Goal: Task Accomplishment & Management: Manage account settings

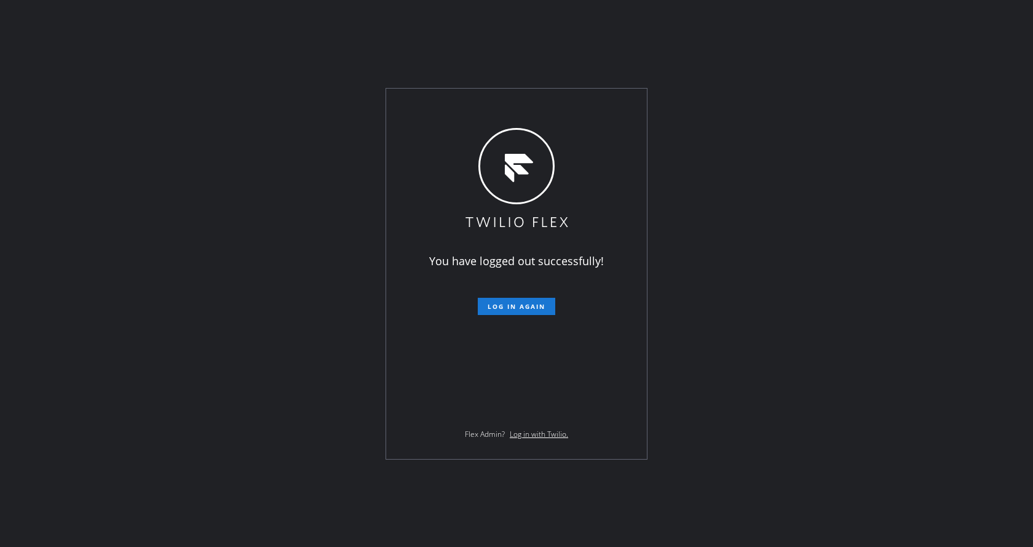
click at [807, 231] on div "You have logged out successfully! Log in again Flex Admin? Log in with Twilio." at bounding box center [516, 273] width 1033 height 547
click at [807, 146] on div "You have logged out successfully! Log in again Flex Admin? Log in with Twilio." at bounding box center [516, 273] width 1033 height 547
click at [239, 110] on div "You have logged out successfully! Log in again Flex Admin? Log in with Twilio." at bounding box center [516, 273] width 1033 height 547
click at [212, 173] on div "You have logged out successfully! Log in again Flex Admin? Log in with Twilio." at bounding box center [516, 273] width 1033 height 547
click at [173, 237] on div "You have logged out successfully! Log in again Flex Admin? Log in with Twilio." at bounding box center [516, 273] width 1033 height 547
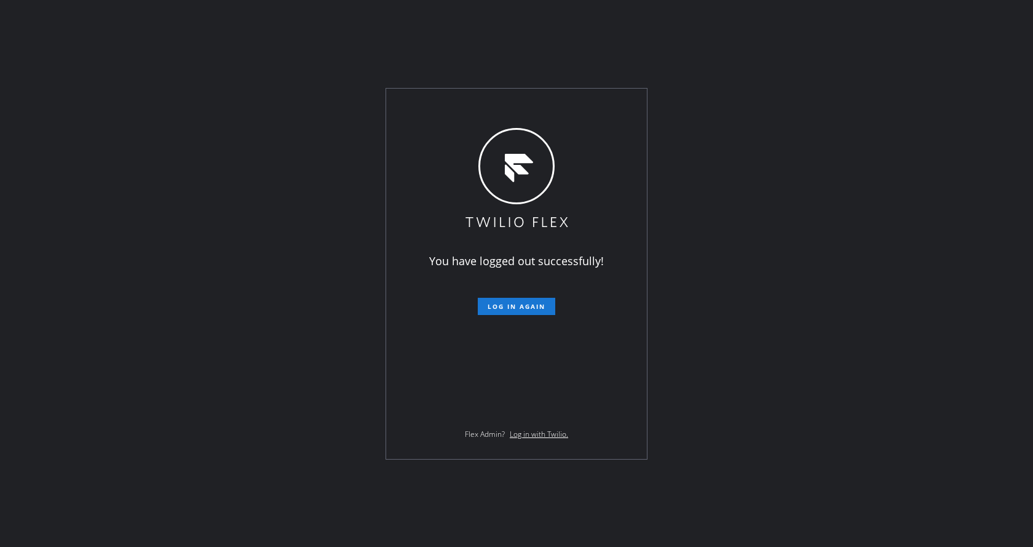
click at [202, 258] on div "You have logged out successfully! Log in again Flex Admin? Log in with Twilio." at bounding box center [516, 273] width 1033 height 547
click at [497, 299] on button "Log in again" at bounding box center [516, 306] width 77 height 17
click at [180, 173] on div "You have logged out successfully! Log in again Flex Admin? Log in with Twilio." at bounding box center [516, 273] width 1033 height 547
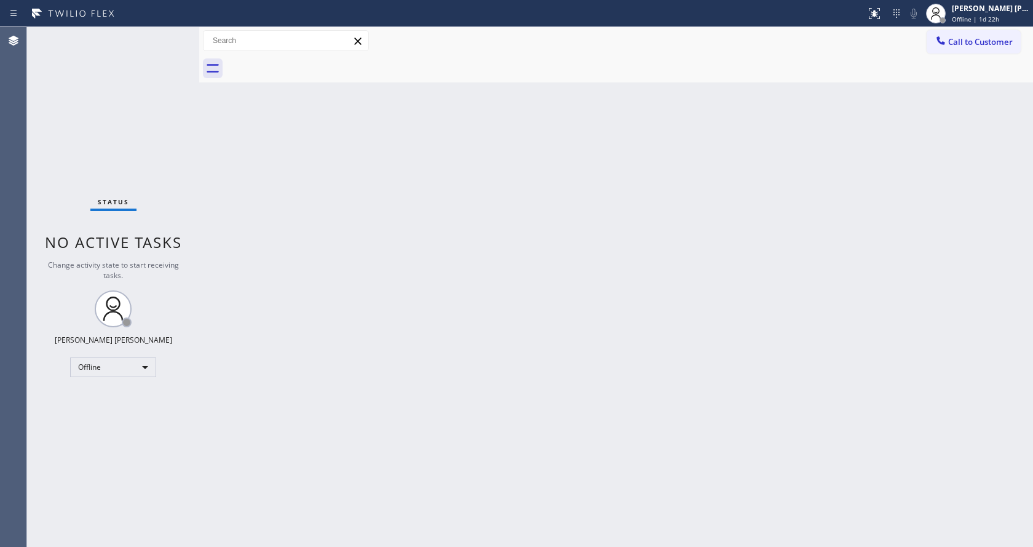
click at [151, 266] on span "Change activity state to start receiving tasks." at bounding box center [113, 269] width 131 height 21
click at [485, 240] on div "Back to Dashboard Change Sender ID Customers Technicians Select a contact Outbo…" at bounding box center [616, 287] width 834 height 520
click at [588, 321] on div "Back to Dashboard Change Sender ID Customers Technicians Select a contact Outbo…" at bounding box center [616, 287] width 834 height 520
drag, startPoint x: 150, startPoint y: 90, endPoint x: 151, endPoint y: 79, distance: 11.1
click at [150, 90] on div "Status No active tasks Change activity state to start receiving tasks. [PERSON_…" at bounding box center [113, 287] width 172 height 520
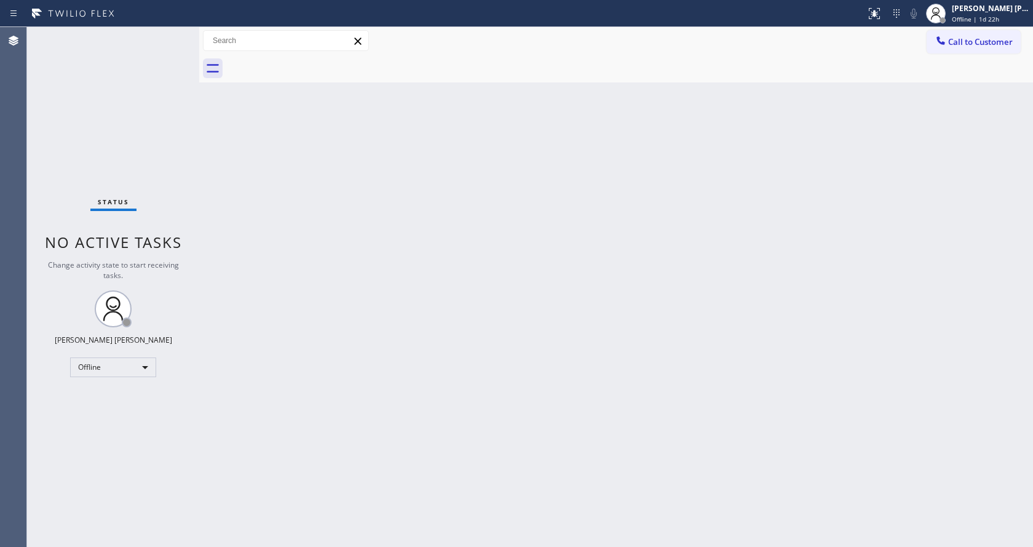
click at [176, 36] on div "Status No active tasks Change activity state to start receiving tasks. [PERSON_…" at bounding box center [113, 287] width 172 height 520
drag, startPoint x: 198, startPoint y: 50, endPoint x: 166, endPoint y: 52, distance: 32.0
click at [166, 52] on div "Status No active tasks Change activity state to start receiving tasks. [PERSON_…" at bounding box center [530, 287] width 1006 height 520
click at [548, 247] on div "Back to Dashboard Change Sender ID Customers Technicians Select a contact Outbo…" at bounding box center [615, 287] width 836 height 520
click at [143, 216] on div "Status No active tasks Change activity state to start receiving tasks. [PERSON_…" at bounding box center [112, 287] width 170 height 520
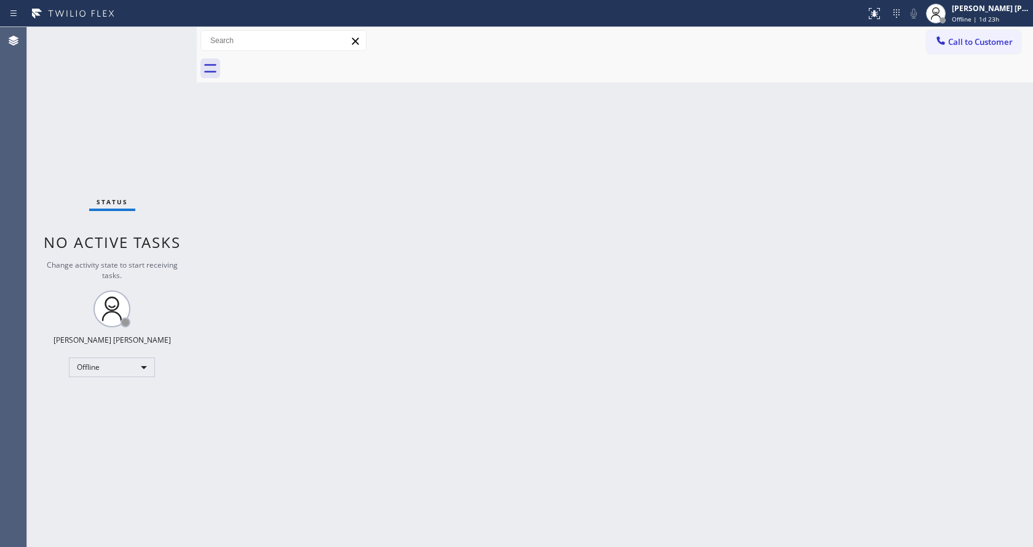
click at [531, 446] on div "Back to Dashboard Change Sender ID Customers Technicians Select a contact Outbo…" at bounding box center [615, 287] width 836 height 520
click at [208, 187] on div "Back to Dashboard Change Sender ID Customers Technicians Select a contact Outbo…" at bounding box center [615, 287] width 836 height 520
click at [647, 314] on div "Back to Dashboard Change Sender ID Customers Technicians Select a contact Outbo…" at bounding box center [615, 287] width 836 height 520
drag, startPoint x: 213, startPoint y: 163, endPoint x: 181, endPoint y: 69, distance: 99.2
click at [213, 163] on div "Back to Dashboard Change Sender ID Customers Technicians Select a contact Outbo…" at bounding box center [615, 287] width 836 height 520
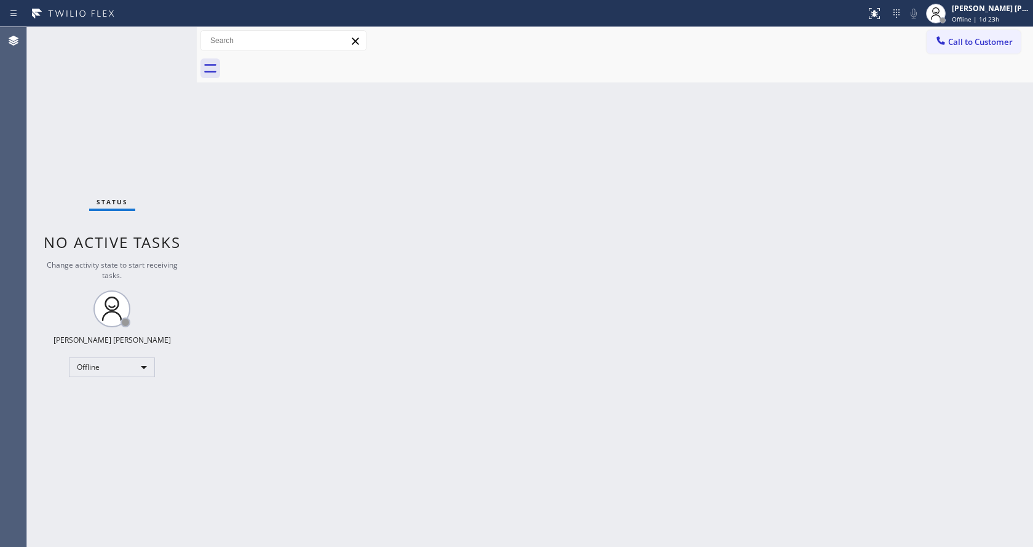
click at [168, 33] on div "Status No active tasks Change activity state to start receiving tasks. [PERSON_…" at bounding box center [112, 287] width 170 height 520
click at [193, 178] on div "Status No active tasks Change activity state to start receiving tasks. [PERSON_…" at bounding box center [112, 287] width 170 height 520
click at [523, 361] on div "Back to Dashboard Change Sender ID Customers Technicians Select a contact Outbo…" at bounding box center [615, 287] width 836 height 520
drag, startPoint x: 253, startPoint y: 196, endPoint x: 722, endPoint y: 128, distance: 473.5
click at [255, 199] on div "Back to Dashboard Change Sender ID Customers Technicians Select a contact Outbo…" at bounding box center [615, 287] width 836 height 520
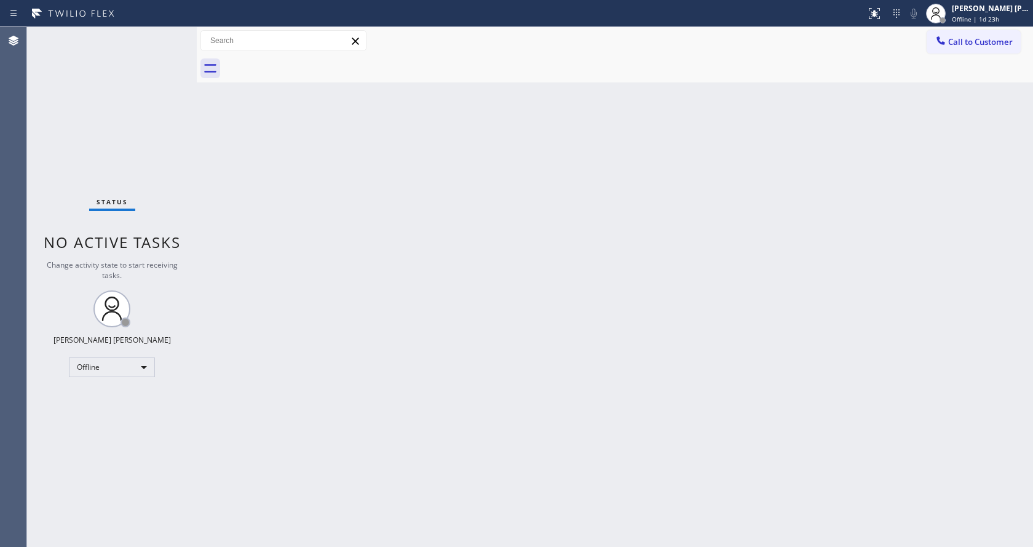
click at [401, 439] on div "Back to Dashboard Change Sender ID Customers Technicians Select a contact Outbo…" at bounding box center [615, 287] width 836 height 520
drag, startPoint x: 114, startPoint y: 266, endPoint x: 116, endPoint y: 208, distance: 57.8
click at [114, 266] on span "Change activity state to start receiving tasks." at bounding box center [112, 269] width 131 height 21
drag, startPoint x: 998, startPoint y: 130, endPoint x: 896, endPoint y: 14, distance: 155.1
click at [998, 130] on div "Back to Dashboard Change Sender ID Customers Technicians Select a contact Outbo…" at bounding box center [615, 287] width 836 height 520
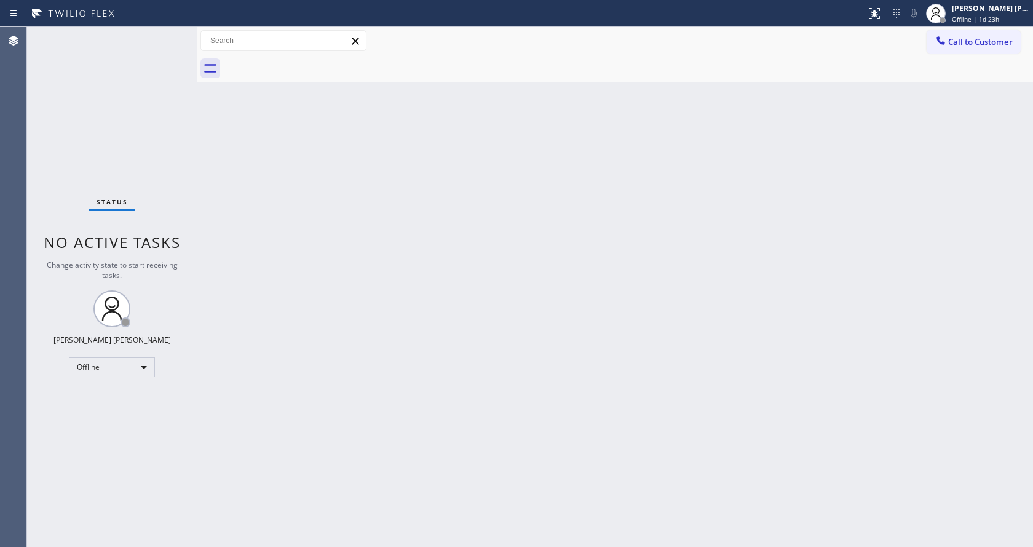
click at [471, 322] on div "Back to Dashboard Change Sender ID Customers Technicians Select a contact Outbo…" at bounding box center [615, 287] width 836 height 520
click at [162, 144] on div "Status No active tasks Change activity state to start receiving tasks. [PERSON_…" at bounding box center [112, 287] width 170 height 520
click at [544, 350] on div "Back to Dashboard Change Sender ID Customers Technicians Select a contact Outbo…" at bounding box center [615, 287] width 836 height 520
click at [472, 399] on div "Back to Dashboard Change Sender ID Customers Technicians Select a contact Outbo…" at bounding box center [615, 287] width 836 height 520
drag, startPoint x: 178, startPoint y: 171, endPoint x: 174, endPoint y: 155, distance: 16.4
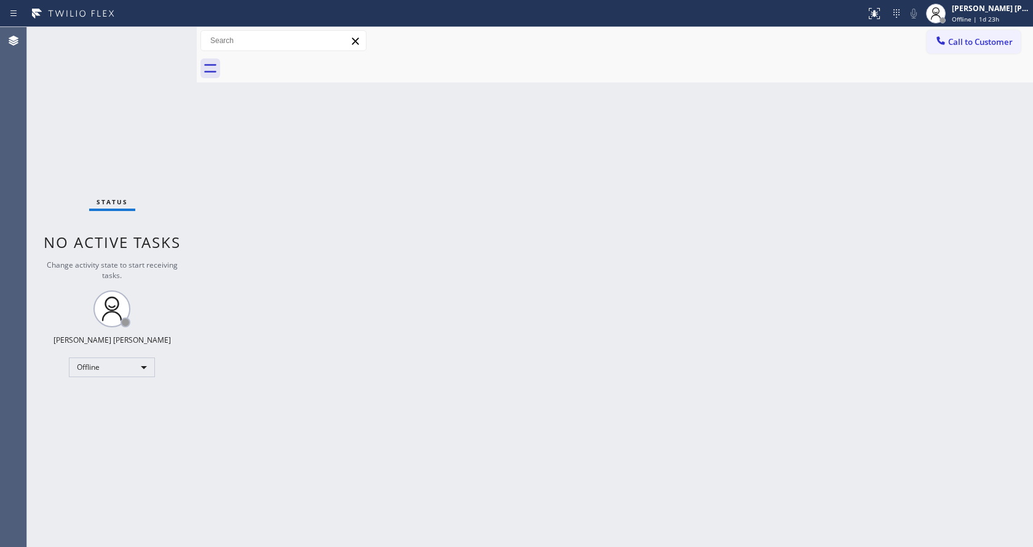
click at [178, 171] on div "Status No active tasks Change activity state to start receiving tasks. [PERSON_…" at bounding box center [112, 287] width 170 height 520
click at [170, 30] on div "Status No active tasks Change activity state to start receiving tasks. [PERSON_…" at bounding box center [112, 287] width 170 height 520
click at [172, 148] on div "Status No active tasks Change activity state to start receiving tasks. [PERSON_…" at bounding box center [112, 287] width 170 height 520
click at [379, 452] on div "Back to Dashboard Change Sender ID Customers Technicians Select a contact Outbo…" at bounding box center [615, 287] width 836 height 520
click at [529, 385] on div "Back to Dashboard Change Sender ID Customers Technicians Select a contact Outbo…" at bounding box center [615, 287] width 836 height 520
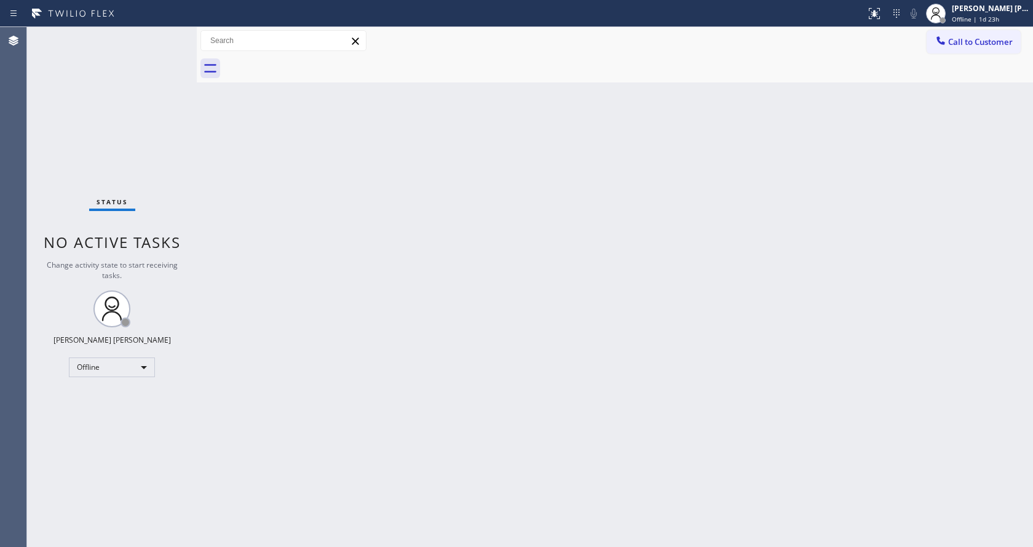
click at [887, 172] on div "Back to Dashboard Change Sender ID Customers Technicians Select a contact Outbo…" at bounding box center [615, 287] width 836 height 520
click at [983, 14] on div "[PERSON_NAME] [PERSON_NAME] Offline | 1d 23h" at bounding box center [991, 13] width 84 height 22
click at [952, 64] on button "Available" at bounding box center [971, 66] width 123 height 16
click at [758, 263] on div "Back to Dashboard Change Sender ID Customers Technicians Select a contact Outbo…" at bounding box center [615, 287] width 836 height 520
click at [273, 233] on div "Back to Dashboard Change Sender ID Customers Technicians Select a contact Outbo…" at bounding box center [615, 287] width 836 height 520
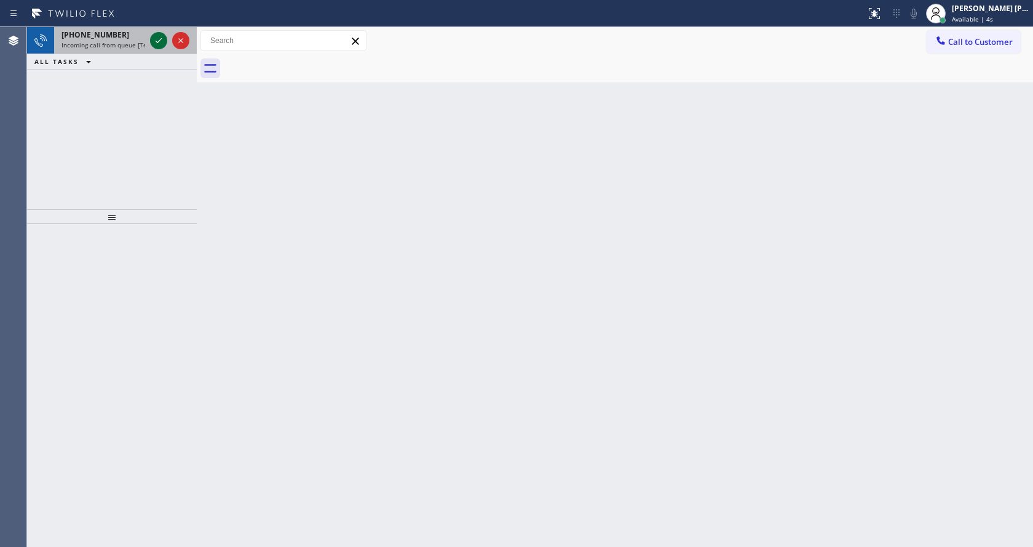
click at [161, 38] on icon at bounding box center [158, 40] width 15 height 15
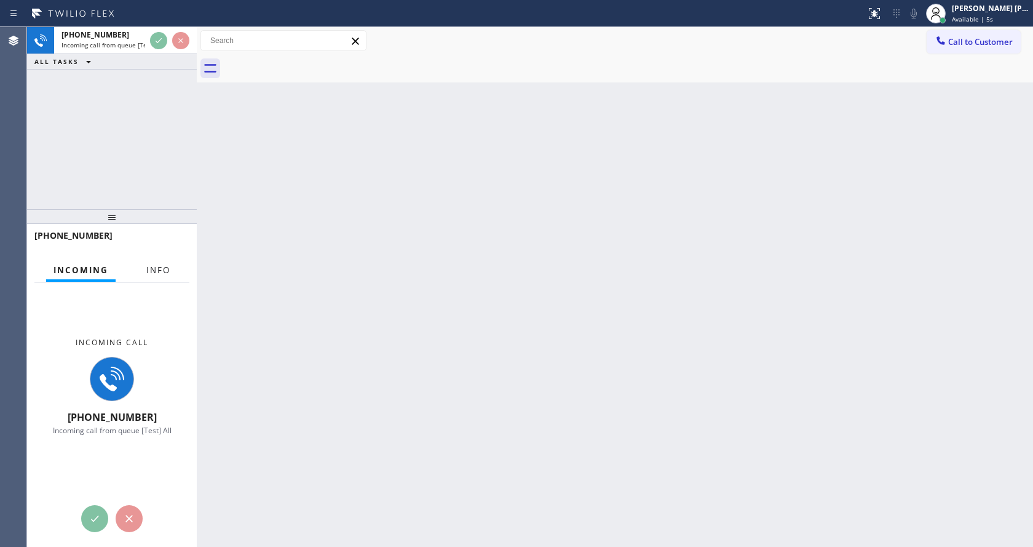
click at [156, 274] on span "Info" at bounding box center [158, 269] width 24 height 11
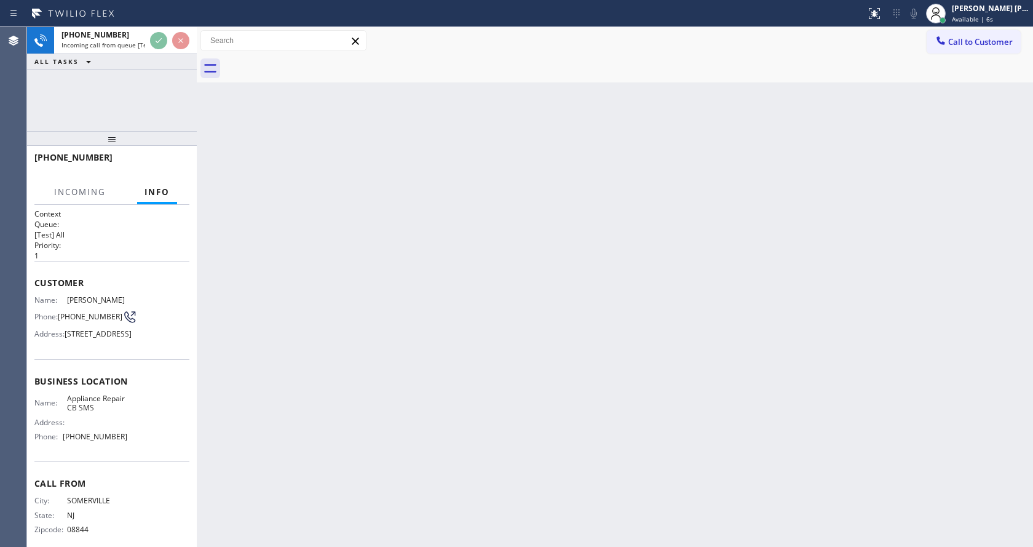
drag, startPoint x: 105, startPoint y: 212, endPoint x: 126, endPoint y: 90, distance: 123.6
click at [126, 90] on div "[PHONE_NUMBER] Incoming call from queue [Test] All ALL TASKS ALL TASKS ACTIVE T…" at bounding box center [112, 287] width 170 height 520
click at [451, 333] on div "Back to Dashboard Change Sender ID Customers Technicians Select a contact Outbo…" at bounding box center [615, 287] width 836 height 520
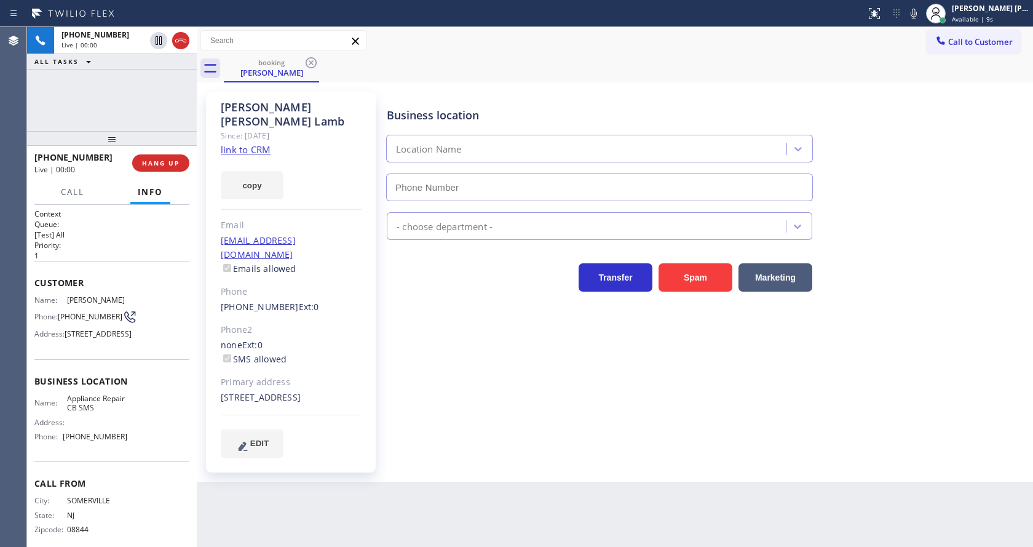
type input "[PHONE_NUMBER]"
click at [610, 528] on div "Back to Dashboard Change Sender ID Customers Technicians Select a contact Outbo…" at bounding box center [615, 287] width 836 height 520
click at [255, 143] on link "link to CRM" at bounding box center [246, 149] width 50 height 12
click at [347, 499] on div "Back to Dashboard Change Sender ID Customers Technicians Select a contact Outbo…" at bounding box center [615, 287] width 836 height 520
click at [425, 437] on div "Business location Appliance Repair CB SMS [PHONE_NUMBER] Appliance Repair Regul…" at bounding box center [707, 274] width 646 height 359
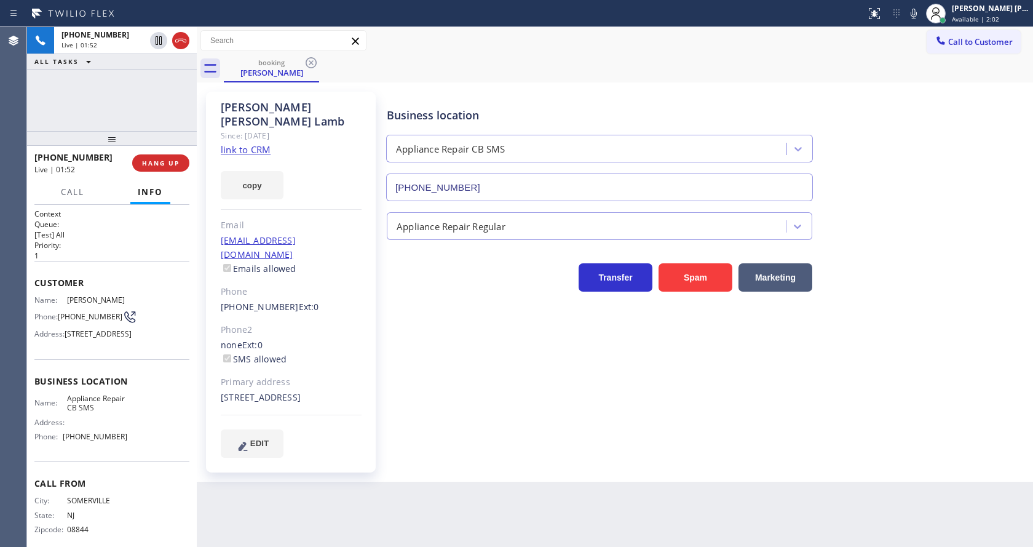
click at [321, 288] on div "[PERSON_NAME] Since: [DATE] link to CRM copy Email [EMAIL_ADDRESS][DOMAIN_NAME]…" at bounding box center [291, 282] width 170 height 381
click at [375, 483] on div "Back to Dashboard Change Sender ID Customers Technicians Select a contact Outbo…" at bounding box center [615, 287] width 836 height 520
click at [513, 395] on div "Business location Appliance Repair CB SMS [PHONE_NUMBER] Appliance Repair Regul…" at bounding box center [707, 274] width 646 height 359
click at [152, 158] on button "COMPLETE" at bounding box center [158, 162] width 62 height 17
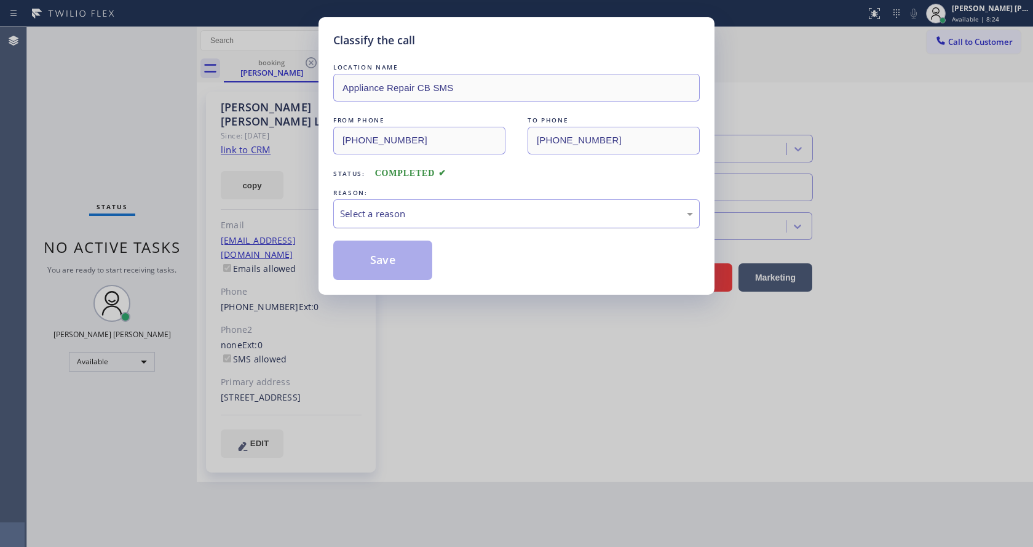
click at [410, 216] on div "Select a reason" at bounding box center [516, 214] width 353 height 14
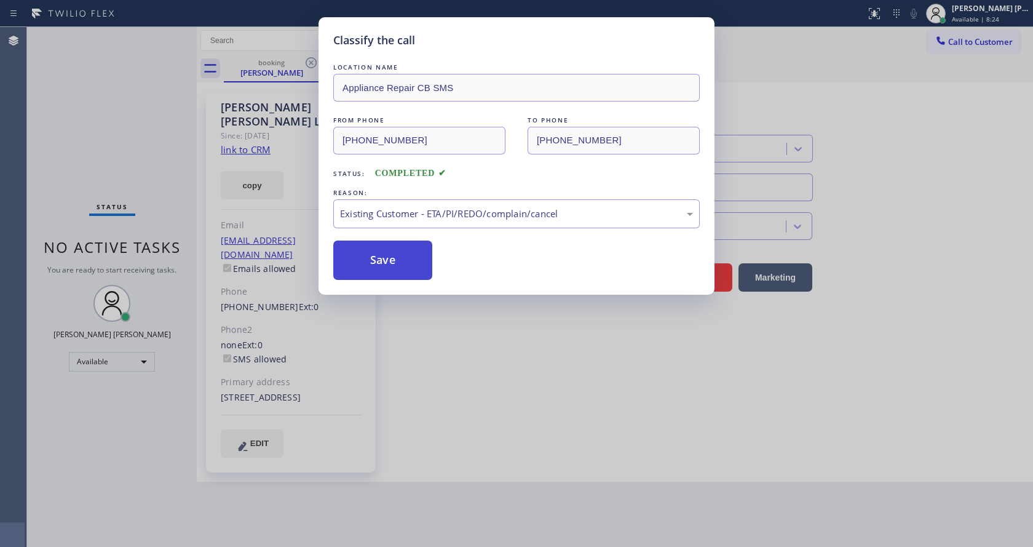
drag, startPoint x: 382, startPoint y: 258, endPoint x: 423, endPoint y: 440, distance: 186.5
click at [382, 258] on button "Save" at bounding box center [382, 259] width 99 height 39
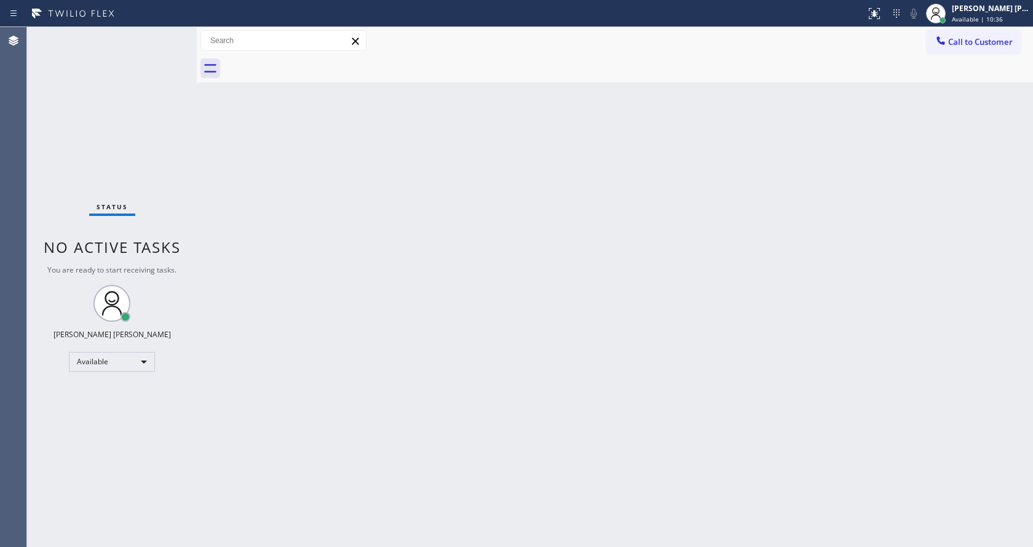
click at [222, 151] on div "Back to Dashboard Change Sender ID Customers Technicians Select a contact Outbo…" at bounding box center [615, 287] width 836 height 520
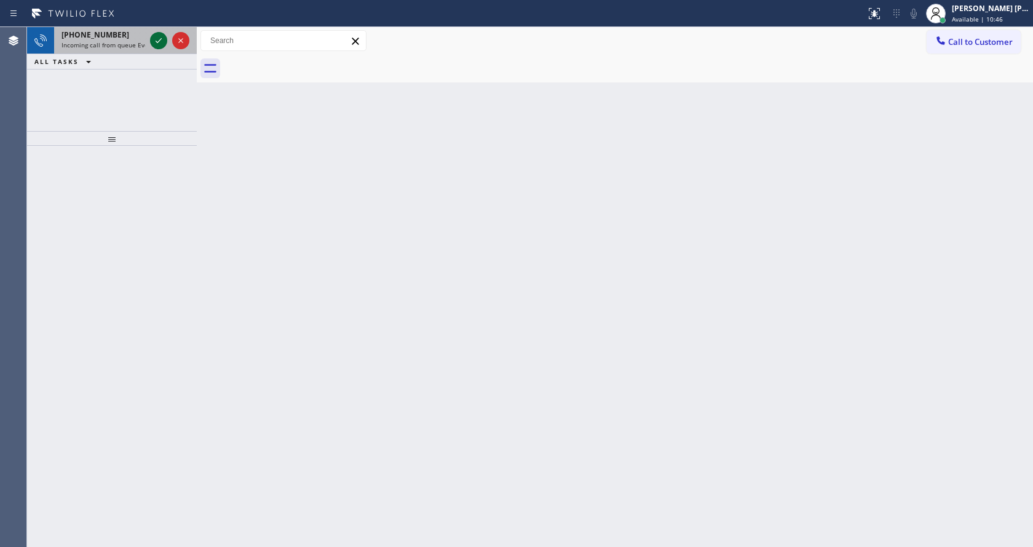
click at [159, 38] on icon at bounding box center [158, 40] width 15 height 15
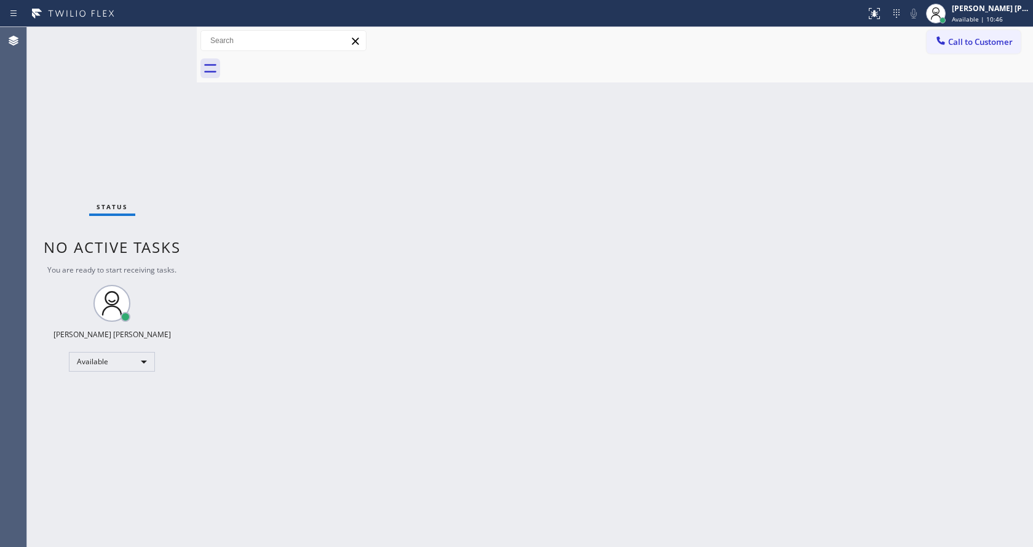
click at [540, 403] on div "Back to Dashboard Change Sender ID Customers Technicians Select a contact Outbo…" at bounding box center [615, 287] width 836 height 520
click at [159, 39] on div "Status No active tasks You are ready to start receiving tasks. [PERSON_NAME] [P…" at bounding box center [112, 287] width 170 height 520
click at [510, 446] on div "Back to Dashboard Change Sender ID Customers Technicians Select a contact Outbo…" at bounding box center [615, 287] width 836 height 520
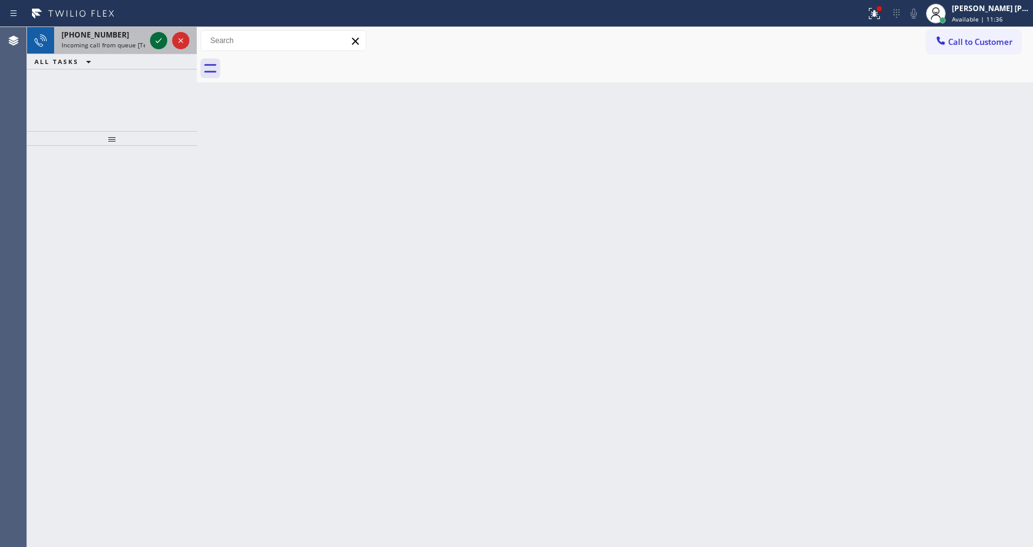
click at [151, 39] on icon at bounding box center [158, 40] width 15 height 15
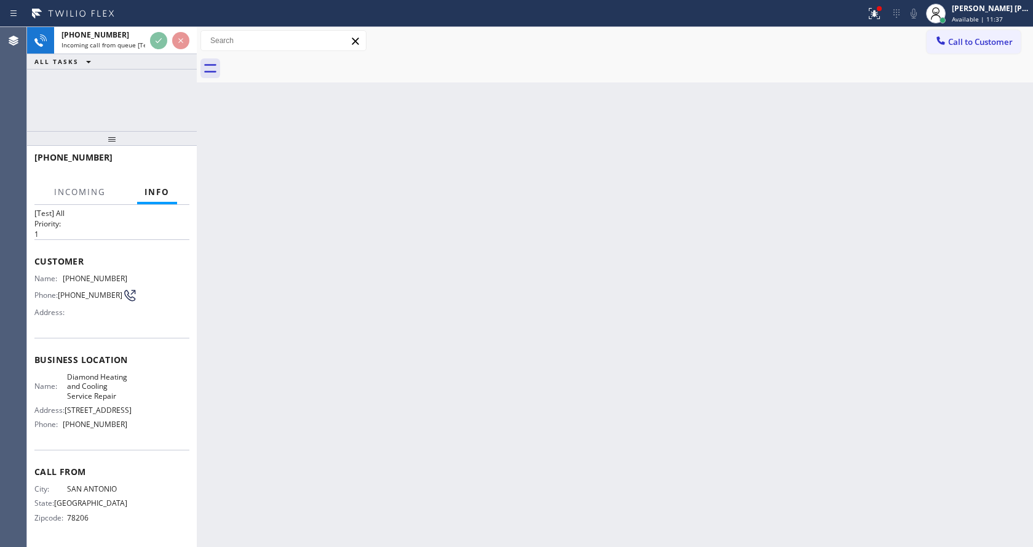
scroll to position [73, 0]
click at [365, 355] on div "Back to Dashboard Change Sender ID Customers Technicians Select a contact Outbo…" at bounding box center [615, 287] width 836 height 520
click at [235, 434] on div "Back to Dashboard Change Sender ID Customers Technicians Select a contact Outbo…" at bounding box center [615, 287] width 836 height 520
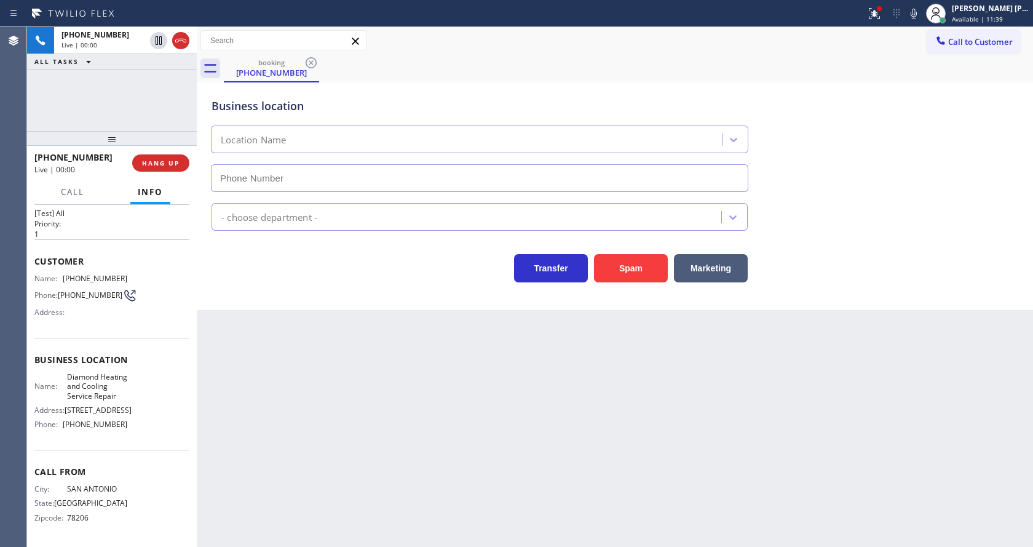
type input "[PHONE_NUMBER]"
click at [614, 270] on button "Spam" at bounding box center [631, 268] width 74 height 28
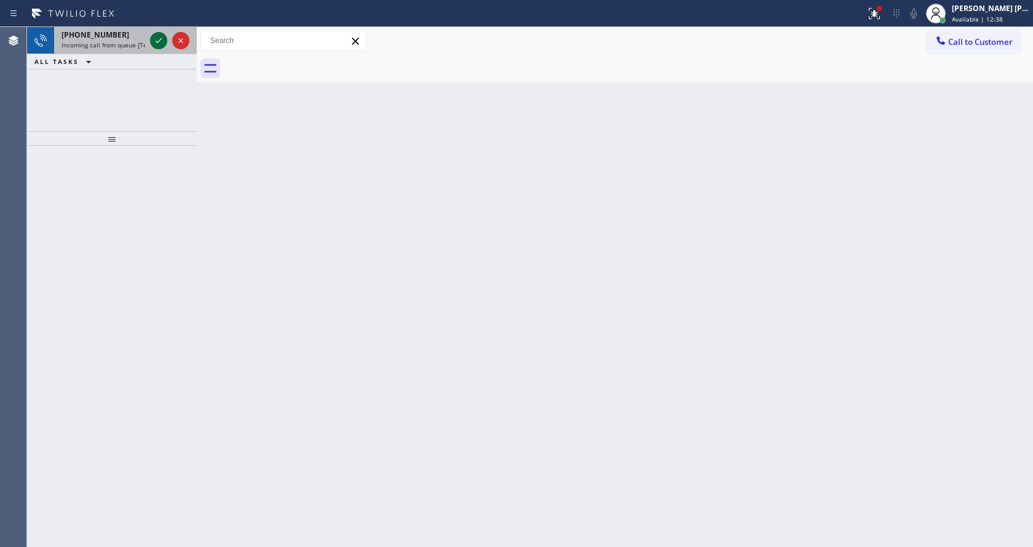
click at [150, 39] on div at bounding box center [158, 40] width 17 height 15
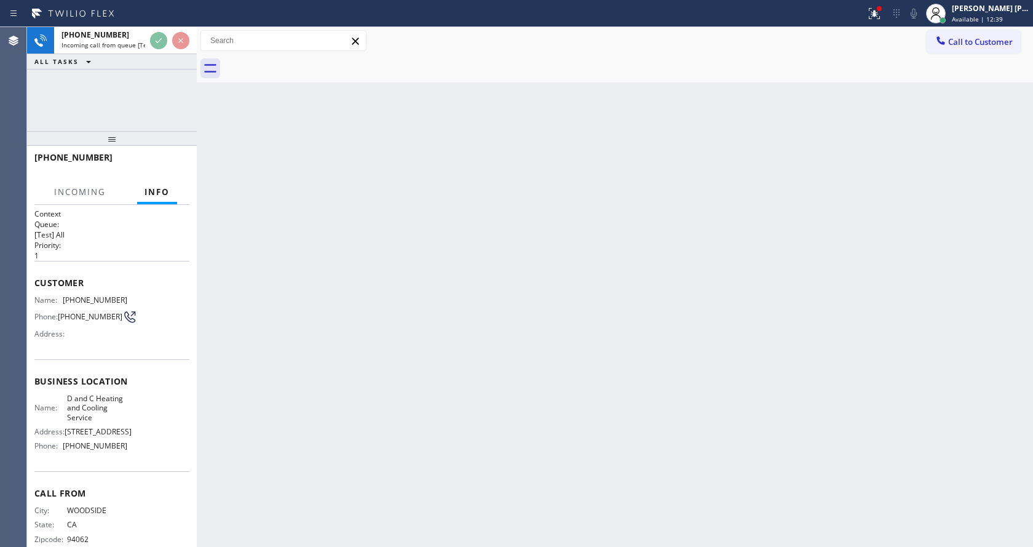
scroll to position [35, 0]
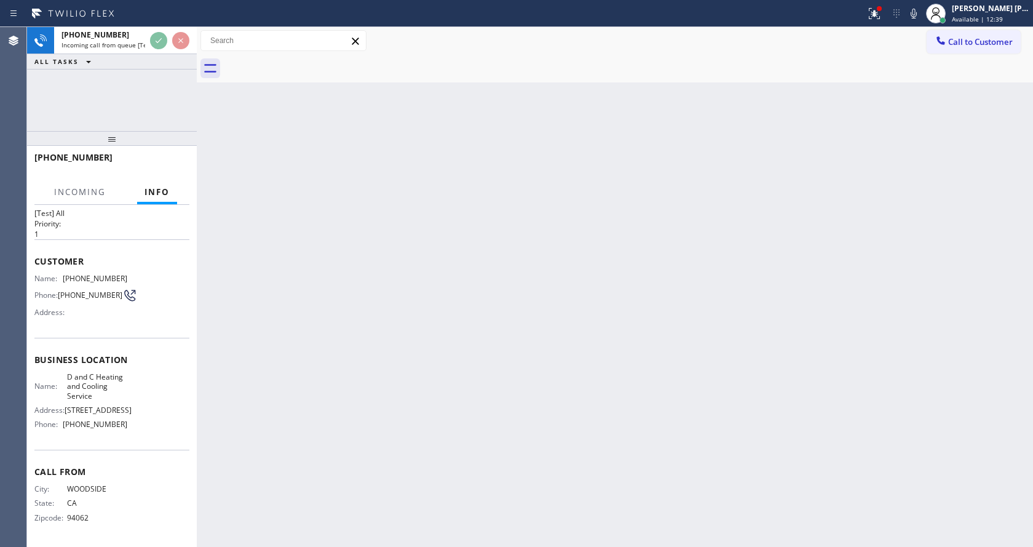
click at [455, 377] on div "Back to Dashboard Change Sender ID Customers Technicians Select a contact Outbo…" at bounding box center [615, 287] width 836 height 520
click at [249, 374] on div "Back to Dashboard Change Sender ID Customers Technicians Select a contact Outbo…" at bounding box center [615, 287] width 836 height 520
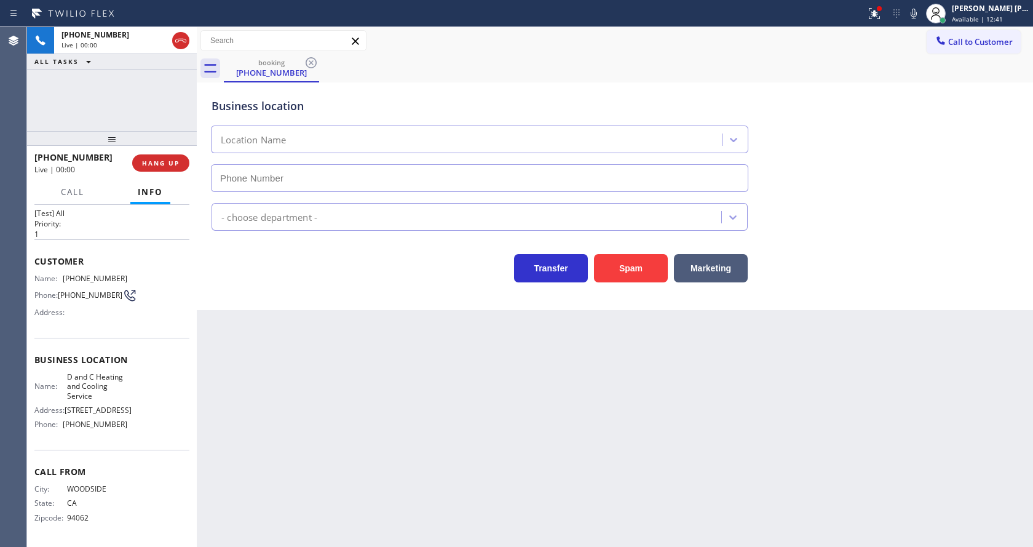
type input "[PHONE_NUMBER]"
click at [410, 425] on div "Back to Dashboard Change Sender ID Customers Technicians Select a contact Outbo…" at bounding box center [615, 287] width 836 height 520
click at [229, 363] on div "Back to Dashboard Change Sender ID Customers Technicians Select a contact Outbo…" at bounding box center [615, 287] width 836 height 520
click at [873, 17] on icon at bounding box center [874, 13] width 15 height 15
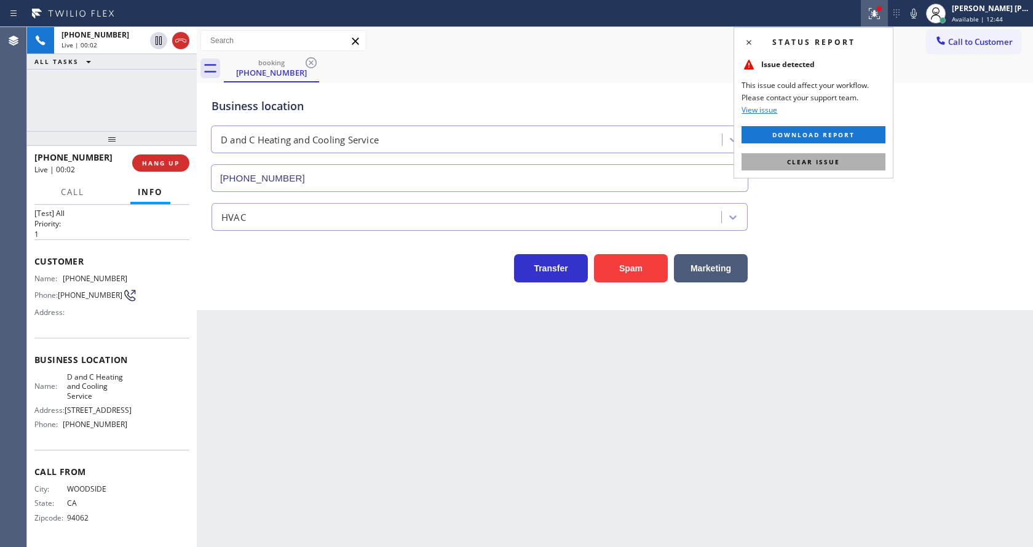
click at [809, 162] on span "Clear issue" at bounding box center [813, 161] width 53 height 9
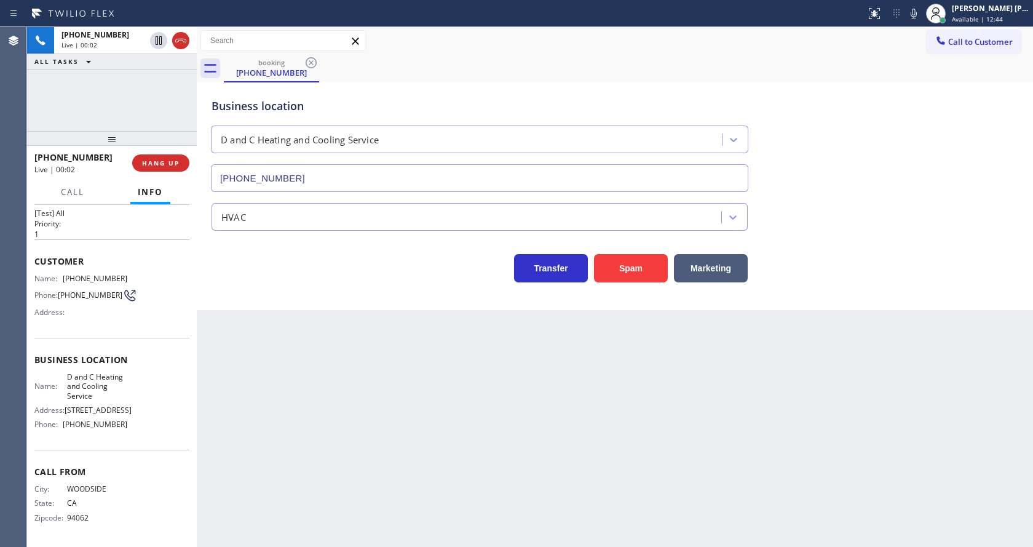
drag, startPoint x: 890, startPoint y: 163, endPoint x: 855, endPoint y: 2, distance: 164.4
click at [890, 149] on div "Business location D and C Heating and Cooling Service [PHONE_NUMBER]" at bounding box center [615, 136] width 812 height 111
click at [418, 325] on div "Back to Dashboard Change Sender ID Customers Technicians Select a contact Outbo…" at bounding box center [615, 287] width 836 height 520
click at [205, 325] on div "Back to Dashboard Change Sender ID Customers Technicians Select a contact Outbo…" at bounding box center [615, 287] width 836 height 520
click at [432, 456] on div "Back to Dashboard Change Sender ID Customers Technicians Select a contact Outbo…" at bounding box center [615, 287] width 836 height 520
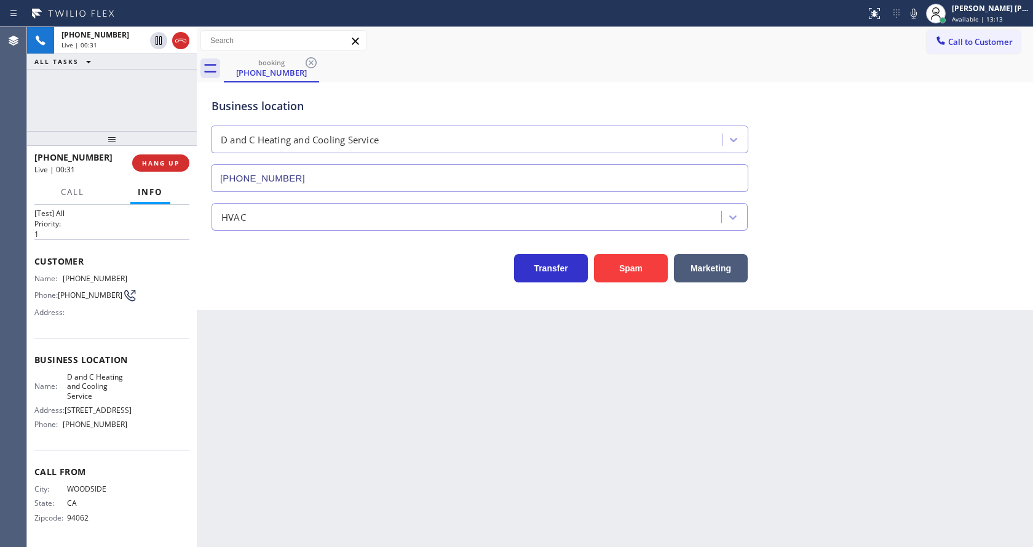
click at [287, 305] on div "Business location D and C Heating and Cooling Service [PHONE_NUMBER] HVAC Trans…" at bounding box center [615, 196] width 836 height 228
click at [627, 267] on button "Spam" at bounding box center [631, 268] width 74 height 28
click at [161, 156] on button "COMPLETE" at bounding box center [158, 162] width 62 height 17
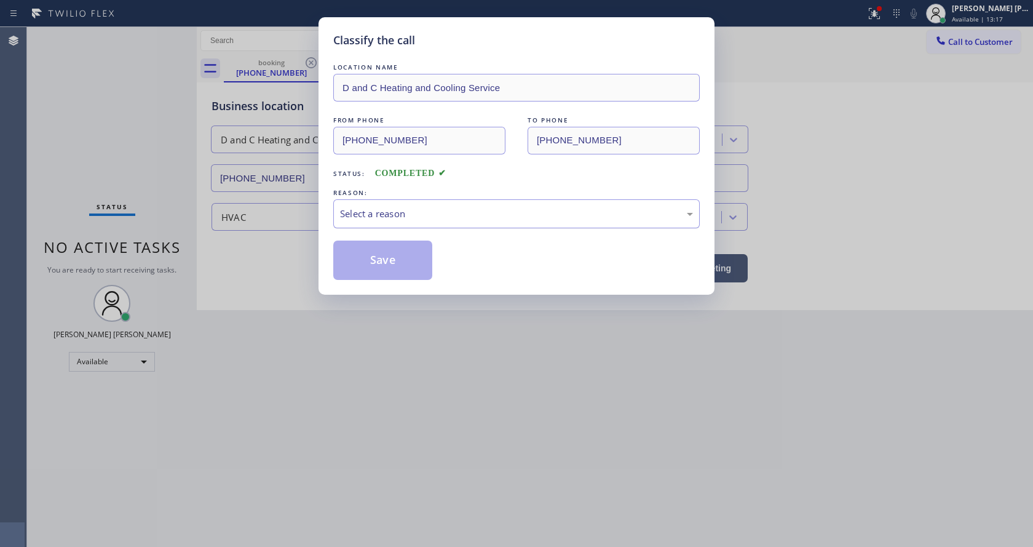
click at [473, 216] on div "Select a reason" at bounding box center [516, 214] width 353 height 14
click at [379, 263] on button "Save" at bounding box center [382, 259] width 99 height 39
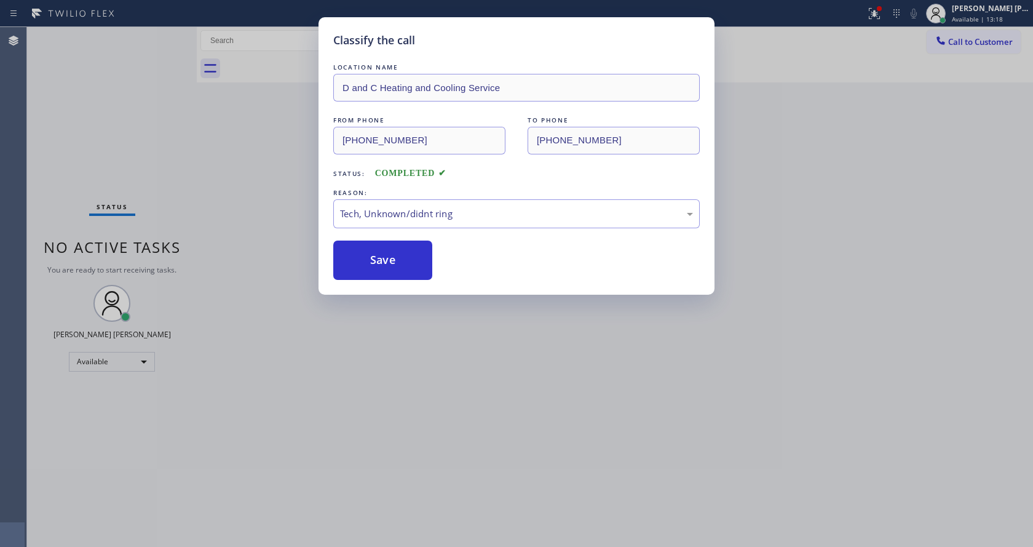
drag, startPoint x: 421, startPoint y: 360, endPoint x: 398, endPoint y: 542, distance: 183.3
click at [421, 363] on div "Classify the call LOCATION NAME D and C Heating and Cooling Service FROM PHONE …" at bounding box center [516, 273] width 1033 height 547
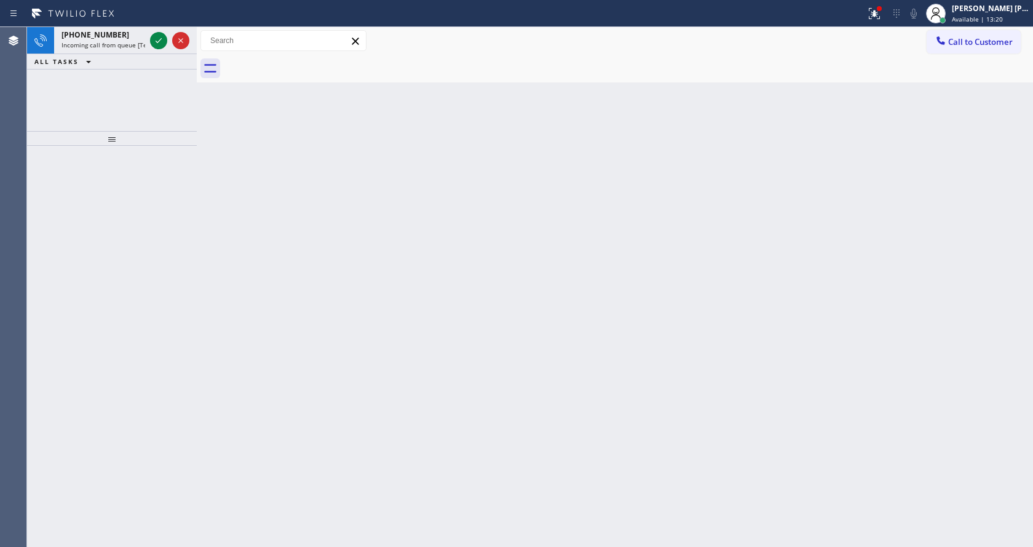
drag, startPoint x: 224, startPoint y: 178, endPoint x: 172, endPoint y: 106, distance: 88.8
click at [224, 178] on div "Back to Dashboard Change Sender ID Customers Technicians Select a contact Outbo…" at bounding box center [615, 287] width 836 height 520
click at [160, 42] on icon at bounding box center [158, 40] width 15 height 15
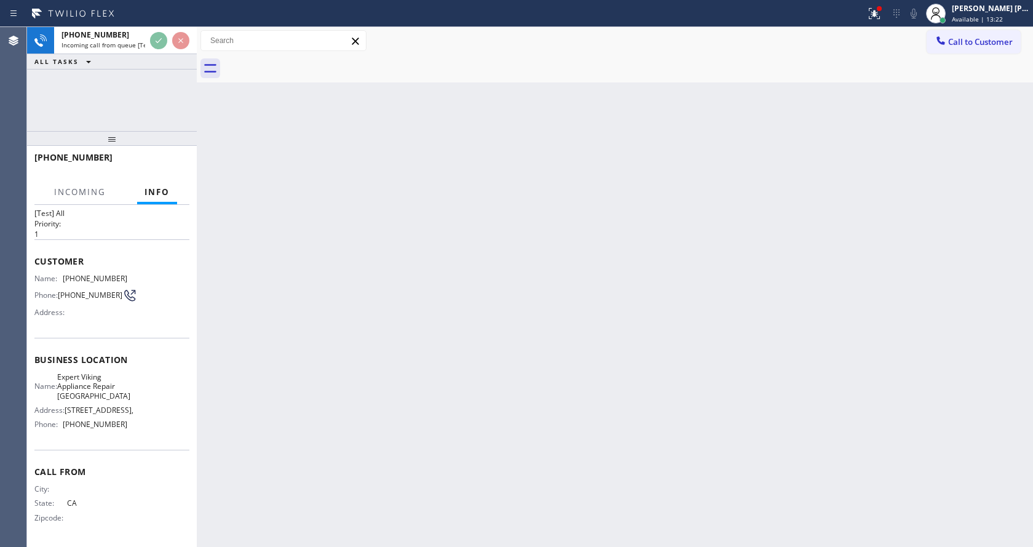
scroll to position [35, 0]
click at [486, 325] on div "Back to Dashboard Change Sender ID Customers Technicians Select a contact Outbo…" at bounding box center [615, 287] width 836 height 520
click at [410, 527] on div "Back to Dashboard Change Sender ID Customers Technicians Select a contact Outbo…" at bounding box center [615, 287] width 836 height 520
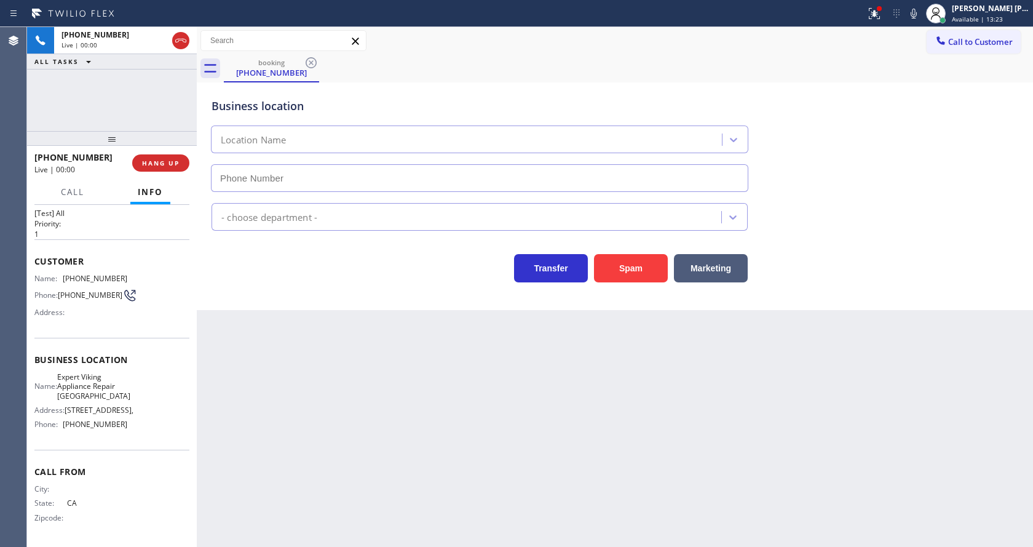
click at [319, 433] on div "Back to Dashboard Change Sender ID Customers Technicians Select a contact Outbo…" at bounding box center [615, 287] width 836 height 520
type input "[PHONE_NUMBER]"
click at [366, 409] on div "Back to Dashboard Change Sender ID Customers Technicians Select a contact Outbo…" at bounding box center [615, 287] width 836 height 520
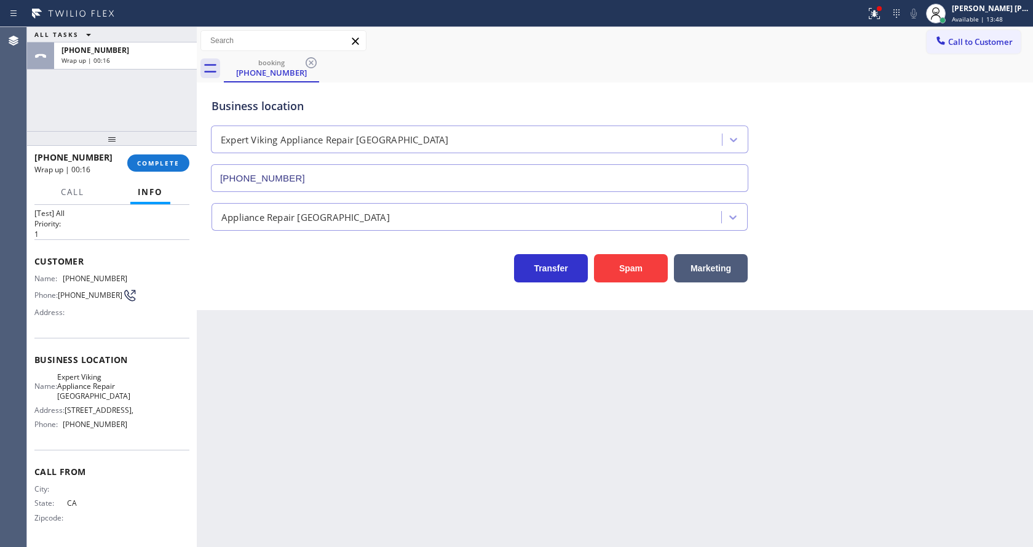
click at [240, 328] on div "Back to Dashboard Change Sender ID Customers Technicians Select a contact Outbo…" at bounding box center [615, 287] width 836 height 520
click at [141, 164] on span "COMPLETE" at bounding box center [158, 163] width 42 height 9
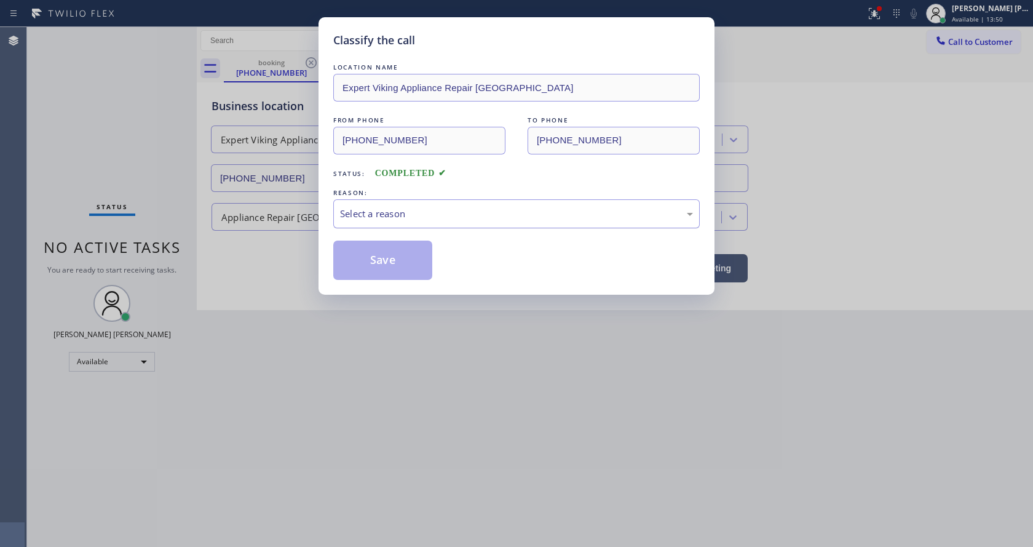
click at [366, 219] on div "Select a reason" at bounding box center [516, 214] width 353 height 14
click at [359, 256] on button "Save" at bounding box center [382, 259] width 99 height 39
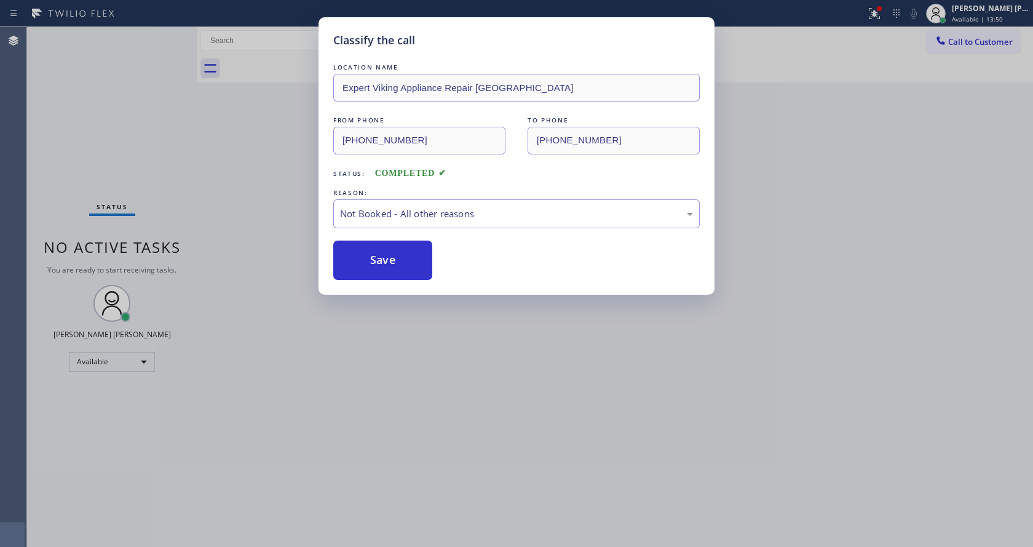
click at [359, 256] on button "Save" at bounding box center [382, 259] width 99 height 39
drag, startPoint x: 419, startPoint y: 381, endPoint x: 387, endPoint y: 542, distance: 164.8
click at [418, 389] on div "Classify the call LOCATION NAME Expert Viking Appliance Repair [GEOGRAPHIC_DATA…" at bounding box center [516, 273] width 1033 height 547
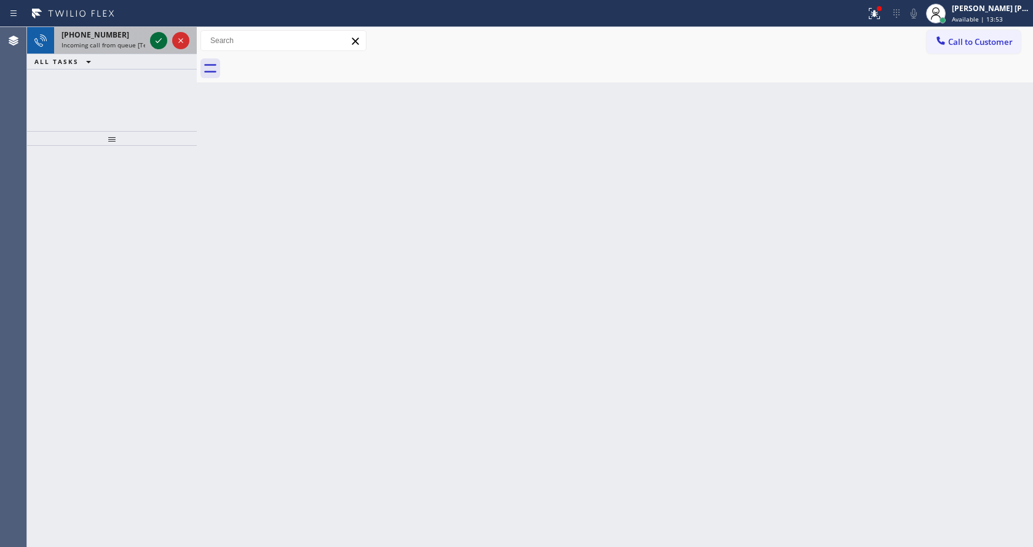
click at [157, 38] on icon at bounding box center [158, 40] width 15 height 15
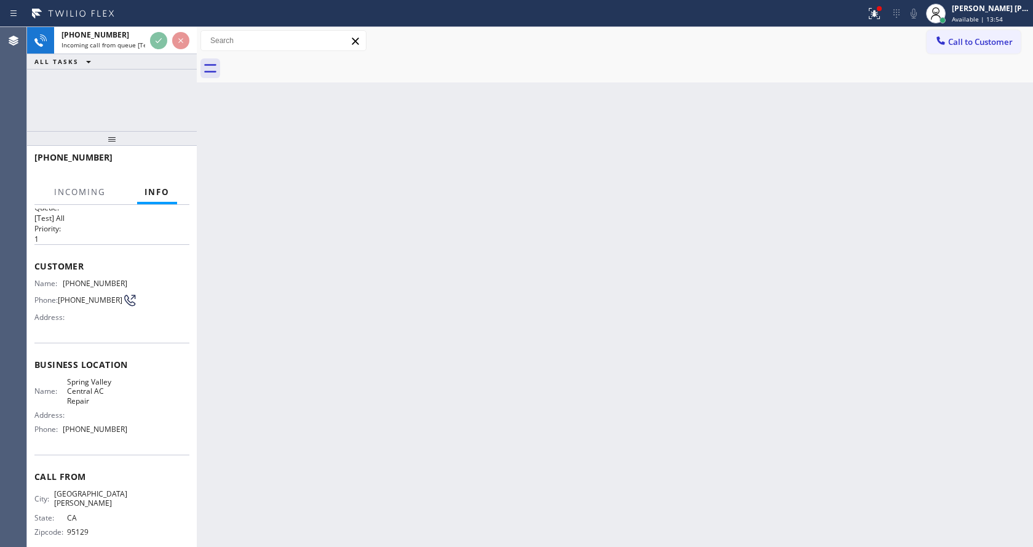
scroll to position [25, 0]
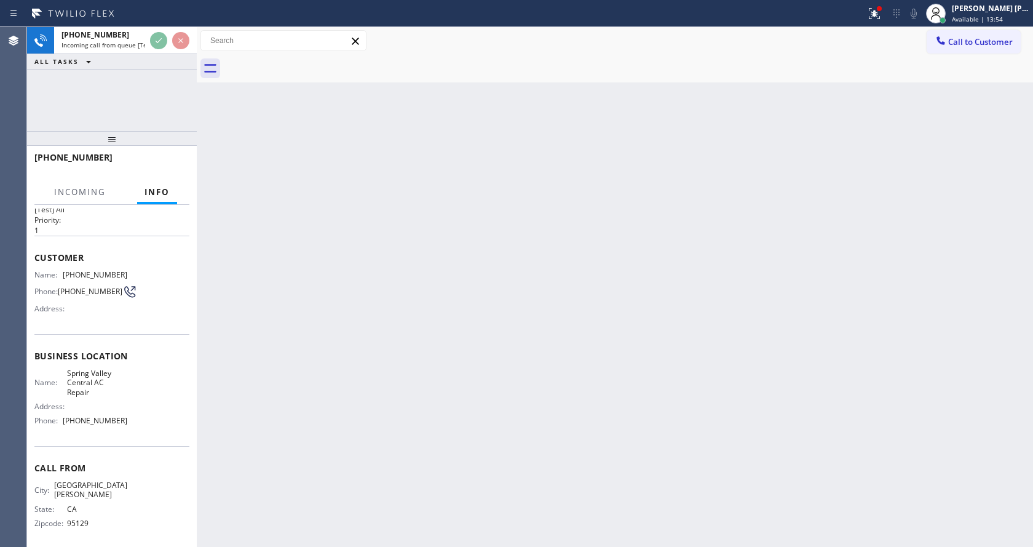
click at [452, 392] on div "Back to Dashboard Change Sender ID Customers Technicians Select a contact Outbo…" at bounding box center [615, 287] width 836 height 520
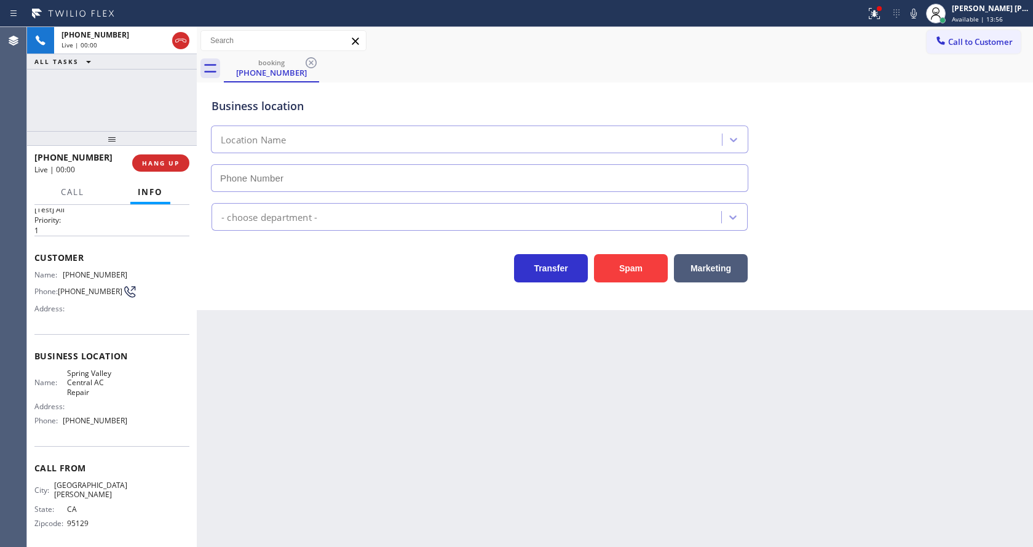
type input "[PHONE_NUMBER]"
click at [393, 421] on div "Back to Dashboard Change Sender ID Customers Technicians Select a contact Outbo…" at bounding box center [615, 287] width 836 height 520
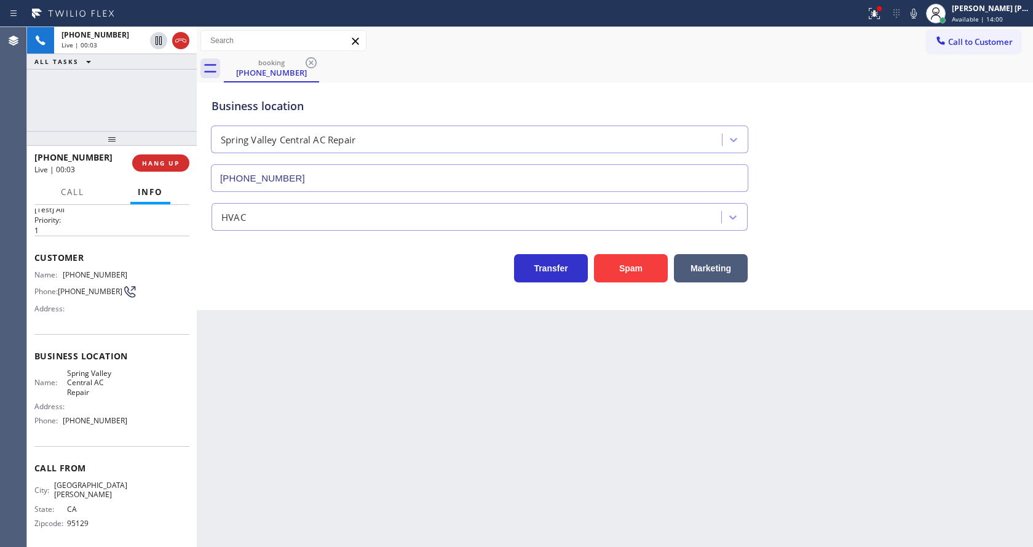
click at [248, 379] on div "Back to Dashboard Change Sender ID Customers Technicians Select a contact Outbo…" at bounding box center [615, 287] width 836 height 520
click at [900, 105] on div "Business location [GEOGRAPHIC_DATA] AC Repair [PHONE_NUMBER]" at bounding box center [615, 136] width 812 height 111
click at [873, 12] on icon at bounding box center [874, 13] width 15 height 15
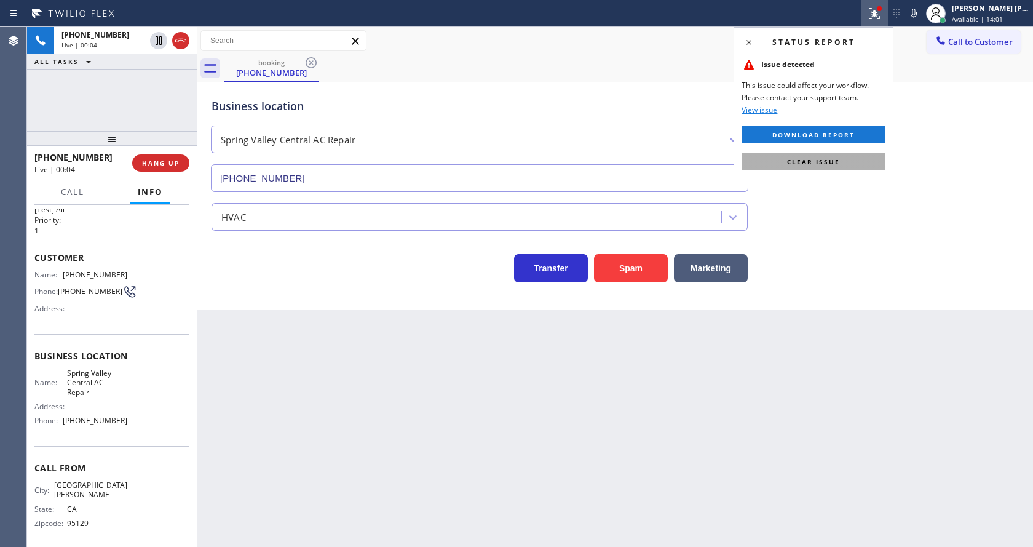
click at [818, 156] on button "Clear issue" at bounding box center [814, 161] width 144 height 17
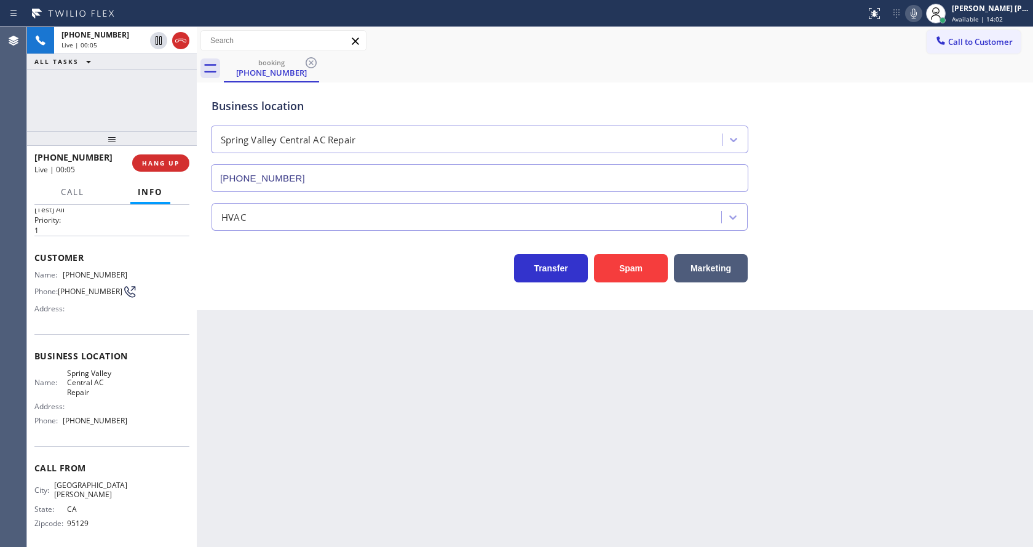
click at [917, 8] on icon at bounding box center [913, 13] width 15 height 15
click at [916, 17] on rect at bounding box center [913, 12] width 9 height 9
click at [925, 121] on div "Business location [GEOGRAPHIC_DATA] AC Repair [PHONE_NUMBER]" at bounding box center [615, 136] width 812 height 111
click at [624, 271] on button "Spam" at bounding box center [631, 268] width 74 height 28
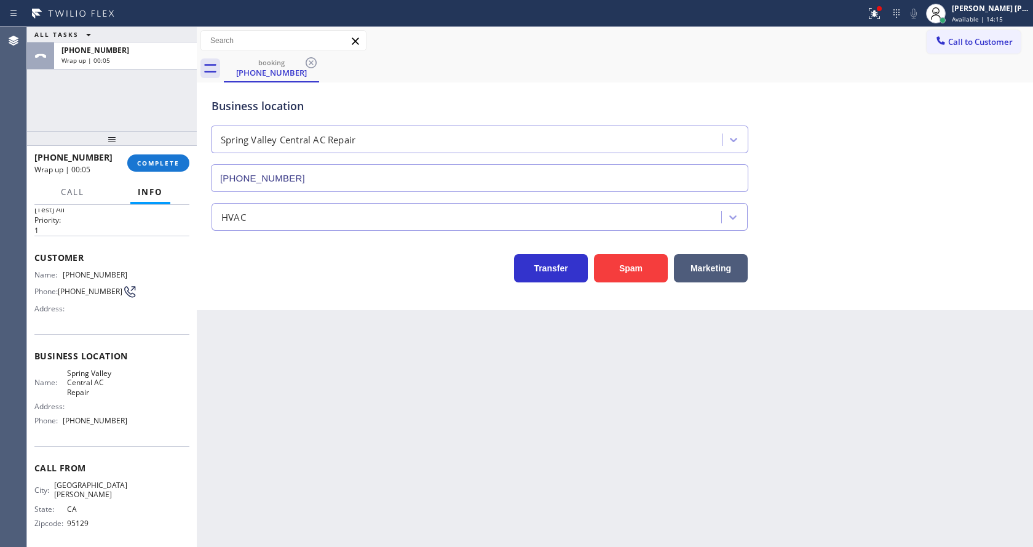
click at [213, 275] on div "Transfer Spam Marketing" at bounding box center [479, 265] width 541 height 34
click at [170, 154] on div "[PHONE_NUMBER] Wrap up | 00:05 COMPLETE" at bounding box center [111, 163] width 155 height 32
click at [165, 162] on span "COMPLETE" at bounding box center [158, 163] width 42 height 9
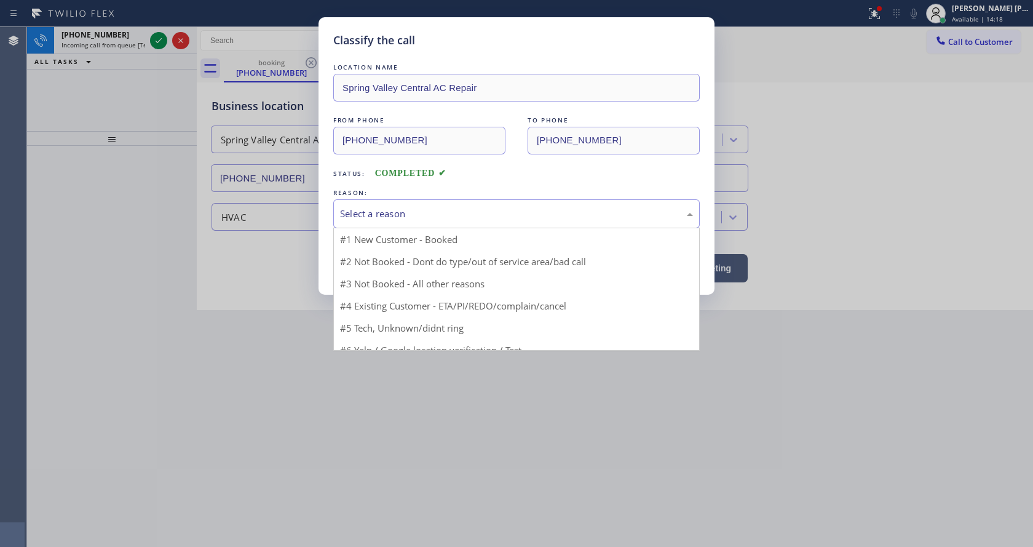
click at [358, 213] on div "Select a reason" at bounding box center [516, 214] width 353 height 14
click at [361, 259] on button "Save" at bounding box center [382, 259] width 99 height 39
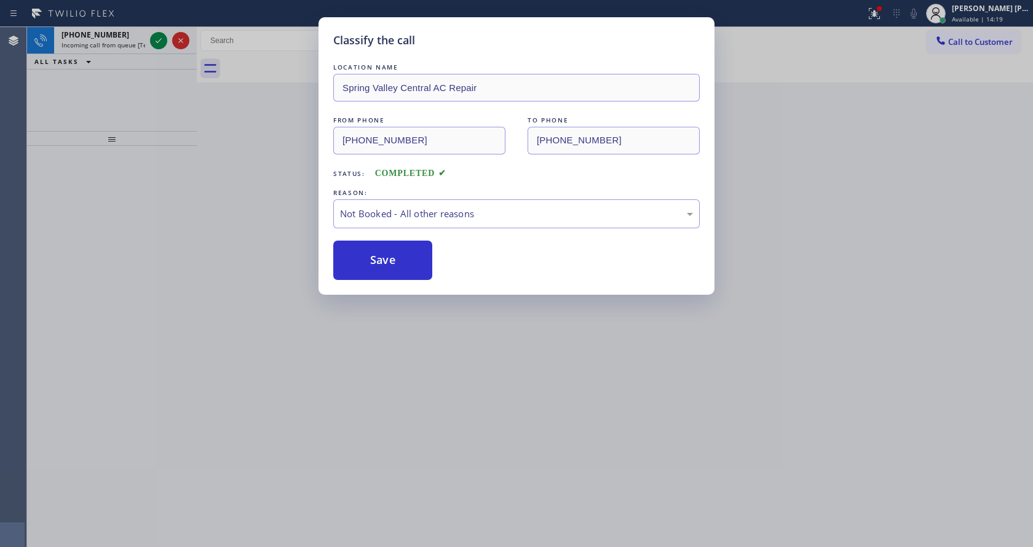
click at [127, 48] on div "Classify the call LOCATION NAME [GEOGRAPHIC_DATA] AC Repair FROM PHONE [PHONE_N…" at bounding box center [516, 273] width 1033 height 547
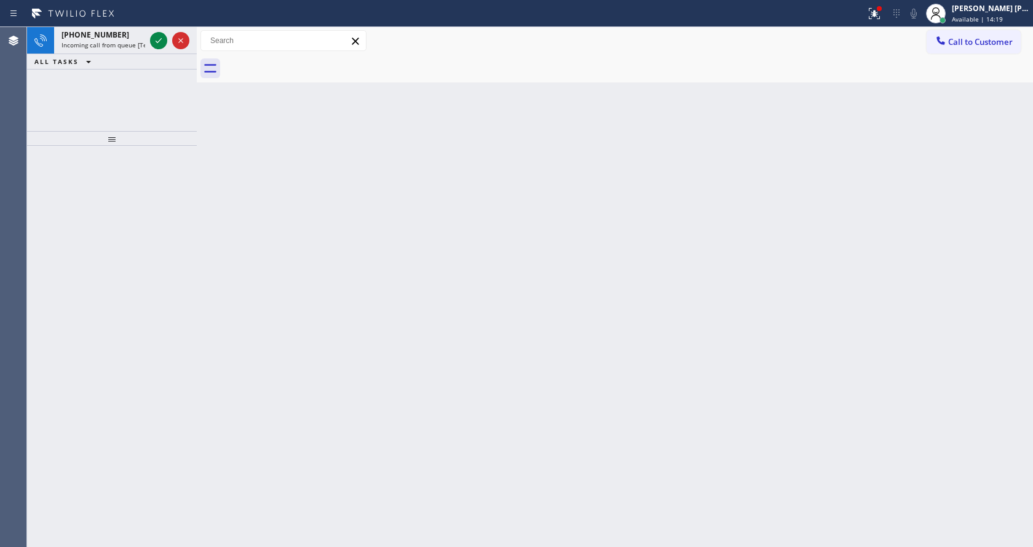
click at [127, 48] on span "Incoming call from queue [Test] All" at bounding box center [112, 45] width 102 height 9
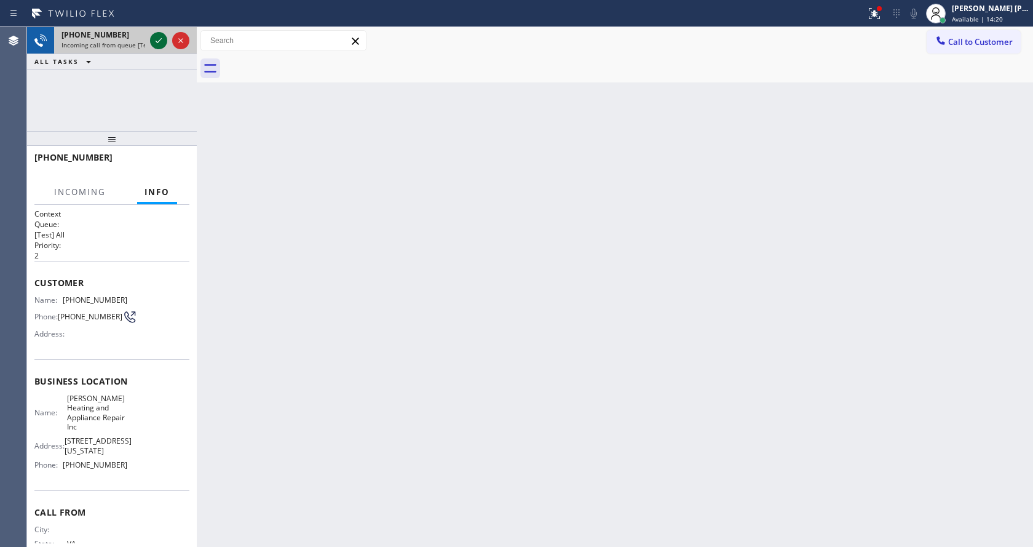
click at [154, 41] on icon at bounding box center [158, 40] width 15 height 15
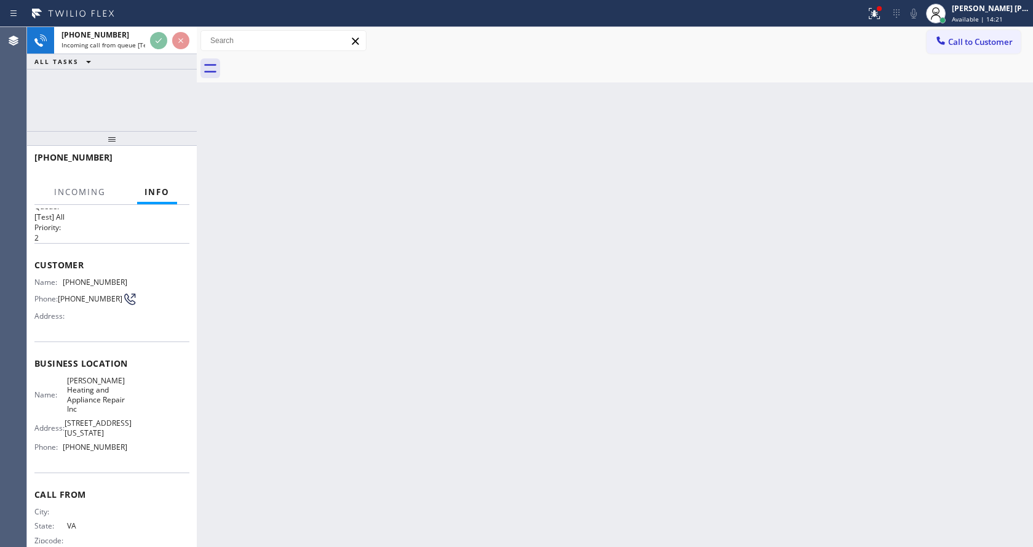
scroll to position [35, 0]
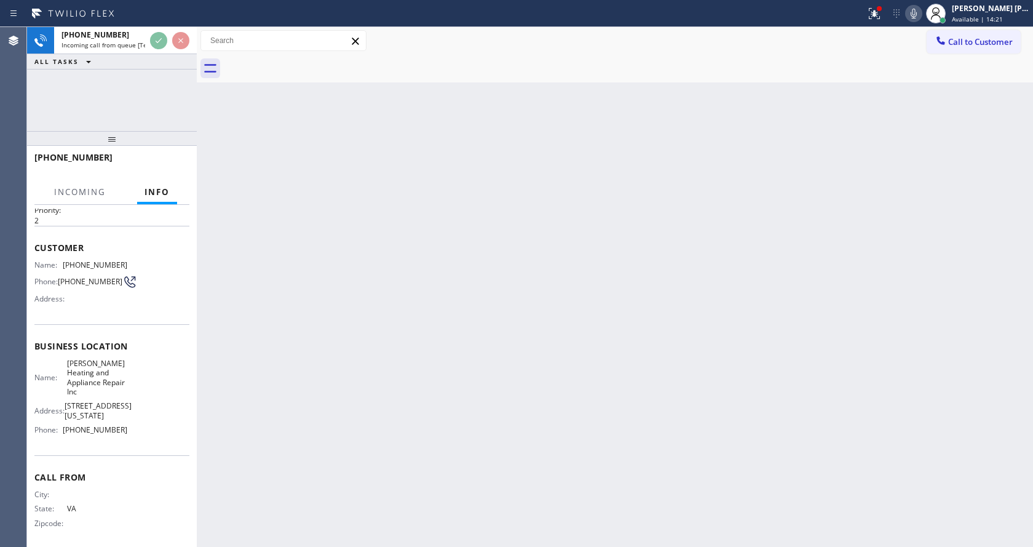
click at [295, 346] on div "Back to Dashboard Change Sender ID Customers Technicians Select a contact Outbo…" at bounding box center [615, 287] width 836 height 520
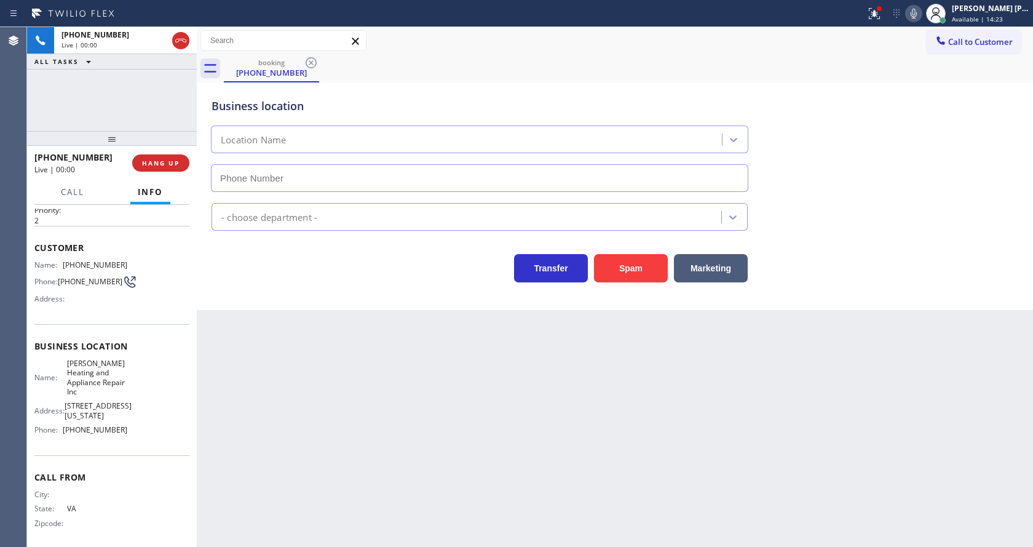
type input "[PHONE_NUMBER]"
click at [377, 400] on div "Back to Dashboard Change Sender ID Customers Technicians Select a contact Outbo…" at bounding box center [615, 287] width 836 height 520
click at [377, 441] on div "Back to Dashboard Change Sender ID Customers Technicians Select a contact Outbo…" at bounding box center [615, 287] width 836 height 520
click at [253, 366] on div "Back to Dashboard Change Sender ID Customers Technicians Select a contact Outbo…" at bounding box center [615, 287] width 836 height 520
click at [884, 7] on div at bounding box center [874, 13] width 27 height 27
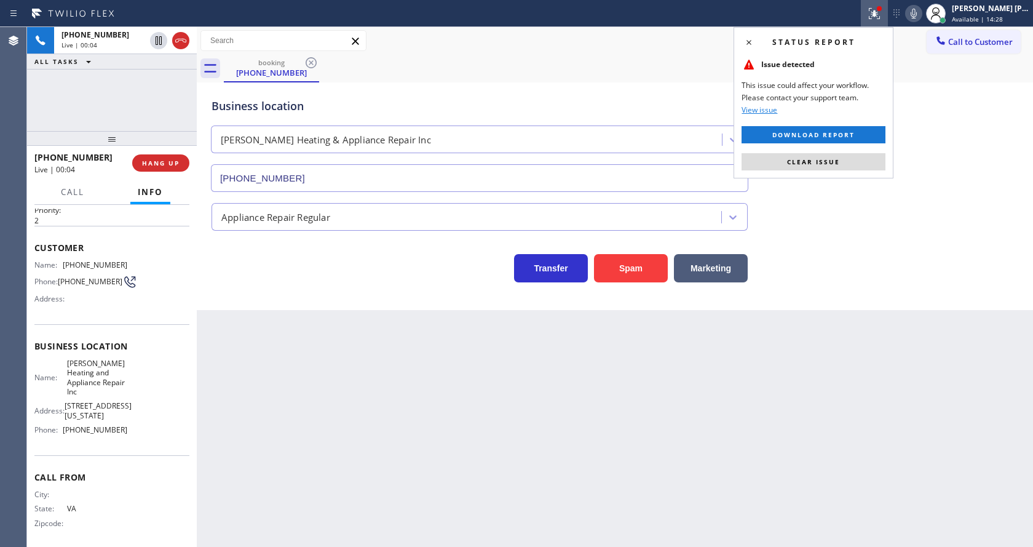
click at [878, 10] on icon at bounding box center [874, 12] width 7 height 4
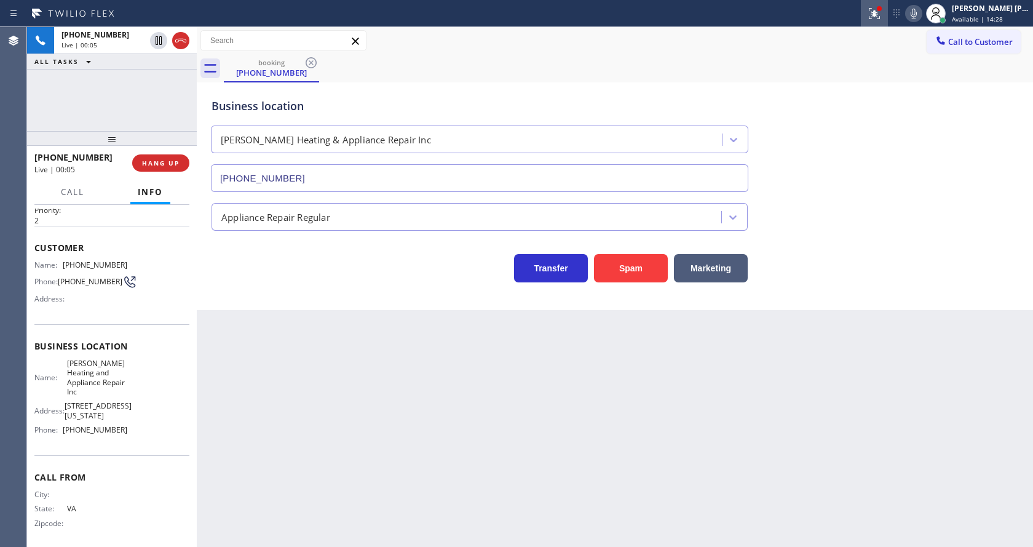
click at [878, 12] on icon at bounding box center [874, 12] width 7 height 4
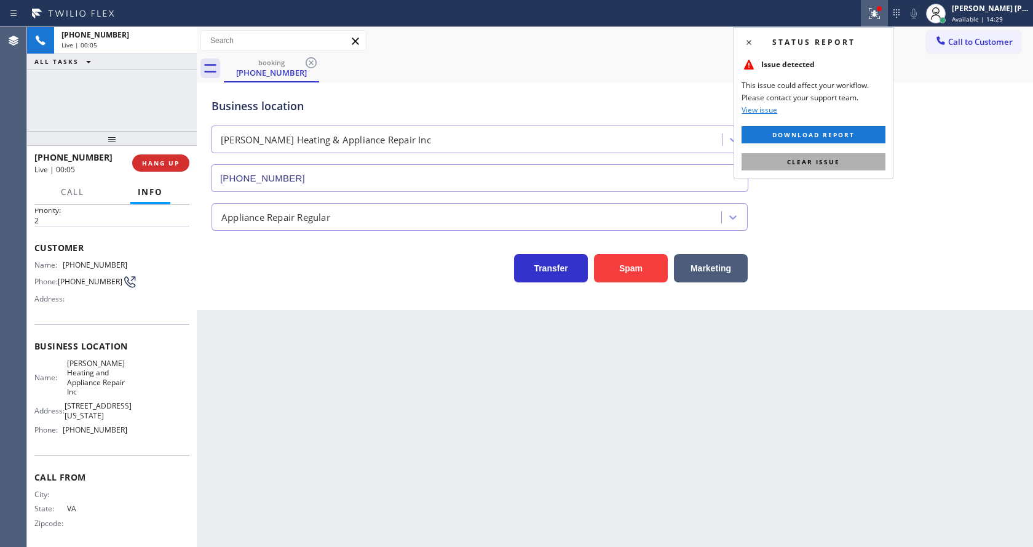
click at [816, 169] on button "Clear issue" at bounding box center [814, 161] width 144 height 17
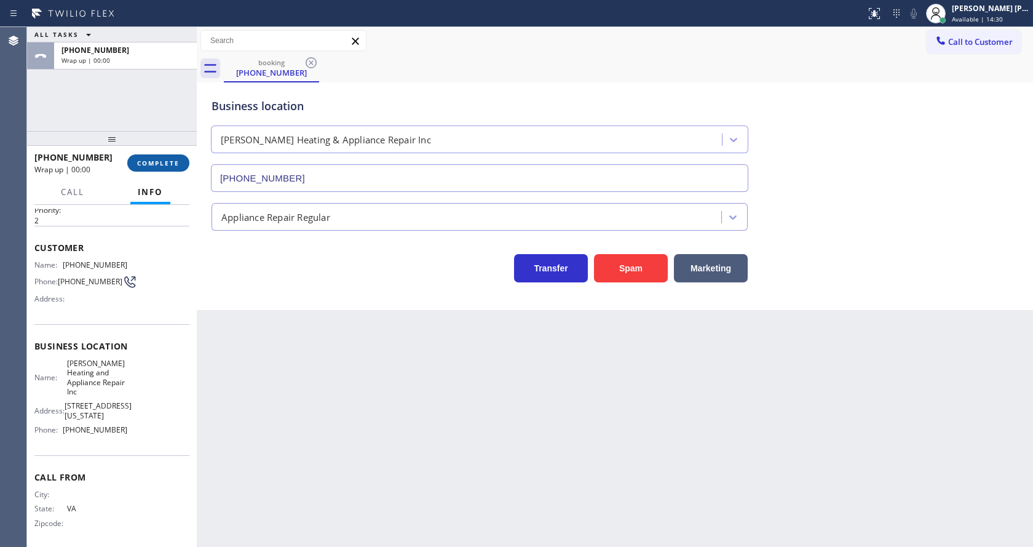
click at [143, 157] on button "COMPLETE" at bounding box center [158, 162] width 62 height 17
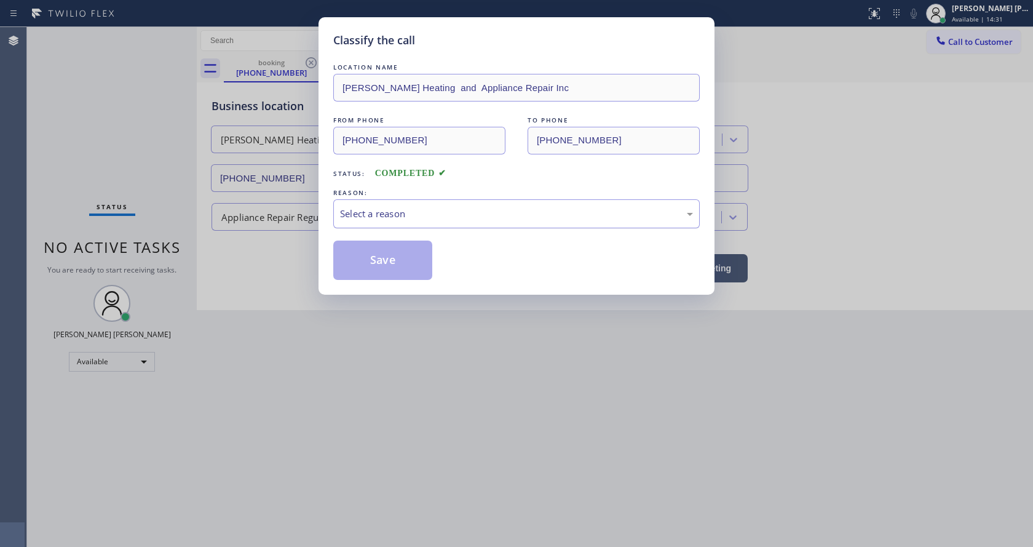
click at [432, 218] on div "Select a reason" at bounding box center [516, 214] width 353 height 14
click at [365, 258] on button "Save" at bounding box center [382, 259] width 99 height 39
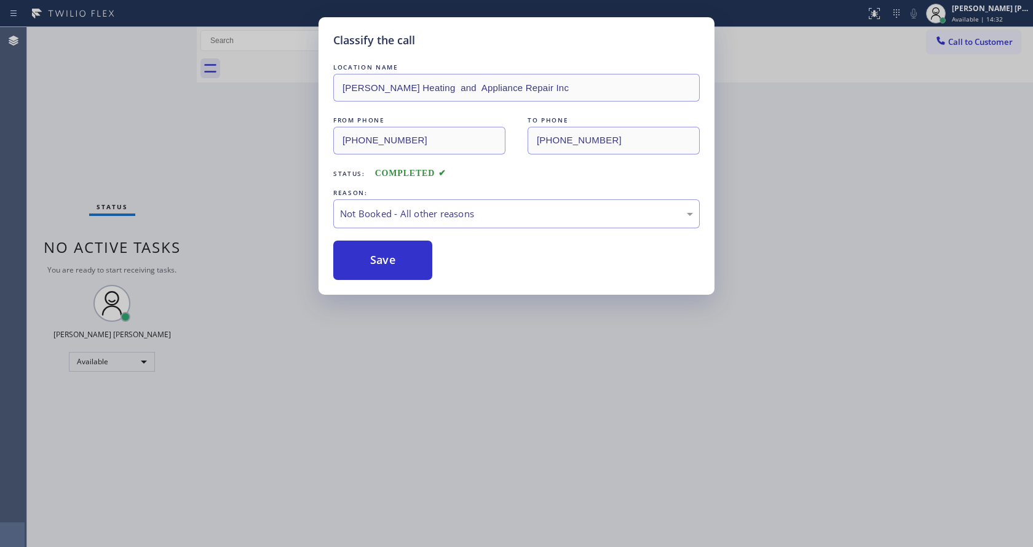
drag, startPoint x: 383, startPoint y: 360, endPoint x: 378, endPoint y: 401, distance: 40.9
click at [382, 375] on div "Classify the call LOCATION NAME [PERSON_NAME] Heating and Appliance Repair Inc …" at bounding box center [516, 273] width 1033 height 547
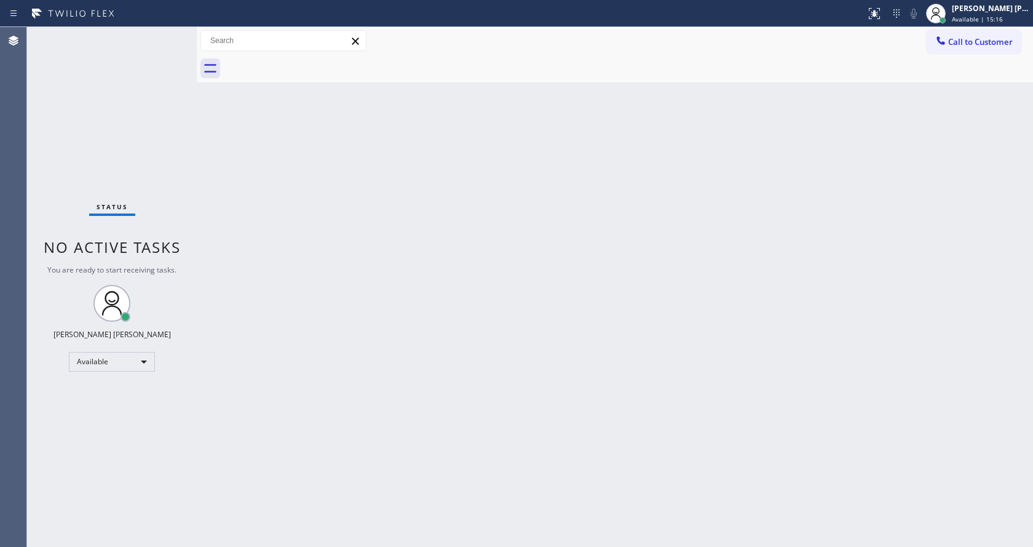
click at [160, 43] on div "Status No active tasks You are ready to start receiving tasks. [PERSON_NAME] [P…" at bounding box center [112, 287] width 170 height 520
click at [414, 441] on div "Back to Dashboard Change Sender ID Customers Technicians Select a contact Outbo…" at bounding box center [615, 287] width 836 height 520
drag, startPoint x: 253, startPoint y: 204, endPoint x: 832, endPoint y: 25, distance: 606.4
click at [256, 204] on div "Back to Dashboard Change Sender ID Customers Technicians Select a contact Outbo…" at bounding box center [615, 287] width 836 height 520
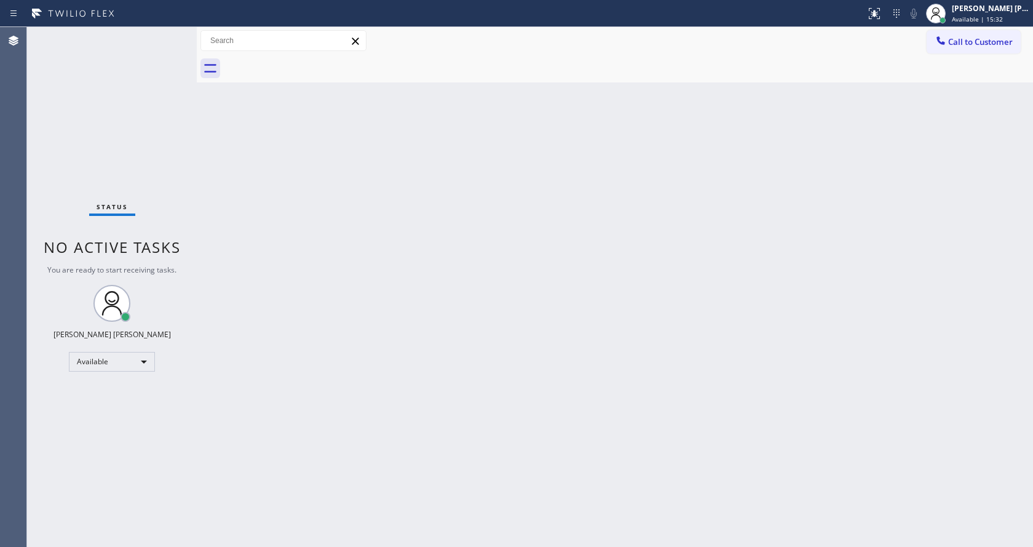
click at [384, 217] on div "Back to Dashboard Change Sender ID Customers Technicians Select a contact Outbo…" at bounding box center [615, 287] width 836 height 520
click at [228, 178] on div "Back to Dashboard Change Sender ID Customers Technicians Select a contact Outbo…" at bounding box center [615, 287] width 836 height 520
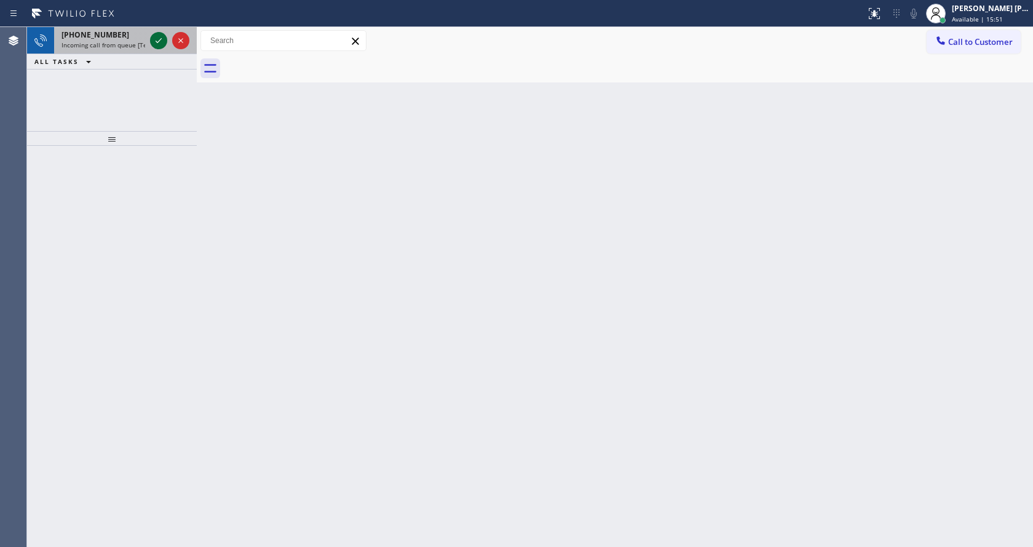
click at [155, 38] on icon at bounding box center [158, 40] width 15 height 15
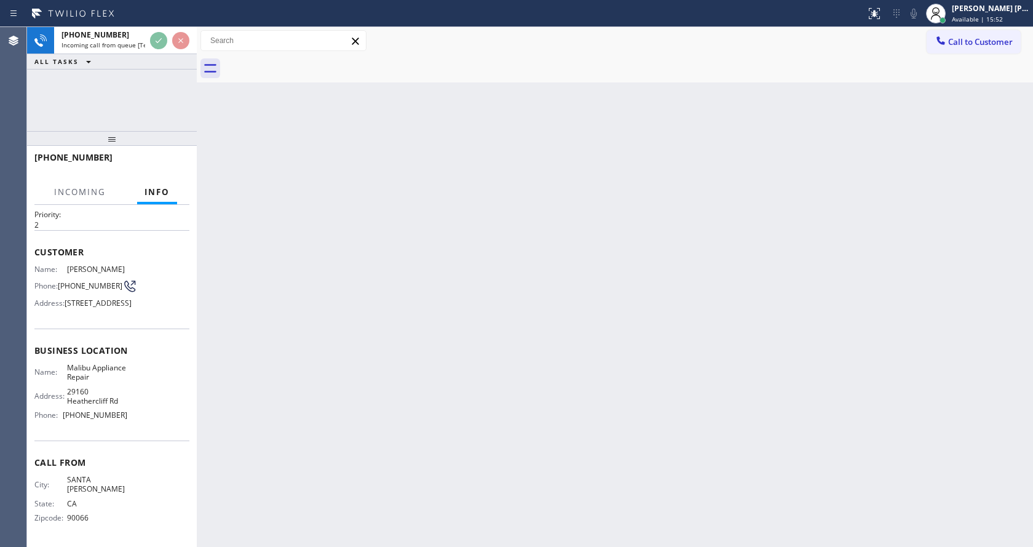
scroll to position [54, 0]
click at [478, 382] on div "Back to Dashboard Change Sender ID Customers Technicians Select a contact Outbo…" at bounding box center [615, 287] width 836 height 520
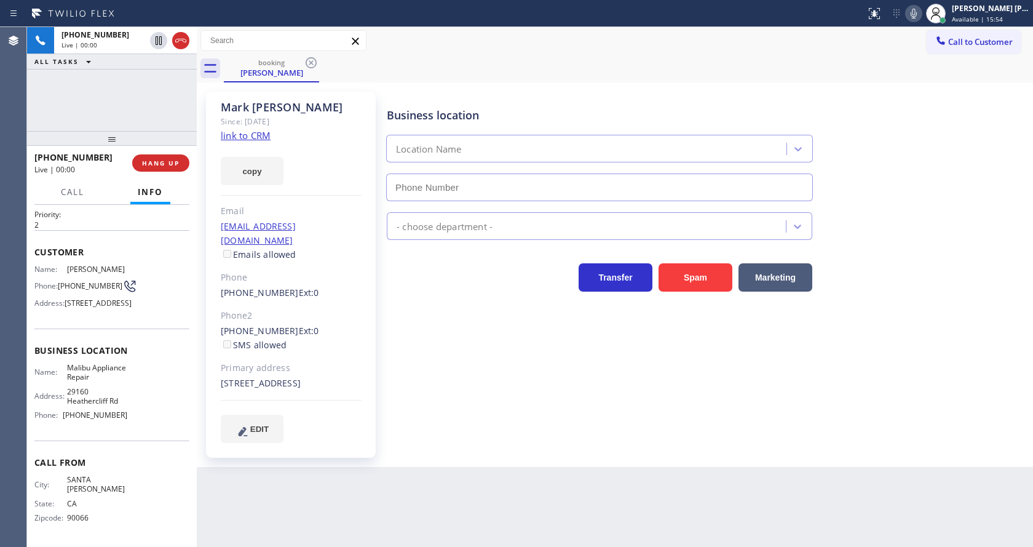
type input "[PHONE_NUMBER]"
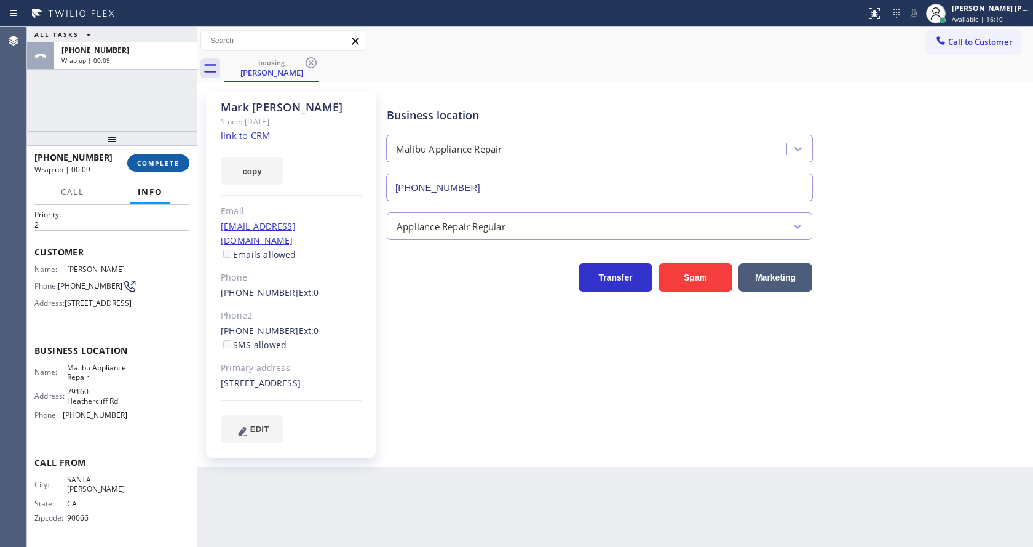
click at [160, 160] on span "COMPLETE" at bounding box center [158, 163] width 42 height 9
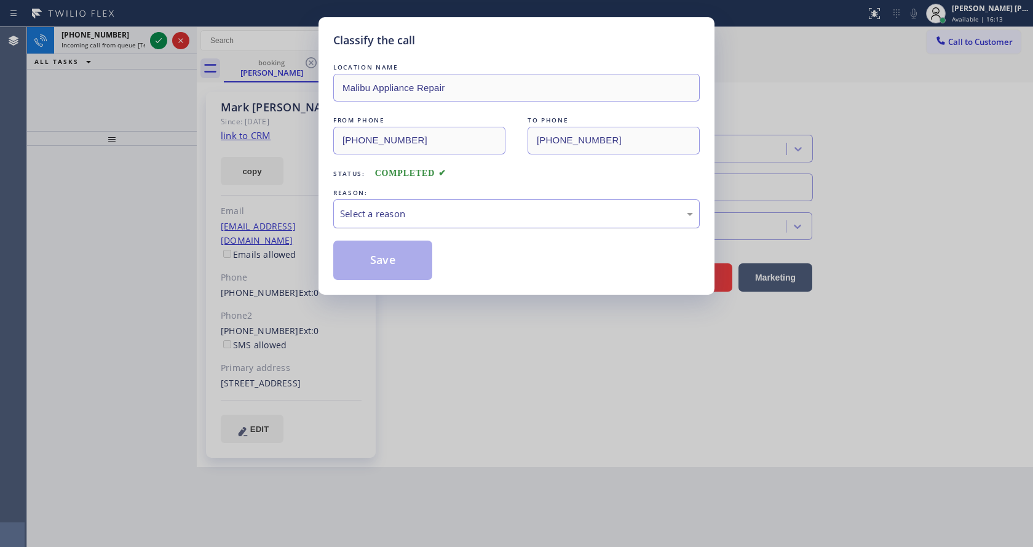
click at [507, 218] on div "Select a reason" at bounding box center [516, 214] width 353 height 14
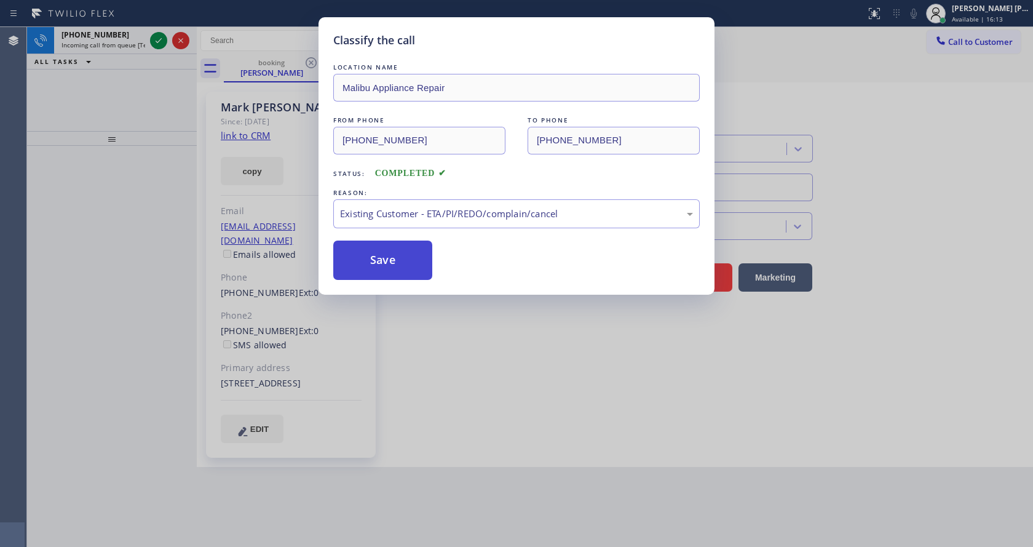
click at [381, 260] on button "Save" at bounding box center [382, 259] width 99 height 39
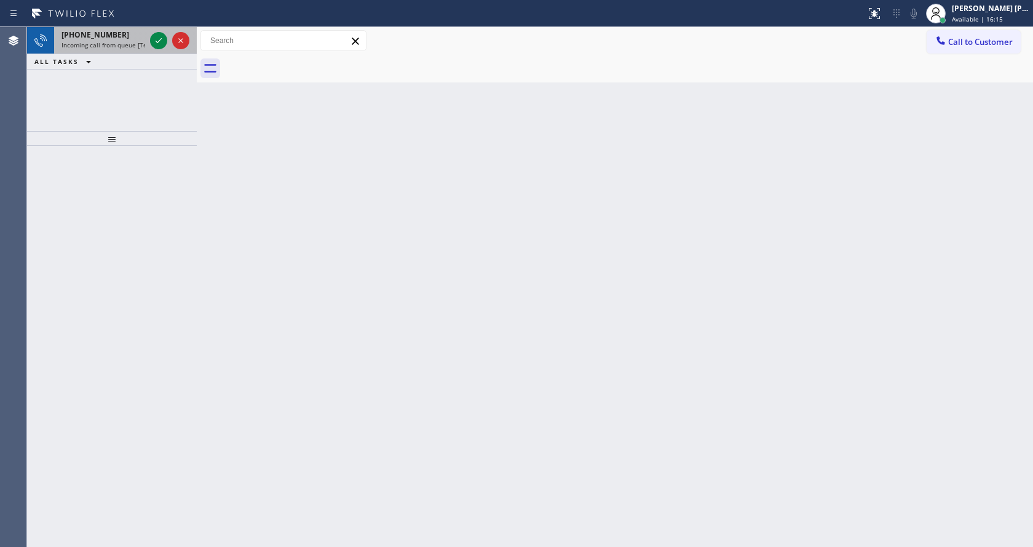
click at [127, 42] on span "Incoming call from queue [Test] All" at bounding box center [112, 45] width 102 height 9
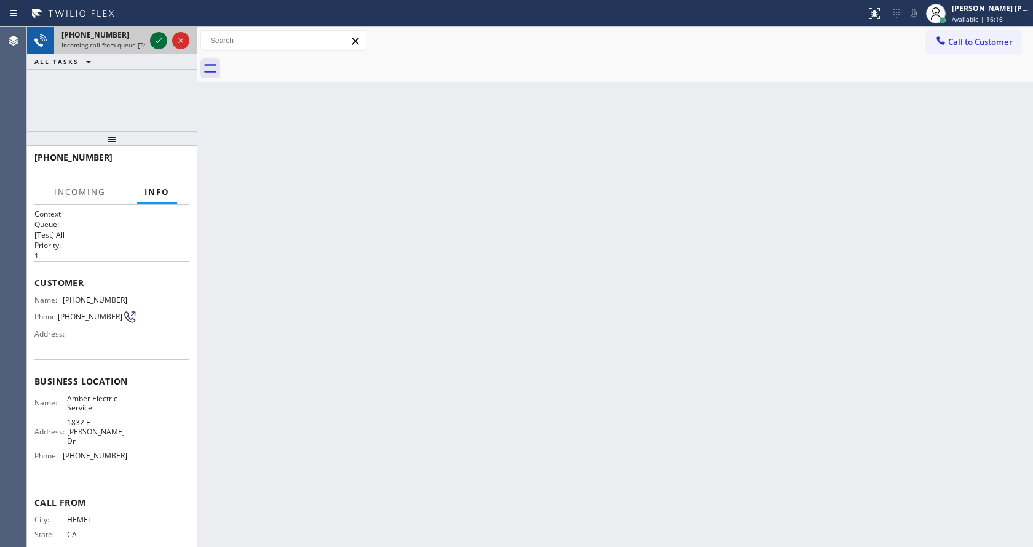
click at [159, 41] on icon at bounding box center [159, 40] width 6 height 5
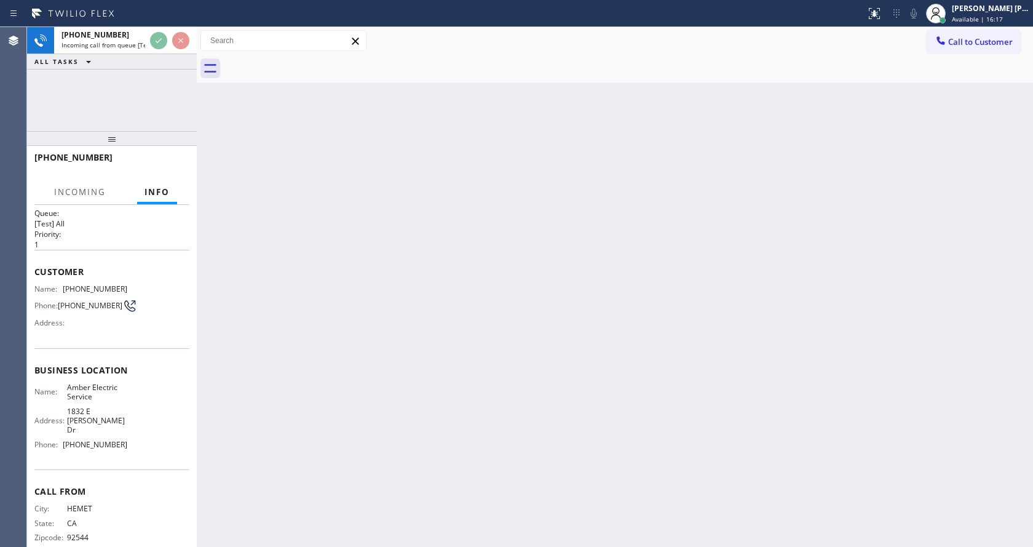
scroll to position [16, 0]
click at [526, 367] on div "Back to Dashboard Change Sender ID Customers Technicians Select a contact Outbo…" at bounding box center [615, 287] width 836 height 520
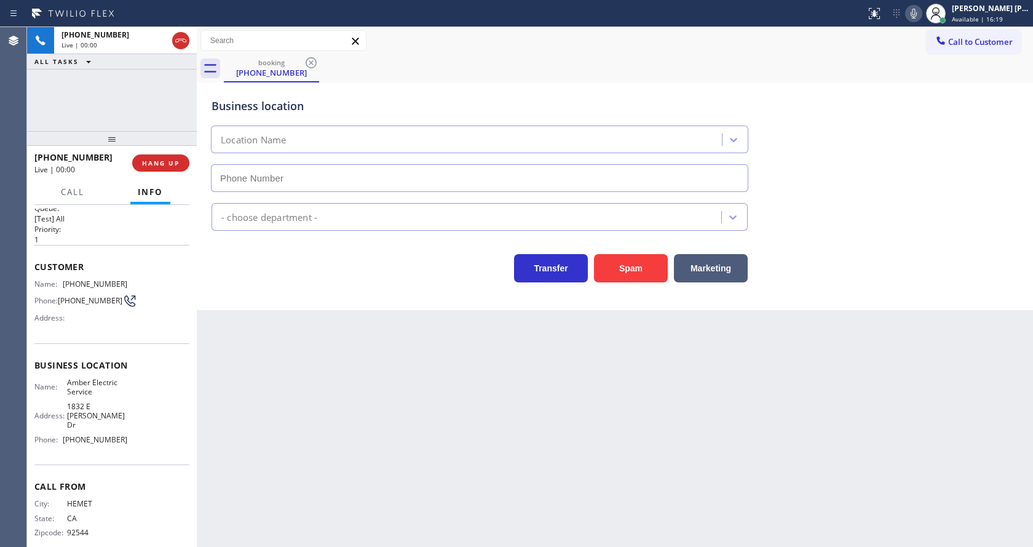
type input "[PHONE_NUMBER]"
drag, startPoint x: 379, startPoint y: 376, endPoint x: 398, endPoint y: 546, distance: 171.4
click at [379, 379] on div "Back to Dashboard Change Sender ID Customers Technicians Select a contact Outbo…" at bounding box center [615, 287] width 836 height 520
click at [280, 321] on div "Back to Dashboard Change Sender ID Customers Technicians Select a contact Outbo…" at bounding box center [615, 287] width 836 height 520
click at [913, 20] on icon at bounding box center [913, 13] width 15 height 15
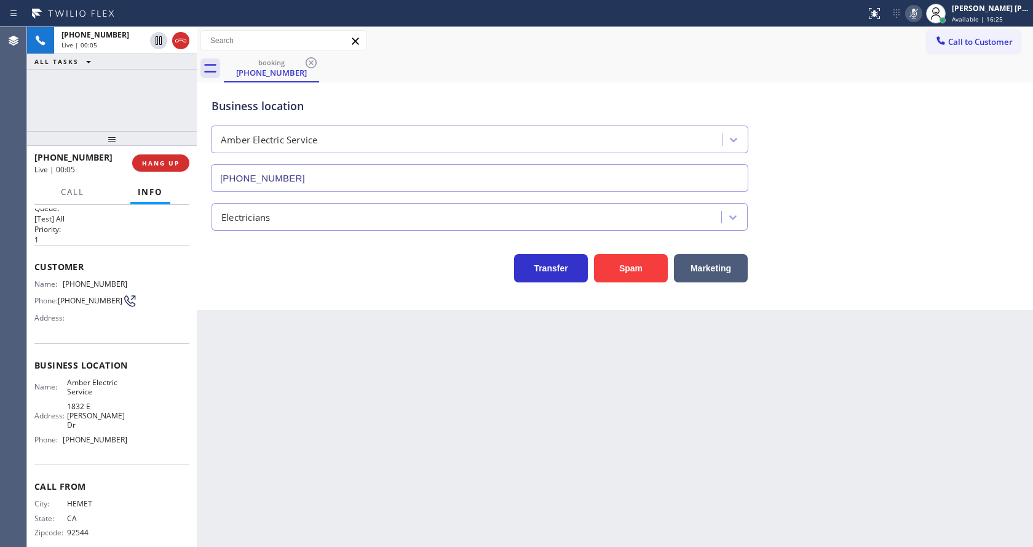
click at [901, 146] on div "Business location Amber Electric Service [PHONE_NUMBER]" at bounding box center [615, 136] width 812 height 111
click at [917, 7] on icon at bounding box center [913, 13] width 15 height 15
click at [826, 322] on div "Back to Dashboard Change Sender ID Customers Technicians Select a contact Outbo…" at bounding box center [615, 287] width 836 height 520
click at [411, 449] on div "Back to Dashboard Change Sender ID Customers Technicians Select a contact Outbo…" at bounding box center [615, 287] width 836 height 520
click at [627, 271] on button "Spam" at bounding box center [631, 268] width 74 height 28
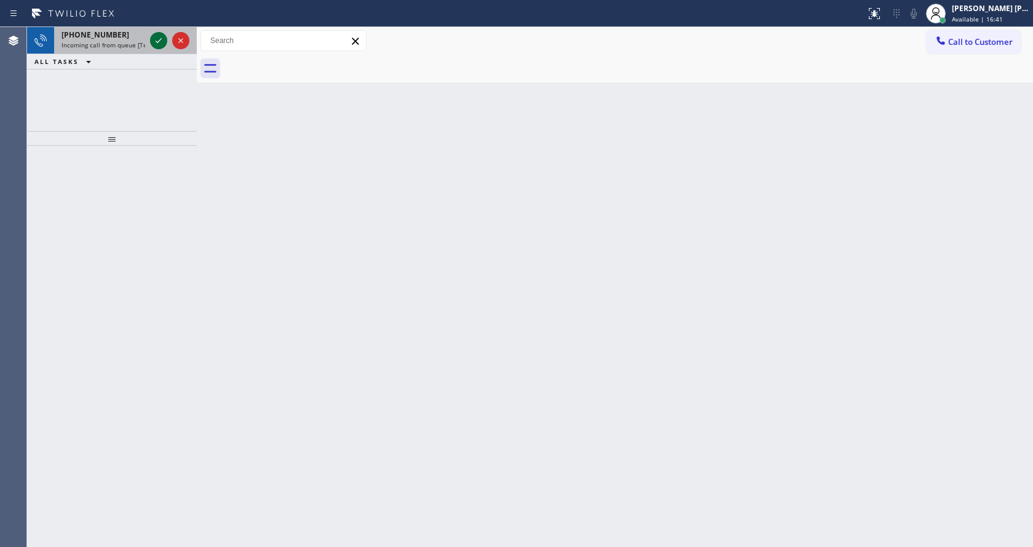
click at [153, 38] on icon at bounding box center [158, 40] width 15 height 15
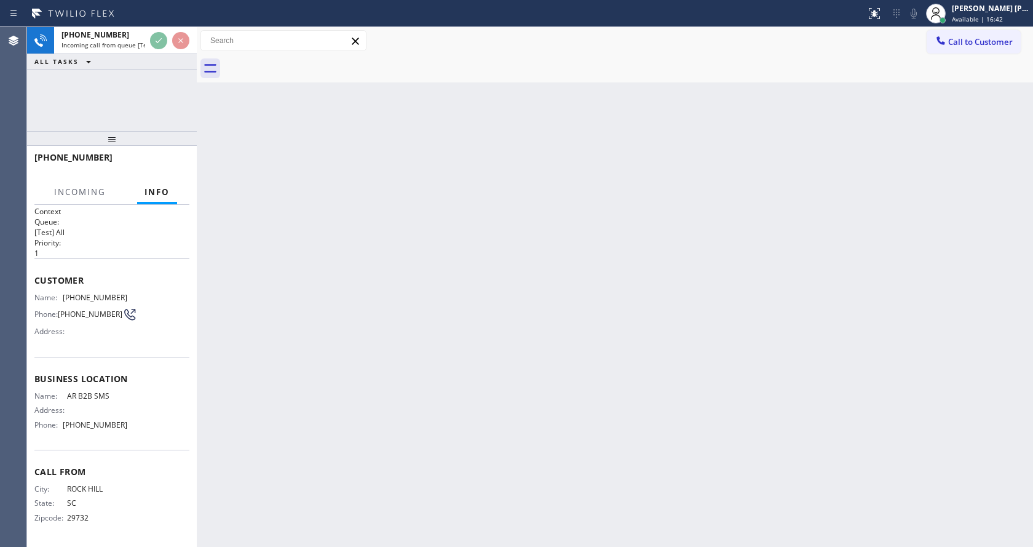
scroll to position [6, 0]
click at [544, 353] on div "Back to Dashboard Change Sender ID Customers Technicians Select a contact Outbo…" at bounding box center [615, 287] width 836 height 520
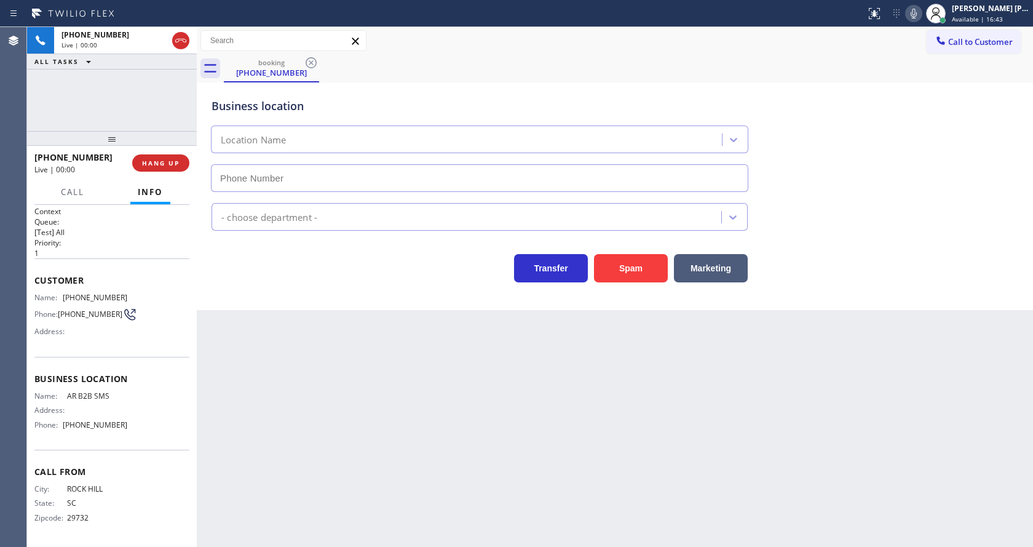
type input "[PHONE_NUMBER]"
click at [412, 406] on div "Back to Dashboard Change Sender ID Customers Technicians Select a contact Outbo…" at bounding box center [615, 287] width 836 height 520
drag, startPoint x: 311, startPoint y: 247, endPoint x: 303, endPoint y: 245, distance: 8.2
click at [311, 248] on div "Transfer Spam Marketing" at bounding box center [479, 265] width 541 height 34
click at [75, 189] on span "Call" at bounding box center [72, 191] width 23 height 11
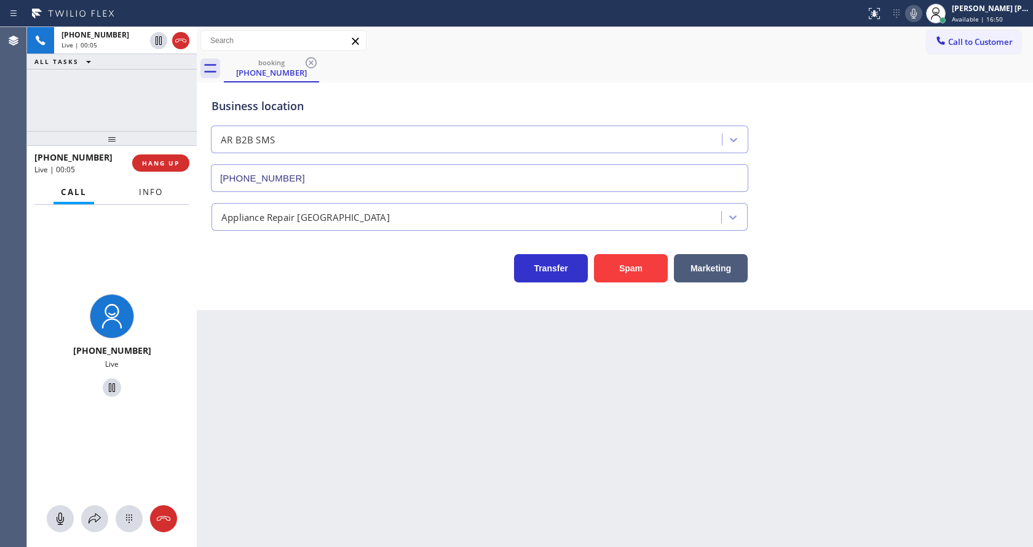
click at [159, 188] on span "Info" at bounding box center [151, 191] width 24 height 11
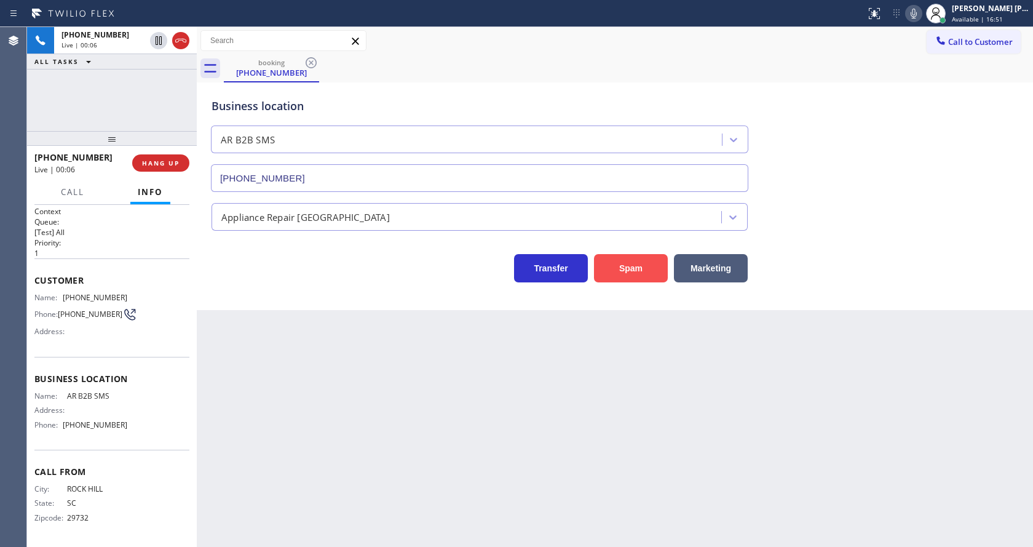
click at [627, 266] on button "Spam" at bounding box center [631, 268] width 74 height 28
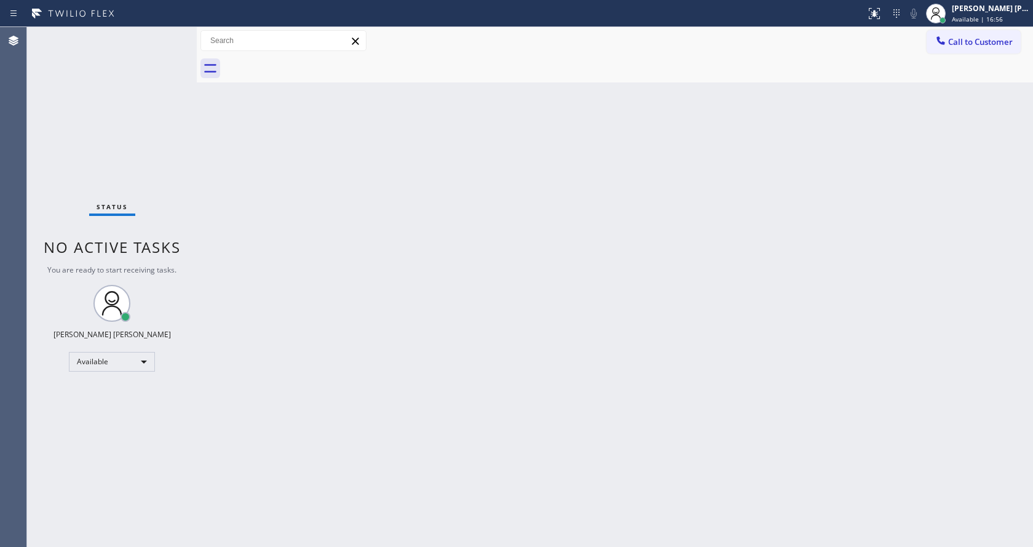
click at [354, 283] on div "Back to Dashboard Change Sender ID Customers Technicians Select a contact Outbo…" at bounding box center [615, 287] width 836 height 520
click at [363, 524] on div "Back to Dashboard Change Sender ID Customers Technicians Select a contact Outbo…" at bounding box center [615, 287] width 836 height 520
click at [128, 239] on span "No active tasks" at bounding box center [112, 247] width 137 height 20
click at [348, 250] on div "Back to Dashboard Change Sender ID Customers Technicians Select a contact Outbo…" at bounding box center [615, 287] width 836 height 520
click at [99, 77] on div "Status No active tasks You are ready to start receiving tasks. [PERSON_NAME] [P…" at bounding box center [112, 287] width 170 height 520
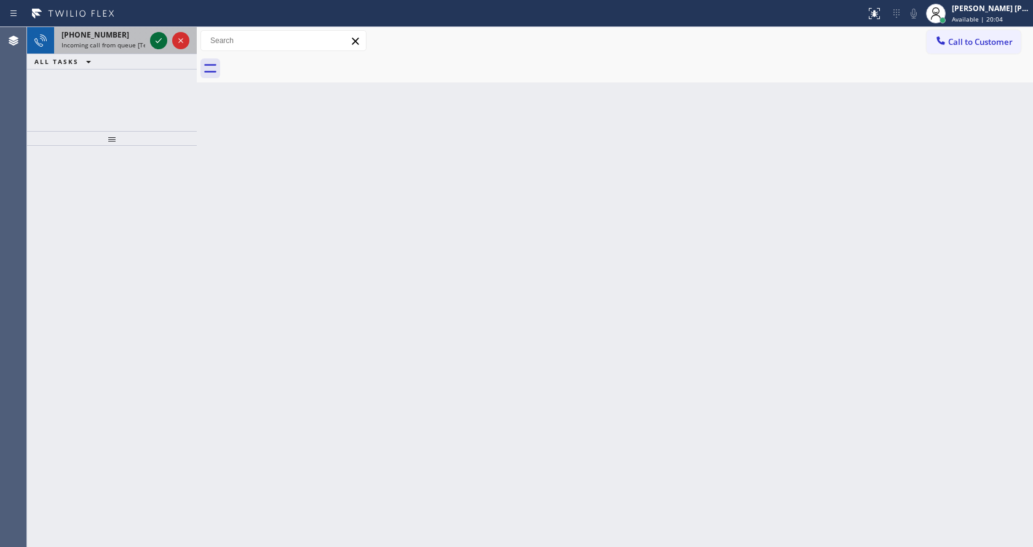
click at [160, 34] on icon at bounding box center [158, 40] width 15 height 15
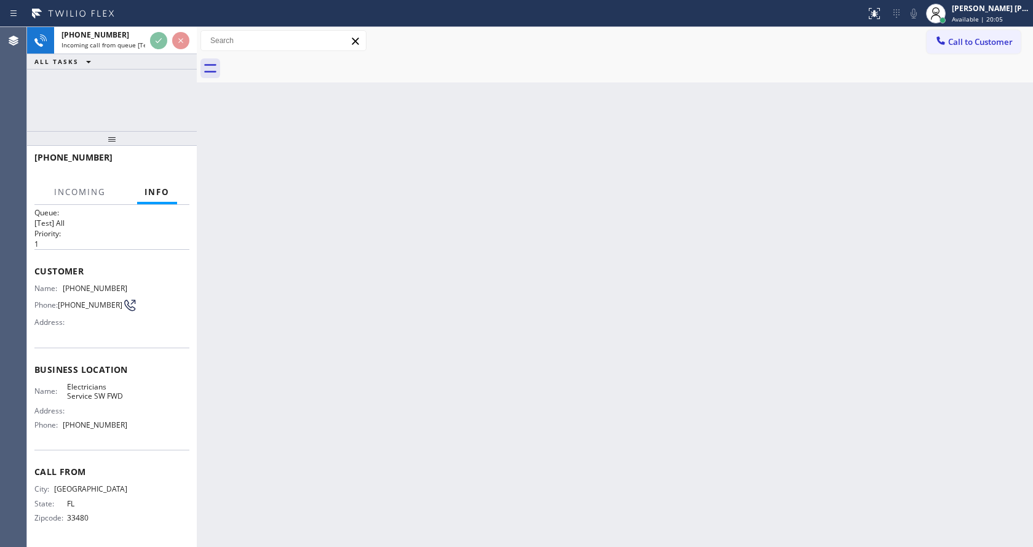
scroll to position [25, 0]
click at [522, 373] on div "Back to Dashboard Change Sender ID Customers Technicians Select a contact Outbo…" at bounding box center [615, 287] width 836 height 520
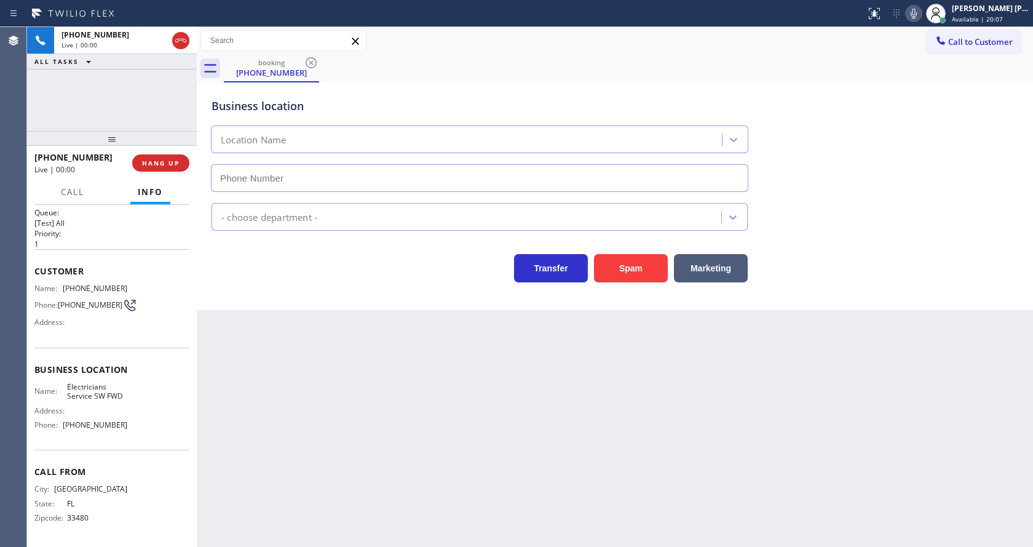
type input "[PHONE_NUMBER]"
click at [630, 262] on button "Spam" at bounding box center [631, 268] width 74 height 28
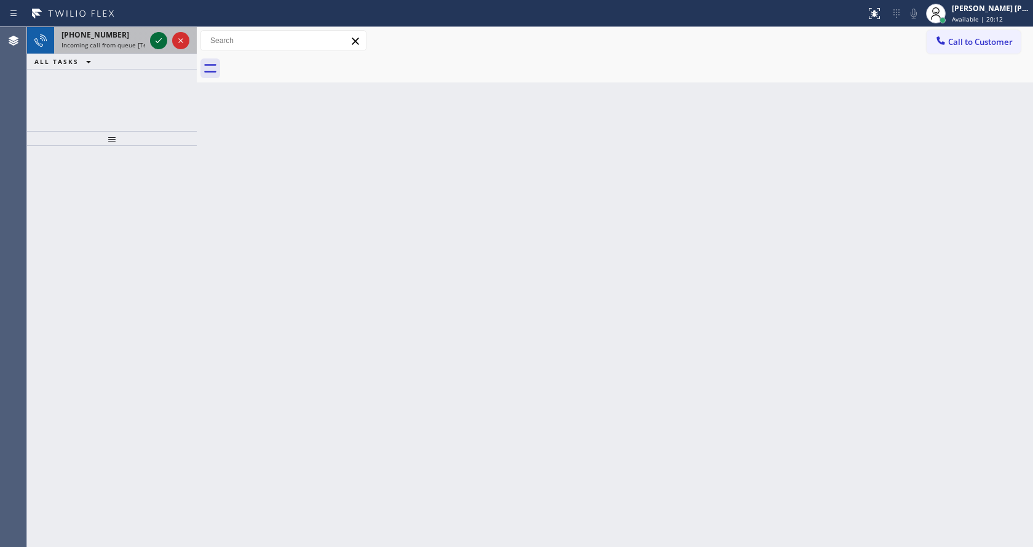
click at [150, 41] on div at bounding box center [158, 40] width 17 height 15
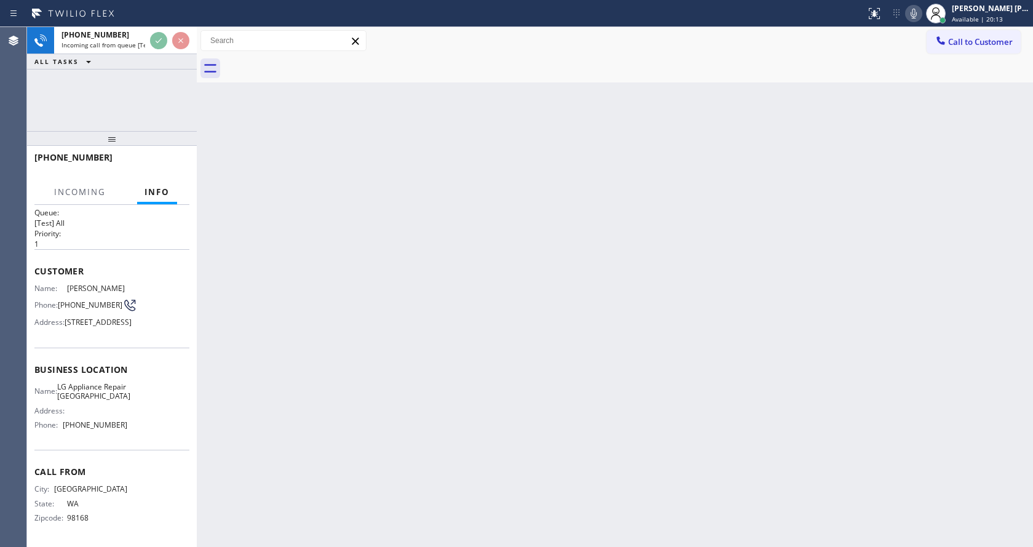
scroll to position [35, 0]
click at [401, 407] on div "Back to Dashboard Change Sender ID Customers Technicians Select a contact Outbo…" at bounding box center [615, 287] width 836 height 520
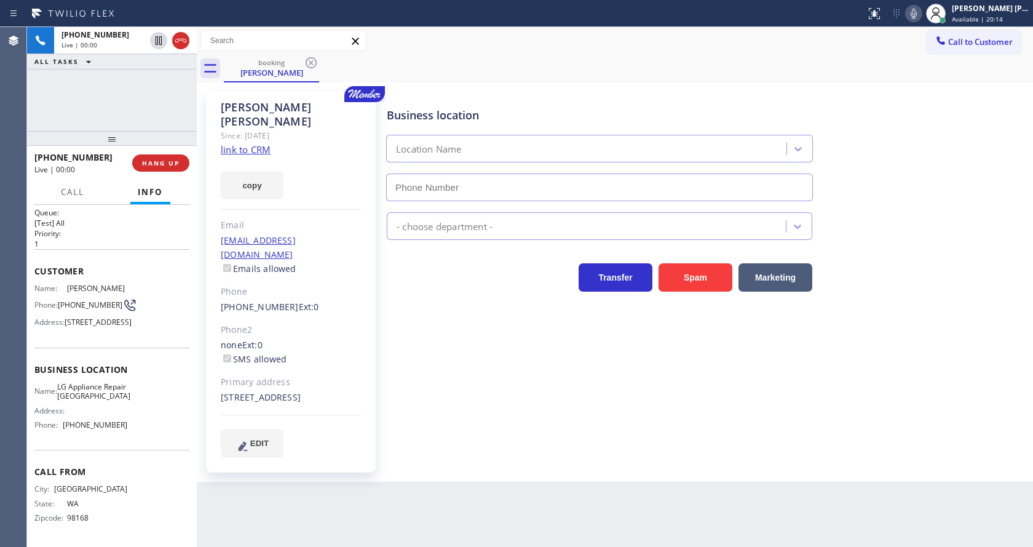
type input "[PHONE_NUMBER]"
click at [401, 407] on div "Business location LG Appliance Repair [GEOGRAPHIC_DATA] [PHONE_NUMBER] Applianc…" at bounding box center [707, 274] width 646 height 359
click at [401, 408] on div "Business location LG Appliance Repair [GEOGRAPHIC_DATA] [PHONE_NUMBER] Applianc…" at bounding box center [707, 274] width 646 height 359
drag, startPoint x: 290, startPoint y: 165, endPoint x: 284, endPoint y: 158, distance: 9.2
click at [290, 165] on div "copy" at bounding box center [291, 178] width 141 height 42
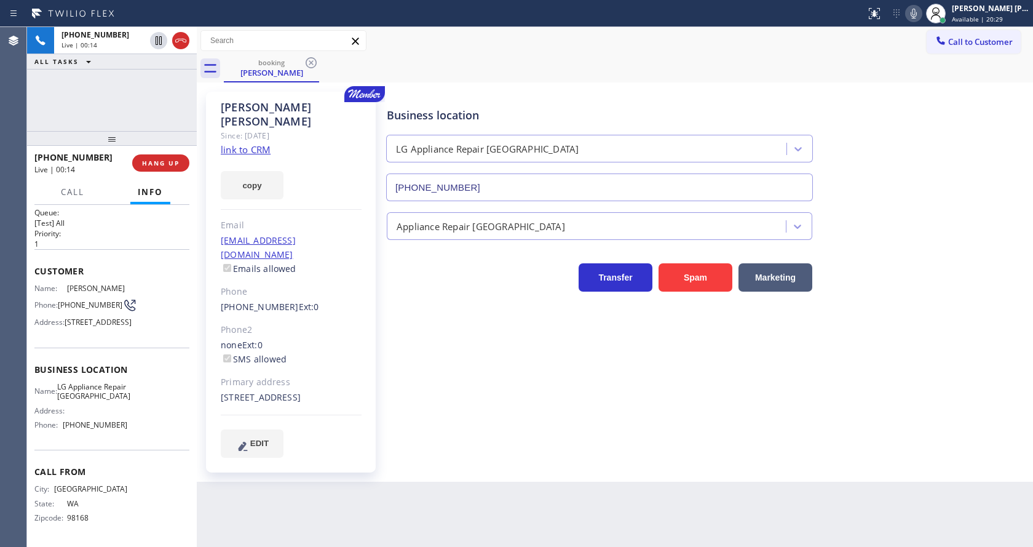
click at [271, 157] on div "copy" at bounding box center [291, 178] width 141 height 42
click at [252, 143] on link "link to CRM" at bounding box center [246, 149] width 50 height 12
click at [868, 87] on div "[PERSON_NAME] Since: [DATE] link to CRM copy Email [EMAIL_ADDRESS][DOMAIN_NAME]…" at bounding box center [615, 281] width 830 height 393
click at [916, 14] on icon at bounding box center [913, 13] width 15 height 15
click at [159, 39] on icon at bounding box center [158, 40] width 15 height 15
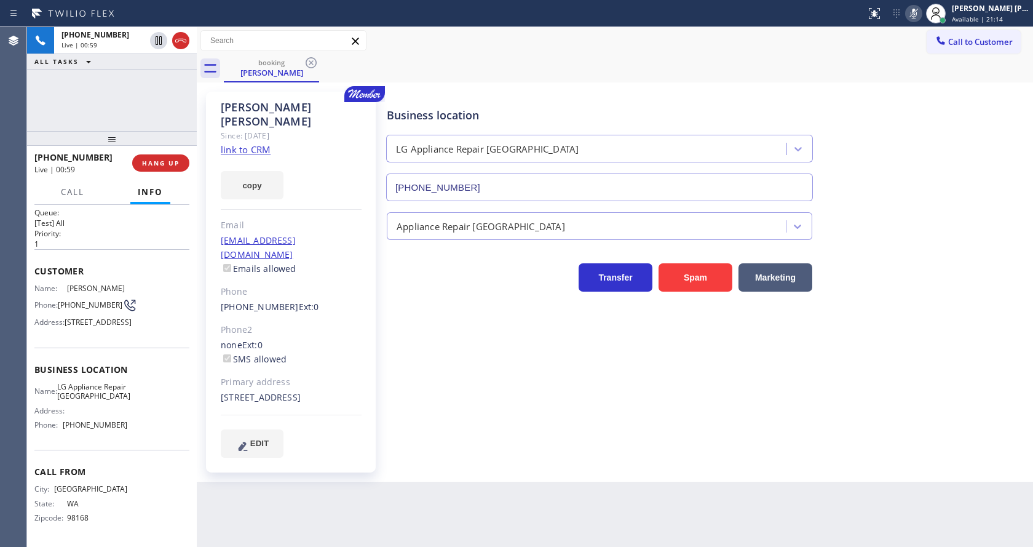
click at [493, 489] on div "Back to Dashboard Change Sender ID Customers Technicians Select a contact Outbo…" at bounding box center [615, 287] width 836 height 520
drag, startPoint x: 454, startPoint y: 502, endPoint x: 433, endPoint y: 530, distance: 35.2
click at [454, 502] on div "Back to Dashboard Change Sender ID Customers Technicians Select a contact Outbo…" at bounding box center [615, 287] width 836 height 520
click at [144, 95] on div "[PHONE_NUMBER] Live | 03:10 ALL TASKS ALL TASKS ACTIVE TASKS TASKS IN WRAP UP" at bounding box center [112, 79] width 170 height 104
click at [420, 392] on div "Business location LG Appliance Repair [GEOGRAPHIC_DATA] [PHONE_NUMBER] Applianc…" at bounding box center [707, 274] width 646 height 359
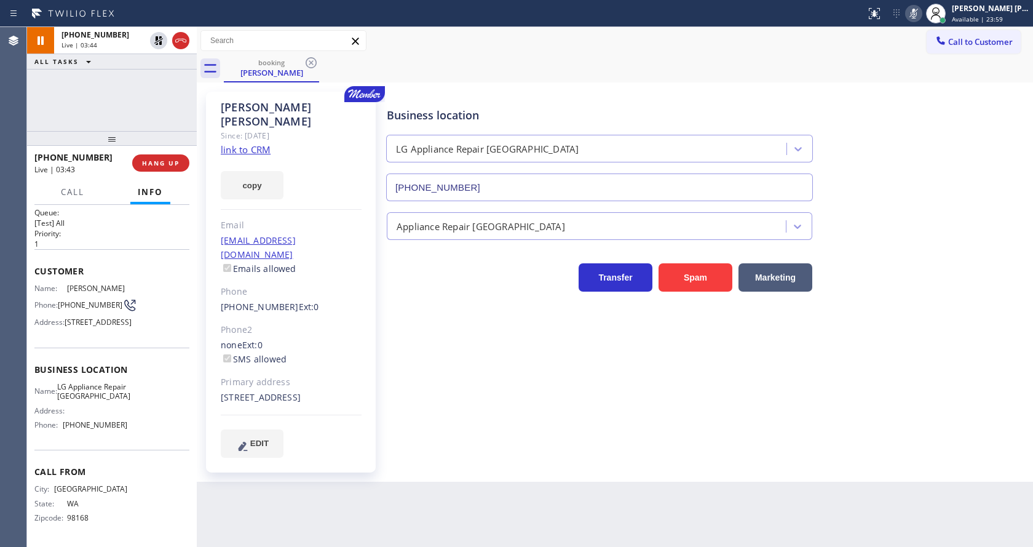
click at [898, 183] on div "Business location LG Appliance Repair [GEOGRAPHIC_DATA] [PHONE_NUMBER]" at bounding box center [707, 145] width 646 height 111
click at [484, 444] on div "Business location LG Appliance Repair [GEOGRAPHIC_DATA] [PHONE_NUMBER] Applianc…" at bounding box center [707, 287] width 646 height 384
drag, startPoint x: 510, startPoint y: 478, endPoint x: 502, endPoint y: 472, distance: 10.0
click at [510, 478] on div "Back to Dashboard Change Sender ID Customers Technicians Select a contact Outbo…" at bounding box center [615, 287] width 836 height 520
click at [152, 82] on icon at bounding box center [158, 83] width 15 height 15
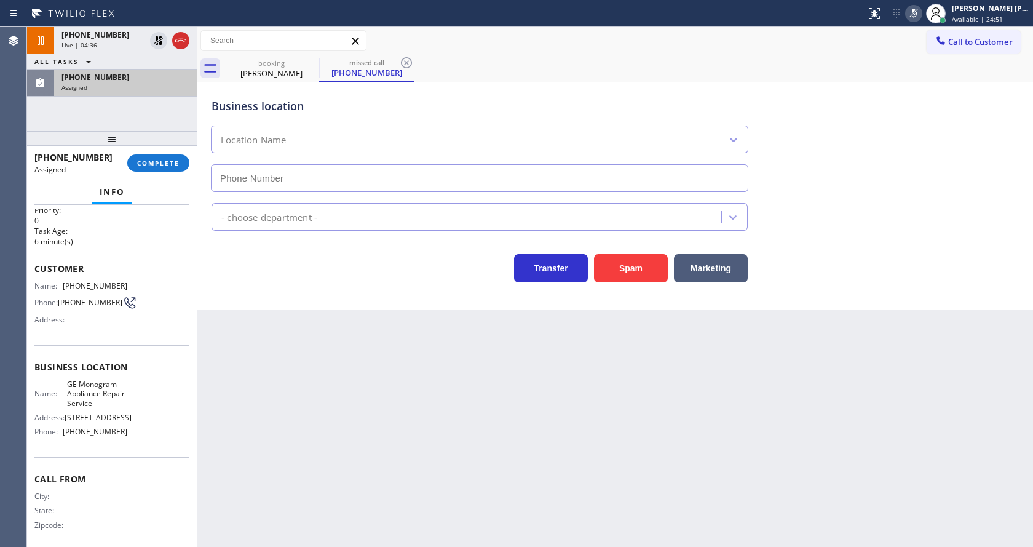
type input "[PHONE_NUMBER]"
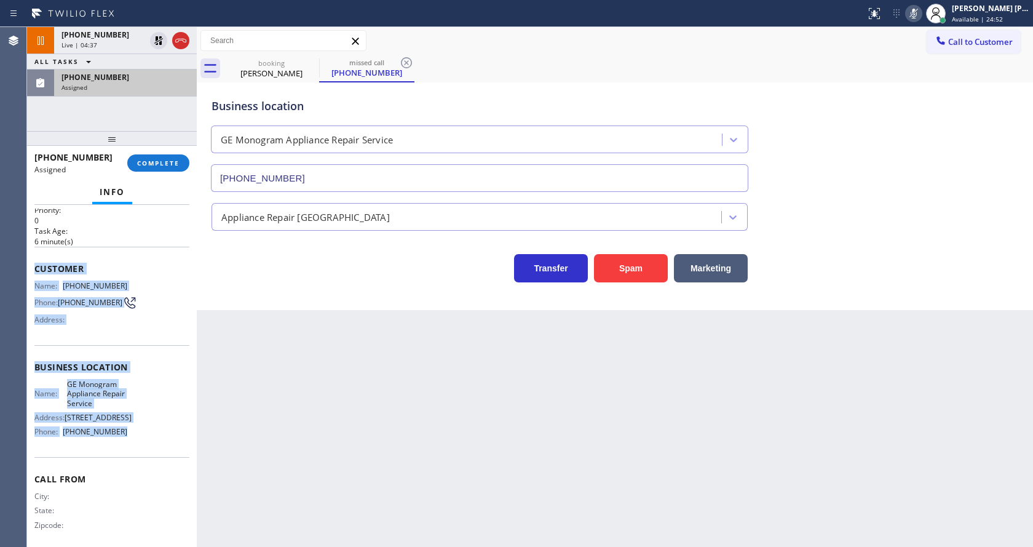
drag, startPoint x: 30, startPoint y: 264, endPoint x: 119, endPoint y: 435, distance: 192.5
click at [119, 435] on div "Context Queue: Appliance Repair High End Priority: 0 Task Age: [DEMOGRAPHIC_DAT…" at bounding box center [112, 376] width 170 height 342
copy div "Customer Name: [PHONE_NUMBER] Phone: [PHONE_NUMBER] Address: Business location …"
click at [147, 170] on button "COMPLETE" at bounding box center [158, 162] width 62 height 17
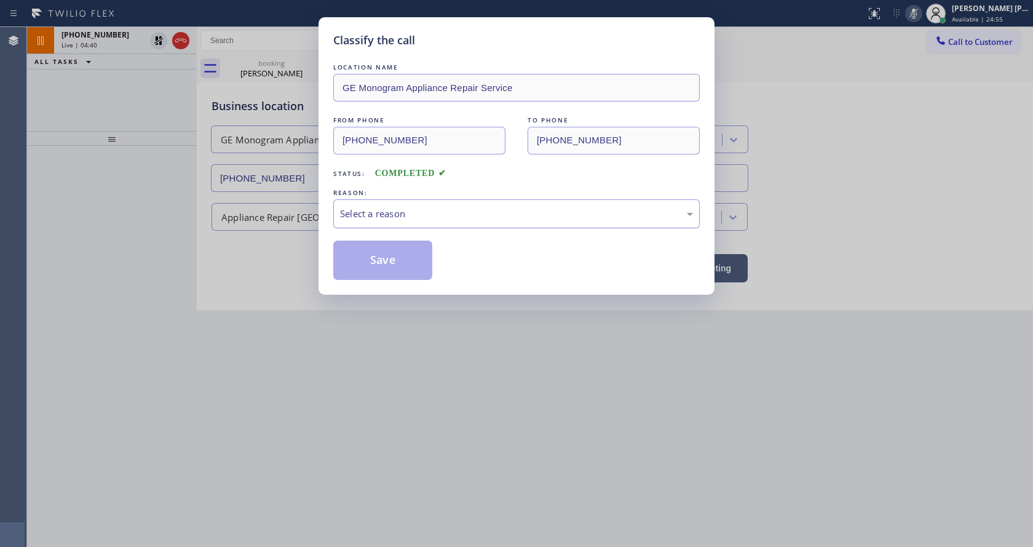
click at [414, 213] on div "Select a reason" at bounding box center [516, 214] width 353 height 14
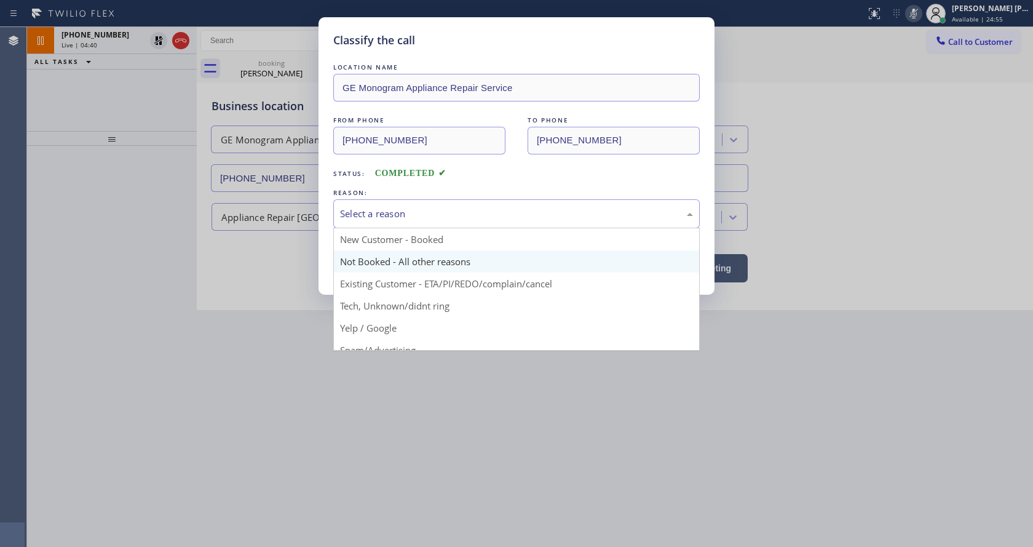
click at [383, 255] on button "Save" at bounding box center [382, 259] width 99 height 39
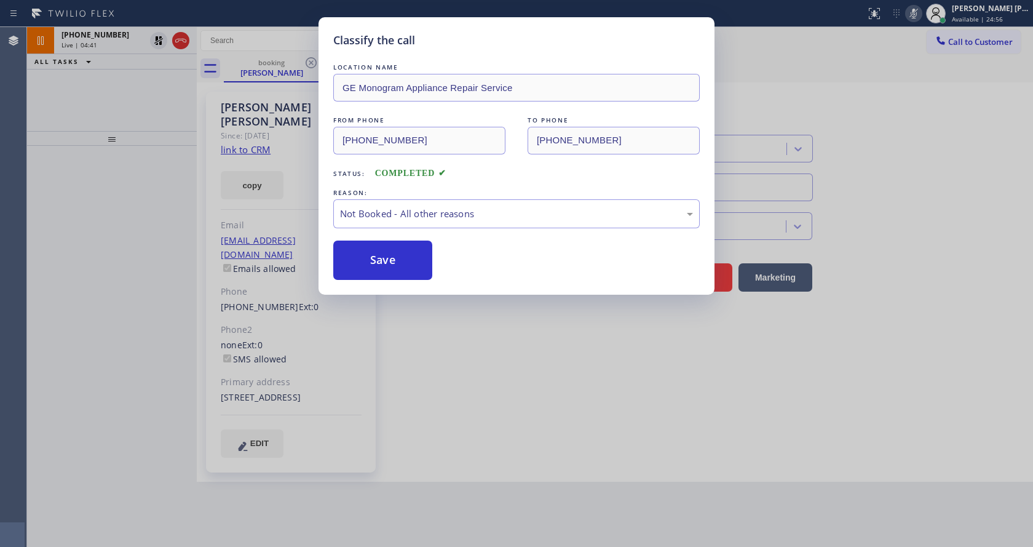
click at [457, 406] on div "Classify the call LOCATION NAME GE Monogram Appliance Repair Service FROM PHONE…" at bounding box center [516, 273] width 1033 height 547
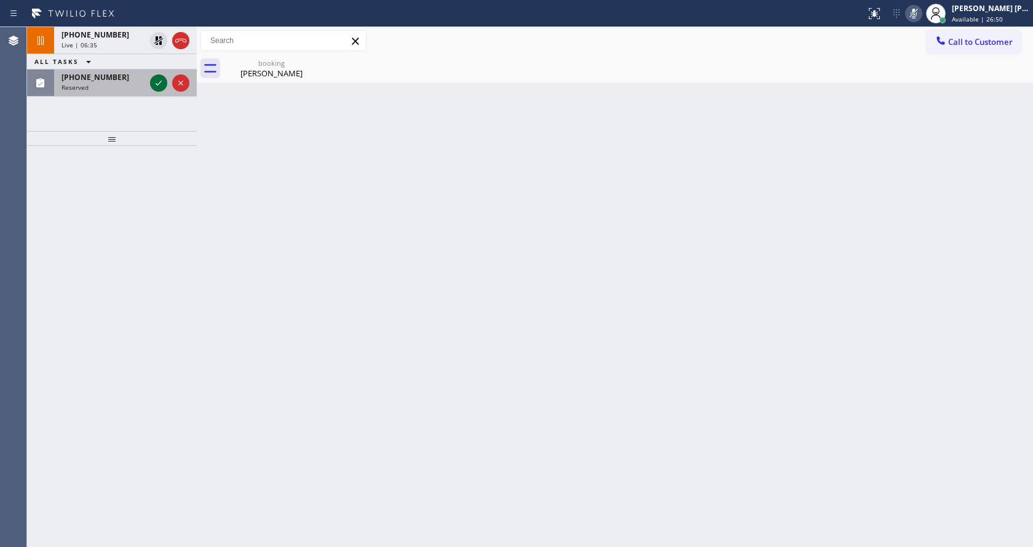
click at [151, 81] on icon at bounding box center [158, 83] width 15 height 15
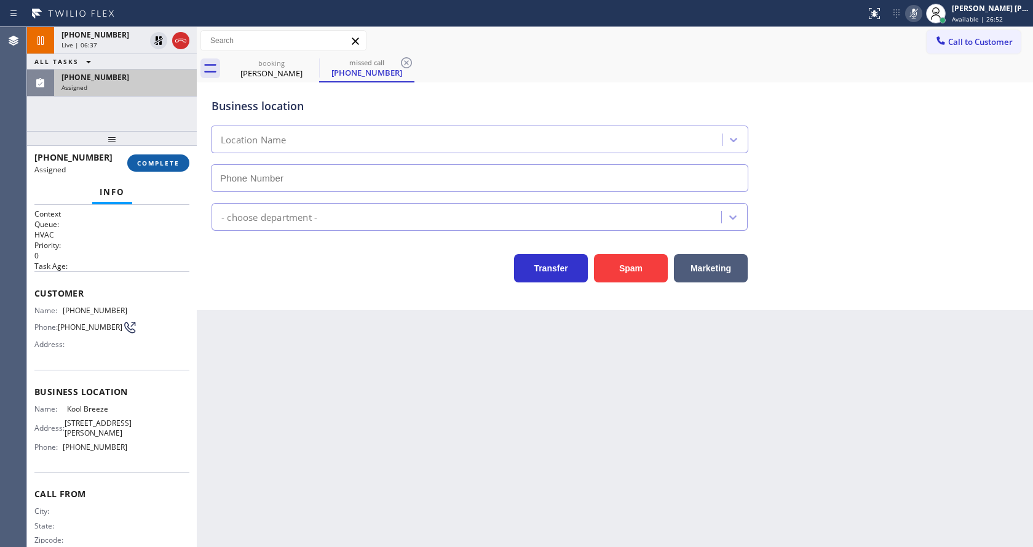
type input "[PHONE_NUMBER]"
click at [156, 165] on span "COMPLETE" at bounding box center [158, 163] width 42 height 9
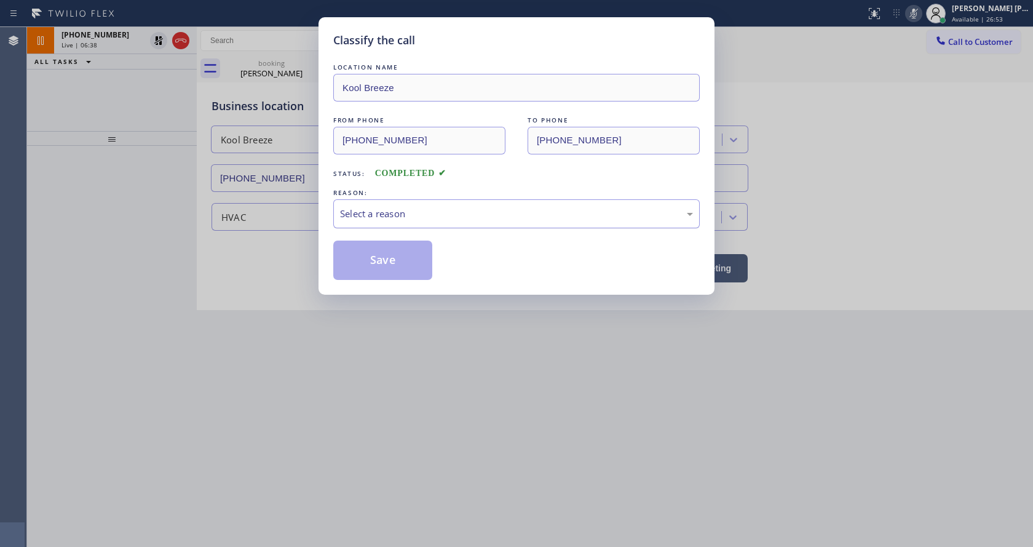
click at [372, 220] on div "Select a reason" at bounding box center [516, 214] width 353 height 14
click at [374, 264] on button "Save" at bounding box center [382, 259] width 99 height 39
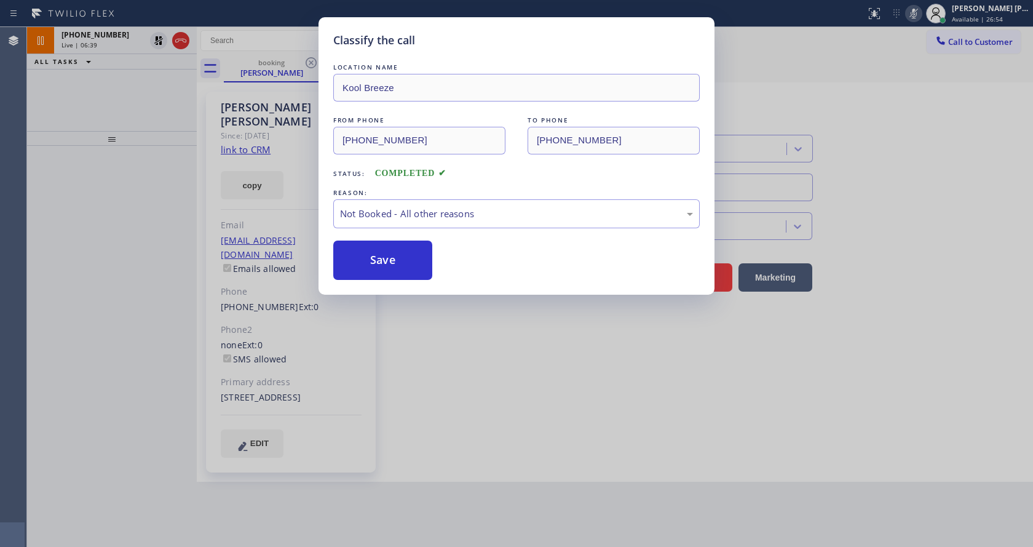
drag, startPoint x: 416, startPoint y: 406, endPoint x: 394, endPoint y: 539, distance: 134.7
click at [413, 419] on div "Classify the call LOCATION NAME [PERSON_NAME] FROM PHONE [PHONE_NUMBER] TO PHON…" at bounding box center [516, 273] width 1033 height 547
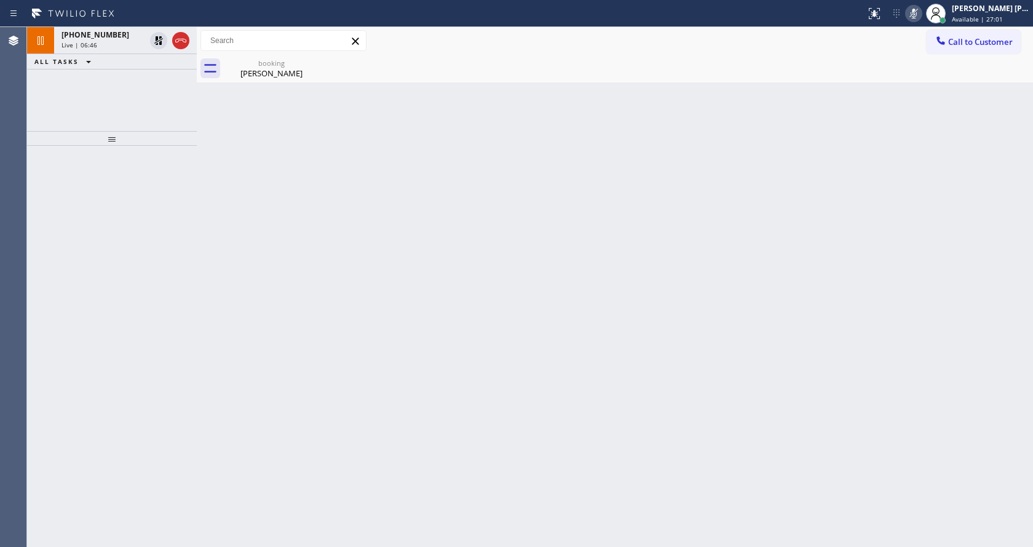
click at [223, 192] on div "Back to Dashboard Change Sender ID Customers Technicians Select a contact Outbo…" at bounding box center [615, 287] width 836 height 520
click at [287, 371] on div "Back to Dashboard Change Sender ID Customers Technicians Select a contact Outbo…" at bounding box center [615, 287] width 836 height 520
drag, startPoint x: 337, startPoint y: 490, endPoint x: 347, endPoint y: 536, distance: 46.7
click at [337, 496] on div "Back to Dashboard Change Sender ID Customers Technicians Select a contact Outbo…" at bounding box center [615, 287] width 836 height 520
click at [183, 175] on div at bounding box center [112, 346] width 170 height 401
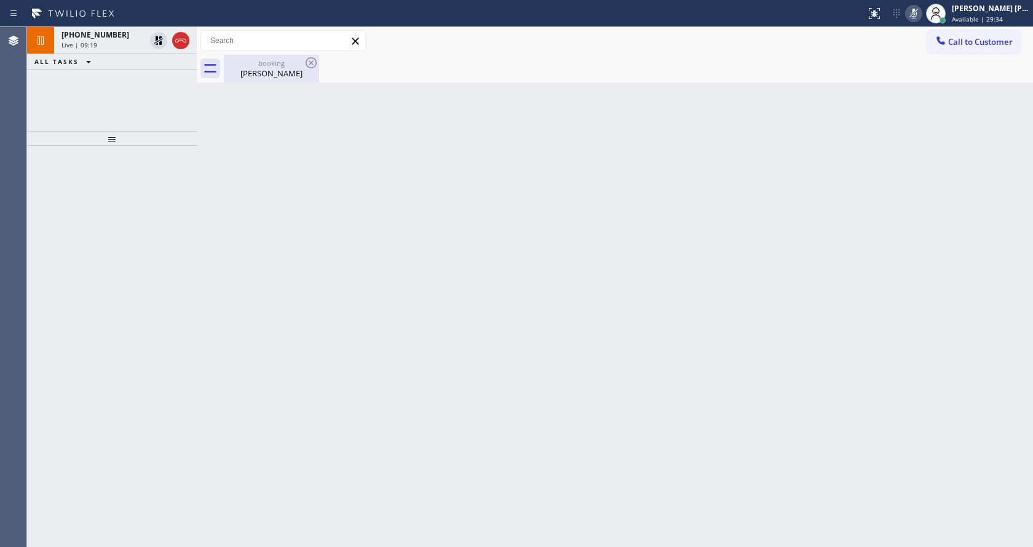
drag, startPoint x: 298, startPoint y: 58, endPoint x: 299, endPoint y: 81, distance: 22.8
click at [300, 62] on div "booking" at bounding box center [271, 62] width 93 height 9
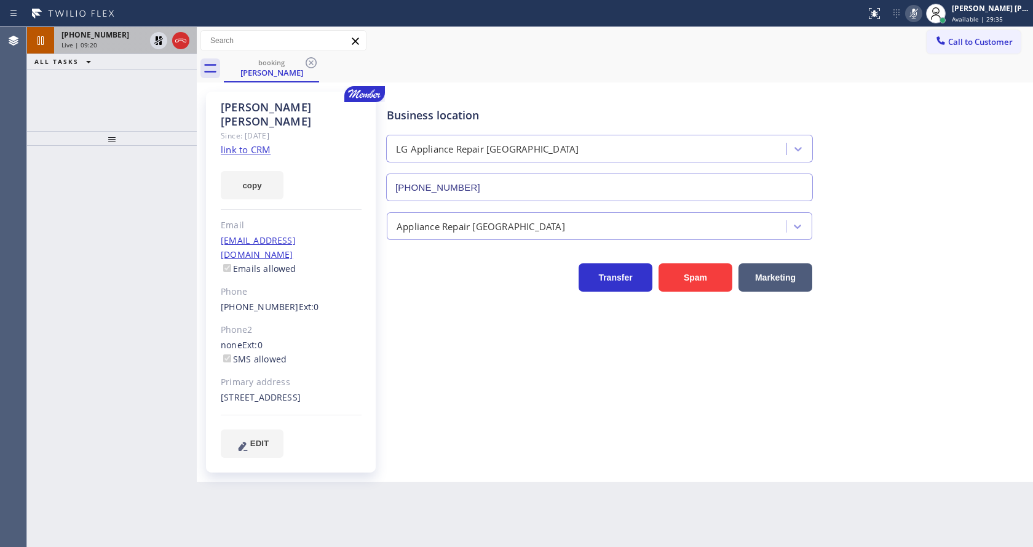
click at [133, 39] on div "[PHONE_NUMBER]" at bounding box center [103, 35] width 84 height 10
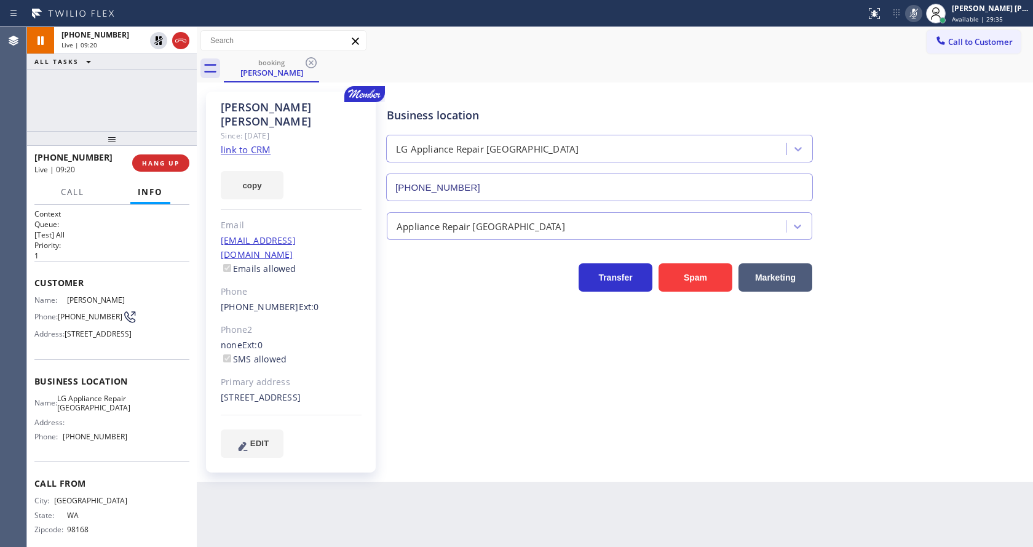
click at [399, 387] on div "Business location LG Appliance Repair [GEOGRAPHIC_DATA] [PHONE_NUMBER] Applianc…" at bounding box center [707, 274] width 646 height 359
click at [932, 114] on div "Business location LG Appliance Repair [GEOGRAPHIC_DATA] [PHONE_NUMBER]" at bounding box center [707, 145] width 646 height 111
click at [159, 37] on icon at bounding box center [158, 40] width 9 height 9
click at [914, 17] on icon at bounding box center [913, 13] width 15 height 15
click at [949, 134] on div "Business location LG Appliance Repair [GEOGRAPHIC_DATA] [PHONE_NUMBER]" at bounding box center [707, 145] width 646 height 111
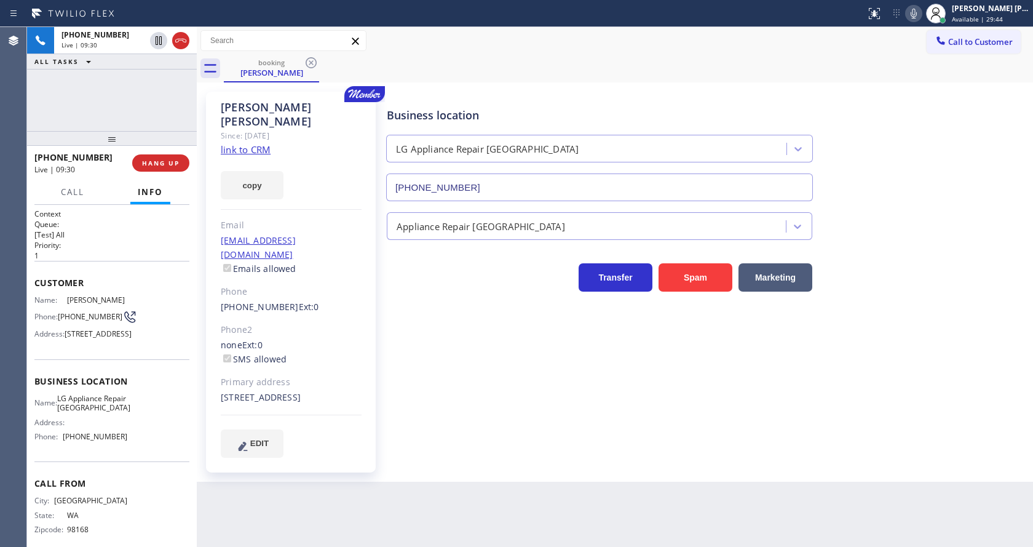
click at [471, 369] on div "Business location LG Appliance Repair [GEOGRAPHIC_DATA] [PHONE_NUMBER] Applianc…" at bounding box center [707, 274] width 646 height 359
click at [449, 492] on div "Back to Dashboard Change Sender ID Customers Technicians Select a contact Outbo…" at bounding box center [615, 287] width 836 height 520
click at [328, 202] on div "[PERSON_NAME] Since: [DATE] link to CRM copy Email [EMAIL_ADDRESS][DOMAIN_NAME]…" at bounding box center [291, 282] width 170 height 381
click at [464, 371] on div "Business location LG Appliance Repair [GEOGRAPHIC_DATA] [PHONE_NUMBER] Applianc…" at bounding box center [707, 274] width 646 height 359
click at [538, 430] on div "Business location LG Appliance Repair [GEOGRAPHIC_DATA] [PHONE_NUMBER] Applianc…" at bounding box center [707, 274] width 646 height 359
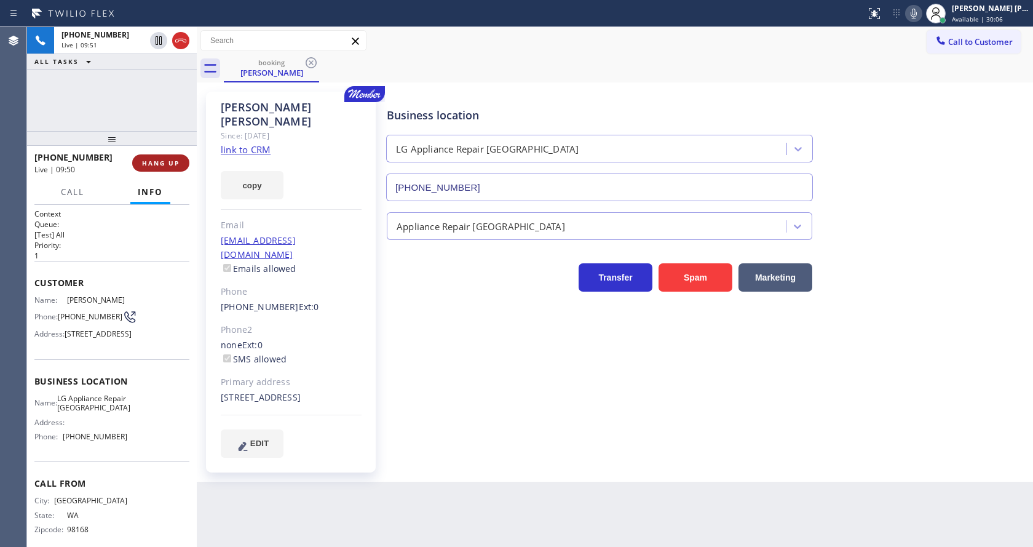
click at [169, 160] on span "HANG UP" at bounding box center [161, 163] width 38 height 9
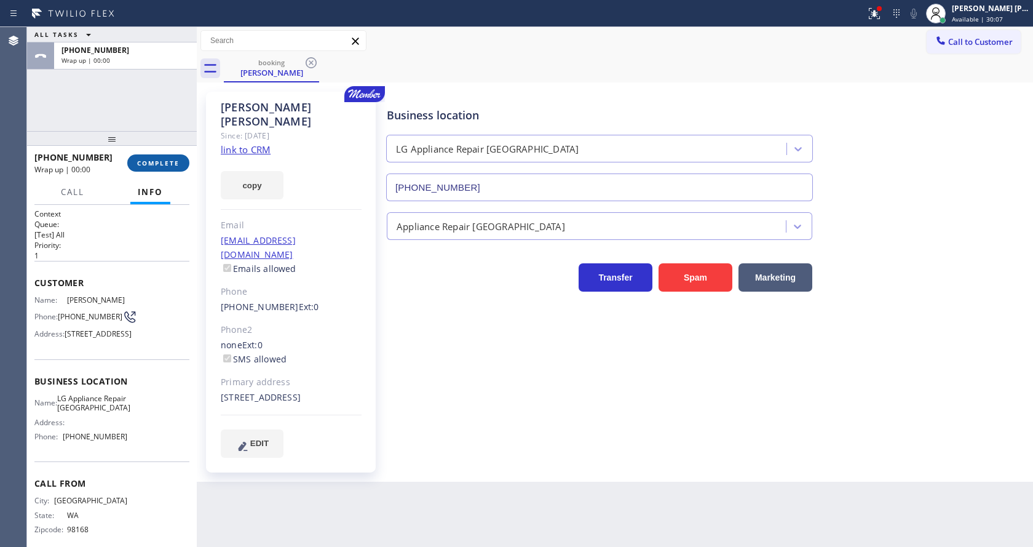
click at [169, 160] on span "COMPLETE" at bounding box center [158, 163] width 42 height 9
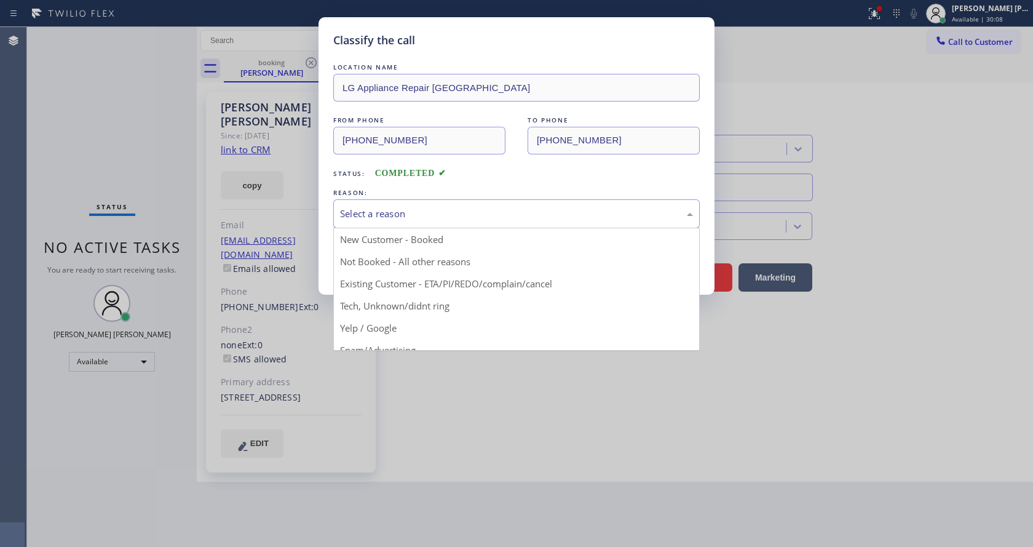
click at [406, 223] on div "Select a reason" at bounding box center [516, 213] width 366 height 29
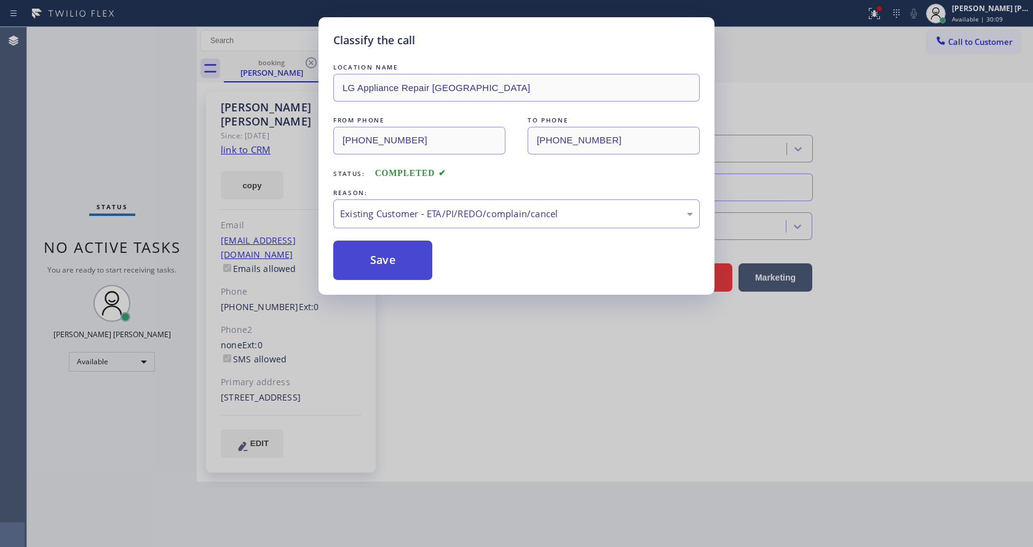
click at [387, 256] on button "Save" at bounding box center [382, 259] width 99 height 39
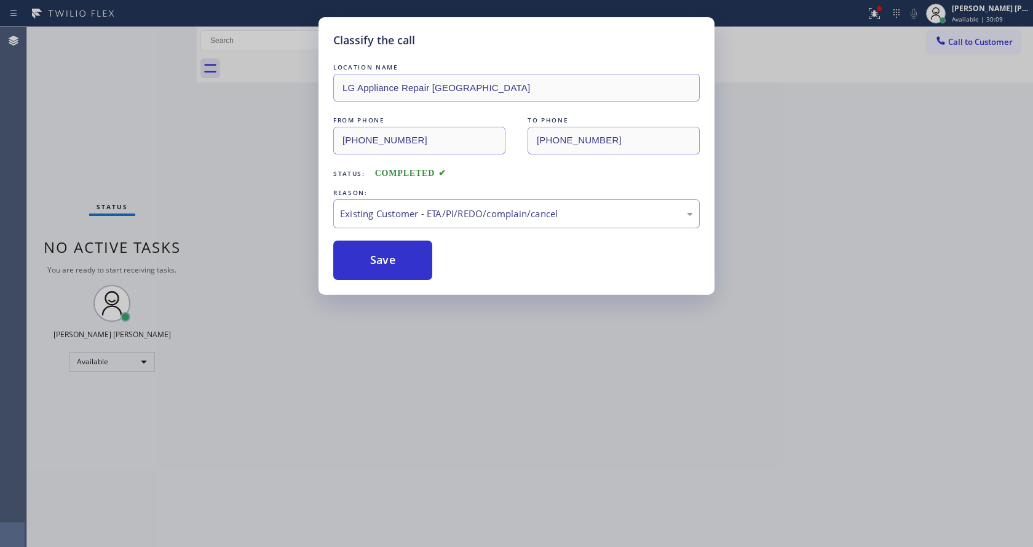
drag, startPoint x: 448, startPoint y: 336, endPoint x: 394, endPoint y: 506, distance: 178.5
click at [446, 340] on div "Classify the call LOCATION NAME LG Appliance Repair [GEOGRAPHIC_DATA] FROM PHON…" at bounding box center [516, 273] width 1033 height 547
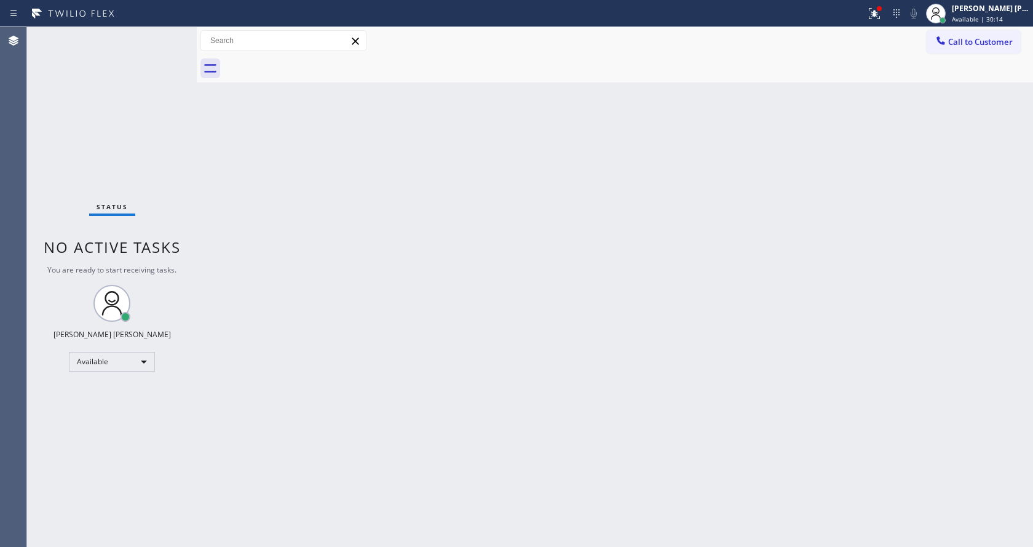
click at [237, 226] on div "Back to Dashboard Change Sender ID Customers Technicians Select a contact Outbo…" at bounding box center [615, 287] width 836 height 520
click at [410, 319] on div "Back to Dashboard Change Sender ID Customers Technicians Select a contact Outbo…" at bounding box center [615, 287] width 836 height 520
click at [317, 280] on div "Back to Dashboard Change Sender ID Customers Technicians Select a contact Outbo…" at bounding box center [615, 287] width 836 height 520
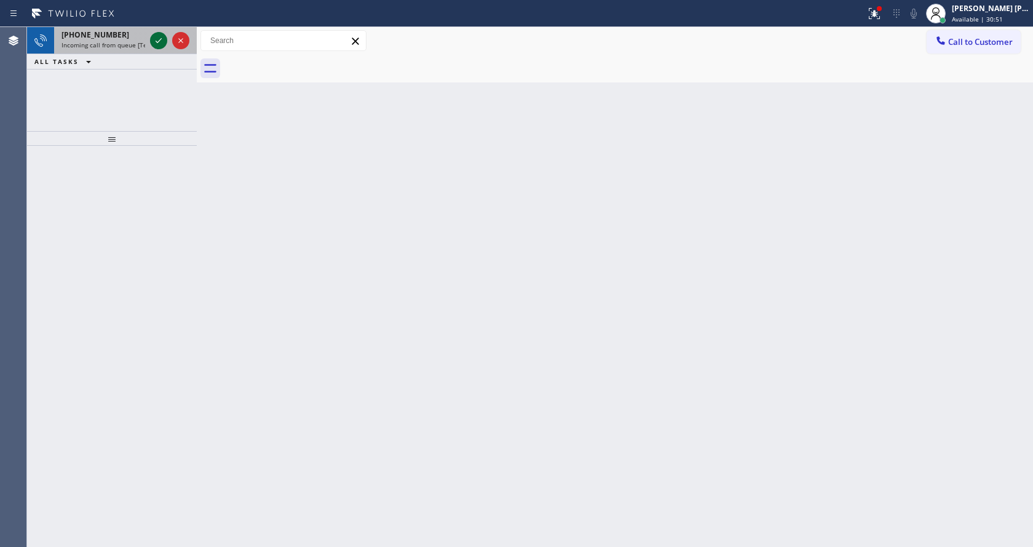
drag, startPoint x: 151, startPoint y: 36, endPoint x: 157, endPoint y: 39, distance: 6.3
click at [151, 36] on icon at bounding box center [158, 40] width 15 height 15
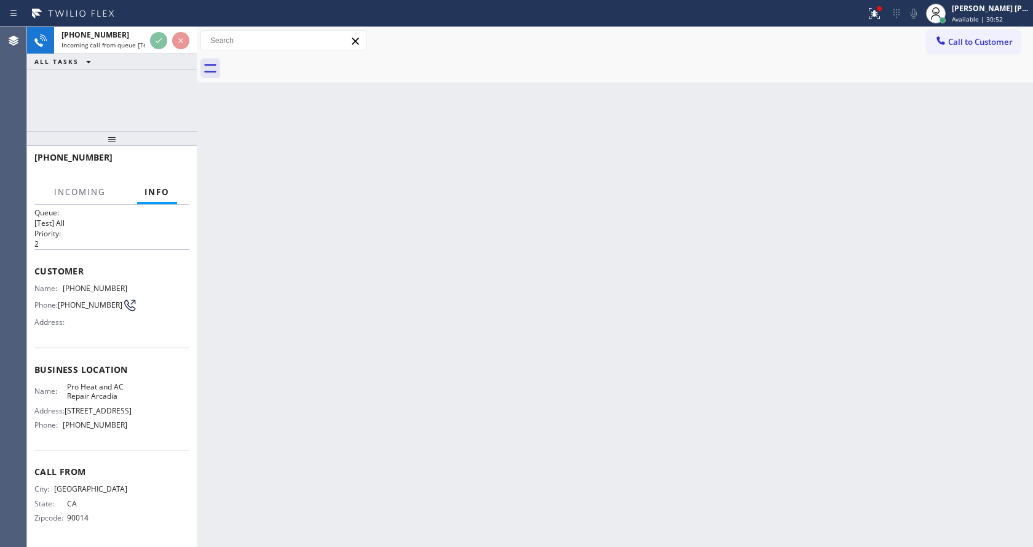
scroll to position [25, 0]
click at [376, 363] on div "Back to Dashboard Change Sender ID Customers Technicians Select a contact Outbo…" at bounding box center [615, 287] width 836 height 520
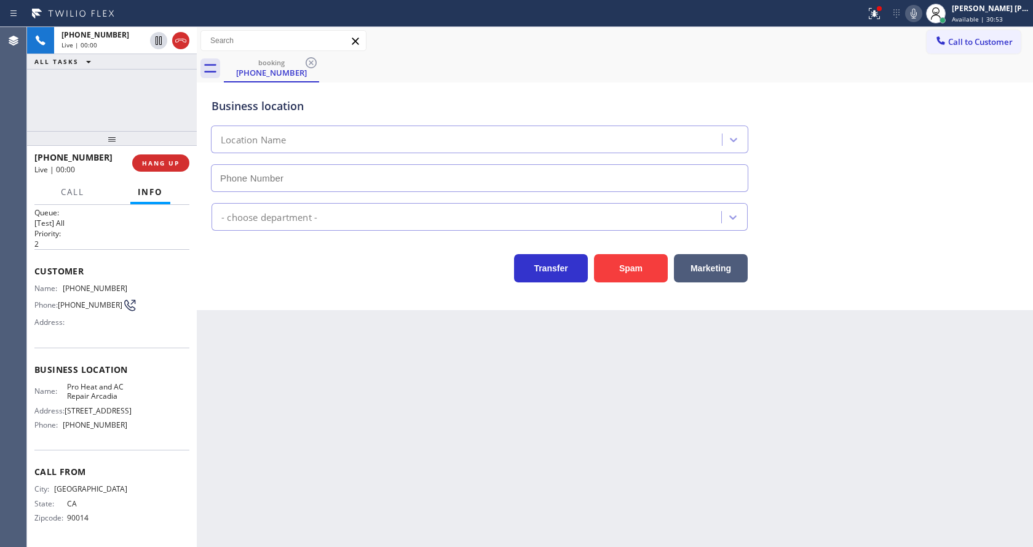
type input "[PHONE_NUMBER]"
click at [400, 378] on div "Back to Dashboard Change Sender ID Customers Technicians Select a contact Outbo…" at bounding box center [615, 287] width 836 height 520
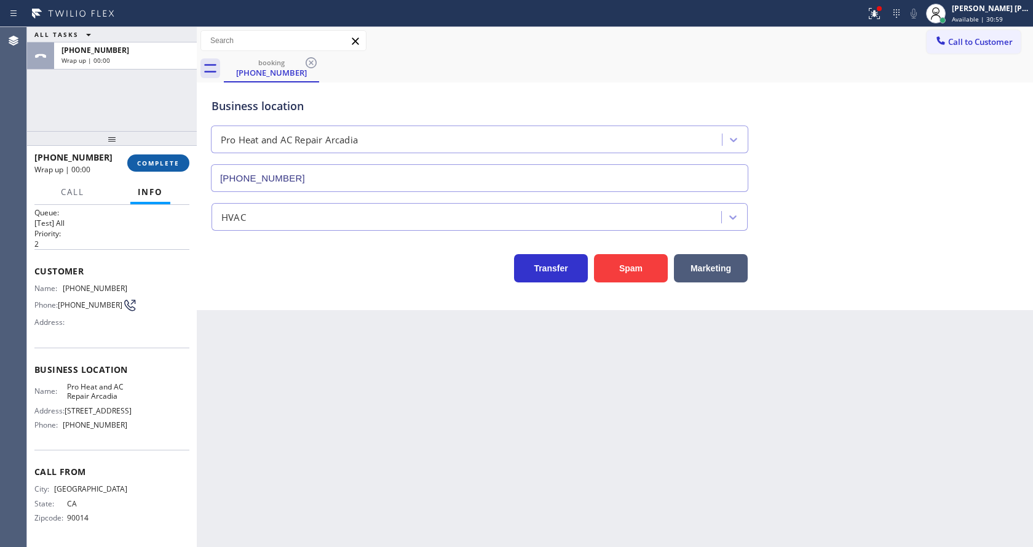
click at [152, 160] on span "COMPLETE" at bounding box center [158, 163] width 42 height 9
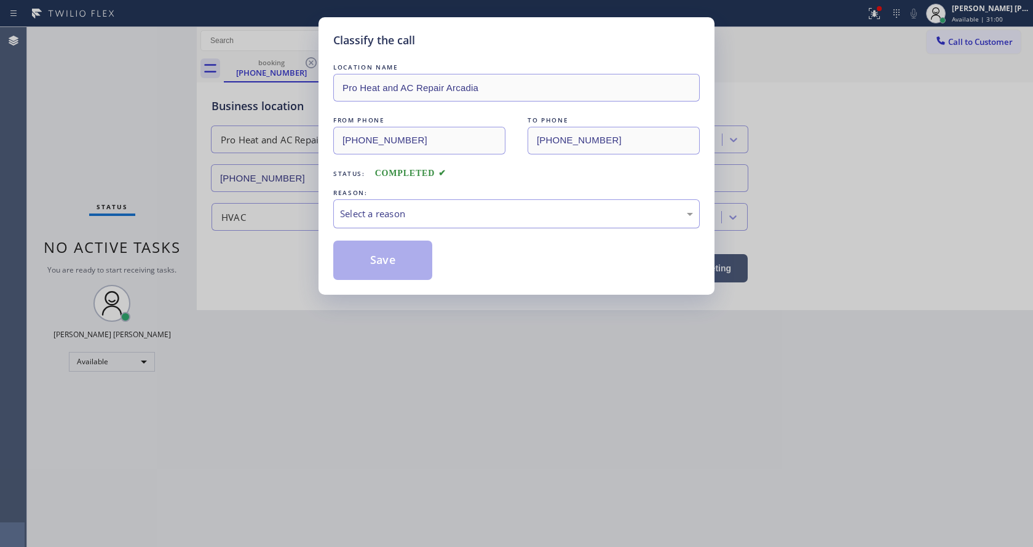
click at [384, 214] on div "Select a reason" at bounding box center [516, 214] width 353 height 14
click at [387, 253] on button "Save" at bounding box center [382, 259] width 99 height 39
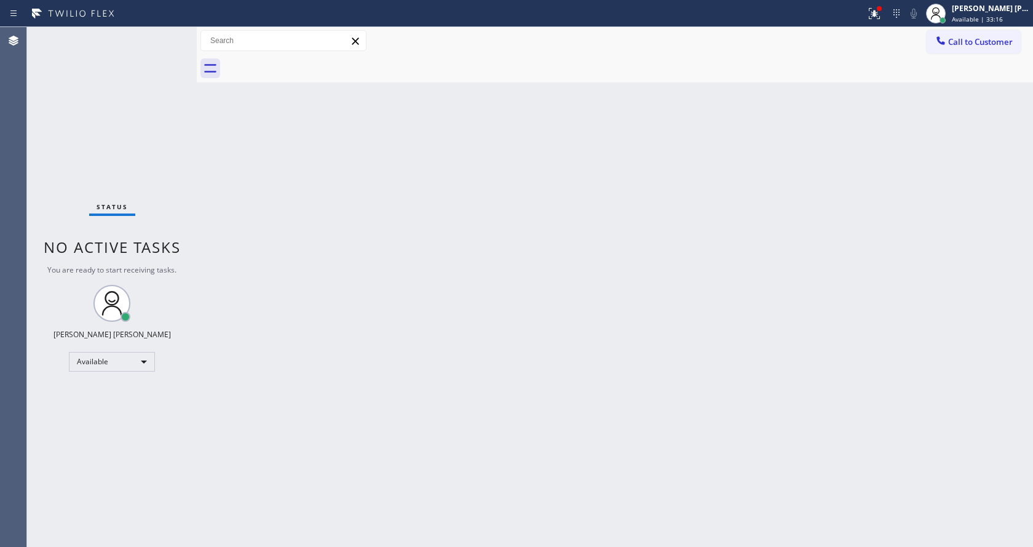
click at [147, 208] on div "Status No active tasks You are ready to start receiving tasks. [PERSON_NAME] [P…" at bounding box center [112, 287] width 170 height 520
drag, startPoint x: 196, startPoint y: 39, endPoint x: 174, endPoint y: 39, distance: 22.1
click at [174, 39] on div "Status No active tasks You are ready to start receiving tasks. [PERSON_NAME] [P…" at bounding box center [530, 287] width 1006 height 520
click at [168, 33] on div "Status No active tasks You are ready to start receiving tasks. [PERSON_NAME] [P…" at bounding box center [112, 287] width 170 height 520
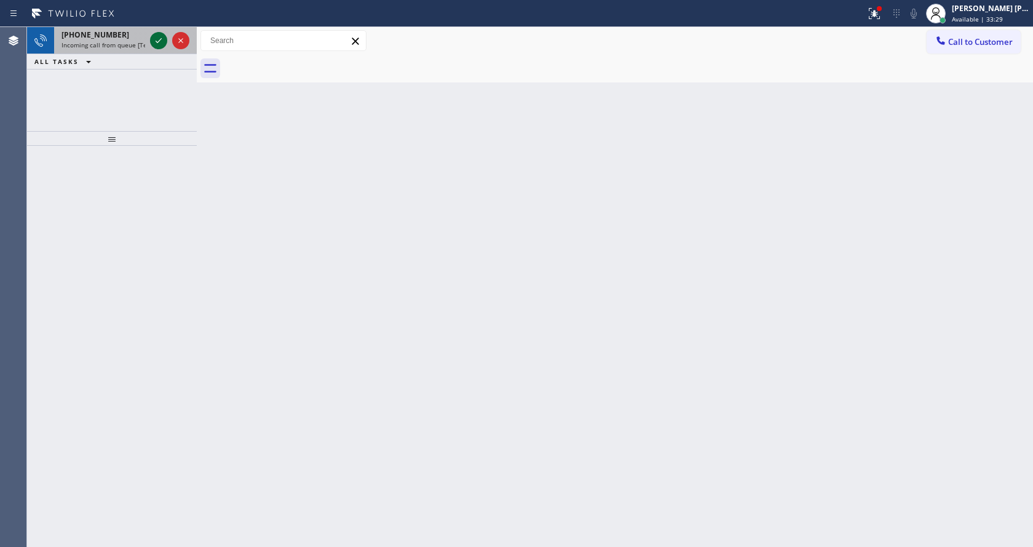
click at [162, 39] on icon at bounding box center [158, 40] width 15 height 15
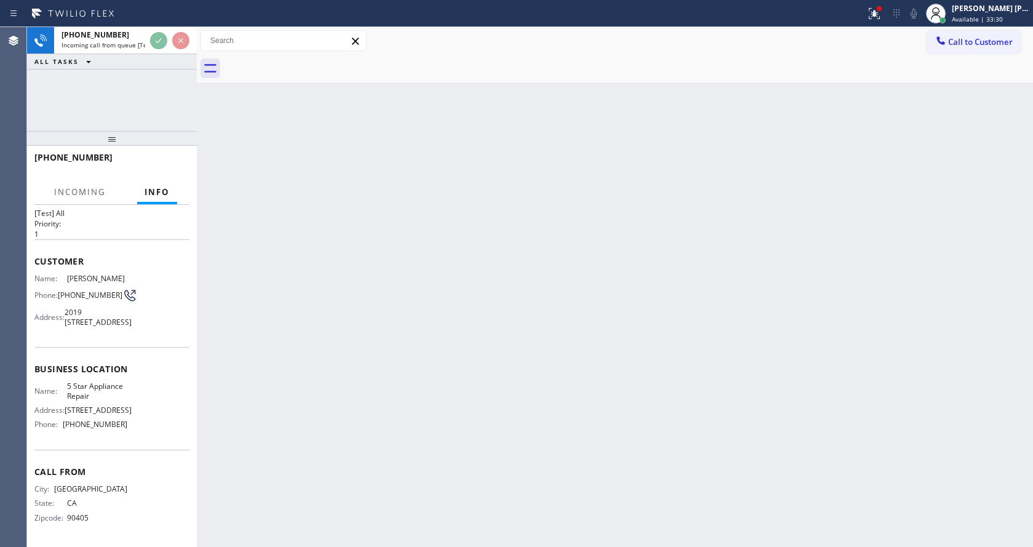
scroll to position [35, 0]
click at [394, 355] on div "Back to Dashboard Change Sender ID Customers Technicians Select a contact Outbo…" at bounding box center [615, 287] width 836 height 520
click at [230, 270] on div "Back to Dashboard Change Sender ID Customers Technicians Select a contact Outbo…" at bounding box center [615, 287] width 836 height 520
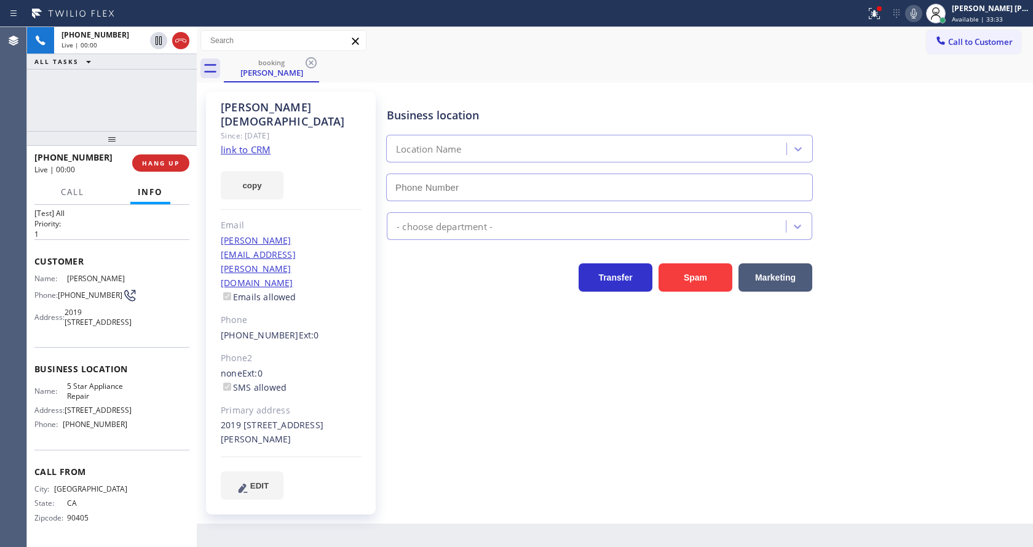
type input "[PHONE_NUMBER]"
click at [881, 5] on button at bounding box center [874, 13] width 27 height 27
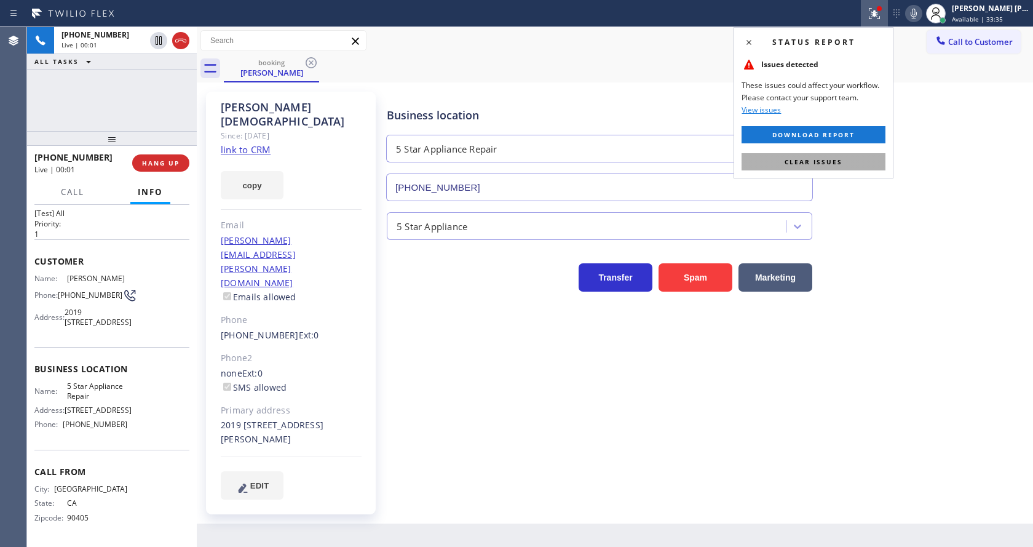
click at [833, 165] on span "Clear issues" at bounding box center [814, 161] width 58 height 9
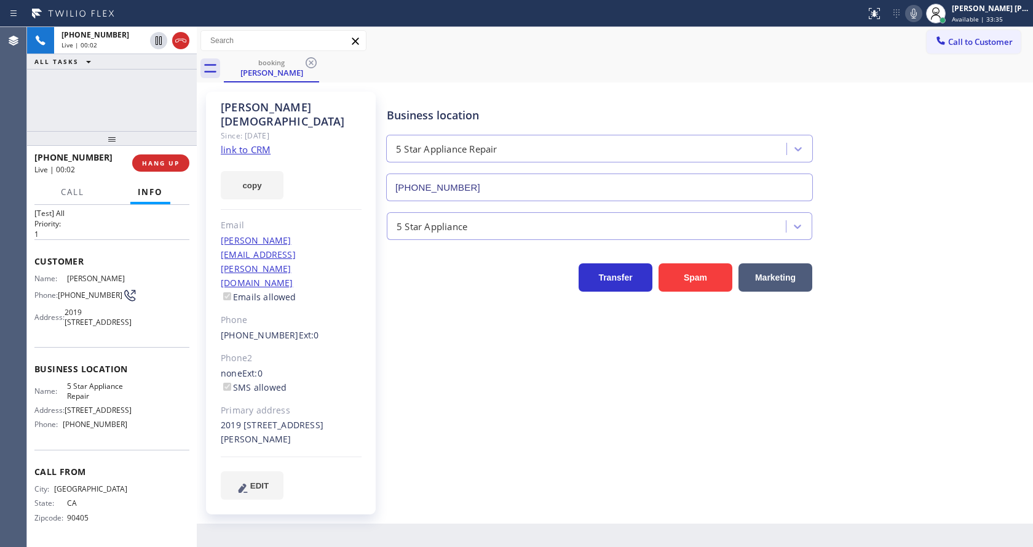
click at [912, 92] on div "Business location 5 Star Appliance Repair [PHONE_NUMBER]" at bounding box center [707, 145] width 646 height 111
click at [442, 414] on div "Business location 5 Star Appliance Repair [PHONE_NUMBER] 5 Star Appliance Trans…" at bounding box center [707, 295] width 646 height 401
click at [334, 255] on div "[PERSON_NAME] Since: [DATE] link to CRM copy Email [PERSON_NAME][EMAIL_ADDRESS]…" at bounding box center [291, 303] width 170 height 422
click at [580, 420] on div "Business location 5 Star Appliance Repair [PHONE_NUMBER] 5 Star Appliance Trans…" at bounding box center [707, 295] width 646 height 401
click at [268, 143] on link "link to CRM" at bounding box center [246, 149] width 50 height 12
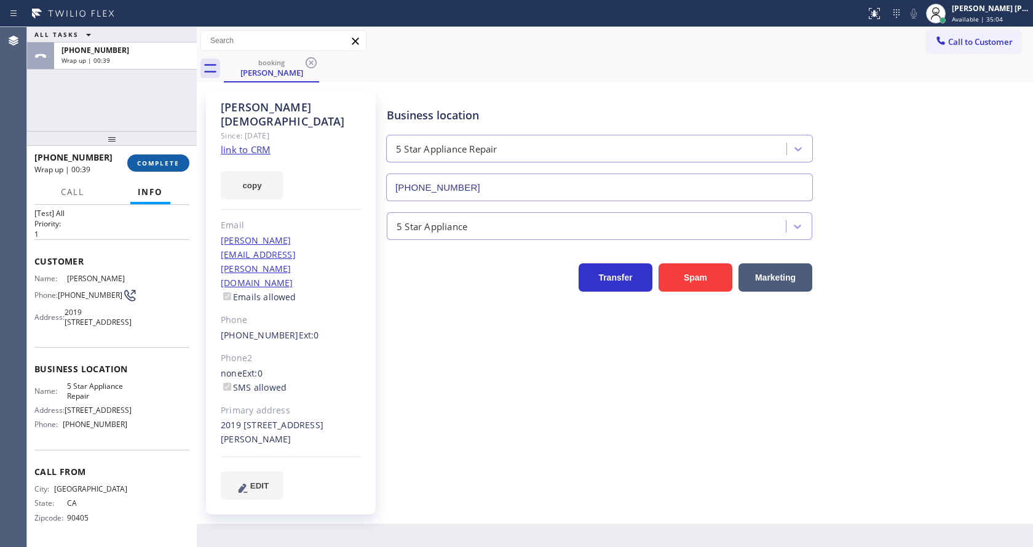
click at [146, 154] on button "COMPLETE" at bounding box center [158, 162] width 62 height 17
drag, startPoint x: 360, startPoint y: 145, endPoint x: 236, endPoint y: 184, distance: 130.1
click at [360, 157] on div "copy" at bounding box center [291, 178] width 141 height 42
click at [148, 164] on span "COMPLETE" at bounding box center [158, 163] width 42 height 9
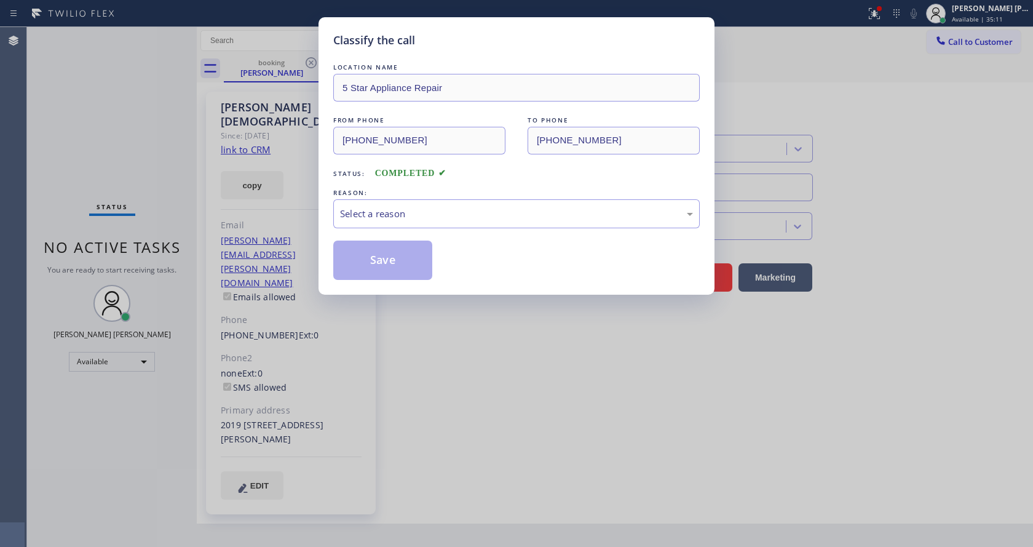
click at [148, 164] on div "Classify the call LOCATION NAME 5 Star Appliance Repair FROM PHONE [PHONE_NUMBE…" at bounding box center [516, 273] width 1033 height 547
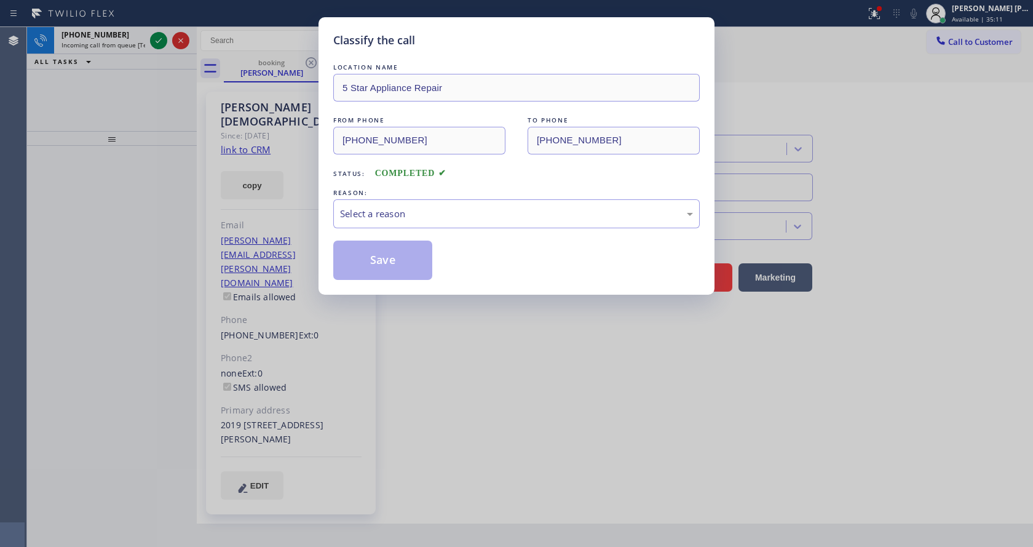
click at [152, 164] on div "Classify the call LOCATION NAME 5 Star Appliance Repair FROM PHONE [PHONE_NUMBE…" at bounding box center [516, 273] width 1033 height 547
click at [375, 218] on div "Select a reason" at bounding box center [516, 214] width 353 height 14
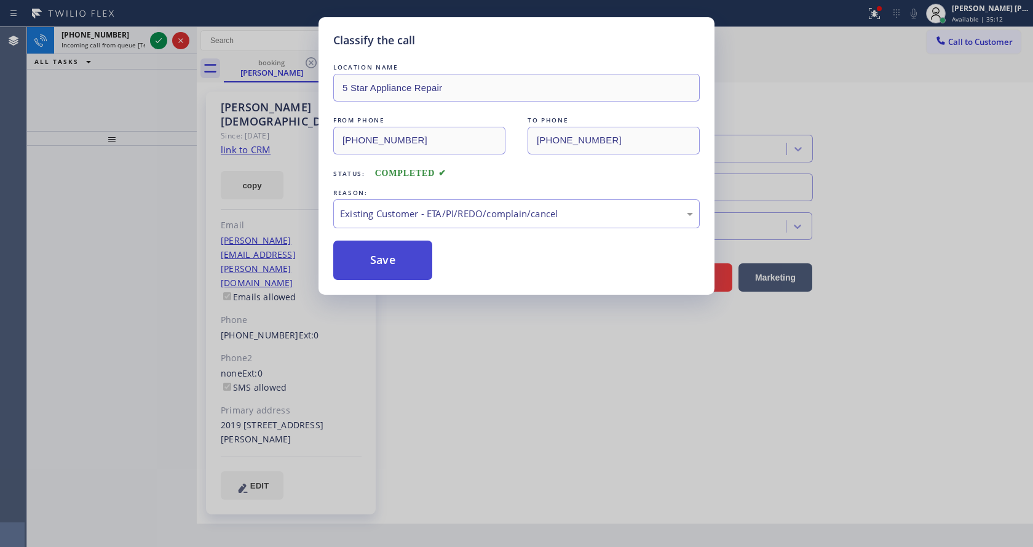
click at [375, 258] on button "Save" at bounding box center [382, 259] width 99 height 39
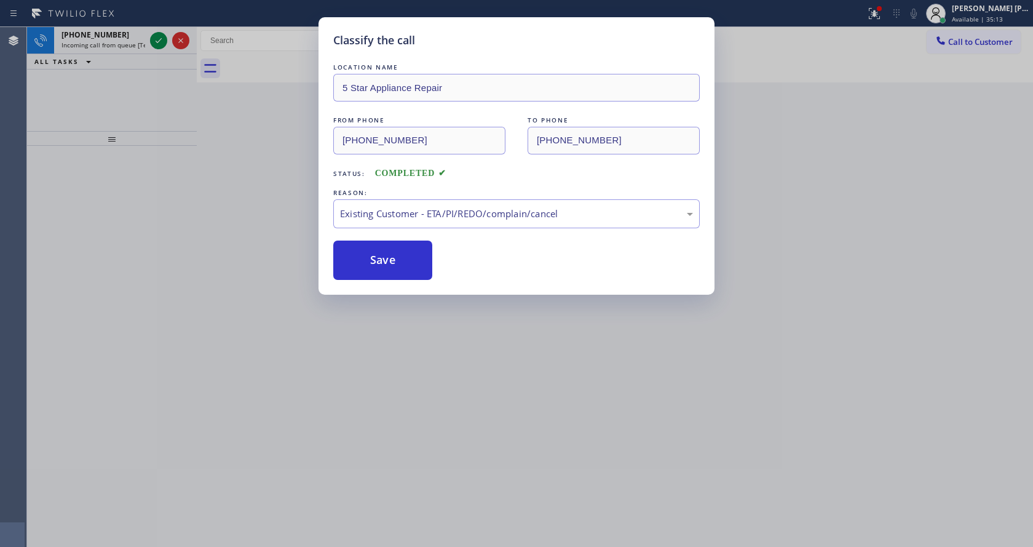
click at [156, 39] on icon at bounding box center [158, 40] width 15 height 15
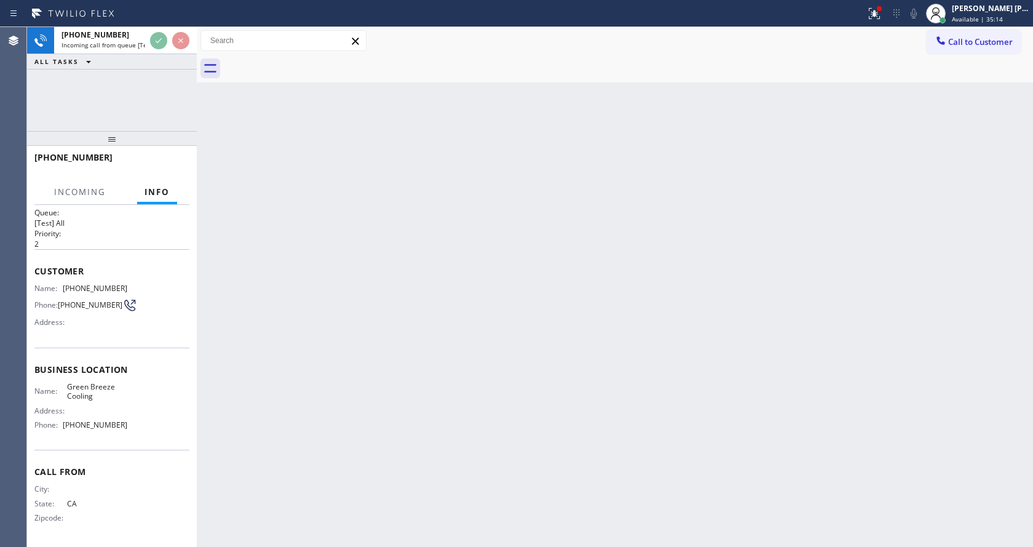
scroll to position [16, 0]
click at [498, 356] on div "Back to Dashboard Change Sender ID Customers Technicians Select a contact Outbo…" at bounding box center [615, 287] width 836 height 520
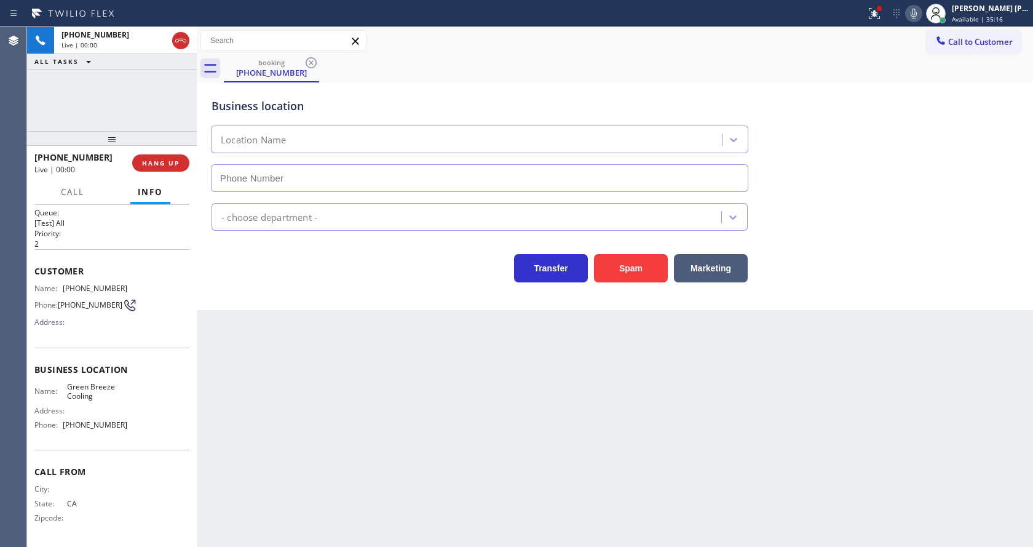
type input "[PHONE_NUMBER]"
click at [598, 269] on button "Spam" at bounding box center [631, 268] width 74 height 28
click at [437, 437] on div "Back to Dashboard Change Sender ID Customers Technicians Select a contact Outbo…" at bounding box center [615, 287] width 836 height 520
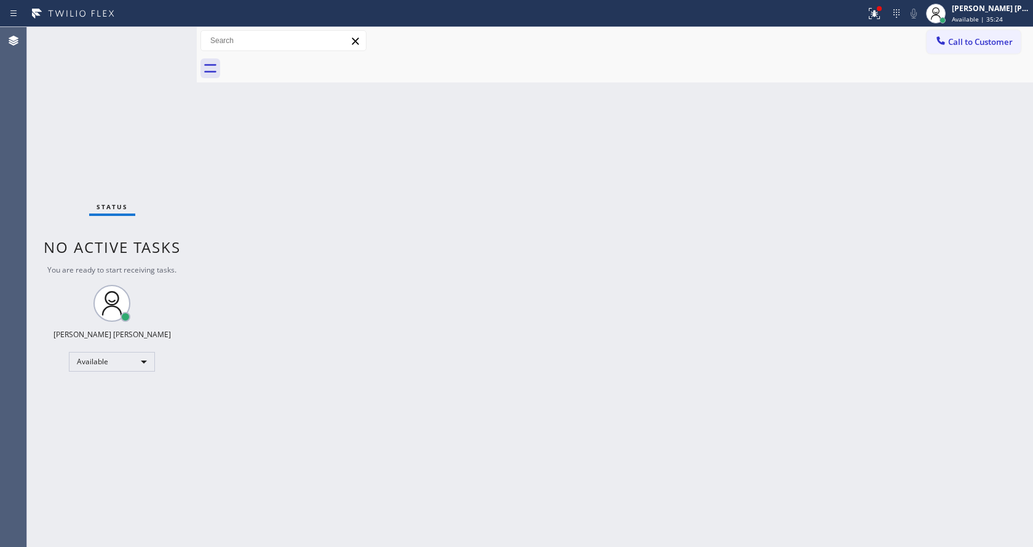
click at [296, 229] on div "Back to Dashboard Change Sender ID Customers Technicians Select a contact Outbo…" at bounding box center [615, 287] width 836 height 520
click at [173, 40] on div "Status No active tasks You are ready to start receiving tasks. [PERSON_NAME] [P…" at bounding box center [112, 287] width 170 height 520
click at [242, 254] on div "Back to Dashboard Change Sender ID Customers Technicians Select a contact Outbo…" at bounding box center [615, 287] width 836 height 520
click at [861, 7] on div at bounding box center [433, 14] width 856 height 20
click at [879, 8] on icon at bounding box center [874, 13] width 15 height 15
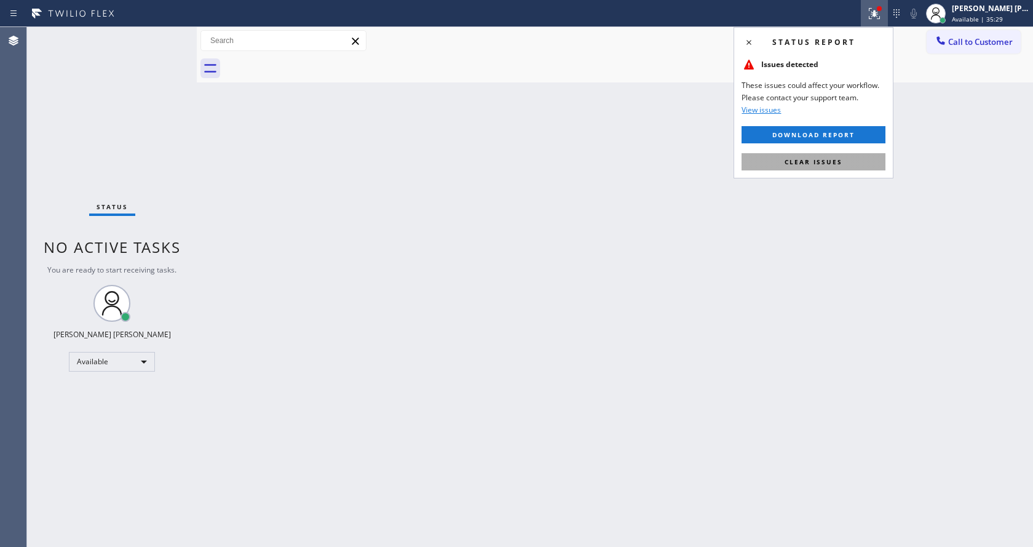
click at [821, 167] on button "Clear issues" at bounding box center [814, 161] width 144 height 17
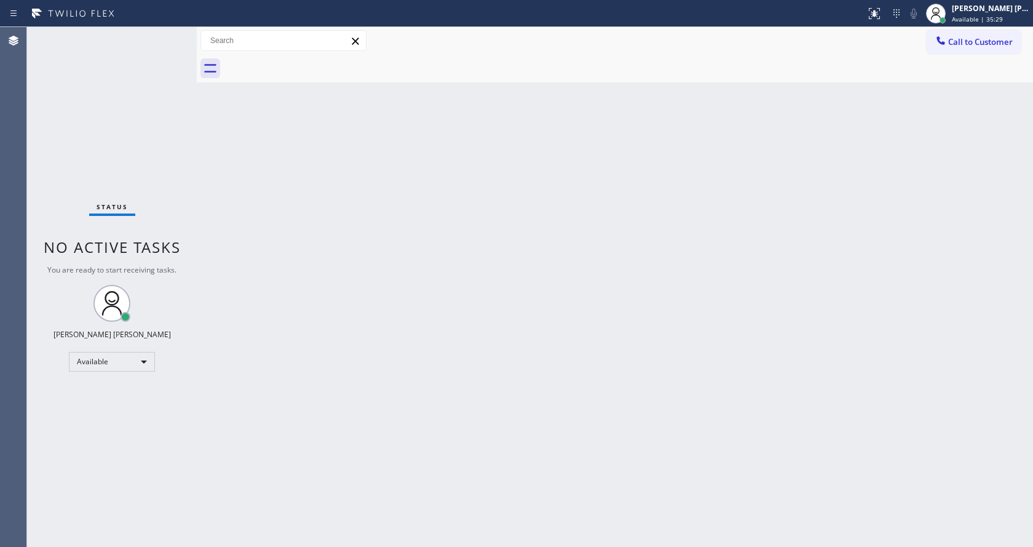
drag, startPoint x: 841, startPoint y: 165, endPoint x: 847, endPoint y: 148, distance: 18.3
click at [845, 155] on div "Back to Dashboard Change Sender ID Customers Technicians Select a contact Outbo…" at bounding box center [615, 287] width 836 height 520
drag, startPoint x: 320, startPoint y: 219, endPoint x: 322, endPoint y: 228, distance: 9.4
click at [320, 219] on div "Back to Dashboard Change Sender ID Customers Technicians Select a contact Outbo…" at bounding box center [615, 287] width 836 height 520
click at [602, 392] on div "Back to Dashboard Change Sender ID Customers Technicians Select a contact Outbo…" at bounding box center [615, 287] width 836 height 520
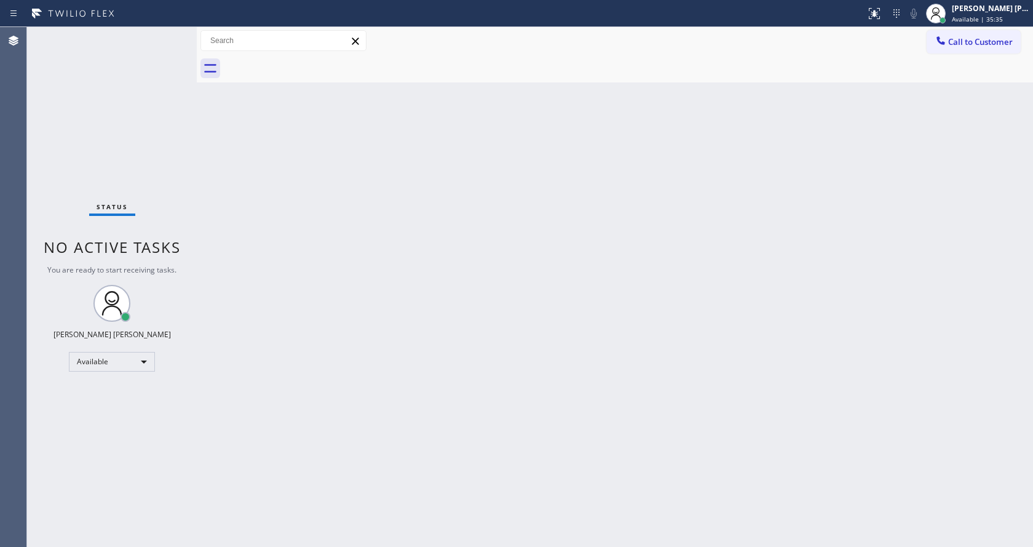
click at [170, 33] on div "Status No active tasks You are ready to start receiving tasks. [PERSON_NAME] [P…" at bounding box center [112, 287] width 170 height 520
click at [167, 36] on div "Status No active tasks You are ready to start receiving tasks. [PERSON_NAME] [P…" at bounding box center [112, 287] width 170 height 520
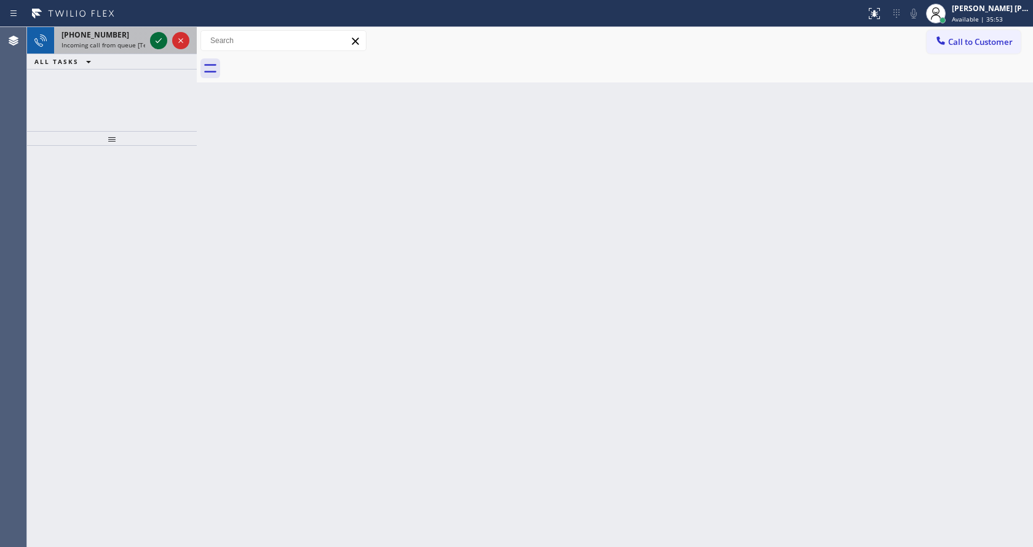
click at [151, 41] on icon at bounding box center [158, 40] width 15 height 15
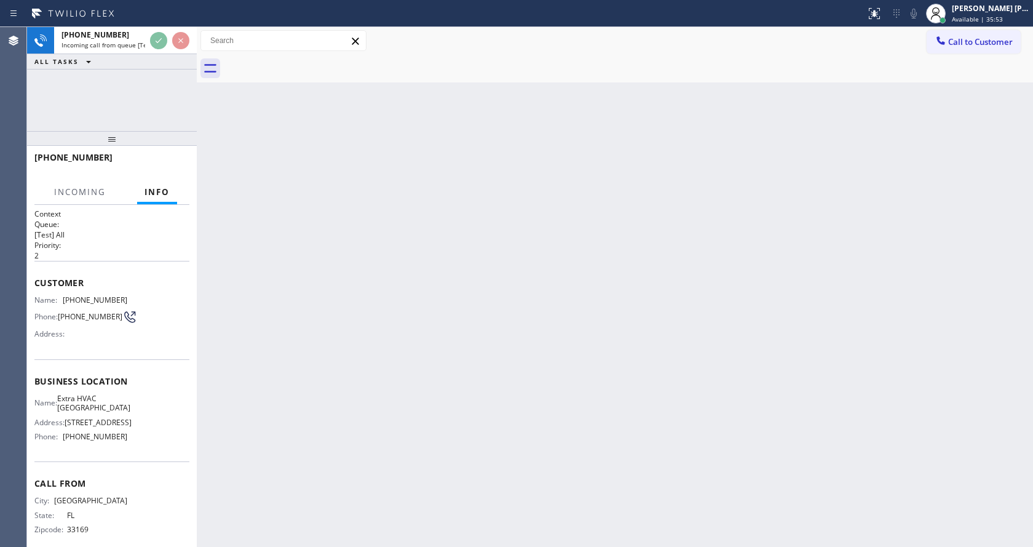
scroll to position [25, 0]
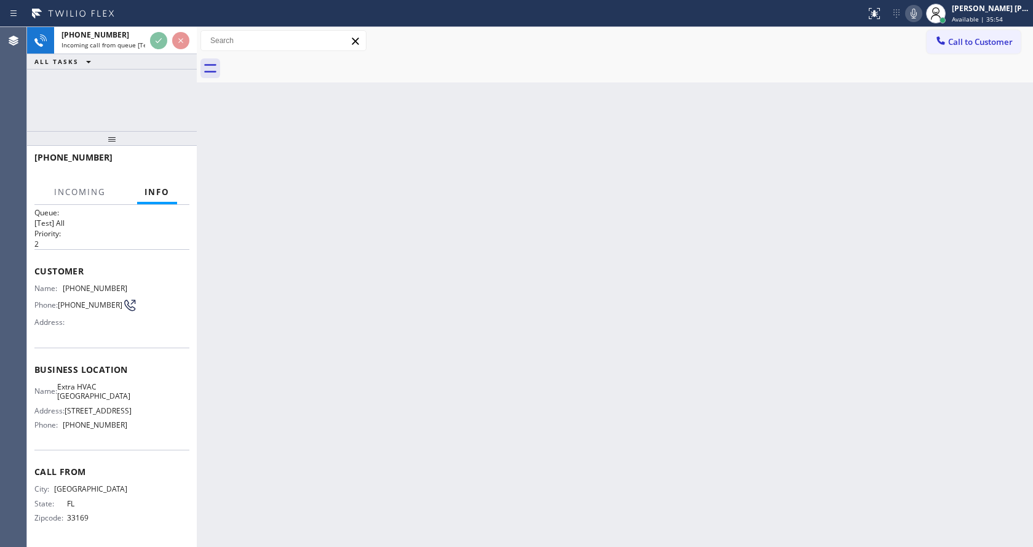
click at [492, 406] on div "Back to Dashboard Change Sender ID Customers Technicians Select a contact Outbo…" at bounding box center [615, 287] width 836 height 520
click at [298, 381] on div "Back to Dashboard Change Sender ID Customers Technicians Select a contact Outbo…" at bounding box center [615, 287] width 836 height 520
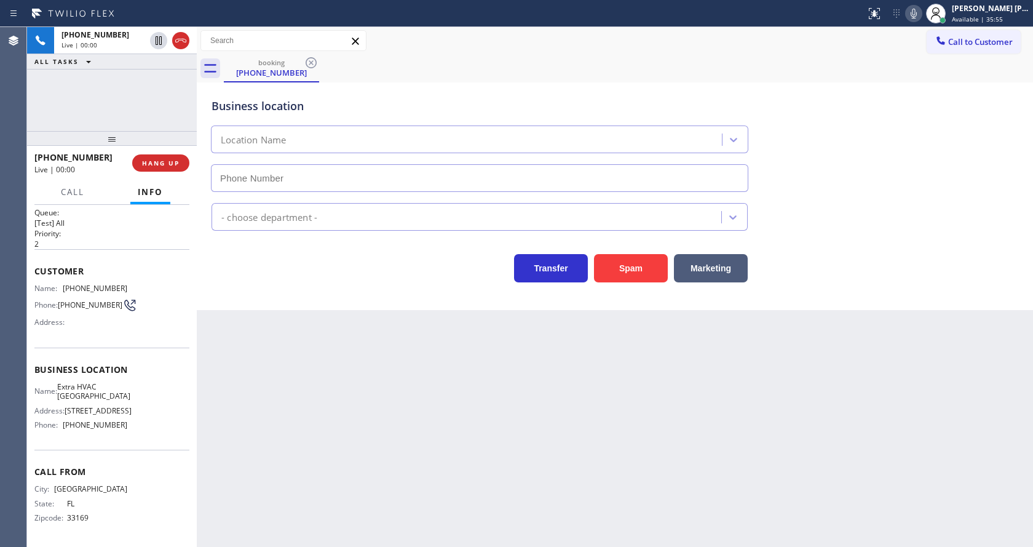
type input "[PHONE_NUMBER]"
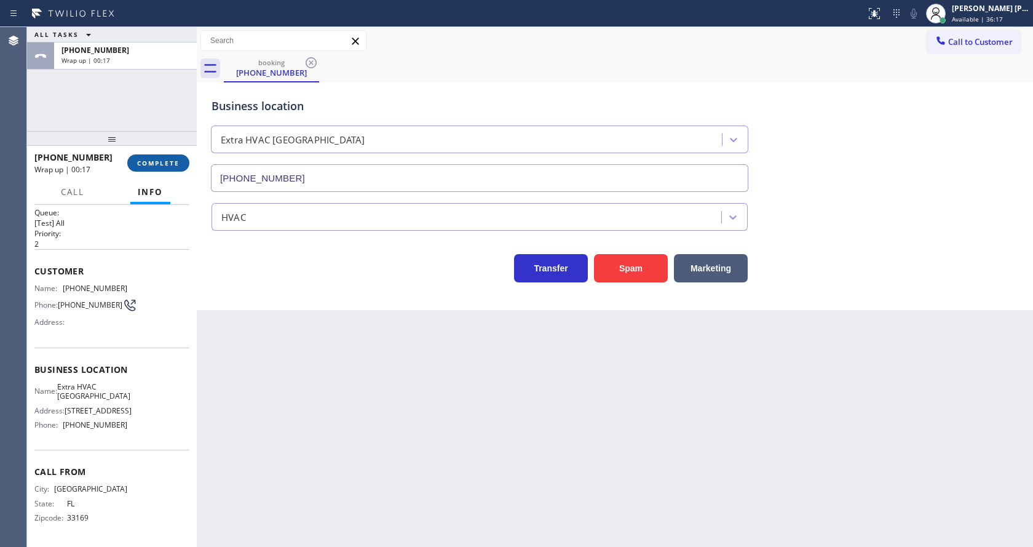
click at [152, 162] on span "COMPLETE" at bounding box center [158, 163] width 42 height 9
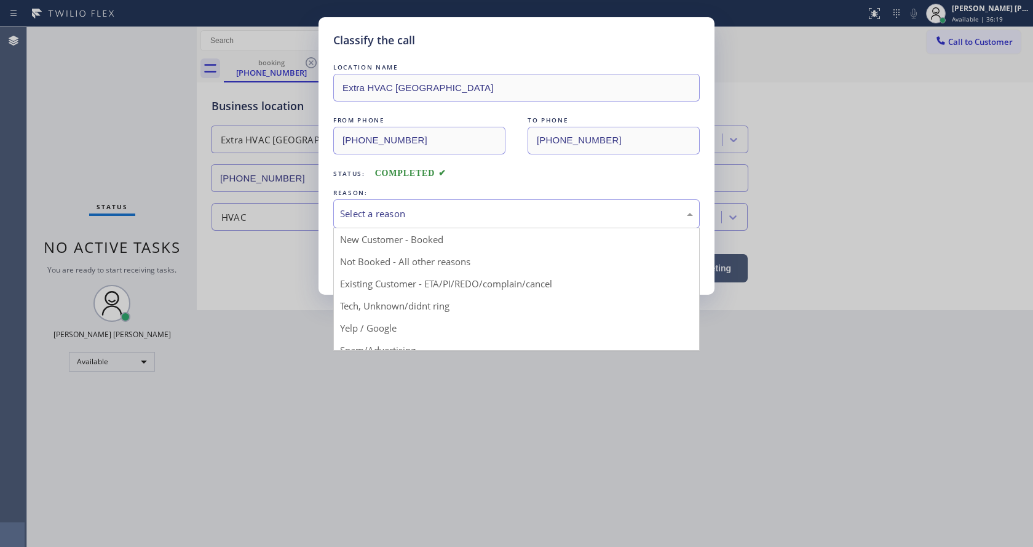
click at [369, 221] on div "Select a reason" at bounding box center [516, 213] width 366 height 29
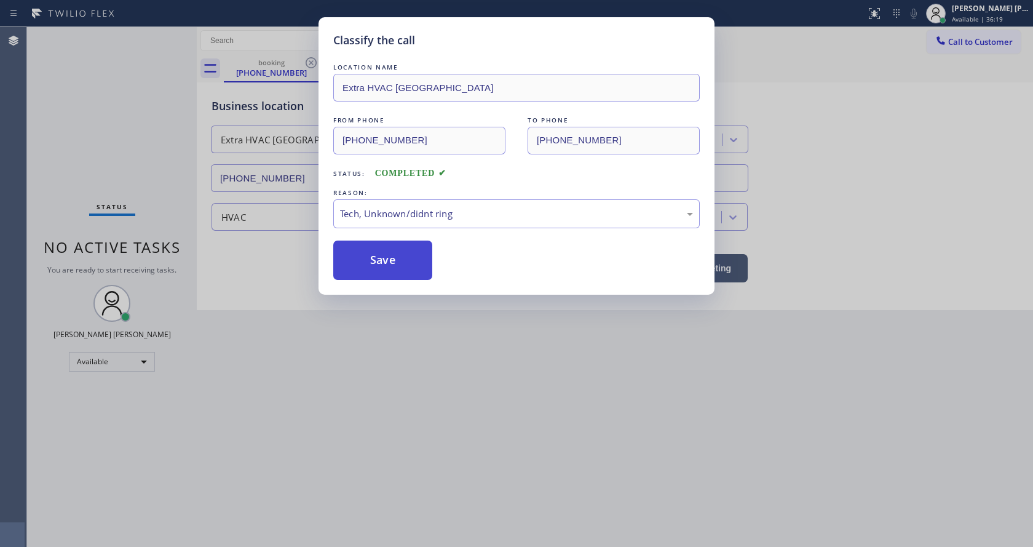
click at [397, 259] on button "Save" at bounding box center [382, 259] width 99 height 39
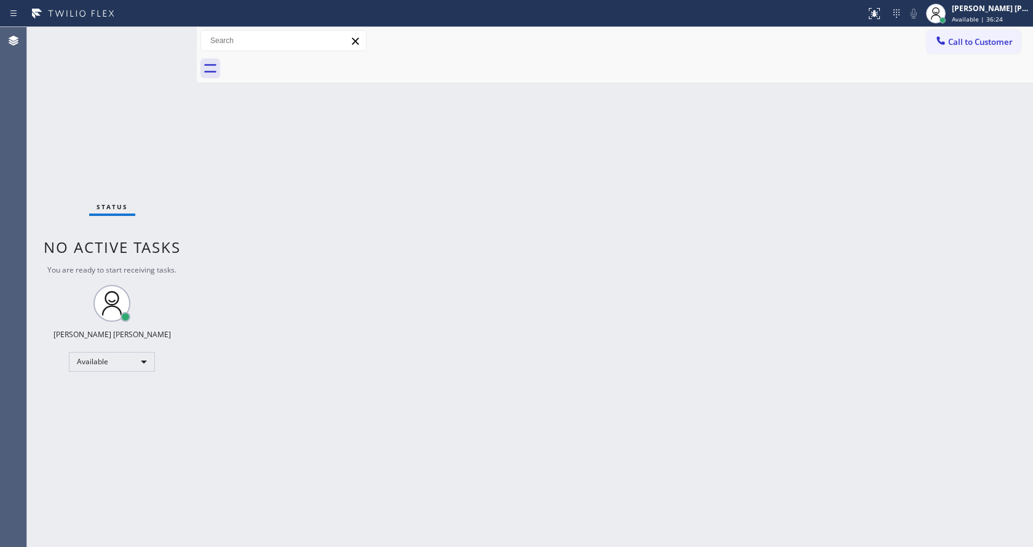
click at [93, 218] on div "Status No active tasks You are ready to start receiving tasks. [PERSON_NAME] [P…" at bounding box center [112, 287] width 170 height 520
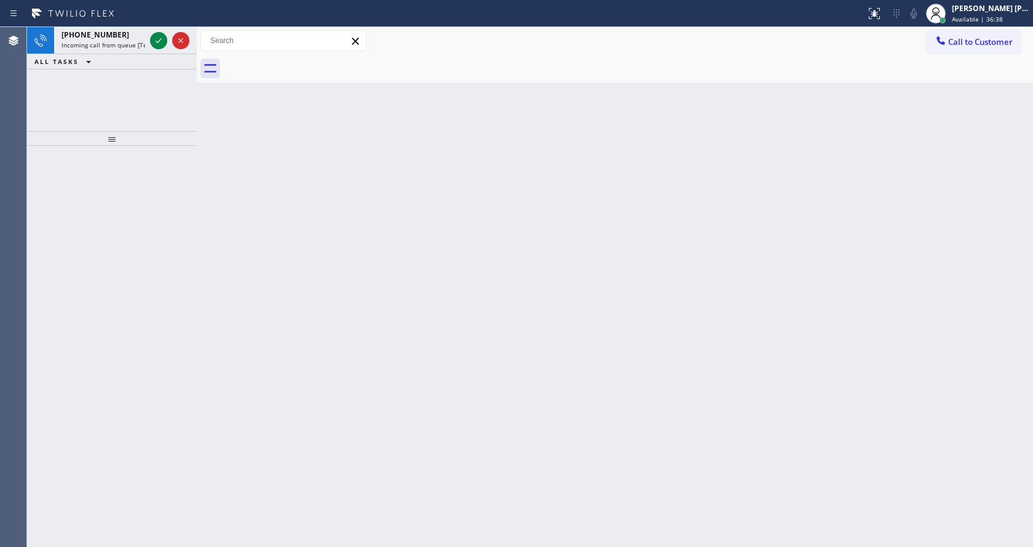
click at [157, 42] on icon at bounding box center [159, 40] width 6 height 5
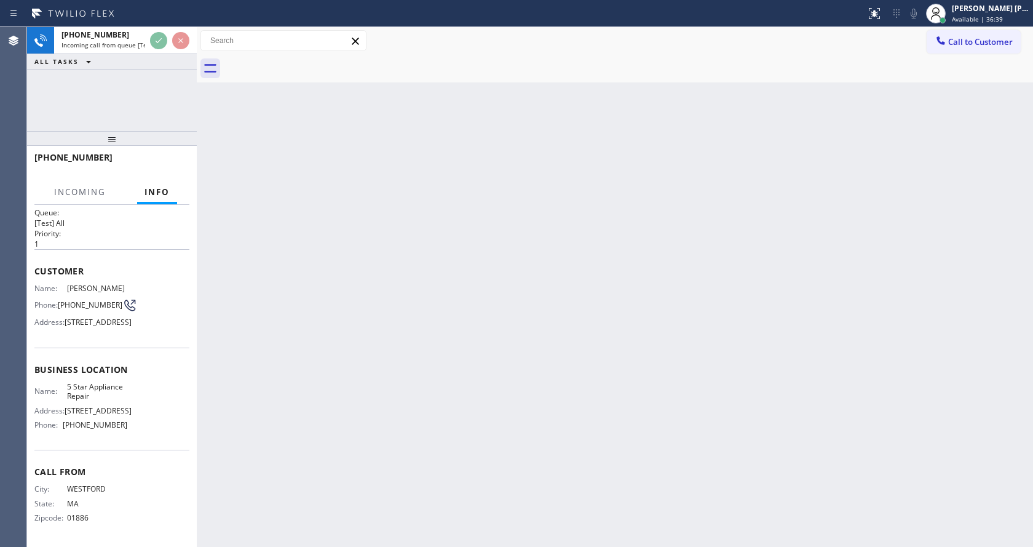
scroll to position [35, 0]
click at [587, 368] on div "Back to Dashboard Change Sender ID Customers Technicians Select a contact Outbo…" at bounding box center [615, 287] width 836 height 520
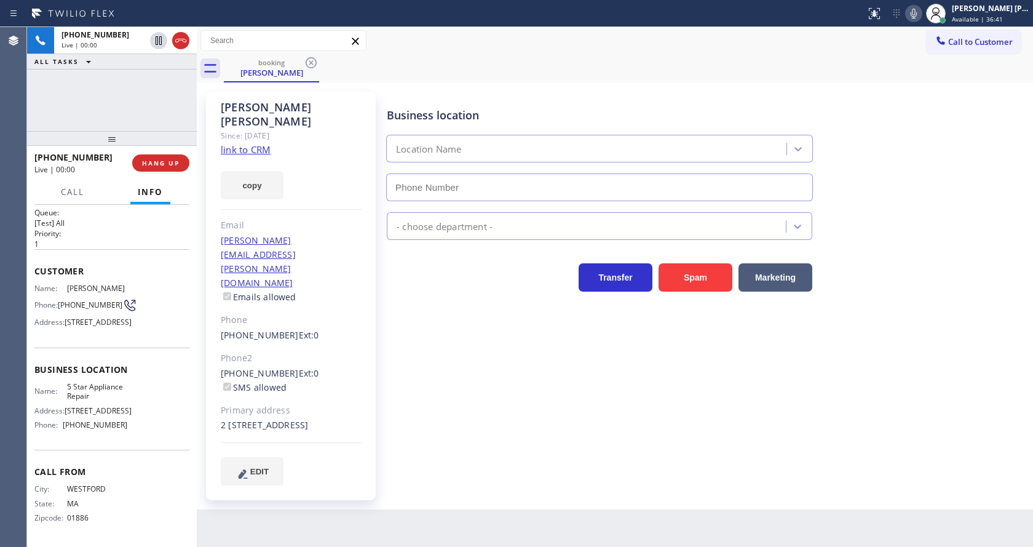
type input "[PHONE_NUMBER]"
click at [903, 220] on div "5 Star Appliance" at bounding box center [707, 223] width 646 height 33
click at [256, 143] on link "link to CRM" at bounding box center [246, 149] width 50 height 12
click at [250, 143] on link "link to CRM" at bounding box center [246, 149] width 50 height 12
click at [461, 445] on div "Business location 5 Star Appliance Repair [PHONE_NUMBER] 5 Star Appliance Trans…" at bounding box center [707, 300] width 646 height 411
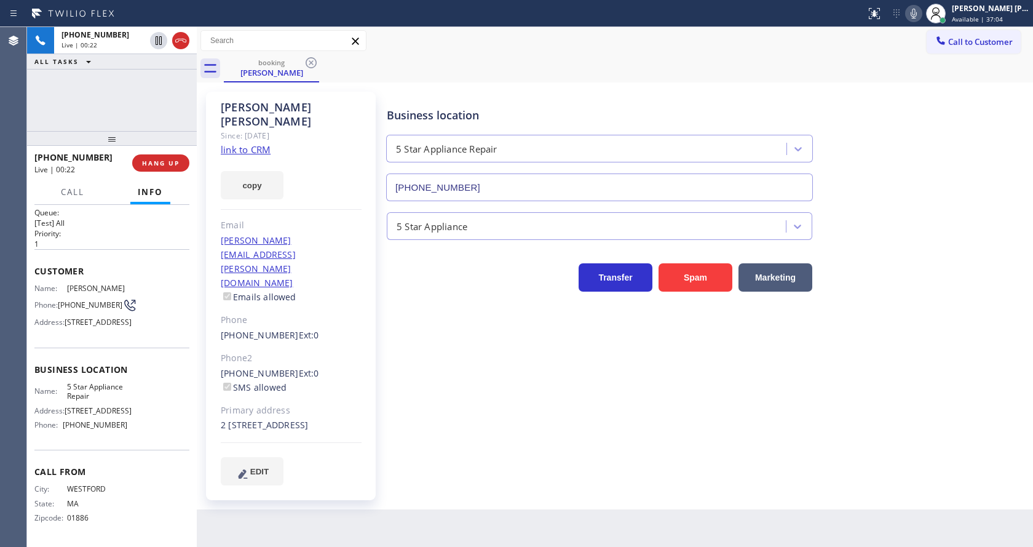
click at [456, 475] on div "Back to Dashboard Change Sender ID Customers Technicians Select a contact Outbo…" at bounding box center [615, 287] width 836 height 520
click at [921, 18] on icon at bounding box center [913, 13] width 15 height 15
click at [157, 35] on icon at bounding box center [158, 40] width 15 height 15
click at [404, 481] on div "Back to Dashboard Change Sender ID Customers Technicians Select a contact Outbo…" at bounding box center [615, 287] width 836 height 520
click at [549, 517] on div "Back to Dashboard Change Sender ID Customers Technicians Select a contact Outbo…" at bounding box center [615, 287] width 836 height 520
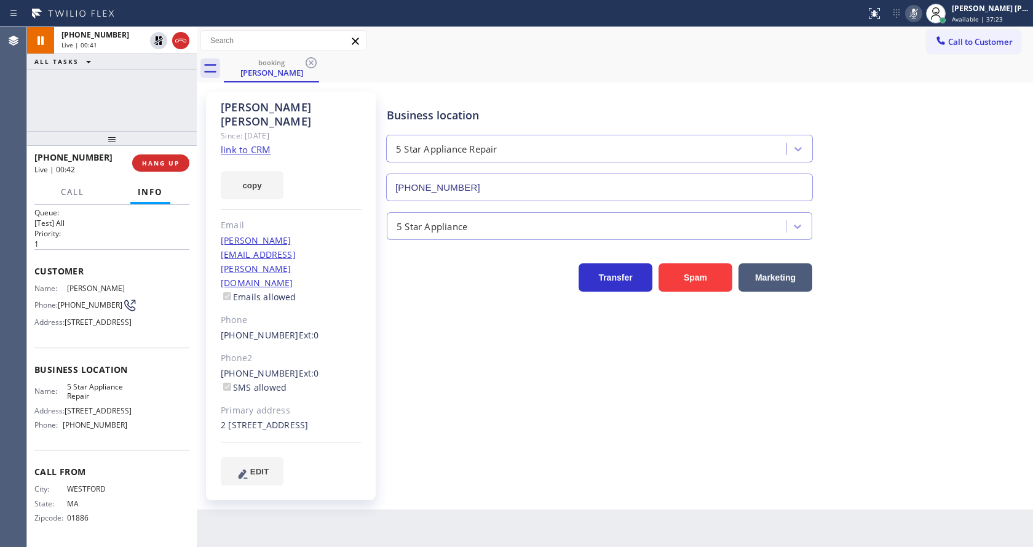
click at [245, 143] on link "link to CRM" at bounding box center [246, 149] width 50 height 12
click at [241, 143] on link "link to CRM" at bounding box center [246, 149] width 50 height 12
click at [243, 143] on link "link to CRM" at bounding box center [246, 149] width 50 height 12
click at [435, 414] on div "Business location 5 Star Appliance Repair [PHONE_NUMBER] 5 Star Appliance Trans…" at bounding box center [707, 288] width 646 height 387
drag, startPoint x: 218, startPoint y: 368, endPoint x: 284, endPoint y: 371, distance: 65.9
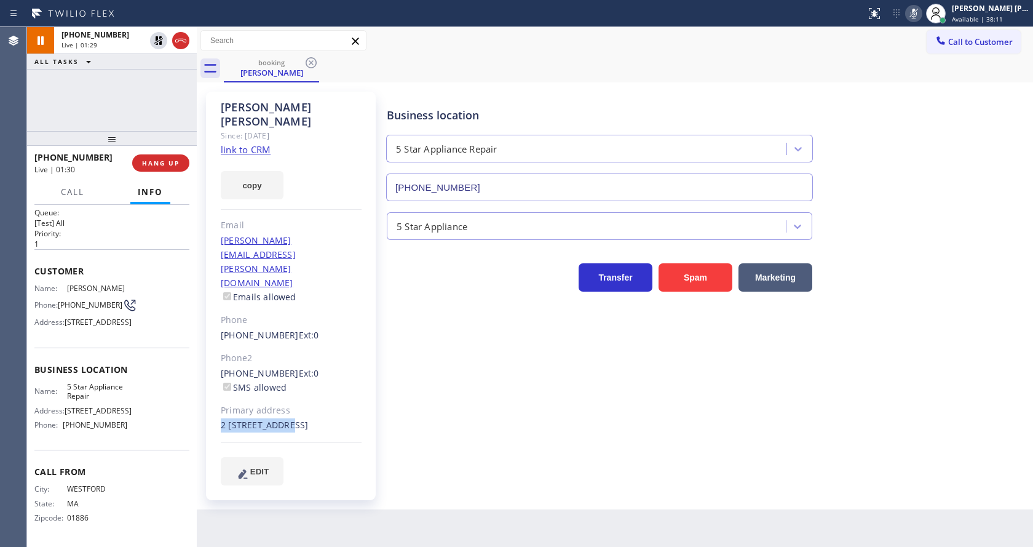
click at [284, 371] on div "[PERSON_NAME] Since: [DATE] link to CRM copy Email [PERSON_NAME][EMAIL_ADDRESS]…" at bounding box center [291, 296] width 170 height 408
copy div "2 114 North 8th"
click at [594, 418] on div "Business location 5 Star Appliance Repair [PHONE_NUMBER] 5 Star Appliance Trans…" at bounding box center [707, 288] width 646 height 387
click at [446, 428] on div "Business location 5 Star Appliance Repair [PHONE_NUMBER] 5 Star Appliance Trans…" at bounding box center [707, 288] width 646 height 387
click at [414, 472] on div "Back to Dashboard Change Sender ID Customers Technicians Select a contact Outbo…" at bounding box center [615, 287] width 836 height 520
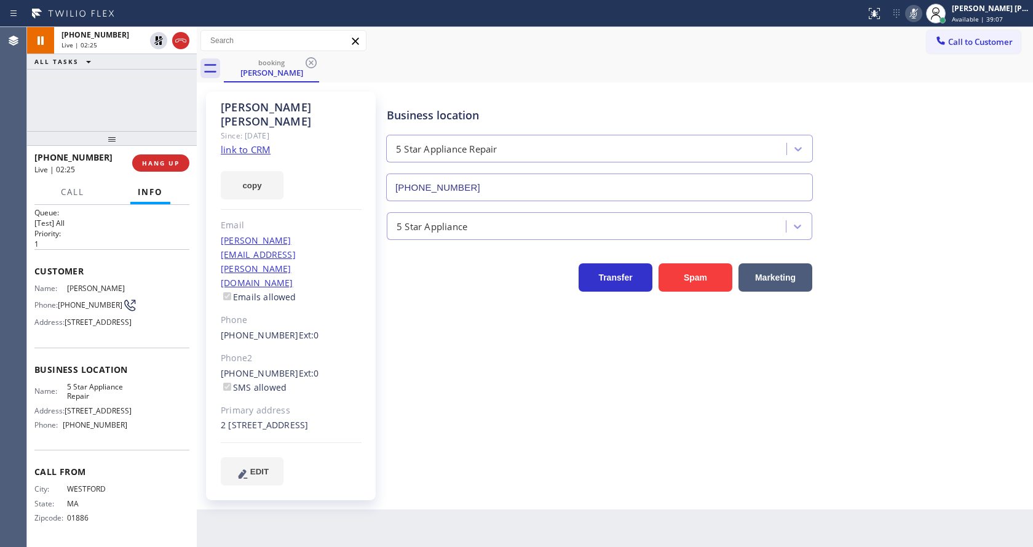
click at [517, 401] on div "Business location 5 Star Appliance Repair [PHONE_NUMBER] 5 Star Appliance Trans…" at bounding box center [707, 288] width 646 height 387
click at [355, 366] on div "[PHONE_NUMBER] Ext: 0 SMS allowed" at bounding box center [291, 380] width 141 height 28
drag, startPoint x: 311, startPoint y: 106, endPoint x: 266, endPoint y: 109, distance: 45.6
click at [266, 109] on div "[PERSON_NAME]" at bounding box center [291, 114] width 141 height 28
copy div "[PERSON_NAME]"
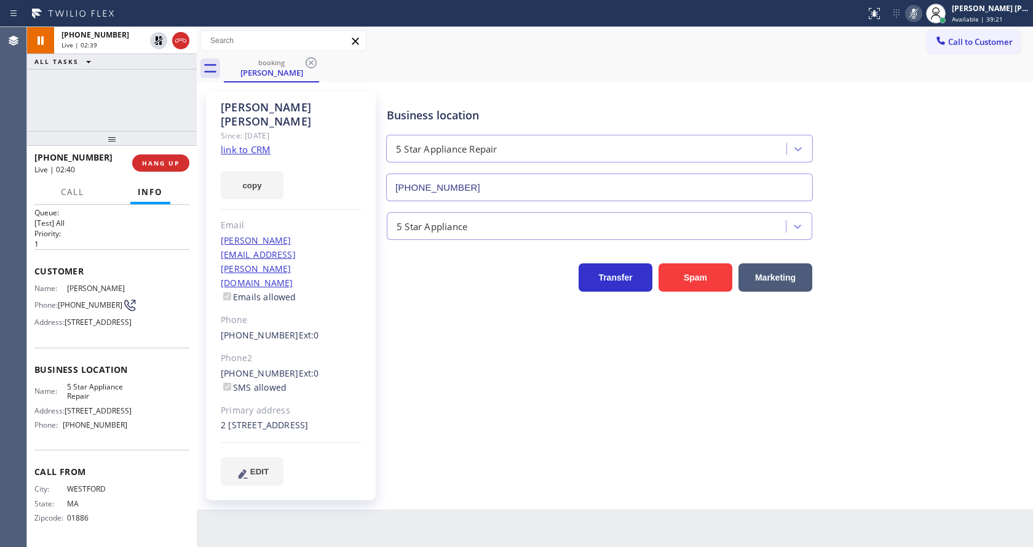
drag, startPoint x: 482, startPoint y: 368, endPoint x: 373, endPoint y: 215, distance: 188.7
click at [480, 363] on div "Business location 5 Star Appliance Repair [PHONE_NUMBER] 5 Star Appliance Trans…" at bounding box center [707, 288] width 646 height 387
click at [328, 418] on div "2 [STREET_ADDRESS]" at bounding box center [291, 425] width 141 height 14
click at [427, 387] on div "Business location 5 Star Appliance Repair [PHONE_NUMBER] 5 Star Appliance Trans…" at bounding box center [707, 288] width 646 height 387
click at [158, 40] on icon at bounding box center [158, 40] width 15 height 15
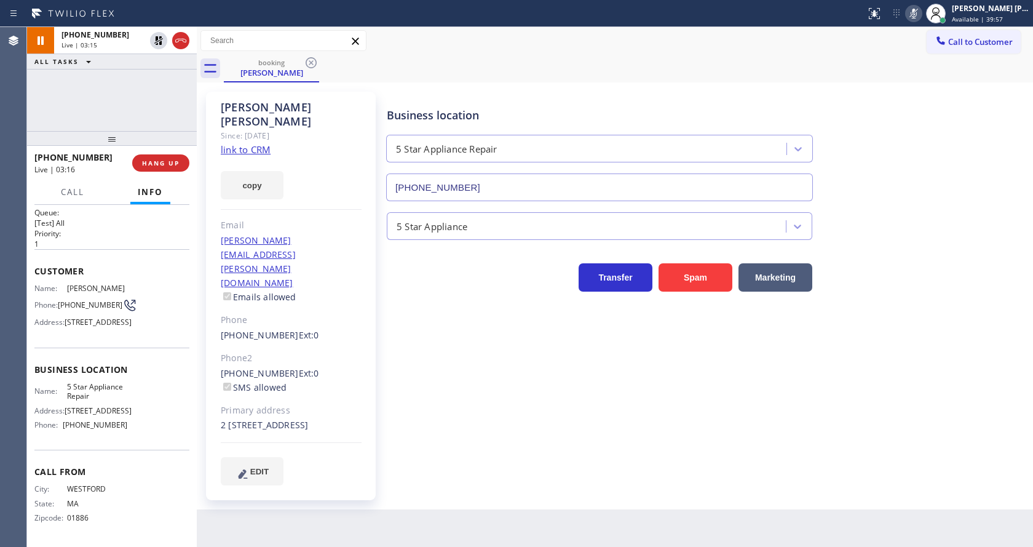
click at [921, 12] on icon at bounding box center [913, 13] width 15 height 15
drag, startPoint x: 944, startPoint y: 75, endPoint x: 970, endPoint y: 274, distance: 200.9
click at [947, 81] on div "booking [PERSON_NAME]" at bounding box center [628, 69] width 809 height 28
click at [508, 416] on div "Business location 5 Star Appliance Repair [PHONE_NUMBER] 5 Star Appliance Trans…" at bounding box center [707, 288] width 646 height 387
click at [369, 327] on div "[PERSON_NAME] Since: [DATE] link to CRM copy Email [PERSON_NAME][EMAIL_ADDRESS]…" at bounding box center [291, 296] width 170 height 408
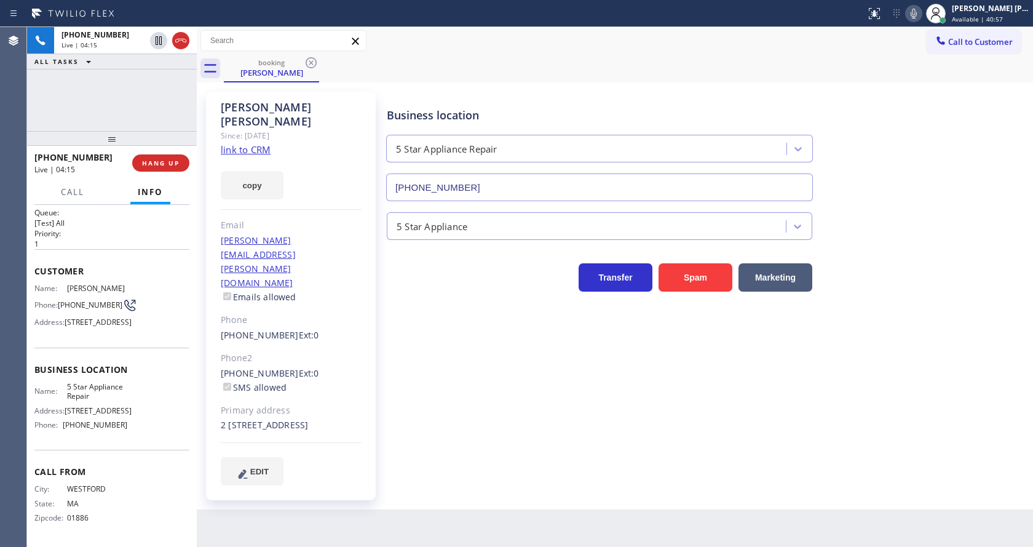
click at [517, 323] on div "Business location 5 Star Appliance Repair [PHONE_NUMBER] 5 Star Appliance Trans…" at bounding box center [707, 288] width 646 height 387
click at [251, 143] on link "link to CRM" at bounding box center [246, 149] width 50 height 12
click at [430, 374] on div "Business location 5 Star Appliance Repair [PHONE_NUMBER] 5 Star Appliance Trans…" at bounding box center [707, 288] width 646 height 387
click at [520, 360] on div "Business location 5 Star Appliance Repair [PHONE_NUMBER] 5 Star Appliance Trans…" at bounding box center [707, 288] width 646 height 387
drag, startPoint x: 514, startPoint y: 425, endPoint x: 579, endPoint y: 410, distance: 66.8
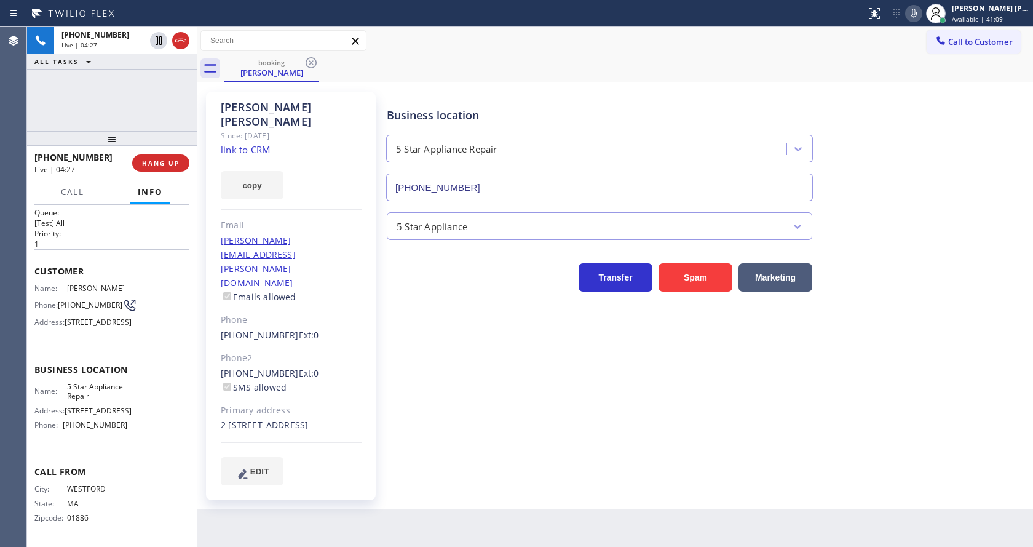
click at [514, 425] on div "Business location 5 Star Appliance Repair [PHONE_NUMBER] 5 Star Appliance Trans…" at bounding box center [707, 288] width 646 height 387
drag, startPoint x: 588, startPoint y: 455, endPoint x: 810, endPoint y: 237, distance: 311.8
click at [588, 455] on div "Business location 5 Star Appliance Repair [PHONE_NUMBER] 5 Star Appliance Trans…" at bounding box center [707, 300] width 646 height 411
click at [163, 159] on span "HANG UP" at bounding box center [161, 163] width 38 height 9
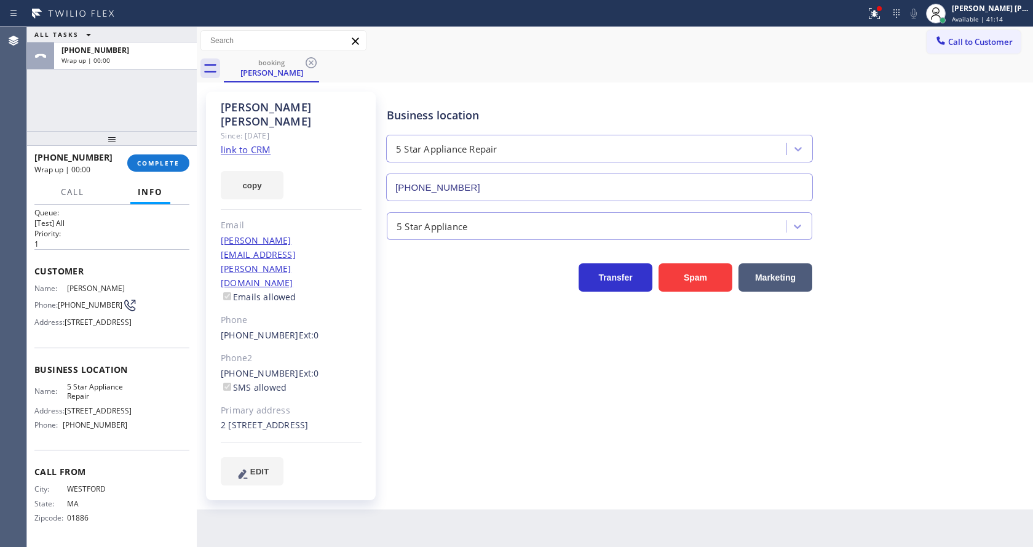
click at [243, 143] on link "link to CRM" at bounding box center [246, 149] width 50 height 12
drag, startPoint x: 220, startPoint y: 108, endPoint x: 314, endPoint y: 109, distance: 94.7
click at [314, 109] on div "[PERSON_NAME] Since: [DATE] link to CRM copy Email [PERSON_NAME][EMAIL_ADDRESS]…" at bounding box center [291, 296] width 170 height 408
copy div "[PERSON_NAME]"
click at [472, 308] on div "Business location 5 Star Appliance Repair [PHONE_NUMBER] 5 Star Appliance Trans…" at bounding box center [707, 288] width 646 height 387
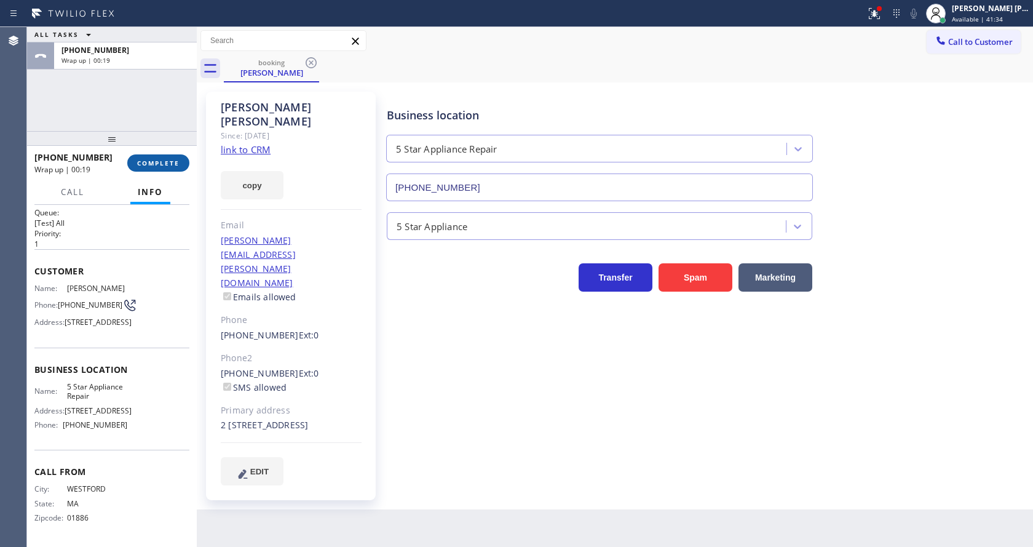
click at [158, 165] on span "COMPLETE" at bounding box center [158, 163] width 42 height 9
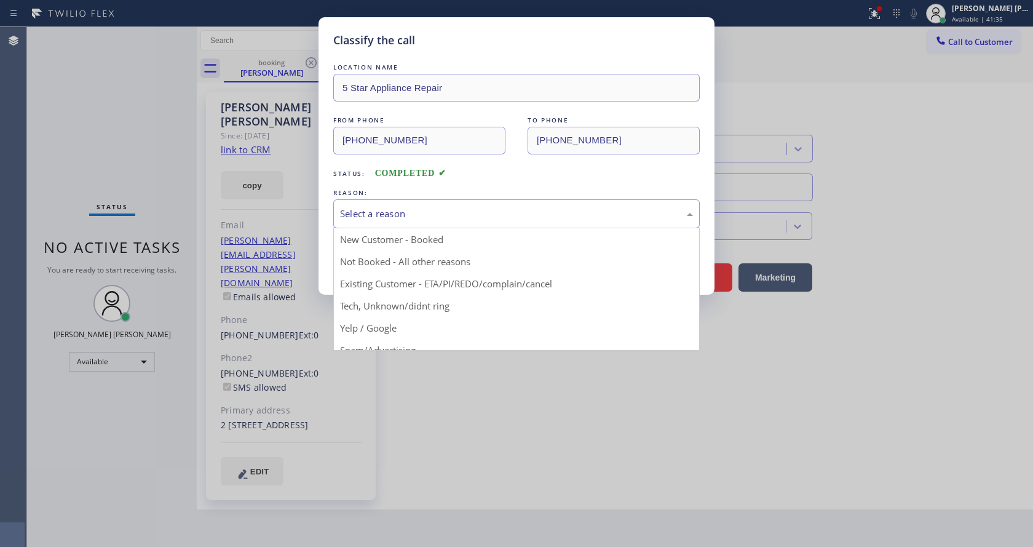
click at [379, 208] on div "Select a reason" at bounding box center [516, 214] width 353 height 14
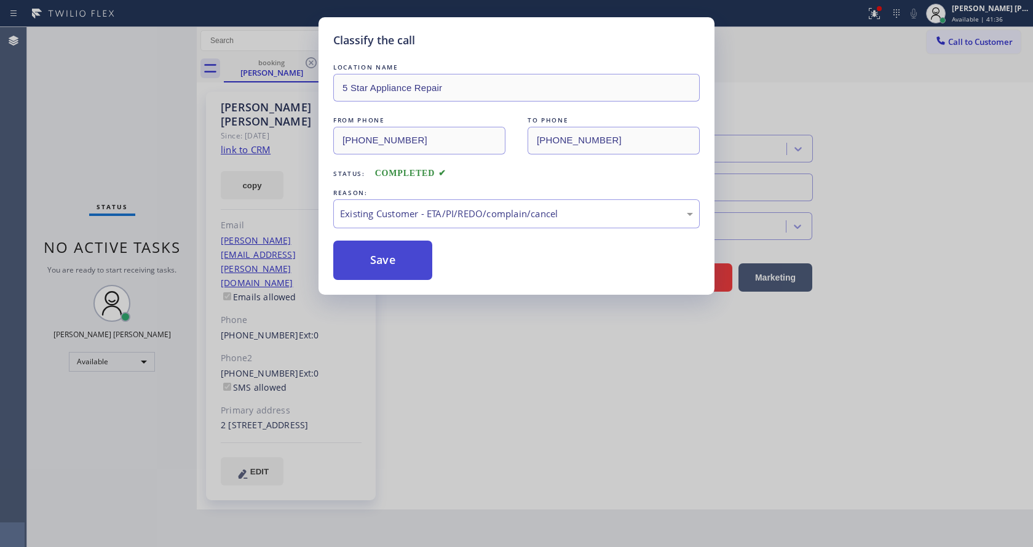
click at [390, 250] on button "Save" at bounding box center [382, 259] width 99 height 39
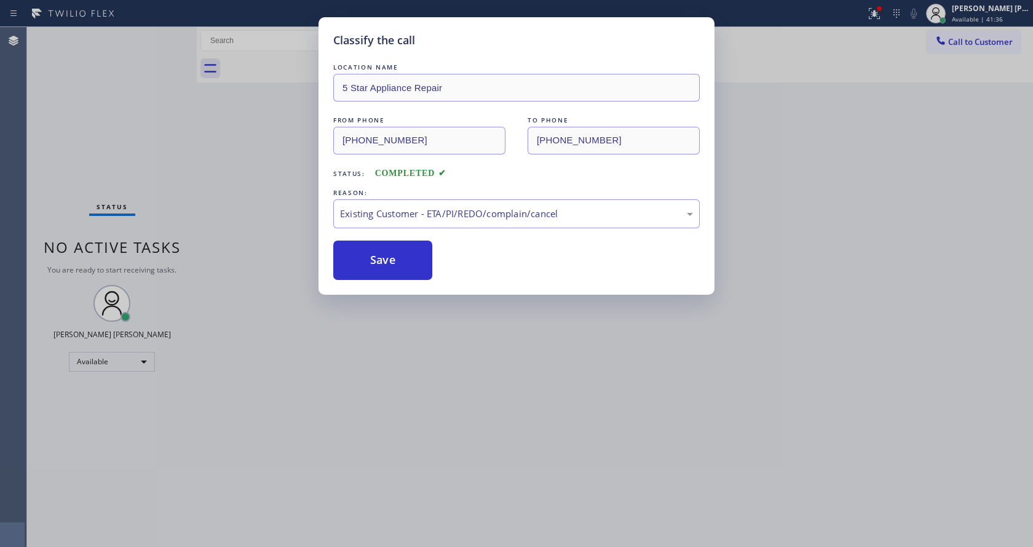
click at [456, 365] on div "Classify the call LOCATION NAME 5 Star Appliance Repair FROM PHONE [PHONE_NUMBE…" at bounding box center [516, 273] width 1033 height 547
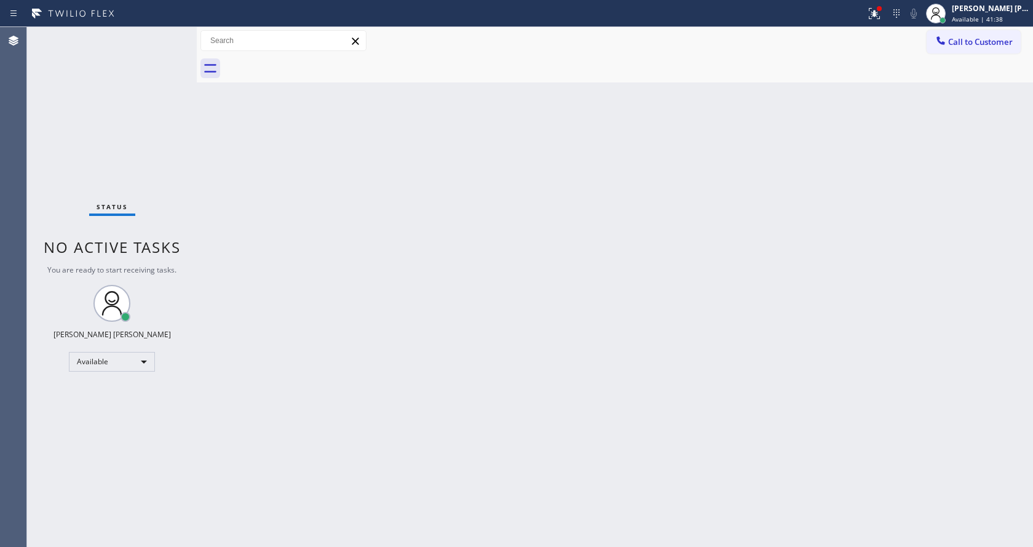
click at [143, 55] on div "Status No active tasks You are ready to start receiving tasks. [PERSON_NAME] [P…" at bounding box center [112, 287] width 170 height 520
click at [330, 271] on div "Back to Dashboard Change Sender ID Customers Technicians Select a contact Outbo…" at bounding box center [615, 287] width 836 height 520
drag, startPoint x: 683, startPoint y: 396, endPoint x: 355, endPoint y: 294, distance: 343.8
click at [683, 396] on div "Back to Dashboard Change Sender ID Customers Technicians Select a contact Outbo…" at bounding box center [615, 287] width 836 height 520
click at [165, 33] on div "Status No active tasks You are ready to start receiving tasks. [PERSON_NAME] [P…" at bounding box center [112, 287] width 170 height 520
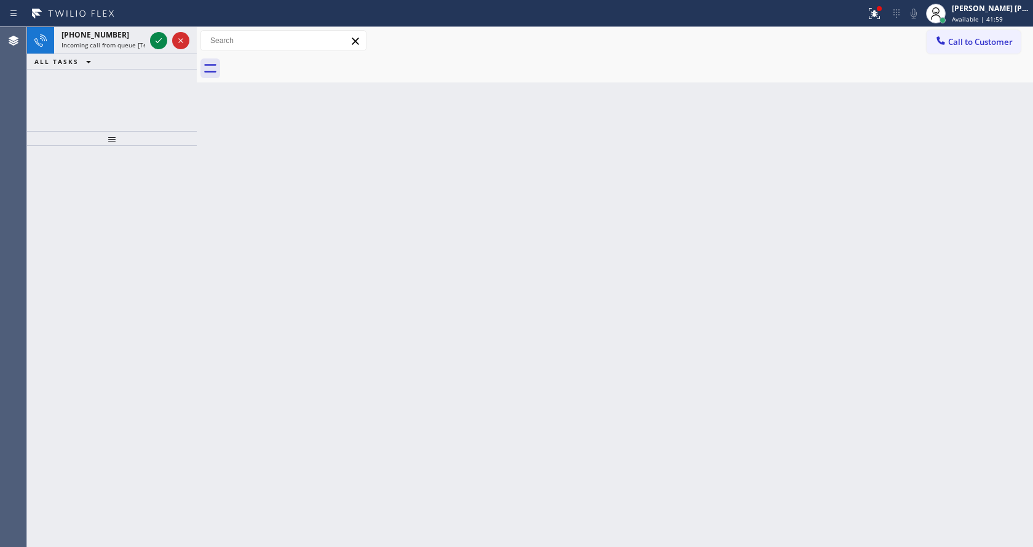
click at [165, 33] on div at bounding box center [170, 40] width 44 height 27
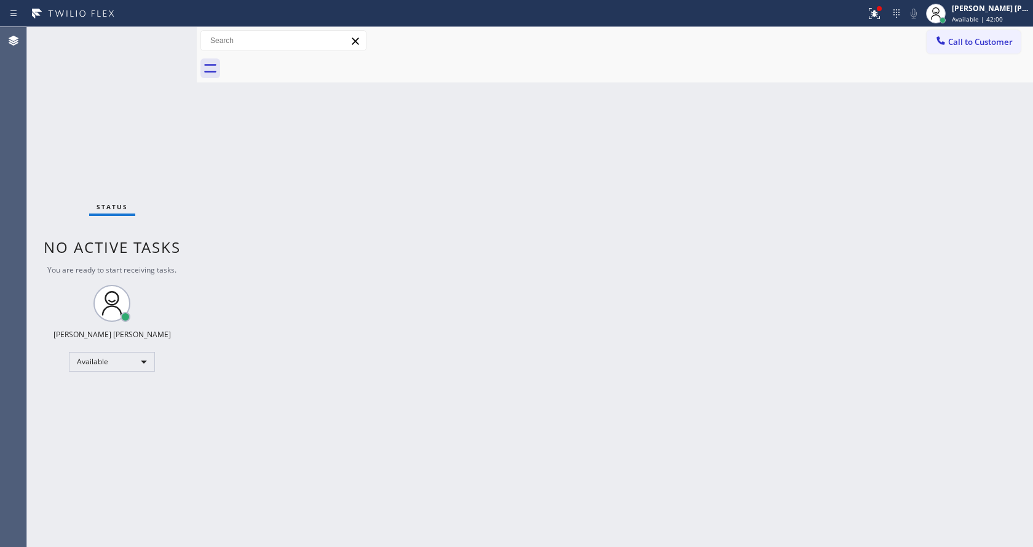
click at [339, 434] on div "Back to Dashboard Change Sender ID Customers Technicians Select a contact Outbo…" at bounding box center [615, 287] width 836 height 520
click at [160, 196] on div "Status No active tasks You are ready to start receiving tasks. [PERSON_NAME] [P…" at bounding box center [112, 287] width 170 height 520
click at [888, 10] on div at bounding box center [874, 13] width 27 height 15
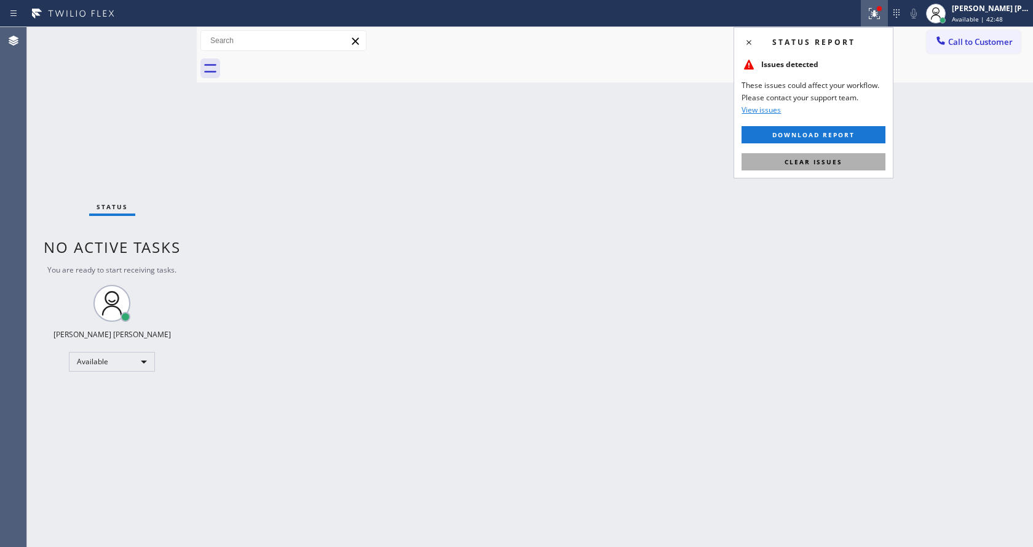
click at [840, 156] on button "Clear issues" at bounding box center [814, 161] width 144 height 17
click at [842, 154] on div "Back to Dashboard Change Sender ID Customers Technicians Select a contact Outbo…" at bounding box center [615, 287] width 836 height 520
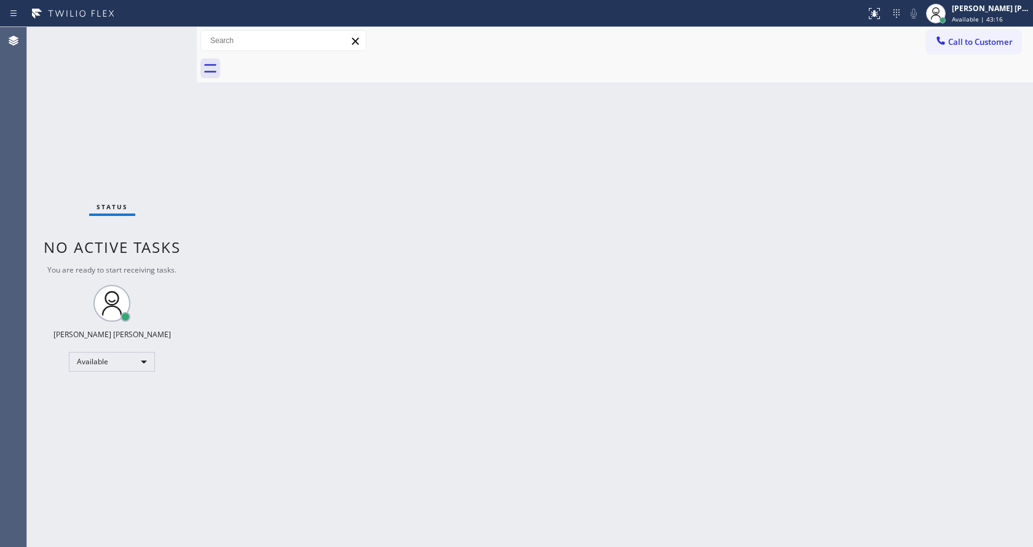
click at [496, 389] on div "Back to Dashboard Change Sender ID Customers Technicians Select a contact Outbo…" at bounding box center [615, 287] width 836 height 520
click at [146, 214] on div "Status No active tasks You are ready to start receiving tasks. [PERSON_NAME] [P…" at bounding box center [112, 287] width 170 height 520
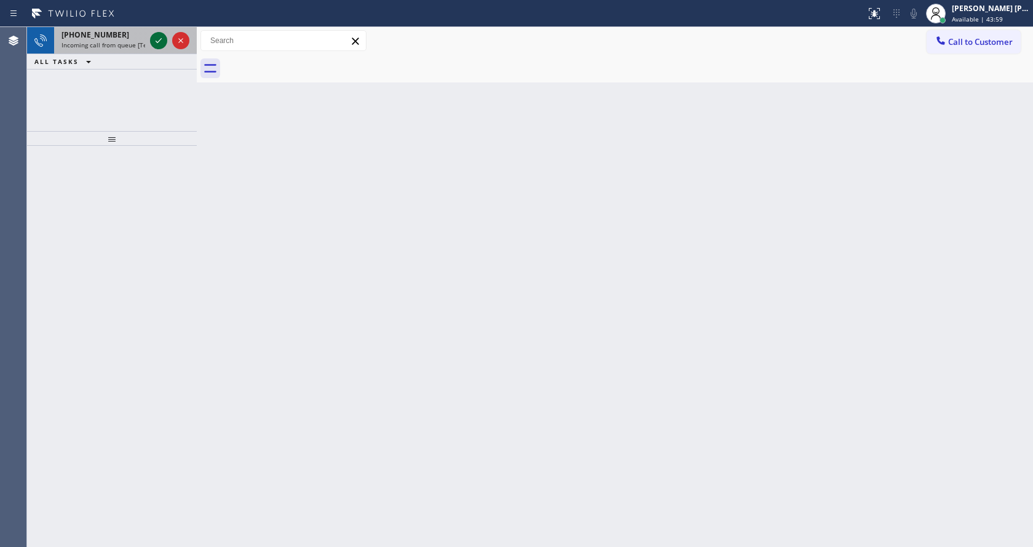
click at [154, 37] on icon at bounding box center [158, 40] width 15 height 15
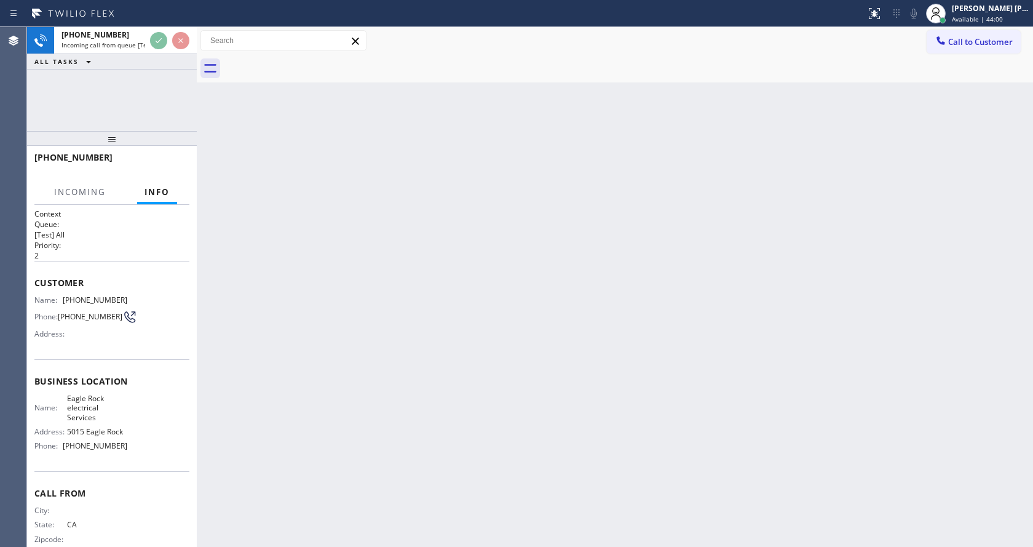
scroll to position [25, 0]
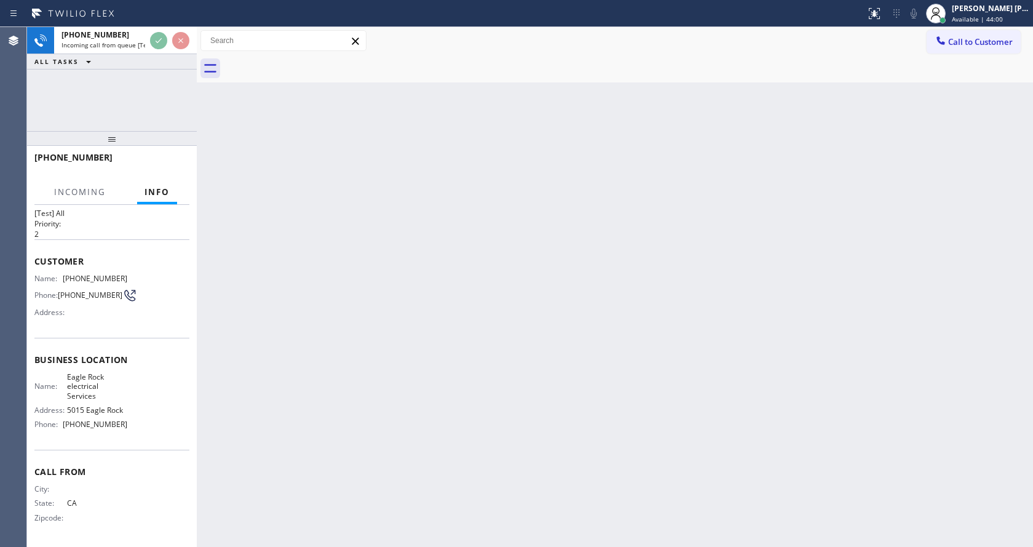
click at [418, 325] on div "Back to Dashboard Change Sender ID Customers Technicians Select a contact Outbo…" at bounding box center [615, 287] width 836 height 520
click at [241, 416] on div "Back to Dashboard Change Sender ID Customers Technicians Select a contact Outbo…" at bounding box center [615, 287] width 836 height 520
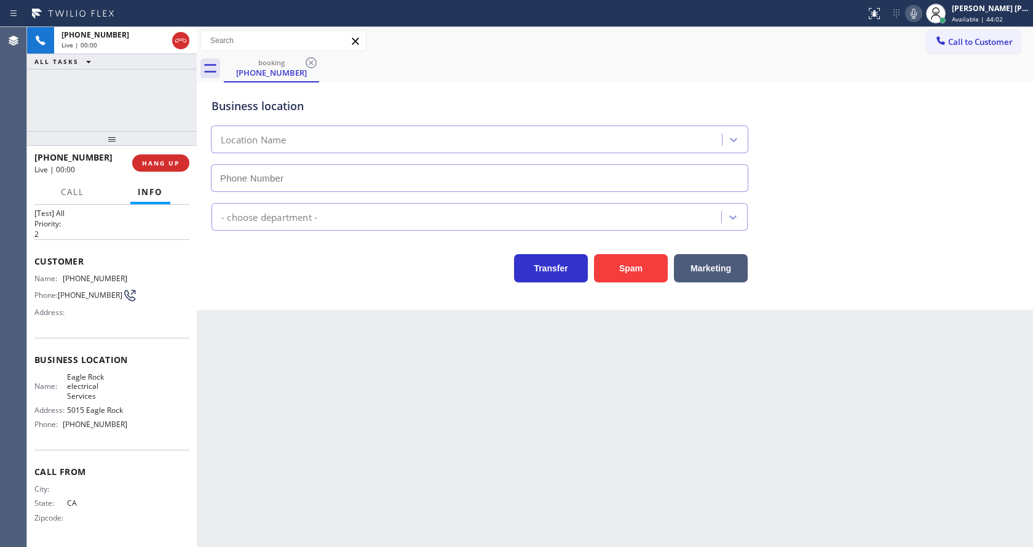
type input "[PHONE_NUMBER]"
click at [528, 438] on div "Back to Dashboard Change Sender ID Customers Technicians Select a contact Outbo…" at bounding box center [615, 287] width 836 height 520
click at [386, 400] on div "Back to Dashboard Change Sender ID Customers Technicians Select a contact Outbo…" at bounding box center [615, 287] width 836 height 520
click at [394, 407] on div "Back to Dashboard Change Sender ID Customers Technicians Select a contact Outbo…" at bounding box center [615, 287] width 836 height 520
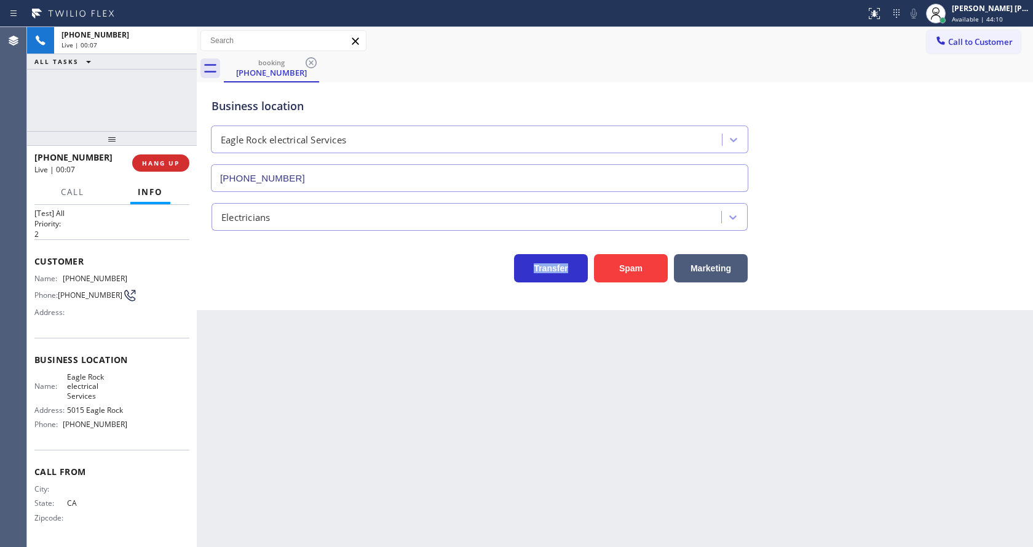
click at [345, 291] on div "Business location Eagle Rock electrical Services [PHONE_NUMBER] Electricians Tr…" at bounding box center [615, 196] width 836 height 228
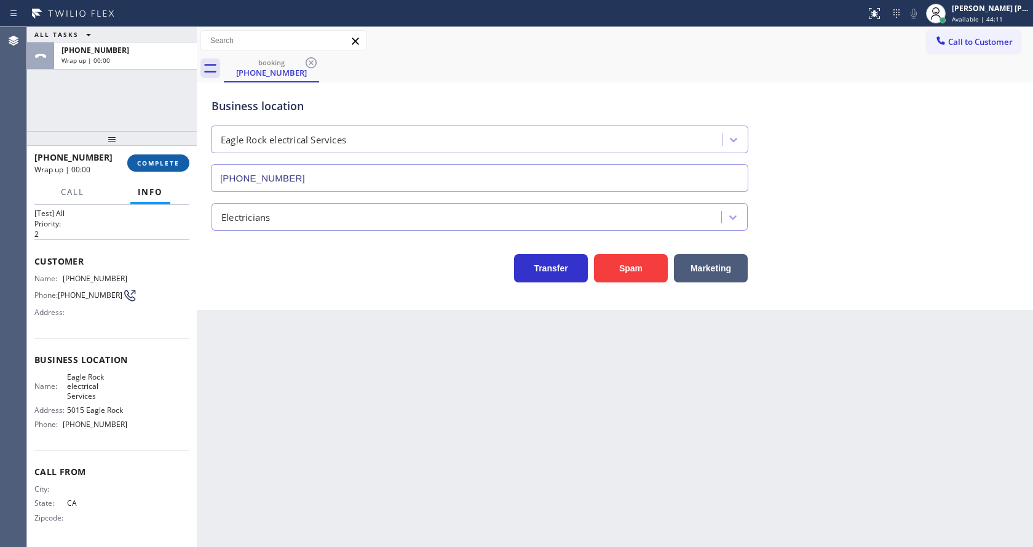
click at [137, 159] on button "COMPLETE" at bounding box center [158, 162] width 62 height 17
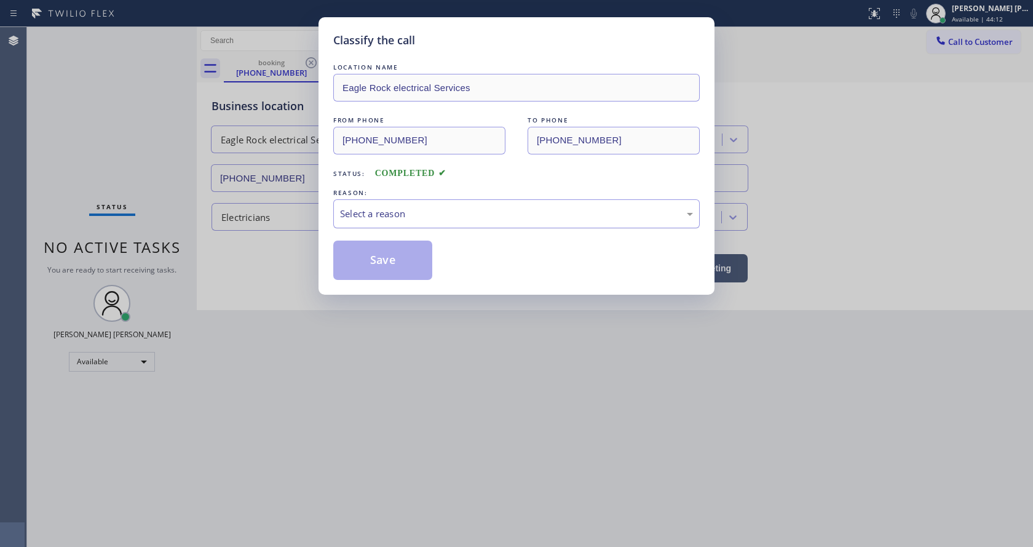
click at [371, 207] on div "Select a reason" at bounding box center [516, 214] width 353 height 14
click at [388, 249] on button "Save" at bounding box center [382, 259] width 99 height 39
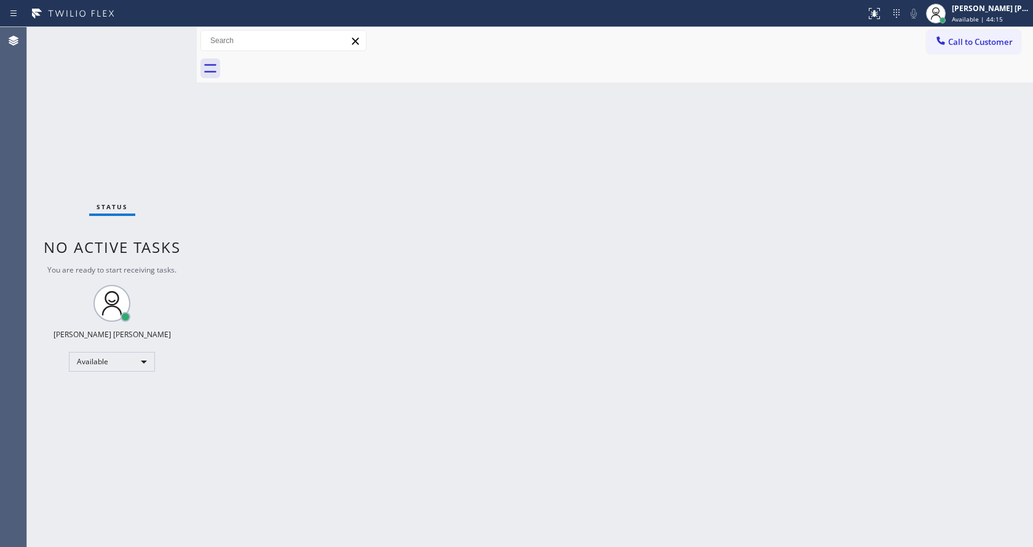
click at [63, 101] on div "Status No active tasks You are ready to start receiving tasks. [PERSON_NAME] [P…" at bounding box center [112, 287] width 170 height 520
drag, startPoint x: 571, startPoint y: 368, endPoint x: 542, endPoint y: 380, distance: 31.4
click at [571, 367] on div "Back to Dashboard Change Sender ID Customers Technicians Select a contact Outbo…" at bounding box center [615, 287] width 836 height 520
click at [108, 144] on div "Status No active tasks You are ready to start receiving tasks. [PERSON_NAME] [P…" at bounding box center [112, 287] width 170 height 520
click at [167, 33] on div "Status No active tasks You are ready to start receiving tasks. [PERSON_NAME] [P…" at bounding box center [112, 287] width 170 height 520
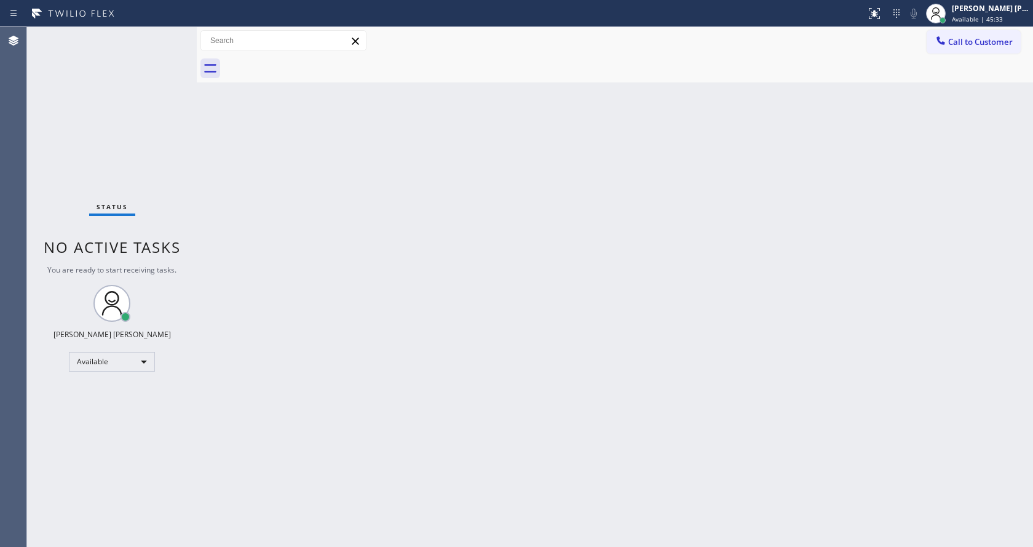
click at [389, 543] on div "Back to Dashboard Change Sender ID Customers Technicians Select a contact Outbo…" at bounding box center [615, 287] width 836 height 520
click at [259, 138] on div "Back to Dashboard Change Sender ID Customers Technicians Select a contact Outbo…" at bounding box center [615, 287] width 836 height 520
drag, startPoint x: 148, startPoint y: 185, endPoint x: 148, endPoint y: 157, distance: 27.7
click at [148, 185] on div "Status No active tasks You are ready to start receiving tasks. [PERSON_NAME] [P…" at bounding box center [112, 287] width 170 height 520
click at [778, 245] on div "Back to Dashboard Change Sender ID Customers Technicians Select a contact Outbo…" at bounding box center [615, 287] width 836 height 520
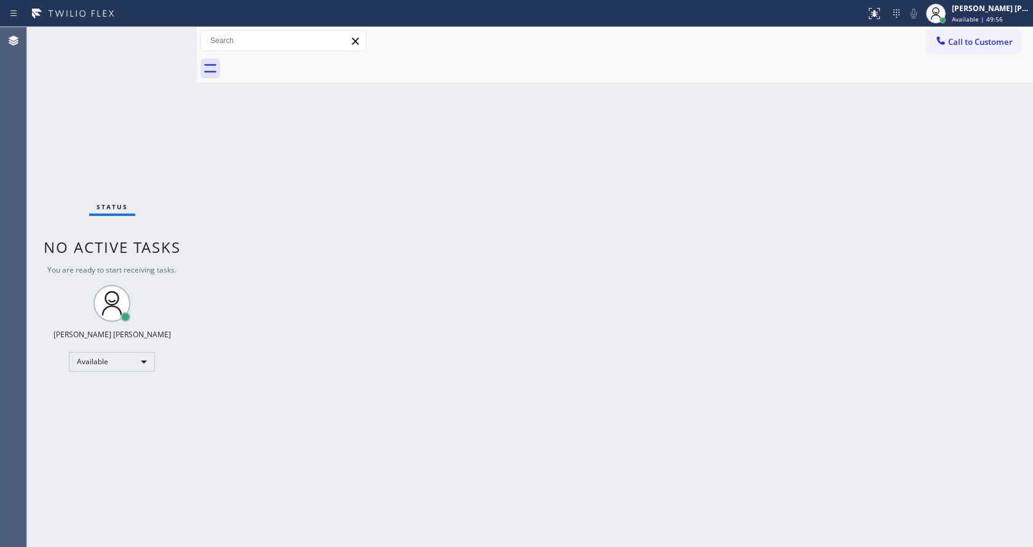
click at [384, 277] on div "Back to Dashboard Change Sender ID Customers Technicians Select a contact Outbo…" at bounding box center [615, 287] width 836 height 520
click at [235, 139] on div "Back to Dashboard Change Sender ID Customers Technicians Select a contact Outbo…" at bounding box center [615, 287] width 836 height 520
click at [504, 424] on div "Back to Dashboard Change Sender ID Customers Technicians Select a contact Outbo…" at bounding box center [615, 287] width 836 height 520
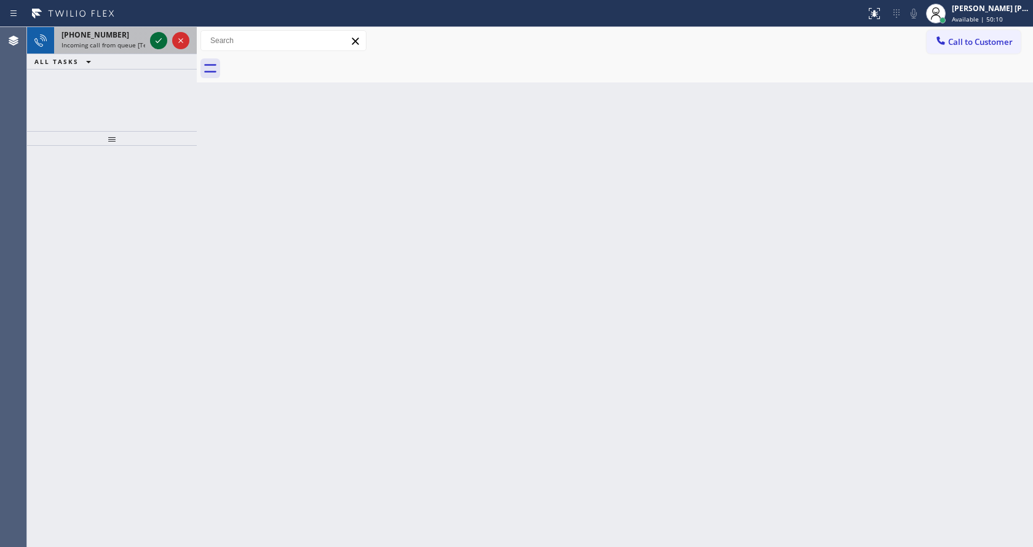
click at [158, 40] on icon at bounding box center [158, 40] width 15 height 15
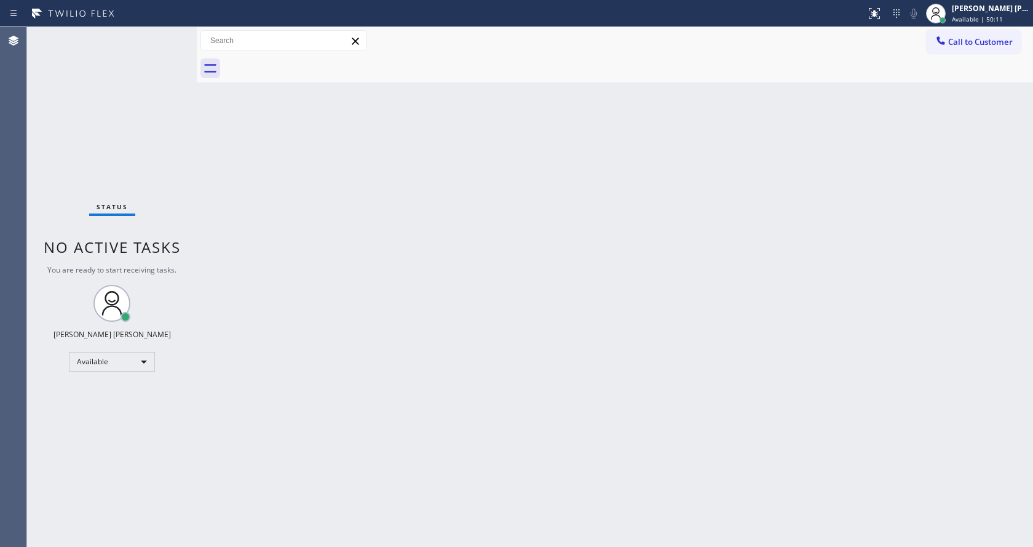
click at [316, 331] on div "Back to Dashboard Change Sender ID Customers Technicians Select a contact Outbo…" at bounding box center [615, 287] width 836 height 520
drag, startPoint x: 67, startPoint y: 100, endPoint x: 38, endPoint y: 10, distance: 94.3
click at [67, 100] on div "Status No active tasks You are ready to start receiving tasks. [PERSON_NAME] [P…" at bounding box center [112, 287] width 170 height 520
drag, startPoint x: 1032, startPoint y: 264, endPoint x: 1027, endPoint y: 173, distance: 91.1
click at [1032, 257] on div "Back to Dashboard Change Sender ID Customers Technicians Select a contact Outbo…" at bounding box center [615, 287] width 836 height 520
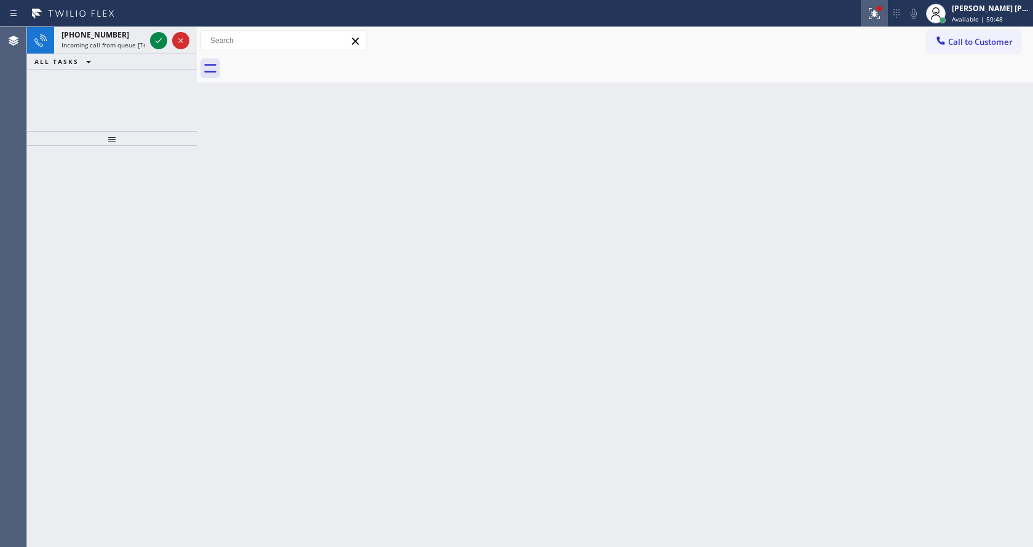
click at [879, 12] on icon at bounding box center [874, 13] width 11 height 11
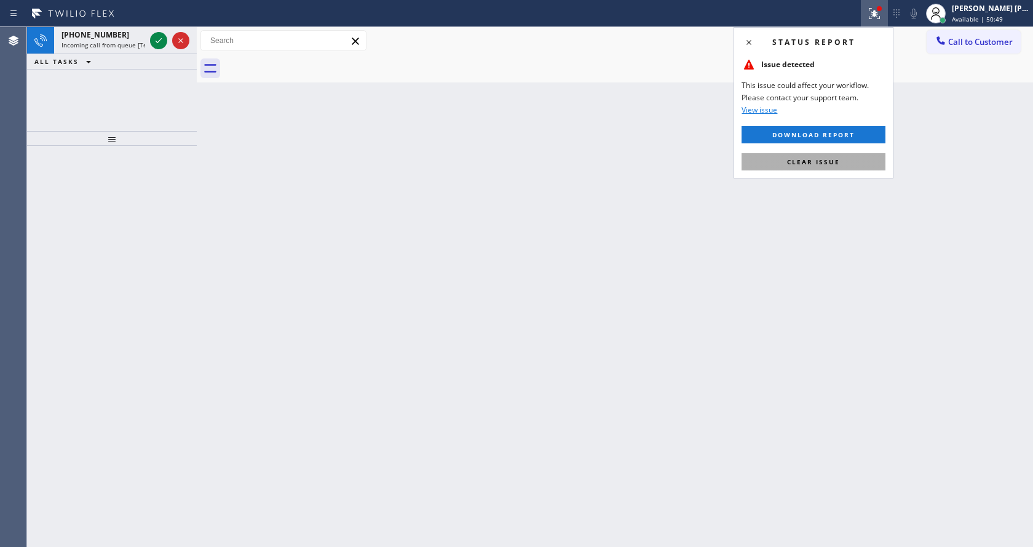
click at [828, 156] on button "Clear issue" at bounding box center [814, 161] width 144 height 17
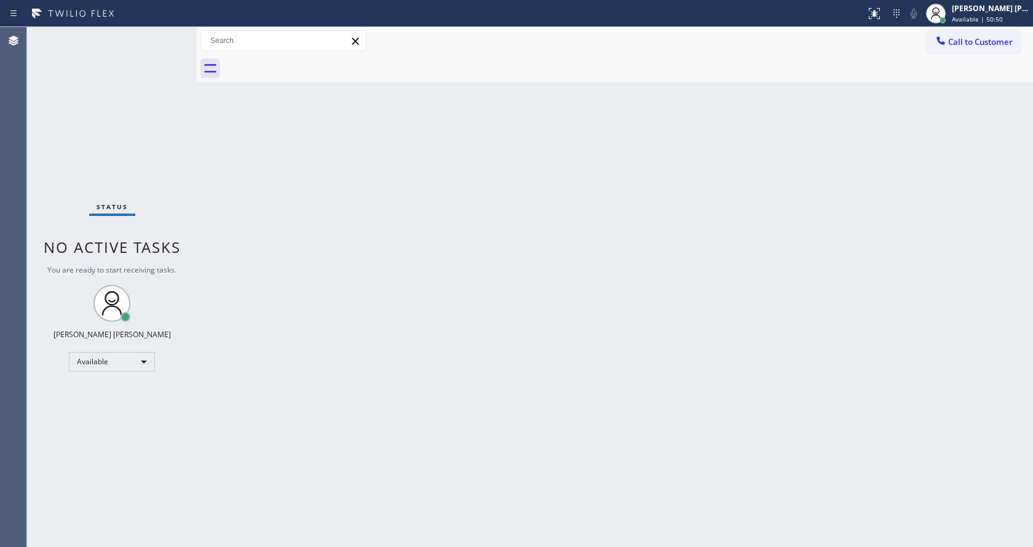
click at [159, 41] on div "Status No active tasks You are ready to start receiving tasks. [PERSON_NAME] [P…" at bounding box center [112, 287] width 170 height 520
click at [506, 313] on div "Back to Dashboard Change Sender ID Customers Technicians Select a contact Outbo…" at bounding box center [615, 287] width 836 height 520
click at [111, 97] on div "Status No active tasks You are ready to start receiving tasks. [PERSON_NAME] [P…" at bounding box center [112, 287] width 170 height 520
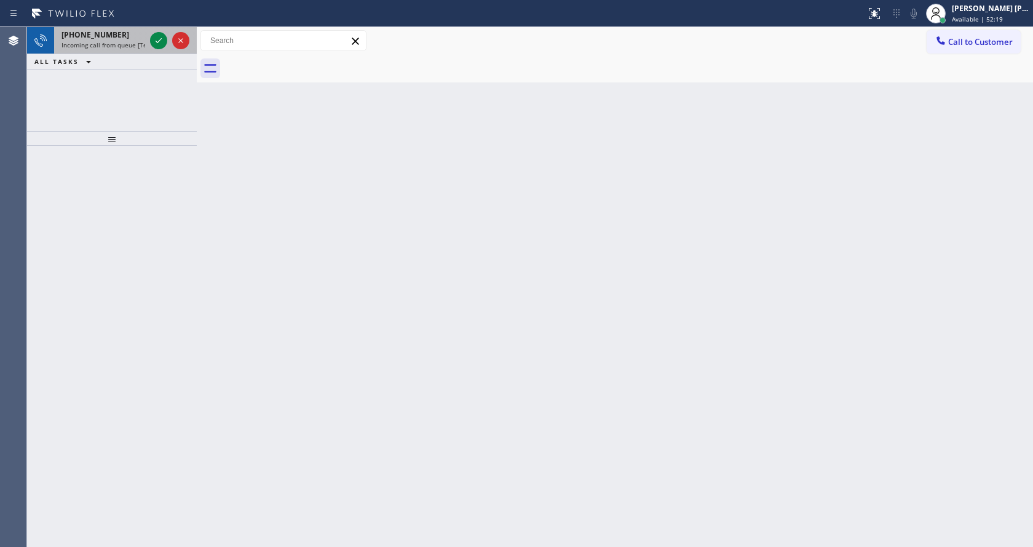
click at [134, 39] on div "[PHONE_NUMBER]" at bounding box center [103, 35] width 84 height 10
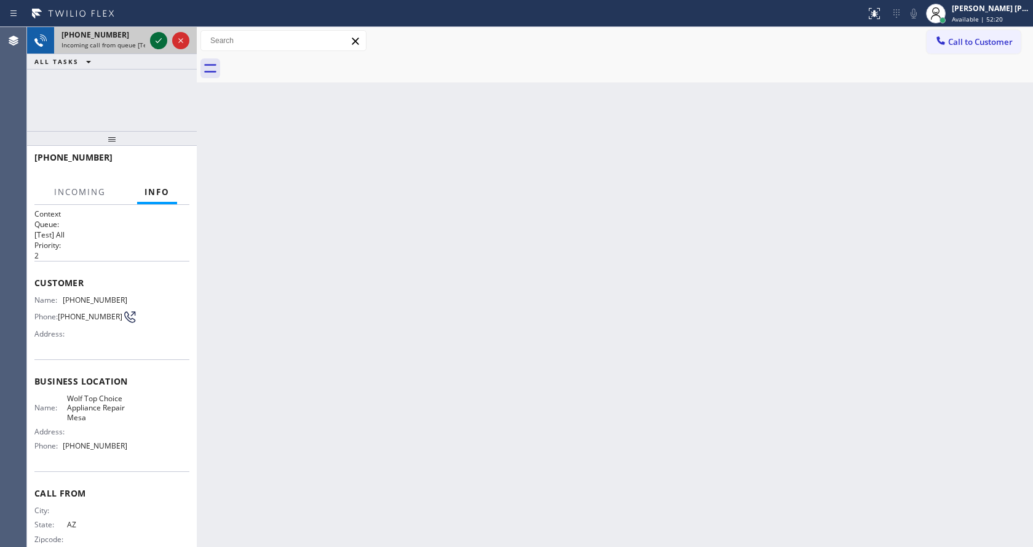
click at [163, 43] on icon at bounding box center [158, 40] width 15 height 15
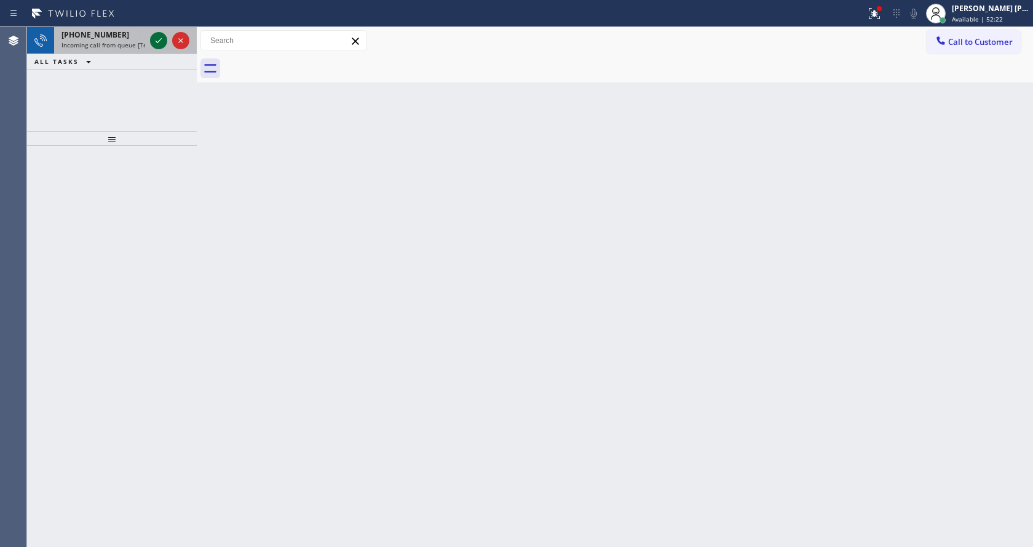
click at [160, 42] on icon at bounding box center [158, 40] width 15 height 15
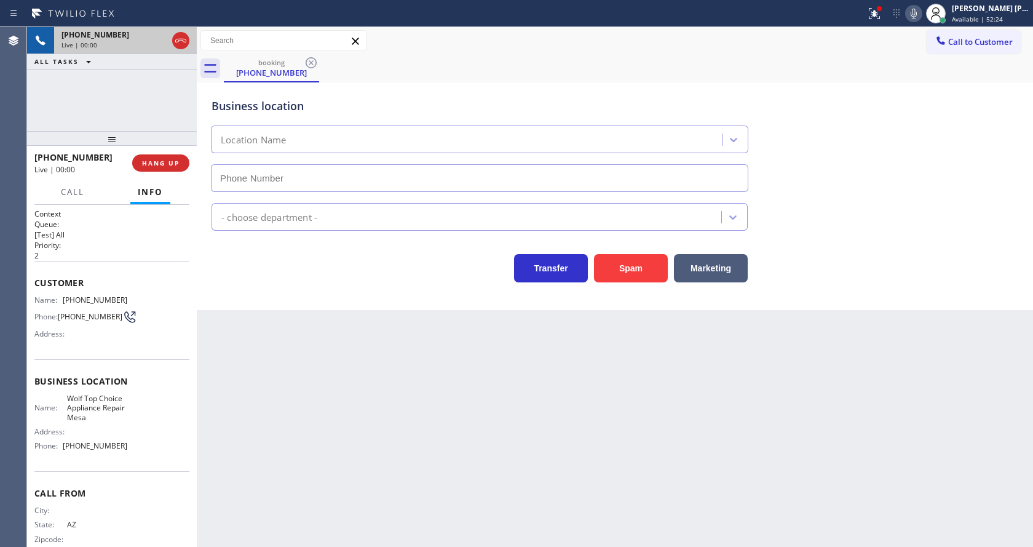
type input "[PHONE_NUMBER]"
click at [660, 277] on button "Spam" at bounding box center [631, 268] width 74 height 28
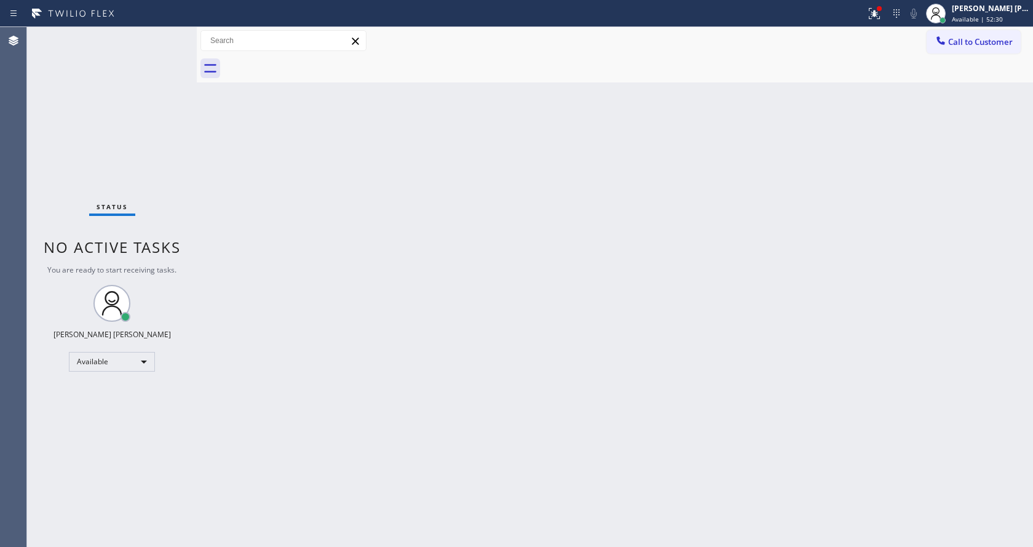
click at [307, 415] on div "Back to Dashboard Change Sender ID Customers Technicians Select a contact Outbo…" at bounding box center [615, 287] width 836 height 520
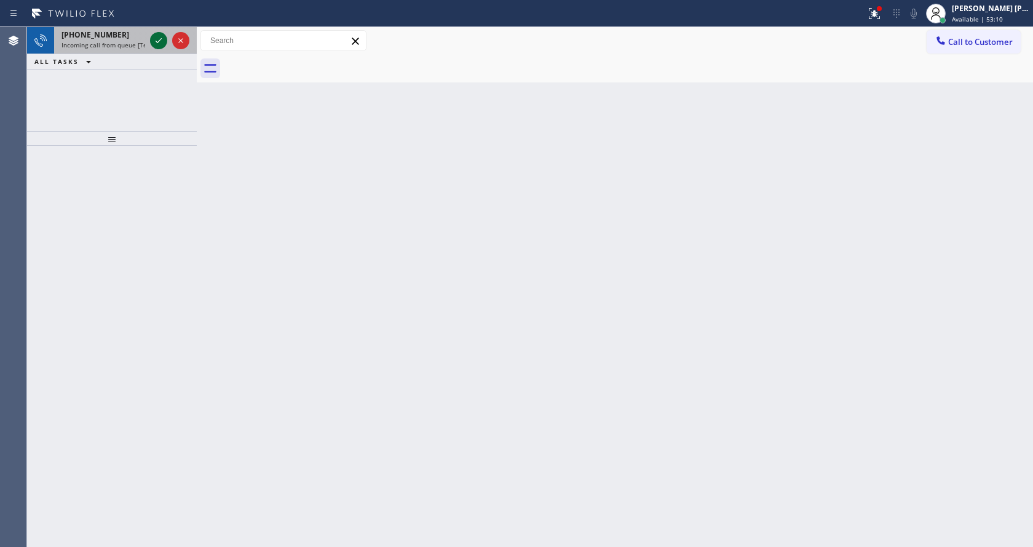
click at [164, 45] on icon at bounding box center [158, 40] width 15 height 15
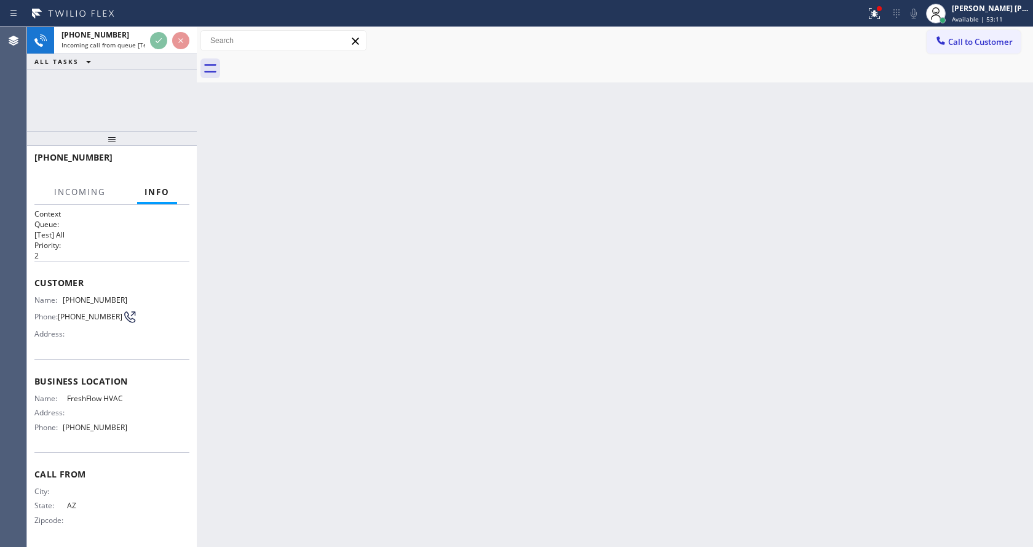
click at [101, 403] on span "FreshFlow HVAC" at bounding box center [97, 398] width 61 height 9
click at [429, 387] on div "Back to Dashboard Change Sender ID Customers Technicians Select a contact Outbo…" at bounding box center [615, 287] width 836 height 520
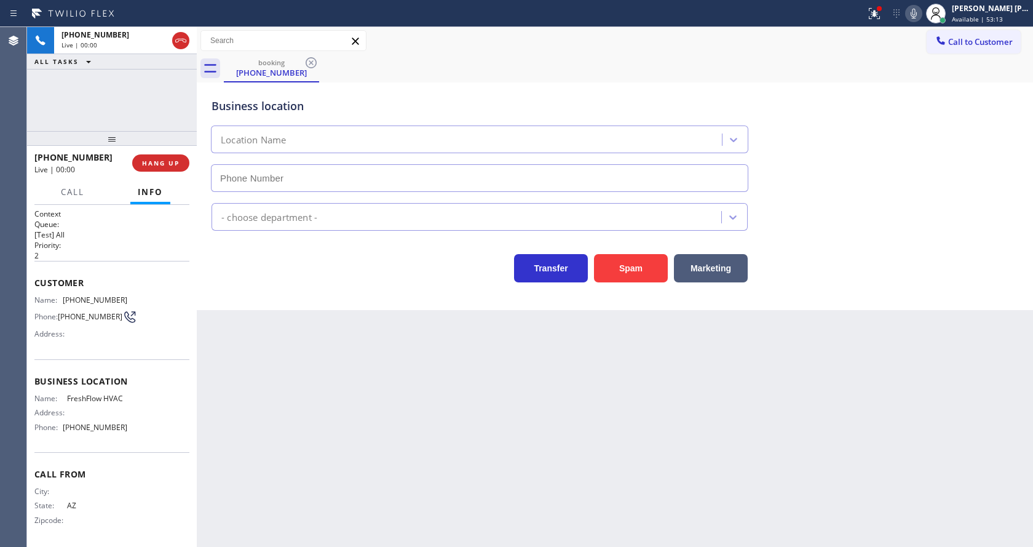
type input "[PHONE_NUMBER]"
click at [623, 271] on button "Spam" at bounding box center [631, 268] width 74 height 28
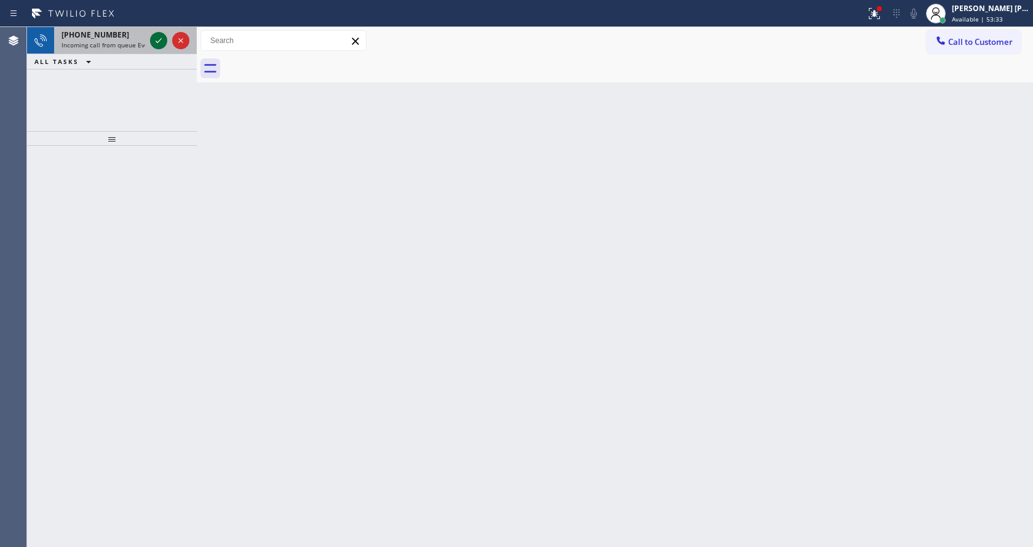
click at [160, 33] on button at bounding box center [158, 40] width 17 height 17
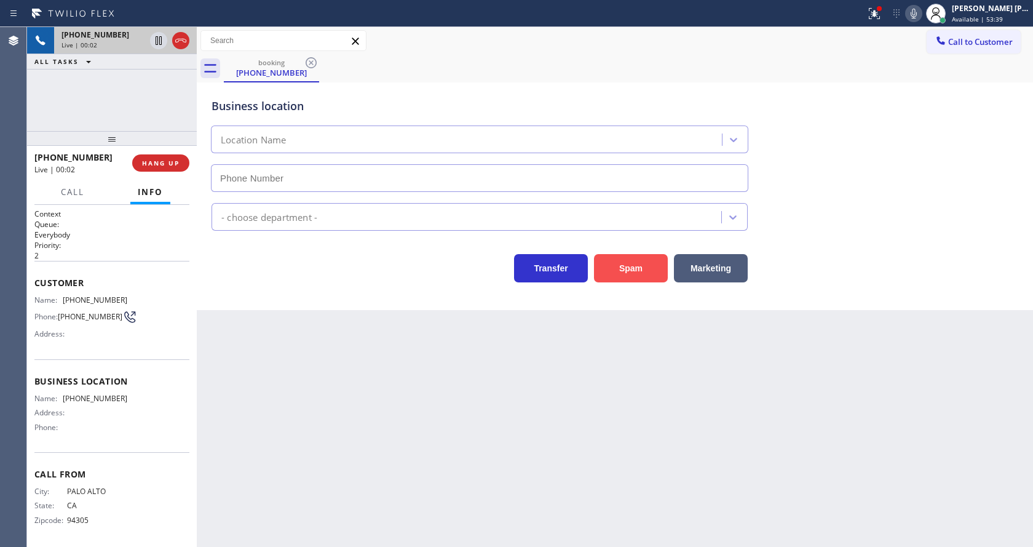
click at [608, 278] on button "Spam" at bounding box center [631, 268] width 74 height 28
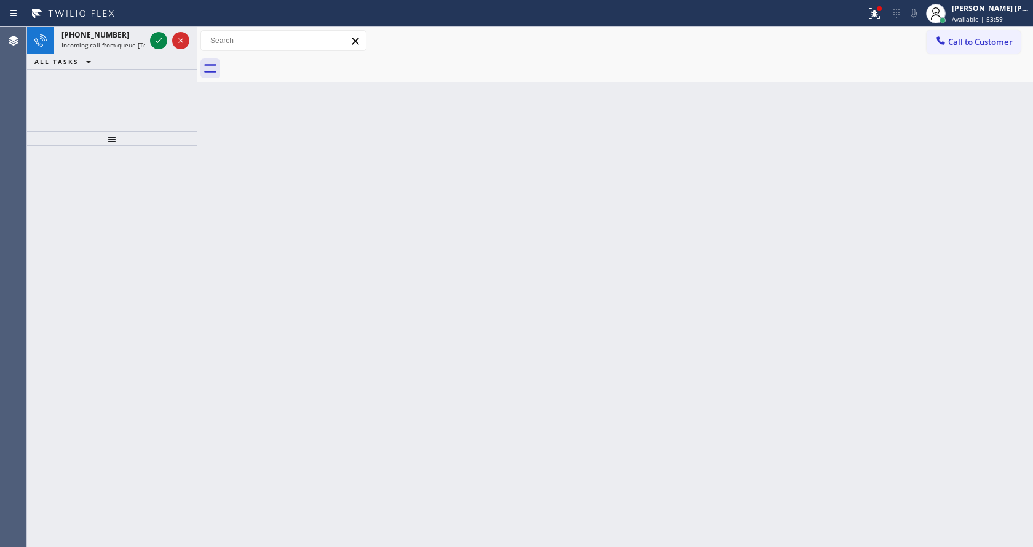
click at [160, 38] on icon at bounding box center [158, 40] width 15 height 15
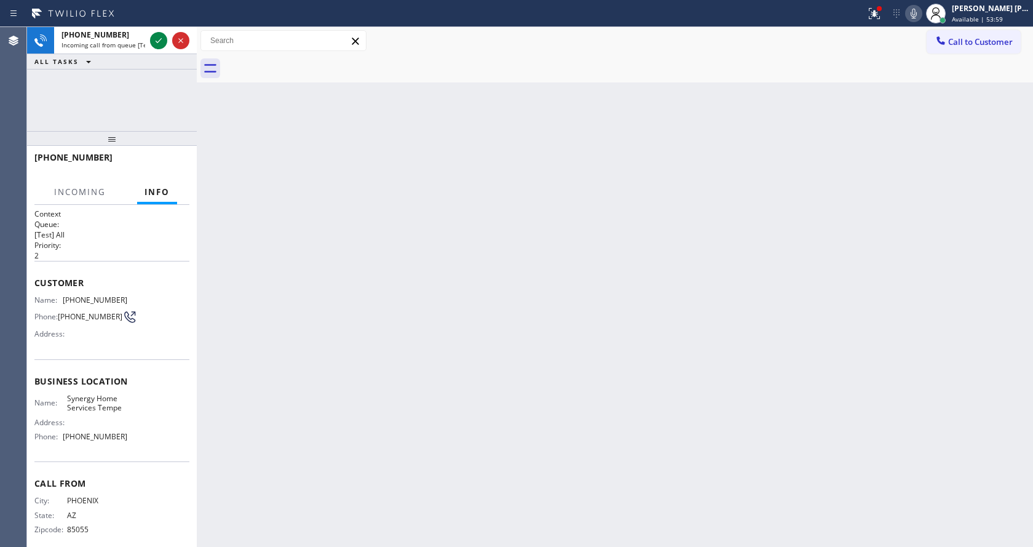
drag, startPoint x: 160, startPoint y: 38, endPoint x: 154, endPoint y: 405, distance: 367.1
click at [160, 39] on icon at bounding box center [158, 40] width 15 height 15
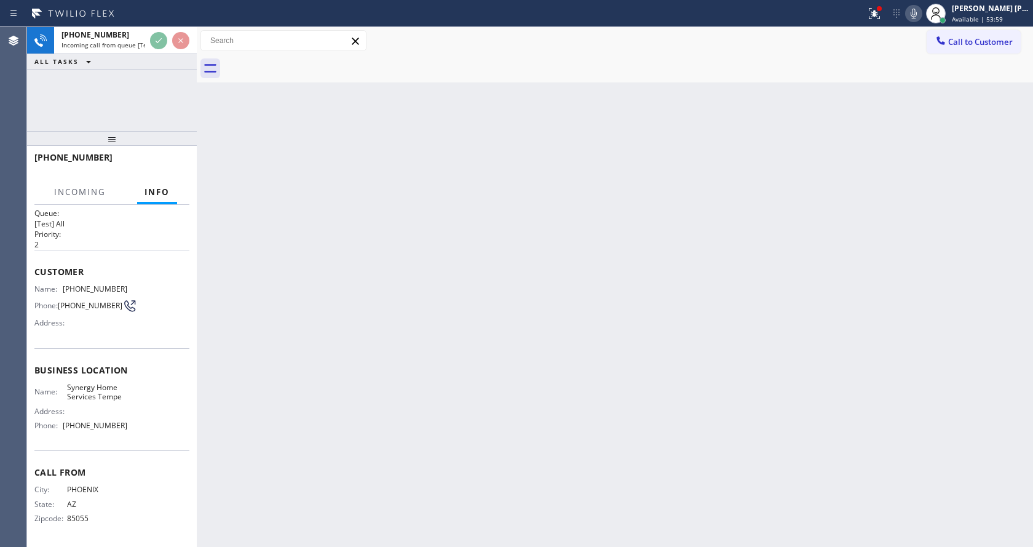
scroll to position [16, 0]
click at [528, 378] on div "Back to Dashboard Change Sender ID Customers Technicians Select a contact Outbo…" at bounding box center [615, 287] width 836 height 520
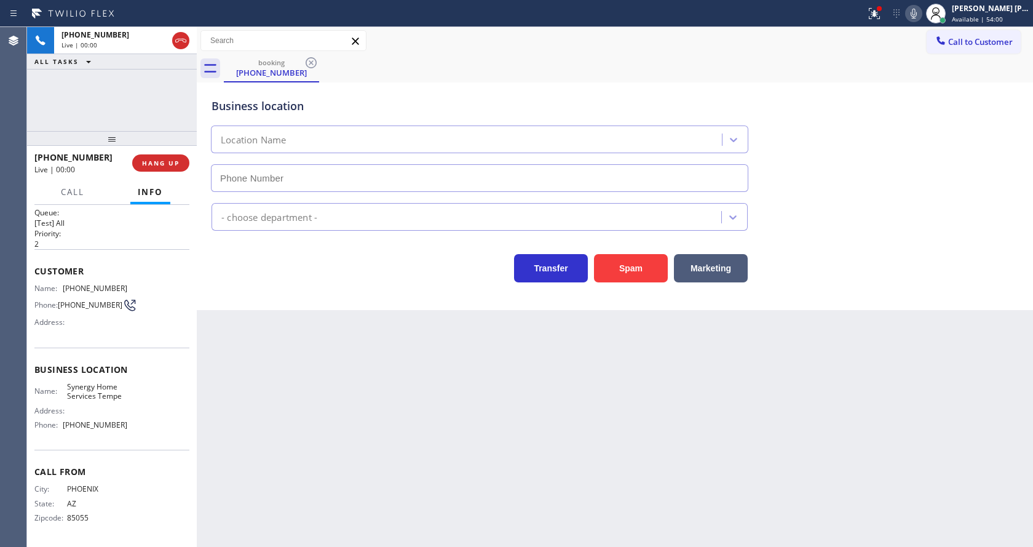
type input "[PHONE_NUMBER]"
click at [625, 274] on button "Spam" at bounding box center [631, 268] width 74 height 28
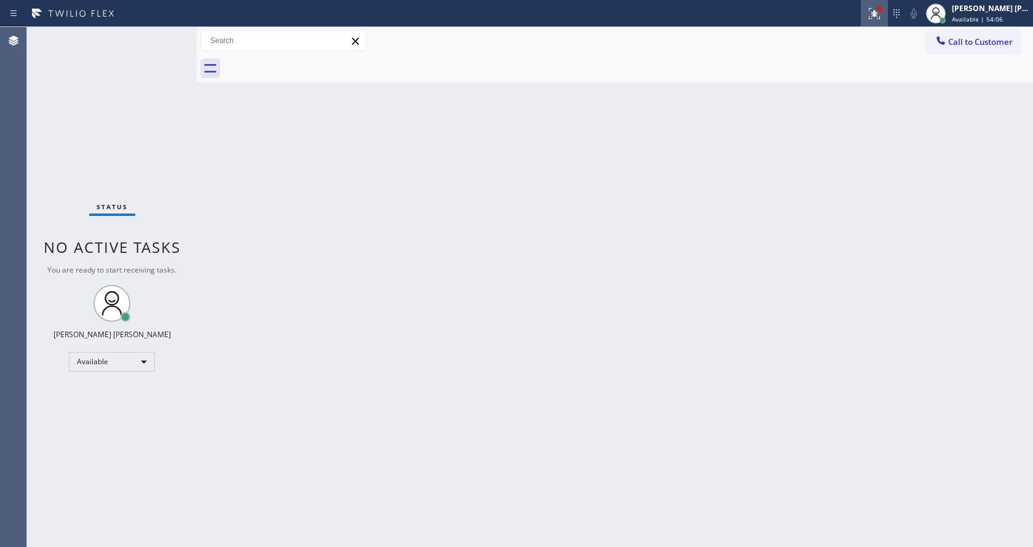
click at [879, 8] on icon at bounding box center [874, 13] width 15 height 15
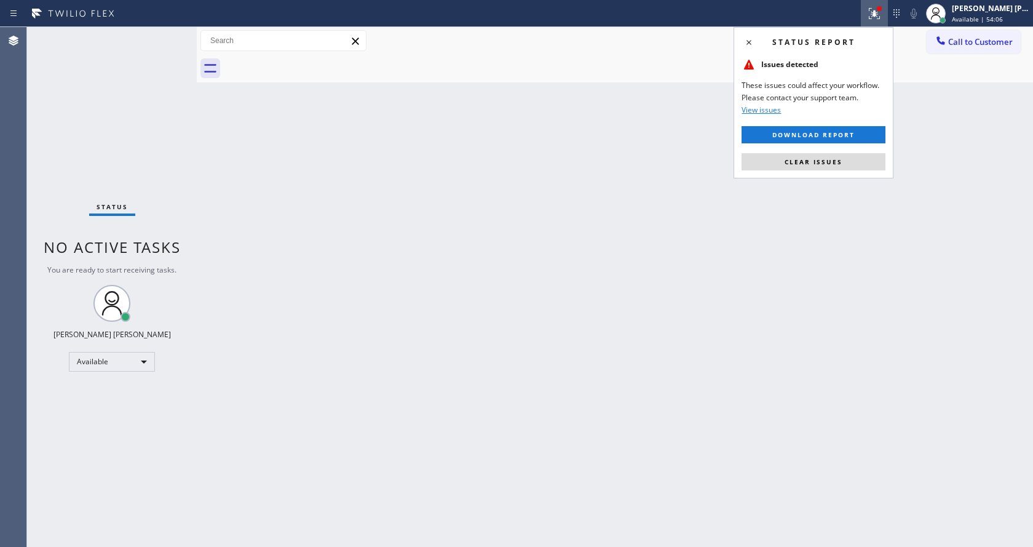
click at [839, 157] on span "Clear issues" at bounding box center [814, 161] width 58 height 9
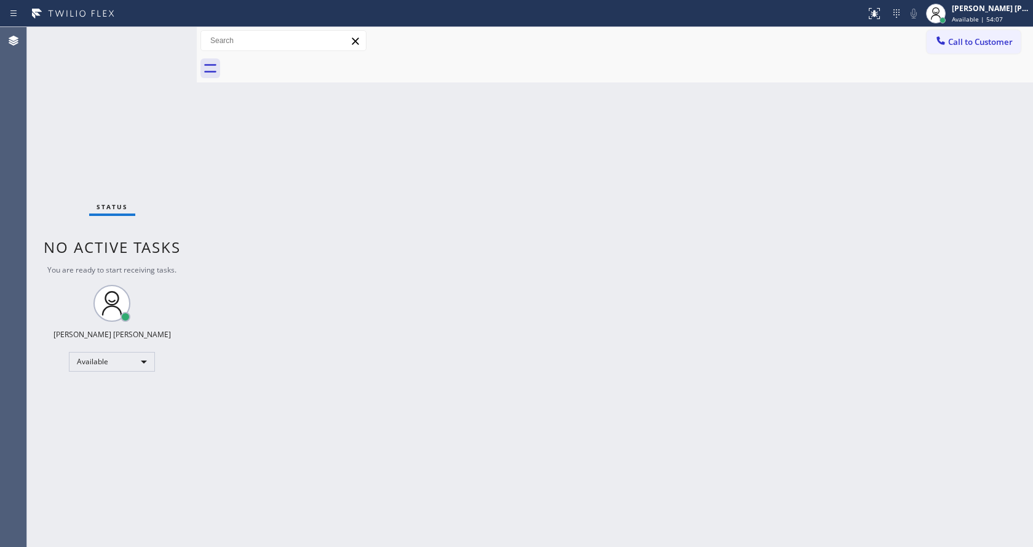
click at [842, 159] on div "Back to Dashboard Change Sender ID Customers Technicians Select a contact Outbo…" at bounding box center [615, 287] width 836 height 520
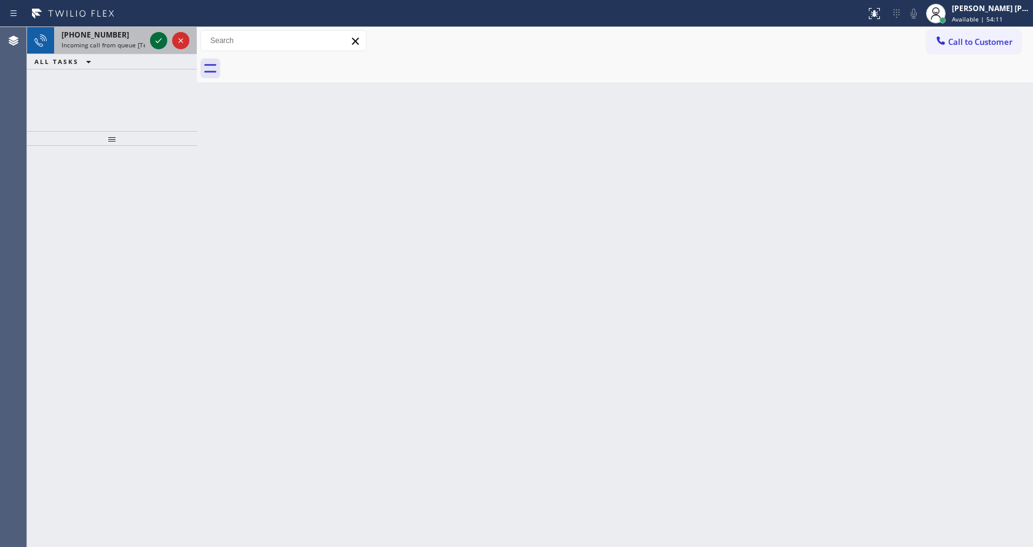
click at [152, 43] on icon at bounding box center [158, 40] width 15 height 15
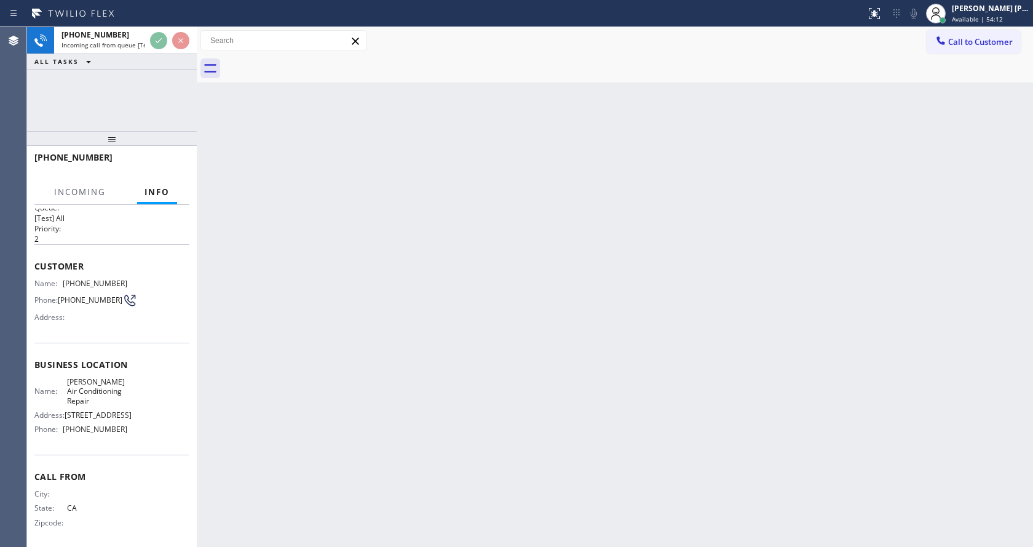
scroll to position [25, 0]
click at [356, 346] on div "Back to Dashboard Change Sender ID Customers Technicians Select a contact Outbo…" at bounding box center [615, 287] width 836 height 520
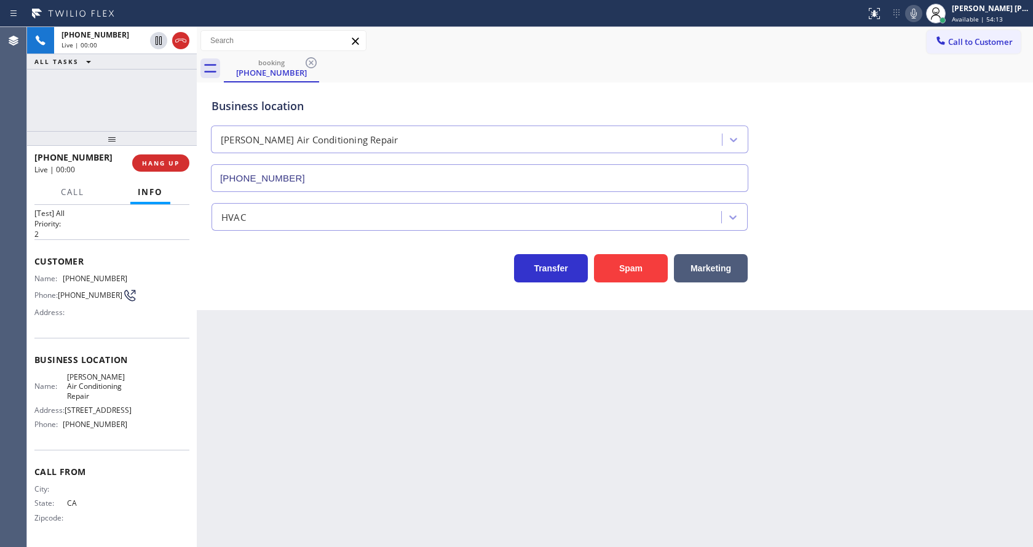
type input "[PHONE_NUMBER]"
click at [414, 381] on div "Back to Dashboard Change Sender ID Customers Technicians Select a contact Outbo…" at bounding box center [615, 287] width 836 height 520
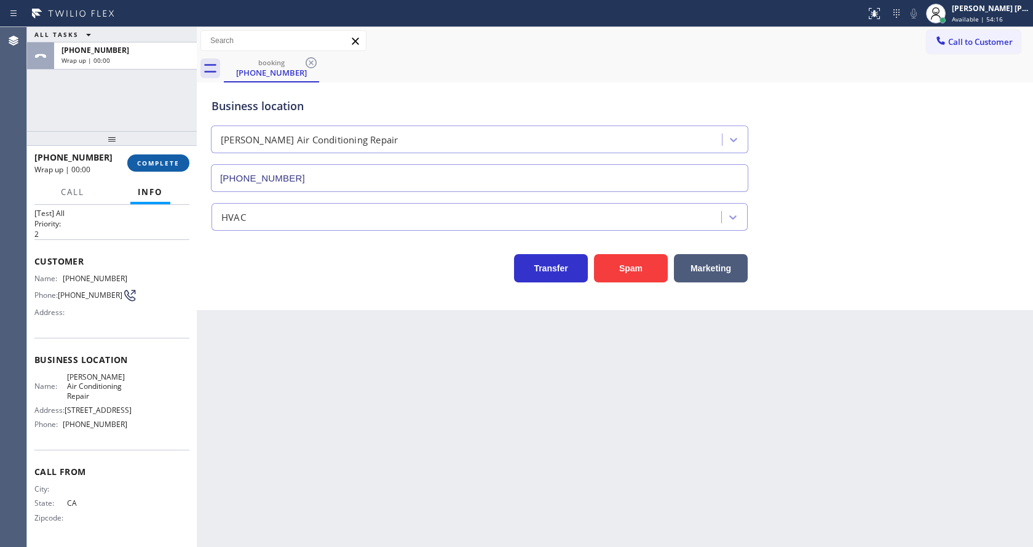
click at [178, 167] on span "COMPLETE" at bounding box center [158, 163] width 42 height 9
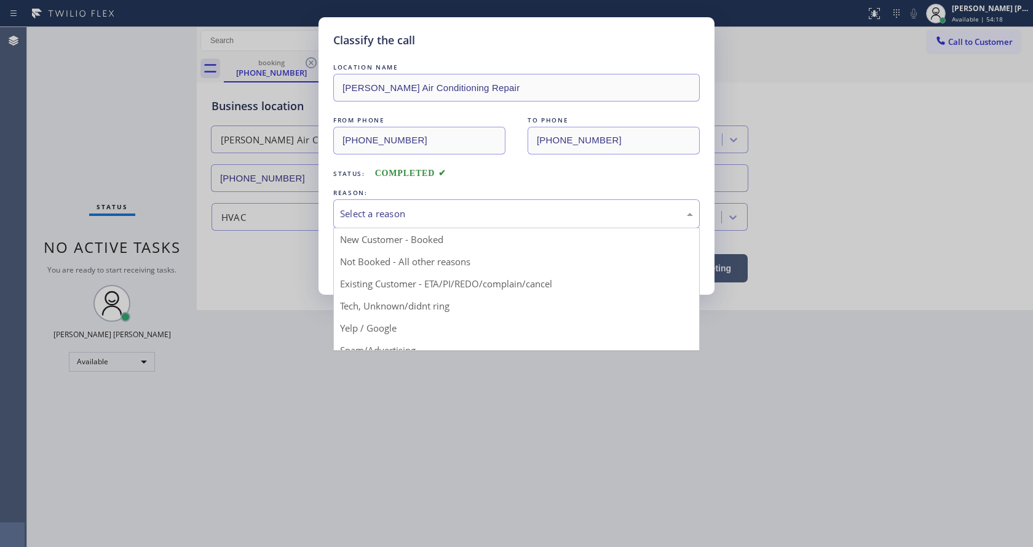
click at [384, 220] on div "Select a reason" at bounding box center [516, 214] width 353 height 14
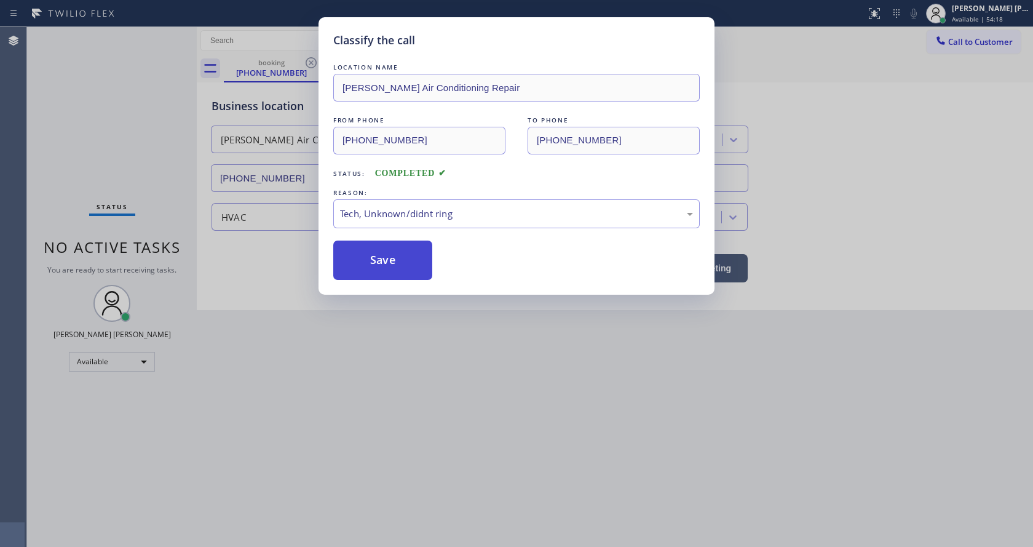
click at [386, 268] on button "Save" at bounding box center [382, 259] width 99 height 39
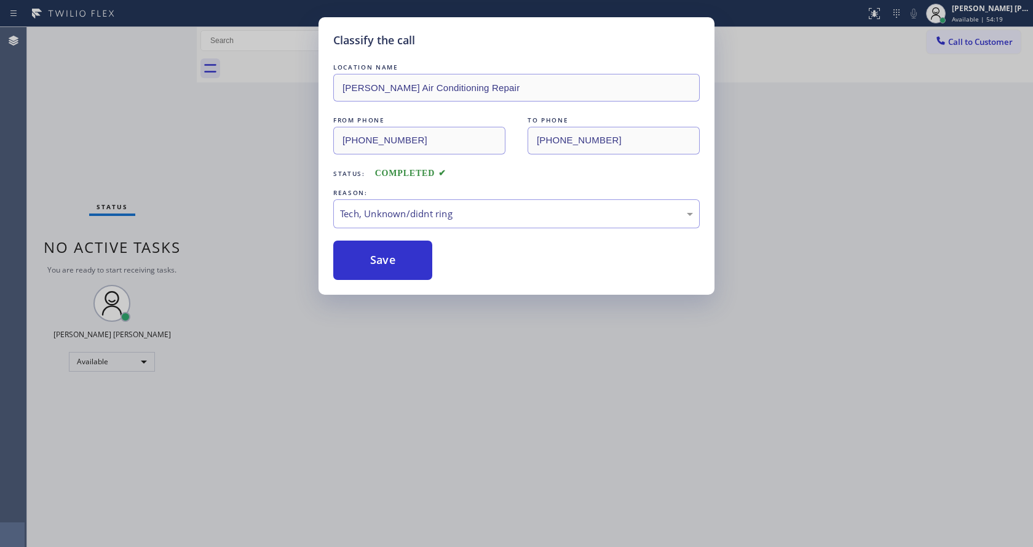
click at [477, 418] on div "Classify the call LOCATION NAME [PERSON_NAME] Air Conditioning Repair FROM PHON…" at bounding box center [516, 273] width 1033 height 547
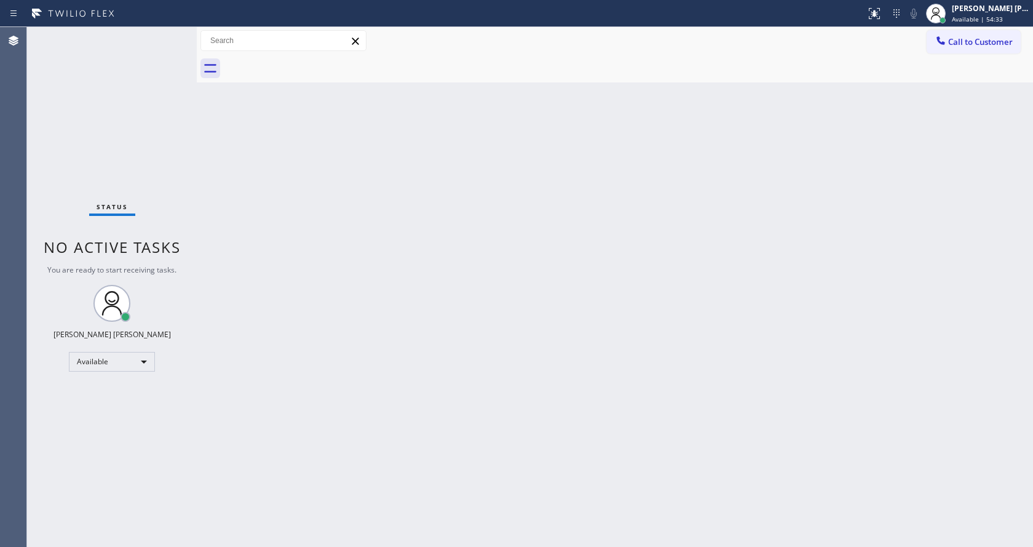
click at [310, 140] on div "Back to Dashboard Change Sender ID Customers Technicians Select a contact Outbo…" at bounding box center [615, 287] width 836 height 520
click at [172, 34] on div "Status No active tasks You are ready to start receiving tasks. [PERSON_NAME] [P…" at bounding box center [112, 287] width 170 height 520
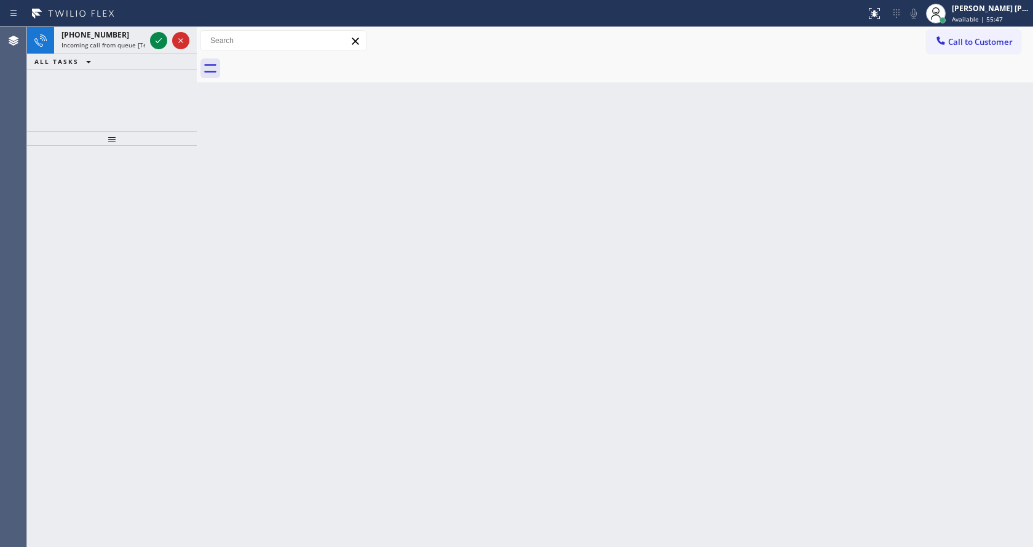
click at [151, 45] on div at bounding box center [158, 40] width 17 height 15
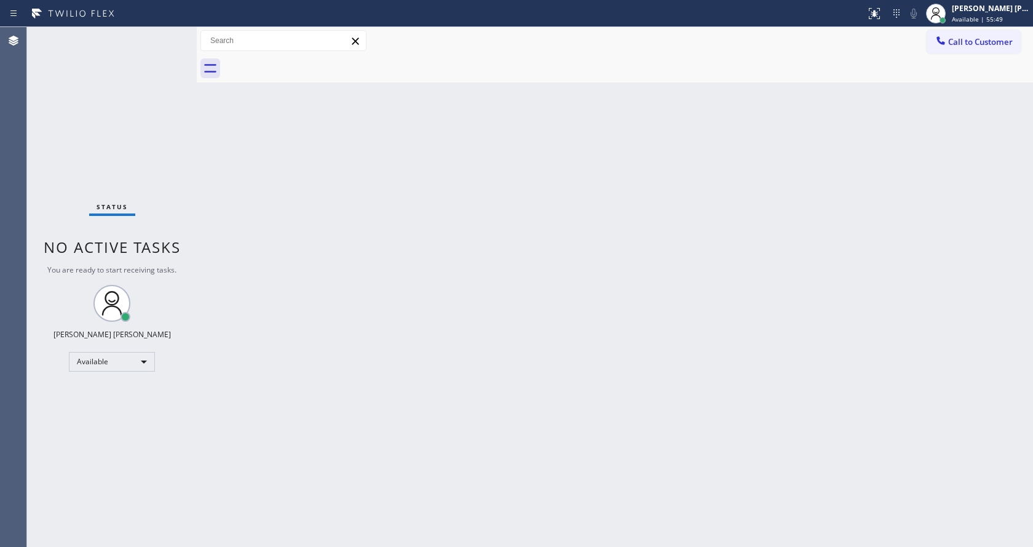
drag, startPoint x: 432, startPoint y: 362, endPoint x: 446, endPoint y: 411, distance: 50.6
click at [438, 376] on div "Back to Dashboard Change Sender ID Customers Technicians Select a contact Outbo…" at bounding box center [615, 287] width 836 height 520
click at [242, 203] on div "Back to Dashboard Change Sender ID Customers Technicians Select a contact Outbo…" at bounding box center [615, 287] width 836 height 520
click at [167, 36] on div "Status No active tasks You are ready to start receiving tasks. [PERSON_NAME] [P…" at bounding box center [112, 287] width 170 height 520
click at [165, 38] on div "Status No active tasks You are ready to start receiving tasks. [PERSON_NAME] [P…" at bounding box center [112, 287] width 170 height 520
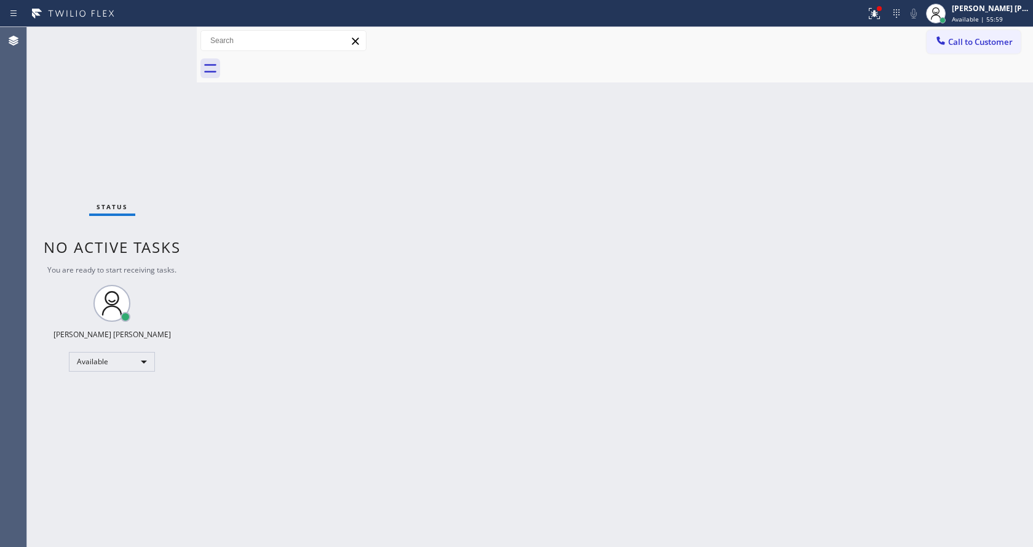
click at [333, 315] on div "Back to Dashboard Change Sender ID Customers Technicians Select a contact Outbo…" at bounding box center [615, 287] width 836 height 520
click at [311, 235] on div "Back to Dashboard Change Sender ID Customers Technicians Select a contact Outbo…" at bounding box center [615, 287] width 836 height 520
click at [168, 36] on div "Status No active tasks You are ready to start receiving tasks. [PERSON_NAME] [P…" at bounding box center [112, 287] width 170 height 520
click at [446, 397] on div "Back to Dashboard Change Sender ID Customers Technicians Select a contact Outbo…" at bounding box center [615, 287] width 836 height 520
click at [216, 153] on div "Back to Dashboard Change Sender ID Customers Technicians Select a contact Outbo…" at bounding box center [615, 287] width 836 height 520
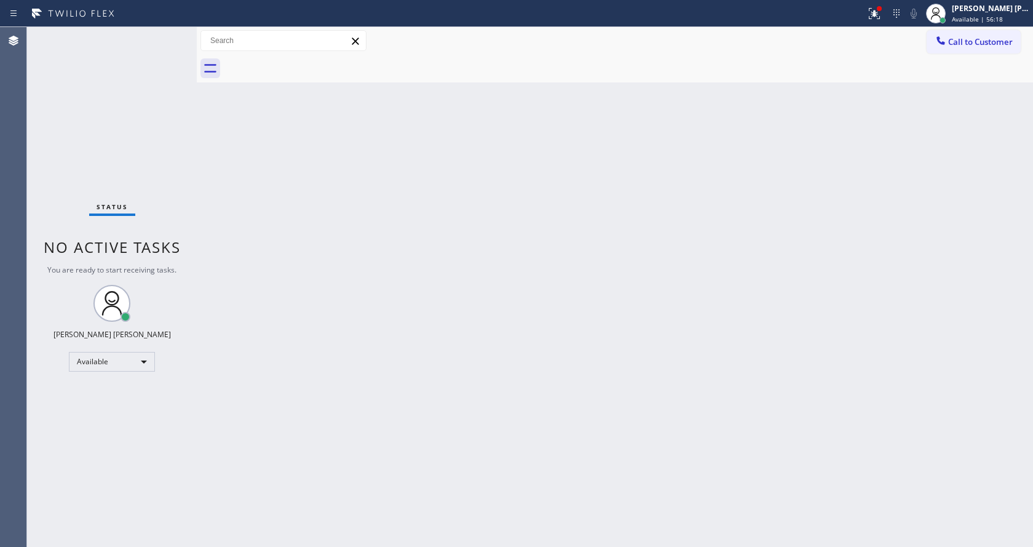
click at [170, 34] on div "Status No active tasks You are ready to start receiving tasks. [PERSON_NAME] [P…" at bounding box center [112, 287] width 170 height 520
click at [259, 209] on div "Back to Dashboard Change Sender ID Customers Technicians Select a contact Outbo…" at bounding box center [615, 287] width 836 height 520
click at [166, 34] on div "Status No active tasks You are ready to start receiving tasks. [PERSON_NAME] [P…" at bounding box center [112, 287] width 170 height 520
click at [299, 189] on div "Back to Dashboard Change Sender ID Customers Technicians Select a contact Outbo…" at bounding box center [615, 287] width 836 height 520
click at [168, 35] on div "Status No active tasks You are ready to start receiving tasks. [PERSON_NAME] [P…" at bounding box center [112, 287] width 170 height 520
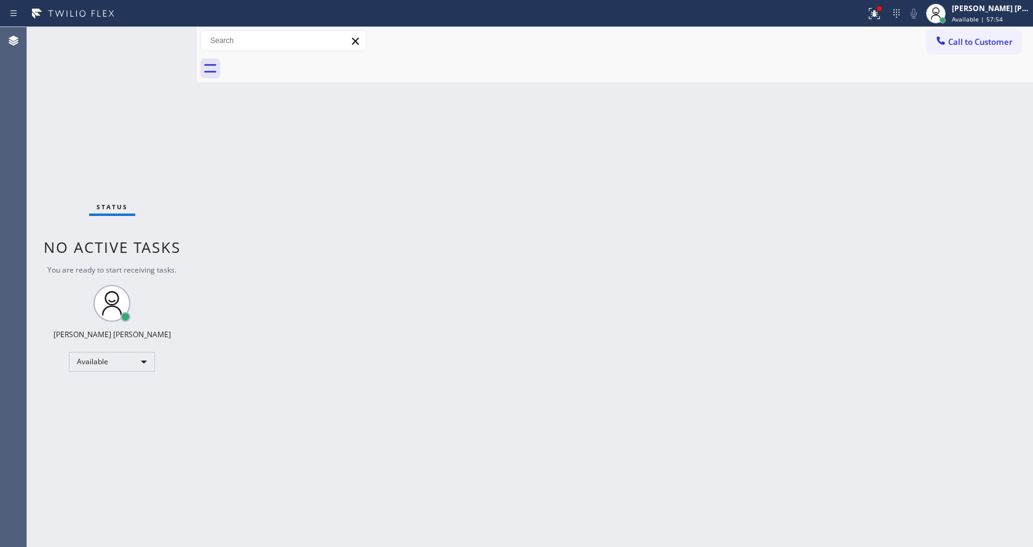
click at [339, 278] on div "Back to Dashboard Change Sender ID Customers Technicians Select a contact Outbo…" at bounding box center [615, 287] width 836 height 520
click at [102, 152] on div "Status No active tasks You are ready to start receiving tasks. [PERSON_NAME] [P…" at bounding box center [112, 287] width 170 height 520
drag, startPoint x: 184, startPoint y: 161, endPoint x: 175, endPoint y: 137, distance: 26.1
click at [184, 161] on div "Status No active tasks You are ready to start receiving tasks. [PERSON_NAME] [P…" at bounding box center [112, 287] width 170 height 520
drag, startPoint x: 341, startPoint y: 350, endPoint x: 489, endPoint y: 215, distance: 201.1
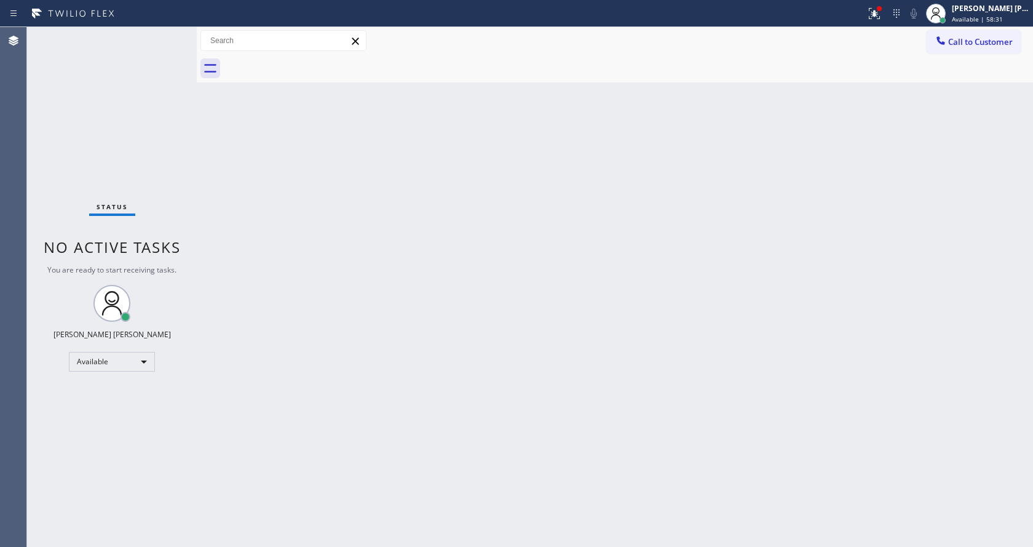
click at [344, 349] on div "Back to Dashboard Change Sender ID Customers Technicians Select a contact Outbo…" at bounding box center [615, 287] width 836 height 520
click at [878, 11] on icon at bounding box center [874, 12] width 7 height 4
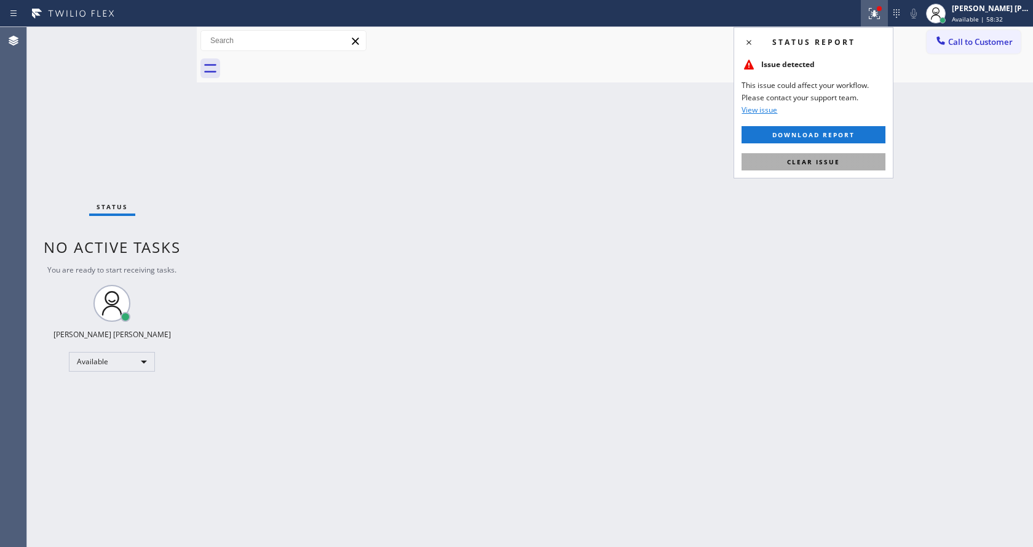
click at [849, 160] on button "Clear issue" at bounding box center [814, 161] width 144 height 17
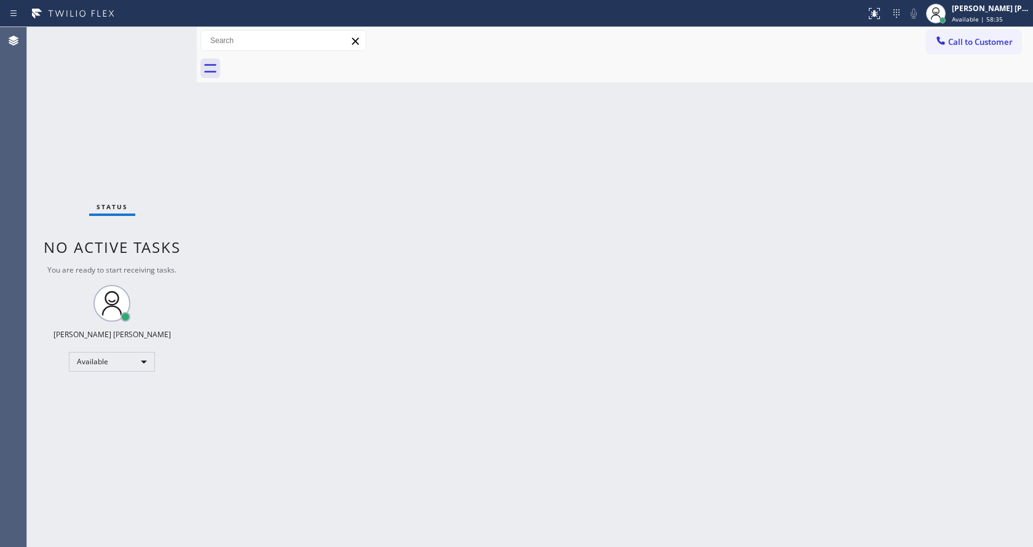
click at [441, 424] on div "Back to Dashboard Change Sender ID Customers Technicians Select a contact Outbo…" at bounding box center [615, 287] width 836 height 520
click at [211, 221] on div "Back to Dashboard Change Sender ID Customers Technicians Select a contact Outbo…" at bounding box center [615, 287] width 836 height 520
drag, startPoint x: 195, startPoint y: 44, endPoint x: 156, endPoint y: 42, distance: 38.8
click at [156, 42] on div "Status No active tasks You are ready to start receiving tasks. [PERSON_NAME] [P…" at bounding box center [530, 287] width 1006 height 520
click at [162, 34] on div "Status No active tasks You are ready to start receiving tasks. [PERSON_NAME] [P…" at bounding box center [112, 287] width 170 height 520
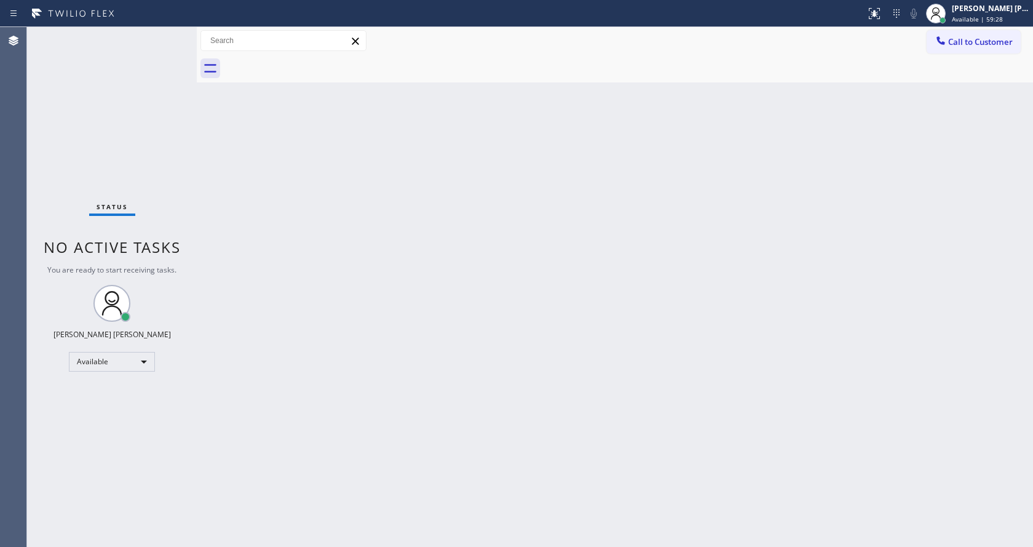
click at [455, 387] on div "Back to Dashboard Change Sender ID Customers Technicians Select a contact Outbo…" at bounding box center [615, 287] width 836 height 520
click at [223, 212] on div "Back to Dashboard Change Sender ID Customers Technicians Select a contact Outbo…" at bounding box center [615, 287] width 836 height 520
click at [167, 35] on div "Status No active tasks You are ready to start receiving tasks. [PERSON_NAME] [P…" at bounding box center [112, 287] width 170 height 520
drag, startPoint x: 509, startPoint y: 395, endPoint x: 489, endPoint y: 429, distance: 38.8
click at [507, 396] on div "Back to Dashboard Change Sender ID Customers Technicians Select a contact Outbo…" at bounding box center [615, 287] width 836 height 520
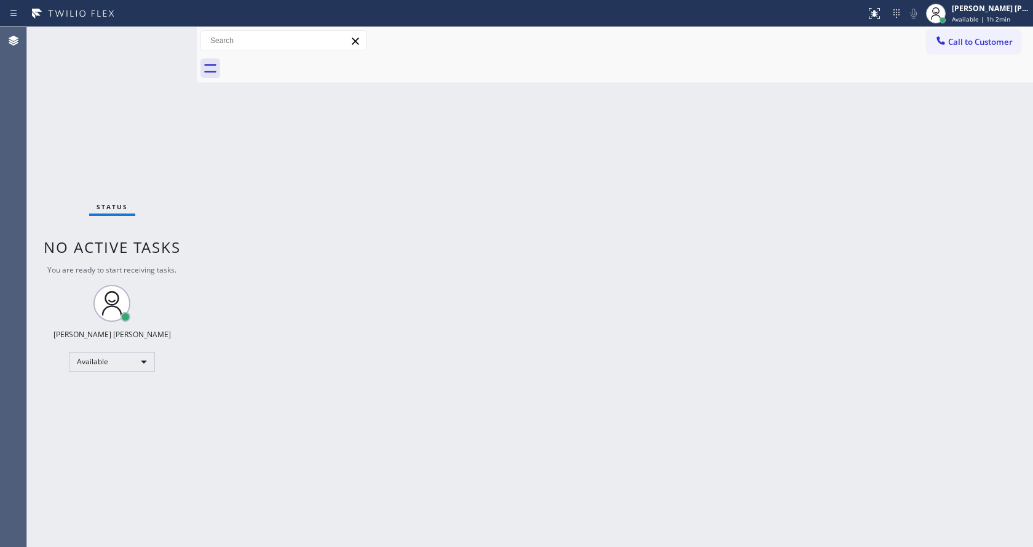
click at [88, 498] on div "Status No active tasks You are ready to start receiving tasks. [PERSON_NAME] [P…" at bounding box center [112, 287] width 170 height 520
drag, startPoint x: 671, startPoint y: 284, endPoint x: 528, endPoint y: 374, distance: 168.5
click at [669, 282] on div "Back to Dashboard Change Sender ID Customers Technicians Select a contact Outbo…" at bounding box center [615, 287] width 836 height 520
click at [235, 234] on div "Back to Dashboard Change Sender ID Customers Technicians Select a contact Outbo…" at bounding box center [615, 287] width 836 height 520
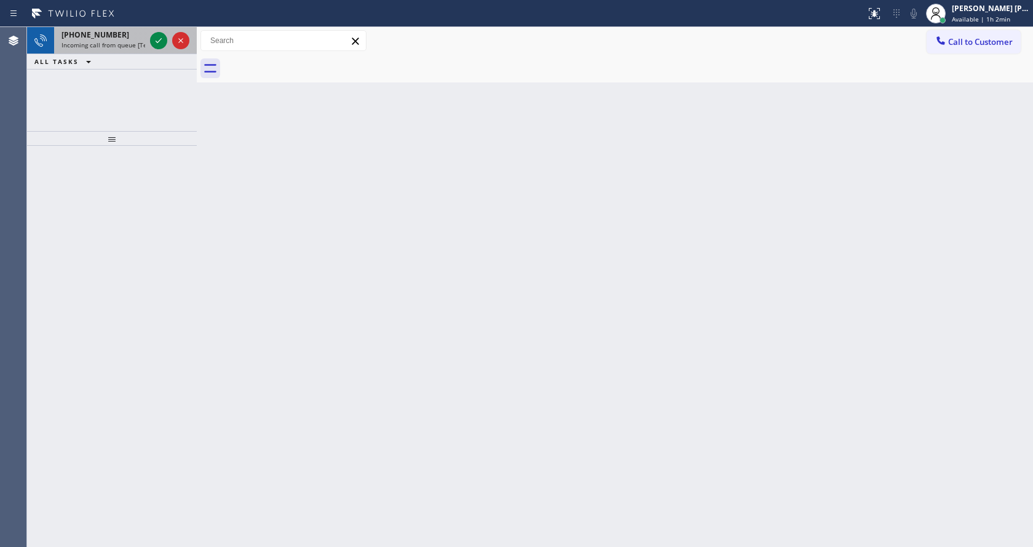
click at [158, 53] on div "[PHONE_NUMBER] Incoming call from queue [Test] All" at bounding box center [112, 40] width 170 height 27
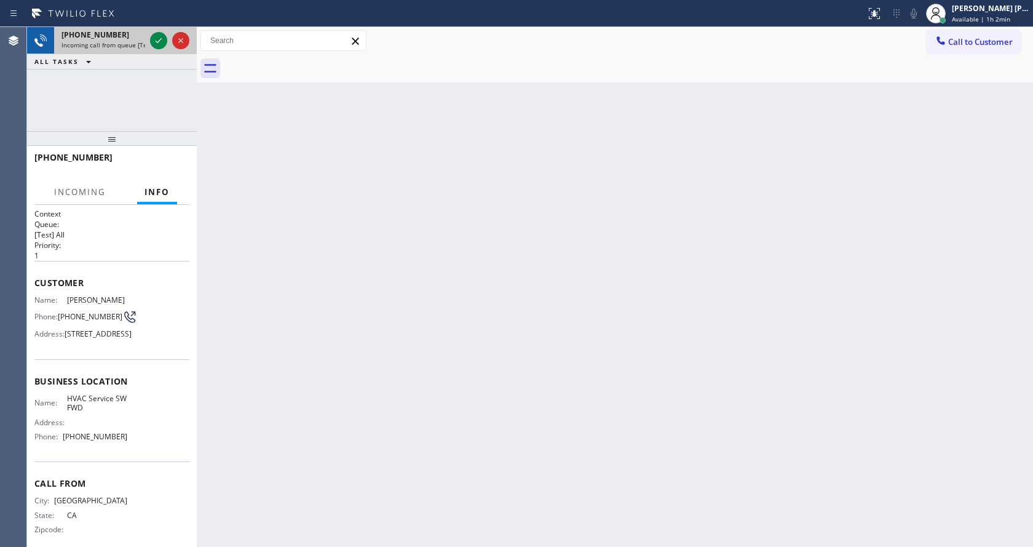
click at [157, 50] on div at bounding box center [170, 40] width 44 height 27
click at [157, 47] on icon at bounding box center [158, 40] width 15 height 15
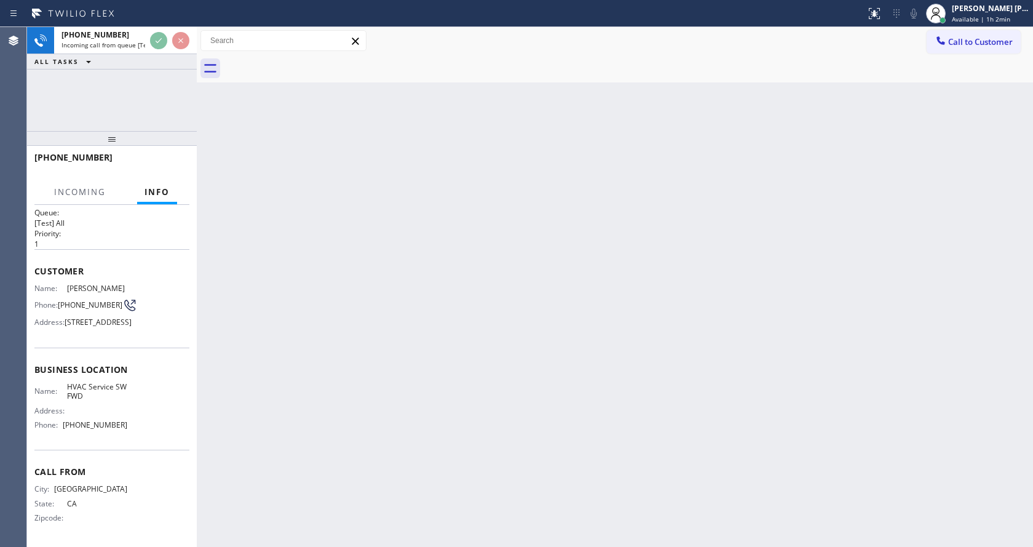
scroll to position [35, 0]
click at [550, 246] on div "Back to Dashboard Change Sender ID Customers Technicians Select a contact Outbo…" at bounding box center [615, 287] width 836 height 520
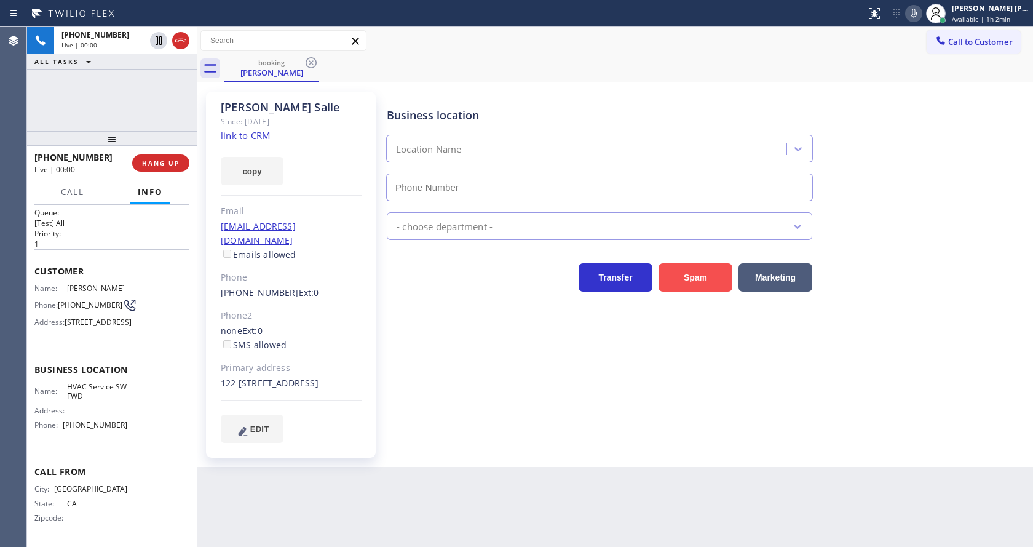
type input "[PHONE_NUMBER]"
click at [686, 270] on button "Spam" at bounding box center [696, 277] width 74 height 28
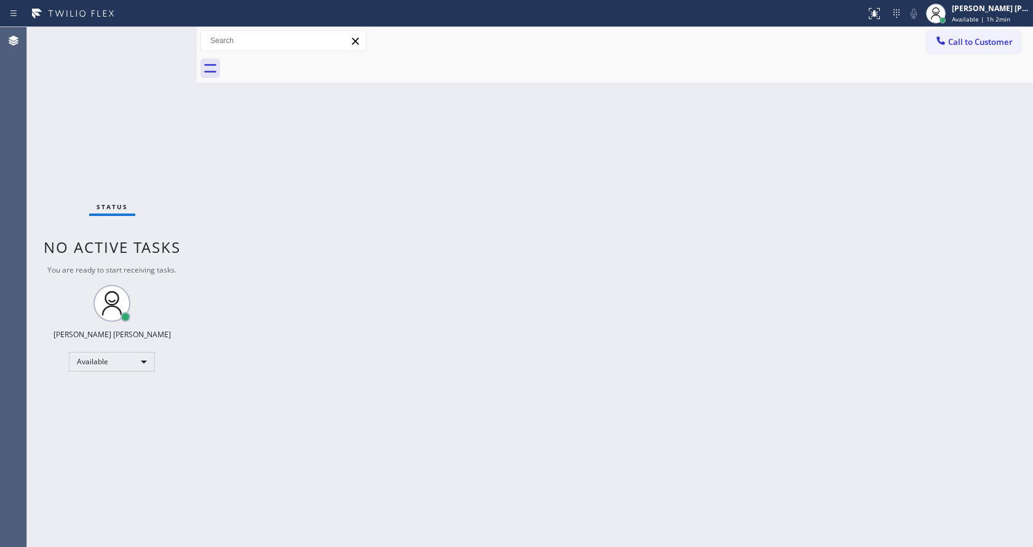
click at [152, 189] on div "Status No active tasks You are ready to start receiving tasks. [PERSON_NAME] [P…" at bounding box center [112, 287] width 170 height 520
click at [419, 334] on div "Back to Dashboard Change Sender ID Customers Technicians Select a contact Outbo…" at bounding box center [615, 287] width 836 height 520
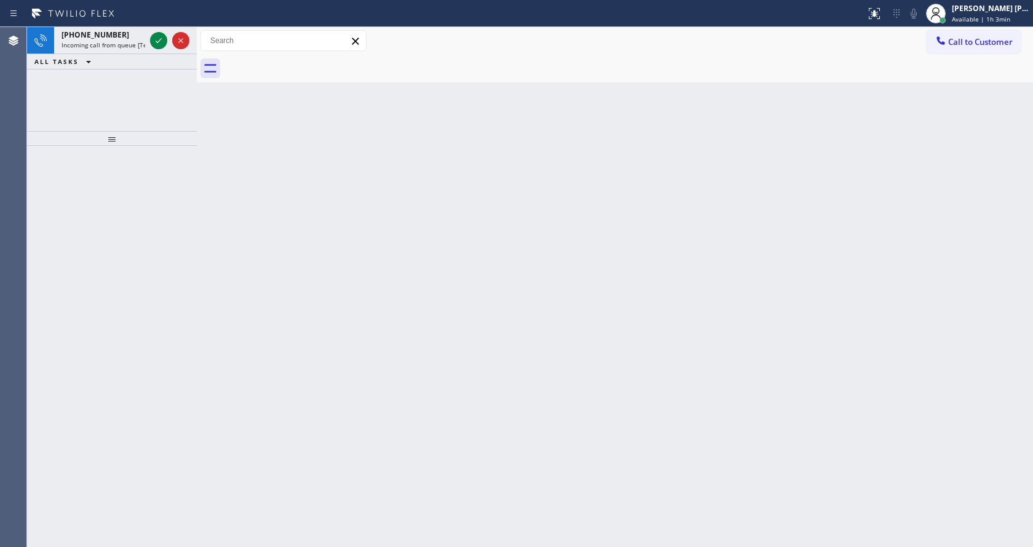
drag, startPoint x: 230, startPoint y: 199, endPoint x: 183, endPoint y: 149, distance: 68.3
click at [234, 197] on div "Back to Dashboard Change Sender ID Customers Technicians Select a contact Outbo…" at bounding box center [615, 287] width 836 height 520
click at [156, 36] on icon at bounding box center [158, 40] width 15 height 15
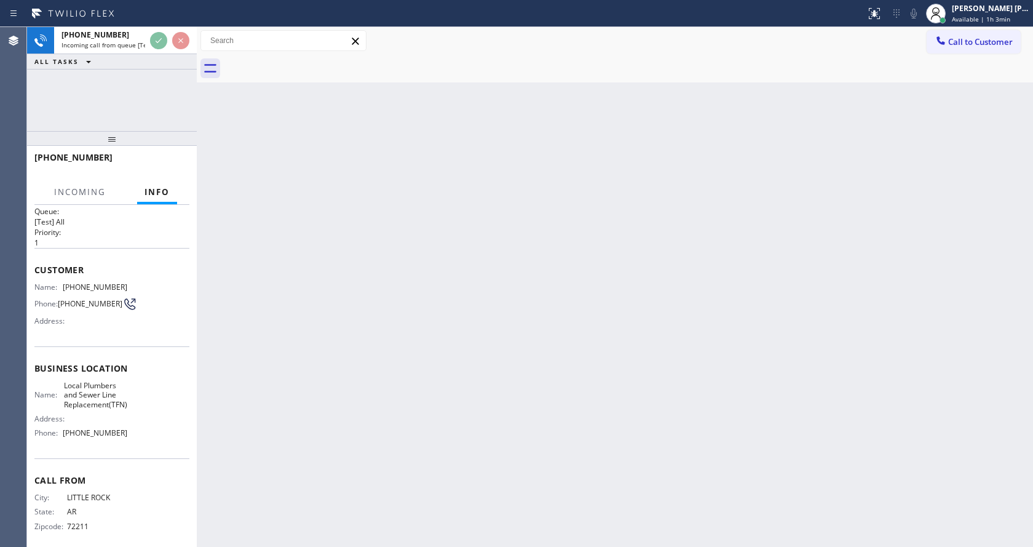
scroll to position [25, 0]
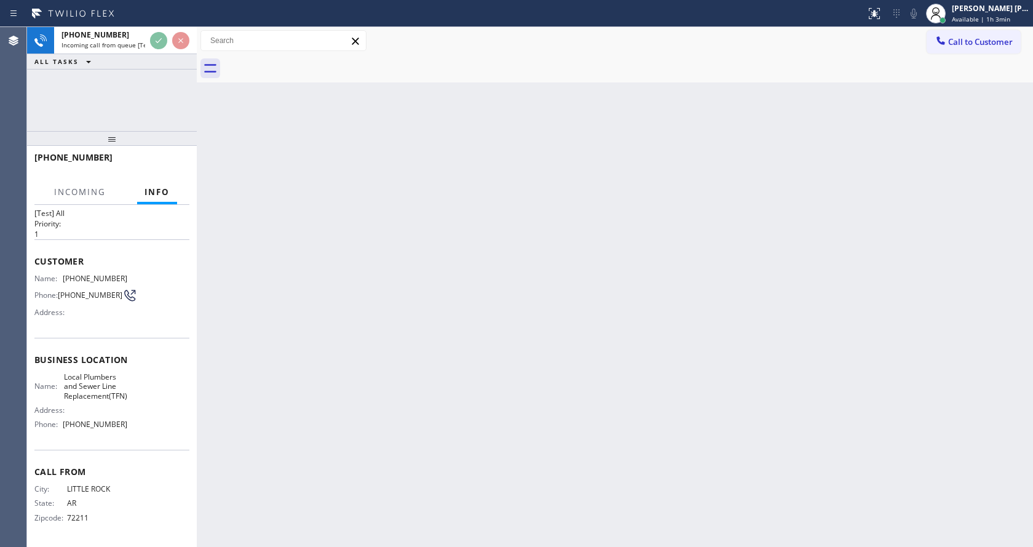
click at [447, 320] on div "Back to Dashboard Change Sender ID Customers Technicians Select a contact Outbo…" at bounding box center [615, 287] width 836 height 520
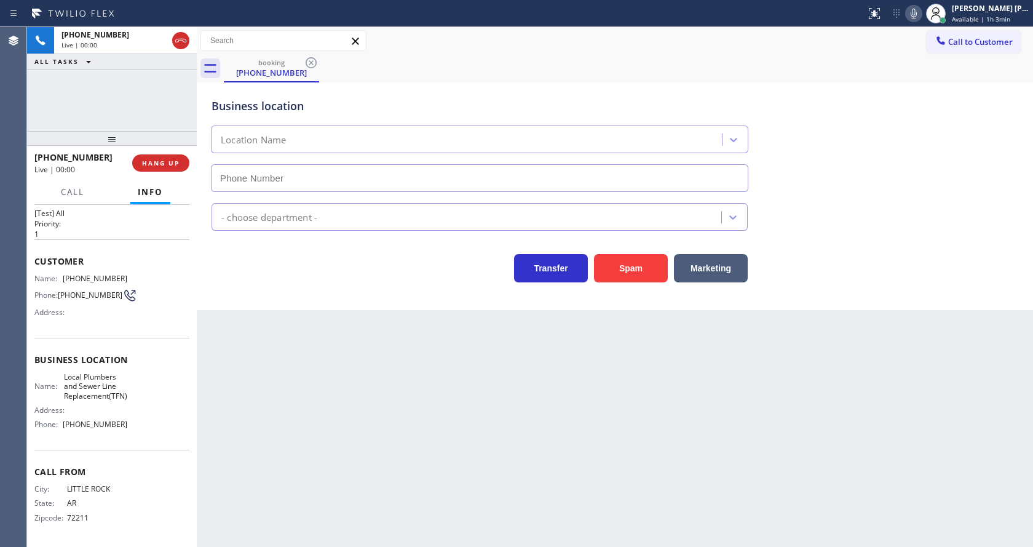
type input "[PHONE_NUMBER]"
click at [628, 277] on button "Spam" at bounding box center [631, 268] width 74 height 28
click at [341, 510] on div "Back to Dashboard Change Sender ID Customers Technicians Select a contact Outbo…" at bounding box center [615, 287] width 836 height 520
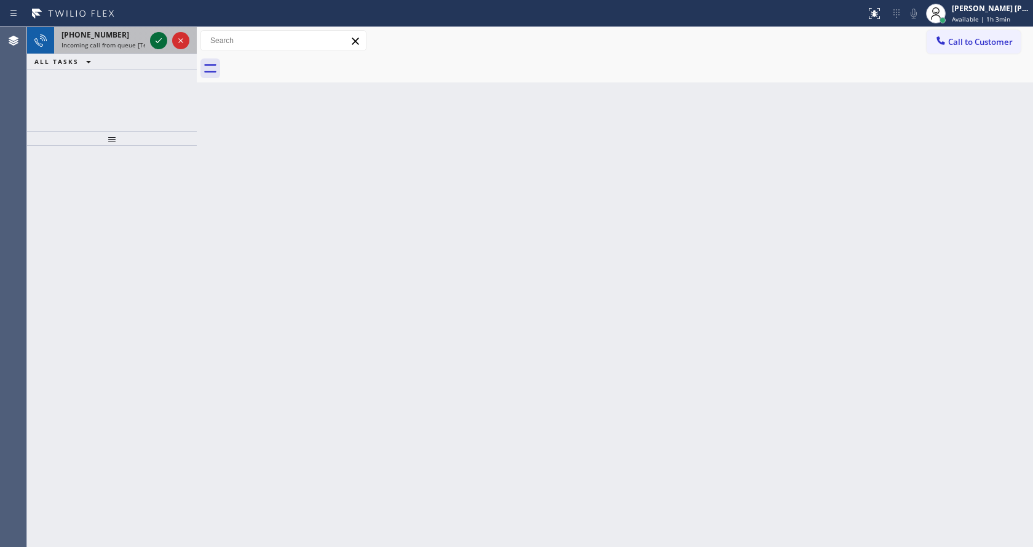
click at [160, 46] on icon at bounding box center [158, 40] width 15 height 15
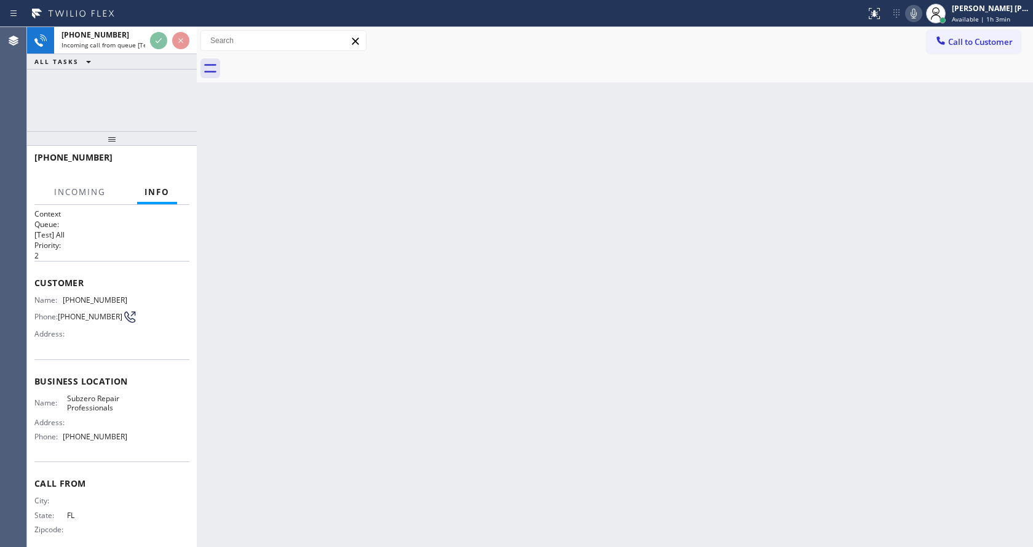
click at [334, 435] on div "Back to Dashboard Change Sender ID Customers Technicians Select a contact Outbo…" at bounding box center [615, 287] width 836 height 520
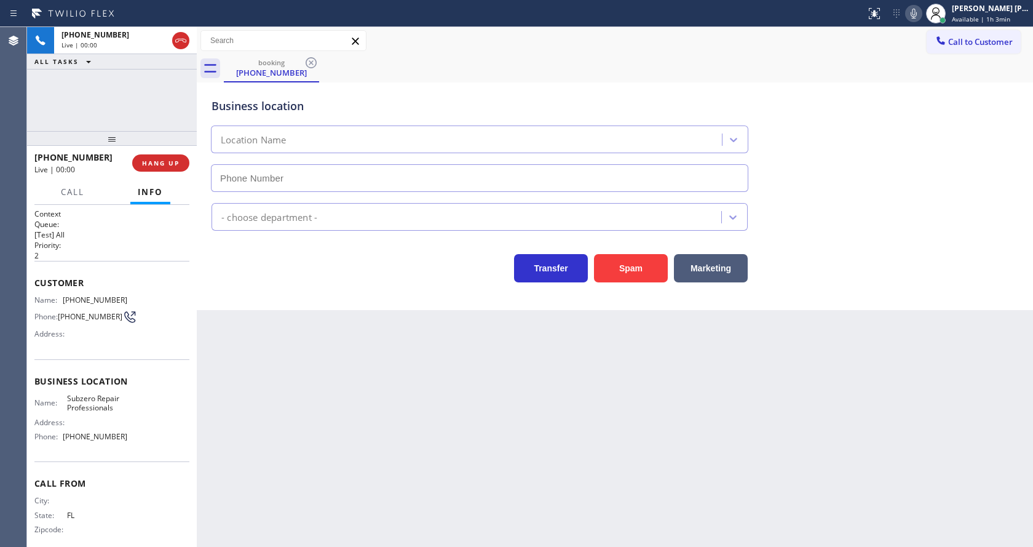
type input "[PHONE_NUMBER]"
click at [228, 330] on div "Back to Dashboard Change Sender ID Customers Technicians Select a contact Outbo…" at bounding box center [615, 287] width 836 height 520
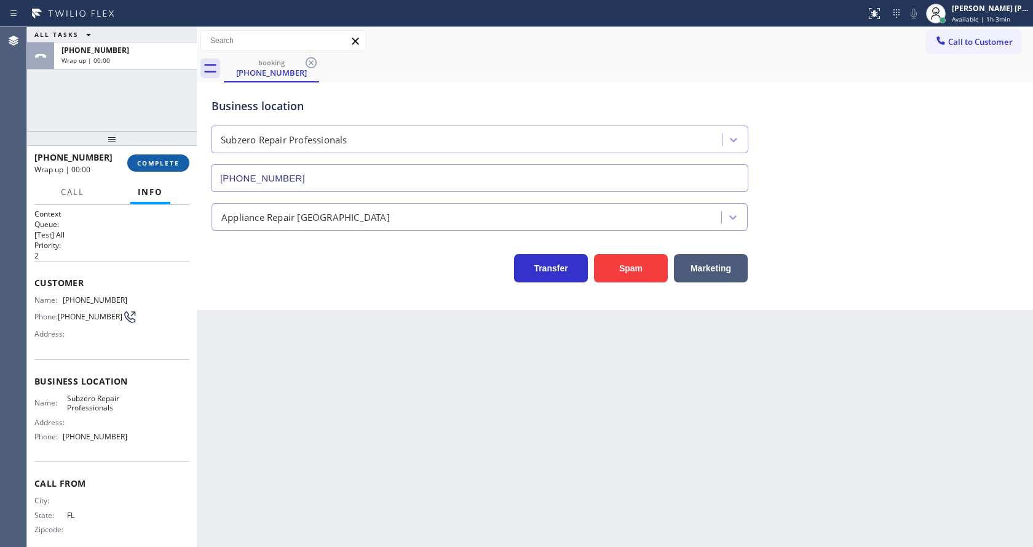
click at [151, 166] on span "COMPLETE" at bounding box center [158, 163] width 42 height 9
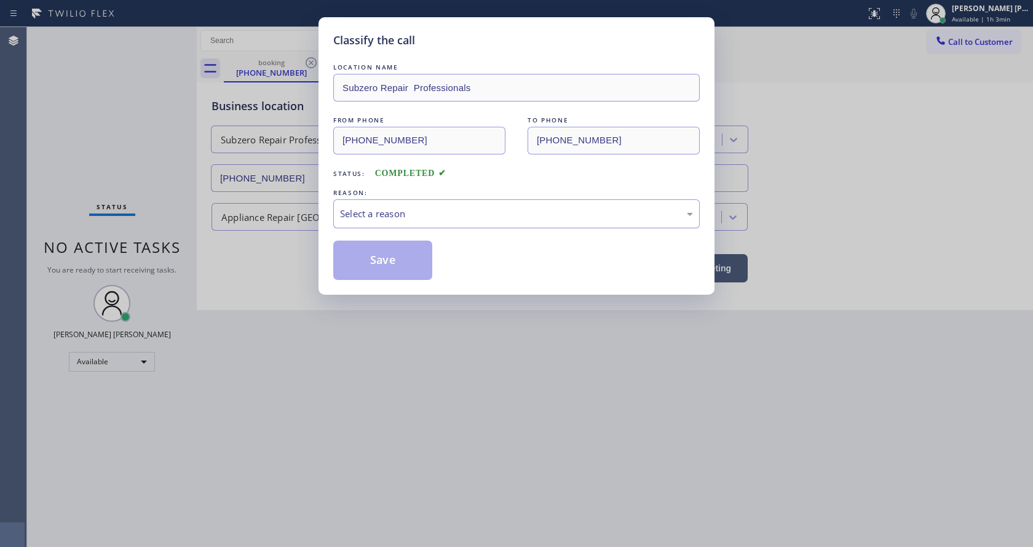
click at [362, 218] on div "Select a reason" at bounding box center [516, 214] width 353 height 14
click at [376, 268] on button "Save" at bounding box center [382, 259] width 99 height 39
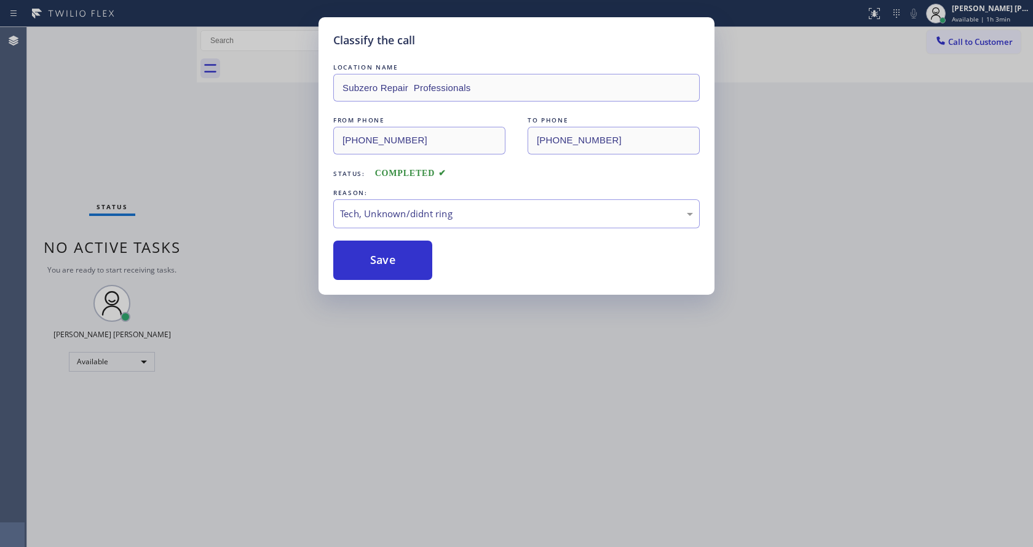
drag, startPoint x: 437, startPoint y: 293, endPoint x: 430, endPoint y: 342, distance: 50.3
click at [437, 296] on div "Classify the call LOCATION NAME Subzero Repair Professionals FROM PHONE [PHONE_…" at bounding box center [516, 273] width 1033 height 547
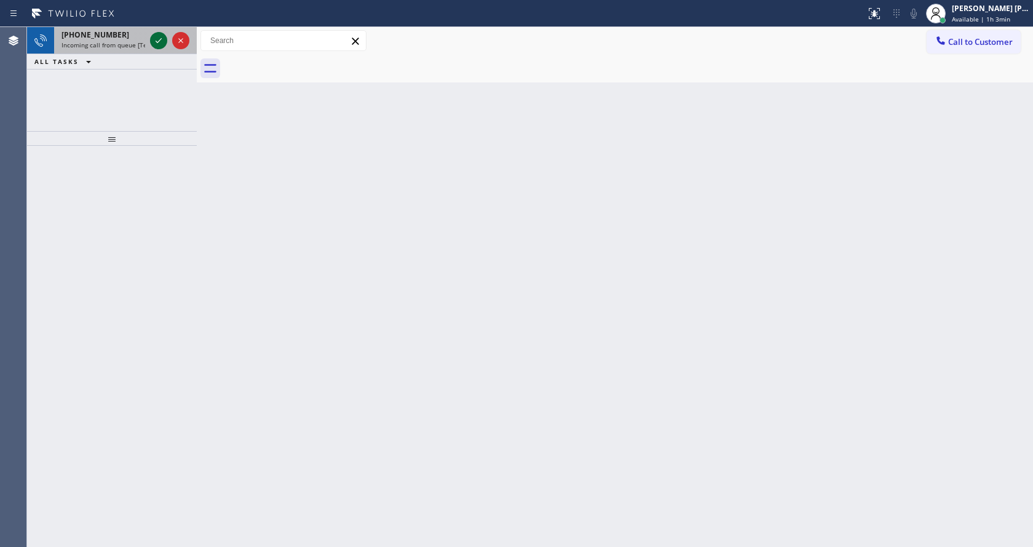
click at [164, 42] on icon at bounding box center [158, 40] width 15 height 15
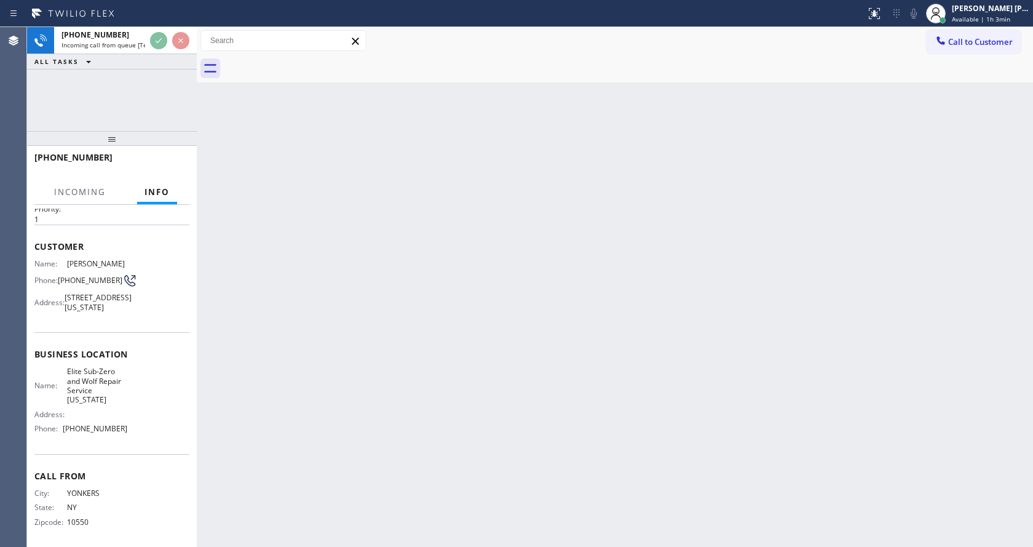
scroll to position [54, 0]
click at [373, 348] on div "Back to Dashboard Change Sender ID Customers Technicians Select a contact Outbo…" at bounding box center [615, 287] width 836 height 520
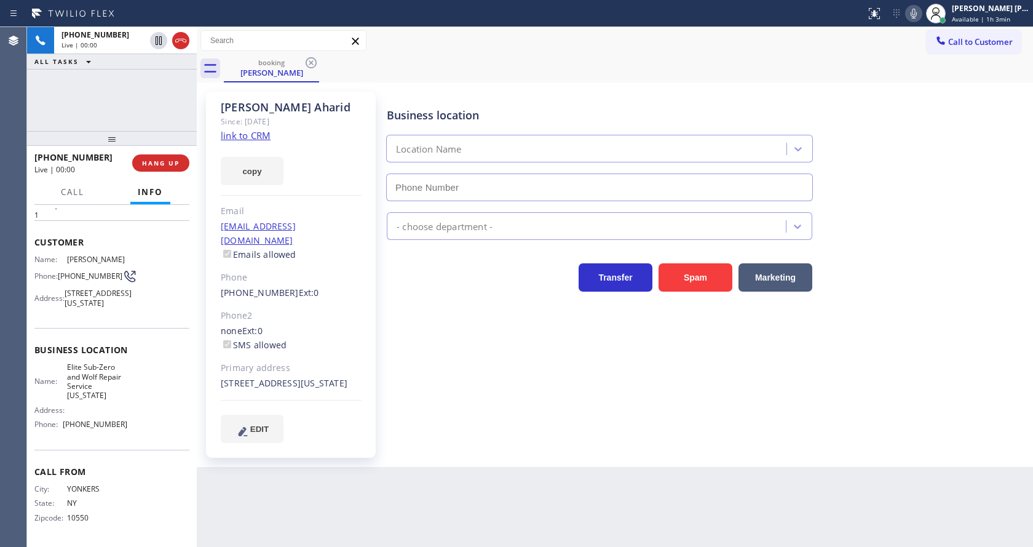
type input "[PHONE_NUMBER]"
click at [261, 141] on link "link to CRM" at bounding box center [246, 135] width 50 height 12
click at [534, 414] on div "Business location Elite Sub-Zero & Wolf Repair Service [US_STATE] [PHONE_NUMBER…" at bounding box center [707, 267] width 646 height 344
click at [912, 16] on icon at bounding box center [913, 13] width 15 height 15
click at [466, 418] on div "Business location Elite Sub-Zero & Wolf Repair Service [US_STATE] [PHONE_NUMBER…" at bounding box center [707, 267] width 646 height 344
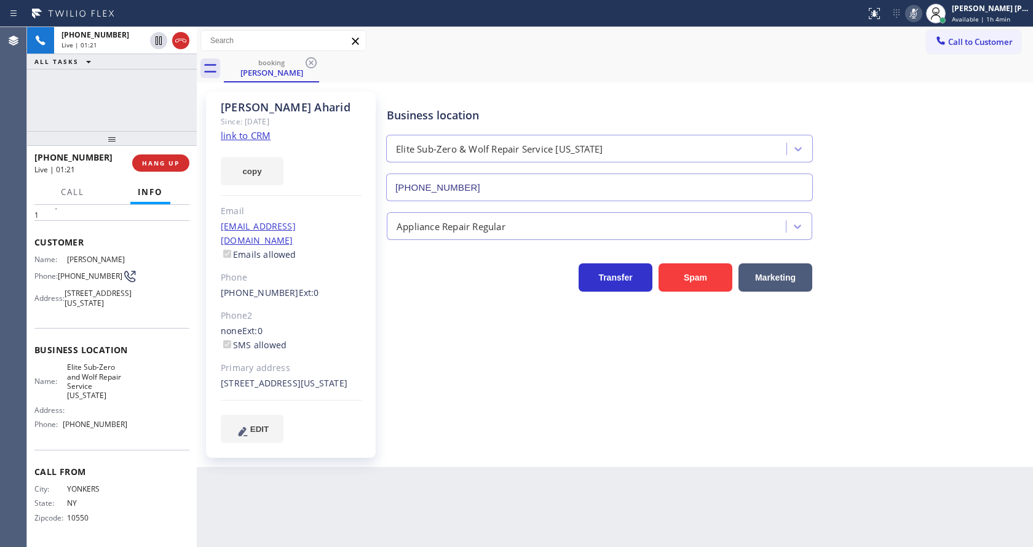
click at [402, 523] on div "Back to Dashboard Change Sender ID Customers Technicians Select a contact Outbo…" at bounding box center [615, 287] width 836 height 520
click at [438, 507] on div "Back to Dashboard Change Sender ID Customers Technicians Select a contact Outbo…" at bounding box center [615, 287] width 836 height 520
click at [942, 158] on div "Business location Elite Sub-Zero & Wolf Repair Service [US_STATE] [PHONE_NUMBER]" at bounding box center [707, 145] width 646 height 111
click at [918, 19] on icon at bounding box center [913, 13] width 15 height 15
click at [459, 320] on div "Business location Elite Sub-Zero & Wolf Repair Service [US_STATE] [PHONE_NUMBER…" at bounding box center [707, 267] width 646 height 344
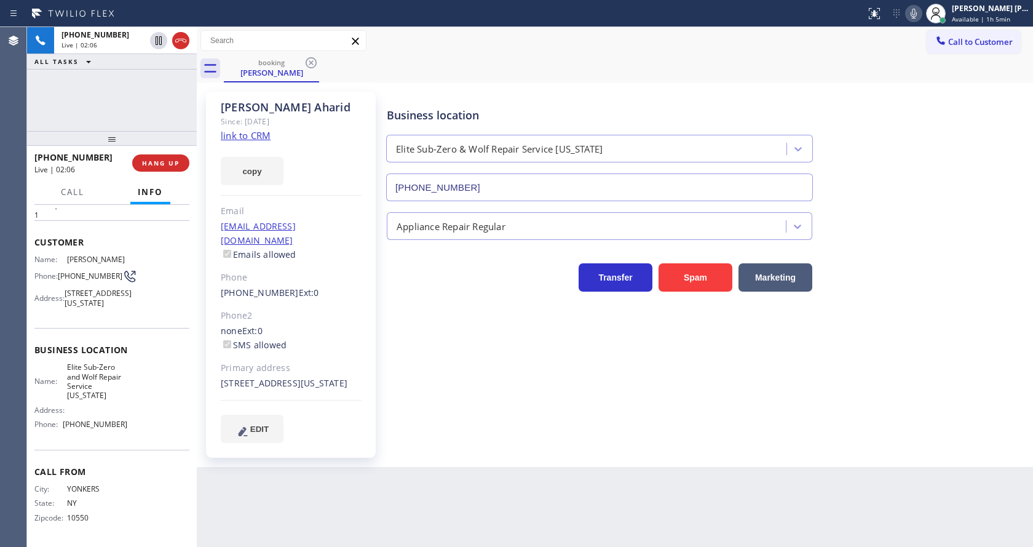
drag, startPoint x: 450, startPoint y: 446, endPoint x: 438, endPoint y: 544, distance: 99.1
click at [454, 451] on div "Business location Elite Sub-Zero & Wolf Repair Service [US_STATE] [PHONE_NUMBER…" at bounding box center [707, 279] width 646 height 369
click at [140, 158] on button "HANG UP" at bounding box center [160, 162] width 57 height 17
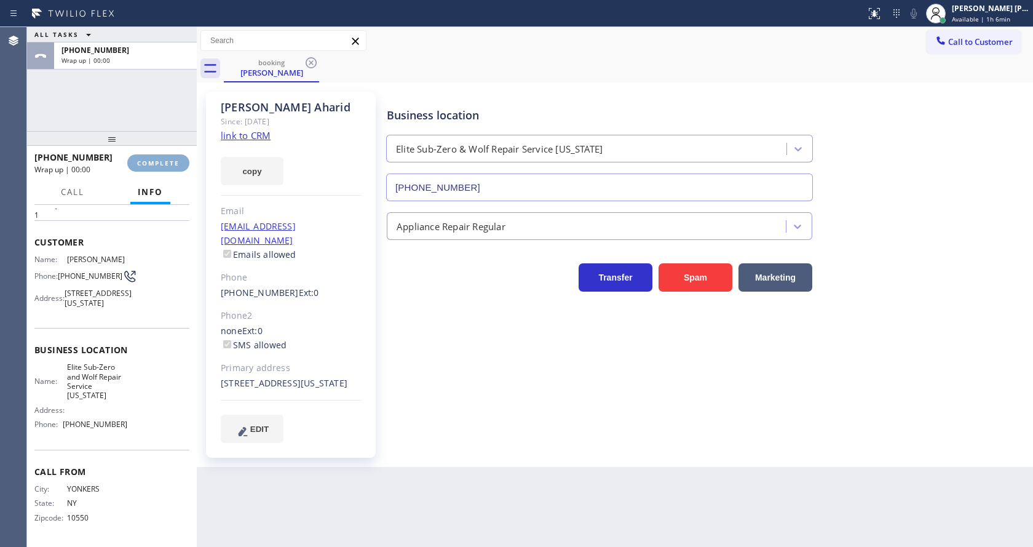
click at [140, 158] on button "COMPLETE" at bounding box center [158, 162] width 62 height 17
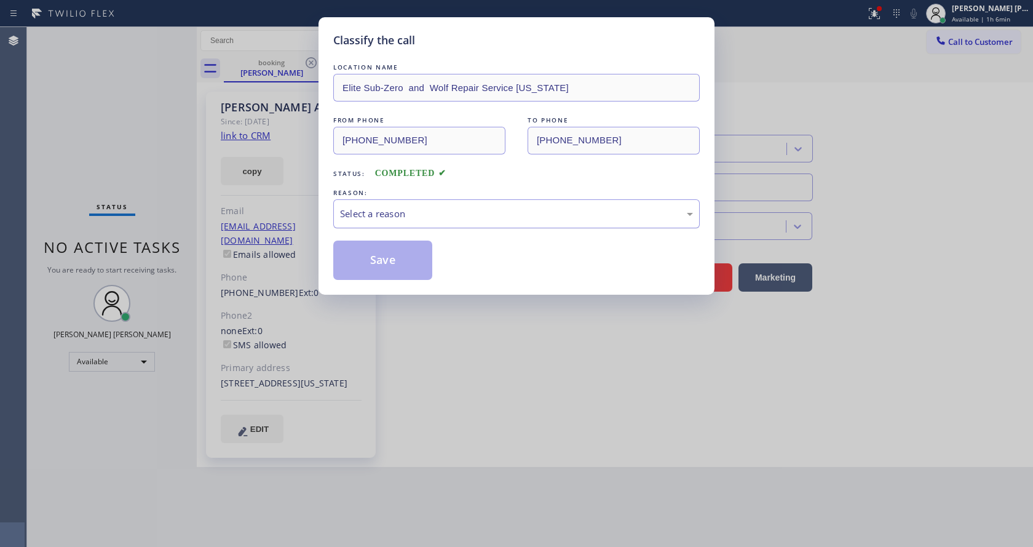
click at [416, 224] on div "Select a reason" at bounding box center [516, 213] width 366 height 29
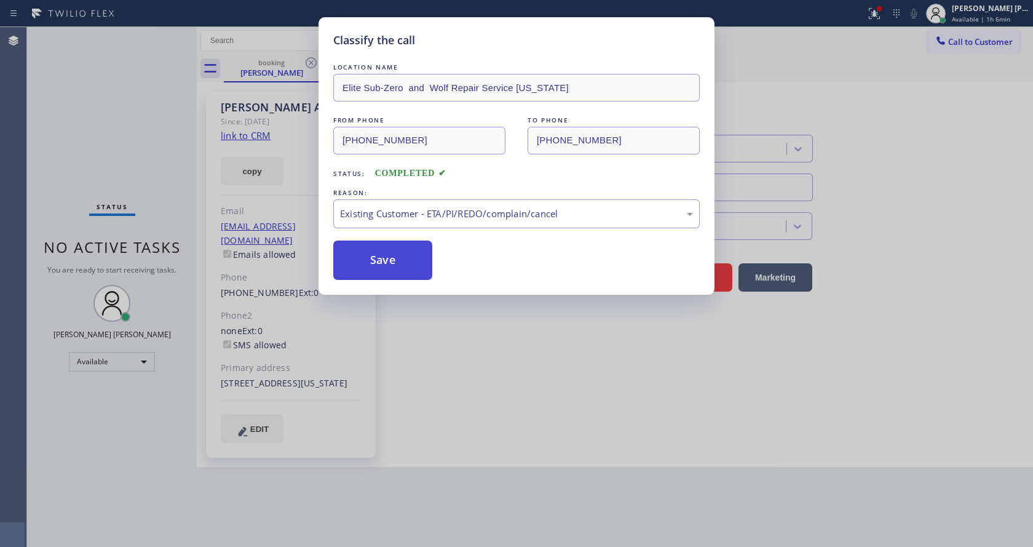
click at [395, 253] on button "Save" at bounding box center [382, 259] width 99 height 39
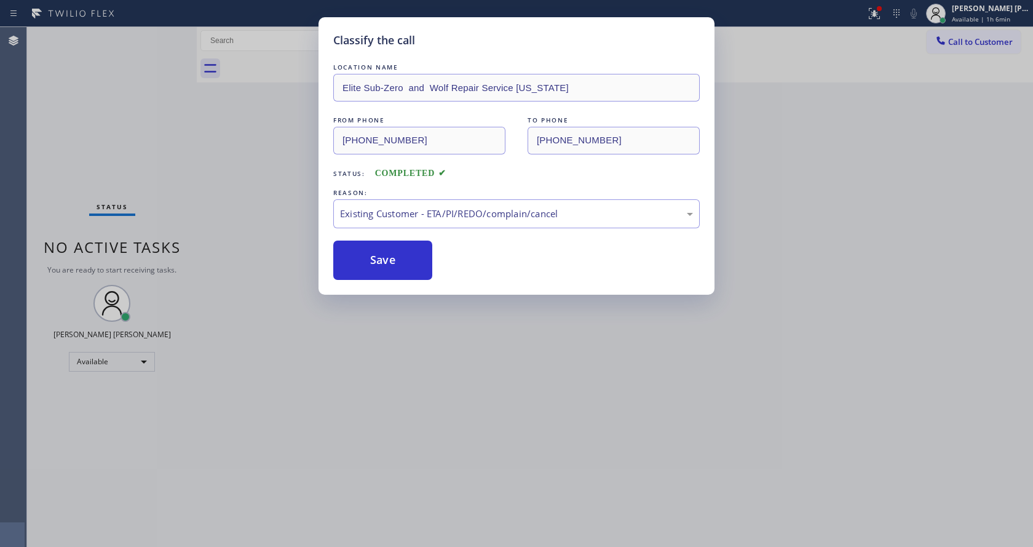
drag, startPoint x: 429, startPoint y: 344, endPoint x: 417, endPoint y: 540, distance: 196.5
click at [429, 347] on div "Classify the call LOCATION NAME Elite Sub-Zero and Wolf Repair Service [US_STAT…" at bounding box center [516, 273] width 1033 height 547
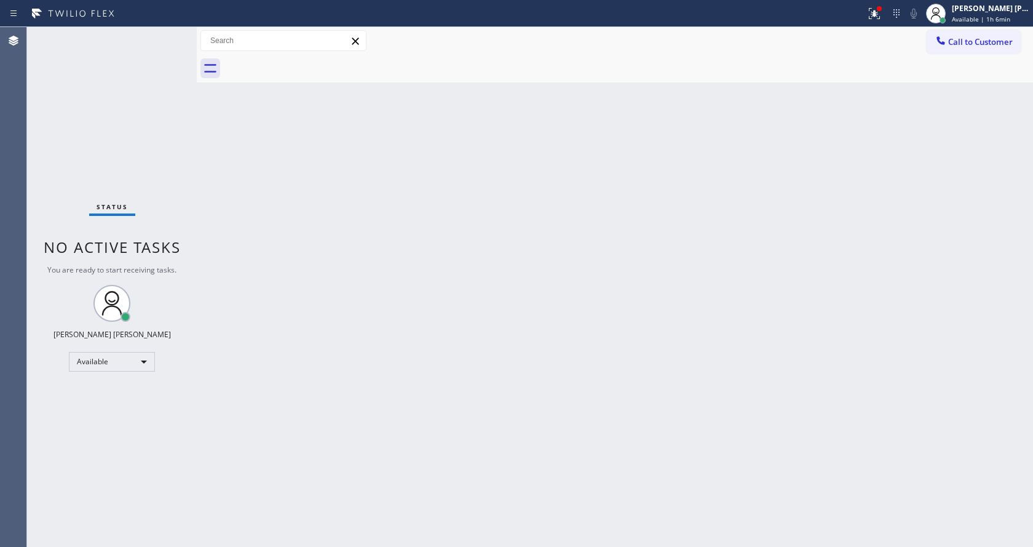
click at [232, 154] on div "Back to Dashboard Change Sender ID Customers Technicians Select a contact Outbo…" at bounding box center [615, 287] width 836 height 520
click at [172, 32] on div "Status No active tasks You are ready to start receiving tasks. [PERSON_NAME] [P…" at bounding box center [112, 287] width 170 height 520
click at [874, 12] on icon at bounding box center [874, 13] width 15 height 15
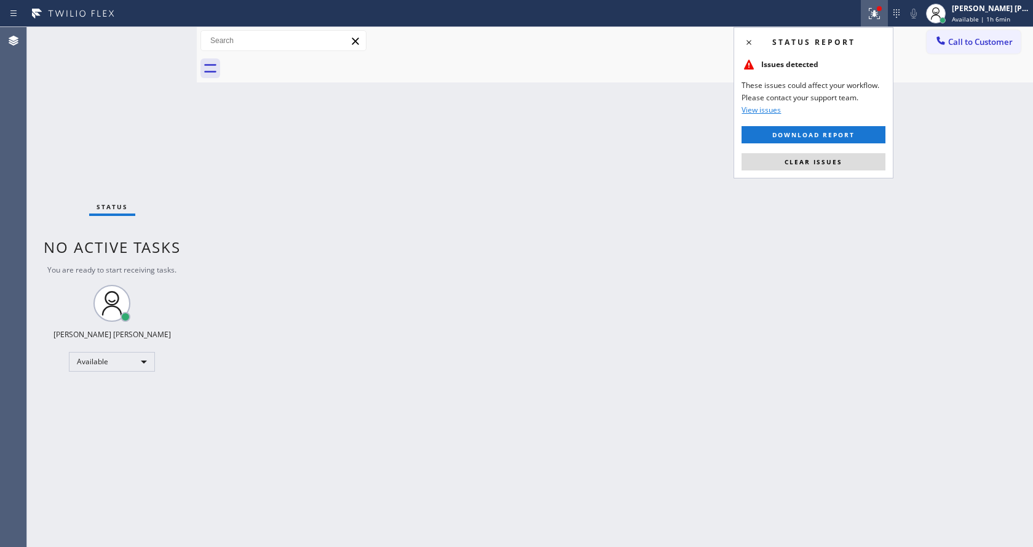
drag, startPoint x: 798, startPoint y: 160, endPoint x: 855, endPoint y: 192, distance: 65.3
click at [799, 163] on span "Clear issues" at bounding box center [814, 161] width 58 height 9
click at [855, 192] on div "Back to Dashboard Change Sender ID Customers Technicians Select a contact Outbo…" at bounding box center [615, 287] width 836 height 520
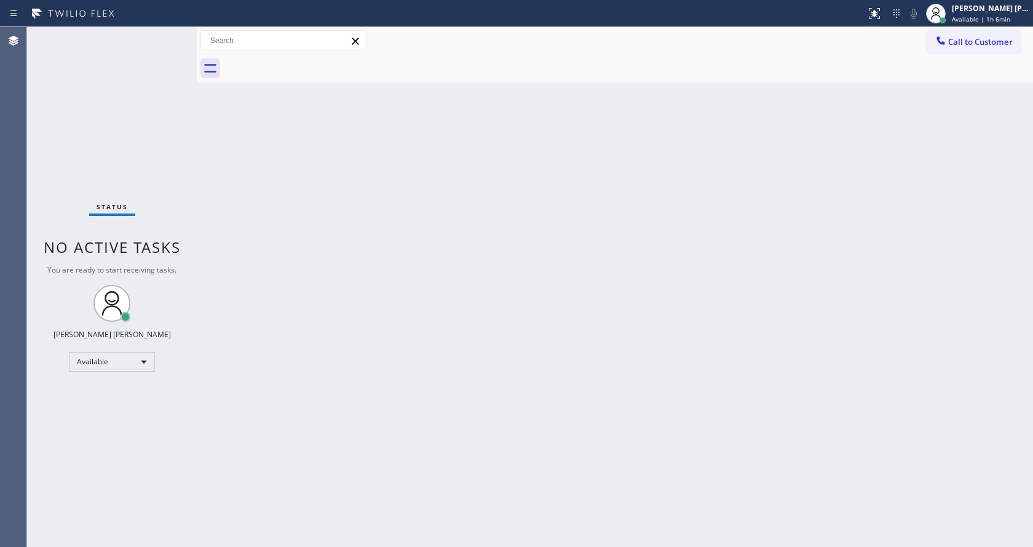
drag, startPoint x: 608, startPoint y: 350, endPoint x: 599, endPoint y: 358, distance: 11.3
click at [608, 350] on div "Back to Dashboard Change Sender ID Customers Technicians Select a contact Outbo…" at bounding box center [615, 287] width 836 height 520
click at [261, 230] on div "Back to Dashboard Change Sender ID Customers Technicians Select a contact Outbo…" at bounding box center [615, 287] width 836 height 520
click at [169, 32] on div "Status No active tasks You are ready to start receiving tasks. [PERSON_NAME] [P…" at bounding box center [112, 287] width 170 height 520
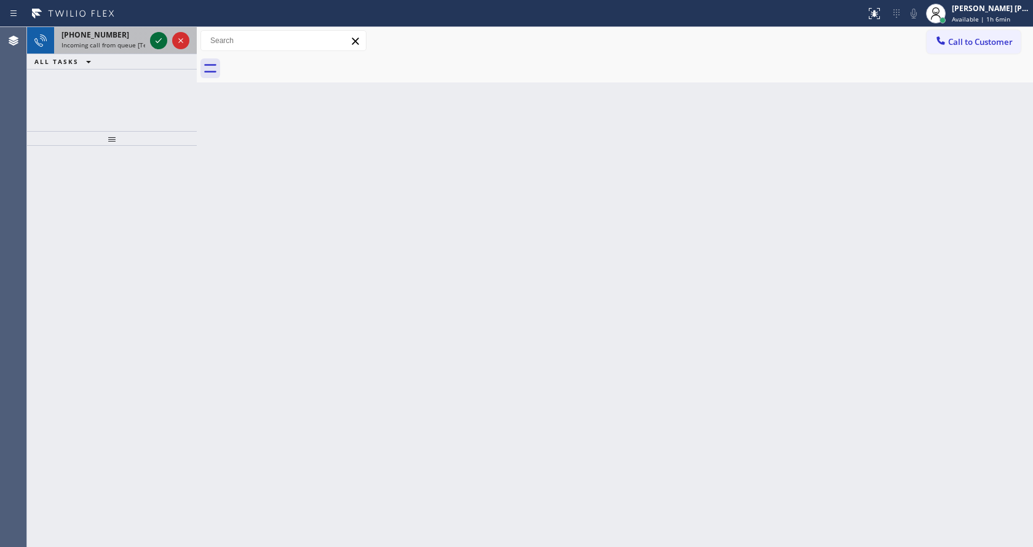
click at [157, 42] on icon at bounding box center [159, 40] width 6 height 5
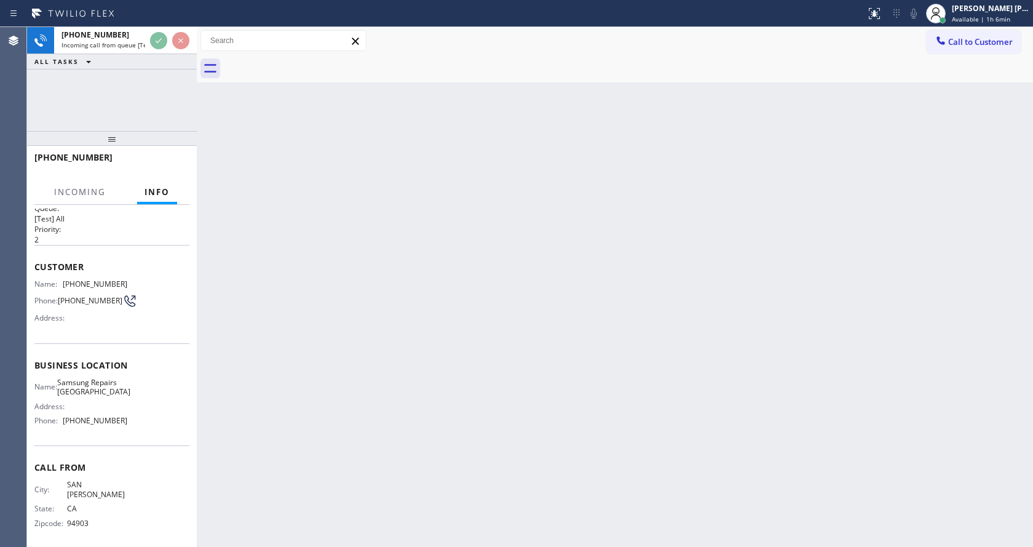
scroll to position [25, 0]
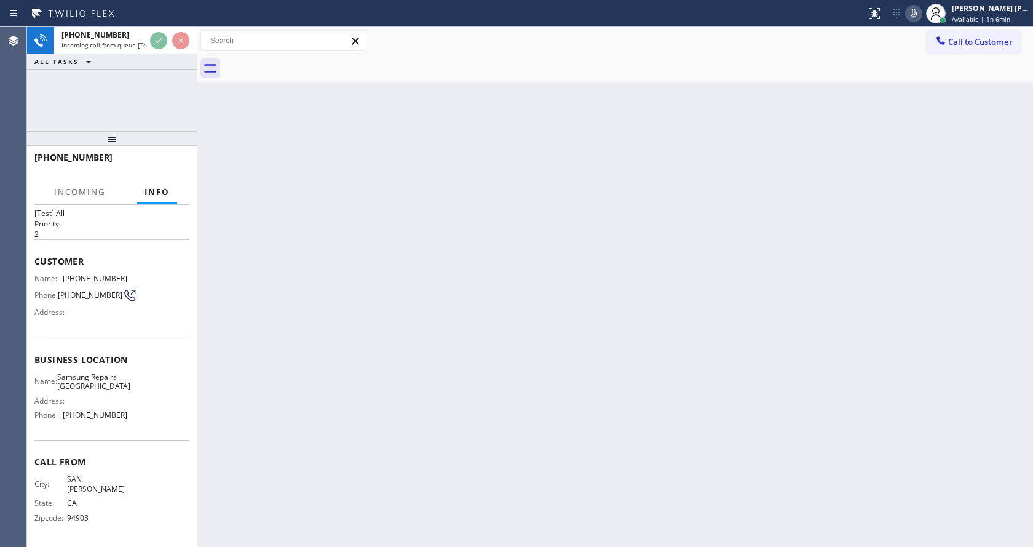
click at [328, 331] on div "Back to Dashboard Change Sender ID Customers Technicians Select a contact Outbo…" at bounding box center [615, 287] width 836 height 520
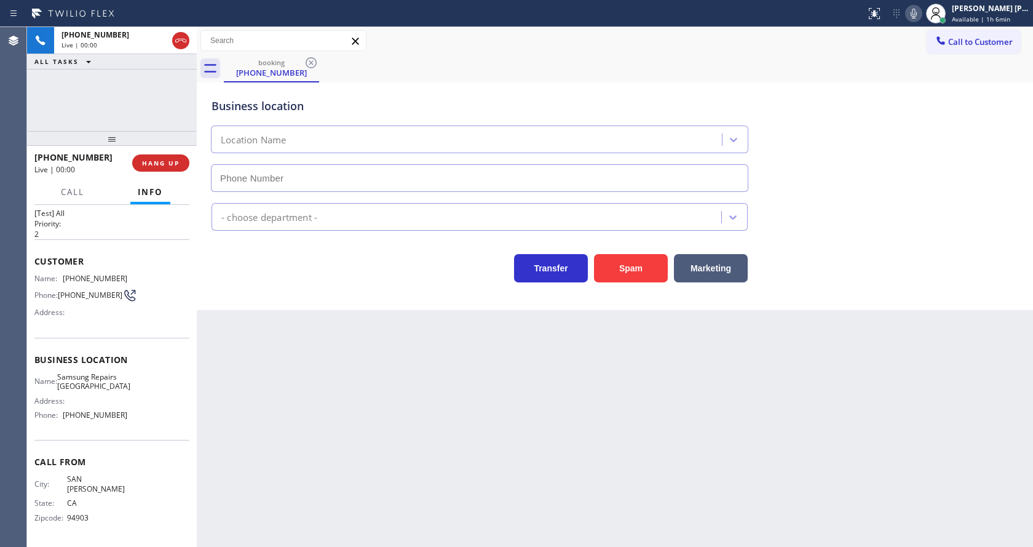
type input "[PHONE_NUMBER]"
click at [644, 266] on button "Spam" at bounding box center [631, 268] width 74 height 28
click at [494, 428] on div "Back to Dashboard Change Sender ID Customers Technicians Select a contact Outbo…" at bounding box center [615, 287] width 836 height 520
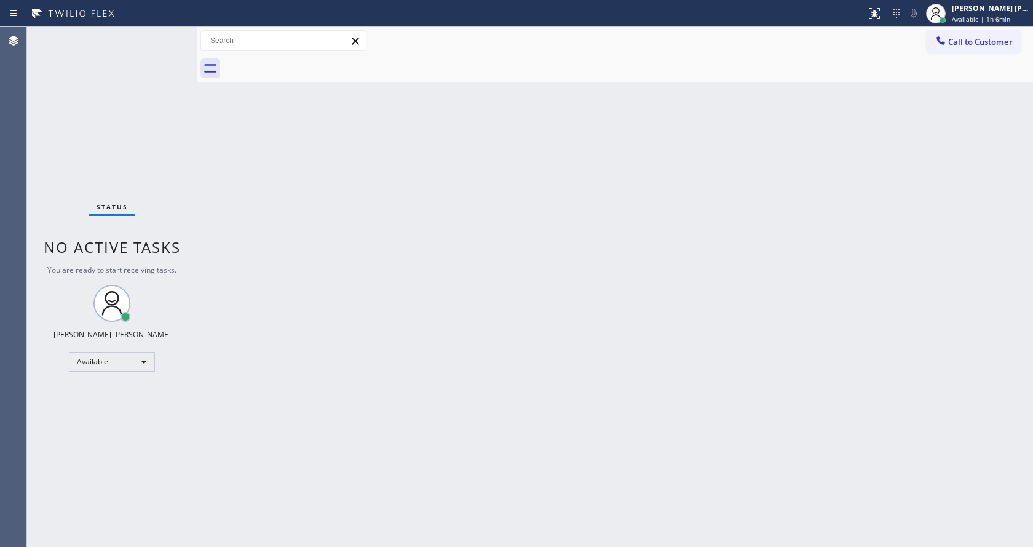
click at [174, 180] on div "Status No active tasks You are ready to start receiving tasks. [PERSON_NAME] [P…" at bounding box center [112, 287] width 170 height 520
click at [296, 182] on div "Back to Dashboard Change Sender ID Customers Technicians Select a contact Outbo…" at bounding box center [615, 287] width 836 height 520
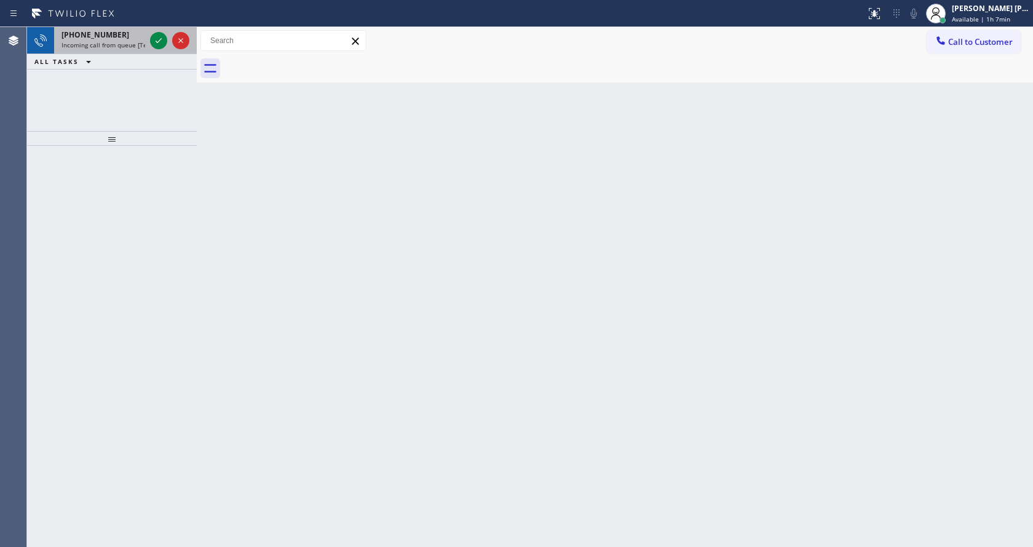
click at [139, 43] on span "Incoming call from queue [Test] All" at bounding box center [112, 45] width 102 height 9
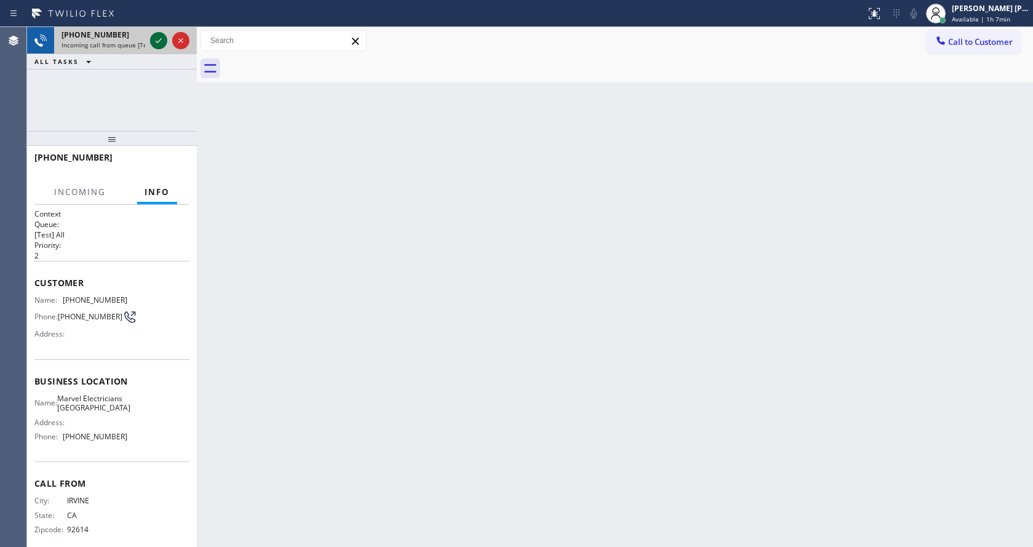
click at [164, 46] on icon at bounding box center [158, 40] width 15 height 15
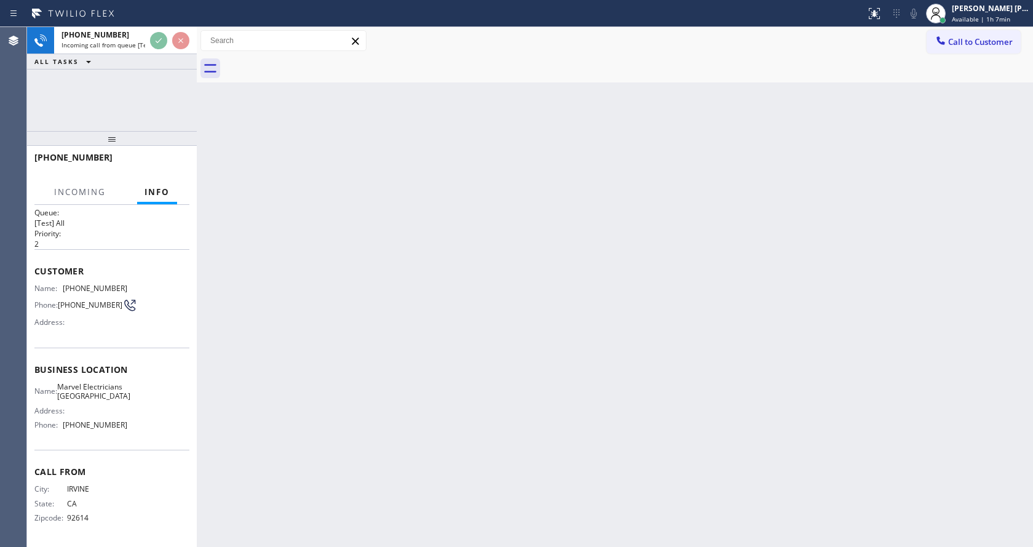
scroll to position [25, 0]
click at [410, 405] on div "Back to Dashboard Change Sender ID Customers Technicians Select a contact Outbo…" at bounding box center [615, 287] width 836 height 520
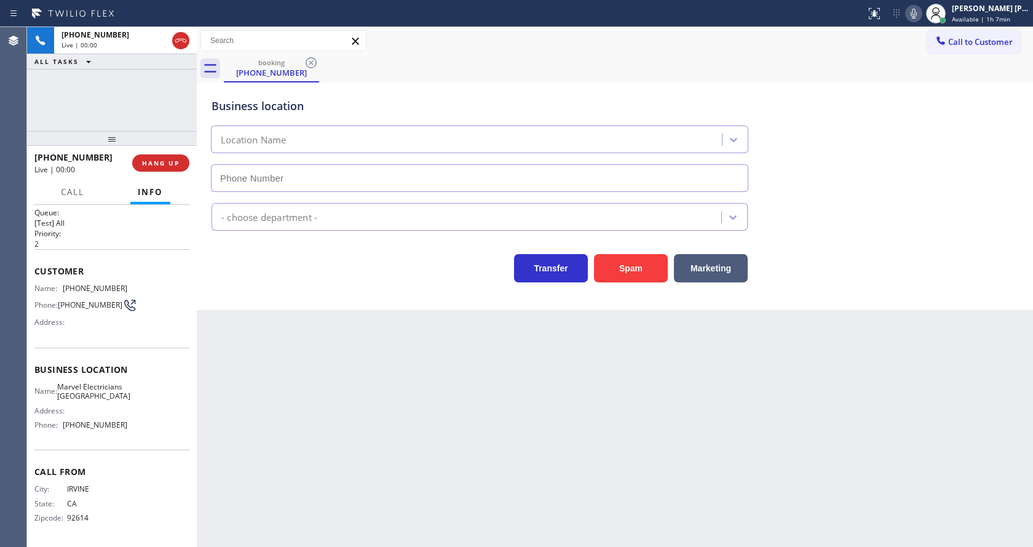
type input "[PHONE_NUMBER]"
click at [623, 264] on button "Spam" at bounding box center [631, 268] width 74 height 28
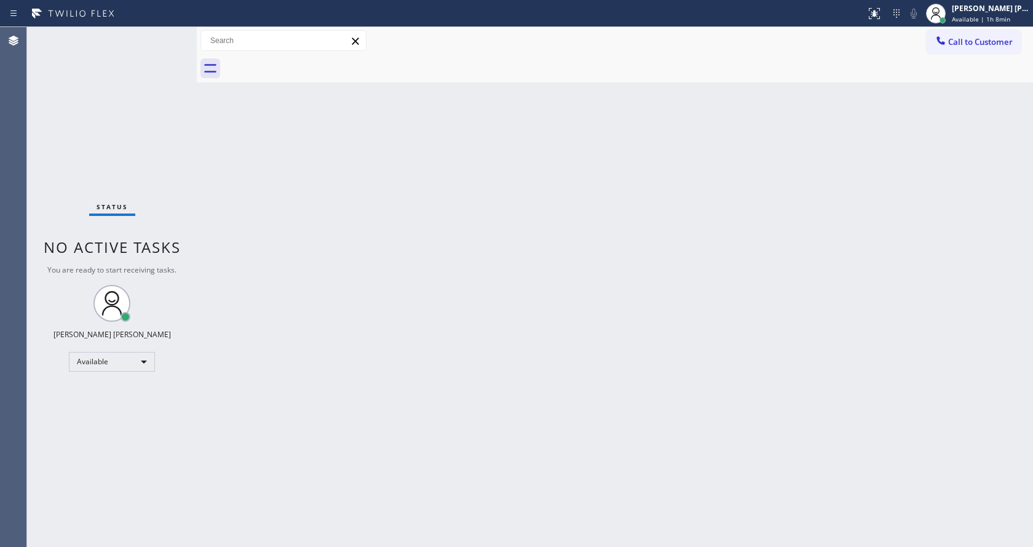
click at [402, 457] on div "Back to Dashboard Change Sender ID Customers Technicians Select a contact Outbo…" at bounding box center [615, 287] width 836 height 520
click at [279, 137] on div "Back to Dashboard Change Sender ID Customers Technicians Select a contact Outbo…" at bounding box center [615, 287] width 836 height 520
click at [222, 152] on div "Back to Dashboard Change Sender ID Customers Technicians Select a contact Outbo…" at bounding box center [615, 287] width 836 height 520
drag, startPoint x: 196, startPoint y: 39, endPoint x: 184, endPoint y: 38, distance: 11.7
click at [184, 38] on div "Status No active tasks You are ready to start receiving tasks. [PERSON_NAME] [P…" at bounding box center [530, 287] width 1006 height 520
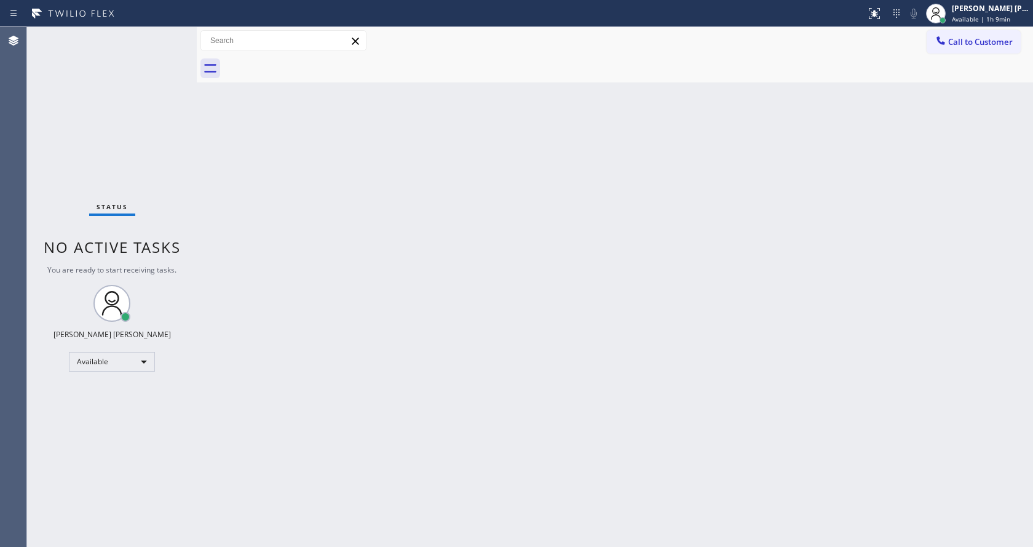
click at [170, 34] on div "Status No active tasks You are ready to start receiving tasks. [PERSON_NAME] [P…" at bounding box center [112, 287] width 170 height 520
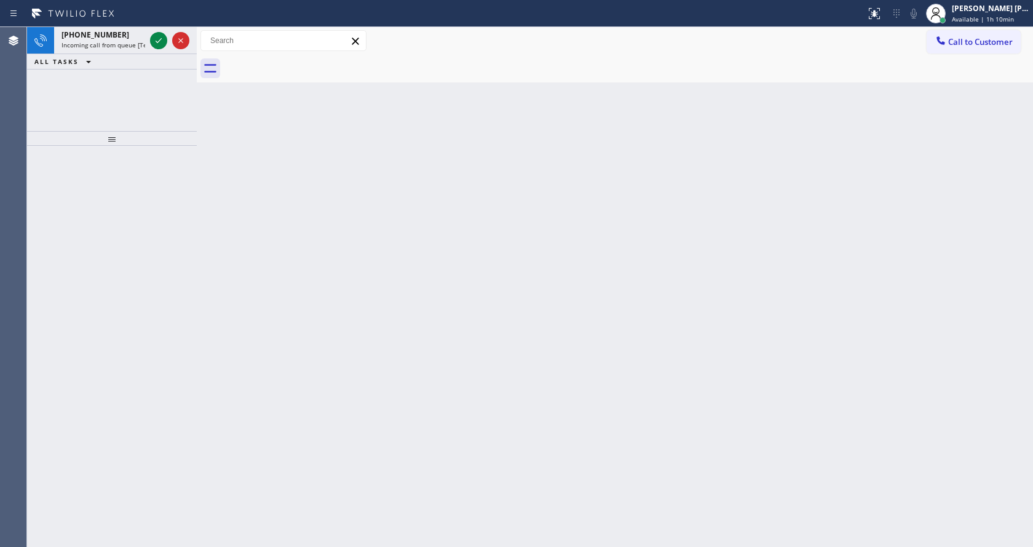
click at [129, 37] on div "[PHONE_NUMBER]" at bounding box center [103, 35] width 84 height 10
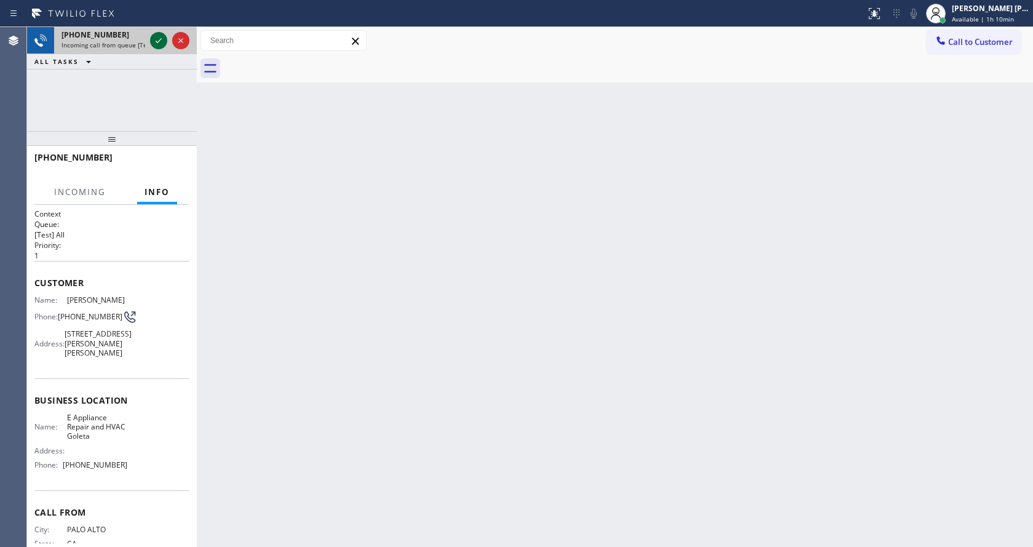
click at [160, 39] on icon at bounding box center [158, 40] width 15 height 15
click at [469, 453] on div "Back to Dashboard Change Sender ID Customers Technicians Select a contact Outbo…" at bounding box center [615, 287] width 836 height 520
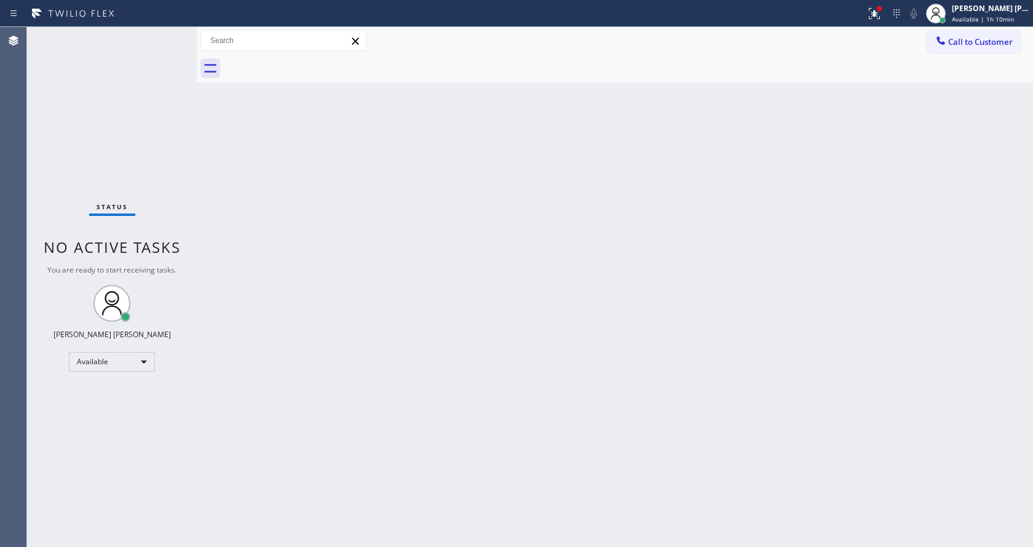
click at [349, 355] on div "Back to Dashboard Change Sender ID Customers Technicians Select a contact Outbo…" at bounding box center [615, 287] width 836 height 520
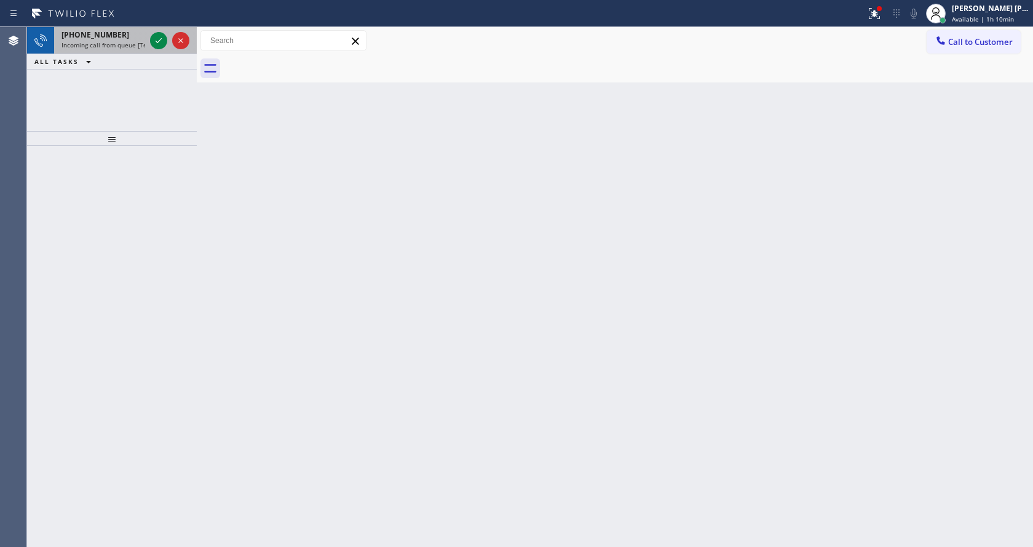
click at [140, 39] on div "[PHONE_NUMBER]" at bounding box center [103, 35] width 84 height 10
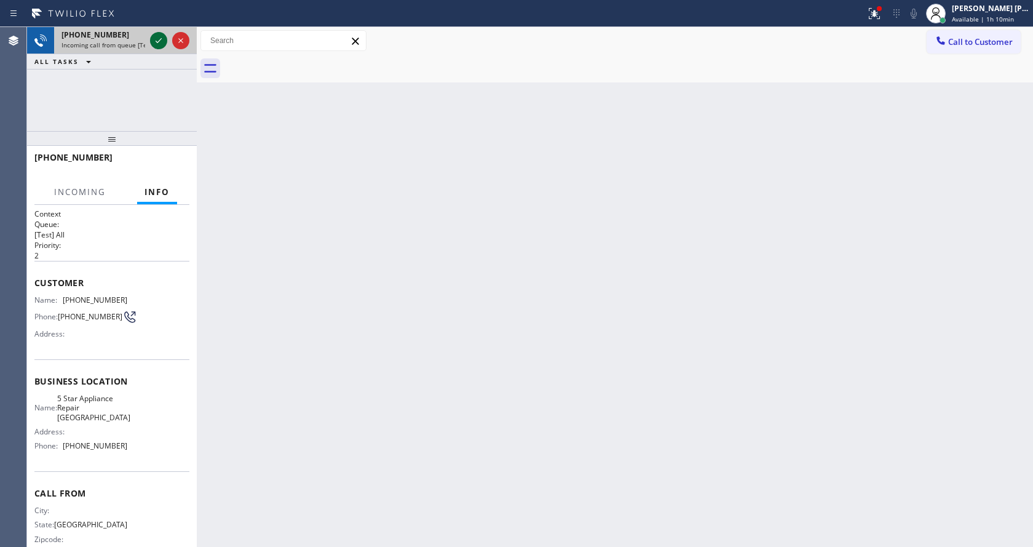
click at [154, 38] on icon at bounding box center [158, 40] width 15 height 15
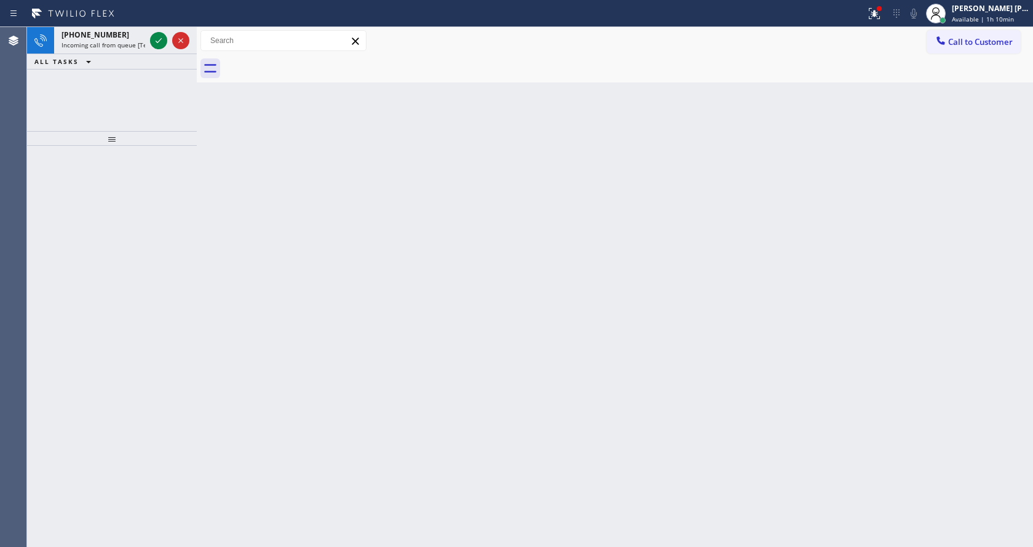
click at [535, 339] on div "Back to Dashboard Change Sender ID Customers Technicians Select a contact Outbo…" at bounding box center [615, 287] width 836 height 520
click at [197, 167] on div at bounding box center [197, 287] width 0 height 520
click at [140, 36] on div "[PHONE_NUMBER]" at bounding box center [103, 35] width 84 height 10
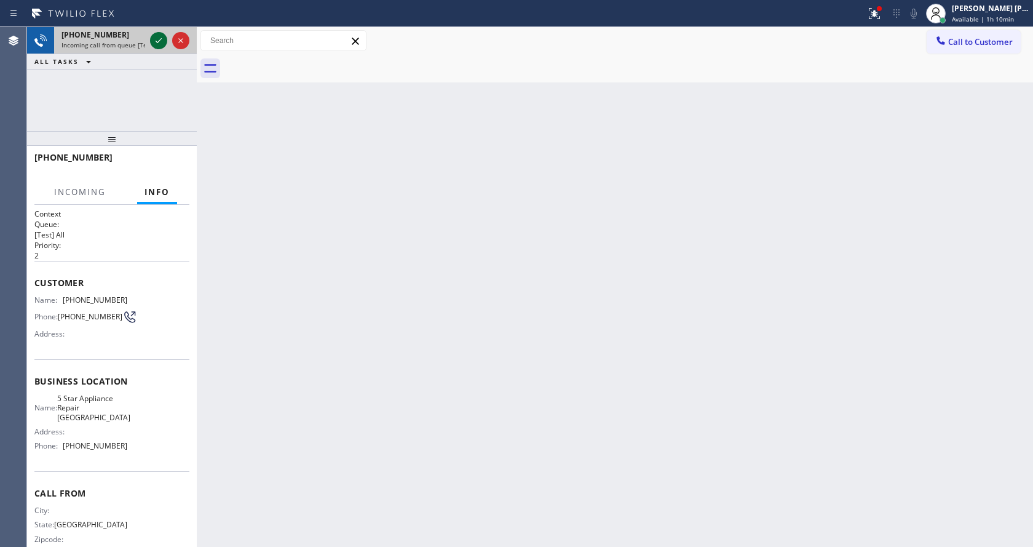
click at [153, 39] on icon at bounding box center [158, 40] width 15 height 15
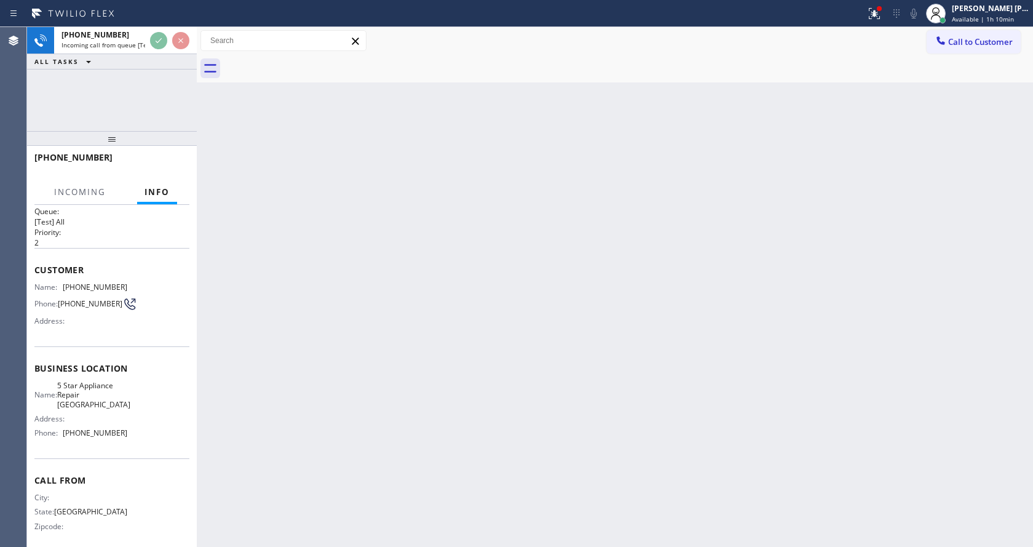
scroll to position [16, 0]
click at [455, 366] on div "Back to Dashboard Change Sender ID Customers Technicians Select a contact Outbo…" at bounding box center [615, 287] width 836 height 520
click at [283, 395] on div "Back to Dashboard Change Sender ID Customers Technicians Select a contact Outbo…" at bounding box center [615, 287] width 836 height 520
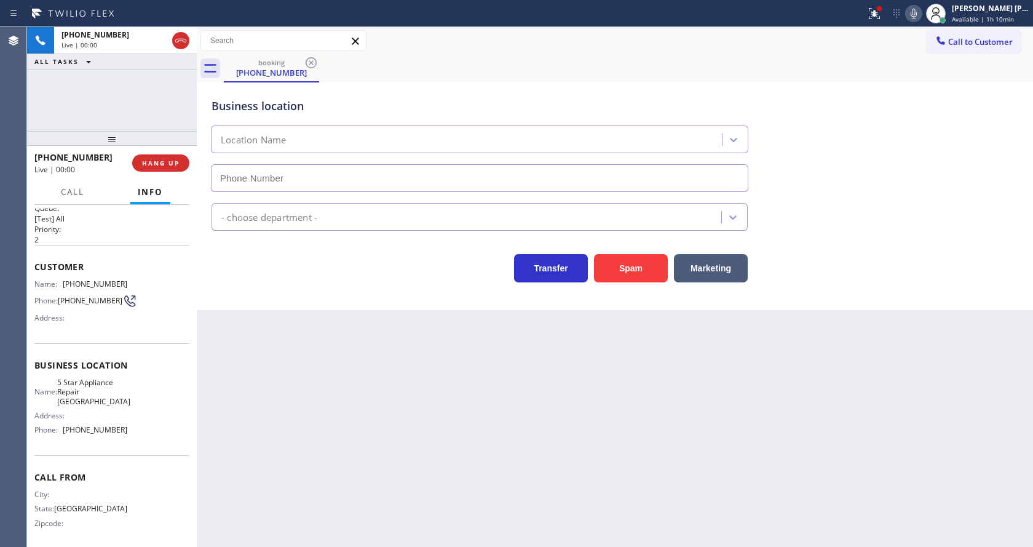
type input "[PHONE_NUMBER]"
click at [633, 261] on button "Spam" at bounding box center [631, 268] width 74 height 28
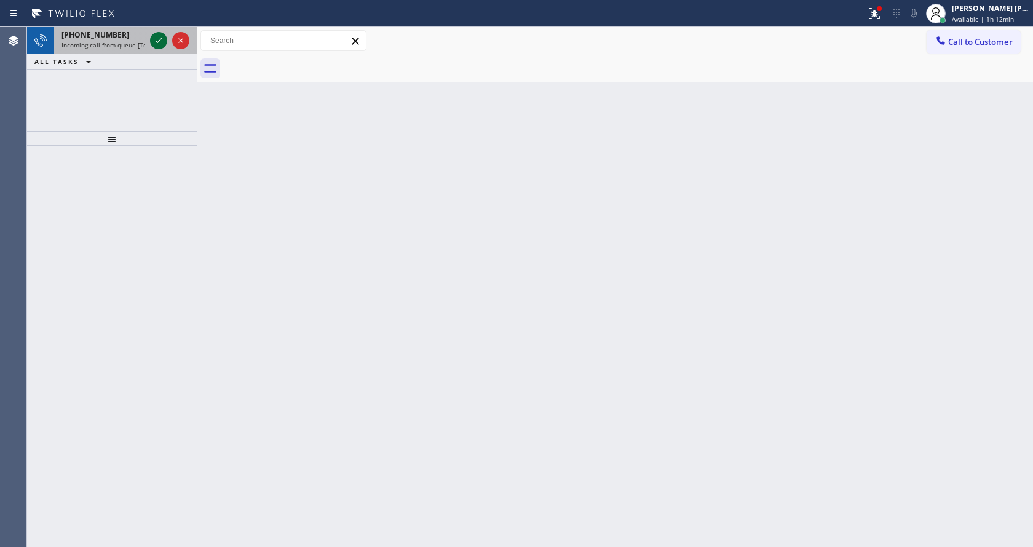
click at [152, 44] on icon at bounding box center [158, 40] width 15 height 15
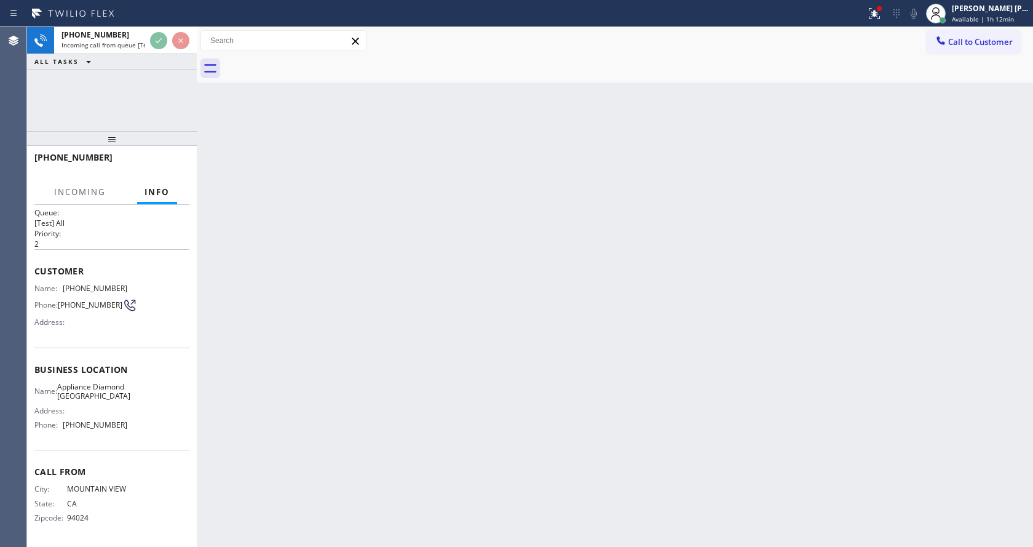
scroll to position [35, 0]
click at [417, 332] on div "Back to Dashboard Change Sender ID Customers Technicians Select a contact Outbo…" at bounding box center [615, 287] width 836 height 520
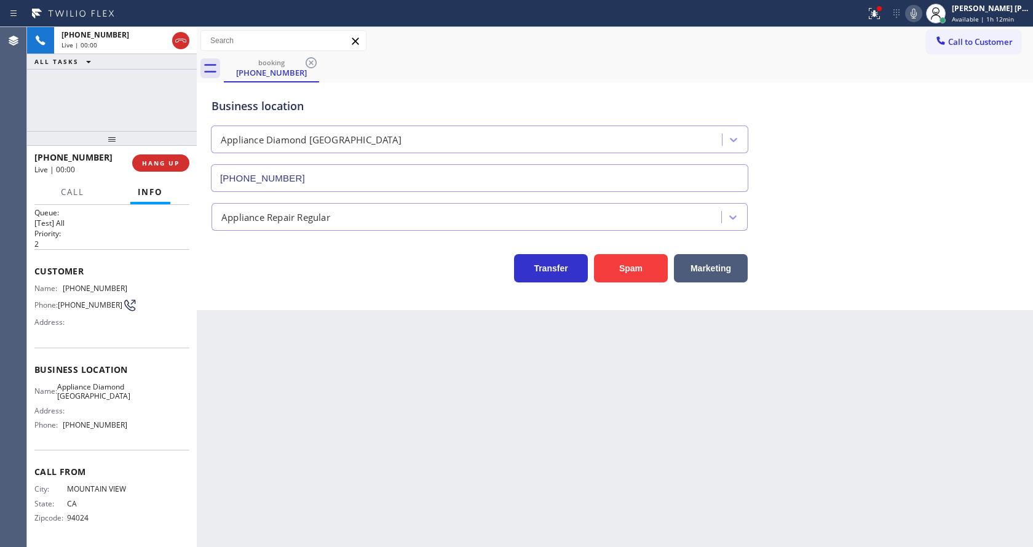
type input "[PHONE_NUMBER]"
click at [623, 277] on button "Spam" at bounding box center [631, 268] width 74 height 28
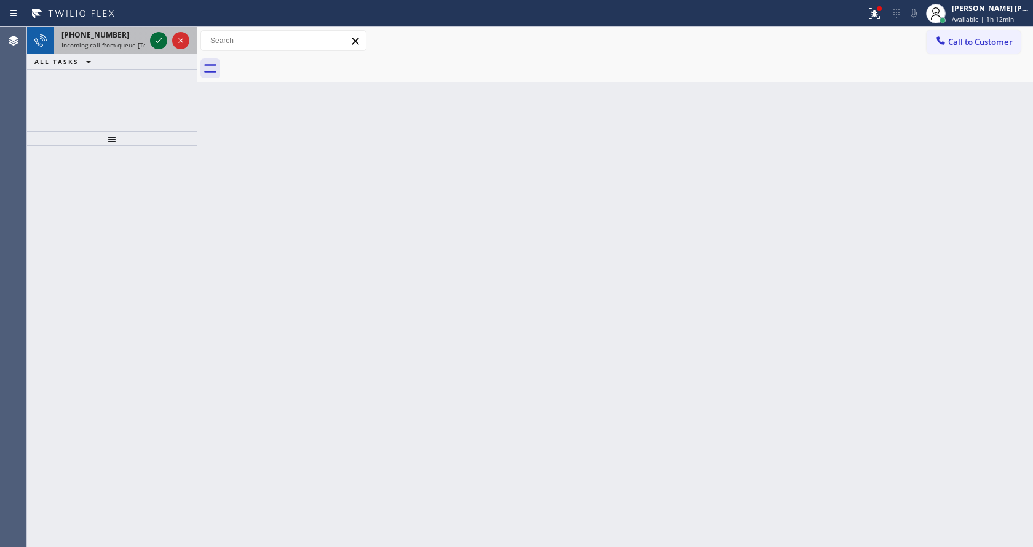
click at [157, 44] on icon at bounding box center [158, 40] width 15 height 15
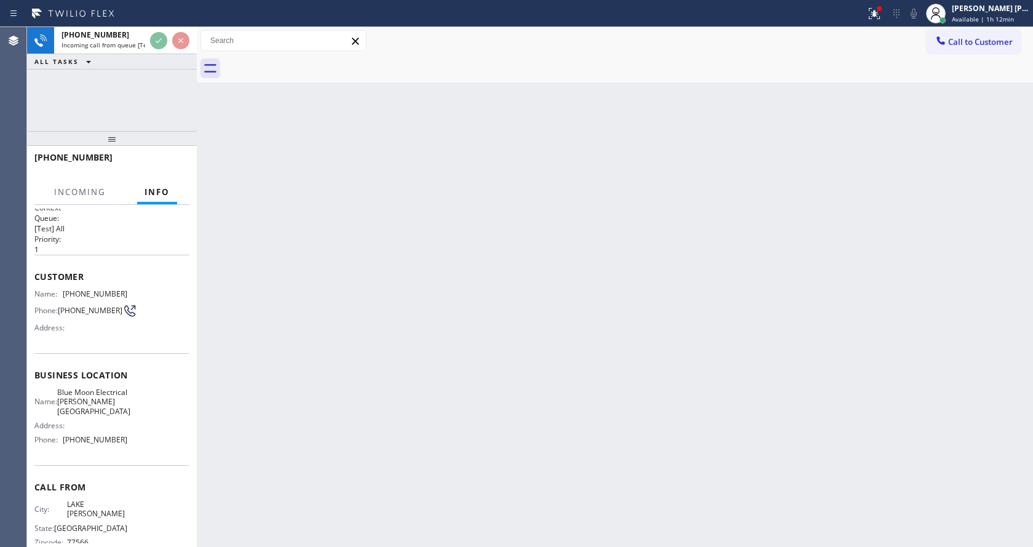
scroll to position [25, 0]
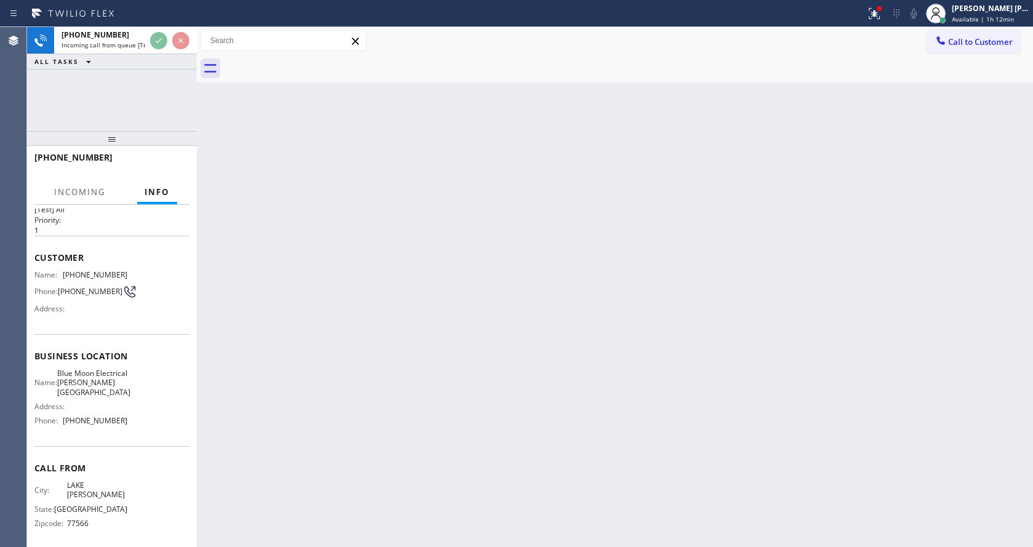
click at [480, 408] on div "Back to Dashboard Change Sender ID Customers Technicians Select a contact Outbo…" at bounding box center [615, 287] width 836 height 520
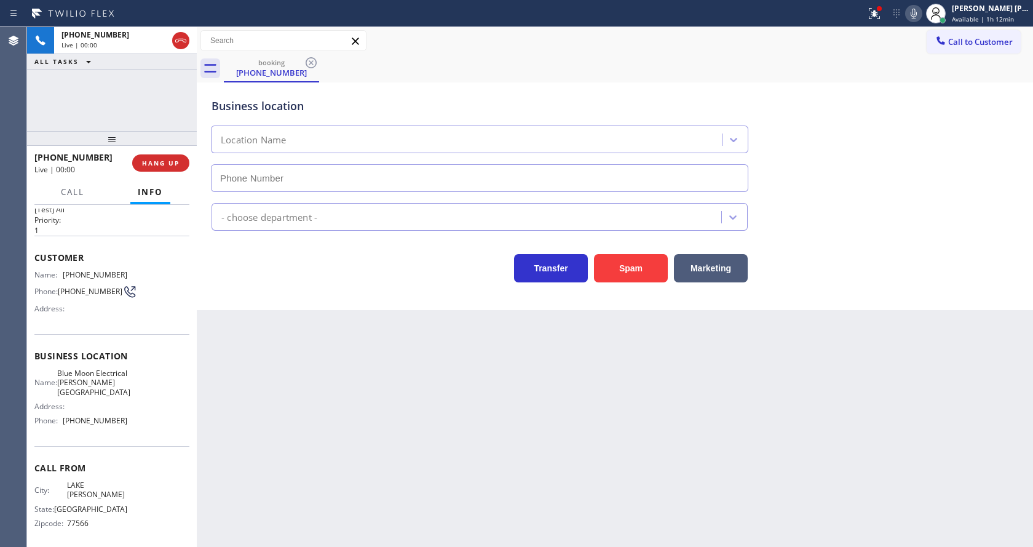
type input "[PHONE_NUMBER]"
click at [382, 382] on div "Back to Dashboard Change Sender ID Customers Technicians Select a contact Outbo…" at bounding box center [615, 287] width 836 height 520
click at [259, 344] on div "Back to Dashboard Change Sender ID Customers Technicians Select a contact Outbo…" at bounding box center [615, 287] width 836 height 520
click at [876, 34] on div "Call to Customer Outbound call Location Search location Your caller id phone nu…" at bounding box center [615, 41] width 836 height 22
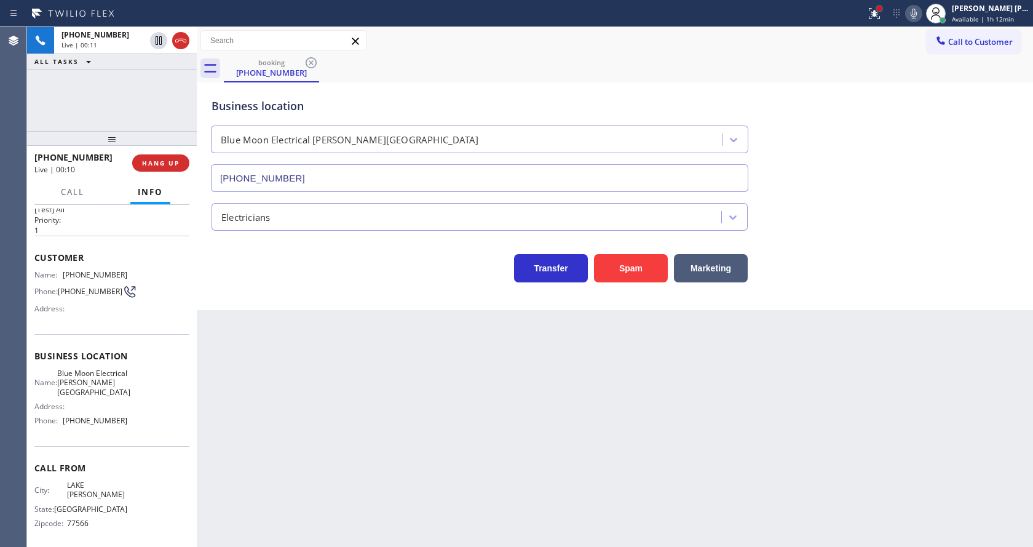
click at [883, 6] on div at bounding box center [879, 8] width 7 height 7
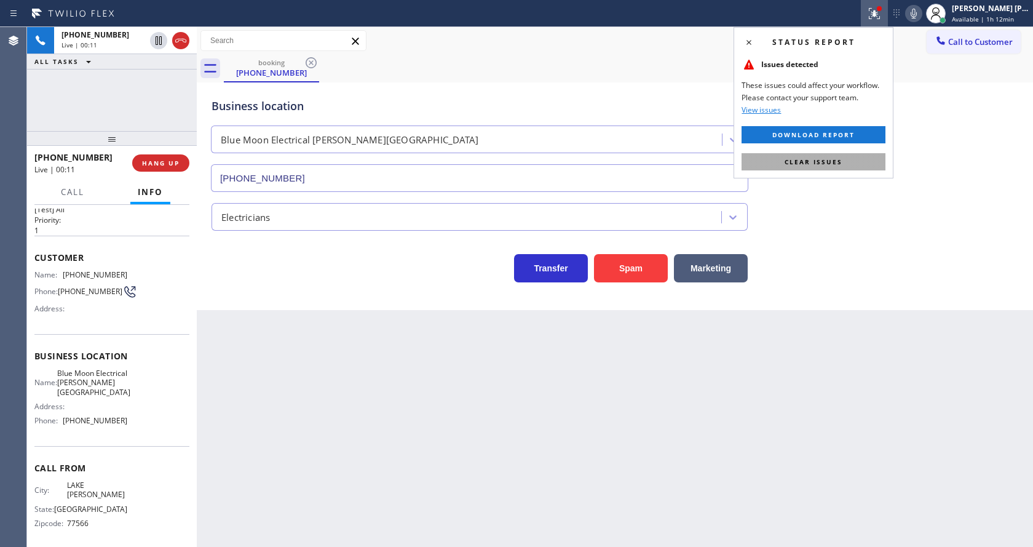
click at [826, 169] on button "Clear issues" at bounding box center [814, 161] width 144 height 17
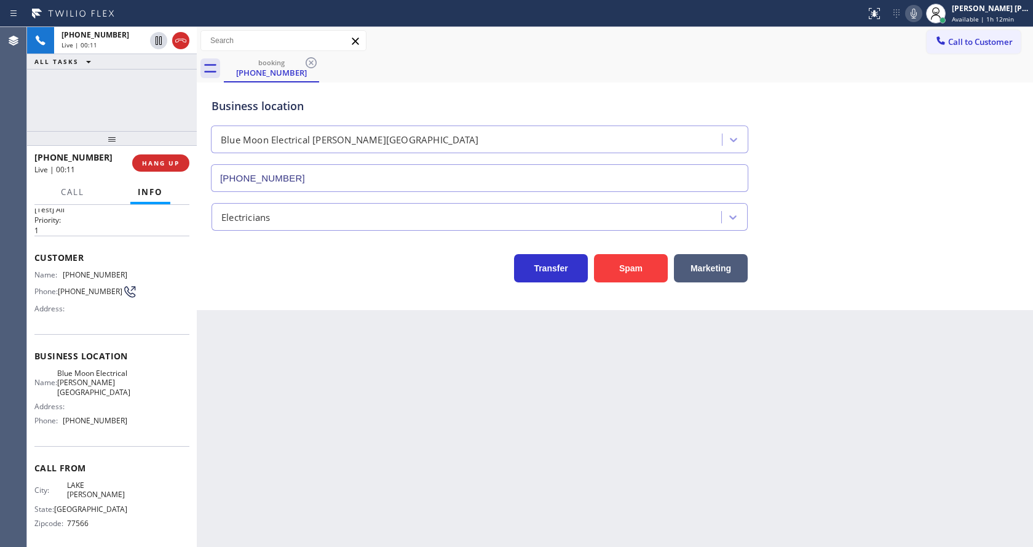
click at [868, 162] on div "Business location Blue Moon Electrical [PERSON_NAME][GEOGRAPHIC_DATA] [PHONE_NU…" at bounding box center [615, 136] width 812 height 111
click at [631, 275] on button "Spam" at bounding box center [631, 268] width 74 height 28
click at [122, 245] on div "Customer Name: [PHONE_NUMBER] Phone: [PHONE_NUMBER] Address:" at bounding box center [111, 284] width 155 height 98
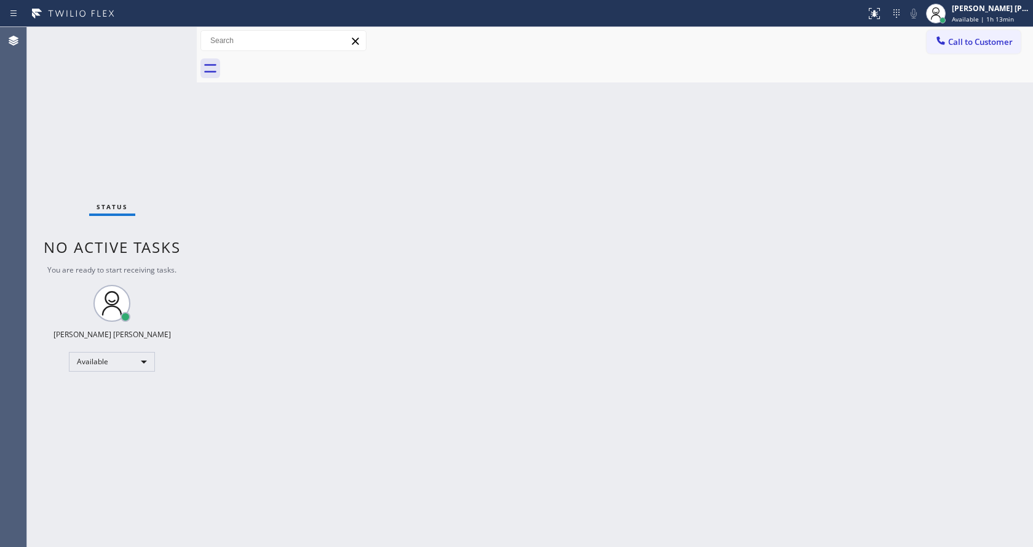
click at [160, 38] on div "Status No active tasks You are ready to start receiving tasks. [PERSON_NAME] [P…" at bounding box center [112, 287] width 170 height 520
click at [166, 34] on div "Status No active tasks You are ready to start receiving tasks. [PERSON_NAME] [P…" at bounding box center [112, 287] width 170 height 520
click at [232, 248] on div "Back to Dashboard Change Sender ID Customers Technicians Select a contact Outbo…" at bounding box center [615, 287] width 836 height 520
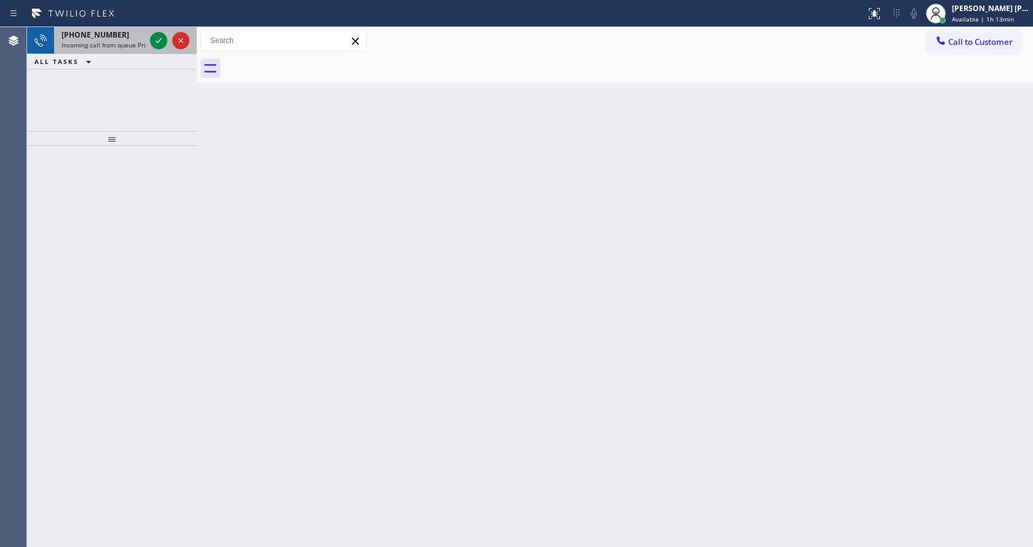
click at [135, 47] on span "Incoming call from queue Primary EL" at bounding box center [115, 45] width 108 height 9
click at [145, 48] on div "[PHONE_NUMBER] Incoming call from queue [Test] All" at bounding box center [100, 40] width 93 height 27
click at [154, 42] on icon at bounding box center [158, 40] width 15 height 15
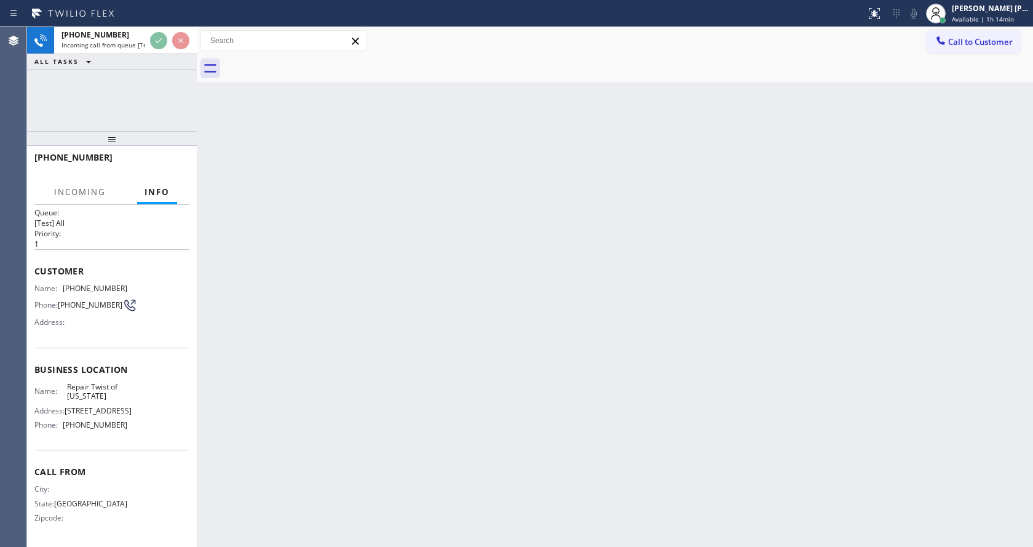
scroll to position [35, 0]
click at [494, 331] on div "Back to Dashboard Change Sender ID Customers Technicians Select a contact Outbo…" at bounding box center [615, 287] width 836 height 520
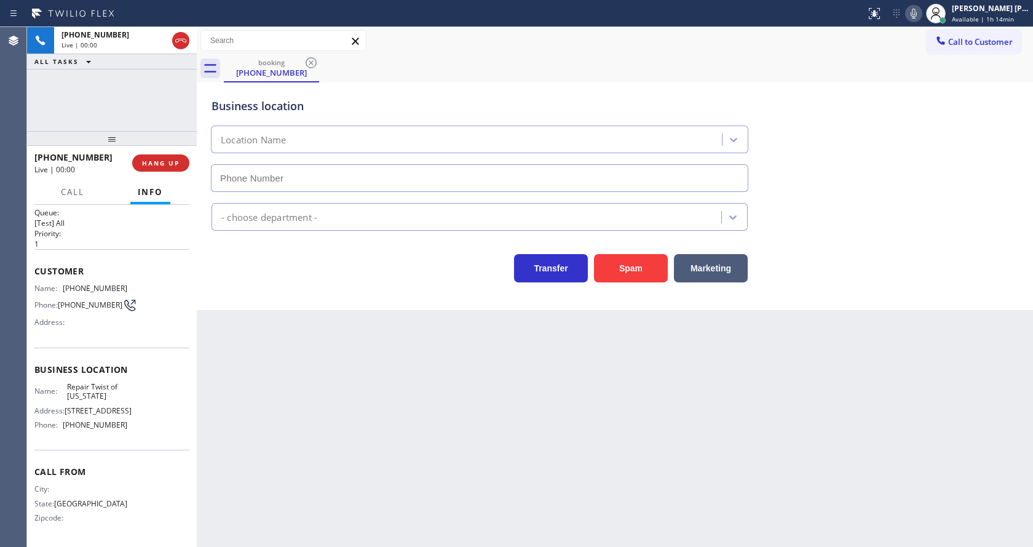
type input "[PHONE_NUMBER]"
click at [402, 405] on div "Back to Dashboard Change Sender ID Customers Technicians Select a contact Outbo…" at bounding box center [615, 287] width 836 height 520
click at [207, 264] on div "Business location Repair Twist of [US_STATE] [PHONE_NUMBER] Appliance Repair Re…" at bounding box center [615, 183] width 830 height 197
click at [470, 443] on div "Back to Dashboard Change Sender ID Customers Technicians Select a contact Outbo…" at bounding box center [615, 287] width 836 height 520
click at [601, 399] on div "Back to Dashboard Change Sender ID Customers Technicians Select a contact Outbo…" at bounding box center [615, 287] width 836 height 520
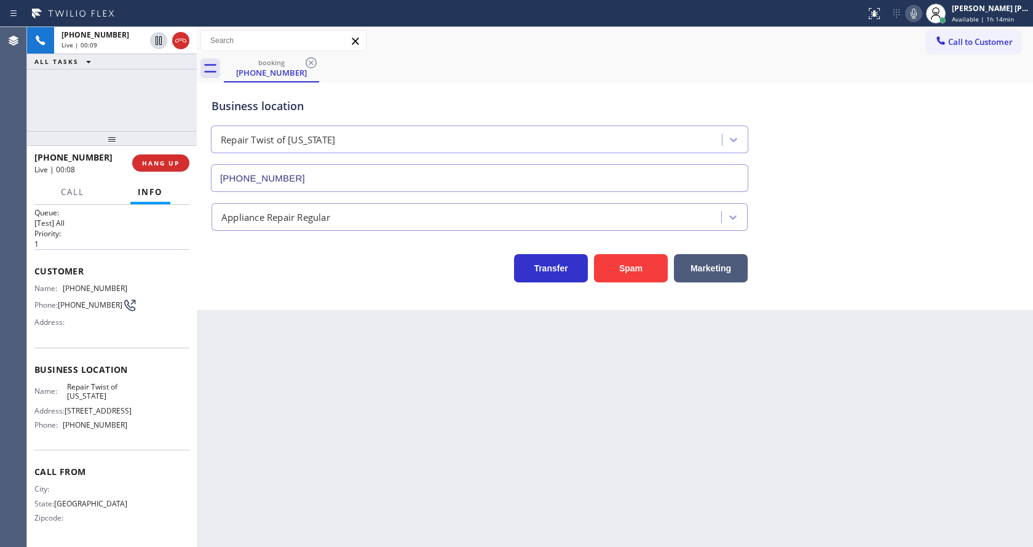
click at [285, 470] on div "Back to Dashboard Change Sender ID Customers Technicians Select a contact Outbo…" at bounding box center [615, 287] width 836 height 520
click at [108, 317] on div "Address:" at bounding box center [80, 321] width 93 height 9
drag, startPoint x: 60, startPoint y: 265, endPoint x: 128, endPoint y: 266, distance: 68.3
click at [128, 283] on div "Name: [PHONE_NUMBER] Phone: [PHONE_NUMBER] Address:" at bounding box center [111, 307] width 155 height 49
copy div "[PHONE_NUMBER]"
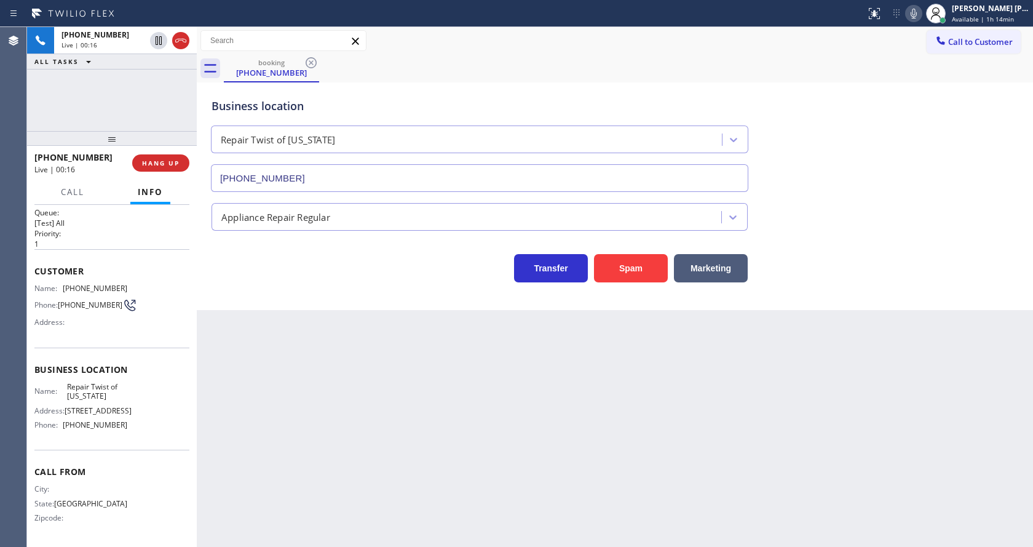
click at [300, 367] on div "Back to Dashboard Change Sender ID Customers Technicians Select a contact Outbo…" at bounding box center [615, 287] width 836 height 520
click at [78, 406] on span "[STREET_ADDRESS]" at bounding box center [98, 410] width 67 height 9
drag, startPoint x: 63, startPoint y: 366, endPoint x: 111, endPoint y: 378, distance: 50.0
click at [111, 382] on div "Name: Repair Twist of [US_STATE]" at bounding box center [80, 391] width 93 height 19
copy div "Repair Twist of [US_STATE]"
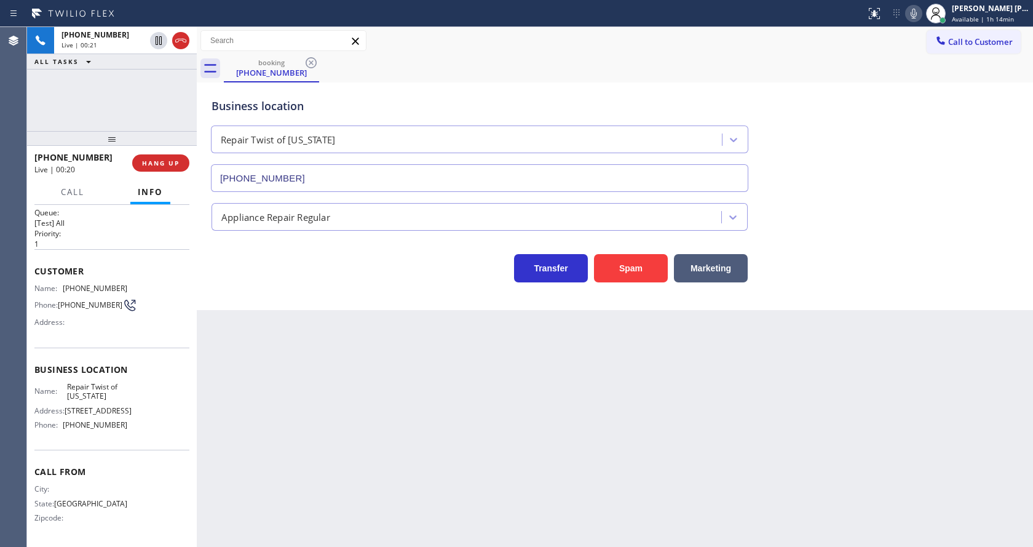
drag, startPoint x: 288, startPoint y: 408, endPoint x: 277, endPoint y: 539, distance: 131.4
click at [288, 414] on div "Back to Dashboard Change Sender ID Customers Technicians Select a contact Outbo…" at bounding box center [615, 287] width 836 height 520
click at [121, 421] on span "[PHONE_NUMBER]" at bounding box center [95, 424] width 65 height 9
drag, startPoint x: 61, startPoint y: 427, endPoint x: 135, endPoint y: 428, distance: 73.2
click at [135, 428] on div "Name: Repair Twist of [US_STATE] Address: [STREET_ADDRESS] Phone: [PHONE_NUMBER]" at bounding box center [111, 408] width 155 height 53
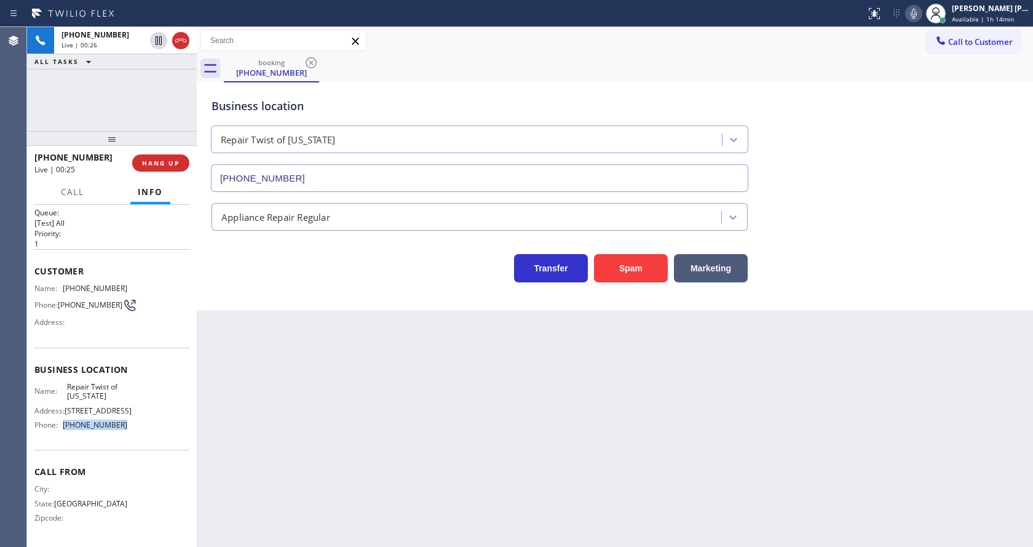
copy div "[PHONE_NUMBER]"
drag, startPoint x: 277, startPoint y: 437, endPoint x: 269, endPoint y: 537, distance: 99.9
click at [277, 443] on div "Back to Dashboard Change Sender ID Customers Technicians Select a contact Outbo…" at bounding box center [615, 287] width 836 height 520
click at [470, 374] on div "Back to Dashboard Change Sender ID Customers Technicians Select a contact Outbo…" at bounding box center [615, 287] width 836 height 520
click at [370, 379] on div "Back to Dashboard Change Sender ID Customers Technicians Select a contact Outbo…" at bounding box center [615, 287] width 836 height 520
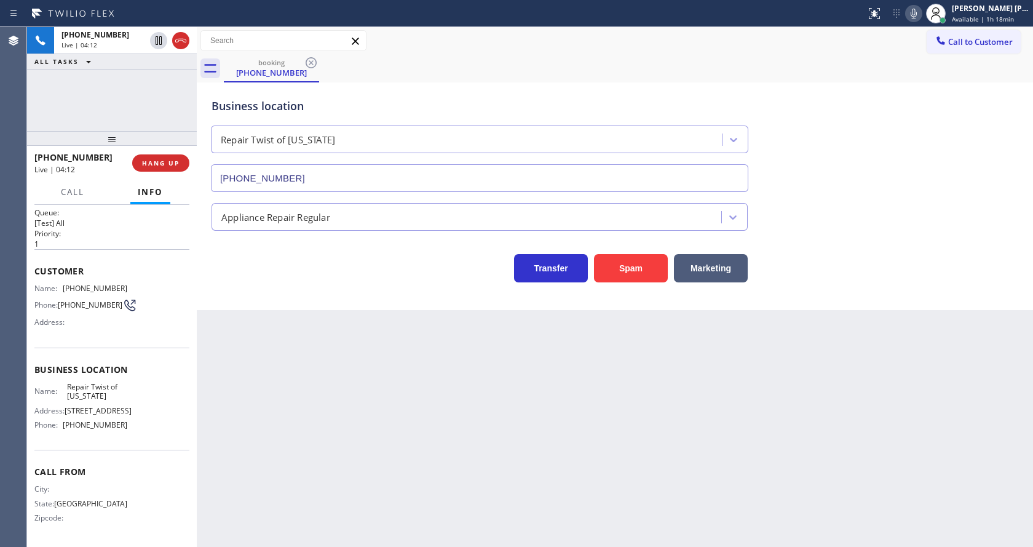
click at [422, 467] on div "Back to Dashboard Change Sender ID Customers Technicians Select a contact Outbo…" at bounding box center [615, 287] width 836 height 520
click at [614, 459] on div "Back to Dashboard Change Sender ID Customers Technicians Select a contact Outbo…" at bounding box center [615, 287] width 836 height 520
click at [916, 10] on icon at bounding box center [913, 13] width 15 height 15
click at [921, 15] on icon at bounding box center [913, 13] width 15 height 15
click at [930, 41] on button "Call to Customer" at bounding box center [974, 41] width 94 height 23
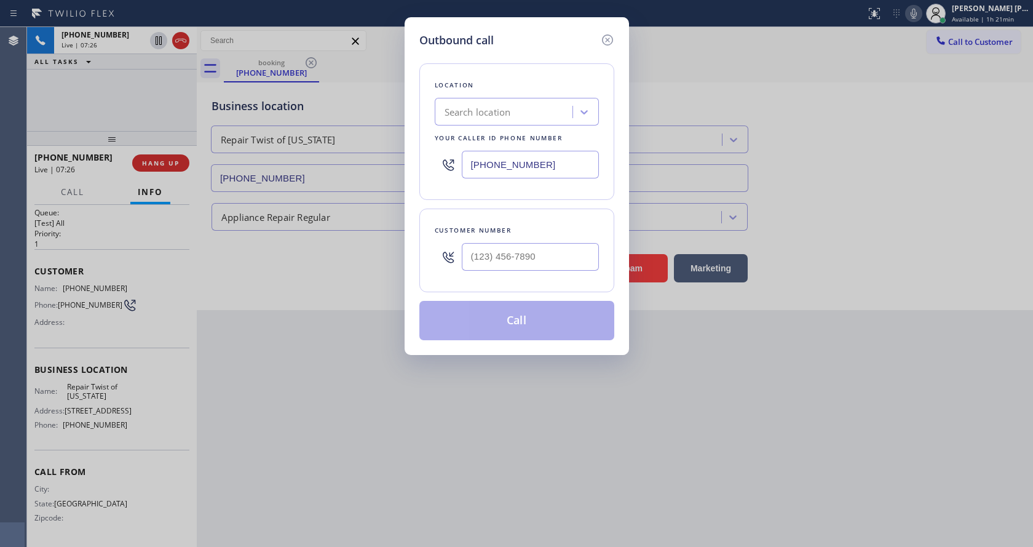
click at [287, 493] on div "Outbound call Location Search location Your caller id phone number [PHONE_NUMBE…" at bounding box center [516, 273] width 1033 height 547
click at [430, 427] on div "Outbound call Location Search location Your caller id phone number [PHONE_NUMBE…" at bounding box center [516, 273] width 1033 height 547
click at [606, 38] on icon at bounding box center [607, 40] width 15 height 15
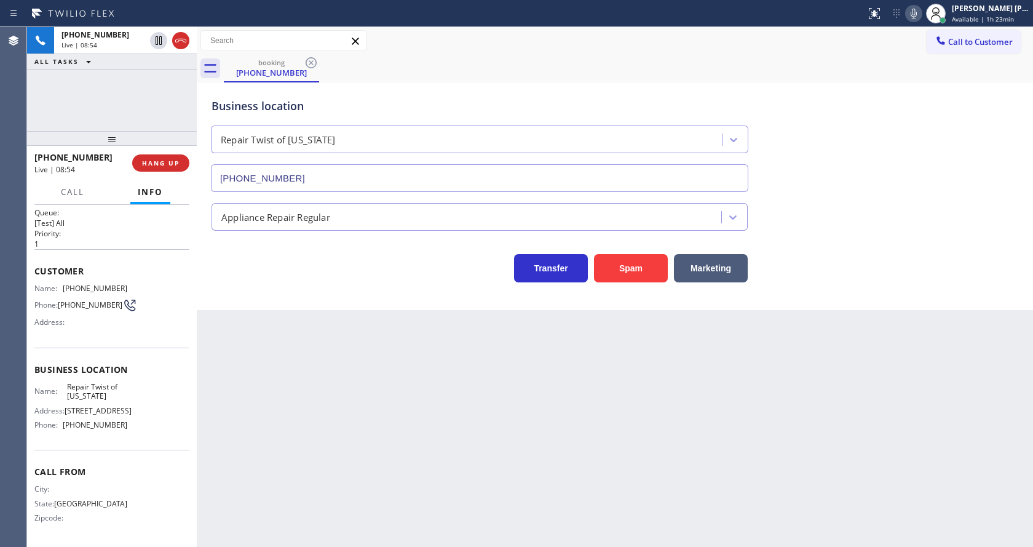
click at [315, 476] on div "Back to Dashboard Change Sender ID Customers Technicians Select a contact Outbo…" at bounding box center [615, 287] width 836 height 520
click at [550, 382] on div "Back to Dashboard Change Sender ID Customers Technicians Select a contact Outbo…" at bounding box center [615, 287] width 836 height 520
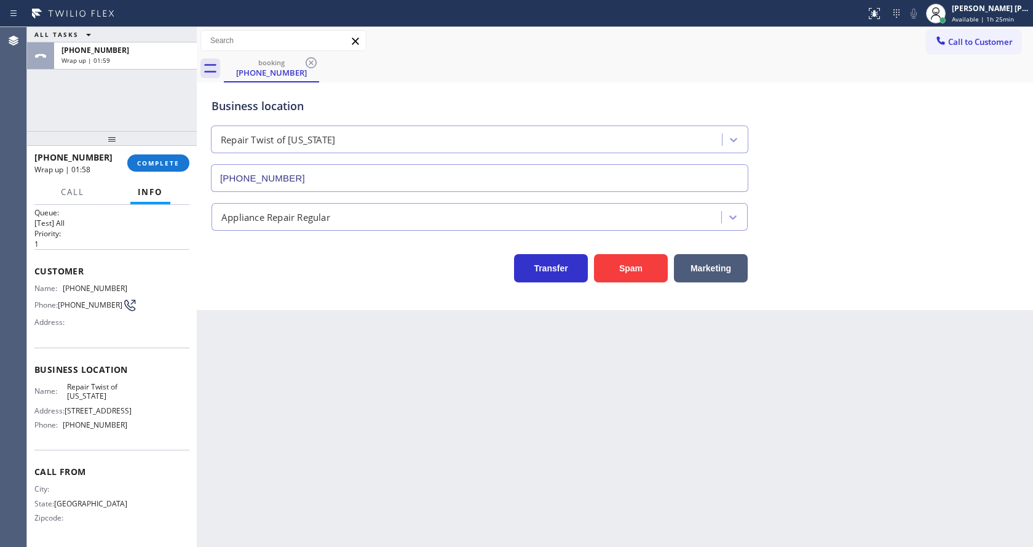
click at [141, 154] on div "[PHONE_NUMBER] Wrap up | 01:58 COMPLETE" at bounding box center [111, 163] width 155 height 32
click at [140, 159] on span "COMPLETE" at bounding box center [158, 163] width 42 height 9
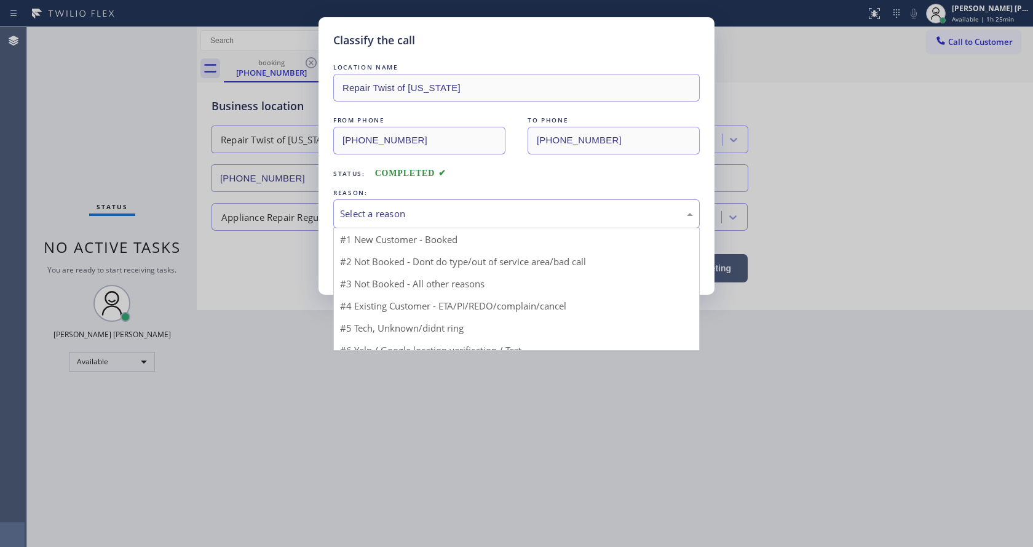
click at [336, 215] on div "Select a reason" at bounding box center [516, 213] width 366 height 29
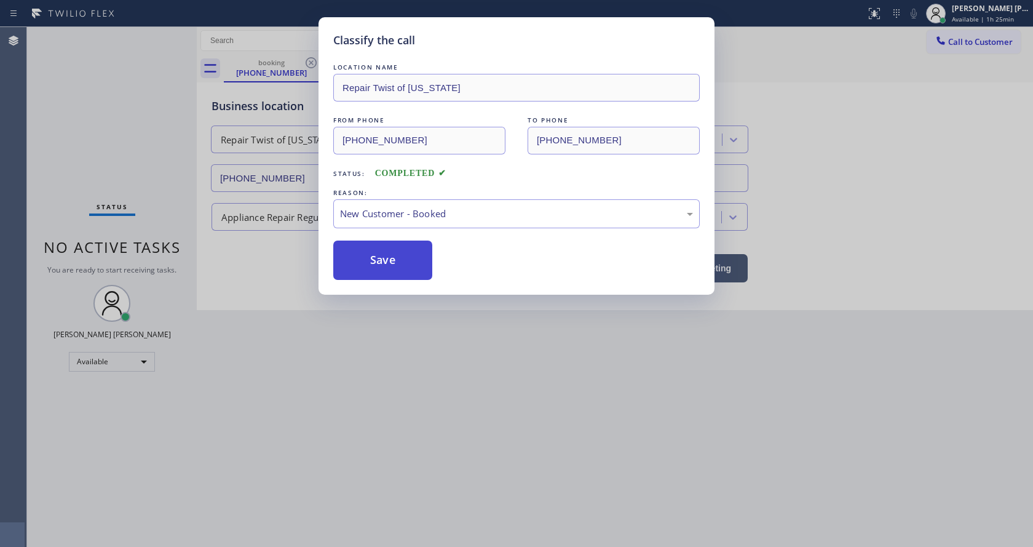
click at [380, 267] on button "Save" at bounding box center [382, 259] width 99 height 39
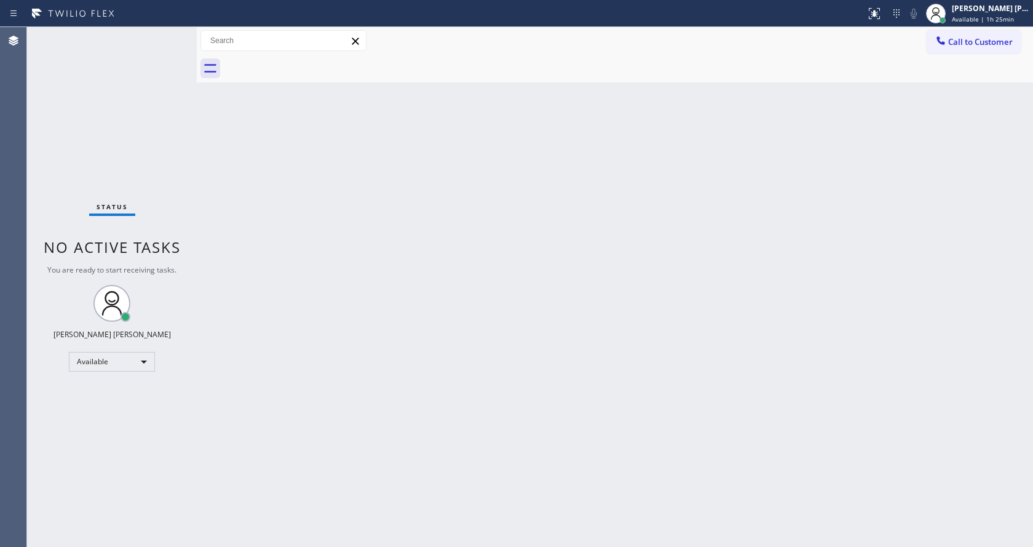
drag, startPoint x: 647, startPoint y: 386, endPoint x: 536, endPoint y: 416, distance: 114.7
click at [641, 388] on div "Back to Dashboard Change Sender ID Customers Technicians Select a contact Outbo…" at bounding box center [615, 287] width 836 height 520
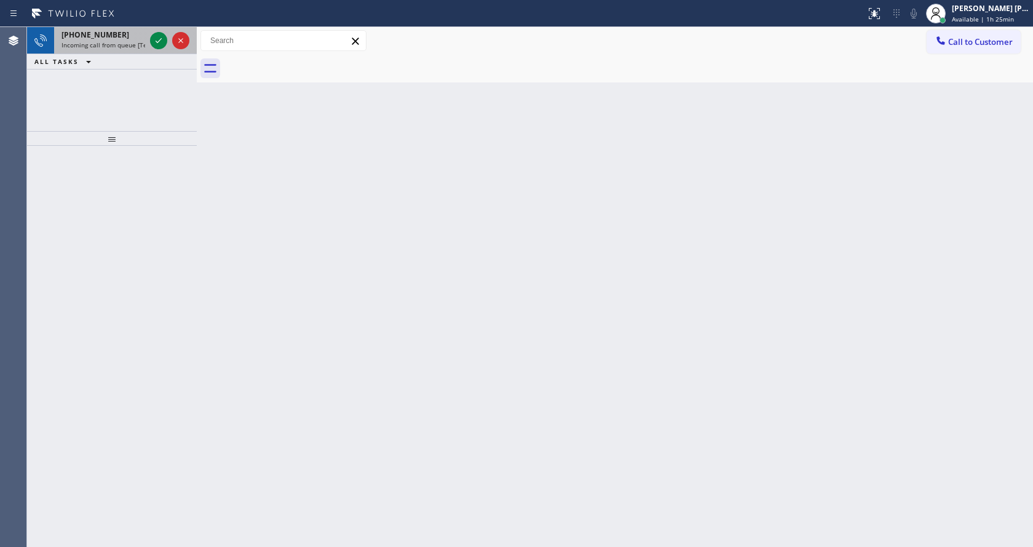
click at [95, 28] on div "[PHONE_NUMBER] Incoming call from queue [Test] All" at bounding box center [100, 40] width 93 height 27
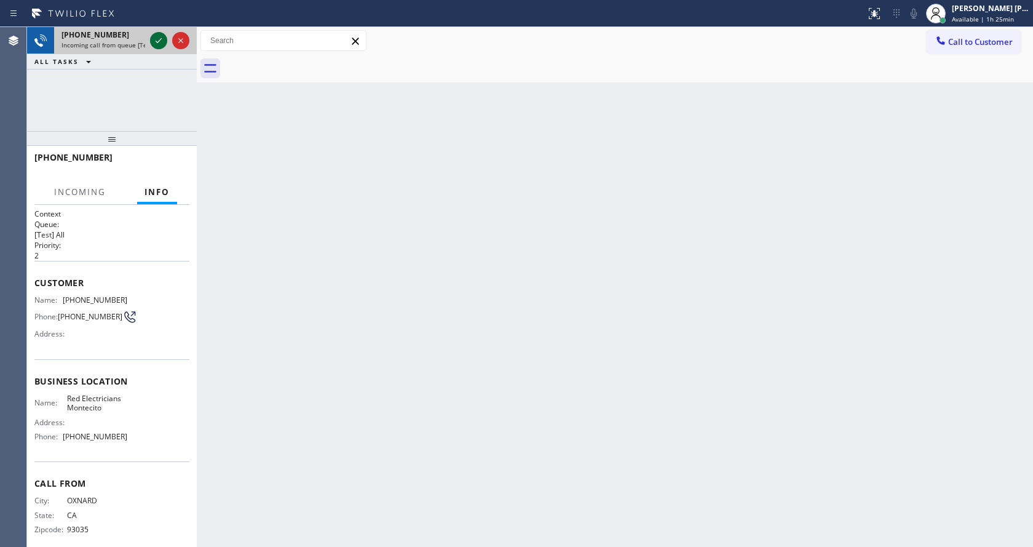
click at [155, 38] on icon at bounding box center [158, 40] width 15 height 15
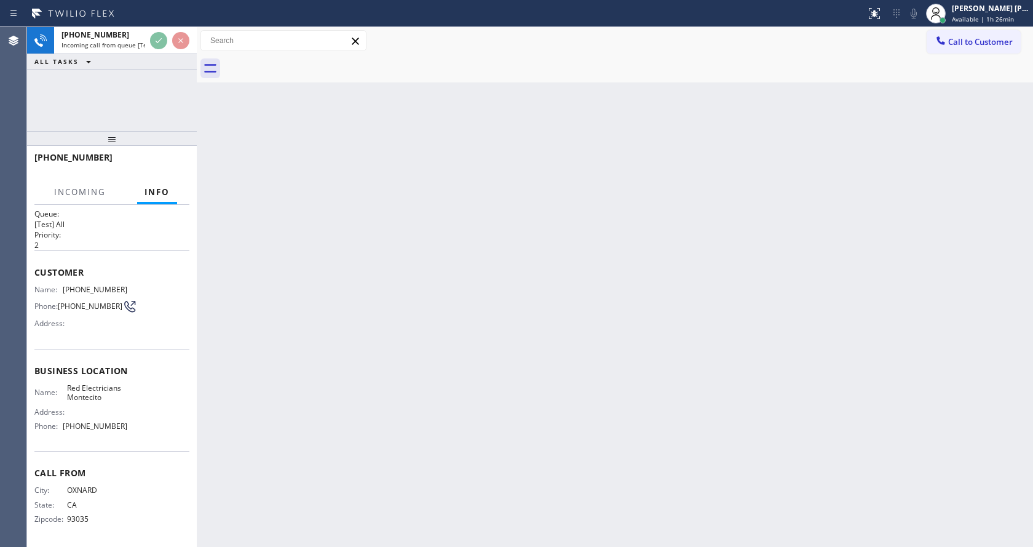
scroll to position [16, 0]
click at [341, 463] on div "Back to Dashboard Change Sender ID Customers Technicians Select a contact Outbo…" at bounding box center [615, 287] width 836 height 520
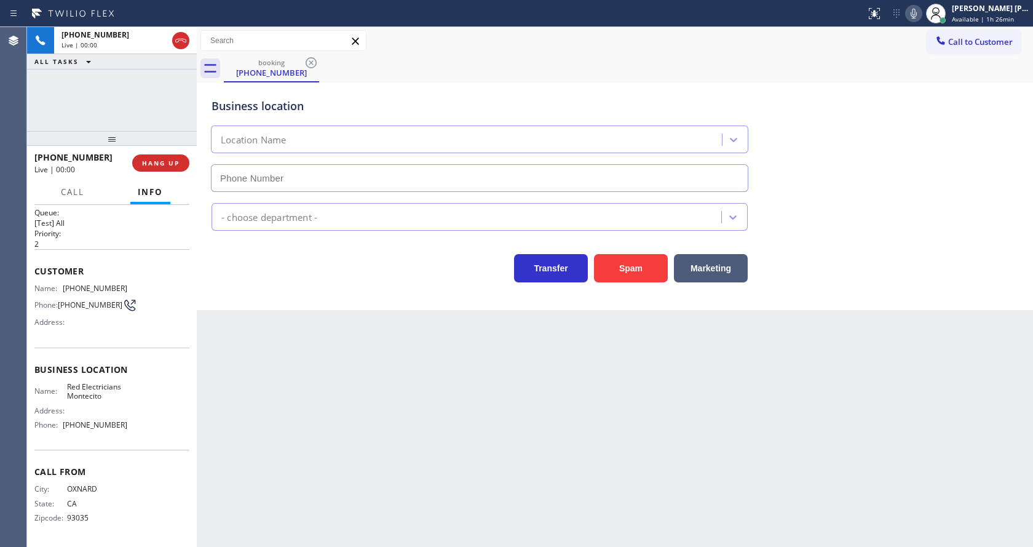
type input "[PHONE_NUMBER]"
drag, startPoint x: 242, startPoint y: 221, endPoint x: 258, endPoint y: 230, distance: 18.5
click at [241, 221] on div "Electricians" at bounding box center [245, 217] width 49 height 14
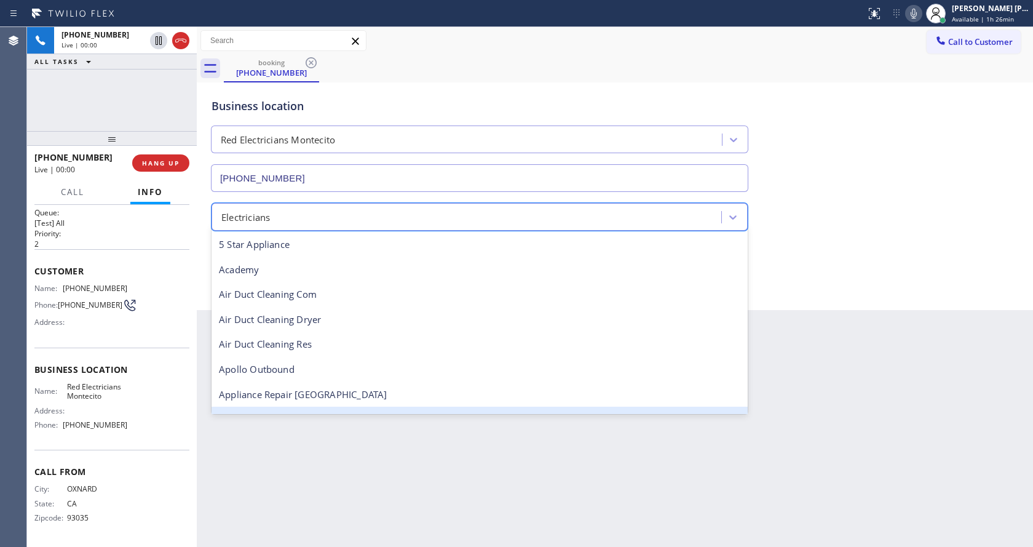
scroll to position [127, 0]
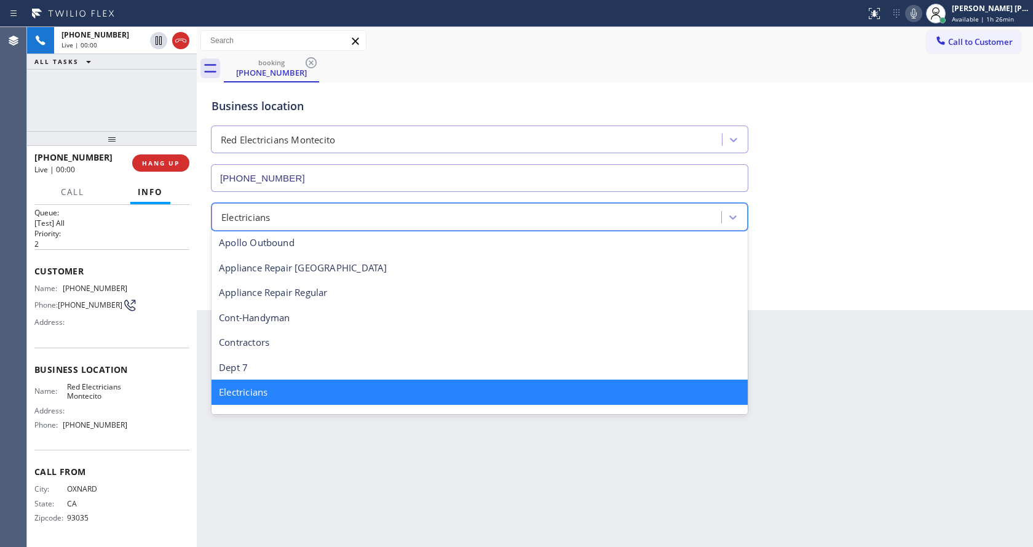
click at [375, 486] on div "Back to Dashboard Change Sender ID Customers Technicians Select a contact Outbo…" at bounding box center [615, 287] width 836 height 520
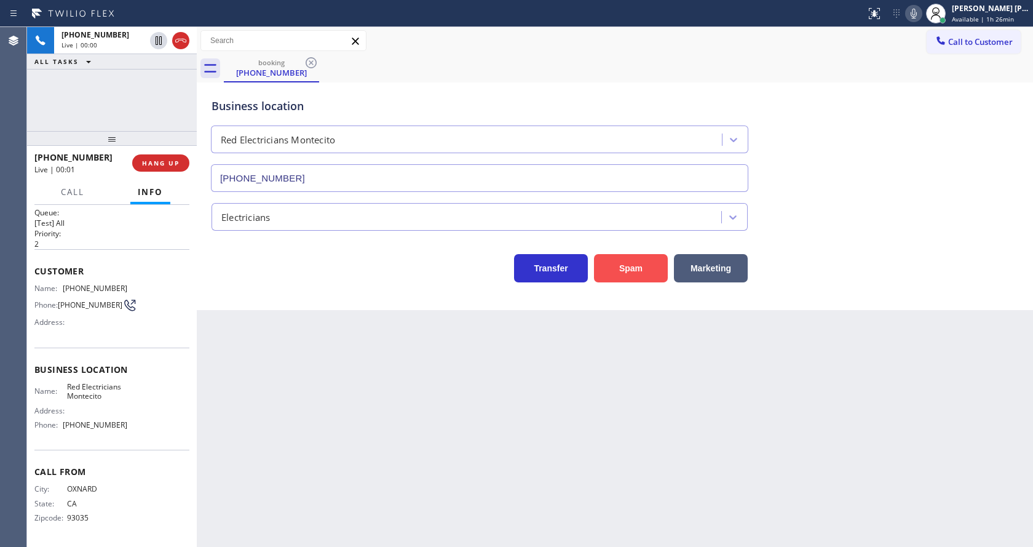
click at [646, 266] on button "Spam" at bounding box center [631, 268] width 74 height 28
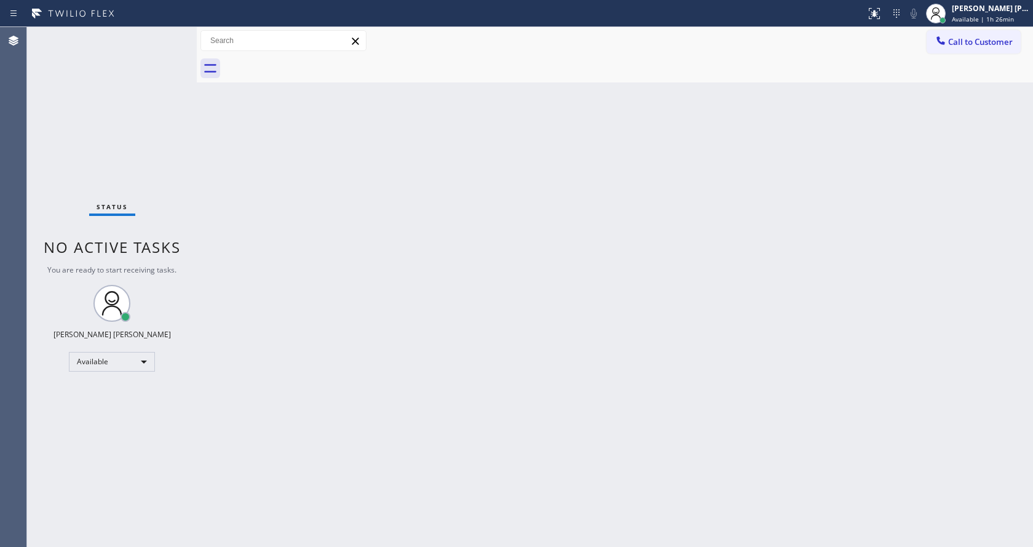
drag, startPoint x: 174, startPoint y: 148, endPoint x: 197, endPoint y: 168, distance: 30.5
click at [178, 151] on div "Status No active tasks You are ready to start receiving tasks. [PERSON_NAME] [P…" at bounding box center [112, 287] width 170 height 520
click at [329, 272] on div "Back to Dashboard Change Sender ID Customers Technicians Select a contact Outbo…" at bounding box center [615, 287] width 836 height 520
click at [611, 235] on div "Back to Dashboard Change Sender ID Customers Technicians Select a contact Outbo…" at bounding box center [615, 287] width 836 height 520
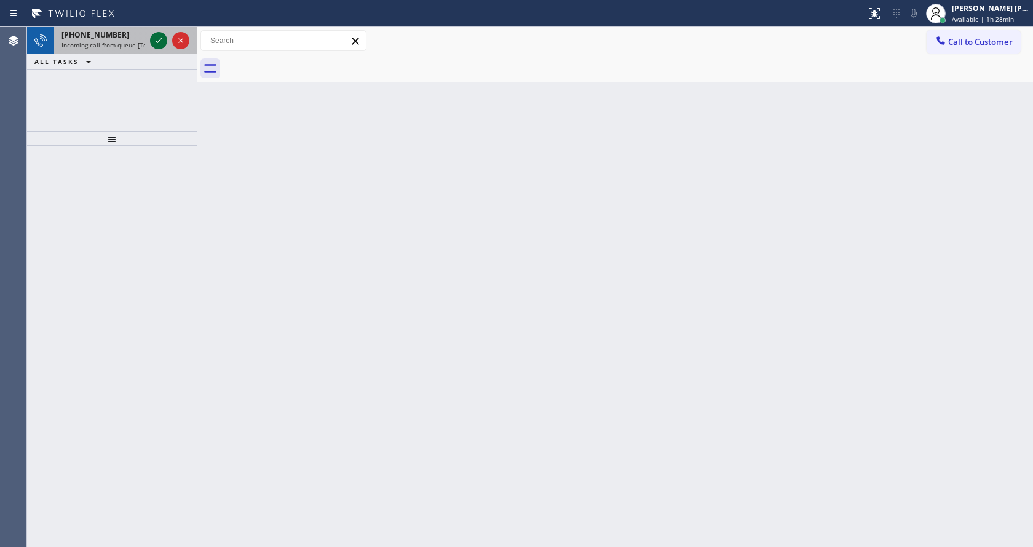
click at [159, 40] on icon at bounding box center [158, 40] width 15 height 15
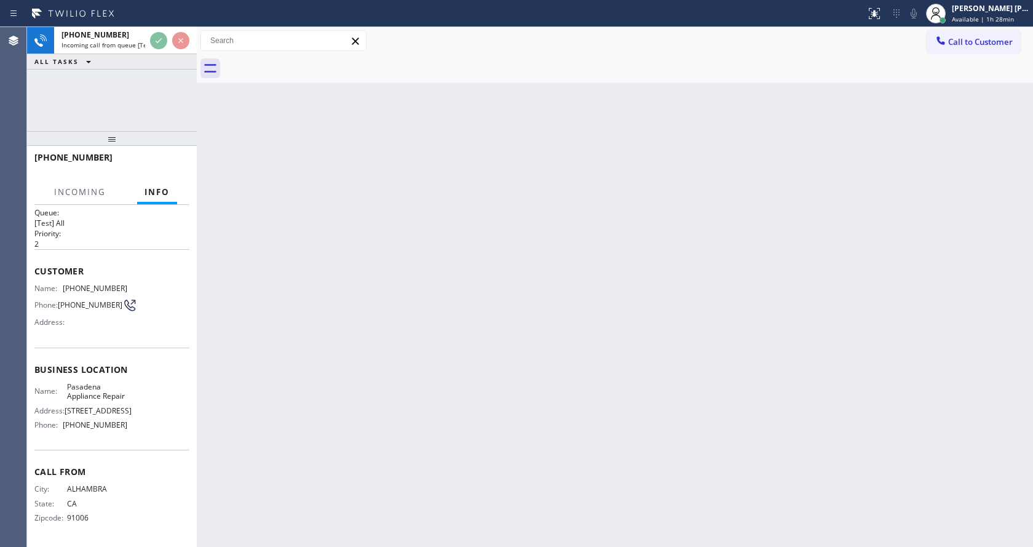
scroll to position [35, 0]
click at [375, 418] on div "Back to Dashboard Change Sender ID Customers Technicians Select a contact Outbo…" at bounding box center [615, 287] width 836 height 520
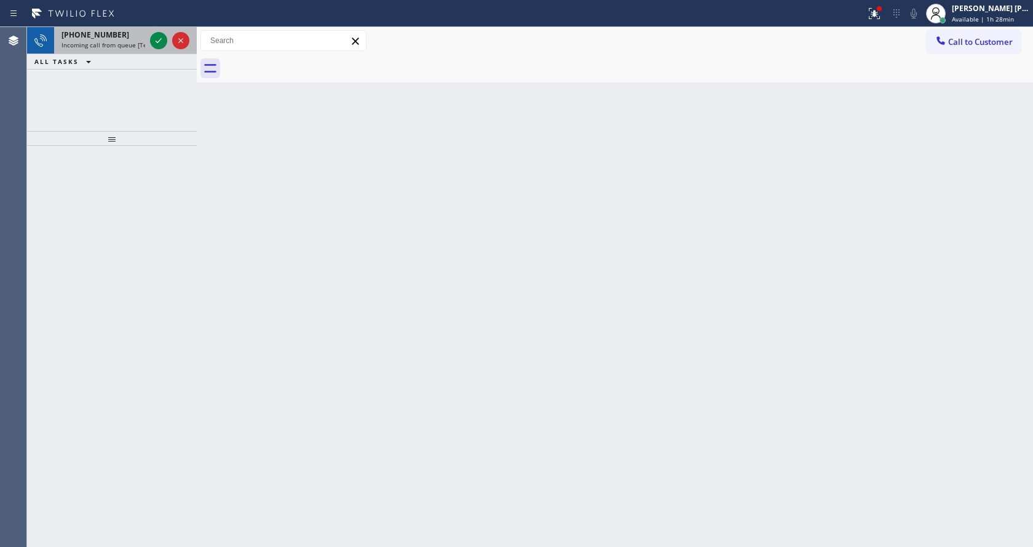
click at [167, 46] on div at bounding box center [170, 40] width 44 height 27
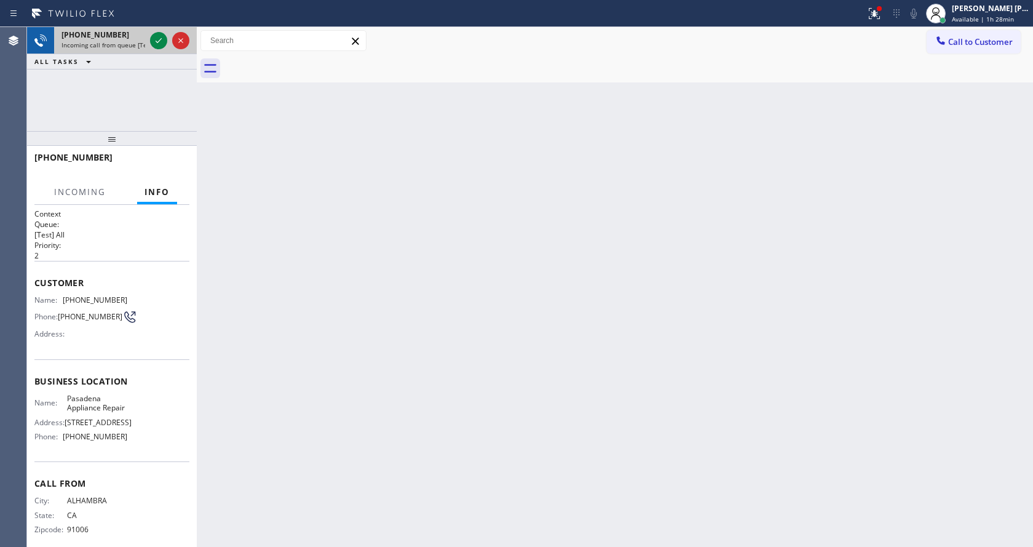
click at [167, 46] on div at bounding box center [170, 40] width 44 height 27
click at [160, 41] on icon at bounding box center [159, 40] width 6 height 5
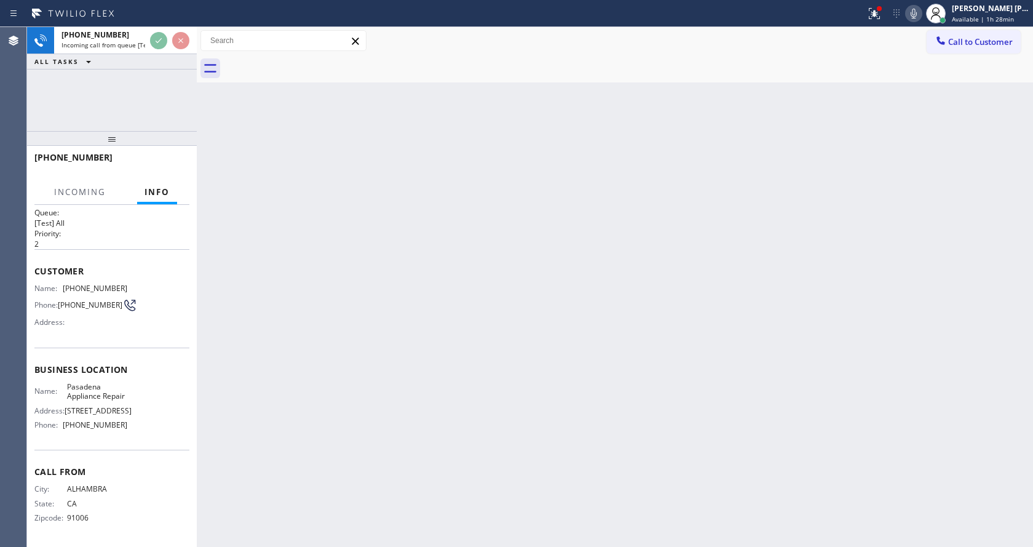
click at [416, 400] on div "Back to Dashboard Change Sender ID Customers Technicians Select a contact Outbo…" at bounding box center [615, 287] width 836 height 520
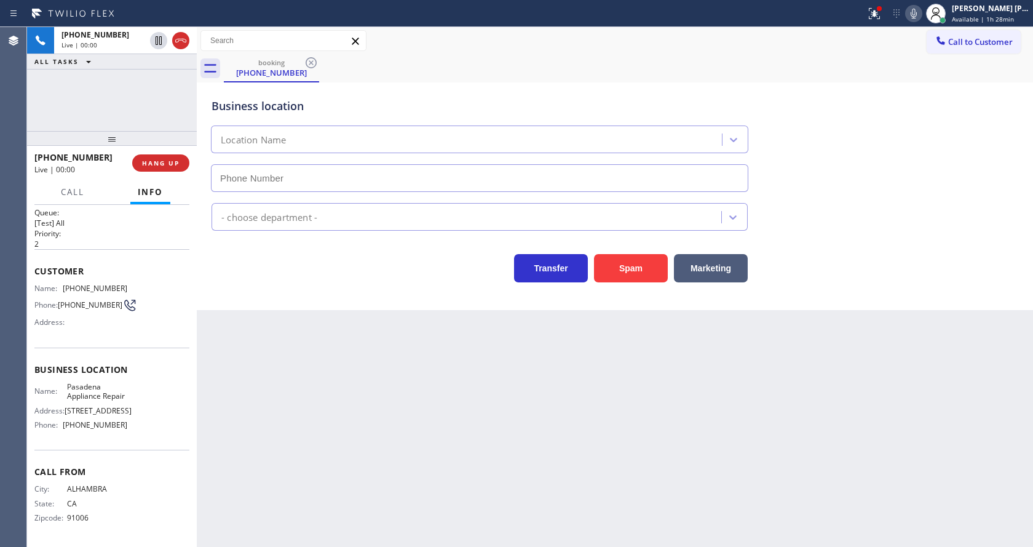
type input "[PHONE_NUMBER]"
click at [600, 513] on div "Back to Dashboard Change Sender ID Customers Technicians Select a contact Outbo…" at bounding box center [615, 287] width 836 height 520
click at [280, 314] on div "Back to Dashboard Change Sender ID Customers Technicians Select a contact Outbo…" at bounding box center [615, 287] width 836 height 520
click at [413, 432] on div "Back to Dashboard Change Sender ID Customers Technicians Select a contact Outbo…" at bounding box center [615, 287] width 836 height 520
click at [314, 370] on div "Back to Dashboard Change Sender ID Customers Technicians Select a contact Outbo…" at bounding box center [615, 287] width 836 height 520
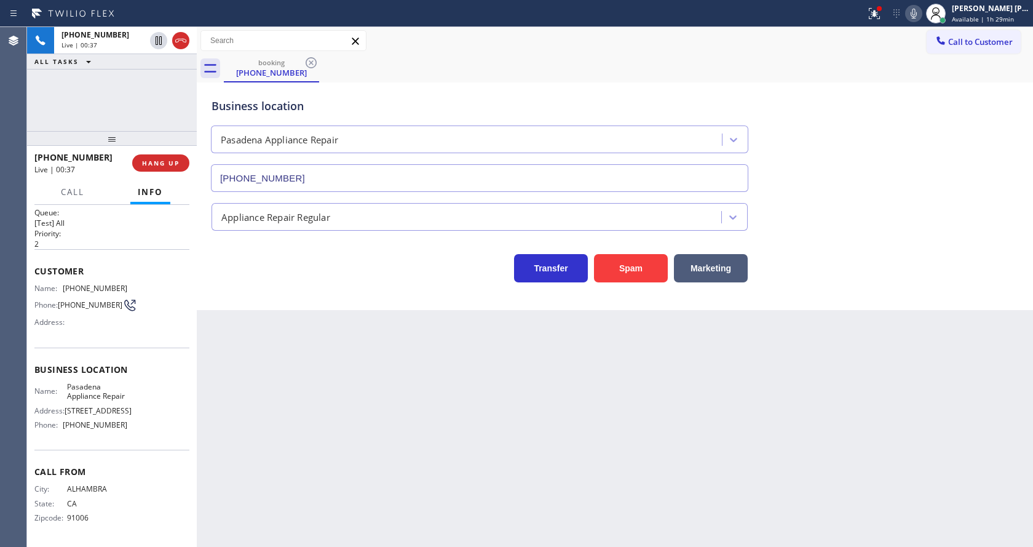
click at [140, 327] on div "Customer Name: [PHONE_NUMBER] Phone: [PHONE_NUMBER] Address:" at bounding box center [111, 298] width 155 height 98
drag, startPoint x: 63, startPoint y: 263, endPoint x: 142, endPoint y: 266, distance: 78.8
click at [142, 283] on div "Name: [PHONE_NUMBER] Phone: [PHONE_NUMBER] Address:" at bounding box center [111, 307] width 155 height 49
copy div "[PHONE_NUMBER]"
drag, startPoint x: 346, startPoint y: 403, endPoint x: 341, endPoint y: 414, distance: 12.4
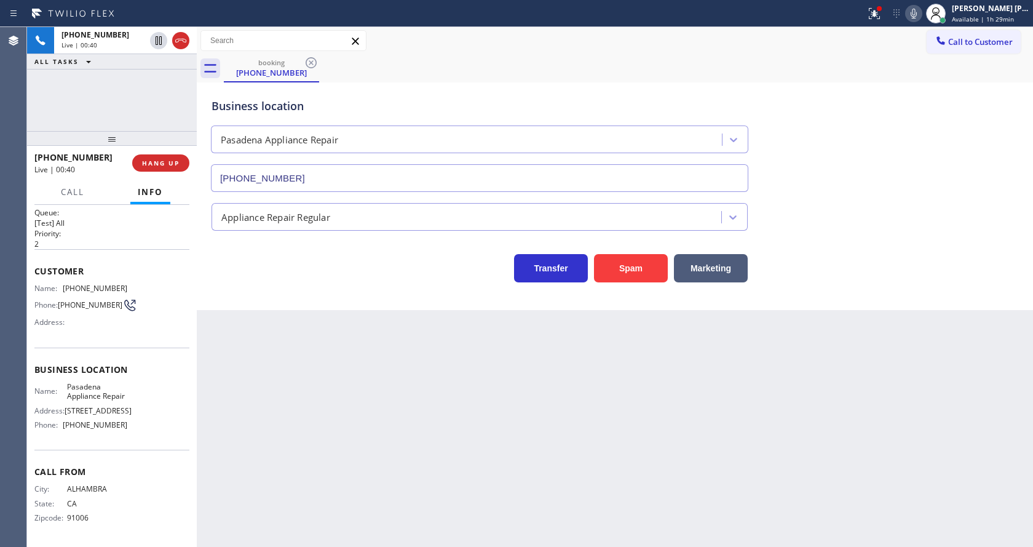
click at [343, 410] on div "Back to Dashboard Change Sender ID Customers Technicians Select a contact Outbo…" at bounding box center [615, 287] width 836 height 520
click at [148, 363] on span "Business location" at bounding box center [111, 369] width 155 height 12
drag, startPoint x: 64, startPoint y: 364, endPoint x: 88, endPoint y: 385, distance: 31.8
click at [88, 385] on div "Name: Pasadena Appliance Repair" at bounding box center [80, 391] width 93 height 19
copy span "Pasadena Appliance Repair"
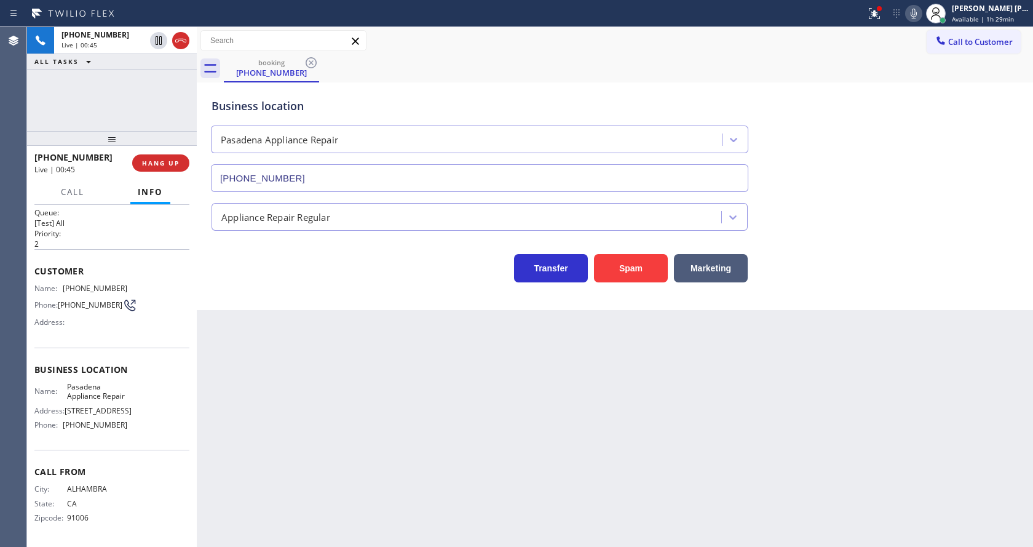
click at [289, 402] on div "Back to Dashboard Change Sender ID Customers Technicians Select a contact Outbo…" at bounding box center [615, 287] width 836 height 520
click at [107, 414] on span "[STREET_ADDRESS]" at bounding box center [98, 410] width 67 height 9
drag, startPoint x: 61, startPoint y: 425, endPoint x: 154, endPoint y: 429, distance: 92.9
click at [154, 429] on div "Name: Pasadena Appliance Repair Address: [STREET_ADDRESS] Phone: [PHONE_NUMBER]" at bounding box center [111, 408] width 155 height 53
copy div "[PHONE_NUMBER]"
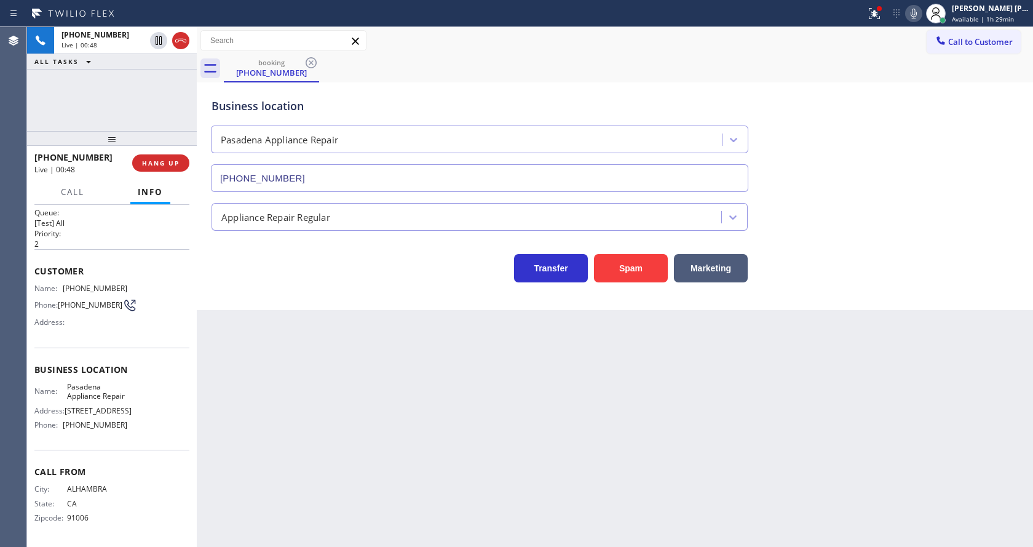
click at [336, 388] on div "Back to Dashboard Change Sender ID Customers Technicians Select a contact Outbo…" at bounding box center [615, 287] width 836 height 520
click at [310, 351] on div "Back to Dashboard Change Sender ID Customers Technicians Select a contact Outbo…" at bounding box center [615, 287] width 836 height 520
click at [169, 162] on span "HANG UP" at bounding box center [161, 163] width 38 height 9
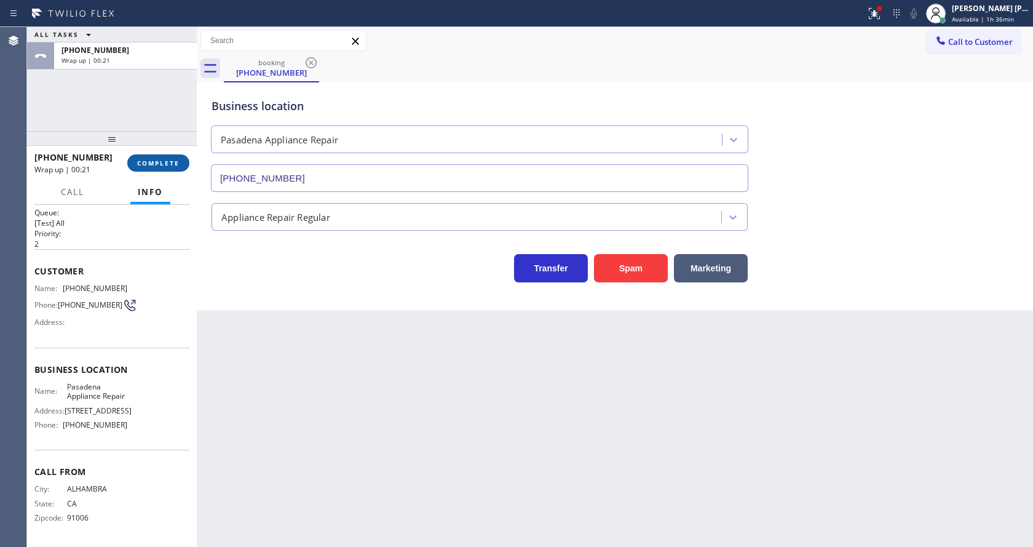
click at [144, 160] on span "COMPLETE" at bounding box center [158, 163] width 42 height 9
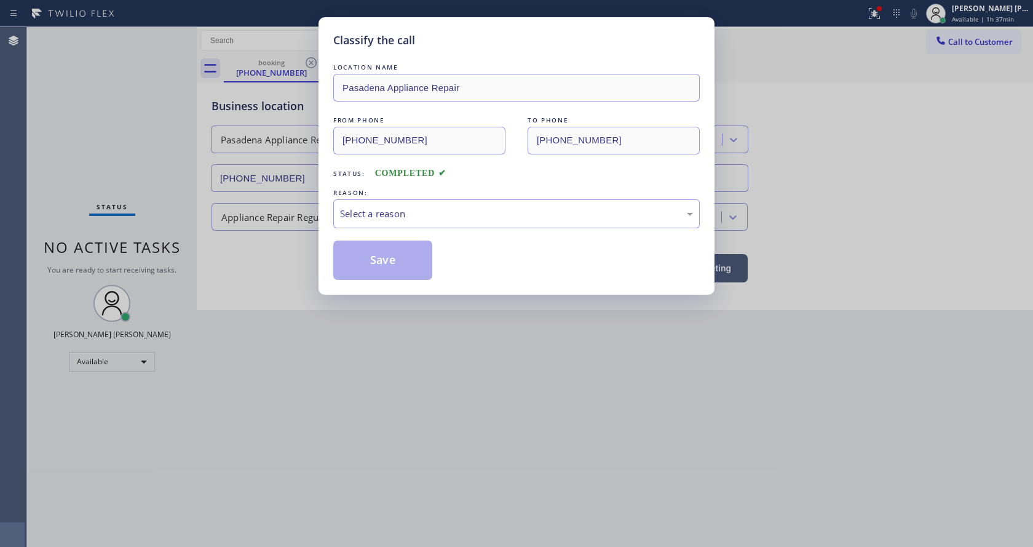
click at [401, 228] on div "LOCATION NAME [GEOGRAPHIC_DATA] Appliance Repair FROM PHONE [PHONE_NUMBER] TO P…" at bounding box center [516, 170] width 366 height 219
click at [391, 211] on div "Select a reason" at bounding box center [516, 214] width 353 height 14
drag, startPoint x: 381, startPoint y: 253, endPoint x: 337, endPoint y: 514, distance: 264.3
click at [381, 257] on button "Save" at bounding box center [382, 259] width 99 height 39
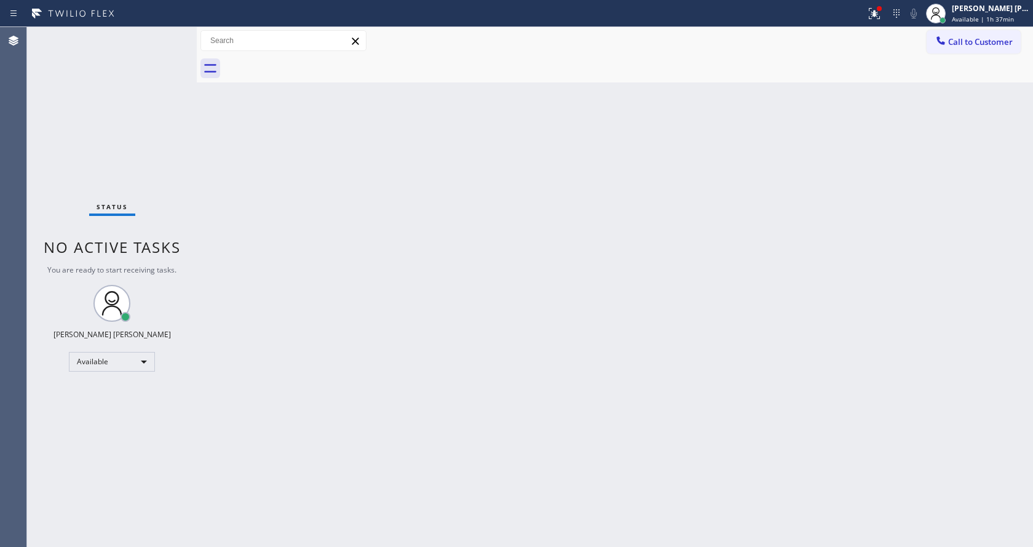
drag, startPoint x: 683, startPoint y: 170, endPoint x: 667, endPoint y: 173, distance: 17.0
click at [683, 170] on div "Back to Dashboard Change Sender ID Customers Technicians Select a contact Outbo…" at bounding box center [615, 287] width 836 height 520
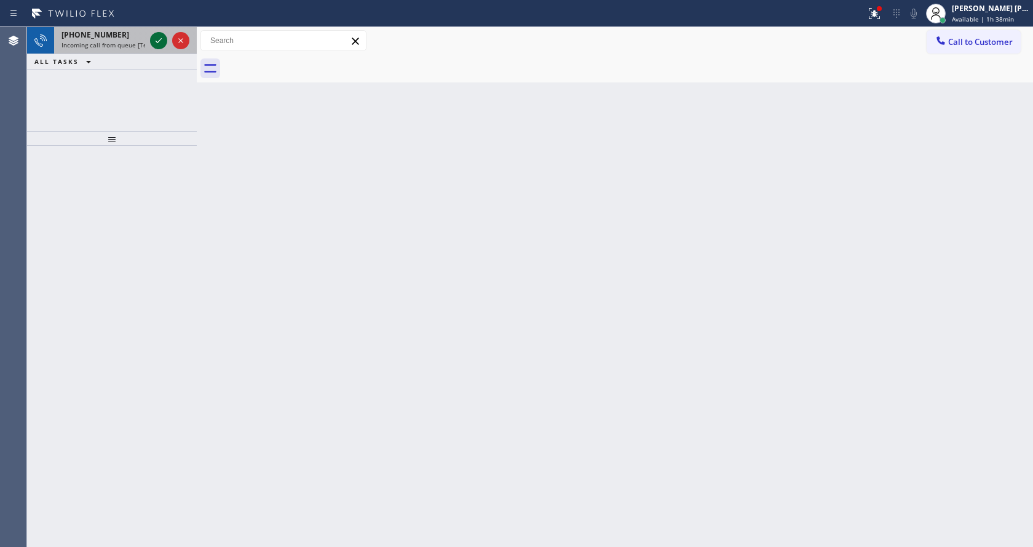
click at [152, 39] on icon at bounding box center [158, 40] width 15 height 15
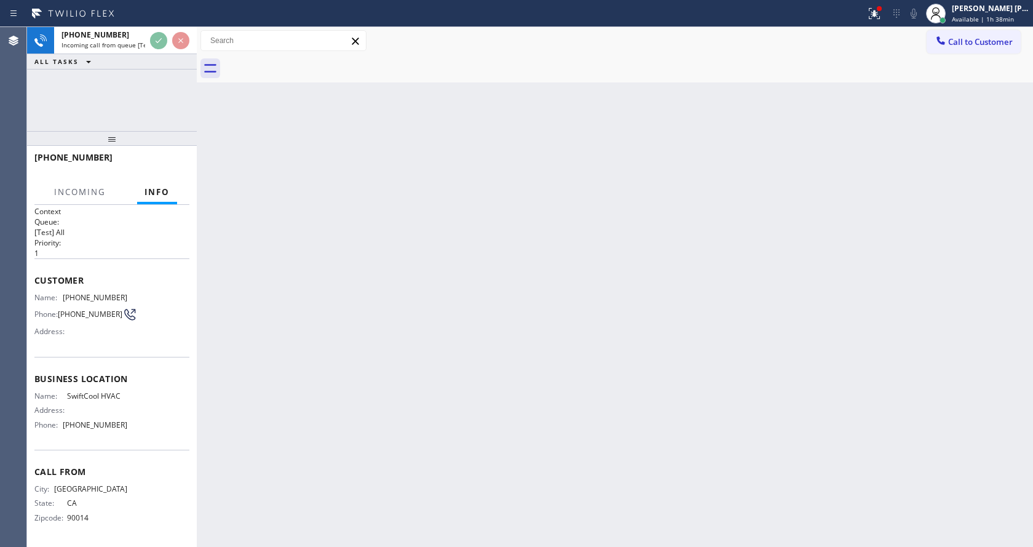
scroll to position [6, 0]
click at [382, 303] on div "Back to Dashboard Change Sender ID Customers Technicians Select a contact Outbo…" at bounding box center [615, 287] width 836 height 520
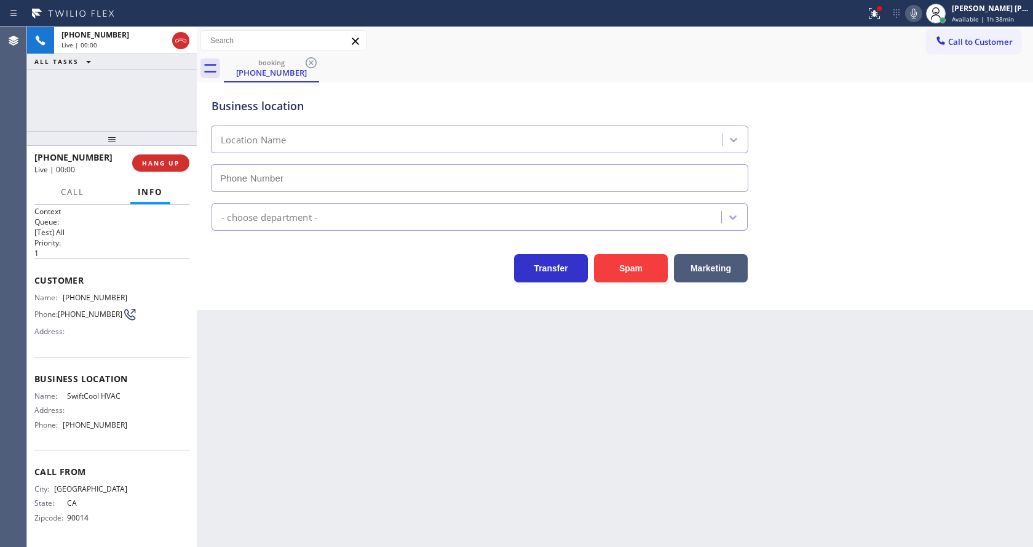
type input "[PHONE_NUMBER]"
click at [627, 258] on button "Spam" at bounding box center [631, 268] width 74 height 28
drag, startPoint x: 339, startPoint y: 485, endPoint x: 373, endPoint y: 538, distance: 63.3
click at [342, 486] on div "Back to Dashboard Change Sender ID Customers Technicians Select a contact Outbo…" at bounding box center [615, 287] width 836 height 520
click at [210, 330] on div "Back to Dashboard Change Sender ID Customers Technicians Select a contact Outbo…" at bounding box center [615, 287] width 836 height 520
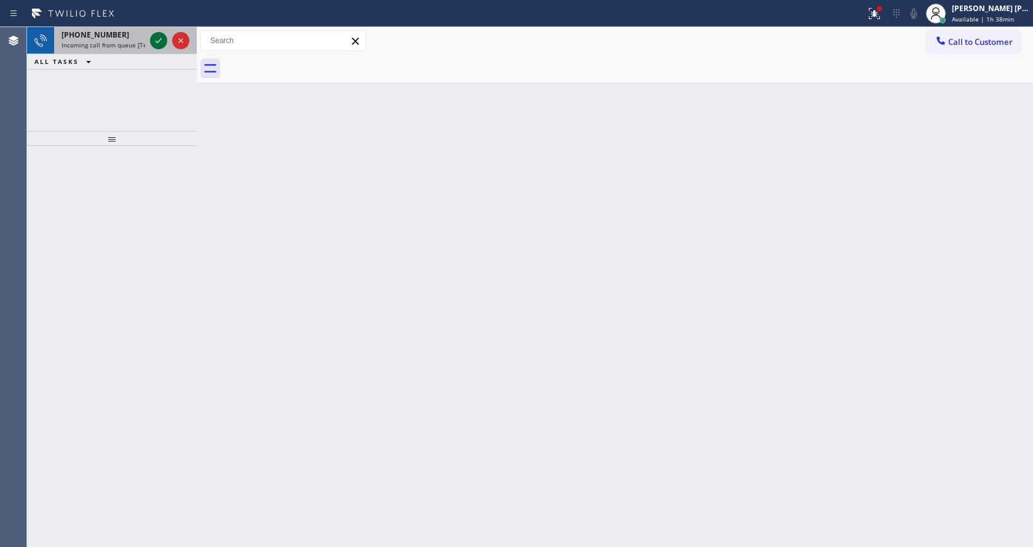
click at [164, 34] on icon at bounding box center [158, 40] width 15 height 15
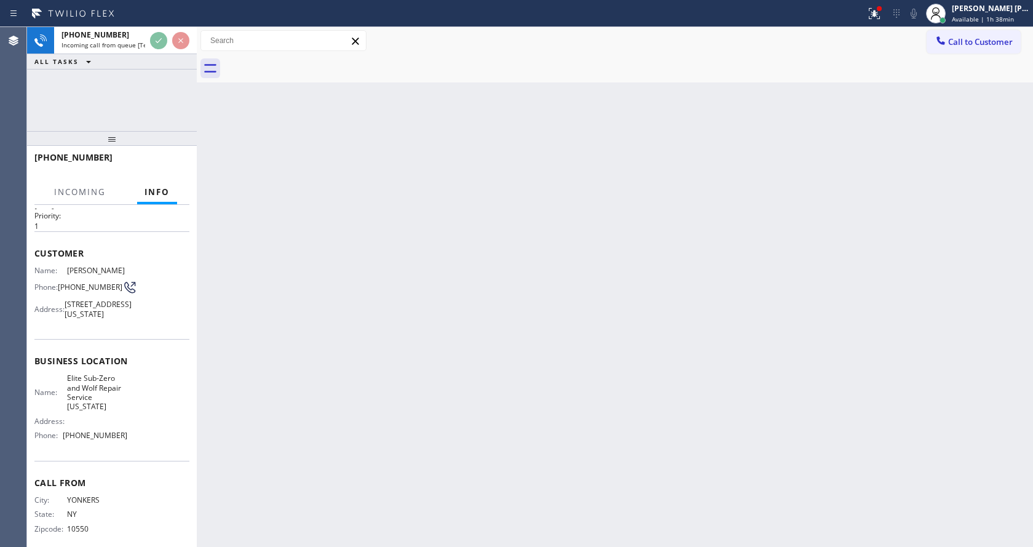
scroll to position [54, 0]
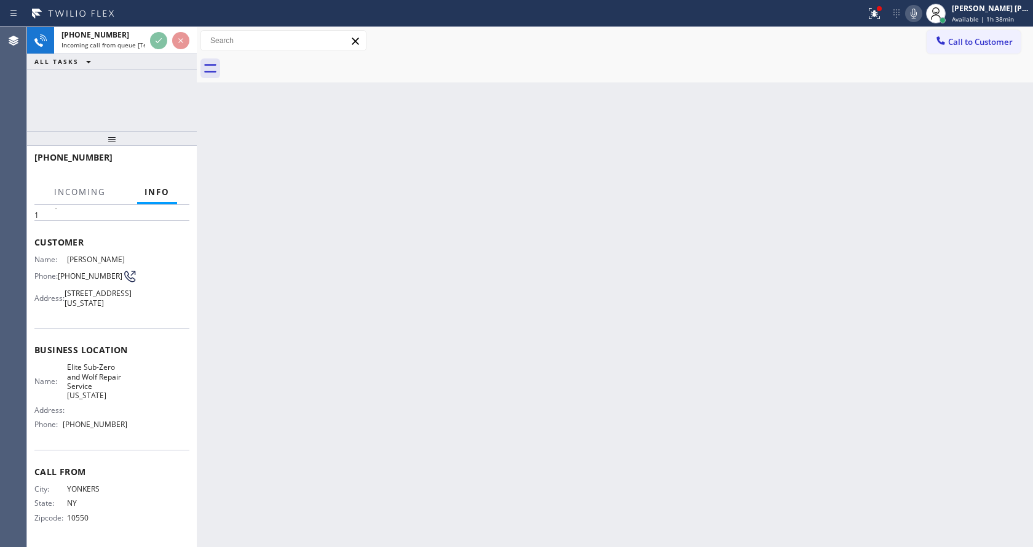
click at [424, 385] on div "Back to Dashboard Change Sender ID Customers Technicians Select a contact Outbo…" at bounding box center [615, 287] width 836 height 520
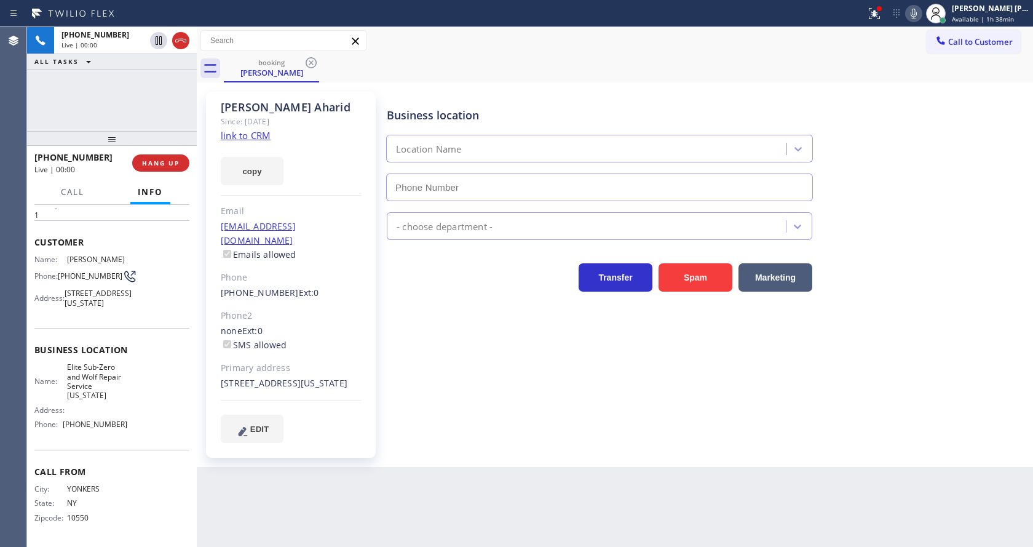
type input "[PHONE_NUMBER]"
click at [880, 12] on icon at bounding box center [874, 13] width 11 height 11
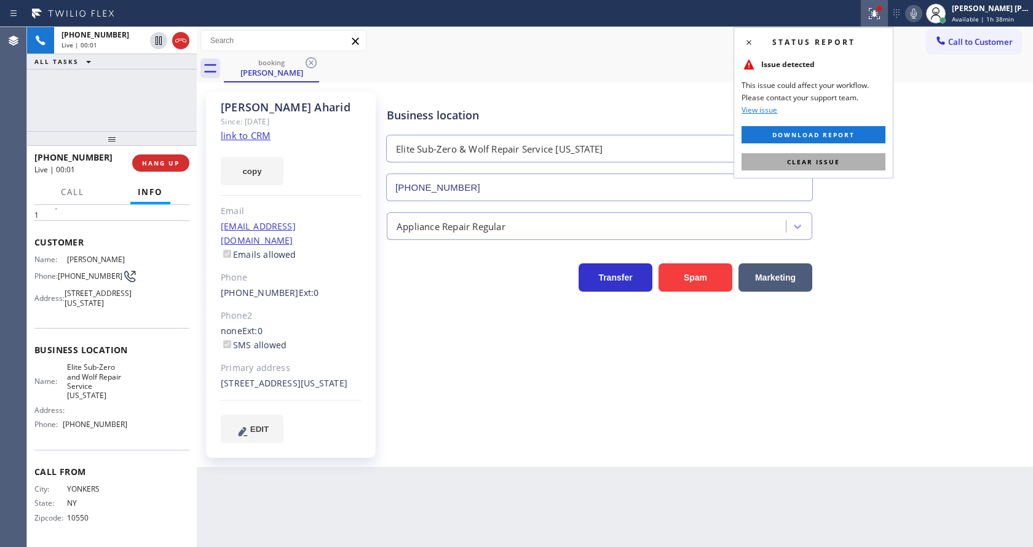
click at [841, 164] on button "Clear issue" at bounding box center [814, 161] width 144 height 17
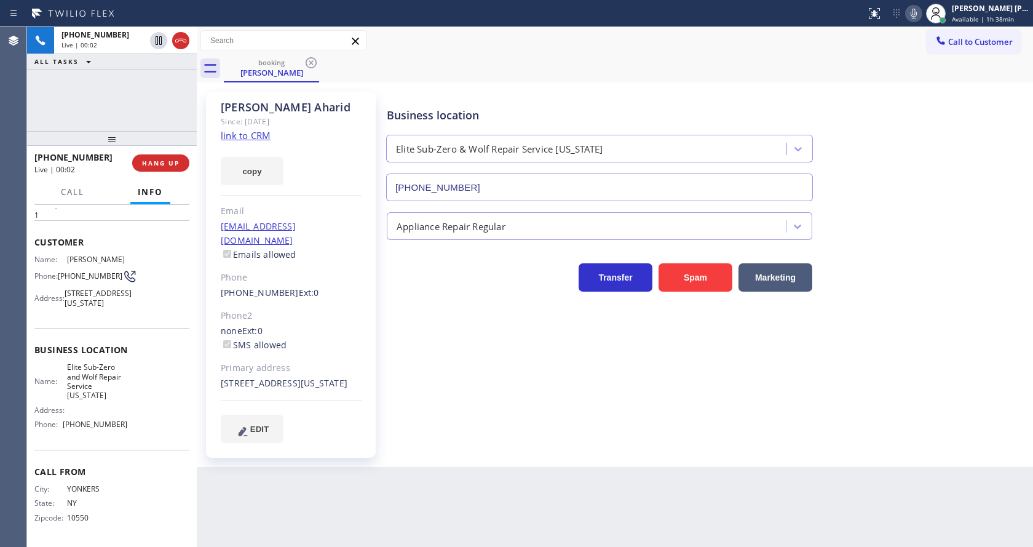
click at [921, 7] on icon at bounding box center [913, 13] width 15 height 15
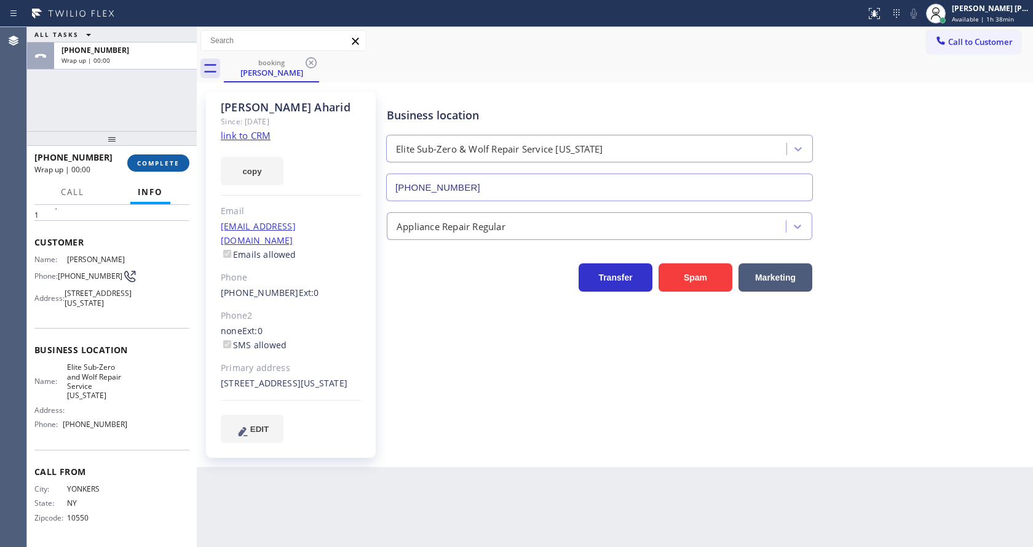
click at [170, 159] on span "COMPLETE" at bounding box center [158, 163] width 42 height 9
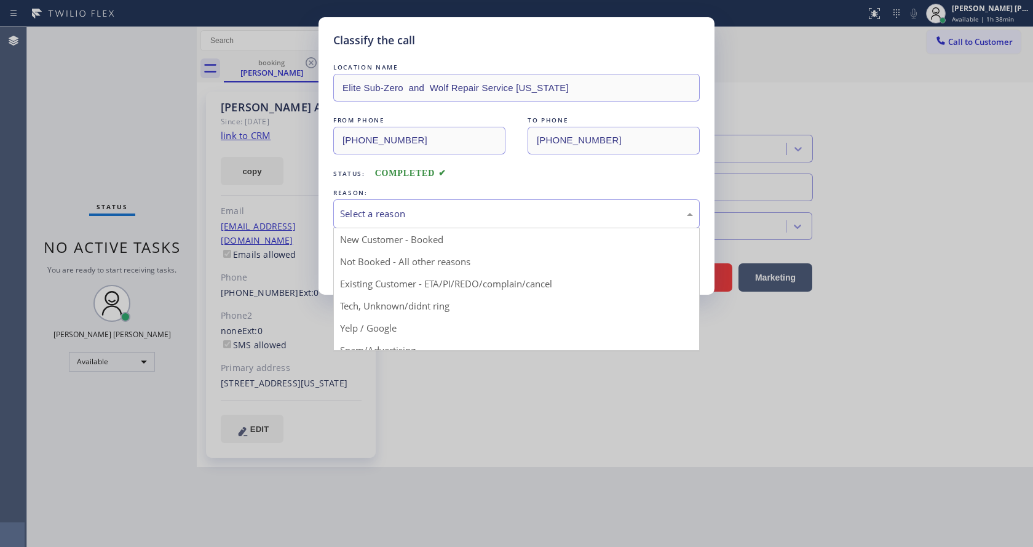
click at [431, 209] on div "Select a reason" at bounding box center [516, 214] width 353 height 14
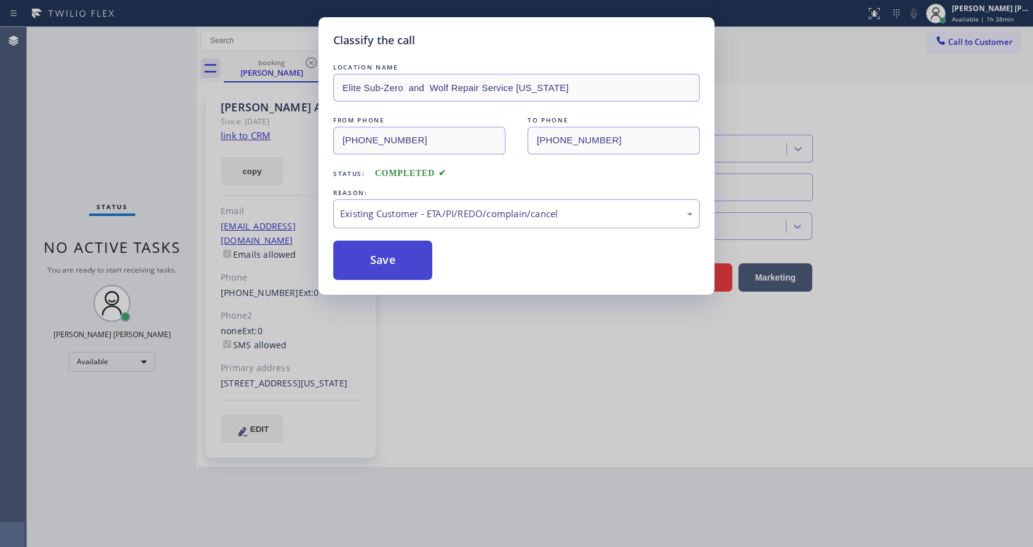
click at [406, 253] on button "Save" at bounding box center [382, 259] width 99 height 39
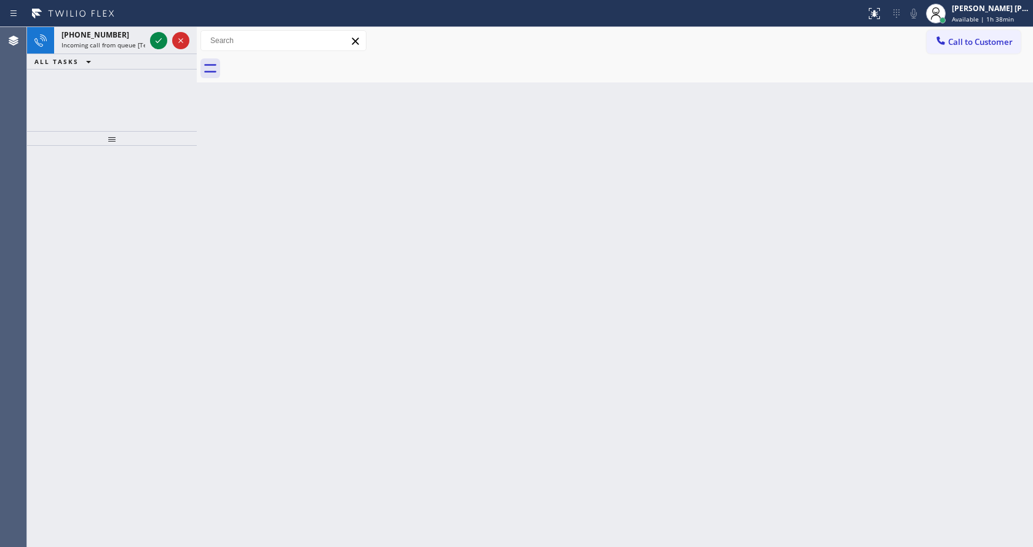
click at [978, 15] on span "Available | 1h 38min" at bounding box center [983, 19] width 62 height 9
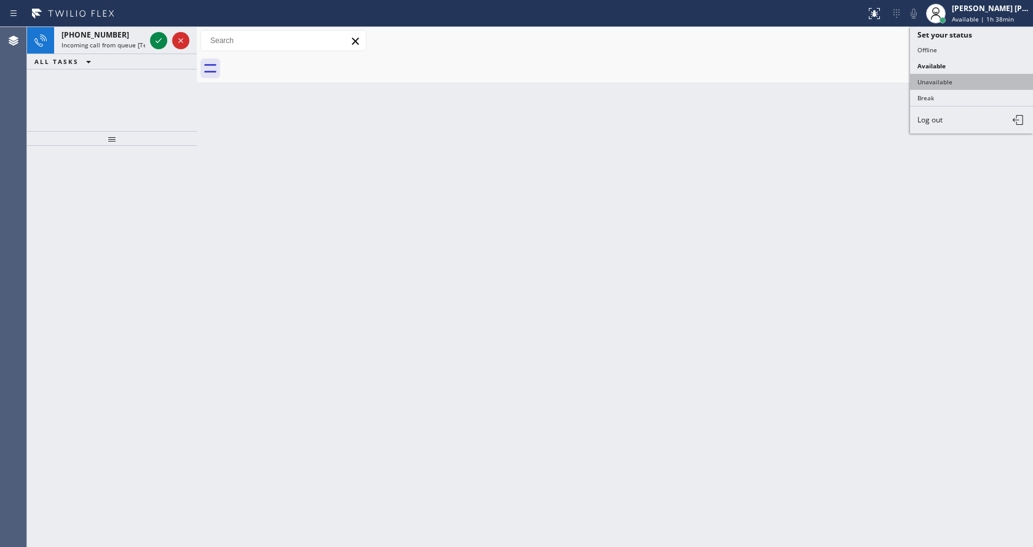
click at [966, 86] on button "Unavailable" at bounding box center [971, 82] width 123 height 16
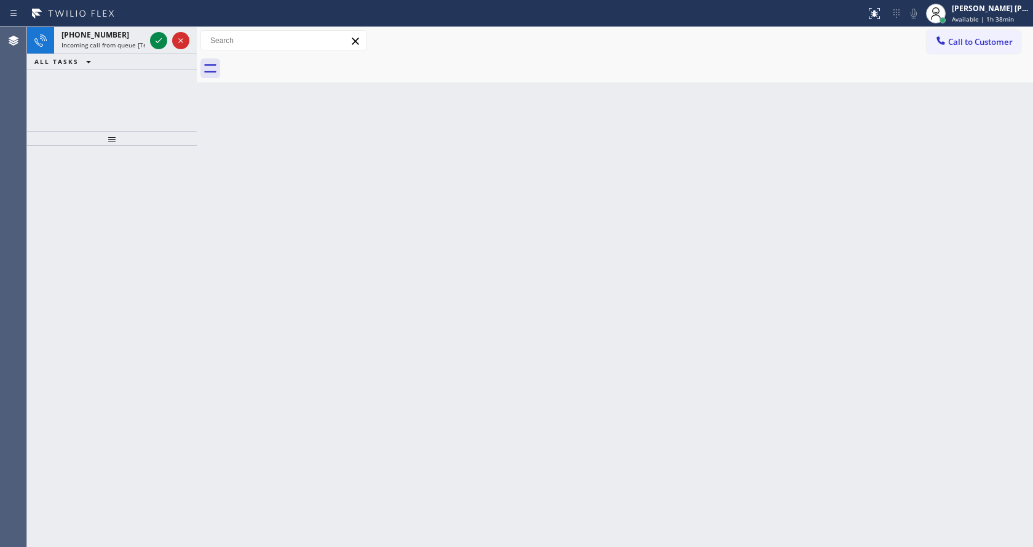
click at [473, 368] on div "Back to Dashboard Change Sender ID Customers Technicians Select a contact Outbo…" at bounding box center [615, 287] width 836 height 520
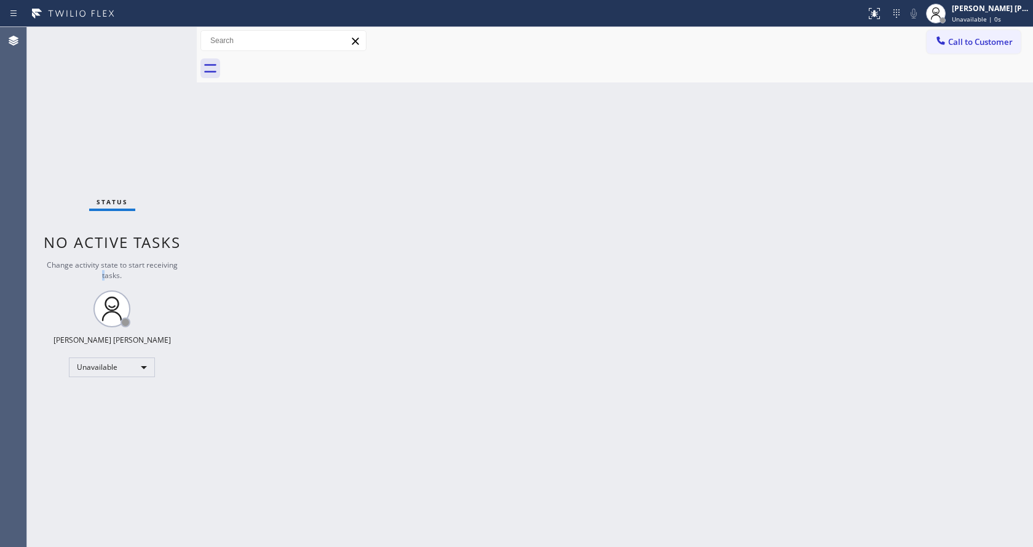
click at [106, 283] on div "Status No active tasks Change activity state to start receiving tasks. [PERSON_…" at bounding box center [112, 287] width 170 height 520
click at [354, 331] on div "Back to Dashboard Change Sender ID Customers Technicians Select a contact Outbo…" at bounding box center [615, 287] width 836 height 520
click at [230, 244] on div "Back to Dashboard Change Sender ID Customers Technicians Select a contact Outbo…" at bounding box center [615, 287] width 836 height 520
click at [668, 333] on div "Back to Dashboard Change Sender ID Customers Technicians Select a contact Outbo…" at bounding box center [615, 287] width 836 height 520
click at [973, 22] on span "Unavailable | 9s" at bounding box center [976, 19] width 49 height 9
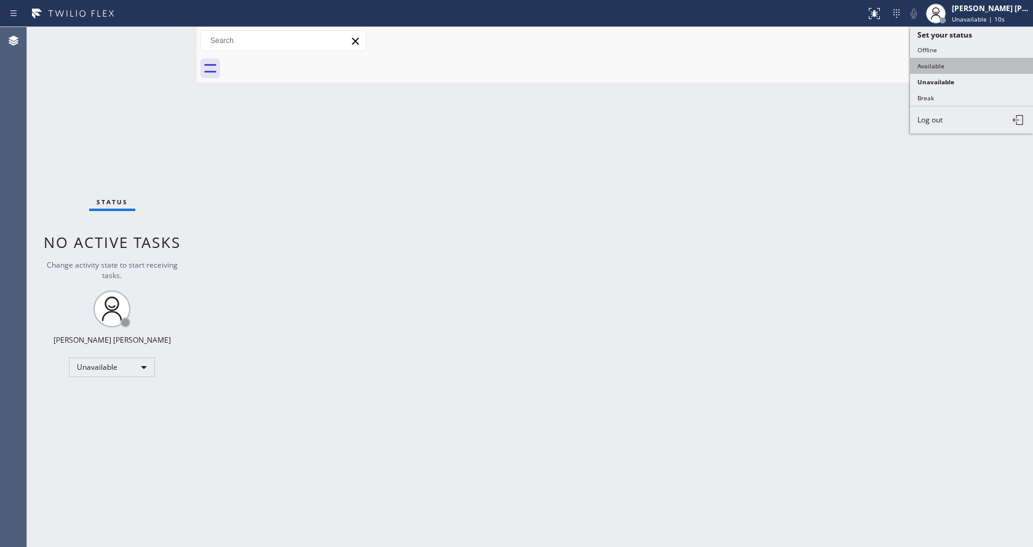
click at [956, 69] on button "Available" at bounding box center [971, 66] width 123 height 16
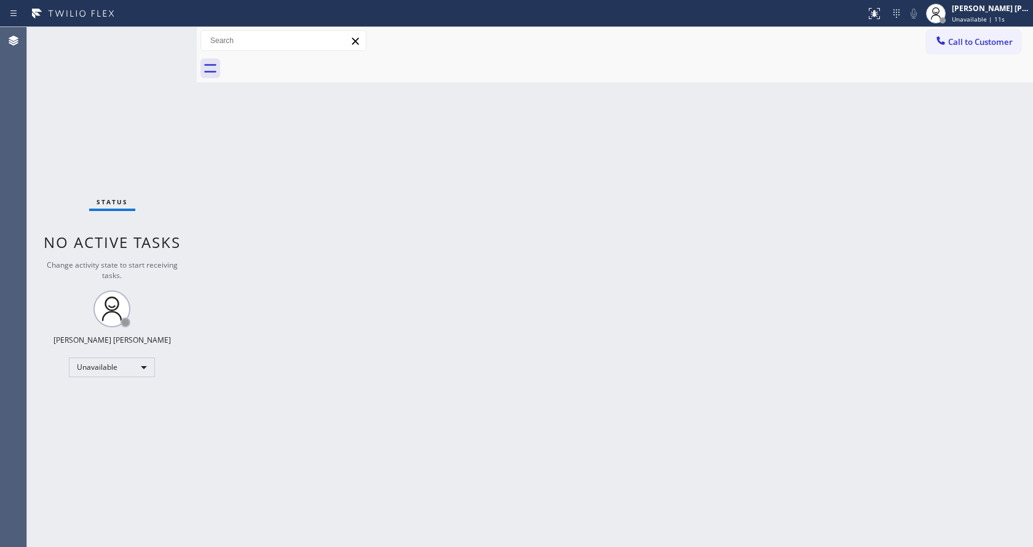
click at [459, 416] on div "Back to Dashboard Change Sender ID Customers Technicians Select a contact Outbo…" at bounding box center [615, 287] width 836 height 520
drag, startPoint x: 160, startPoint y: 195, endPoint x: 114, endPoint y: 78, distance: 125.6
click at [160, 195] on div "Status No active tasks You are ready to start receiving tasks. [PERSON_NAME] [P…" at bounding box center [112, 287] width 170 height 520
click at [167, 33] on div "Status No active tasks You are ready to start receiving tasks. [PERSON_NAME] [P…" at bounding box center [112, 287] width 170 height 520
click at [721, 270] on div "Back to Dashboard Change Sender ID Customers Technicians Select a contact Outbo…" at bounding box center [615, 287] width 836 height 520
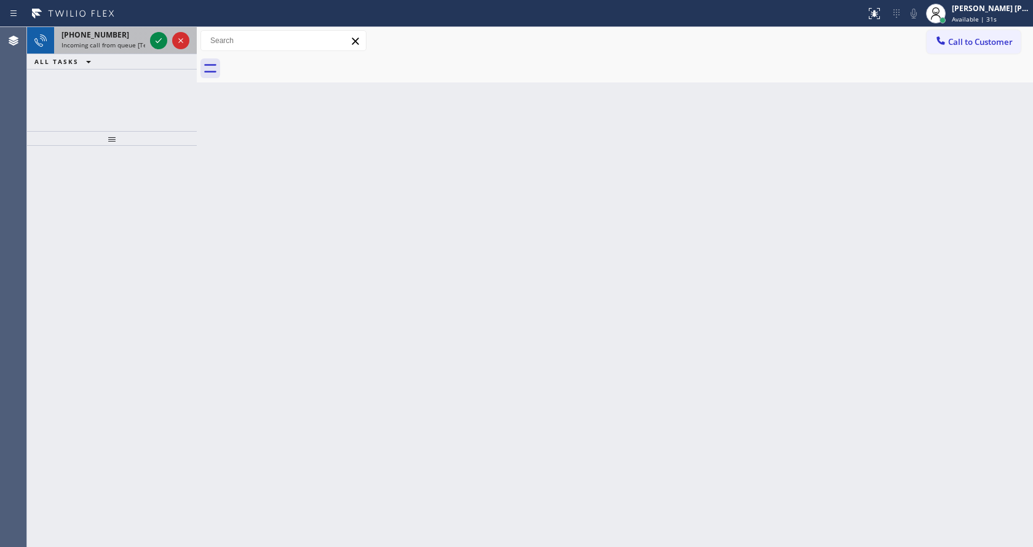
click at [113, 52] on div "[PHONE_NUMBER] Incoming call from queue [Test] All" at bounding box center [100, 40] width 93 height 27
click at [155, 42] on icon at bounding box center [158, 40] width 15 height 15
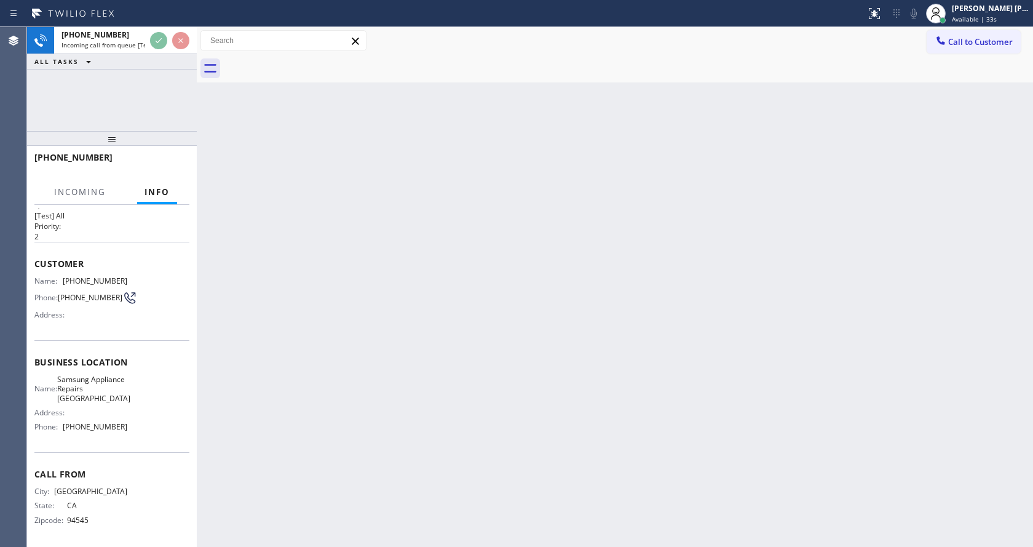
scroll to position [35, 0]
click at [416, 313] on div "Back to Dashboard Change Sender ID Customers Technicians Select a contact Outbo…" at bounding box center [615, 287] width 836 height 520
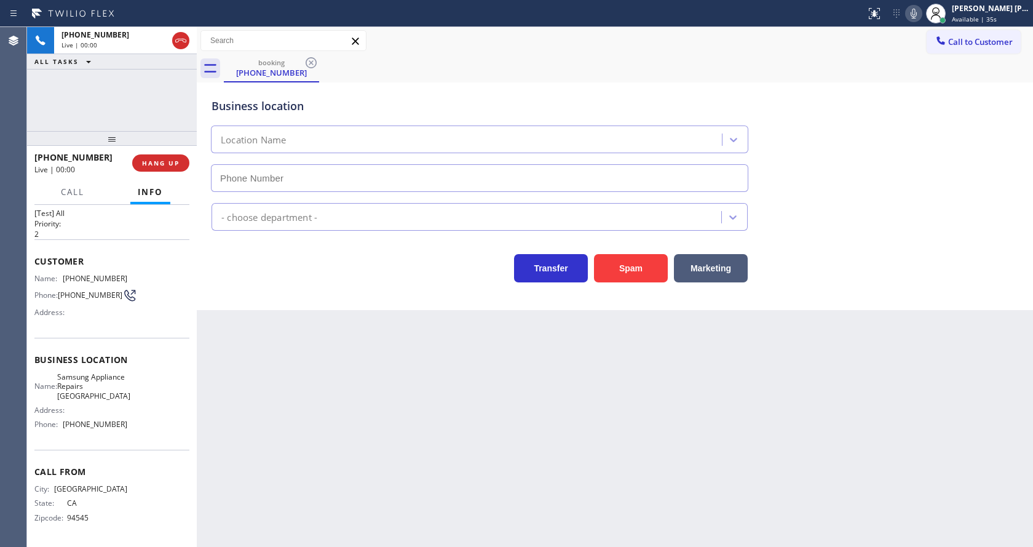
type input "[PHONE_NUMBER]"
click at [398, 531] on div "Back to Dashboard Change Sender ID Customers Technicians Select a contact Outbo…" at bounding box center [615, 287] width 836 height 520
click at [224, 309] on div "Business location Samsung Appliance Repairs [GEOGRAPHIC_DATA] [PHONE_NUMBER] Ap…" at bounding box center [615, 196] width 836 height 228
click at [348, 349] on div "Back to Dashboard Change Sender ID Customers Technicians Select a contact Outbo…" at bounding box center [615, 287] width 836 height 520
click at [146, 403] on div "Name: Samsung Appliance Repairs [GEOGRAPHIC_DATA] Address: Phone: [PHONE_NUMBER]" at bounding box center [111, 403] width 155 height 62
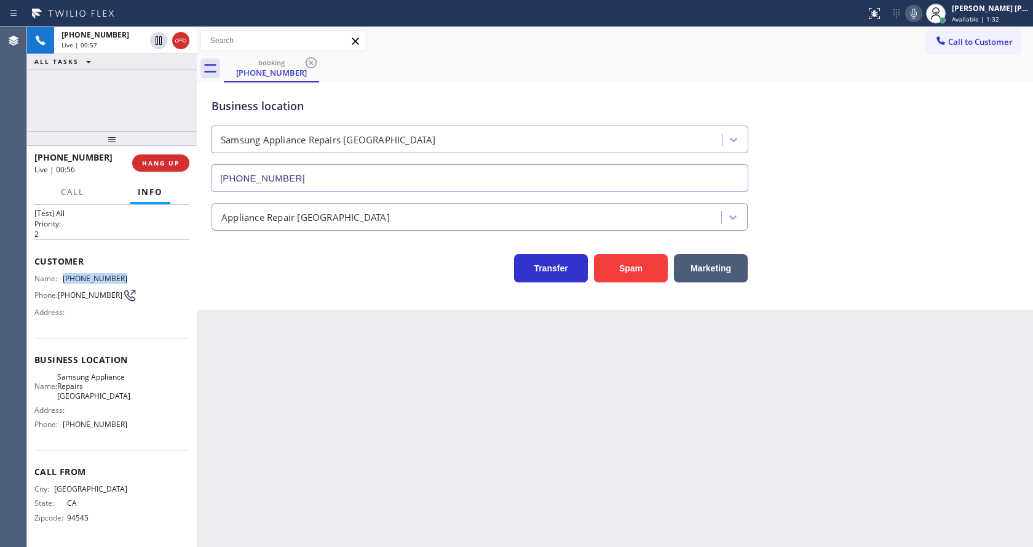
drag, startPoint x: 63, startPoint y: 258, endPoint x: 125, endPoint y: 269, distance: 63.7
click at [125, 269] on div "Customer Name: [PHONE_NUMBER] Phone: [PHONE_NUMBER] Address:" at bounding box center [111, 288] width 155 height 98
click at [366, 393] on div "Back to Dashboard Change Sender ID Customers Technicians Select a contact Outbo…" at bounding box center [615, 287] width 836 height 520
click at [307, 541] on div "Back to Dashboard Change Sender ID Customers Technicians Select a contact Outbo…" at bounding box center [615, 287] width 836 height 520
click at [256, 347] on div "Back to Dashboard Change Sender ID Customers Technicians Select a contact Outbo…" at bounding box center [615, 287] width 836 height 520
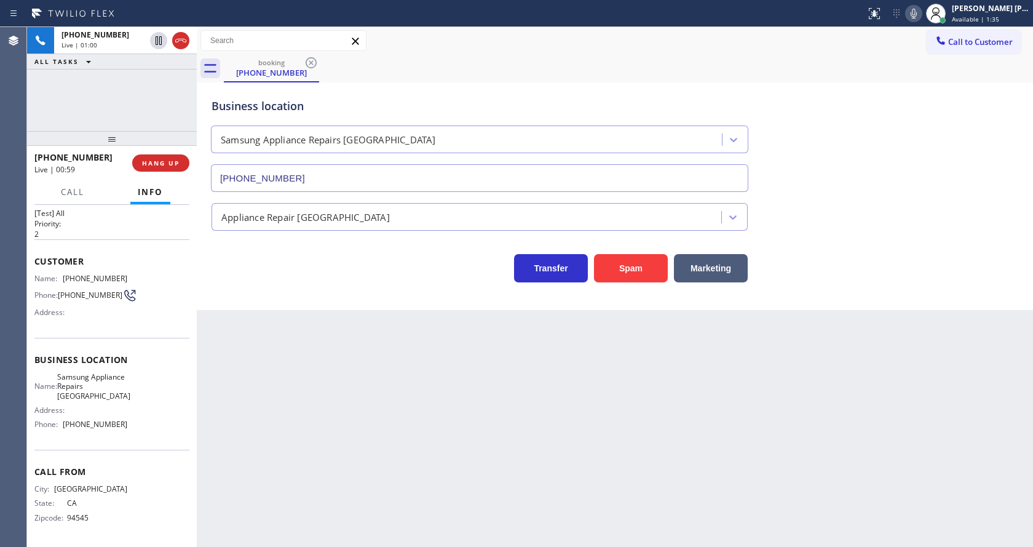
drag, startPoint x: 117, startPoint y: 382, endPoint x: 124, endPoint y: 398, distance: 17.7
click at [117, 382] on span "Samsung Appliance Repairs [GEOGRAPHIC_DATA]" at bounding box center [93, 386] width 73 height 28
drag, startPoint x: 57, startPoint y: 365, endPoint x: 103, endPoint y: 399, distance: 56.7
click at [103, 399] on div "Name: Samsung Appliance Repairs [GEOGRAPHIC_DATA]" at bounding box center [80, 386] width 93 height 28
drag, startPoint x: 342, startPoint y: 412, endPoint x: 320, endPoint y: 524, distance: 114.8
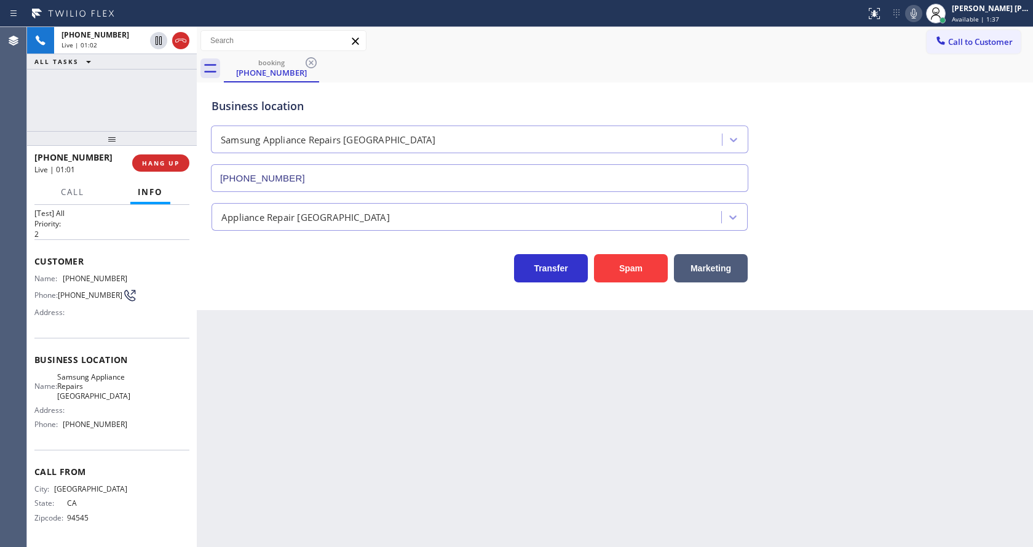
click at [342, 411] on div "Back to Dashboard Change Sender ID Customers Technicians Select a contact Outbo…" at bounding box center [615, 287] width 836 height 520
drag, startPoint x: 486, startPoint y: 413, endPoint x: 497, endPoint y: 414, distance: 11.1
click at [489, 414] on div "Back to Dashboard Change Sender ID Customers Technicians Select a contact Outbo…" at bounding box center [615, 287] width 836 height 520
drag, startPoint x: 162, startPoint y: 383, endPoint x: 152, endPoint y: 402, distance: 20.6
click at [162, 386] on div "Name: Samsung Appliance Repairs [GEOGRAPHIC_DATA] Address: Phone: [PHONE_NUMBER]" at bounding box center [111, 403] width 155 height 62
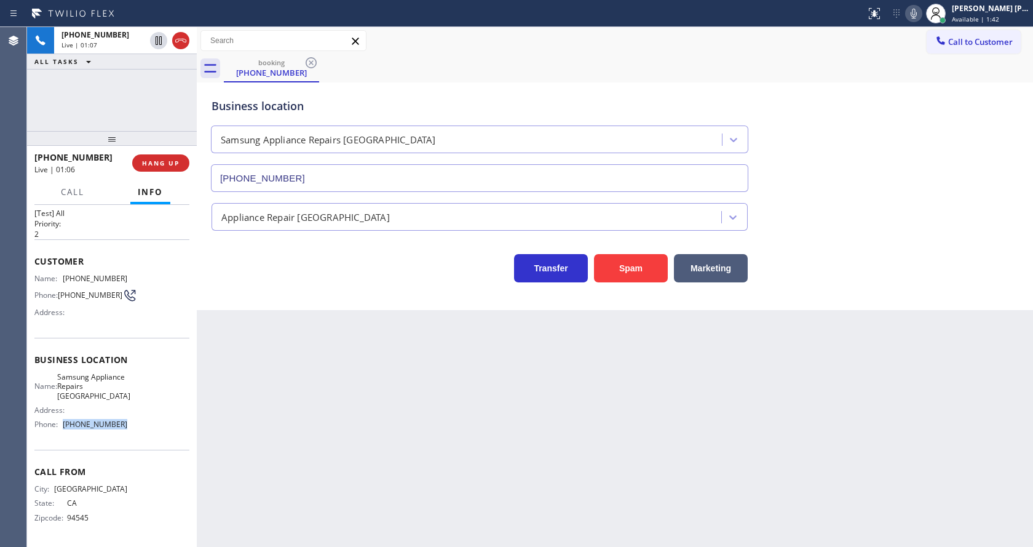
drag, startPoint x: 60, startPoint y: 428, endPoint x: 149, endPoint y: 430, distance: 89.8
click at [149, 430] on div "Name: Samsung Appliance Repairs [GEOGRAPHIC_DATA] Address: Phone: [PHONE_NUMBER]" at bounding box center [111, 403] width 155 height 62
drag, startPoint x: 325, startPoint y: 427, endPoint x: 341, endPoint y: 509, distance: 83.2
click at [327, 437] on div "Back to Dashboard Change Sender ID Customers Technicians Select a contact Outbo…" at bounding box center [615, 287] width 836 height 520
click at [257, 436] on div "Back to Dashboard Change Sender ID Customers Technicians Select a contact Outbo…" at bounding box center [615, 287] width 836 height 520
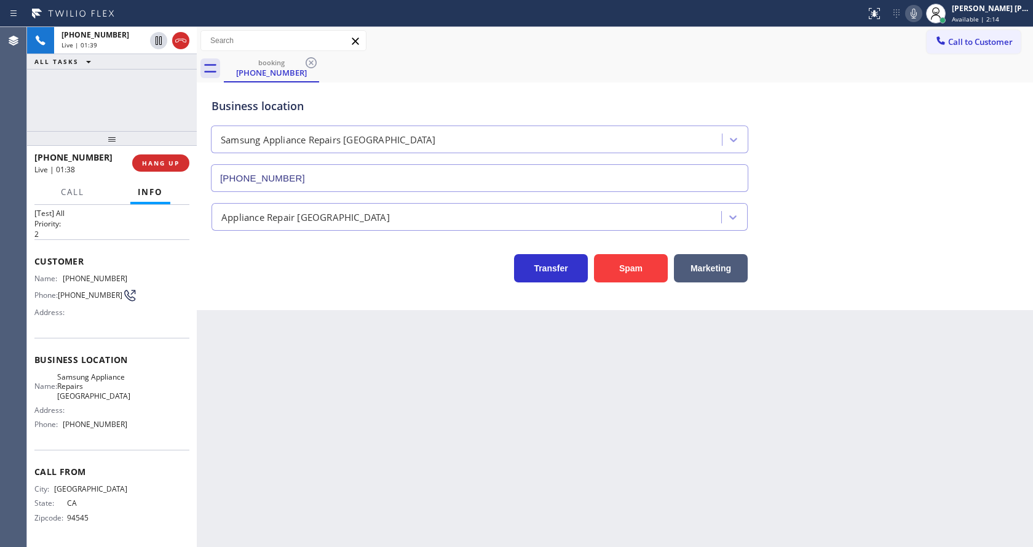
click at [911, 24] on div "Status report No issues detected If you experience an issue, please download th…" at bounding box center [947, 13] width 172 height 27
click at [921, 10] on icon at bounding box center [913, 13] width 15 height 15
click at [152, 36] on icon at bounding box center [158, 40] width 15 height 15
click at [159, 45] on icon at bounding box center [158, 40] width 15 height 15
drag, startPoint x: 312, startPoint y: 402, endPoint x: 291, endPoint y: 543, distance: 143.0
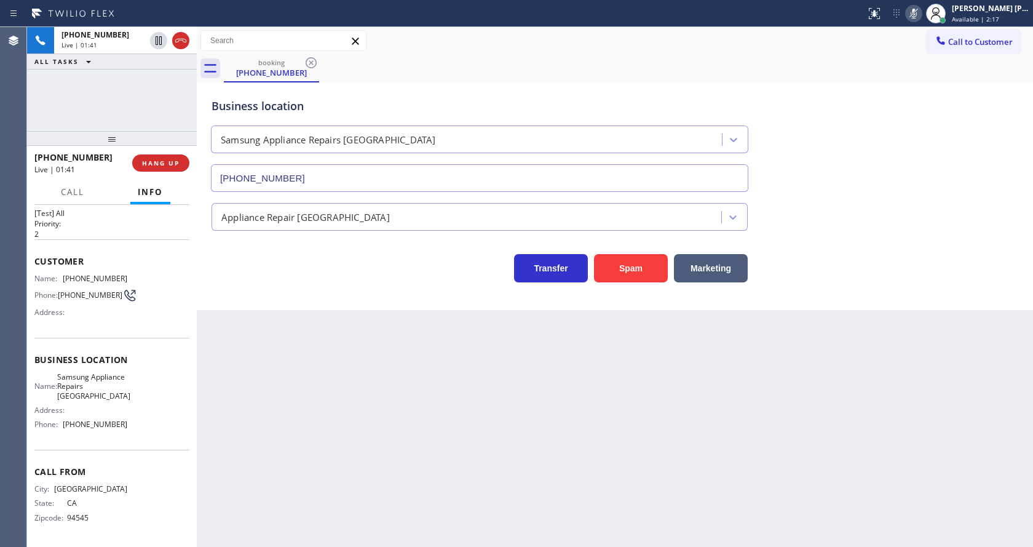
click at [312, 405] on div "Back to Dashboard Change Sender ID Customers Technicians Select a contact Outbo…" at bounding box center [615, 287] width 836 height 520
click at [255, 435] on div "Back to Dashboard Change Sender ID Customers Technicians Select a contact Outbo…" at bounding box center [615, 287] width 836 height 520
drag, startPoint x: 445, startPoint y: 438, endPoint x: 399, endPoint y: 459, distance: 49.8
click at [436, 438] on div "Back to Dashboard Change Sender ID Customers Technicians Select a contact Outbo…" at bounding box center [615, 287] width 836 height 520
click at [204, 282] on div "Business location Samsung Appliance Repairs [GEOGRAPHIC_DATA] [PHONE_NUMBER] Ap…" at bounding box center [615, 196] width 836 height 228
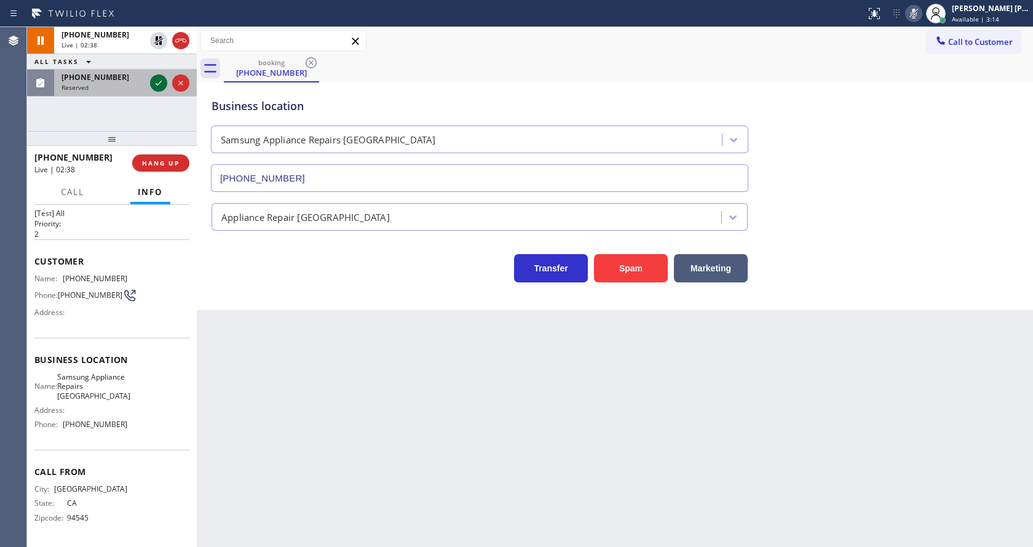
click at [165, 81] on icon at bounding box center [158, 83] width 15 height 15
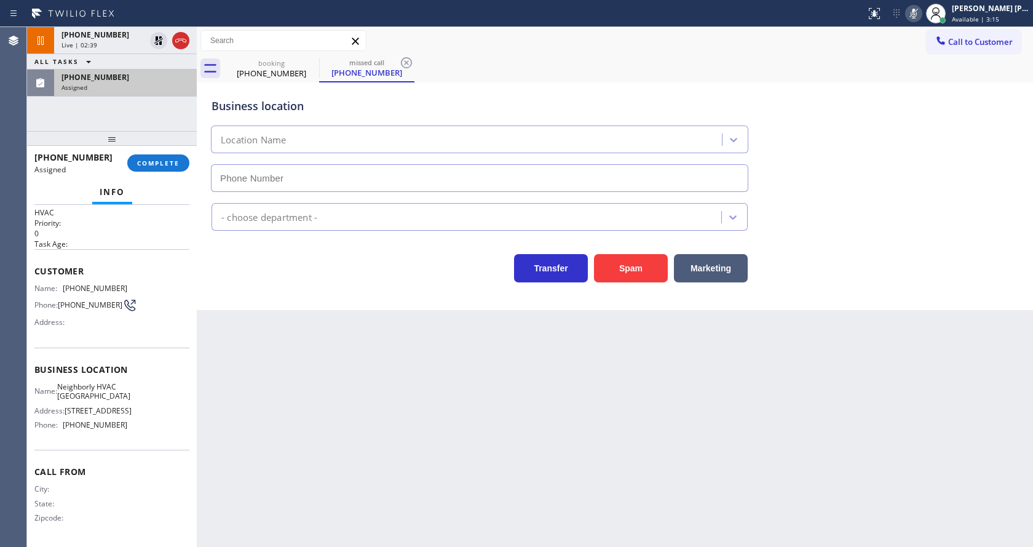
type input "[PHONE_NUMBER]"
click at [143, 169] on button "COMPLETE" at bounding box center [158, 162] width 62 height 17
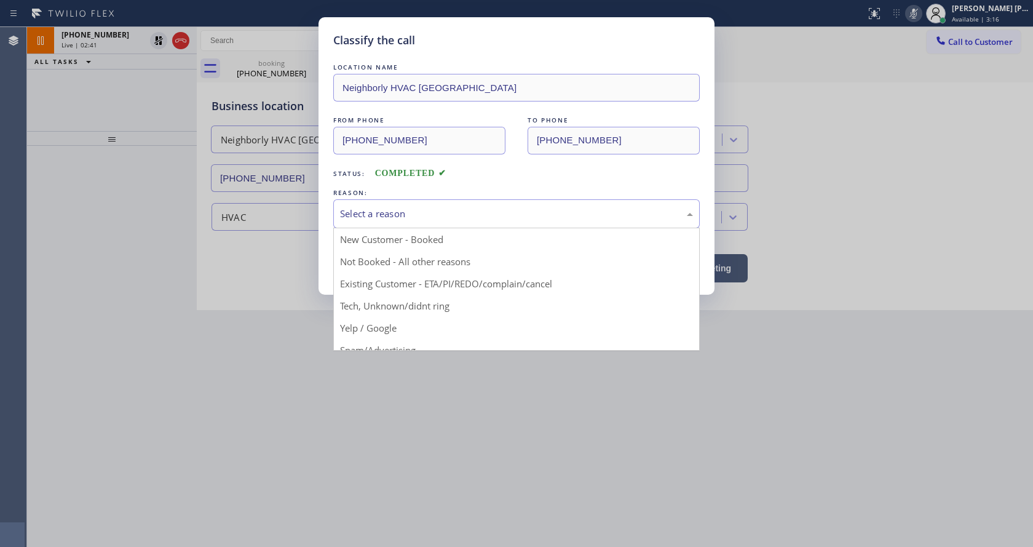
click at [341, 216] on div "Select a reason" at bounding box center [516, 214] width 353 height 14
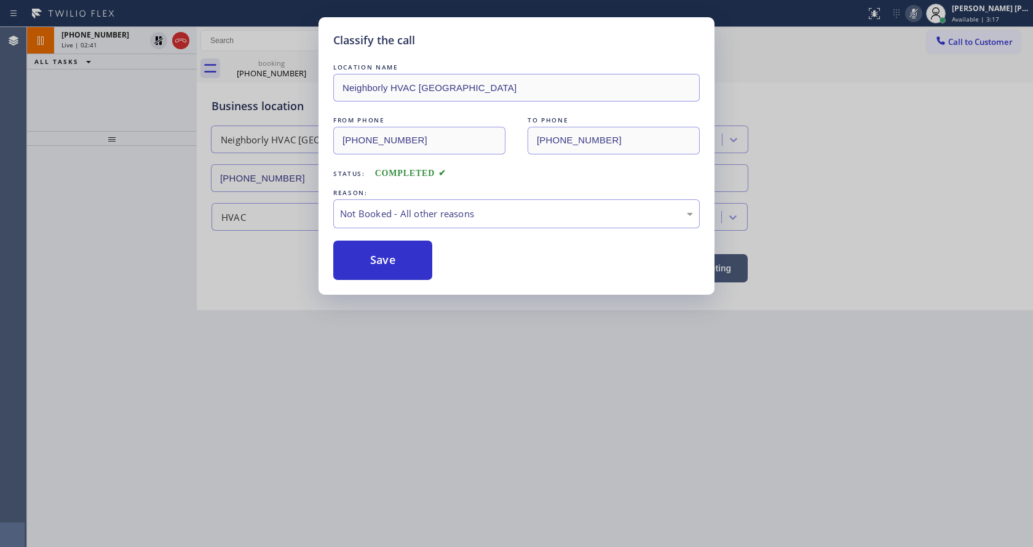
click at [363, 265] on button "Save" at bounding box center [382, 259] width 99 height 39
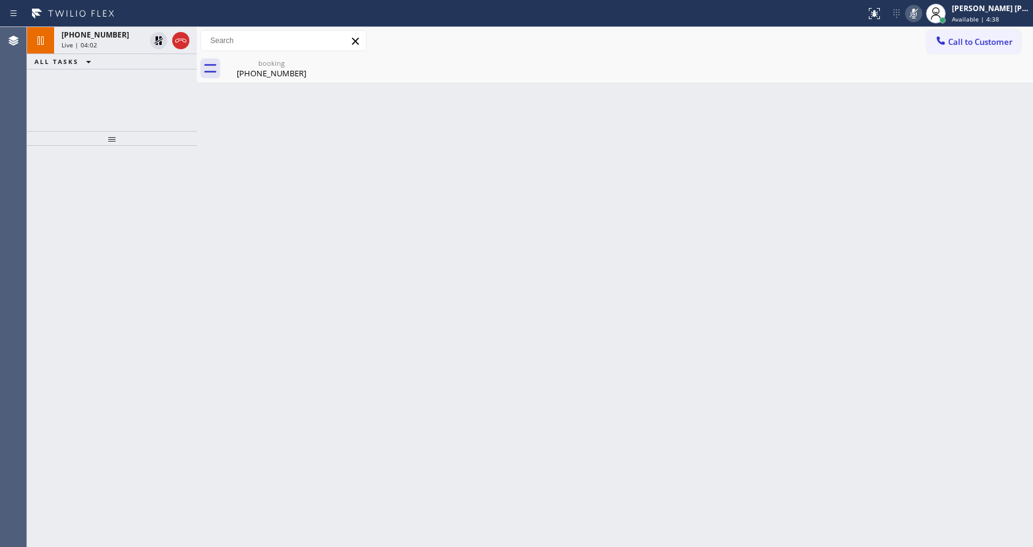
click at [438, 370] on div "Back to Dashboard Change Sender ID Customers Technicians Select a contact Outbo…" at bounding box center [615, 287] width 836 height 520
drag, startPoint x: 117, startPoint y: 35, endPoint x: 207, endPoint y: 57, distance: 91.9
click at [120, 36] on div "[PHONE_NUMBER]" at bounding box center [103, 35] width 84 height 10
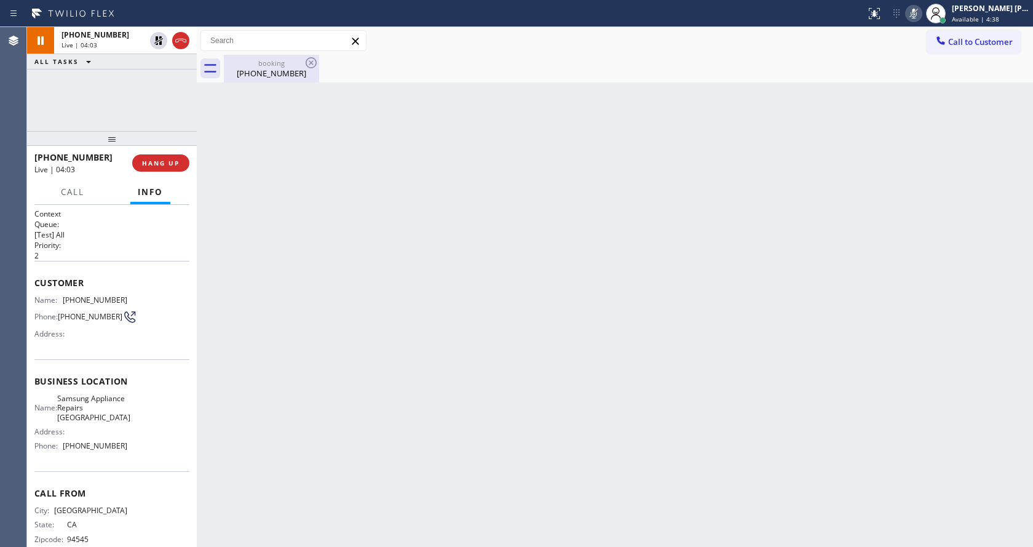
click at [243, 63] on div "booking" at bounding box center [271, 62] width 93 height 9
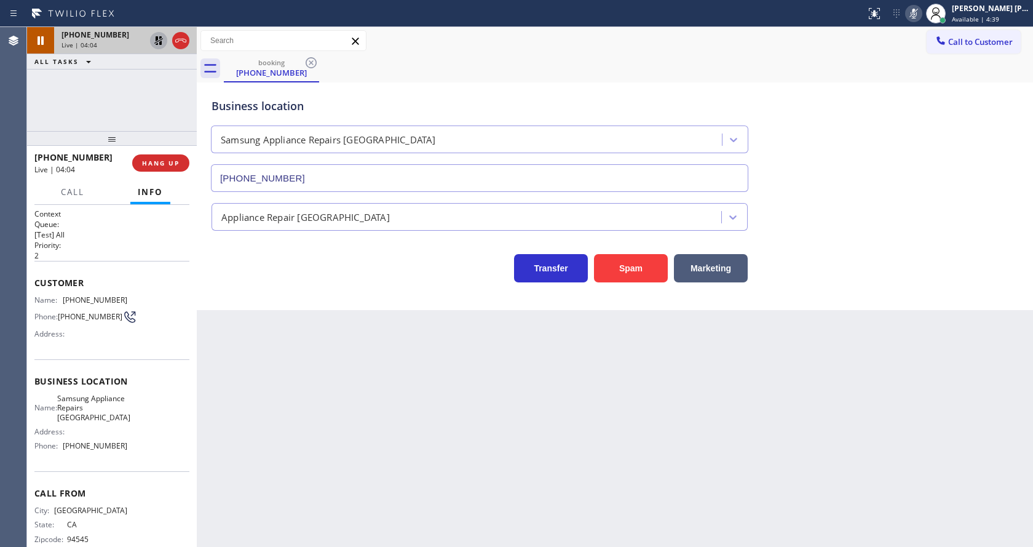
click at [159, 38] on icon at bounding box center [158, 40] width 9 height 9
drag, startPoint x: 914, startPoint y: 12, endPoint x: 932, endPoint y: 33, distance: 27.4
click at [915, 14] on icon at bounding box center [913, 13] width 15 height 15
drag, startPoint x: 339, startPoint y: 334, endPoint x: 349, endPoint y: 339, distance: 10.5
click at [341, 333] on div "Back to Dashboard Change Sender ID Customers Technicians Select a contact Outbo…" at bounding box center [615, 287] width 836 height 520
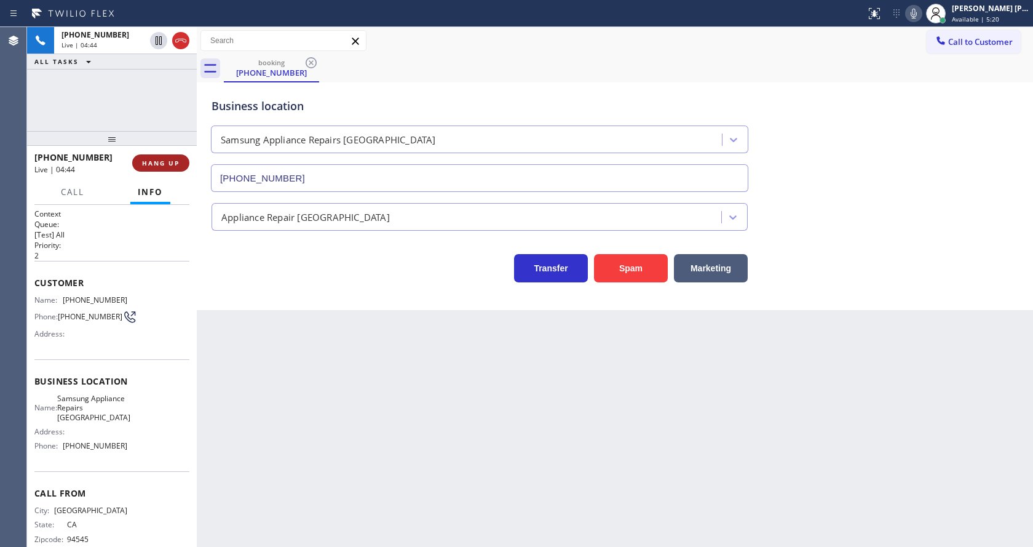
click at [140, 167] on button "HANG UP" at bounding box center [160, 162] width 57 height 17
click at [343, 470] on div "Back to Dashboard Change Sender ID Customers Technicians Select a contact Outbo…" at bounding box center [615, 287] width 836 height 520
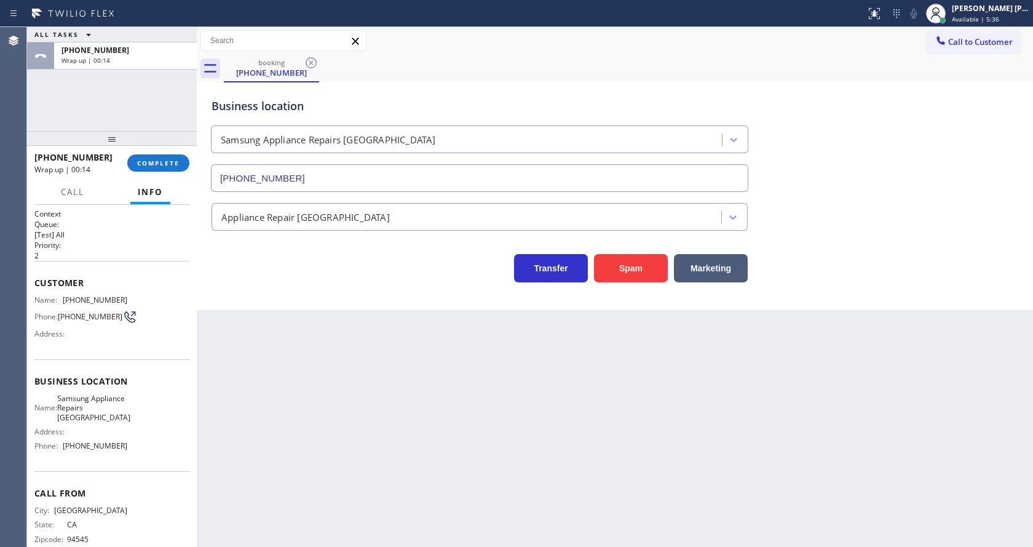
drag, startPoint x: 469, startPoint y: 330, endPoint x: 298, endPoint y: 218, distance: 204.6
click at [469, 331] on div "Back to Dashboard Change Sender ID Customers Technicians Select a contact Outbo…" at bounding box center [615, 287] width 836 height 520
click at [139, 164] on span "COMPLETE" at bounding box center [158, 163] width 42 height 9
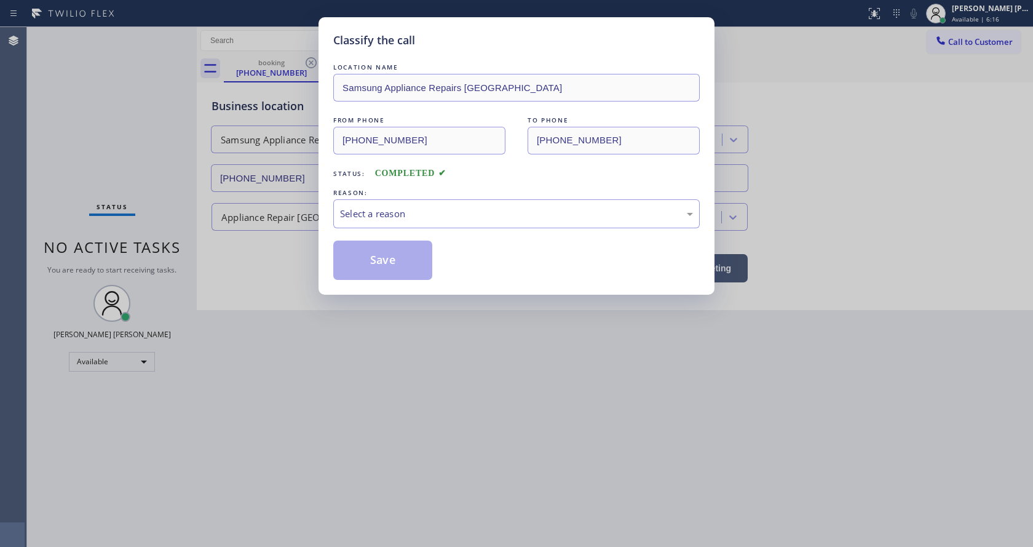
click at [390, 212] on div "Select a reason" at bounding box center [516, 214] width 353 height 14
click at [375, 258] on button "Save" at bounding box center [382, 259] width 99 height 39
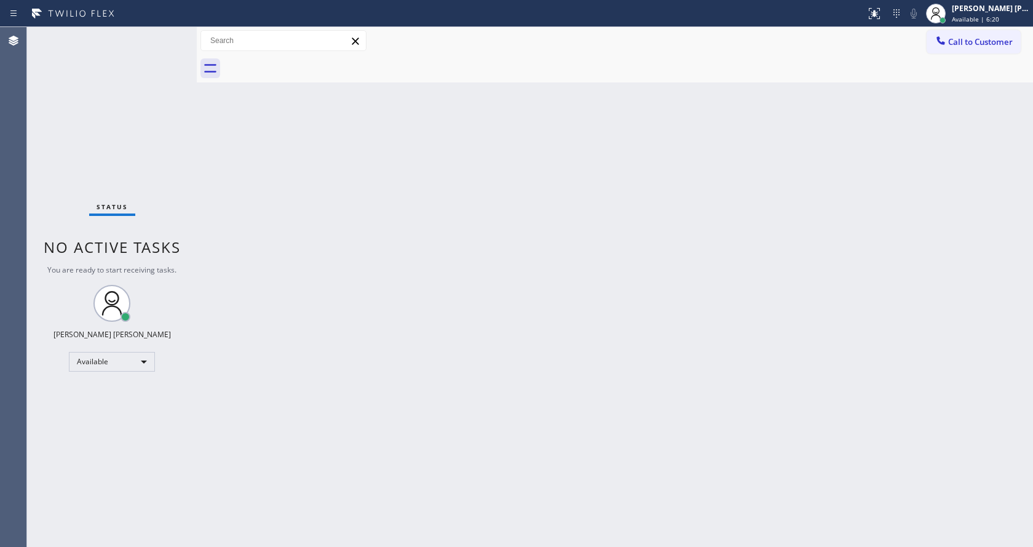
drag, startPoint x: 128, startPoint y: 50, endPoint x: 126, endPoint y: 10, distance: 40.0
click at [128, 50] on div "Status No active tasks You are ready to start receiving tasks. [PERSON_NAME] [P…" at bounding box center [112, 287] width 170 height 520
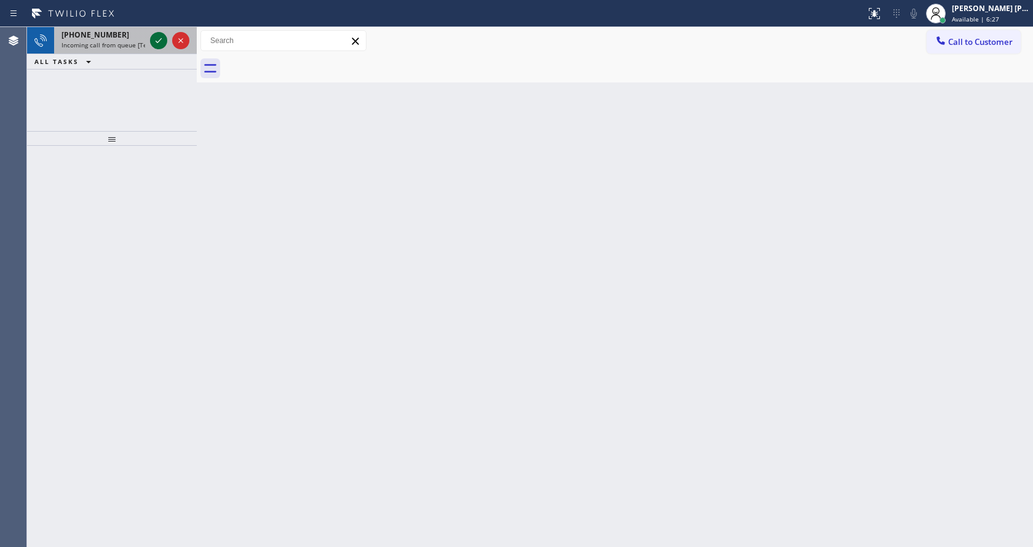
click at [164, 37] on icon at bounding box center [158, 40] width 15 height 15
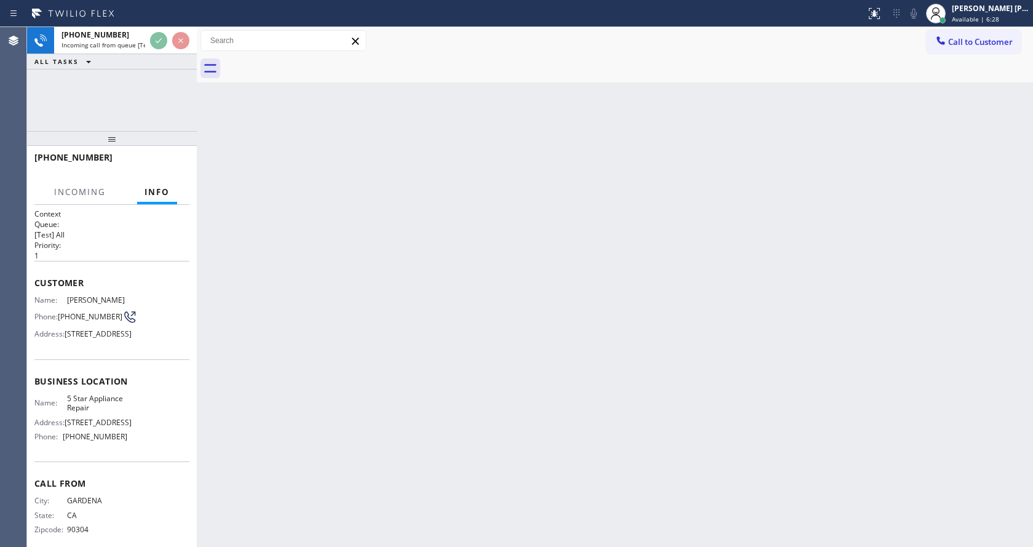
click at [395, 246] on div "Back to Dashboard Change Sender ID Customers Technicians Select a contact Outbo…" at bounding box center [615, 287] width 836 height 520
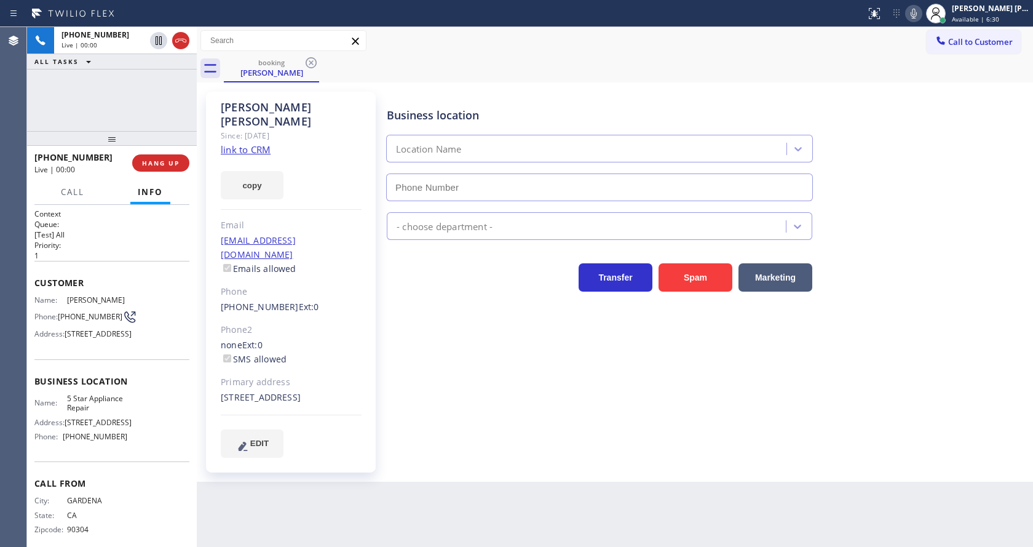
type input "[PHONE_NUMBER]"
click at [243, 143] on link "link to CRM" at bounding box center [246, 149] width 50 height 12
click at [162, 32] on button at bounding box center [158, 40] width 17 height 17
click at [916, 20] on icon at bounding box center [913, 13] width 15 height 15
click at [536, 467] on div "[PERSON_NAME] Since: [DATE] link to CRM copy Email [EMAIL_ADDRESS][DOMAIN_NAME]…" at bounding box center [615, 281] width 836 height 399
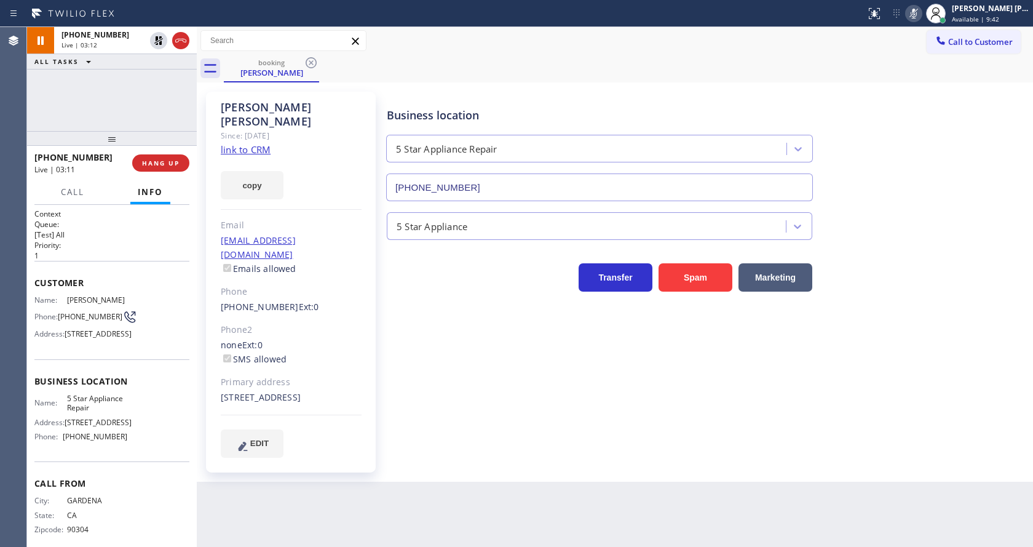
click at [909, 178] on div "Business location 5 Star Appliance Repair [PHONE_NUMBER]" at bounding box center [707, 145] width 646 height 111
click at [572, 487] on div "Back to Dashboard Change Sender ID Customers Technicians Select a contact Outbo…" at bounding box center [615, 287] width 836 height 520
click at [937, 203] on div "5 Star Appliance" at bounding box center [707, 220] width 646 height 39
click at [921, 8] on icon at bounding box center [913, 13] width 15 height 15
click at [157, 38] on icon at bounding box center [158, 40] width 9 height 9
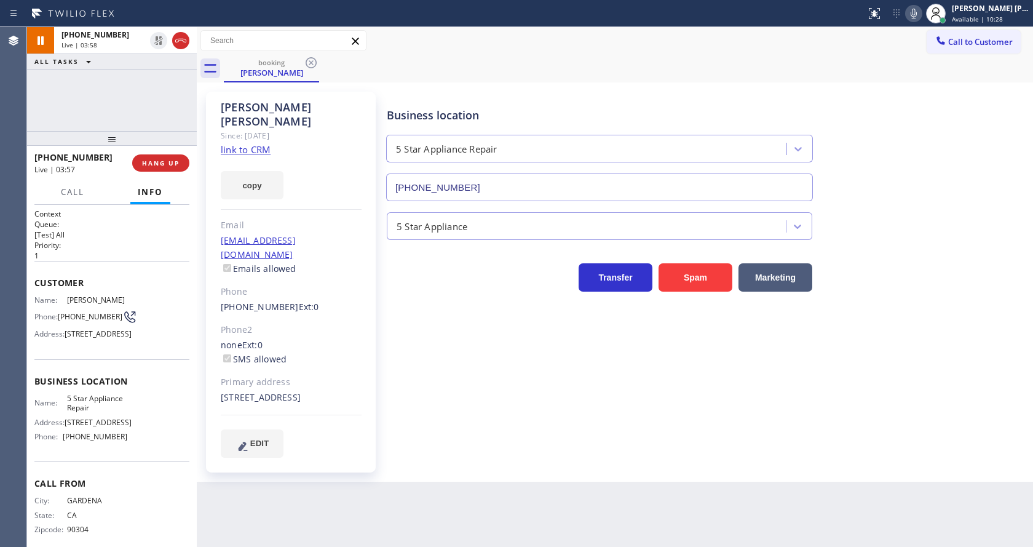
click at [480, 325] on div "Business location 5 Star Appliance Repair [PHONE_NUMBER] 5 Star Appliance Trans…" at bounding box center [707, 274] width 646 height 359
click at [451, 484] on div "Back to Dashboard Change Sender ID Customers Technicians Select a contact Outbo…" at bounding box center [615, 287] width 836 height 520
drag, startPoint x: 493, startPoint y: 472, endPoint x: 432, endPoint y: 493, distance: 64.4
click at [490, 474] on div "Back to Dashboard Change Sender ID Customers Technicians Select a contact Outbo…" at bounding box center [615, 287] width 836 height 520
drag, startPoint x: 501, startPoint y: 438, endPoint x: 361, endPoint y: 322, distance: 182.5
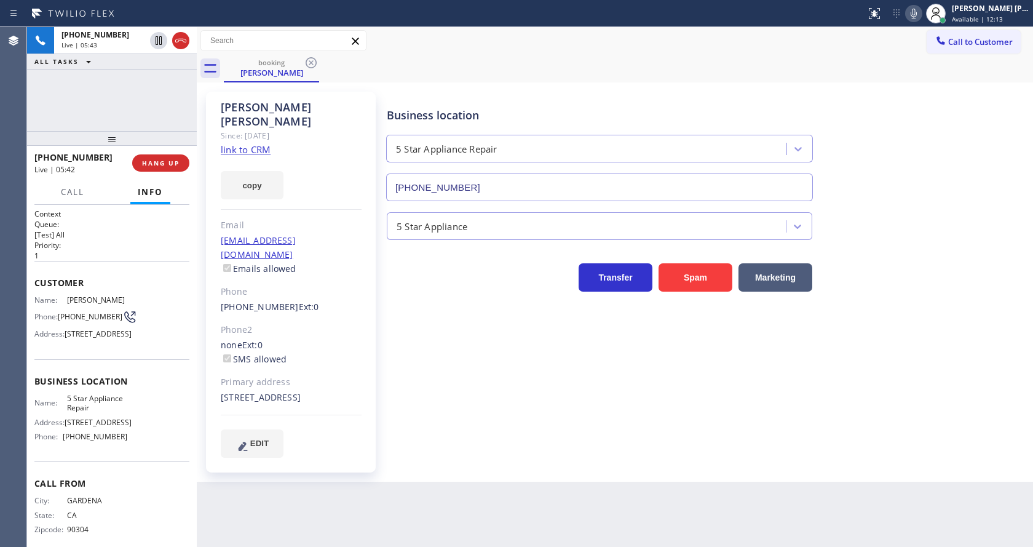
click at [501, 438] on div "Business location 5 Star Appliance Repair [PHONE_NUMBER] 5 Star Appliance Trans…" at bounding box center [707, 274] width 646 height 359
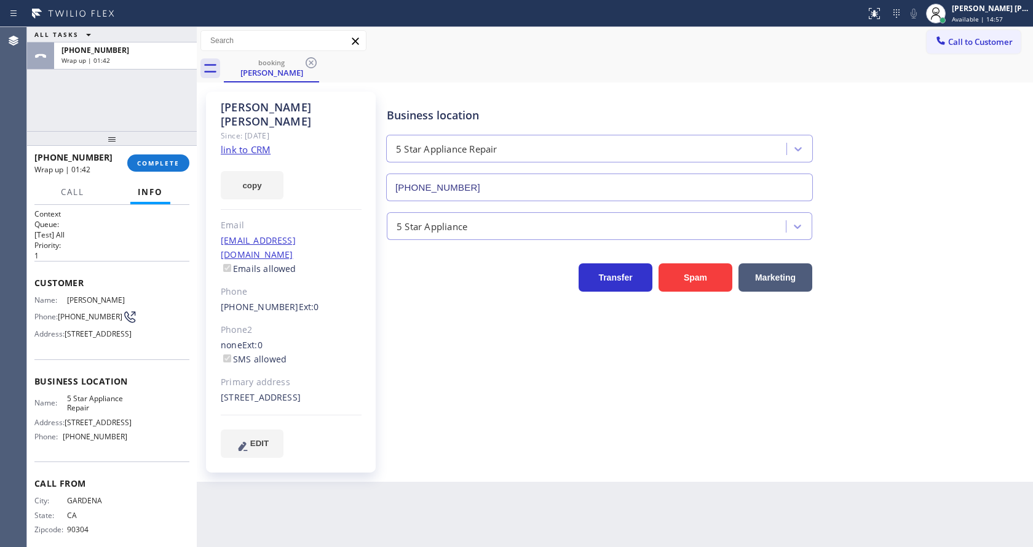
click at [364, 361] on div "[PERSON_NAME] Since: [DATE] link to CRM copy Email [EMAIL_ADDRESS][DOMAIN_NAME]…" at bounding box center [291, 282] width 170 height 381
click at [398, 363] on div "Business location 5 Star Appliance Repair [PHONE_NUMBER] 5 Star Appliance Trans…" at bounding box center [707, 274] width 646 height 359
drag, startPoint x: 503, startPoint y: 400, endPoint x: 176, endPoint y: 368, distance: 328.1
click at [503, 400] on div "Business location 5 Star Appliance Repair [PHONE_NUMBER] 5 Star Appliance Trans…" at bounding box center [707, 274] width 646 height 359
drag, startPoint x: 63, startPoint y: 427, endPoint x: 97, endPoint y: 437, distance: 35.8
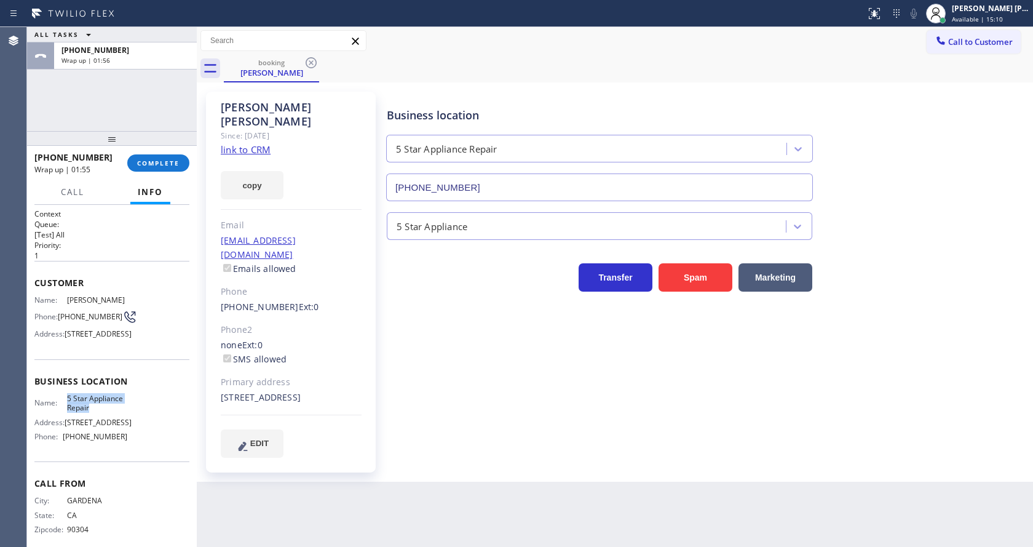
click at [97, 413] on div "Name: 5 Star Appliance Repair" at bounding box center [80, 403] width 93 height 19
click at [524, 487] on div "Back to Dashboard Change Sender ID Customers Technicians Select a contact Outbo…" at bounding box center [615, 287] width 836 height 520
drag, startPoint x: 172, startPoint y: 427, endPoint x: 168, endPoint y: 433, distance: 6.7
click at [172, 427] on div "Name: 5 Star Appliance Repair Address: [STREET_ADDRESS] Phone: [PHONE_NUMBER]" at bounding box center [111, 420] width 155 height 53
drag, startPoint x: 61, startPoint y: 469, endPoint x: 124, endPoint y: 468, distance: 62.7
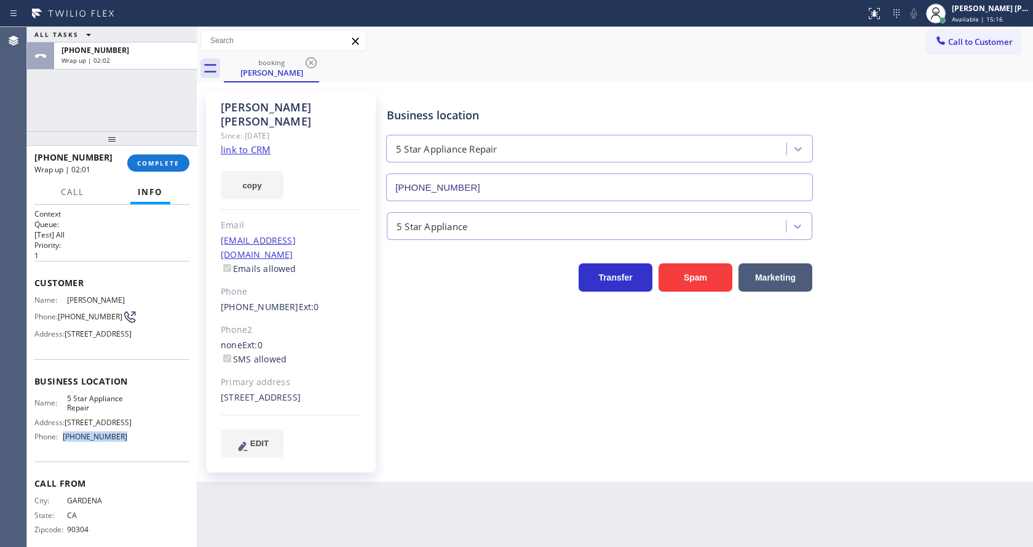
click at [124, 446] on div "Name: 5 Star Appliance Repair Address: [STREET_ADDRESS] Phone: [PHONE_NUMBER]" at bounding box center [111, 420] width 155 height 53
click at [374, 486] on div "Back to Dashboard Change Sender ID Customers Technicians Select a contact Outbo…" at bounding box center [615, 287] width 836 height 520
drag, startPoint x: 509, startPoint y: 378, endPoint x: 315, endPoint y: 350, distance: 195.7
click at [509, 379] on div "Business location 5 Star Appliance Repair [PHONE_NUMBER] 5 Star Appliance Trans…" at bounding box center [707, 274] width 646 height 359
click at [550, 385] on div "Business location 5 Star Appliance Repair [PHONE_NUMBER] 5 Star Appliance Trans…" at bounding box center [707, 274] width 646 height 359
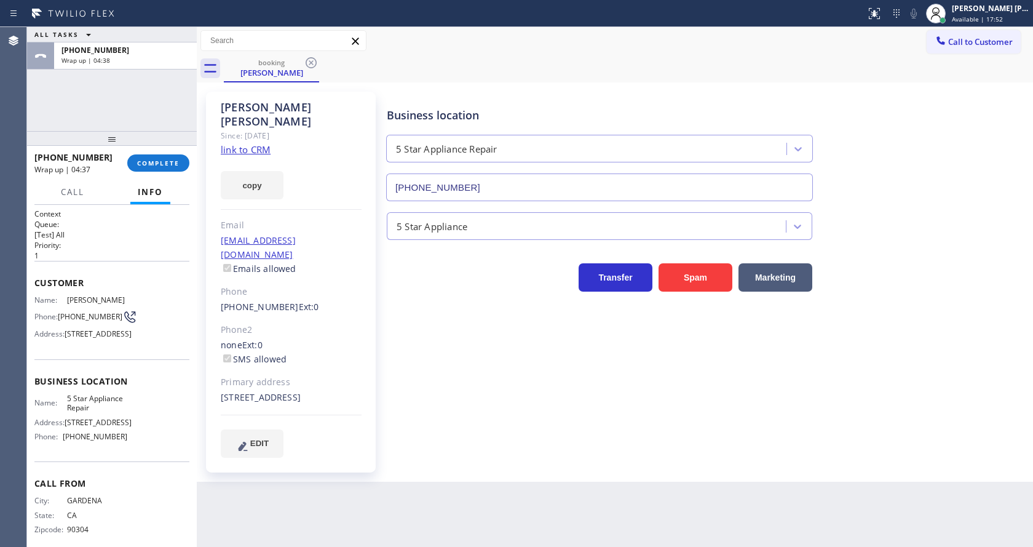
click at [263, 143] on link "link to CRM" at bounding box center [246, 149] width 50 height 12
click at [362, 340] on div "[PERSON_NAME] Since: [DATE] link to CRM copy Email [EMAIL_ADDRESS][DOMAIN_NAME]…" at bounding box center [291, 282] width 170 height 381
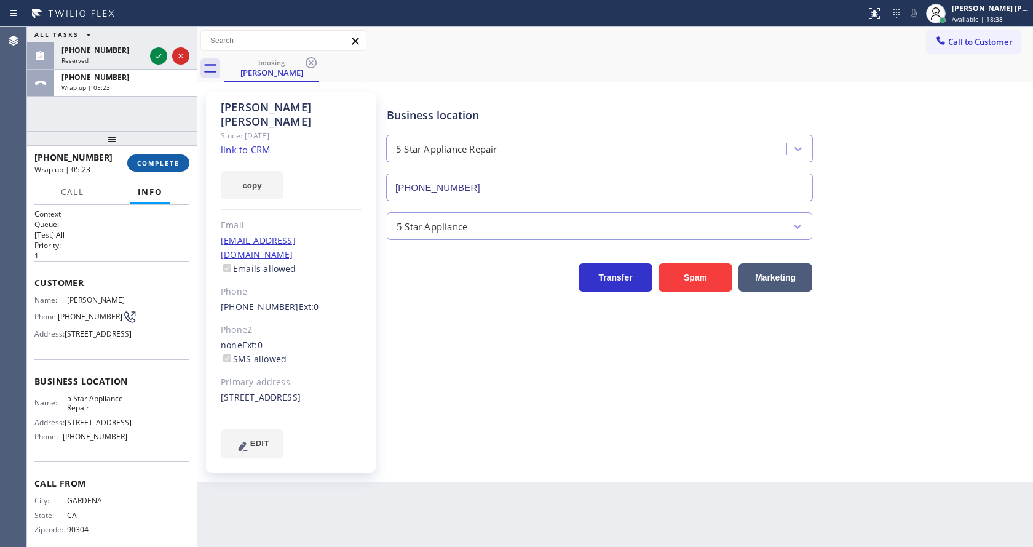
click at [142, 162] on span "COMPLETE" at bounding box center [158, 163] width 42 height 9
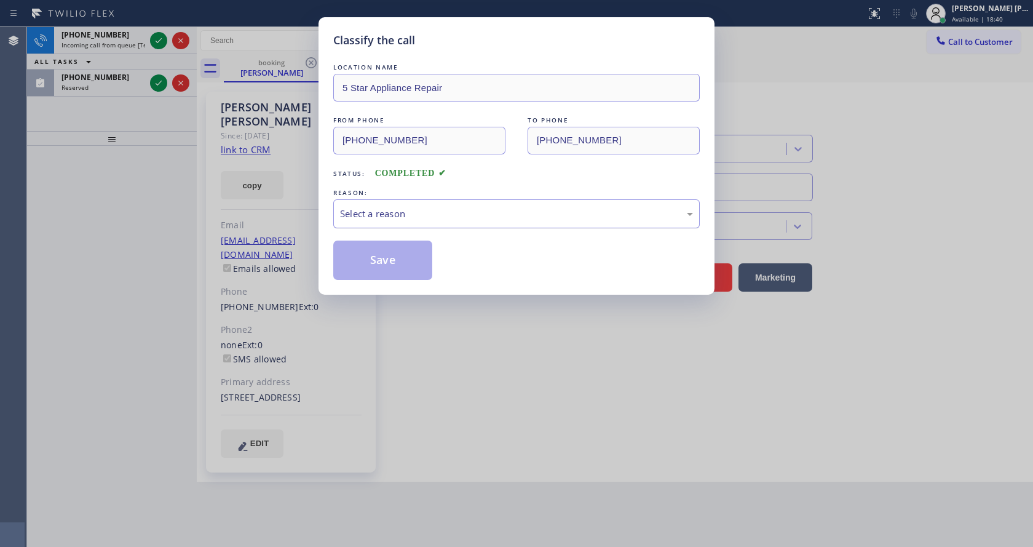
click at [364, 223] on div "Select a reason" at bounding box center [516, 213] width 366 height 29
click at [368, 255] on button "Save" at bounding box center [382, 259] width 99 height 39
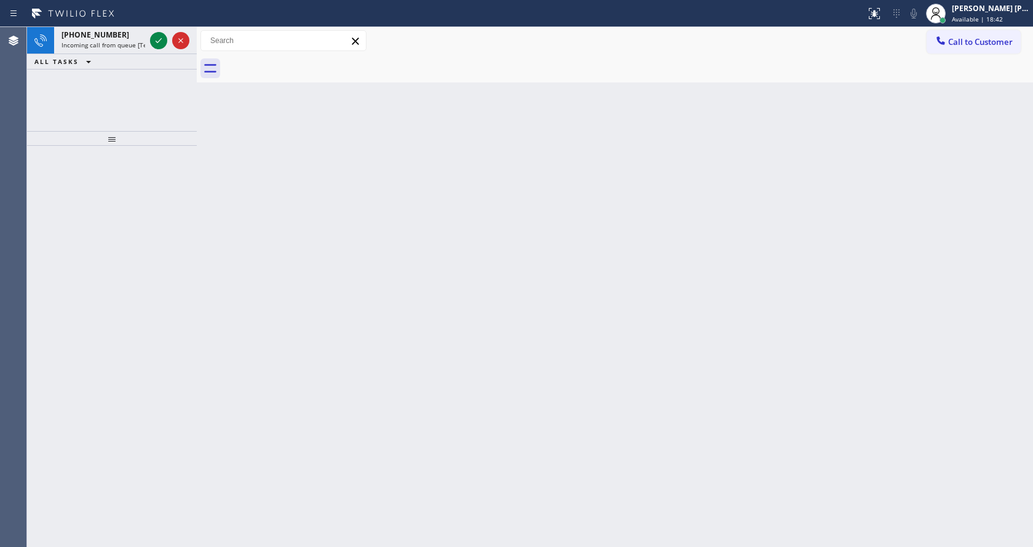
click at [151, 84] on div "[PHONE_NUMBER] Incoming call from queue [Test] All ALL TASKS ALL TASKS ACTIVE T…" at bounding box center [112, 79] width 170 height 104
click at [140, 50] on div "[PHONE_NUMBER] Incoming call from queue [Test] All" at bounding box center [100, 40] width 93 height 27
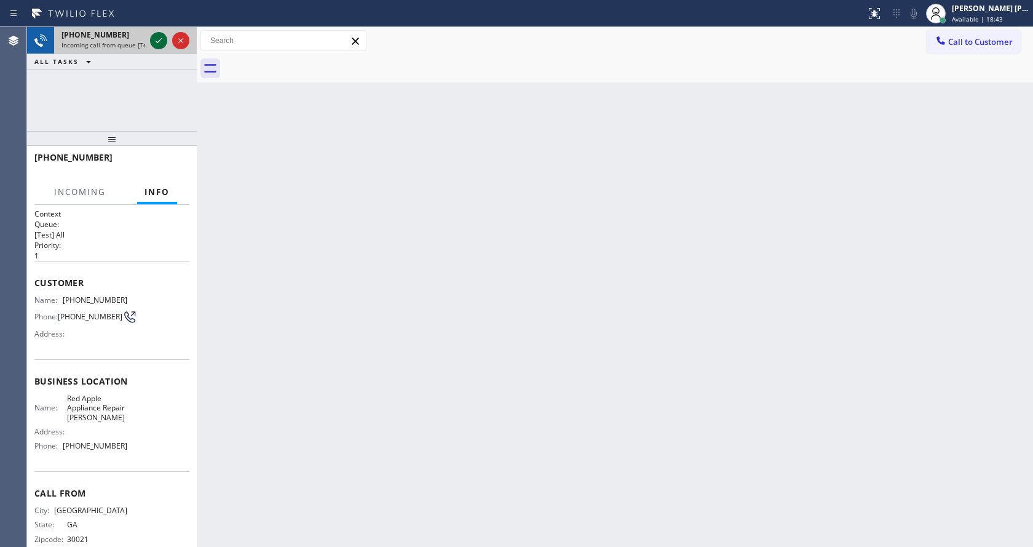
click at [155, 41] on icon at bounding box center [158, 40] width 15 height 15
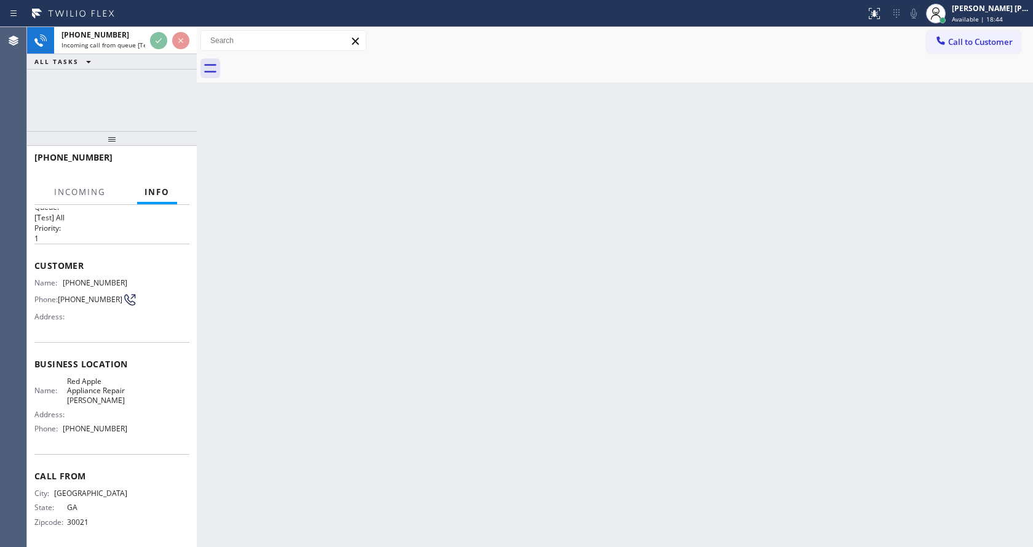
scroll to position [25, 0]
click at [488, 406] on div "Back to Dashboard Change Sender ID Customers Technicians Select a contact Outbo…" at bounding box center [615, 287] width 836 height 520
click at [296, 369] on div "Back to Dashboard Change Sender ID Customers Technicians Select a contact Outbo…" at bounding box center [615, 287] width 836 height 520
click at [292, 530] on div "Back to Dashboard Change Sender ID Customers Technicians Select a contact Outbo…" at bounding box center [615, 287] width 836 height 520
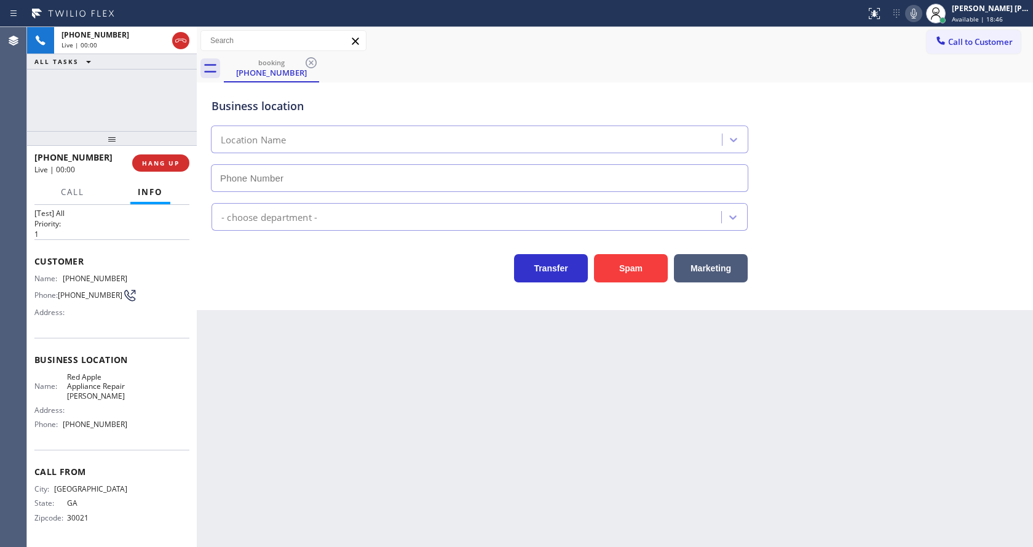
type input "[PHONE_NUMBER]"
click at [467, 406] on div "Back to Dashboard Change Sender ID Customers Technicians Select a contact Outbo…" at bounding box center [615, 287] width 836 height 520
click at [389, 421] on div "Back to Dashboard Change Sender ID Customers Technicians Select a contact Outbo…" at bounding box center [615, 287] width 836 height 520
drag, startPoint x: 668, startPoint y: 371, endPoint x: 645, endPoint y: 312, distance: 63.5
click at [668, 371] on div "Back to Dashboard Change Sender ID Customers Technicians Select a contact Outbo…" at bounding box center [615, 287] width 836 height 520
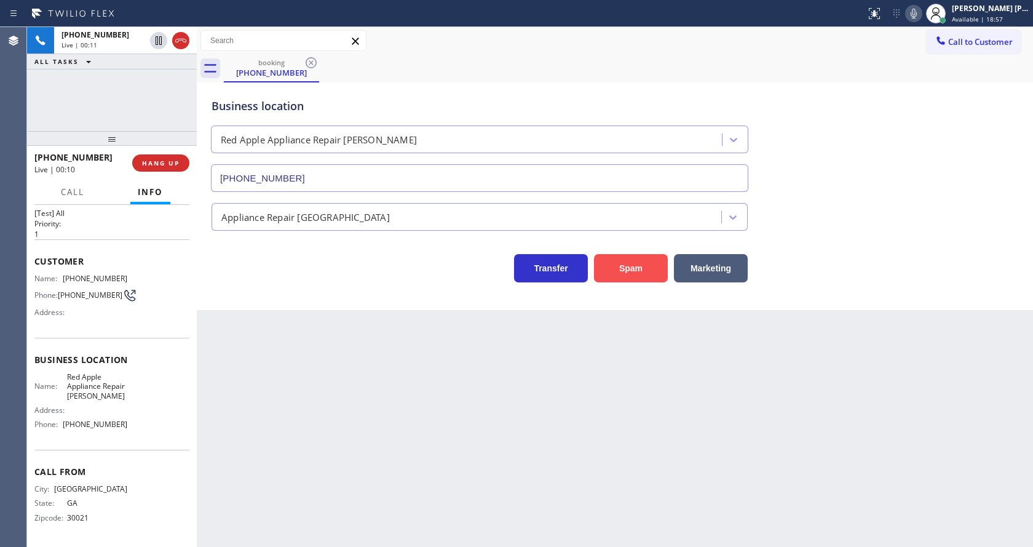
click at [627, 273] on button "Spam" at bounding box center [631, 268] width 74 height 28
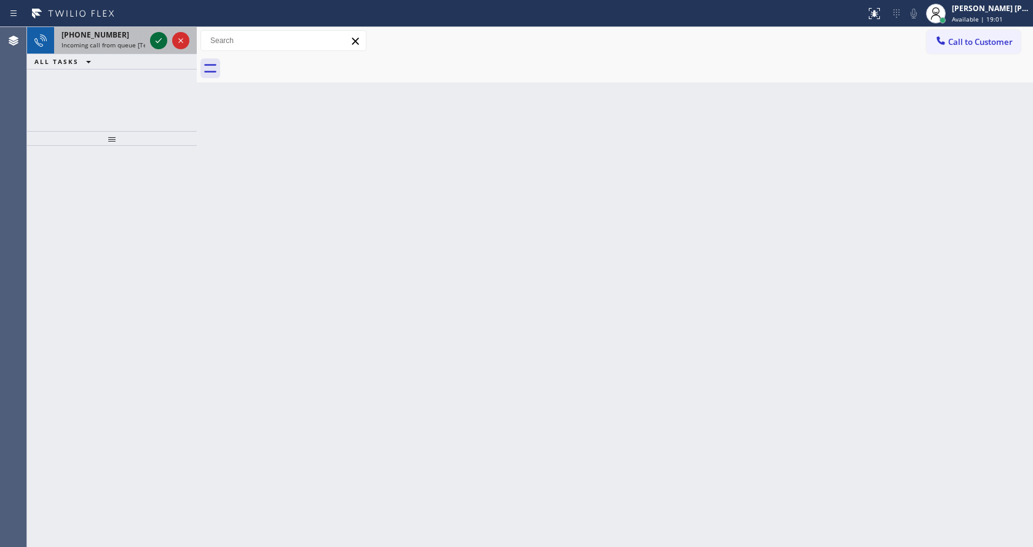
click at [152, 38] on icon at bounding box center [158, 40] width 15 height 15
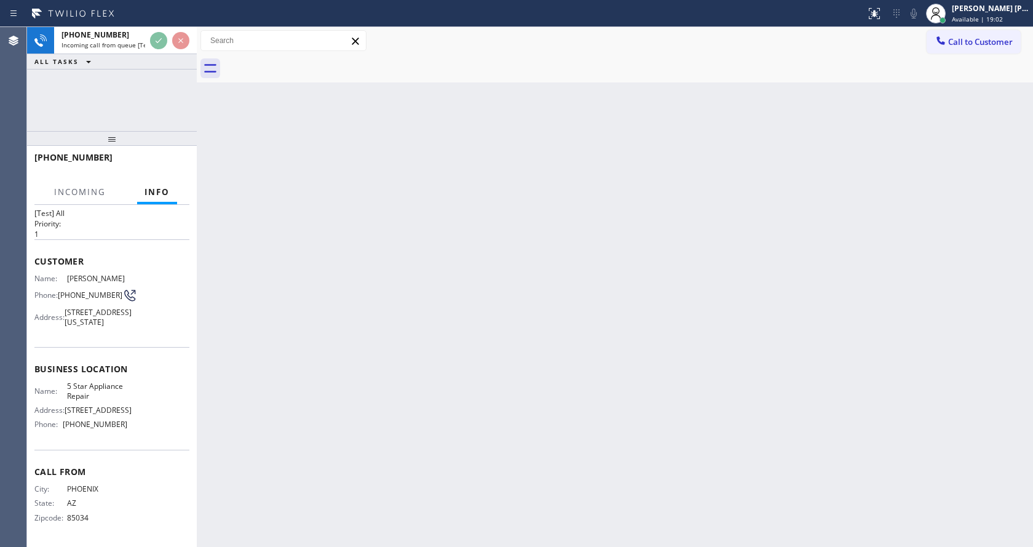
scroll to position [44, 0]
click at [419, 331] on div "Back to Dashboard Change Sender ID Customers Technicians Select a contact Outbo…" at bounding box center [615, 287] width 836 height 520
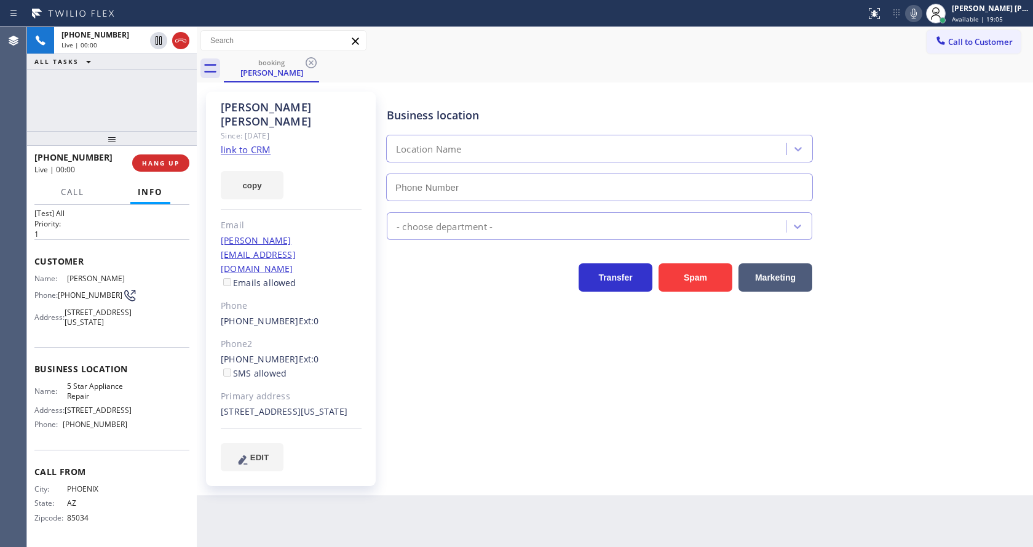
type input "[PHONE_NUMBER]"
click at [263, 143] on link "link to CRM" at bounding box center [246, 149] width 50 height 12
click at [916, 14] on icon at bounding box center [913, 13] width 15 height 15
click at [925, 101] on div "Business location 5 Star Appliance Repair [PHONE_NUMBER]" at bounding box center [707, 145] width 646 height 111
click at [156, 39] on icon at bounding box center [159, 40] width 6 height 9
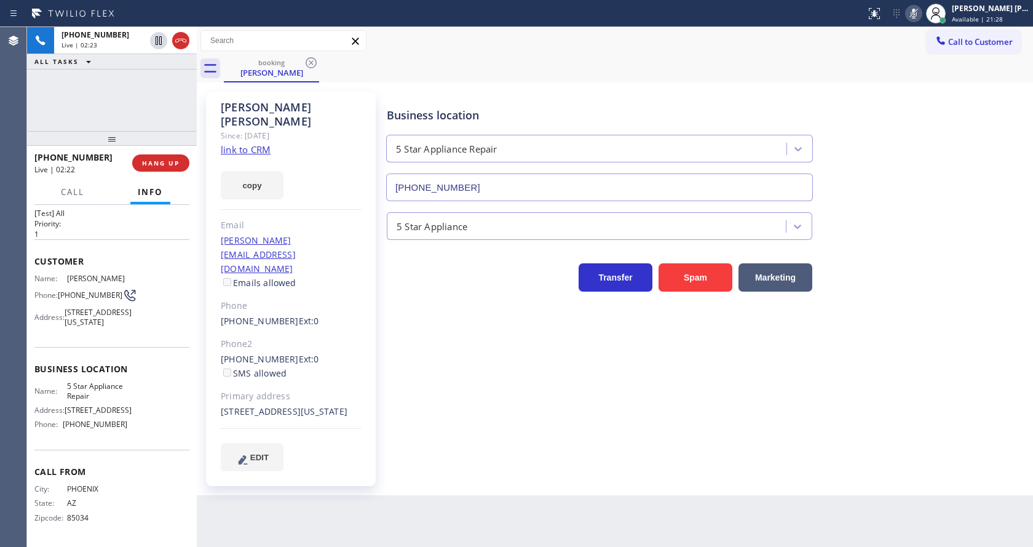
click at [404, 365] on div "Business location 5 Star Appliance Repair [PHONE_NUMBER] 5 Star Appliance Trans…" at bounding box center [707, 281] width 646 height 373
click at [475, 394] on div "Business location 5 Star Appliance Repair [PHONE_NUMBER] 5 Star Appliance Trans…" at bounding box center [707, 281] width 646 height 373
click at [517, 530] on div "Back to Dashboard Change Sender ID Customers Technicians Select a contact Outbo…" at bounding box center [615, 287] width 836 height 520
drag, startPoint x: 304, startPoint y: 261, endPoint x: 196, endPoint y: 164, distance: 146.3
click at [304, 299] on div "Phone" at bounding box center [291, 306] width 141 height 14
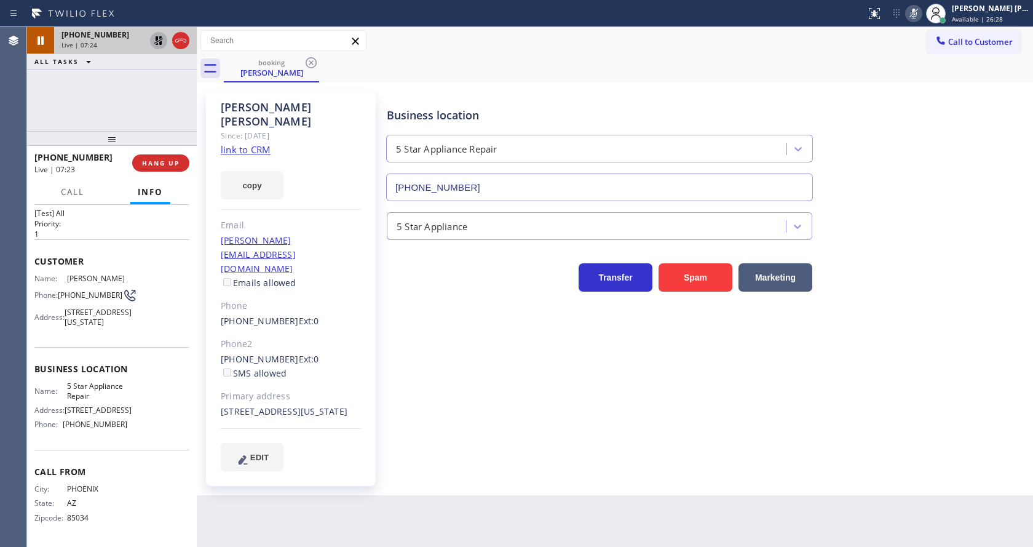
click at [155, 40] on icon at bounding box center [158, 40] width 15 height 15
click at [917, 9] on icon at bounding box center [914, 14] width 6 height 10
drag, startPoint x: 937, startPoint y: 127, endPoint x: 688, endPoint y: 419, distance: 383.8
click at [940, 135] on div "Business location 5 Star Appliance Repair [PHONE_NUMBER]" at bounding box center [707, 145] width 646 height 111
click at [543, 440] on div "Business location 5 Star Appliance Repair [PHONE_NUMBER] 5 Star Appliance Trans…" at bounding box center [707, 293] width 646 height 397
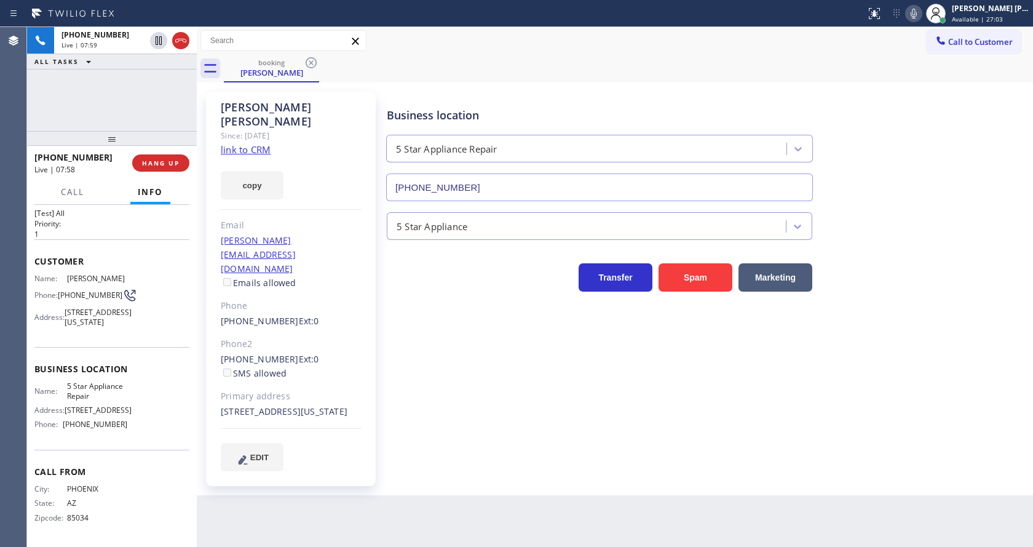
click at [953, 237] on div "5 Star Appliance" at bounding box center [707, 223] width 646 height 33
click at [426, 525] on div "Back to Dashboard Change Sender ID Customers Technicians Select a contact Outbo…" at bounding box center [615, 287] width 836 height 520
click at [377, 503] on div "Back to Dashboard Change Sender ID Customers Technicians Select a contact Outbo…" at bounding box center [615, 287] width 836 height 520
click at [445, 366] on div "Business location 5 Star Appliance Repair [PHONE_NUMBER] 5 Star Appliance Trans…" at bounding box center [707, 281] width 646 height 373
drag, startPoint x: 64, startPoint y: 254, endPoint x: 124, endPoint y: 254, distance: 60.3
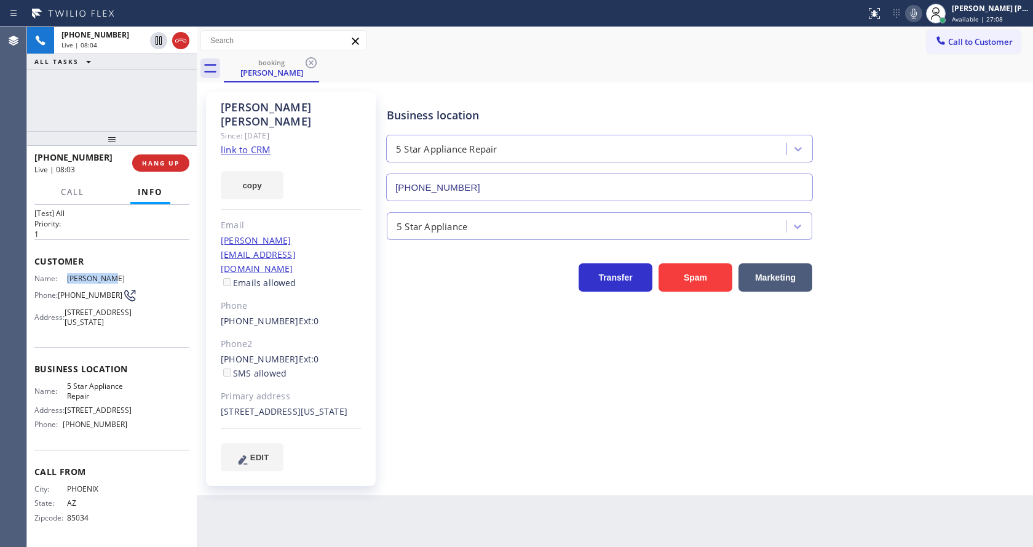
click at [124, 274] on div "Name: [PERSON_NAME] Phone: [PHONE_NUMBER] Address: [STREET_ADDRESS][US_STATE]" at bounding box center [111, 303] width 155 height 58
click at [377, 370] on div "[PERSON_NAME] Since: [DATE] link to CRM copy Email [PERSON_NAME][EMAIL_ADDRESS]…" at bounding box center [292, 289] width 172 height 394
click at [151, 389] on div "Name: 5 Star Appliance Repair Address: [STREET_ADDRESS] Phone: [PHONE_NUMBER]" at bounding box center [111, 407] width 155 height 53
drag, startPoint x: 58, startPoint y: 267, endPoint x: 89, endPoint y: 277, distance: 33.1
click at [89, 288] on div "Phone: [PHONE_NUMBER]" at bounding box center [80, 295] width 93 height 15
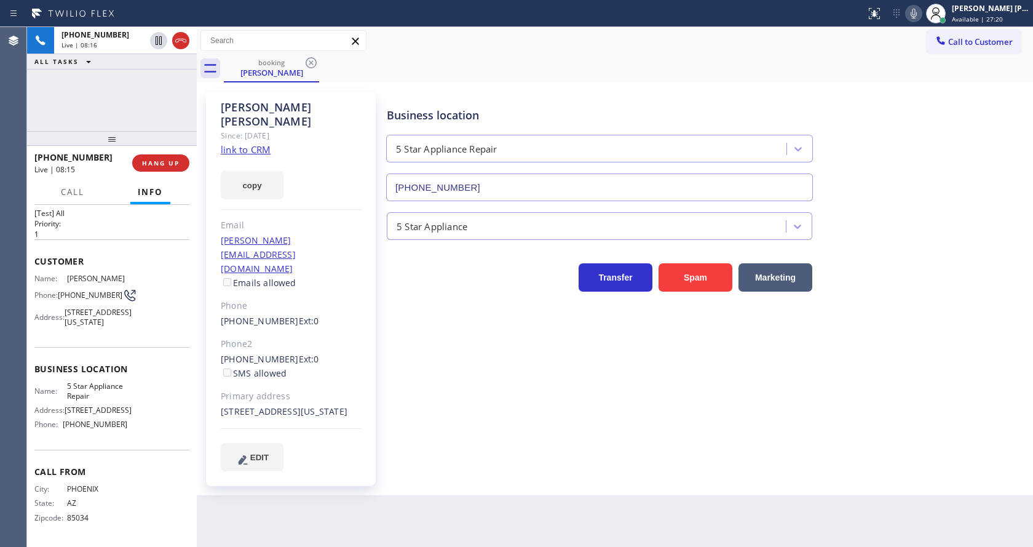
click at [390, 399] on div "Business location 5 Star Appliance Repair [PHONE_NUMBER] 5 Star Appliance Trans…" at bounding box center [707, 281] width 646 height 373
click at [118, 424] on span "[PHONE_NUMBER]" at bounding box center [95, 423] width 65 height 9
drag, startPoint x: 58, startPoint y: 383, endPoint x: 96, endPoint y: 398, distance: 40.9
click at [96, 398] on div "Name: 5 Star Appliance Repair" at bounding box center [80, 390] width 93 height 19
click at [358, 496] on div "Back to Dashboard Change Sender ID Customers Technicians Select a contact Outbo…" at bounding box center [615, 287] width 836 height 520
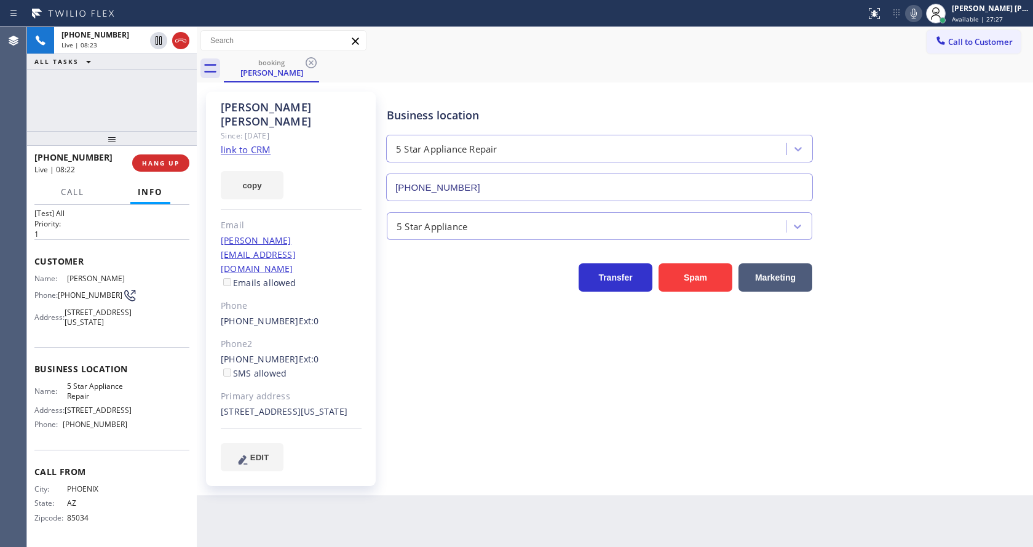
click at [107, 451] on div "Call From City: [GEOGRAPHIC_DATA]: [US_STATE] Zipcode: 85034" at bounding box center [111, 495] width 155 height 93
drag, startPoint x: 60, startPoint y: 424, endPoint x: 119, endPoint y: 427, distance: 59.7
click at [119, 427] on div "Phone: [PHONE_NUMBER]" at bounding box center [80, 423] width 93 height 9
click at [342, 503] on div "Back to Dashboard Change Sender ID Customers Technicians Select a contact Outbo…" at bounding box center [615, 287] width 836 height 520
click at [499, 444] on div "Business location 5 Star Appliance Repair [PHONE_NUMBER] 5 Star Appliance Trans…" at bounding box center [707, 293] width 646 height 397
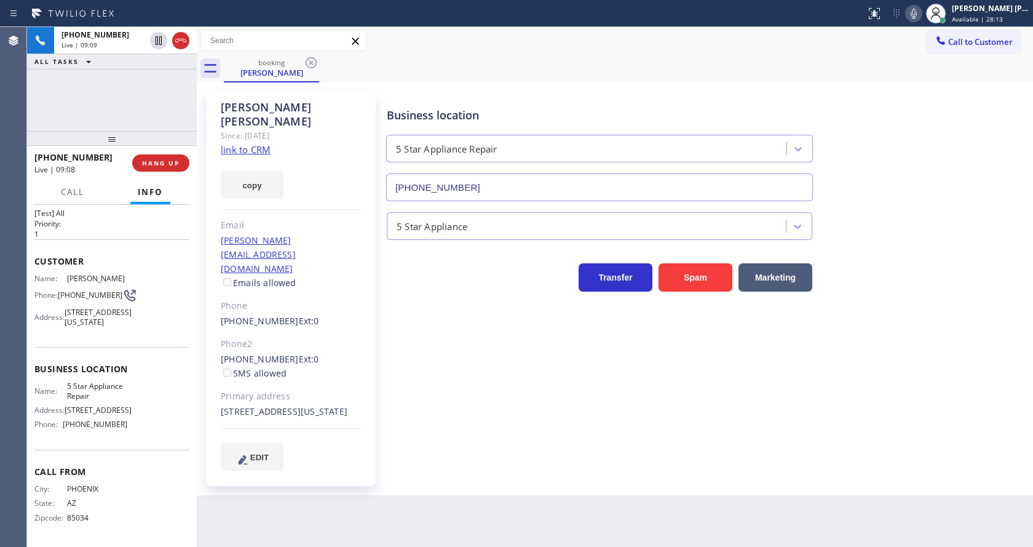
click at [1032, 263] on div "[PERSON_NAME] Since: [DATE] link to CRM copy Email [EMAIL_ADDRESS][DOMAIN_NAME]…" at bounding box center [615, 288] width 836 height 413
click at [917, 16] on icon at bounding box center [914, 14] width 6 height 10
click at [157, 39] on icon at bounding box center [159, 40] width 6 height 9
click at [358, 479] on div "Back to Dashboard Change Sender ID Customers Technicians Select a contact Outbo…" at bounding box center [615, 287] width 836 height 520
click at [918, 175] on div "Business location 5 Star Appliance Repair [PHONE_NUMBER]" at bounding box center [707, 145] width 646 height 111
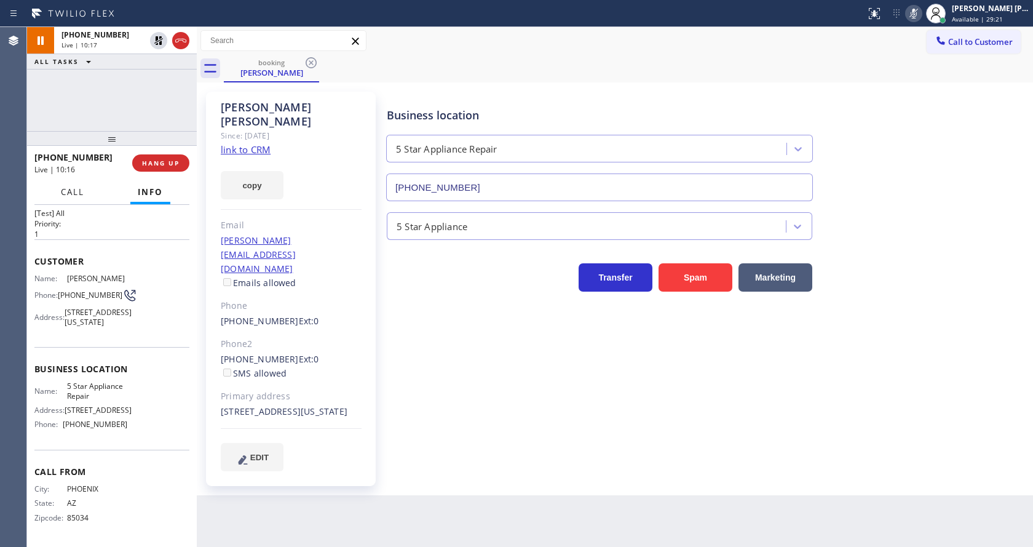
click at [81, 188] on span "Call" at bounding box center [72, 191] width 23 height 11
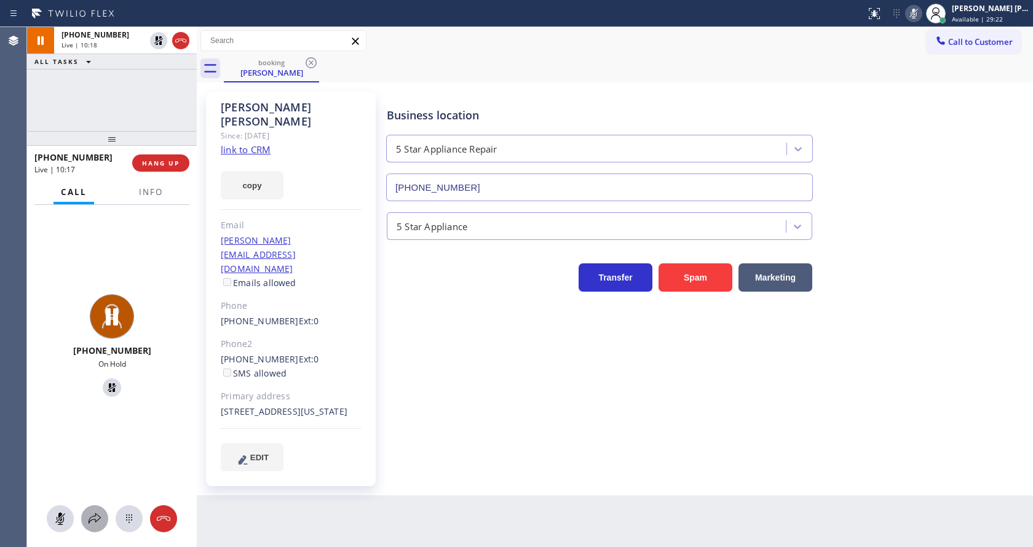
click at [95, 517] on icon at bounding box center [94, 518] width 15 height 15
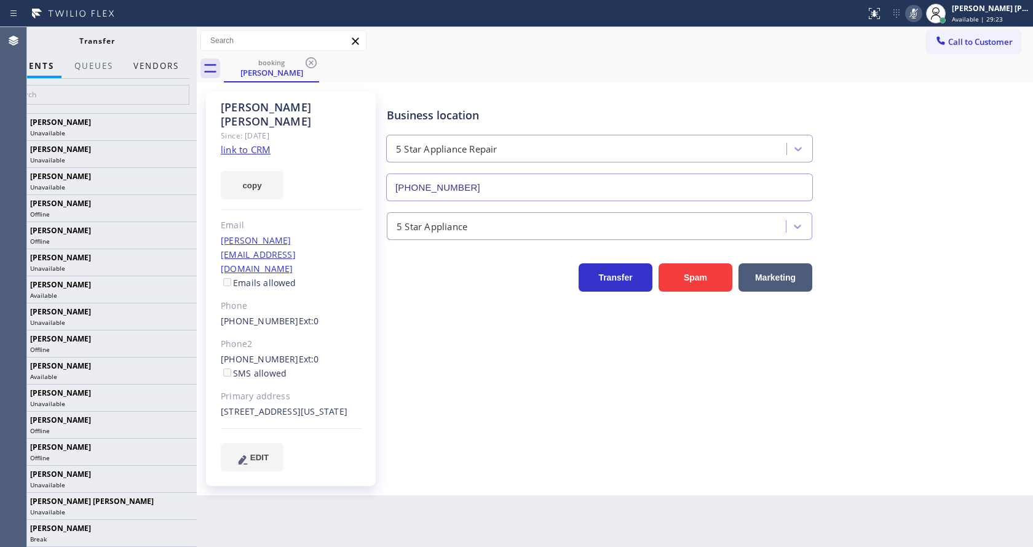
click at [149, 72] on button "Vendors" at bounding box center [156, 66] width 60 height 24
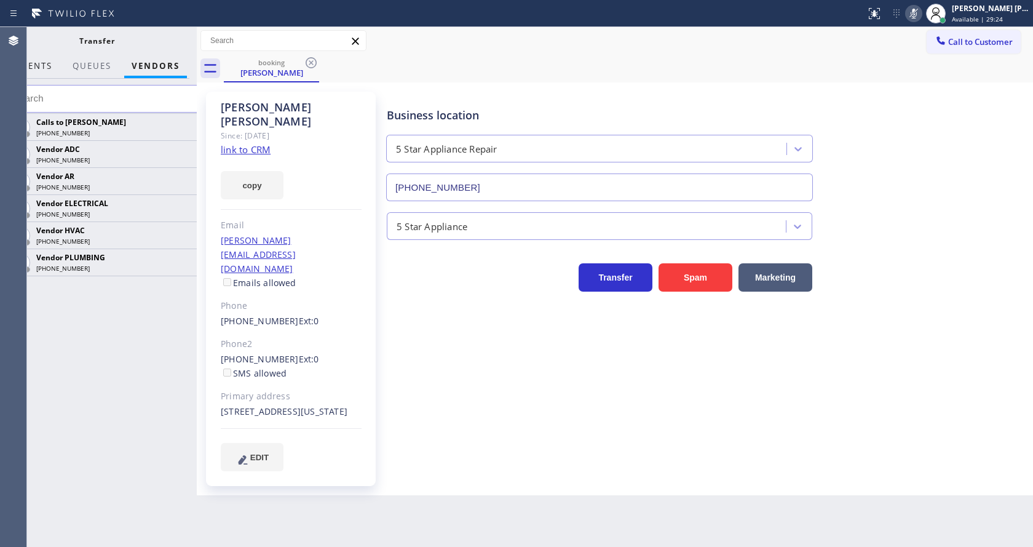
click at [38, 70] on span "AGENTS" at bounding box center [34, 65] width 38 height 11
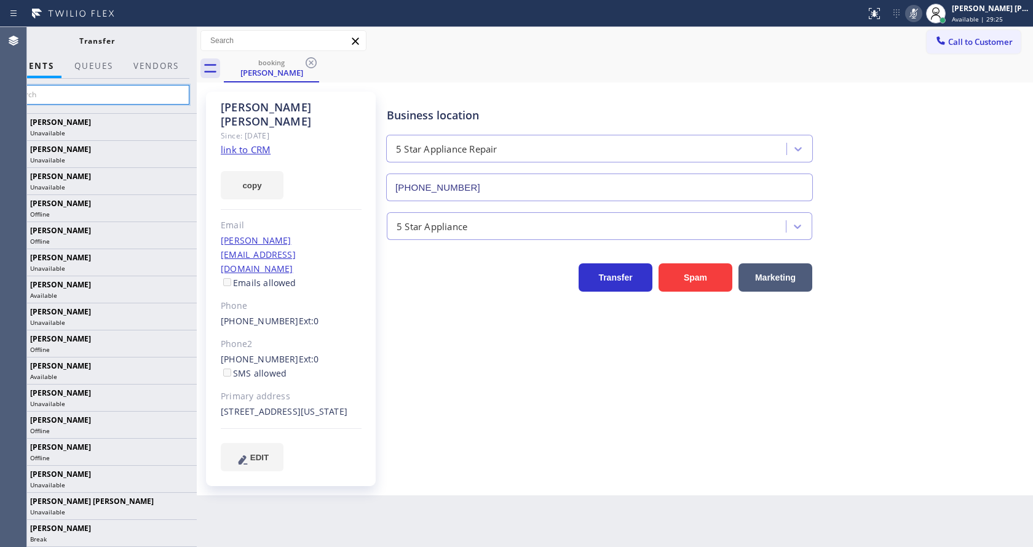
click at [74, 92] on input "text" at bounding box center [96, 95] width 185 height 20
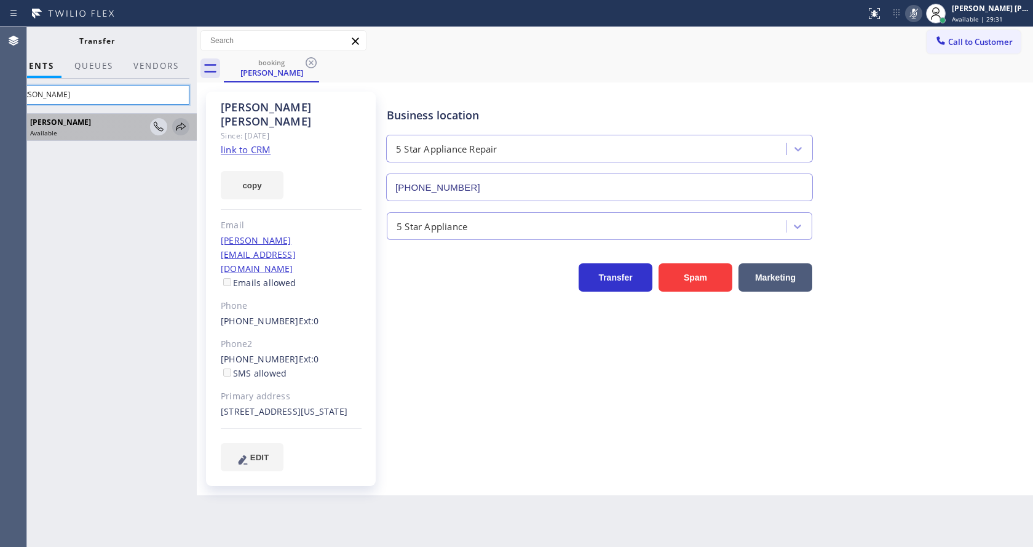
type input "[PERSON_NAME]"
click at [181, 124] on icon at bounding box center [181, 126] width 10 height 8
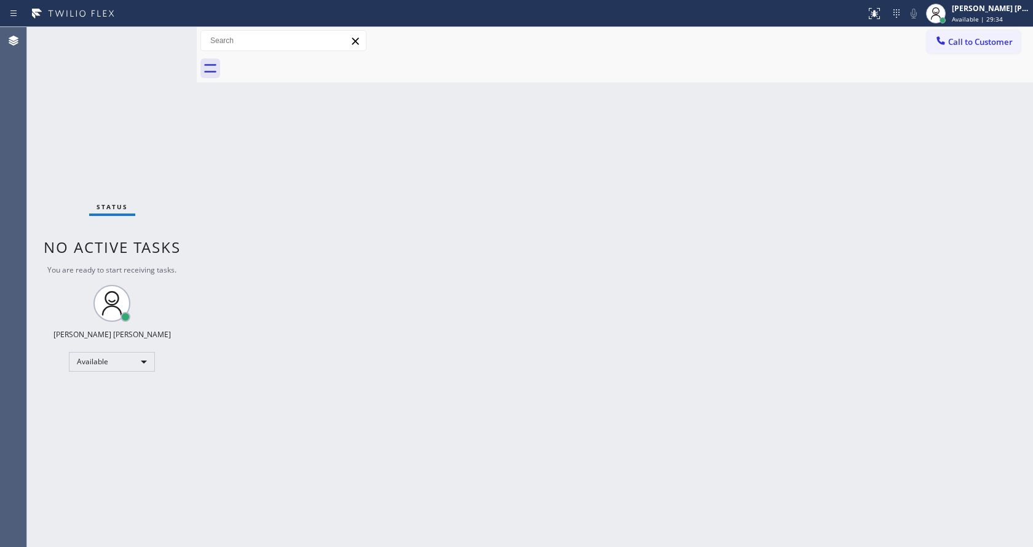
click at [184, 146] on div "Status No active tasks You are ready to start receiving tasks. [PERSON_NAME] [P…" at bounding box center [112, 287] width 170 height 520
click at [172, 126] on div "Status No active tasks You are ready to start receiving tasks. [PERSON_NAME] [P…" at bounding box center [112, 287] width 170 height 520
click at [417, 295] on div "Back to Dashboard Change Sender ID Customers Technicians Select a contact Outbo…" at bounding box center [615, 287] width 836 height 520
click at [135, 39] on div "Status No active tasks You are ready to start receiving tasks. [PERSON_NAME] [P…" at bounding box center [112, 287] width 170 height 520
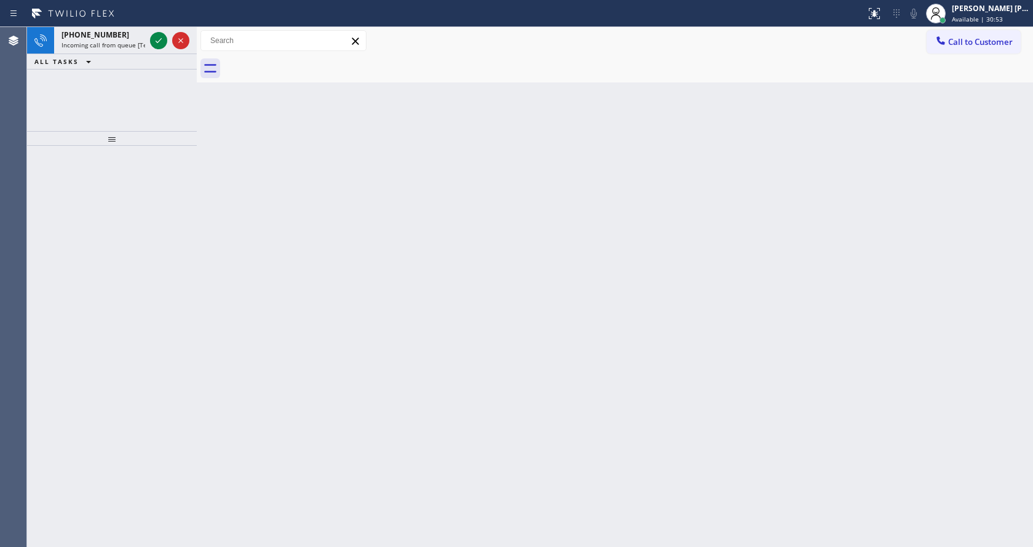
click at [190, 150] on div at bounding box center [112, 346] width 170 height 401
click at [130, 36] on div "[PHONE_NUMBER]" at bounding box center [103, 35] width 84 height 10
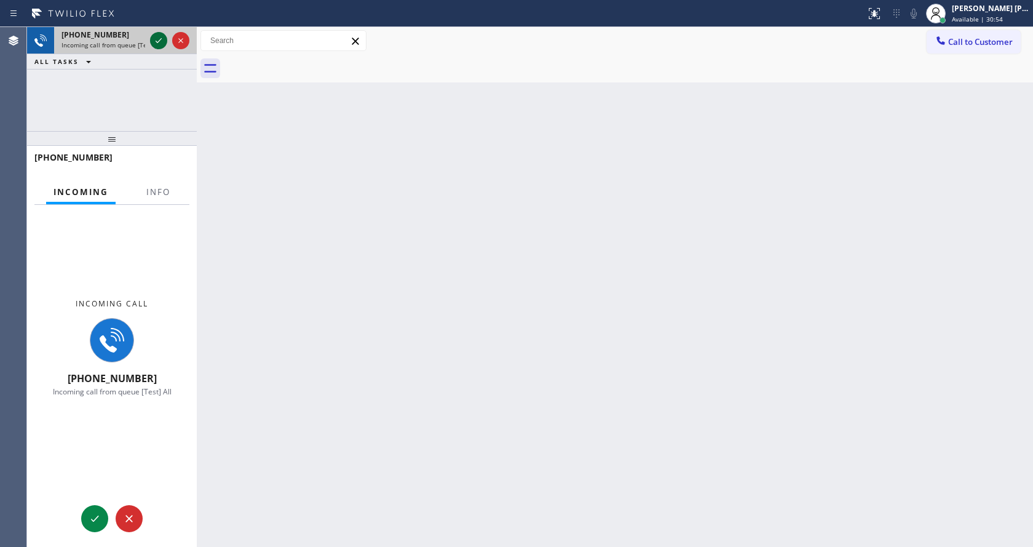
click at [157, 36] on icon at bounding box center [158, 40] width 15 height 15
click at [151, 191] on span "Info" at bounding box center [158, 191] width 24 height 11
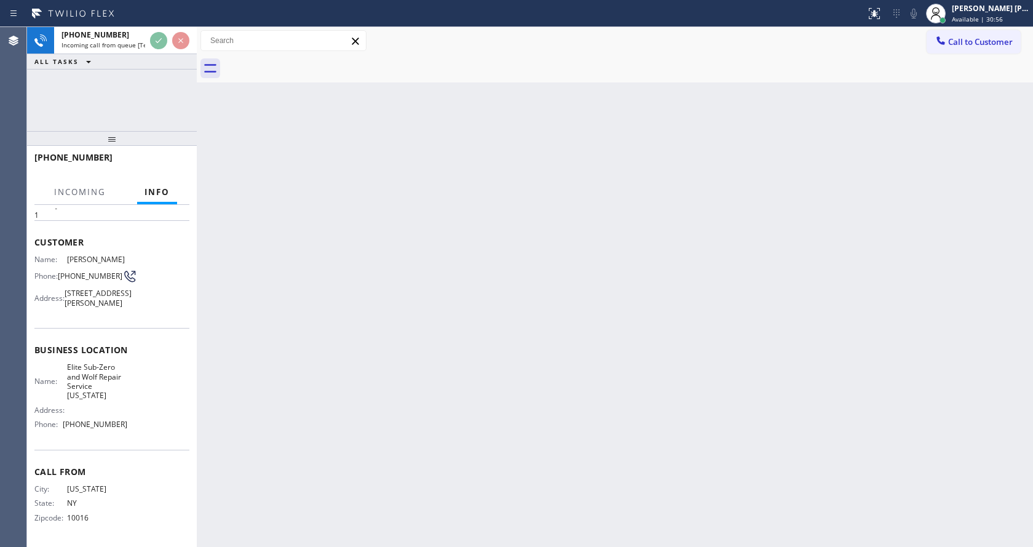
scroll to position [63, 0]
click at [410, 336] on div "Back to Dashboard Change Sender ID Customers Technicians Select a contact Outbo…" at bounding box center [615, 287] width 836 height 520
click at [307, 374] on div "Back to Dashboard Change Sender ID Customers Technicians Select a contact Outbo…" at bounding box center [615, 287] width 836 height 520
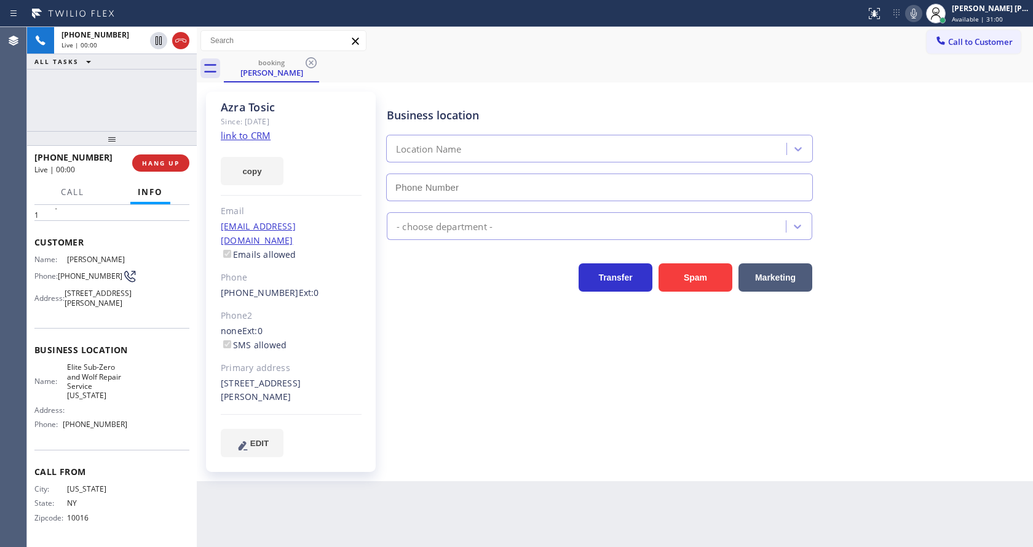
type input "[PHONE_NUMBER]"
click at [600, 430] on div "Business location Elite Sub-Zero & Wolf Repair Service [US_STATE] [PHONE_NUMBER…" at bounding box center [707, 274] width 646 height 358
click at [563, 429] on div "Business location Elite Sub-Zero & Wolf Repair Service [US_STATE] [PHONE_NUMBER…" at bounding box center [707, 274] width 646 height 358
click at [325, 197] on div "[PERSON_NAME] Since: [DATE] link to CRM copy Email [EMAIL_ADDRESS][DOMAIN_NAME]…" at bounding box center [291, 282] width 170 height 380
click at [248, 137] on link "link to CRM" at bounding box center [246, 135] width 50 height 12
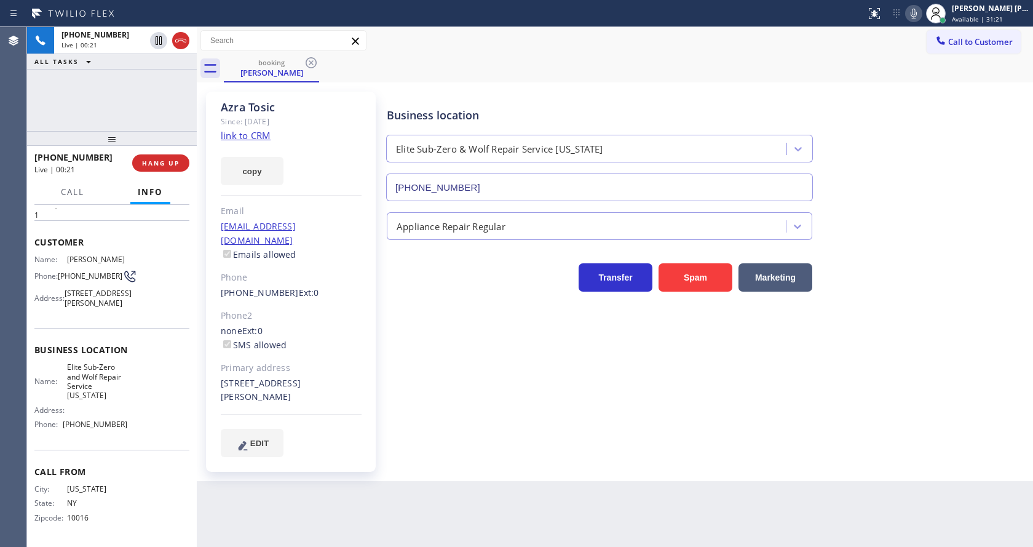
click at [917, 12] on icon at bounding box center [913, 13] width 15 height 15
click at [154, 39] on icon at bounding box center [158, 40] width 15 height 15
click at [421, 453] on div "Business location Elite Sub-Zero & Wolf Repair Service [US_STATE] [PHONE_NUMBER…" at bounding box center [707, 286] width 646 height 383
click at [442, 501] on div "Back to Dashboard Change Sender ID Customers Technicians Select a contact Outbo…" at bounding box center [615, 287] width 836 height 520
drag, startPoint x: 522, startPoint y: 435, endPoint x: 521, endPoint y: 424, distance: 11.1
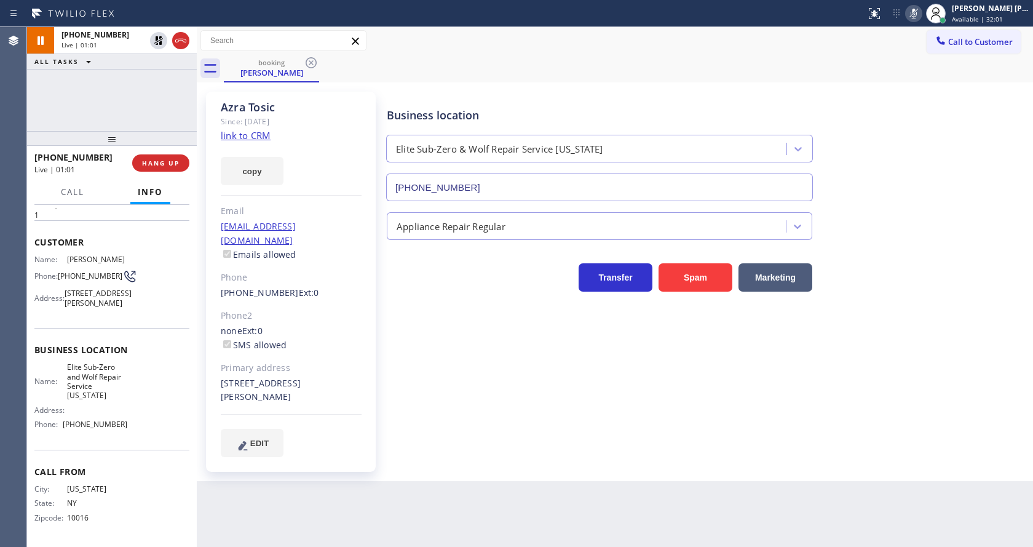
click at [523, 434] on div "Business location Elite Sub-Zero & Wolf Repair Service [US_STATE] [PHONE_NUMBER…" at bounding box center [707, 274] width 646 height 358
click at [412, 505] on div "Back to Dashboard Change Sender ID Customers Technicians Select a contact Outbo…" at bounding box center [615, 287] width 836 height 520
click at [962, 164] on div "Business location Elite Sub-Zero & Wolf Repair Service [US_STATE] [PHONE_NUMBER]" at bounding box center [707, 145] width 646 height 111
click at [448, 472] on div "Back to Dashboard Change Sender ID Customers Technicians Select a contact Outbo…" at bounding box center [615, 287] width 836 height 520
click at [974, 230] on div "Appliance Repair Regular" at bounding box center [707, 223] width 646 height 33
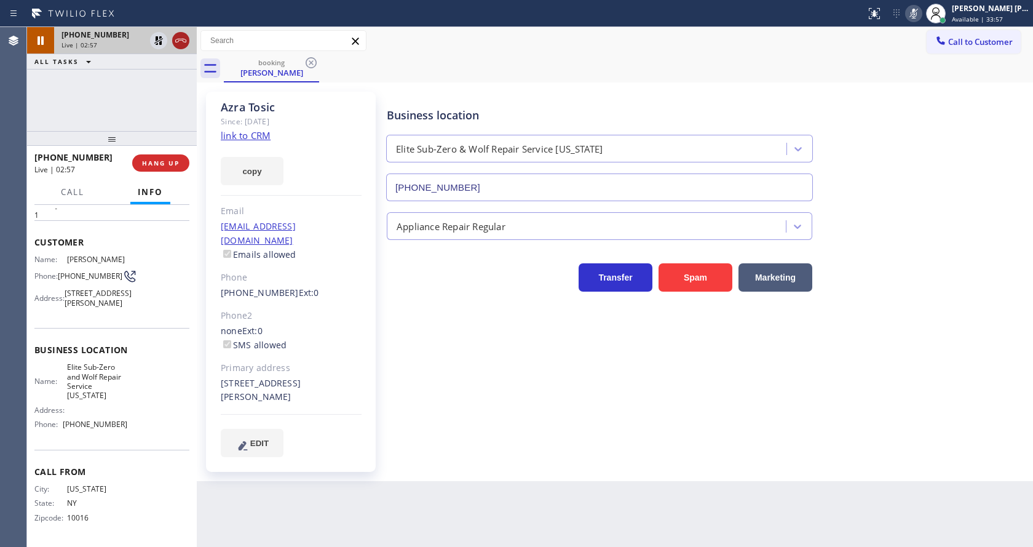
click at [175, 46] on icon at bounding box center [180, 40] width 15 height 15
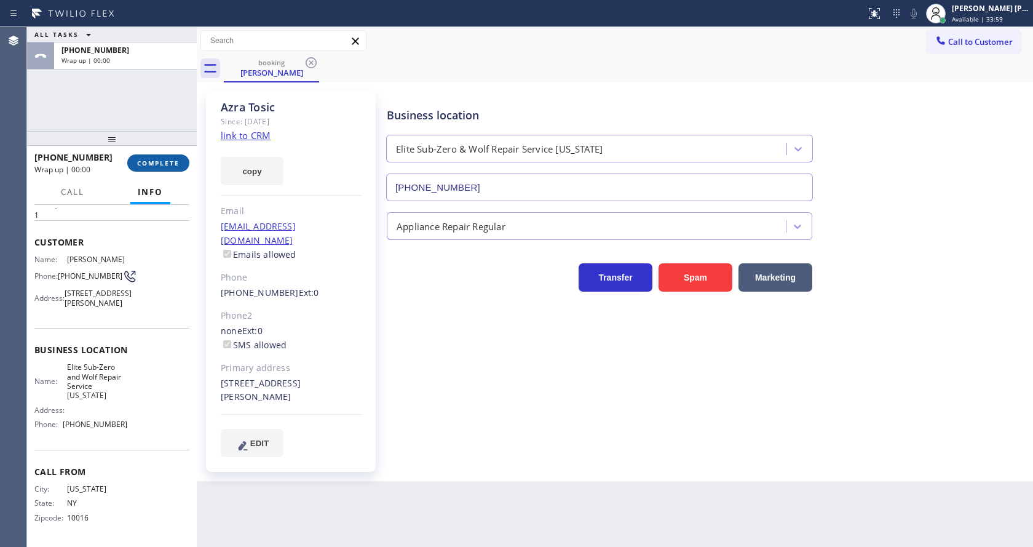
click at [139, 156] on button "COMPLETE" at bounding box center [158, 162] width 62 height 17
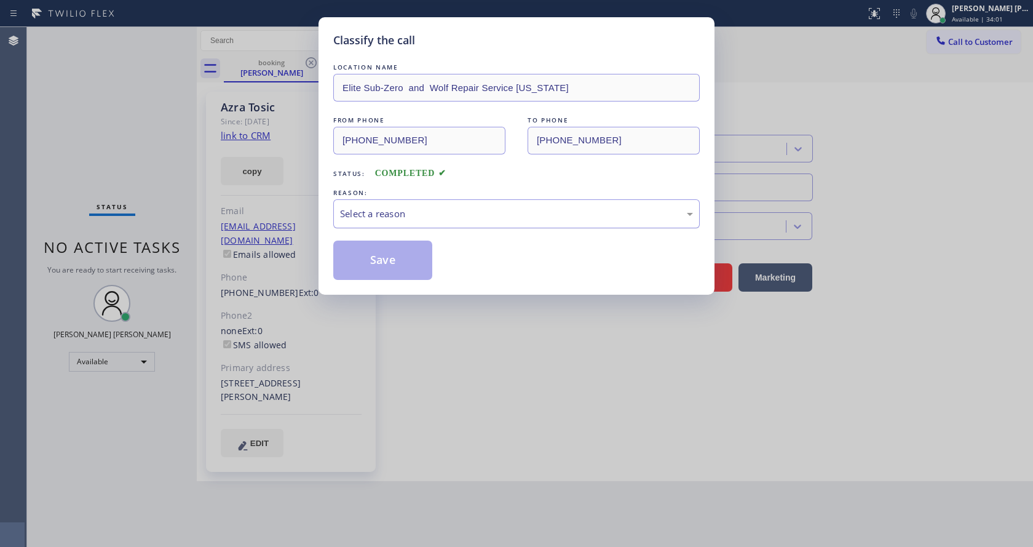
click at [400, 207] on div "Select a reason" at bounding box center [516, 214] width 353 height 14
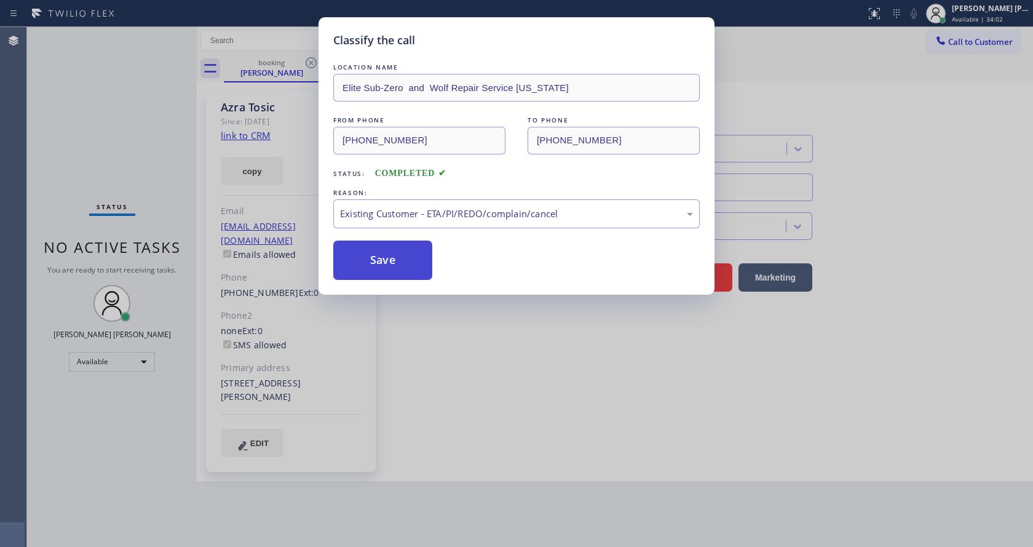
click at [385, 252] on button "Save" at bounding box center [382, 259] width 99 height 39
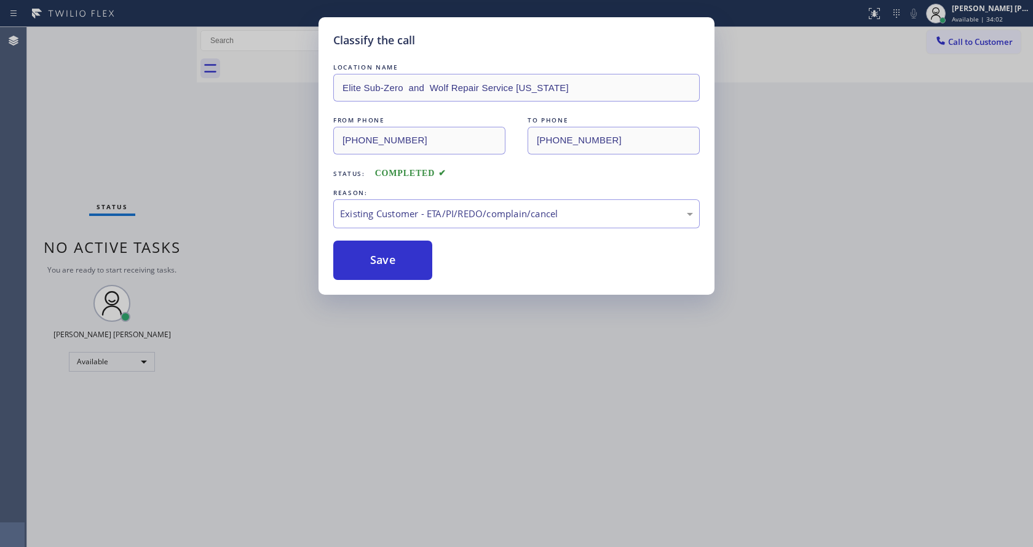
click at [456, 379] on div "Classify the call LOCATION NAME Elite Sub-Zero and Wolf Repair Service [US_STAT…" at bounding box center [516, 273] width 1033 height 547
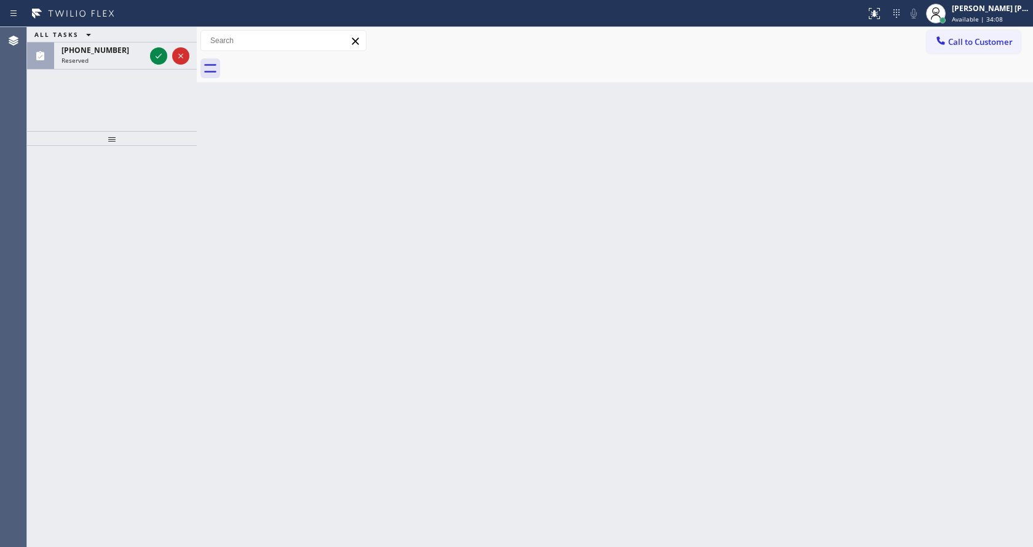
click at [240, 176] on div "Back to Dashboard Change Sender ID Customers Technicians Select a contact Outbo…" at bounding box center [615, 287] width 836 height 520
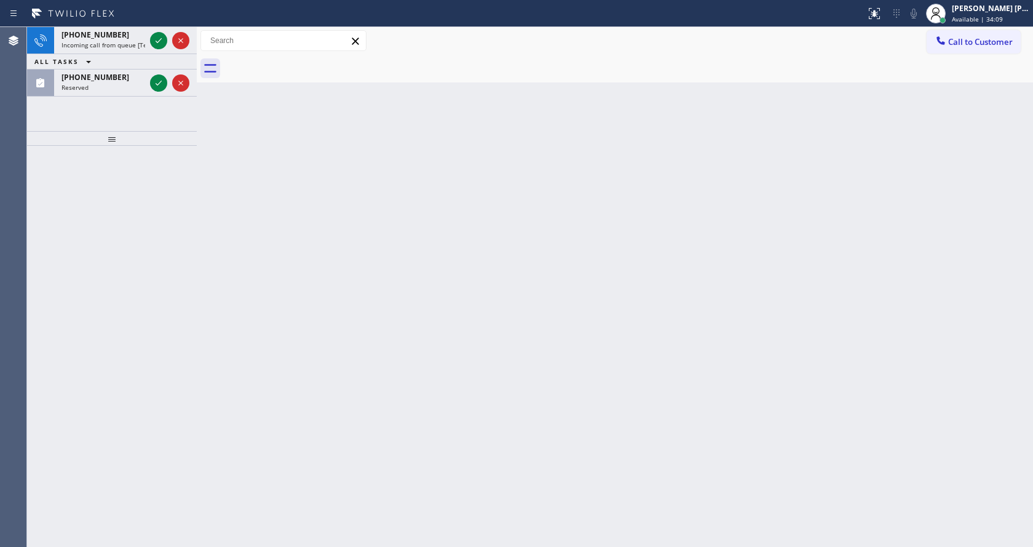
click at [125, 66] on div "ALL TASKS ALL TASKS ACTIVE TASKS TASKS IN WRAP UP" at bounding box center [112, 61] width 170 height 15
click at [137, 86] on div "Reserved" at bounding box center [103, 87] width 84 height 9
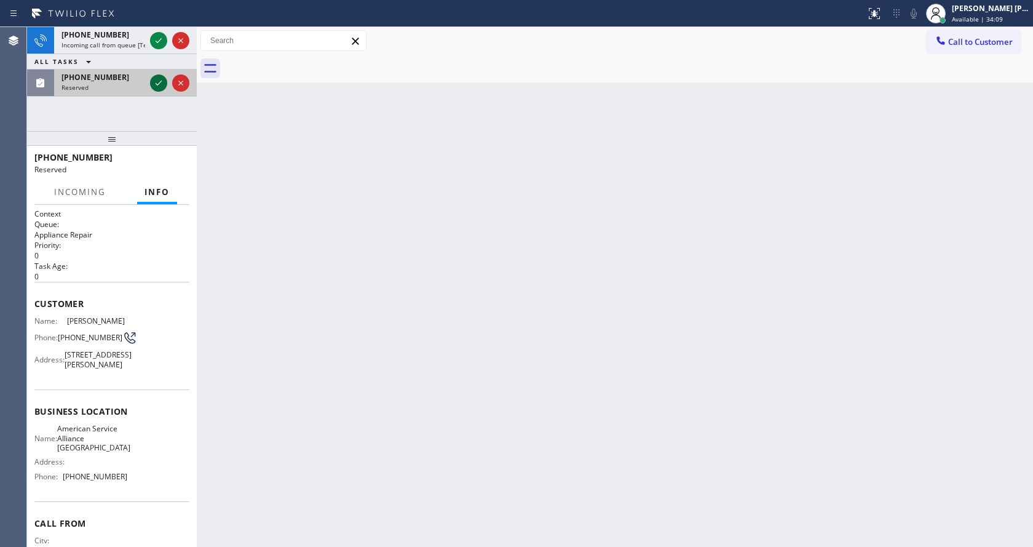
click at [154, 86] on icon at bounding box center [158, 83] width 15 height 15
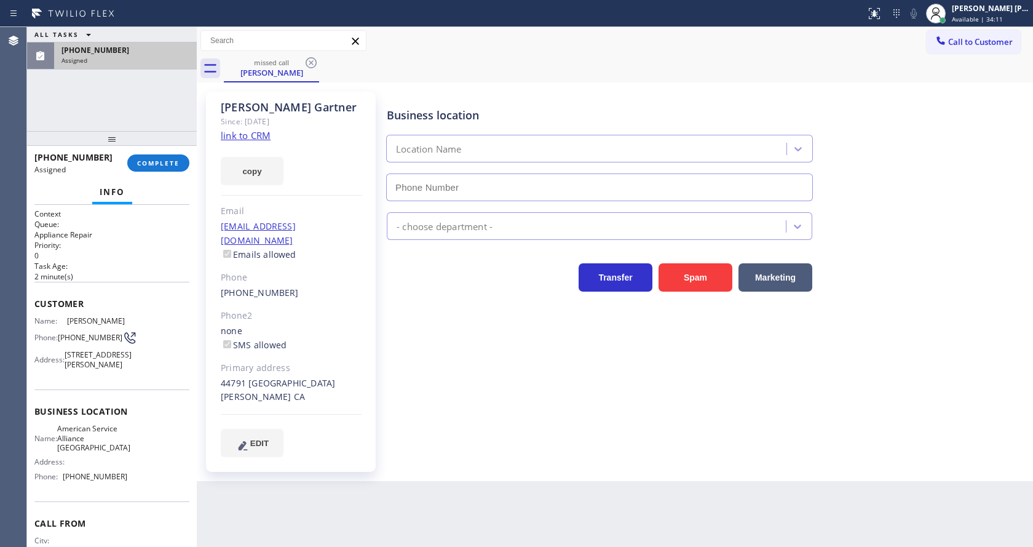
type input "[PHONE_NUMBER]"
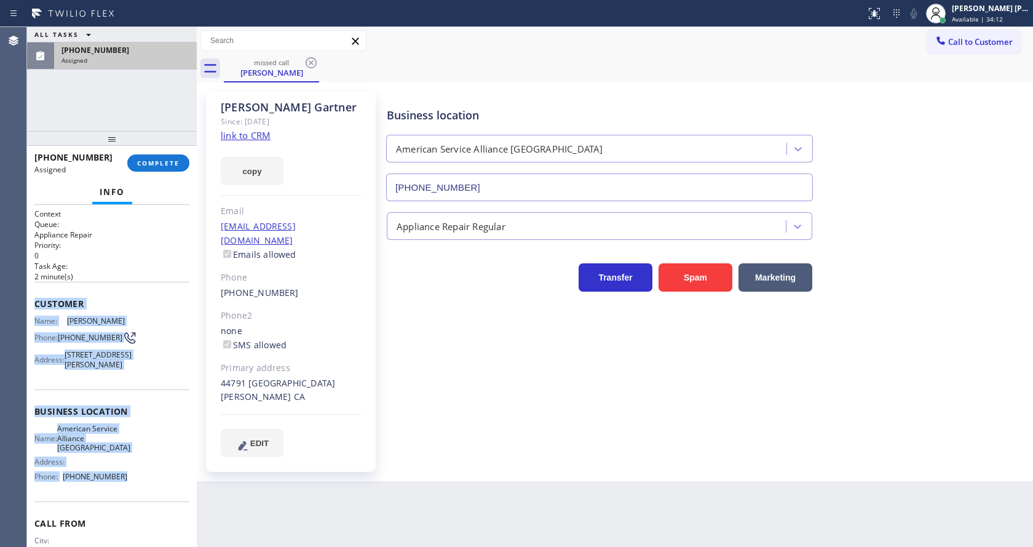
drag, startPoint x: 33, startPoint y: 303, endPoint x: 122, endPoint y: 489, distance: 206.8
click at [122, 489] on div "Context Queue: Appliance Repair Priority: 0 Task Age: [DEMOGRAPHIC_DATA] minute…" at bounding box center [112, 376] width 170 height 342
click at [152, 160] on span "COMPLETE" at bounding box center [158, 163] width 42 height 9
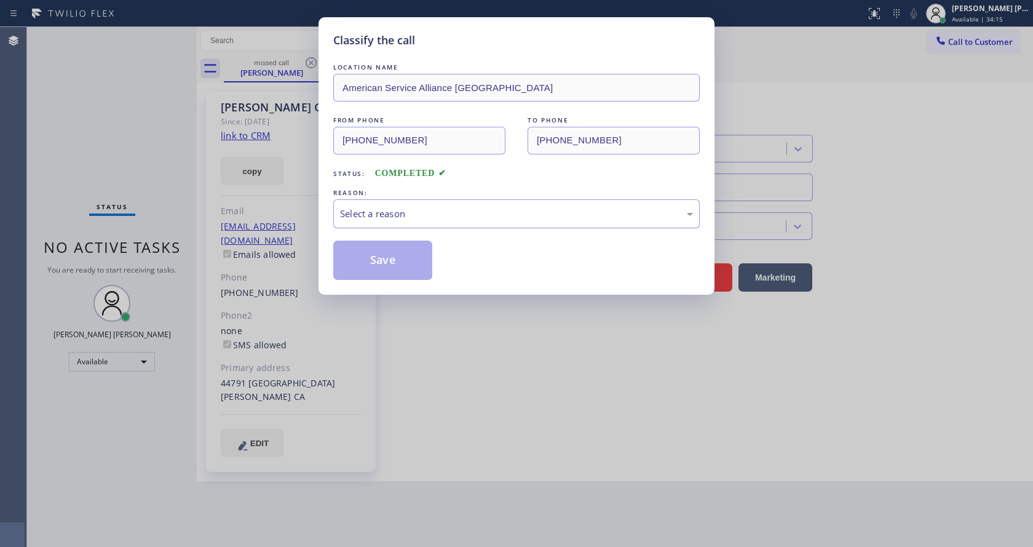
click at [389, 214] on div "Select a reason" at bounding box center [516, 214] width 353 height 14
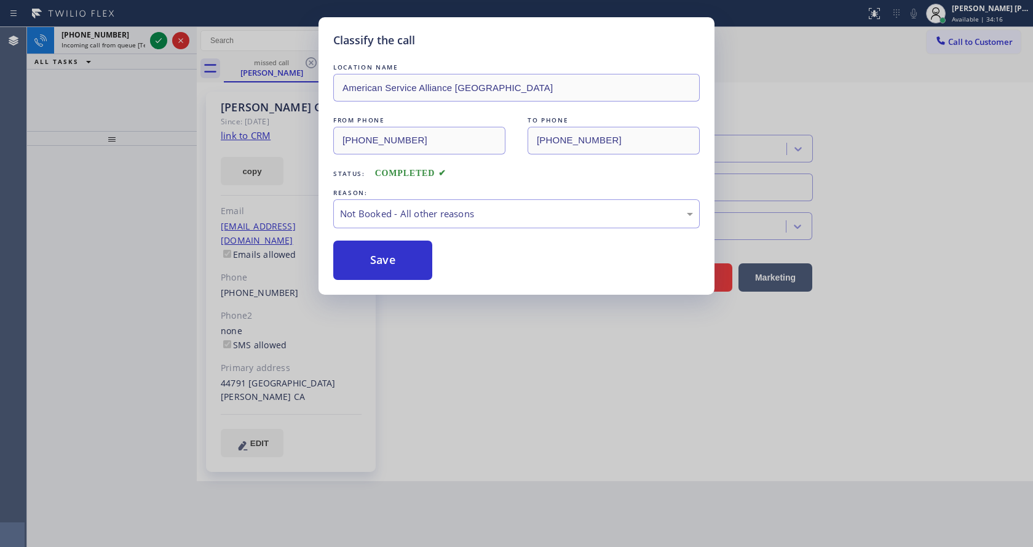
click at [408, 264] on button "Save" at bounding box center [382, 259] width 99 height 39
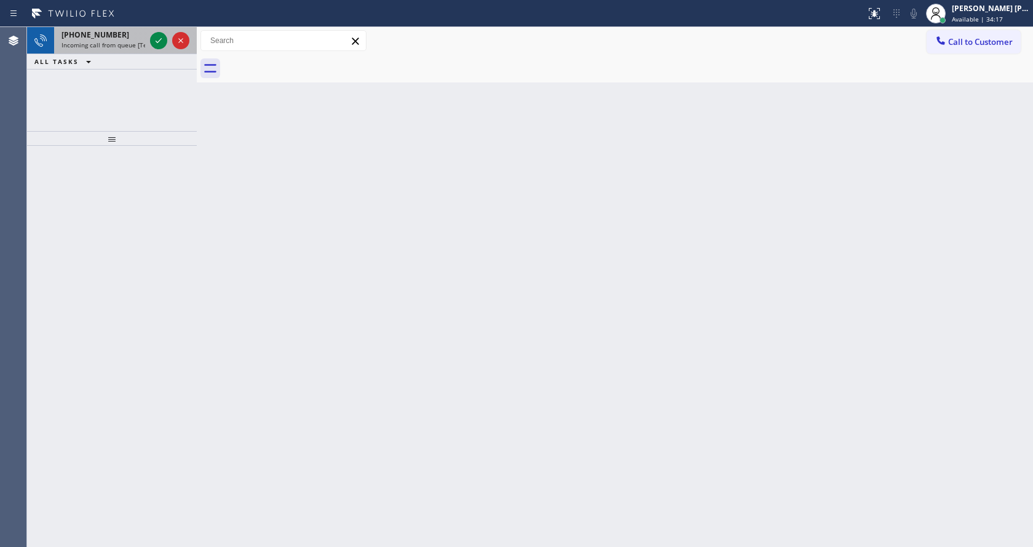
click at [114, 38] on div "[PHONE_NUMBER]" at bounding box center [103, 35] width 84 height 10
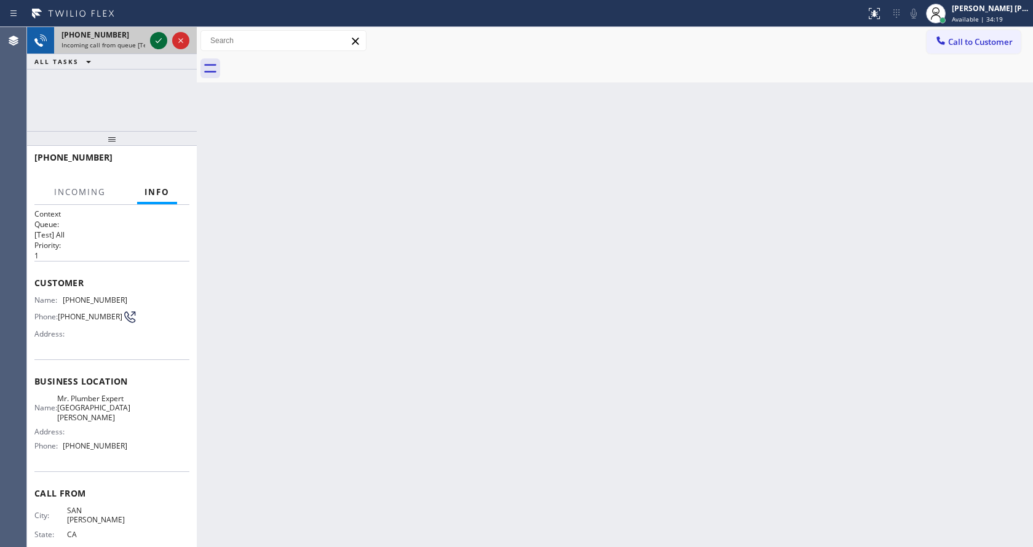
click at [154, 38] on icon at bounding box center [158, 40] width 15 height 15
drag, startPoint x: 419, startPoint y: 407, endPoint x: 418, endPoint y: 415, distance: 8.1
click at [419, 408] on div "Back to Dashboard Change Sender ID Customers Technicians Select a contact Outbo…" at bounding box center [615, 287] width 836 height 520
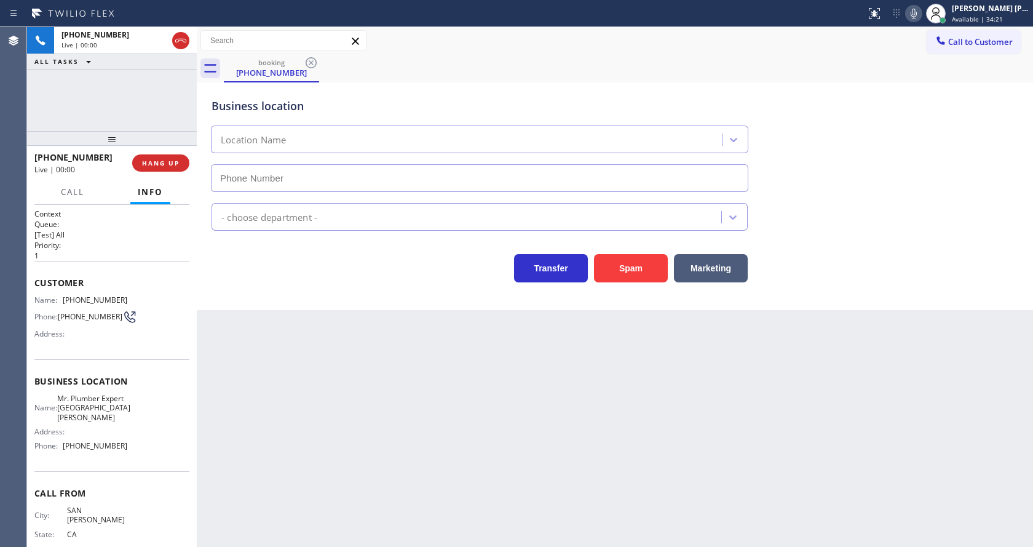
type input "[PHONE_NUMBER]"
click at [283, 328] on div "Back to Dashboard Change Sender ID Customers Technicians Select a contact Outbo…" at bounding box center [615, 287] width 836 height 520
click at [618, 271] on button "Spam" at bounding box center [631, 268] width 74 height 28
click at [462, 416] on div "Back to Dashboard Change Sender ID Customers Technicians Select a contact Outbo…" at bounding box center [615, 287] width 836 height 520
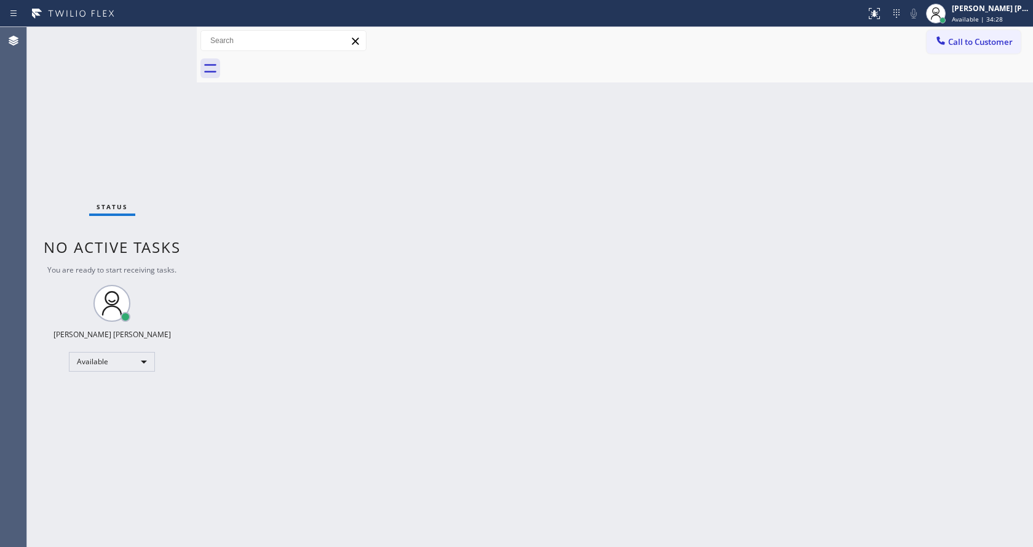
click at [248, 243] on div "Back to Dashboard Change Sender ID Customers Technicians Select a contact Outbo…" at bounding box center [615, 287] width 836 height 520
click at [354, 324] on div "Back to Dashboard Change Sender ID Customers Technicians Select a contact Outbo…" at bounding box center [615, 287] width 836 height 520
click at [272, 152] on div "Back to Dashboard Change Sender ID Customers Technicians Select a contact Outbo…" at bounding box center [615, 287] width 836 height 520
click at [469, 290] on div "Back to Dashboard Change Sender ID Customers Technicians Select a contact Outbo…" at bounding box center [615, 287] width 836 height 520
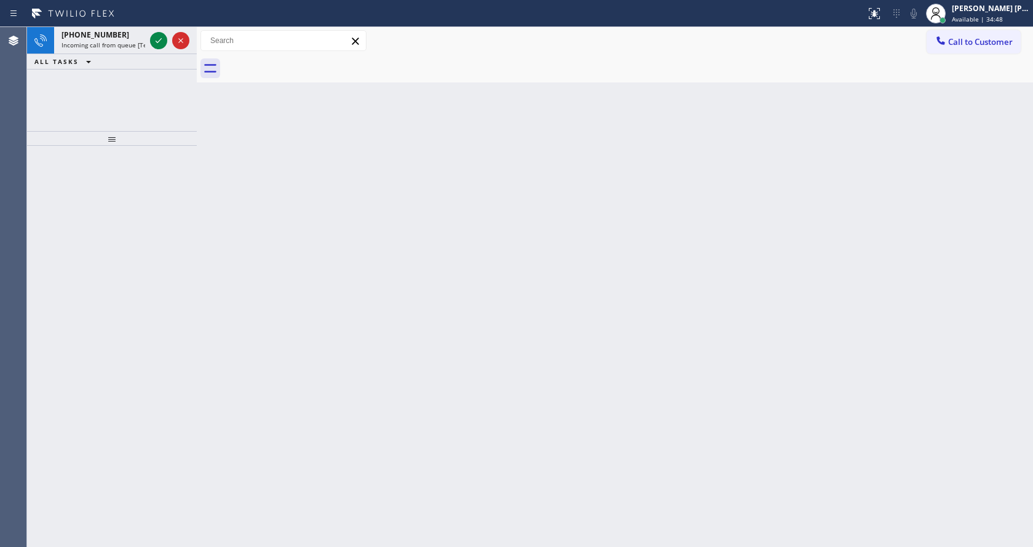
click at [432, 387] on div "Back to Dashboard Change Sender ID Customers Technicians Select a contact Outbo…" at bounding box center [615, 287] width 836 height 520
click at [114, 40] on div "[PHONE_NUMBER] Incoming call from queue [Test] All" at bounding box center [100, 40] width 93 height 27
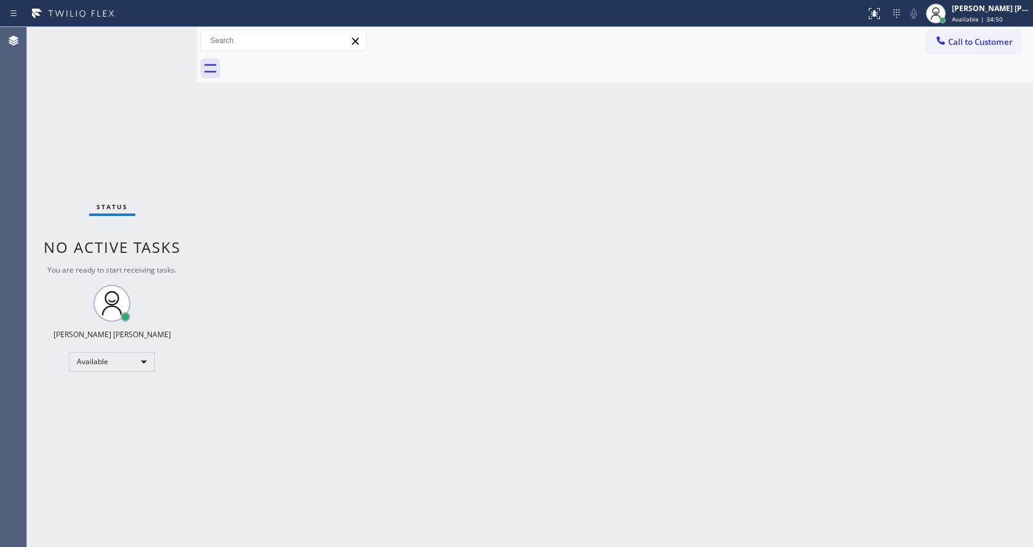
click at [153, 43] on div "Status No active tasks You are ready to start receiving tasks. [PERSON_NAME] [P…" at bounding box center [112, 287] width 170 height 520
click at [542, 226] on div "Back to Dashboard Change Sender ID Customers Technicians Select a contact Outbo…" at bounding box center [615, 287] width 836 height 520
click at [192, 238] on div "Status No active tasks You are ready to start receiving tasks. [PERSON_NAME] [P…" at bounding box center [112, 287] width 170 height 520
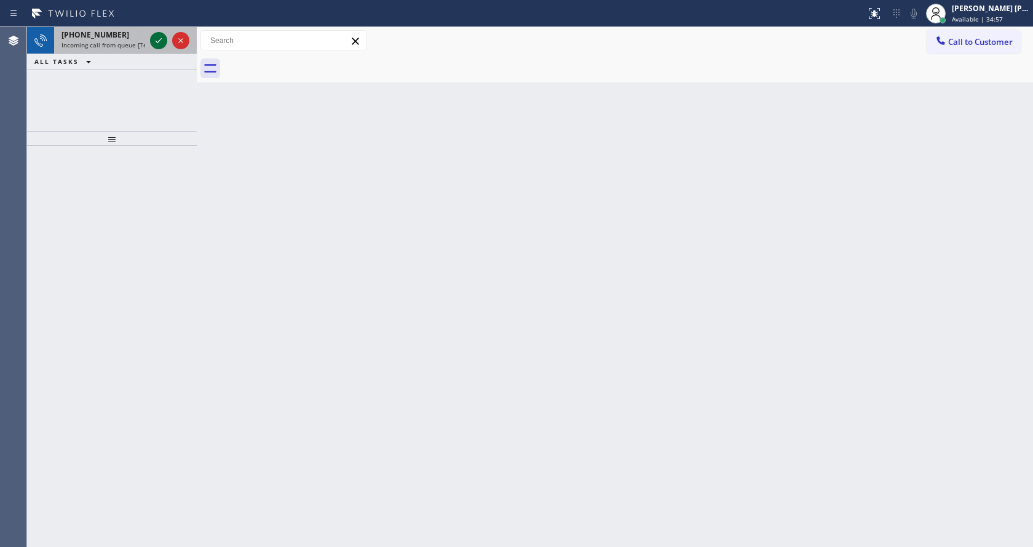
click at [151, 41] on icon at bounding box center [158, 40] width 15 height 15
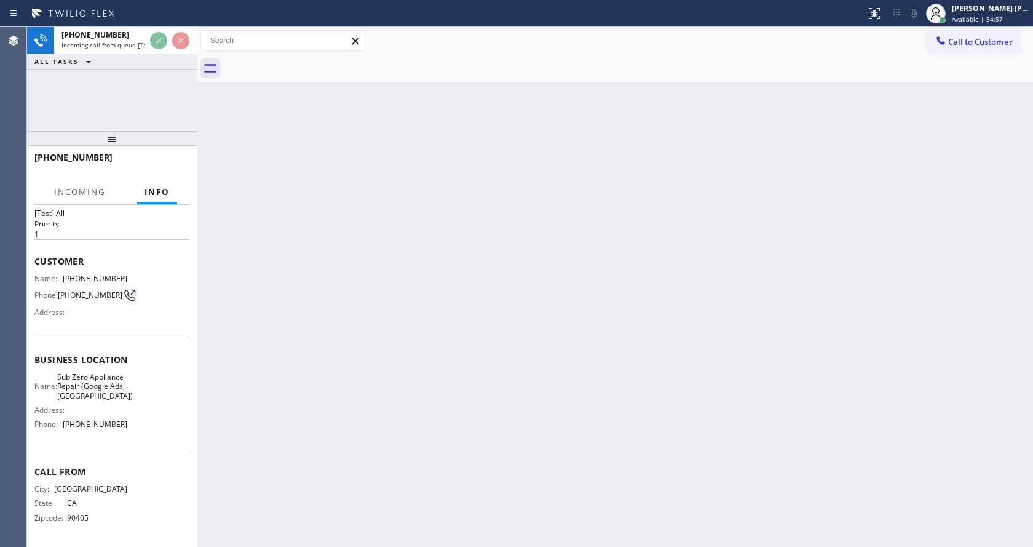
scroll to position [35, 0]
click at [457, 292] on div "Back to Dashboard Change Sender ID Customers Technicians Select a contact Outbo…" at bounding box center [615, 287] width 836 height 520
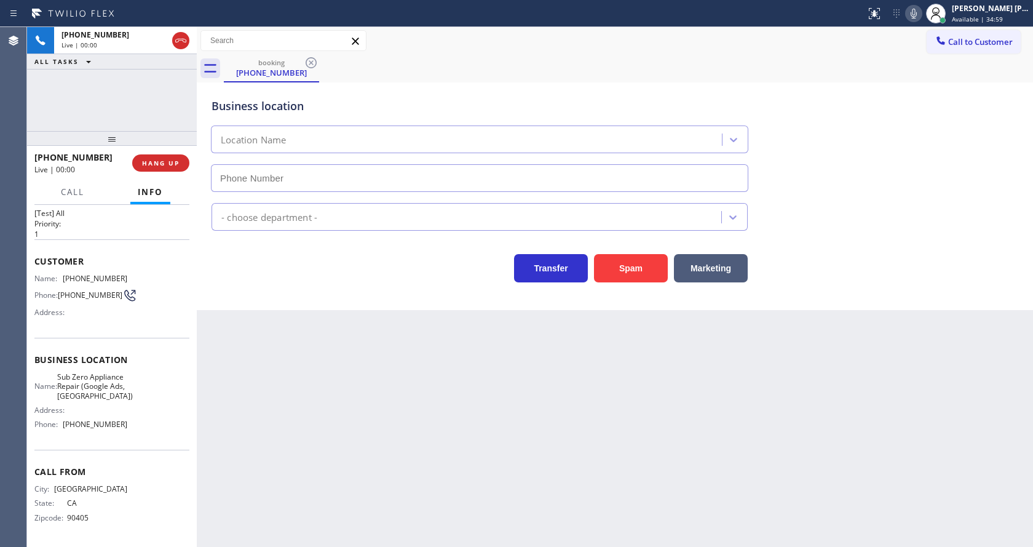
type input "[PHONE_NUMBER]"
click at [371, 414] on div "Back to Dashboard Change Sender ID Customers Technicians Select a contact Outbo…" at bounding box center [615, 287] width 836 height 520
click at [381, 417] on div "Back to Dashboard Change Sender ID Customers Technicians Select a contact Outbo…" at bounding box center [615, 287] width 836 height 520
click at [253, 430] on div "Back to Dashboard Change Sender ID Customers Technicians Select a contact Outbo…" at bounding box center [615, 287] width 836 height 520
click at [441, 453] on div "Back to Dashboard Change Sender ID Customers Technicians Select a contact Outbo…" at bounding box center [615, 287] width 836 height 520
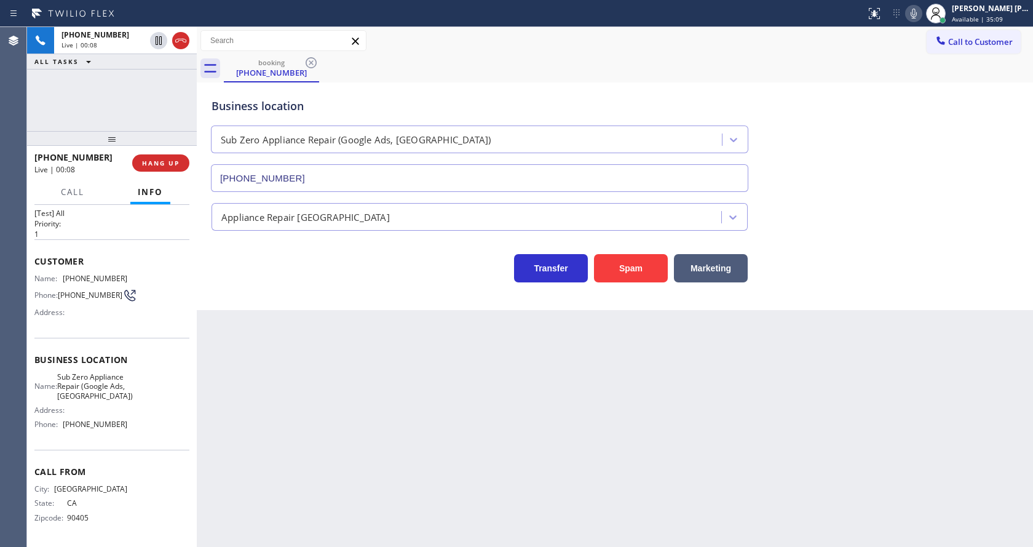
click at [312, 345] on div "Back to Dashboard Change Sender ID Customers Technicians Select a contact Outbo…" at bounding box center [615, 287] width 836 height 520
click at [400, 376] on div "Back to Dashboard Change Sender ID Customers Technicians Select a contact Outbo…" at bounding box center [615, 287] width 836 height 520
click at [122, 354] on span "Business location" at bounding box center [111, 360] width 155 height 12
drag, startPoint x: 61, startPoint y: 267, endPoint x: 141, endPoint y: 268, distance: 80.6
click at [141, 274] on div "Name: [PHONE_NUMBER] Phone: [PHONE_NUMBER] Address:" at bounding box center [111, 298] width 155 height 49
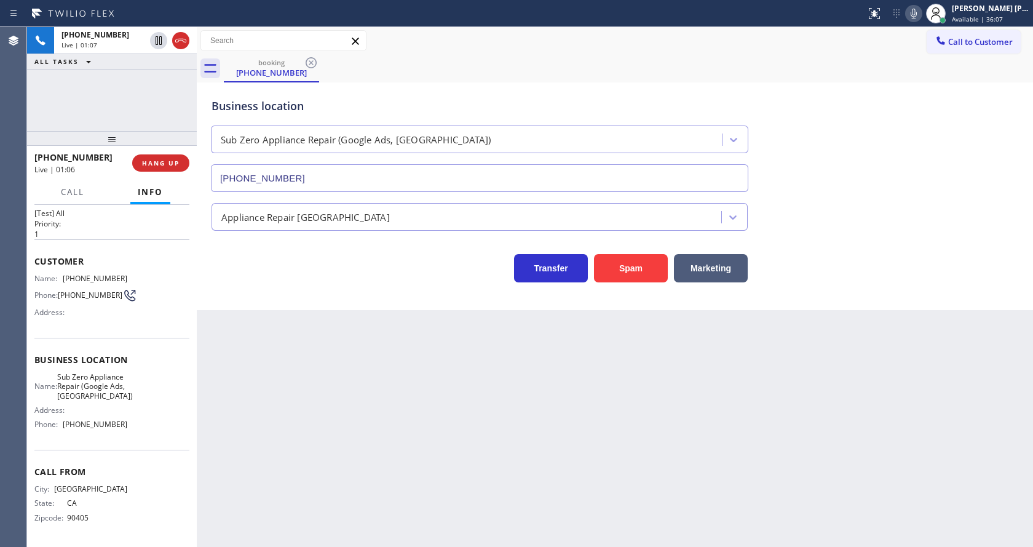
click at [378, 427] on div "Back to Dashboard Change Sender ID Customers Technicians Select a contact Outbo…" at bounding box center [615, 287] width 836 height 520
click at [103, 383] on span "Sub Zero Appliance Repair (Google Ads, [GEOGRAPHIC_DATA])" at bounding box center [95, 386] width 76 height 28
drag, startPoint x: 61, startPoint y: 365, endPoint x: 100, endPoint y: 392, distance: 47.2
click at [100, 392] on div "Name: Sub Zero Appliance Repair (Google Ads, [GEOGRAPHIC_DATA])" at bounding box center [80, 386] width 93 height 28
drag, startPoint x: 341, startPoint y: 413, endPoint x: 269, endPoint y: 545, distance: 150.5
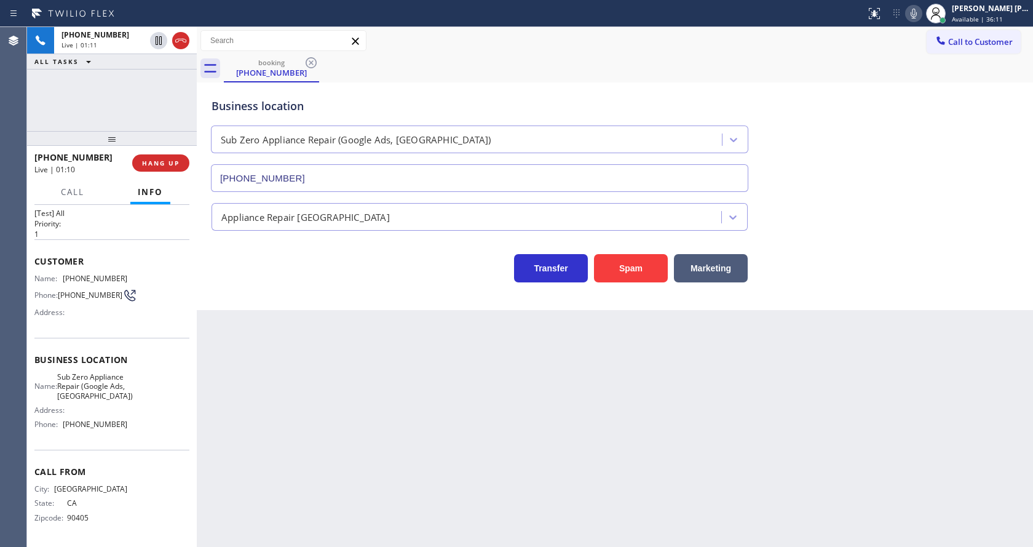
click at [339, 413] on div "Back to Dashboard Change Sender ID Customers Technicians Select a contact Outbo…" at bounding box center [615, 287] width 836 height 520
click at [112, 433] on div "Name: Sub Zero Appliance Repair (Google Ads, [GEOGRAPHIC_DATA]) Address: Phone:…" at bounding box center [80, 403] width 93 height 62
drag, startPoint x: 60, startPoint y: 426, endPoint x: 125, endPoint y: 432, distance: 66.1
click at [125, 432] on div "Name: Sub Zero Appliance Repair (Google Ads, [GEOGRAPHIC_DATA]) Address: Phone:…" at bounding box center [111, 403] width 155 height 62
drag, startPoint x: 293, startPoint y: 438, endPoint x: 293, endPoint y: 473, distance: 35.0
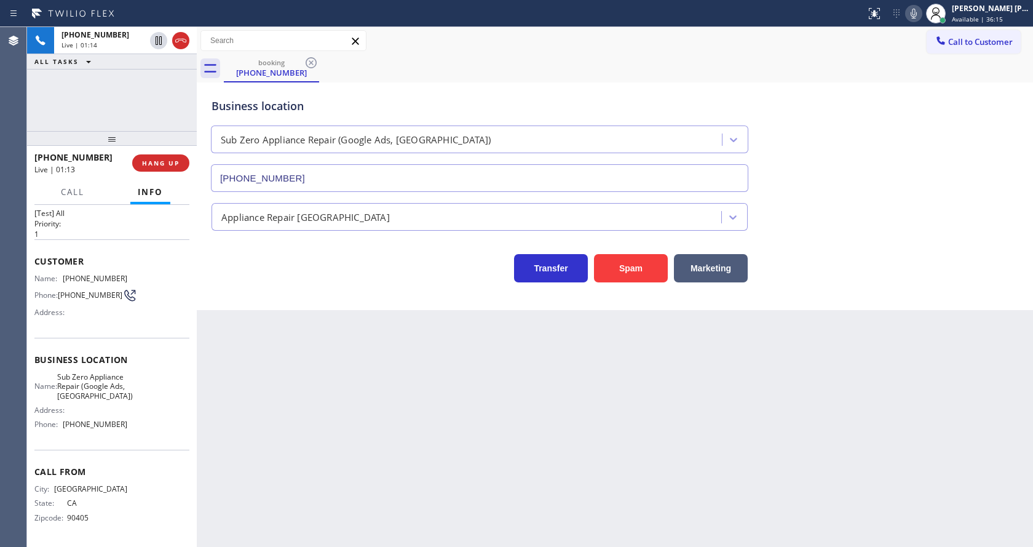
click at [293, 454] on div "Back to Dashboard Change Sender ID Customers Technicians Select a contact Outbo…" at bounding box center [615, 287] width 836 height 520
drag, startPoint x: 505, startPoint y: 381, endPoint x: 513, endPoint y: 366, distance: 16.6
click at [505, 381] on div "Back to Dashboard Change Sender ID Customers Technicians Select a contact Outbo…" at bounding box center [615, 287] width 836 height 520
click at [327, 438] on div "Back to Dashboard Change Sender ID Customers Technicians Select a contact Outbo…" at bounding box center [615, 287] width 836 height 520
click at [494, 488] on div "Back to Dashboard Change Sender ID Customers Technicians Select a contact Outbo…" at bounding box center [615, 287] width 836 height 520
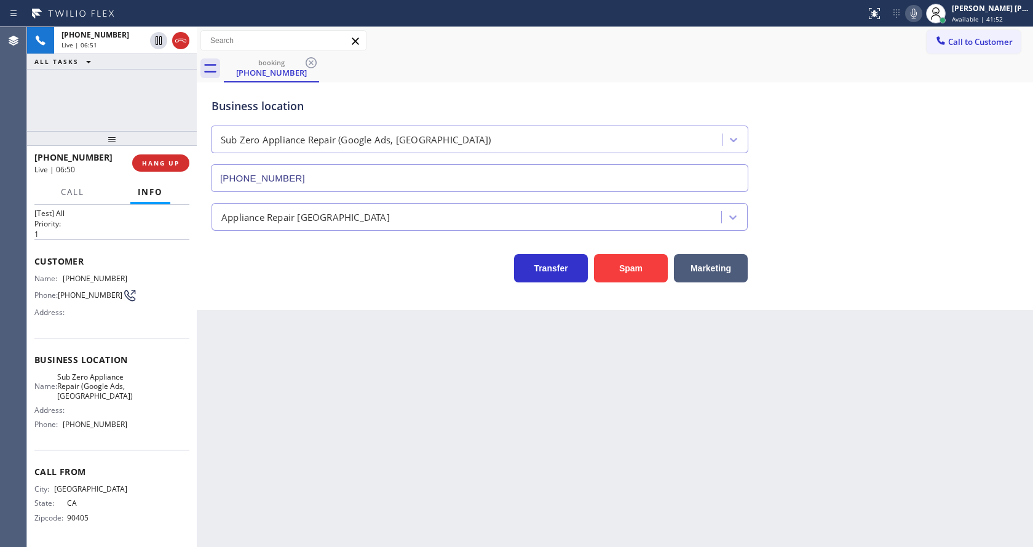
drag, startPoint x: 307, startPoint y: 404, endPoint x: 301, endPoint y: 496, distance: 92.4
click at [307, 404] on div "Back to Dashboard Change Sender ID Customers Technicians Select a contact Outbo…" at bounding box center [615, 287] width 836 height 520
click at [468, 408] on div "Back to Dashboard Change Sender ID Customers Technicians Select a contact Outbo…" at bounding box center [615, 287] width 836 height 520
click at [391, 453] on div "Back to Dashboard Change Sender ID Customers Technicians Select a contact Outbo…" at bounding box center [615, 287] width 836 height 520
click at [914, 13] on icon at bounding box center [913, 13] width 15 height 15
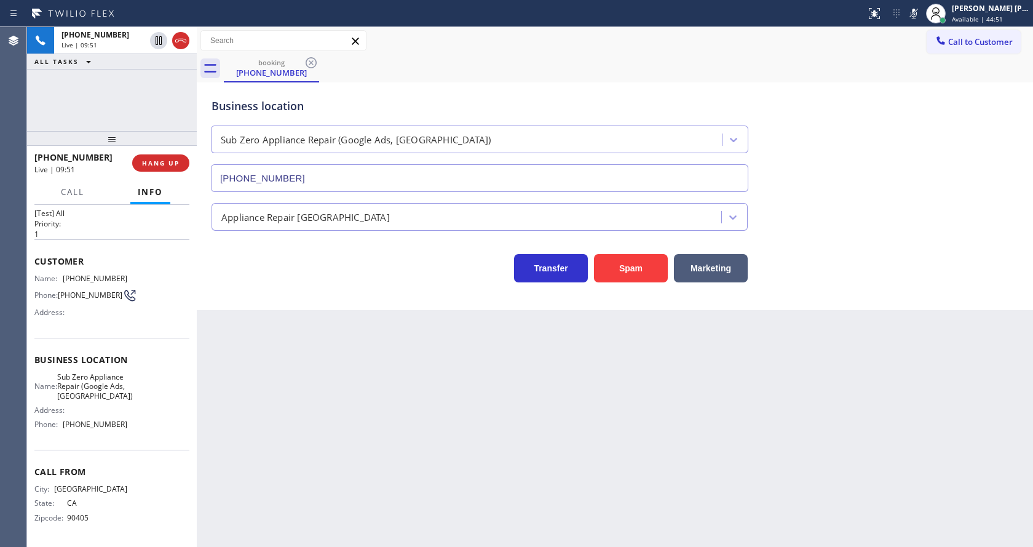
click at [941, 93] on div "Business location Sub Zero Appliance Repair (Google Ads, [GEOGRAPHIC_DATA]) [PH…" at bounding box center [615, 136] width 812 height 111
drag, startPoint x: 913, startPoint y: 15, endPoint x: 921, endPoint y: 58, distance: 43.2
click at [913, 18] on icon at bounding box center [913, 13] width 15 height 15
click at [921, 58] on div "booking [PHONE_NUMBER]" at bounding box center [628, 69] width 809 height 28
click at [392, 394] on div "Back to Dashboard Change Sender ID Customers Technicians Select a contact Outbo…" at bounding box center [615, 287] width 836 height 520
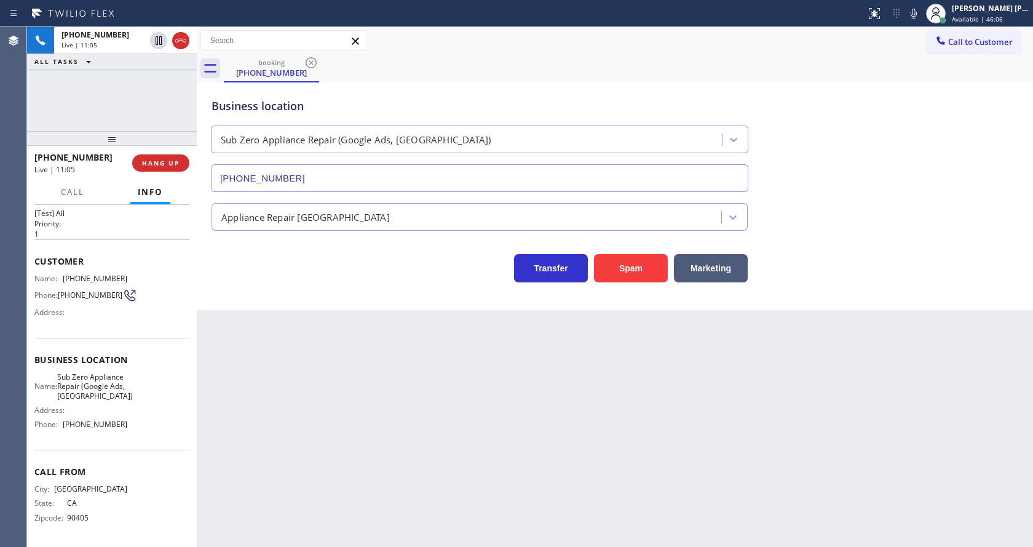
click at [466, 464] on div "Back to Dashboard Change Sender ID Customers Technicians Select a contact Outbo…" at bounding box center [615, 287] width 836 height 520
click at [321, 370] on div "Back to Dashboard Change Sender ID Customers Technicians Select a contact Outbo…" at bounding box center [615, 287] width 836 height 520
click at [515, 422] on div "Back to Dashboard Change Sender ID Customers Technicians Select a contact Outbo…" at bounding box center [615, 287] width 836 height 520
click at [917, 18] on icon at bounding box center [913, 13] width 15 height 15
click at [912, 154] on div "Business location Sub Zero Appliance Repair (Google Ads, [GEOGRAPHIC_DATA]) [PH…" at bounding box center [615, 136] width 812 height 111
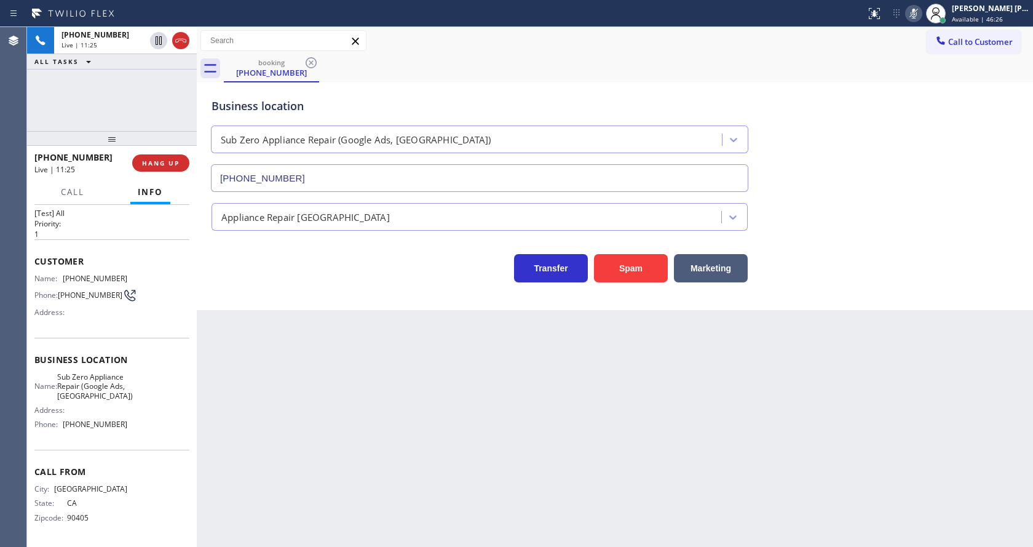
click at [919, 19] on icon at bounding box center [913, 13] width 15 height 15
click at [903, 116] on div "Business location Sub Zero Appliance Repair (Google Ads, [GEOGRAPHIC_DATA]) [PH…" at bounding box center [615, 136] width 812 height 111
click at [921, 15] on icon at bounding box center [913, 13] width 15 height 15
click at [917, 130] on div "Business location Sub Zero Appliance Repair (Google Ads, [GEOGRAPHIC_DATA]) [PH…" at bounding box center [615, 136] width 812 height 111
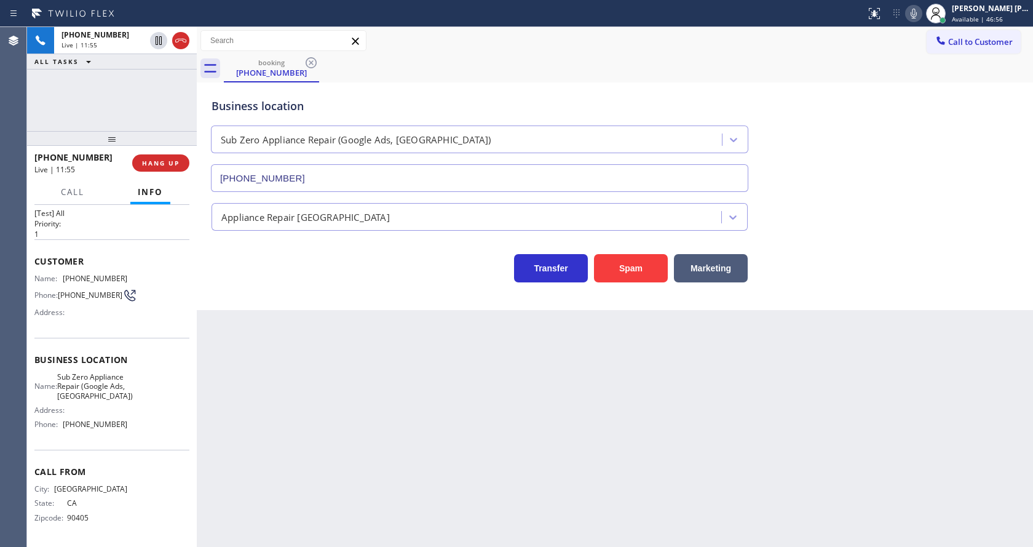
click at [380, 529] on div "Back to Dashboard Change Sender ID Customers Technicians Select a contact Outbo…" at bounding box center [615, 287] width 836 height 520
click at [286, 488] on div "Back to Dashboard Change Sender ID Customers Technicians Select a contact Outbo…" at bounding box center [615, 287] width 836 height 520
click at [544, 470] on div "Back to Dashboard Change Sender ID Customers Technicians Select a contact Outbo…" at bounding box center [615, 287] width 836 height 520
click at [262, 384] on div "Back to Dashboard Change Sender ID Customers Technicians Select a contact Outbo…" at bounding box center [615, 287] width 836 height 520
click at [158, 80] on icon at bounding box center [158, 83] width 15 height 15
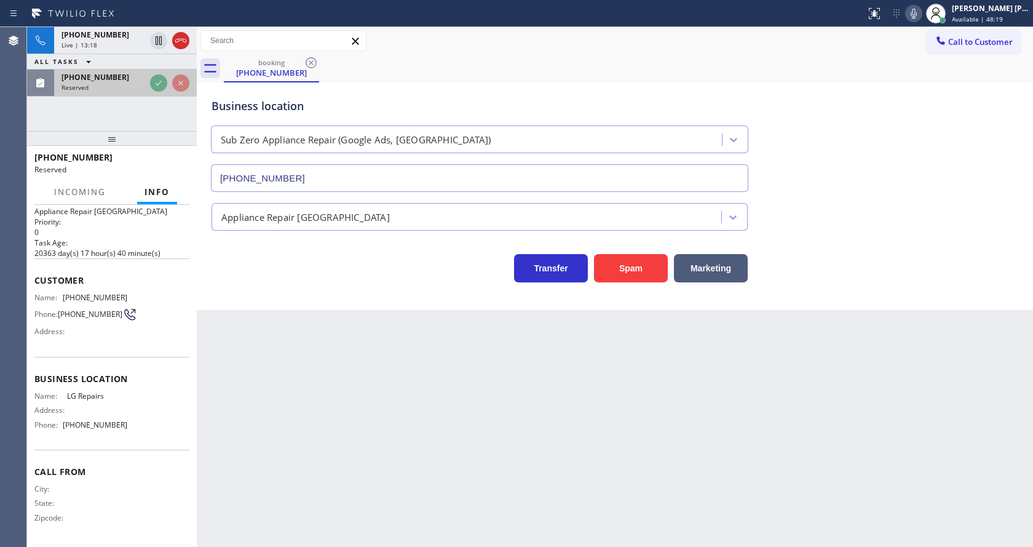
scroll to position [28, 0]
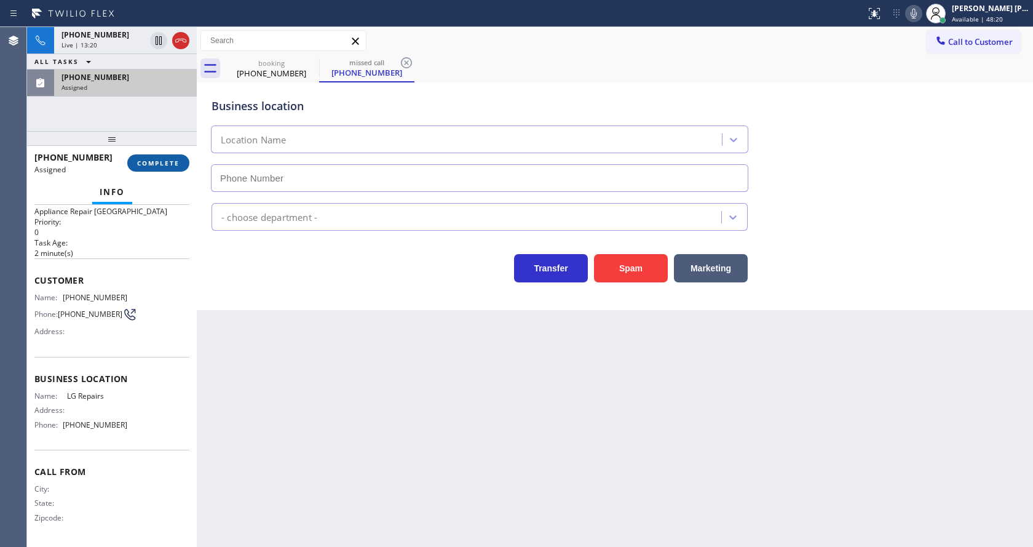
click at [145, 159] on span "COMPLETE" at bounding box center [158, 163] width 42 height 9
type input "[PHONE_NUMBER]"
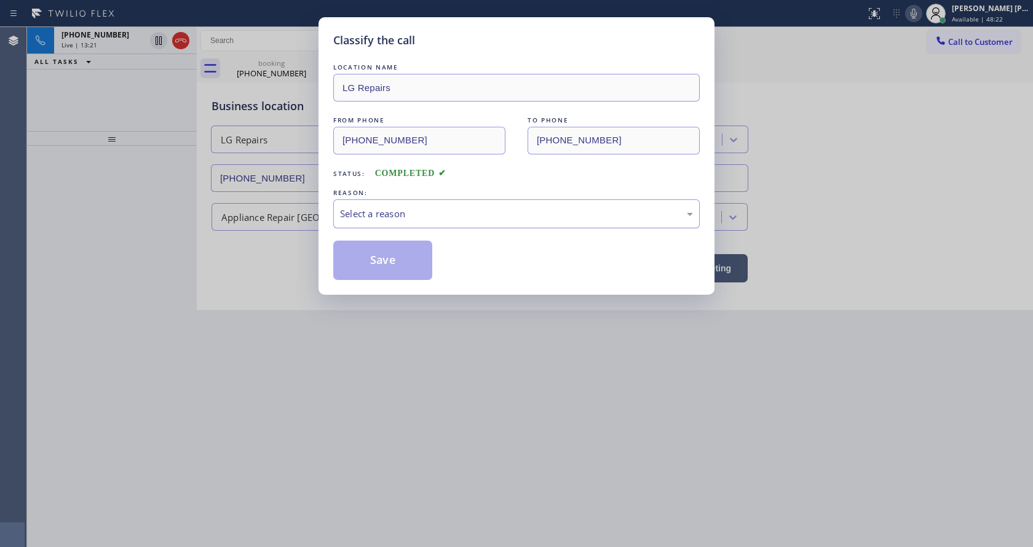
click at [371, 224] on div "Select a reason" at bounding box center [516, 213] width 366 height 29
click at [370, 256] on button "Save" at bounding box center [382, 259] width 99 height 39
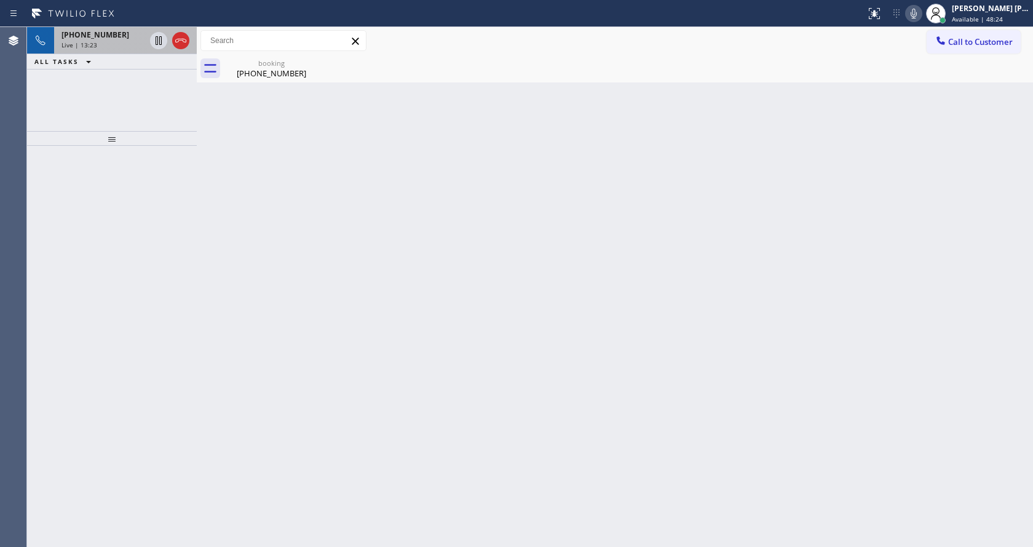
click at [84, 40] on div "[PHONE_NUMBER] Live | 13:23" at bounding box center [100, 40] width 93 height 27
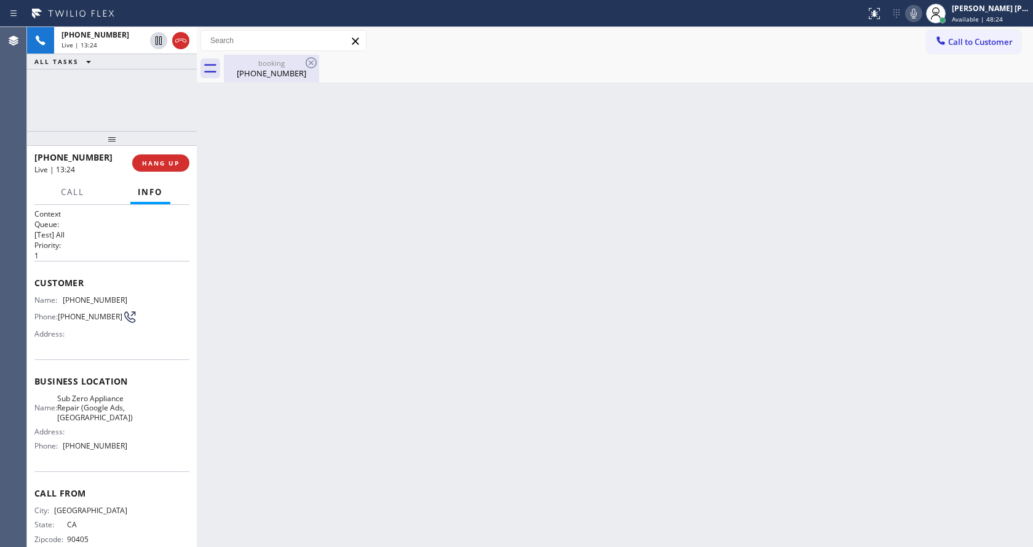
click at [254, 59] on div "booking" at bounding box center [271, 62] width 93 height 9
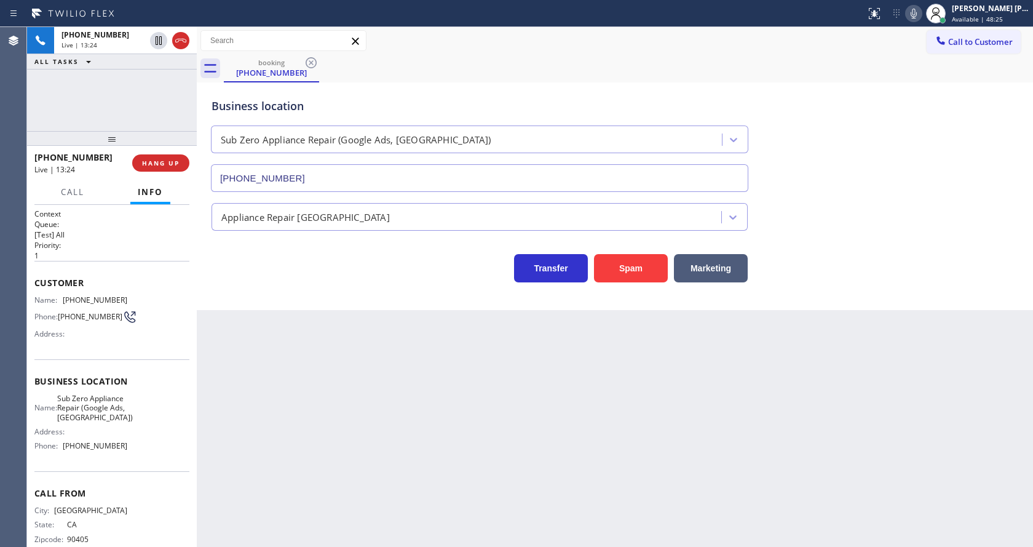
click at [437, 397] on div "Back to Dashboard Change Sender ID Customers Technicians Select a contact Outbo…" at bounding box center [615, 287] width 836 height 520
drag, startPoint x: 253, startPoint y: 395, endPoint x: 354, endPoint y: 475, distance: 128.7
click at [256, 398] on div "Back to Dashboard Change Sender ID Customers Technicians Select a contact Outbo…" at bounding box center [615, 287] width 836 height 520
click at [467, 493] on div "Back to Dashboard Change Sender ID Customers Technicians Select a contact Outbo…" at bounding box center [615, 287] width 836 height 520
click at [309, 449] on div "Back to Dashboard Change Sender ID Customers Technicians Select a contact Outbo…" at bounding box center [615, 287] width 836 height 520
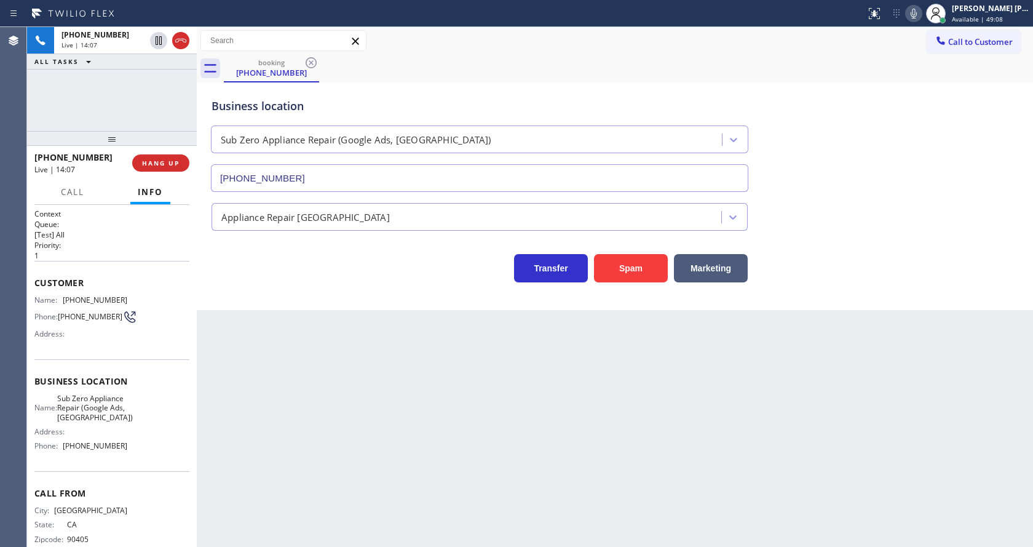
click at [506, 433] on div "Back to Dashboard Change Sender ID Customers Technicians Select a contact Outbo…" at bounding box center [615, 287] width 836 height 520
click at [344, 356] on div "Back to Dashboard Change Sender ID Customers Technicians Select a contact Outbo…" at bounding box center [615, 287] width 836 height 520
click at [142, 159] on span "HANG UP" at bounding box center [161, 163] width 38 height 9
click at [336, 475] on div "Back to Dashboard Change Sender ID Customers Technicians Select a contact Outbo…" at bounding box center [615, 287] width 836 height 520
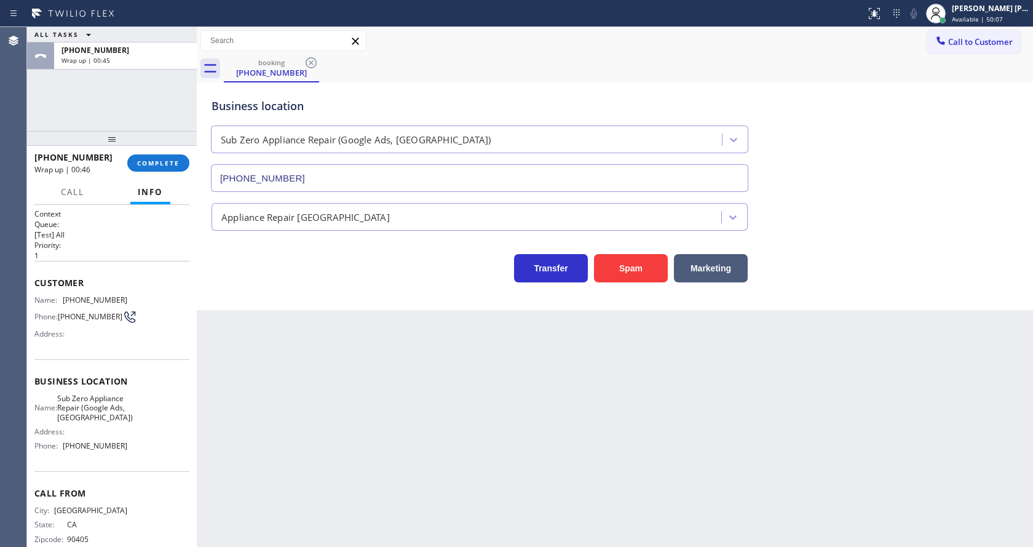
click at [223, 343] on div "Back to Dashboard Change Sender ID Customers Technicians Select a contact Outbo…" at bounding box center [615, 287] width 836 height 520
click at [151, 156] on button "COMPLETE" at bounding box center [158, 162] width 62 height 17
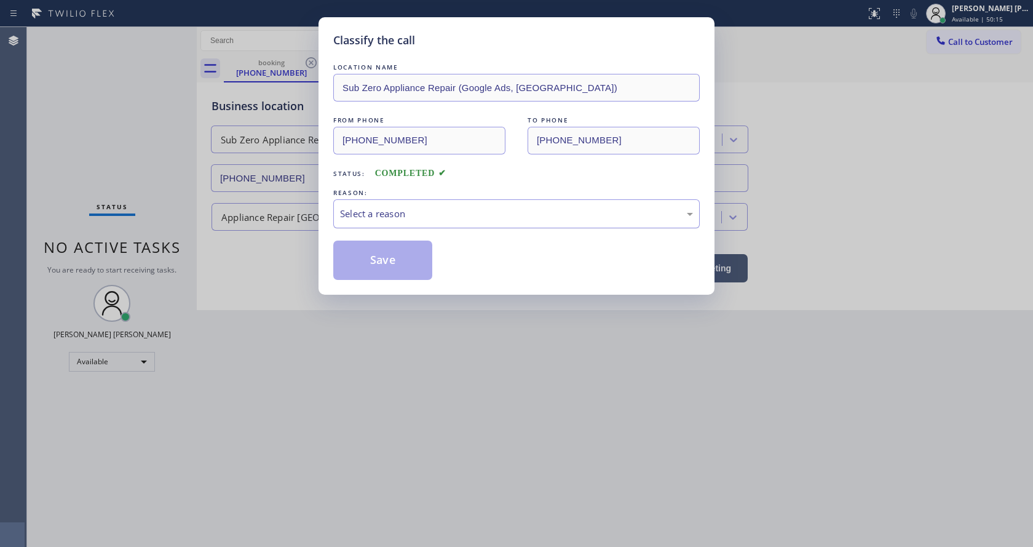
click at [390, 216] on div "Select a reason" at bounding box center [516, 214] width 353 height 14
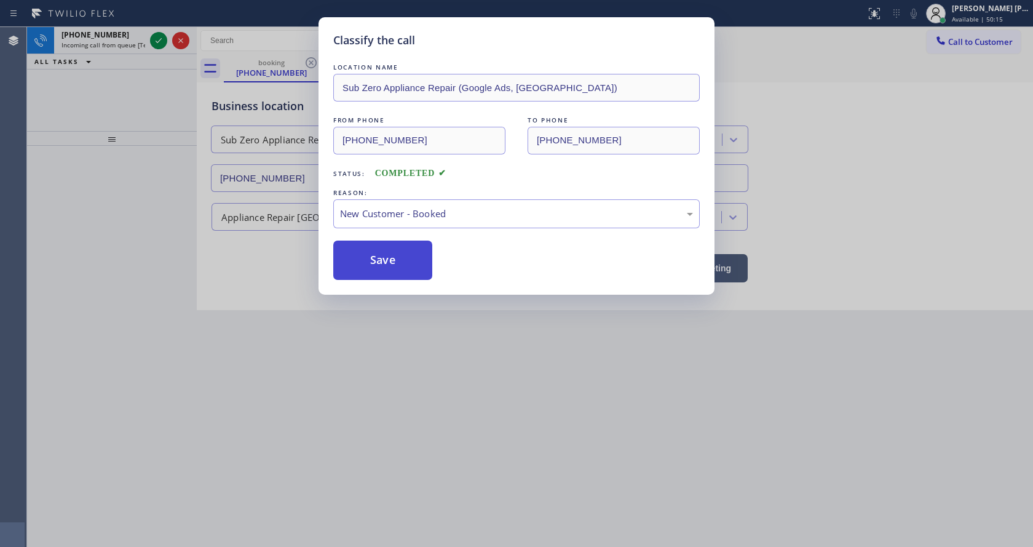
click at [376, 261] on button "Save" at bounding box center [382, 259] width 99 height 39
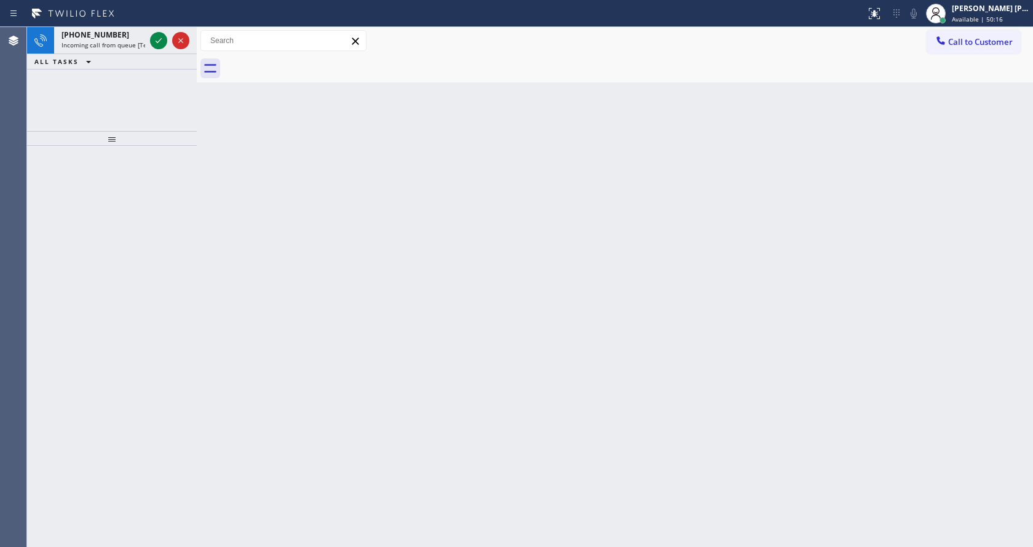
click at [994, 15] on span "Available | 50:16" at bounding box center [977, 19] width 51 height 9
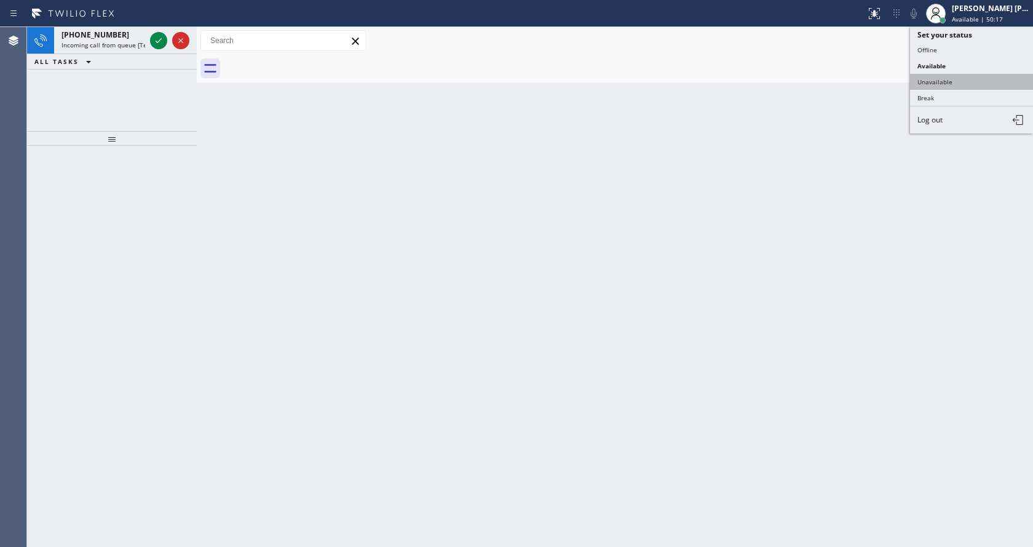
click at [982, 88] on button "Unavailable" at bounding box center [971, 82] width 123 height 16
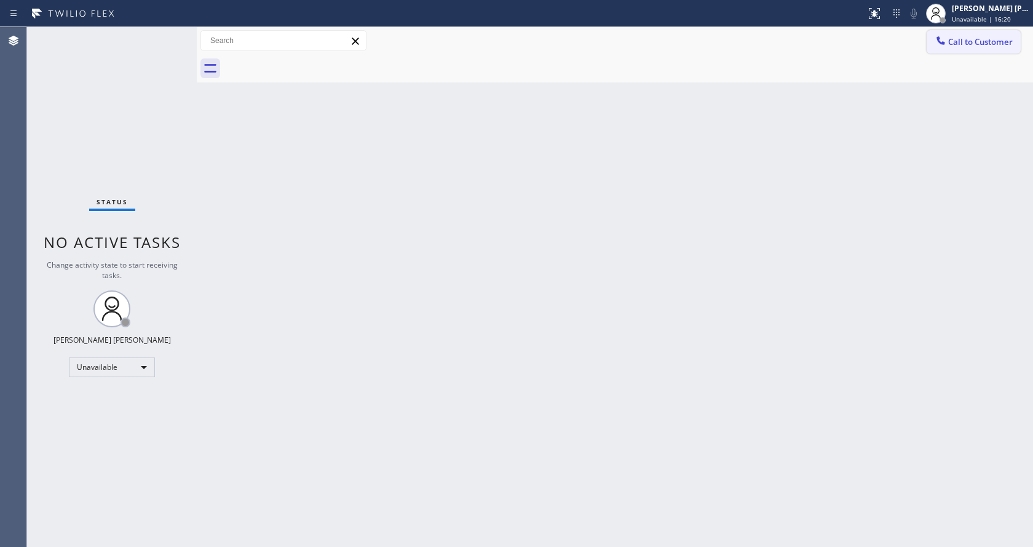
click at [953, 30] on button "Call to Customer" at bounding box center [974, 41] width 94 height 23
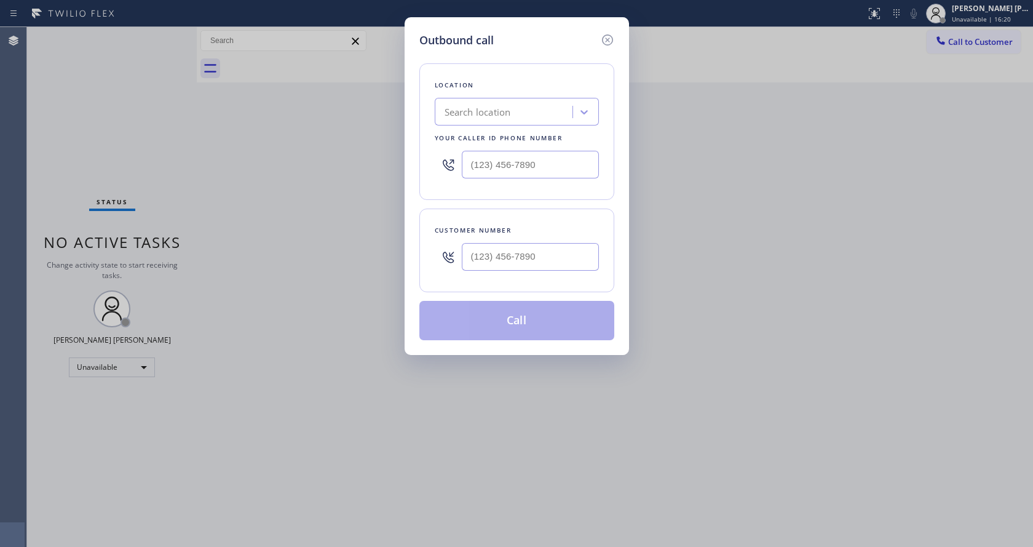
click at [960, 20] on div "Outbound call Location Search location Your caller id phone number Customer num…" at bounding box center [516, 273] width 1033 height 547
click at [610, 33] on icon at bounding box center [607, 40] width 15 height 15
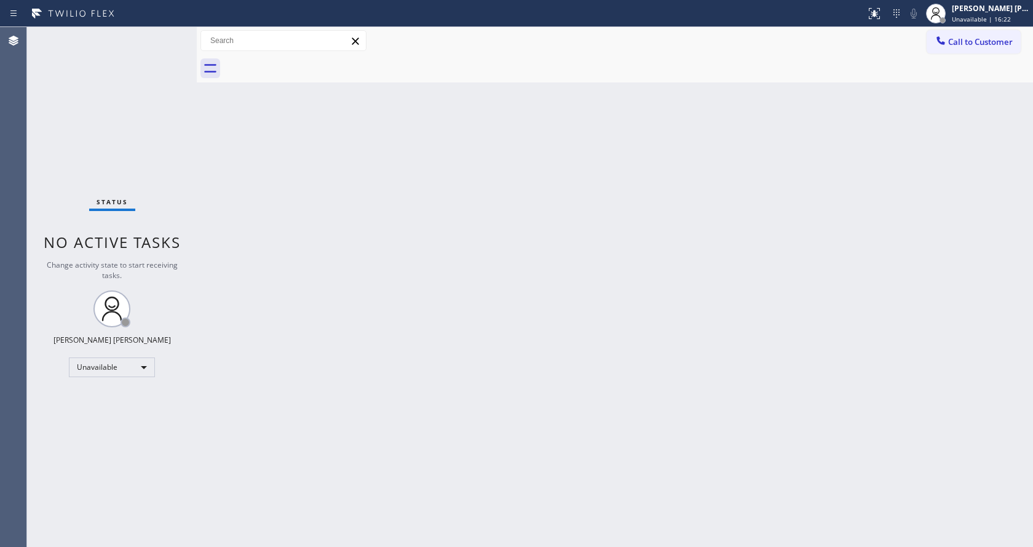
click at [991, 28] on div "Call to Customer Outbound call Location Search location Your caller id phone nu…" at bounding box center [615, 41] width 836 height 28
click at [959, 28] on div "Call to Customer Outbound call Location Search location Your caller id phone nu…" at bounding box center [615, 41] width 836 height 28
click at [969, 14] on div "[PERSON_NAME] [PERSON_NAME] Unavailable | 16:23" at bounding box center [991, 13] width 84 height 22
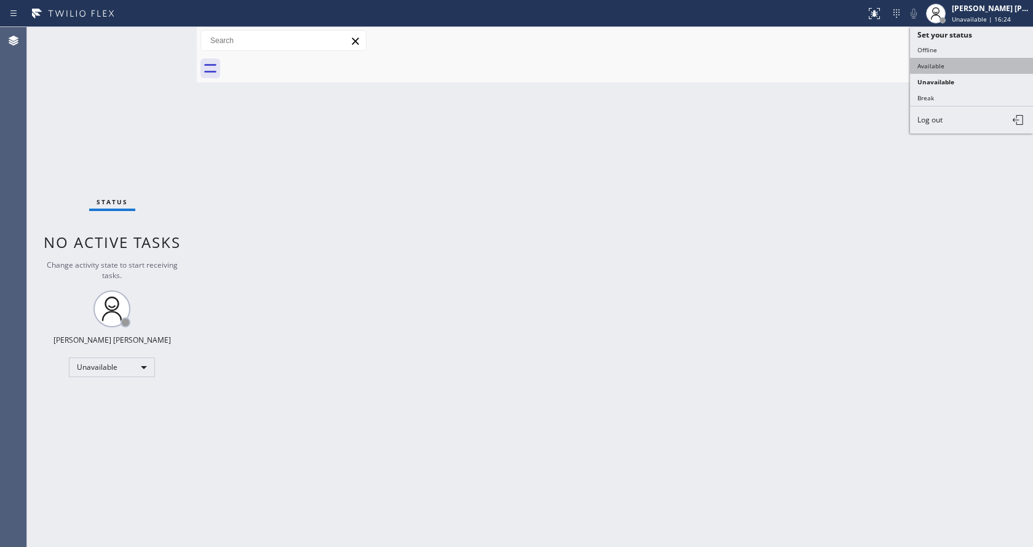
click at [929, 65] on button "Available" at bounding box center [971, 66] width 123 height 16
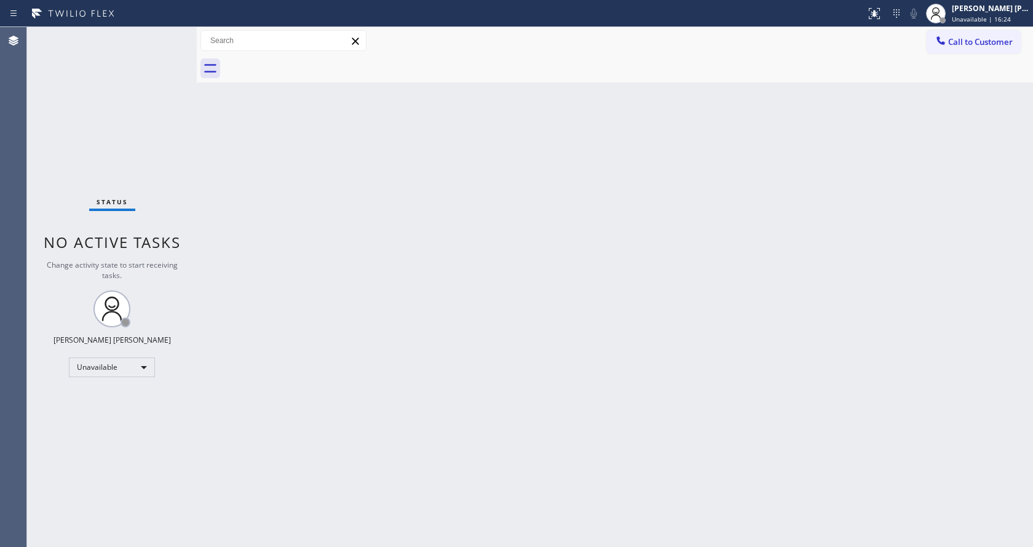
click at [541, 411] on div "Back to Dashboard Change Sender ID Customers Technicians Select a contact Outbo…" at bounding box center [615, 287] width 836 height 520
click at [114, 125] on div "Status No active tasks You are ready to start receiving tasks. [PERSON_NAME] [P…" at bounding box center [112, 287] width 170 height 520
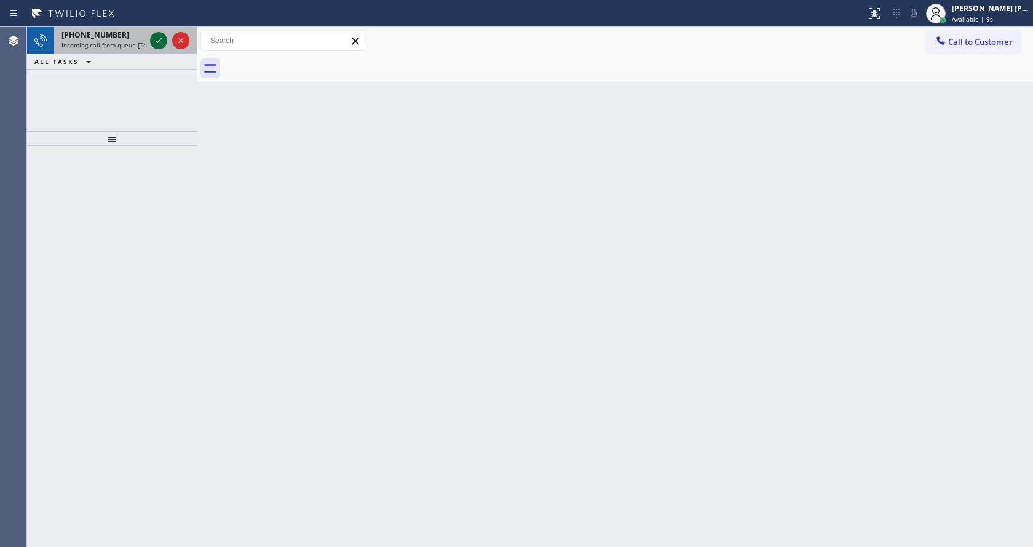
click at [162, 40] on icon at bounding box center [158, 40] width 15 height 15
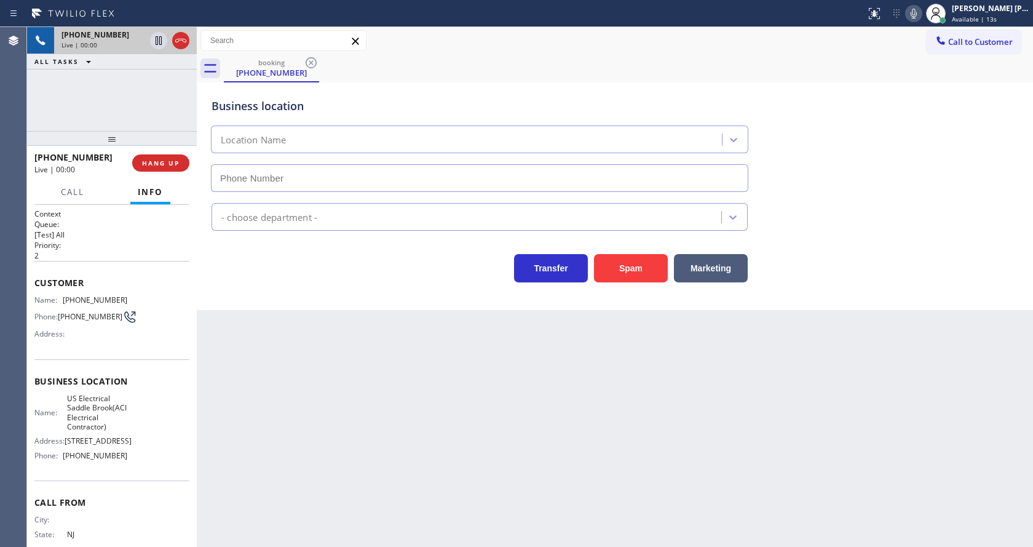
type input "[PHONE_NUMBER]"
click at [380, 438] on div "Back to Dashboard Change Sender ID Customers Technicians Select a contact Outbo…" at bounding box center [615, 287] width 836 height 520
drag, startPoint x: 129, startPoint y: 255, endPoint x: 134, endPoint y: 200, distance: 55.0
click at [129, 255] on p "2" at bounding box center [111, 255] width 155 height 10
click at [630, 265] on button "Spam" at bounding box center [631, 268] width 74 height 28
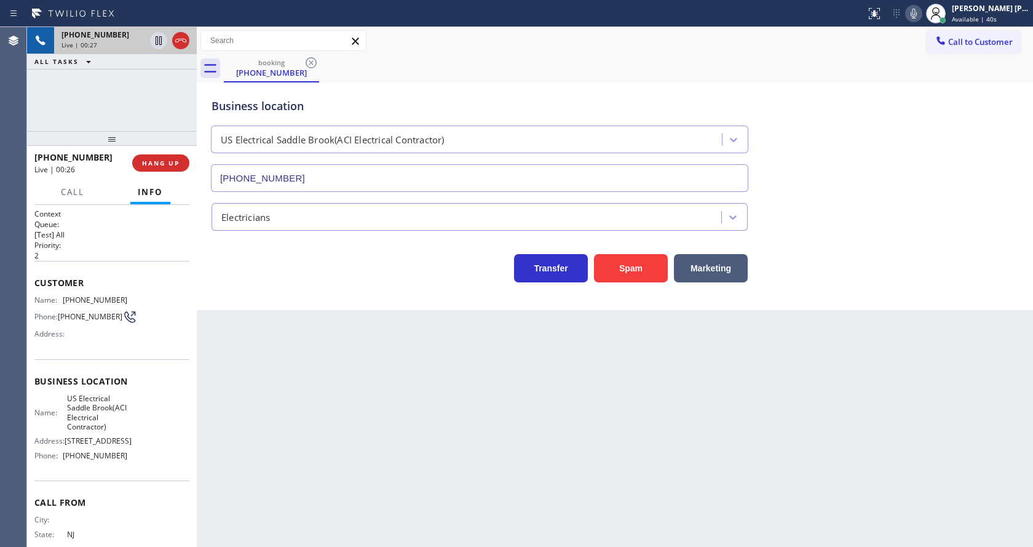
click at [414, 464] on div "Back to Dashboard Change Sender ID Customers Technicians Select a contact Outbo…" at bounding box center [615, 287] width 836 height 520
click at [212, 331] on div "Back to Dashboard Change Sender ID Customers Technicians Select a contact Outbo…" at bounding box center [615, 287] width 836 height 520
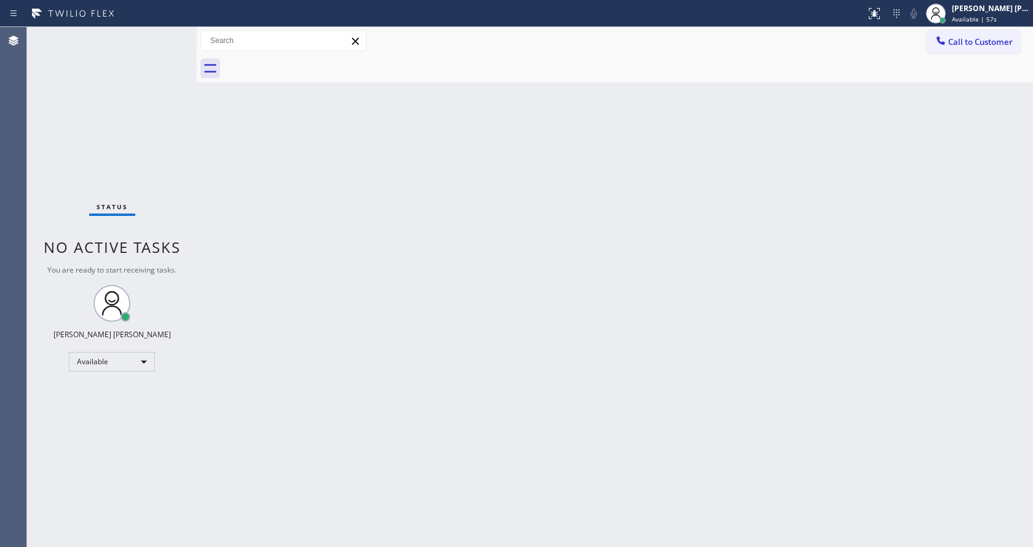
click at [165, 33] on div "Status No active tasks You are ready to start receiving tasks. [PERSON_NAME] [P…" at bounding box center [112, 287] width 170 height 520
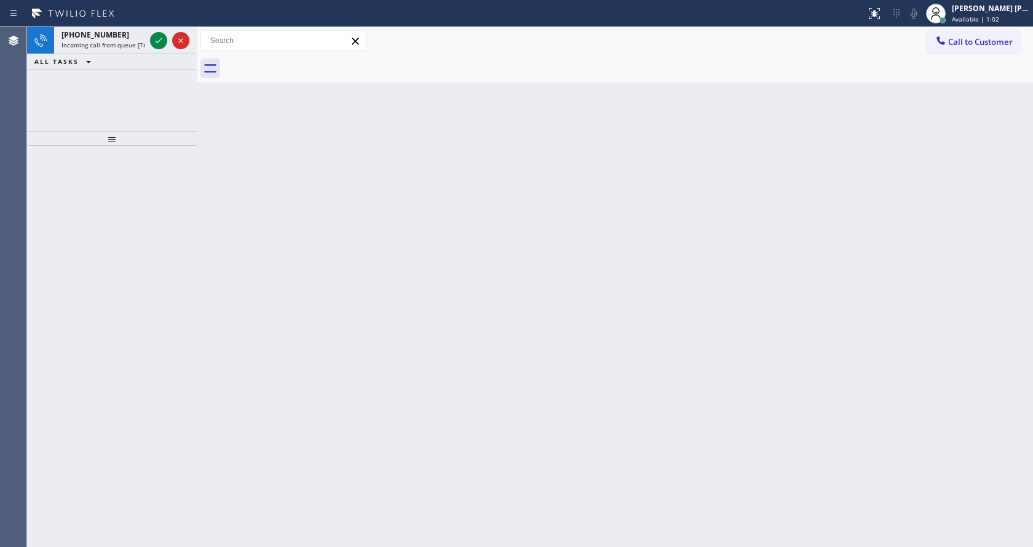
click at [409, 427] on div "Back to Dashboard Change Sender ID Customers Technicians Select a contact Outbo…" at bounding box center [615, 287] width 836 height 520
click at [149, 41] on div at bounding box center [170, 40] width 44 height 27
click at [153, 41] on icon at bounding box center [158, 40] width 15 height 15
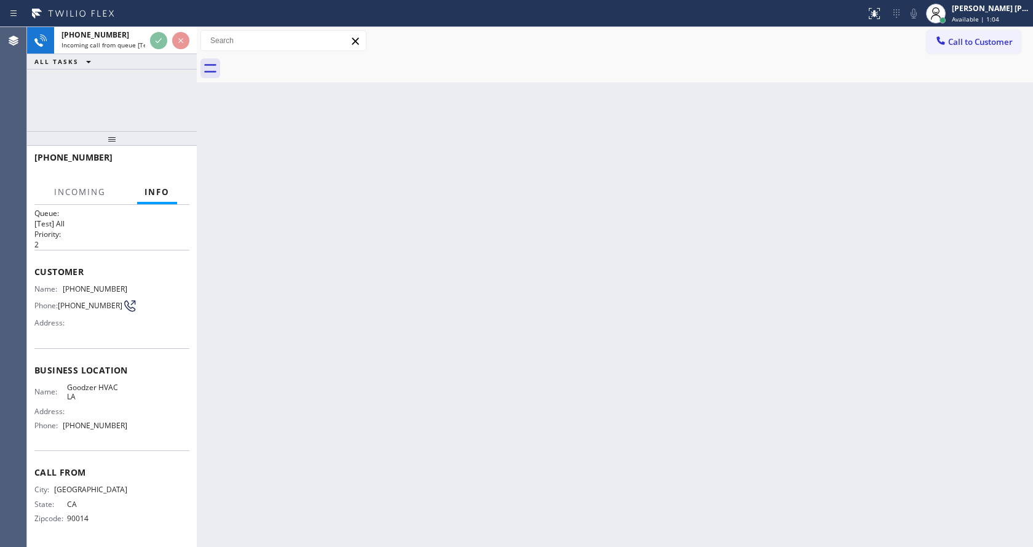
scroll to position [16, 0]
click at [416, 409] on div "Back to Dashboard Change Sender ID Customers Technicians Select a contact Outbo…" at bounding box center [615, 287] width 836 height 520
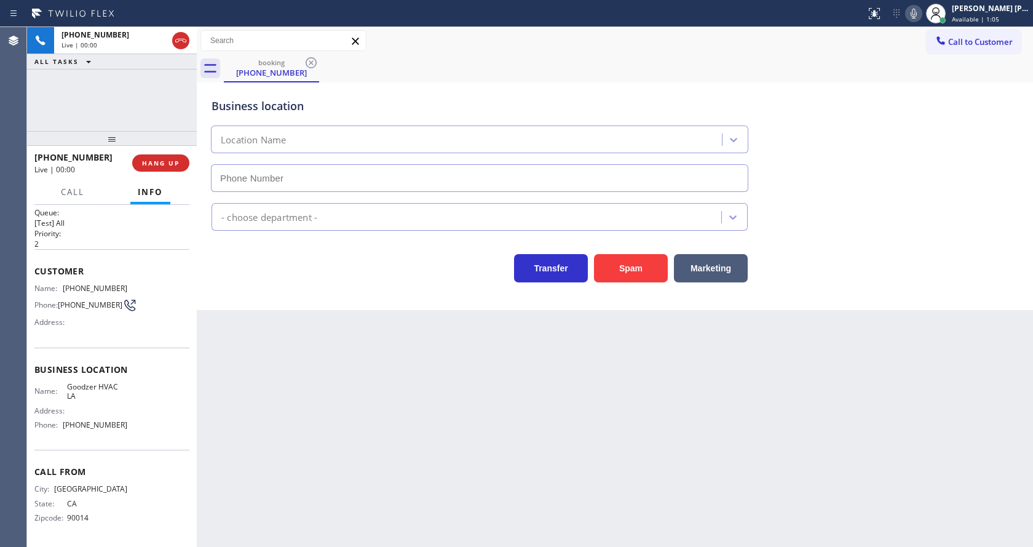
type input "[PHONE_NUMBER]"
click at [580, 322] on div "Back to Dashboard Change Sender ID Customers Technicians Select a contact Outbo…" at bounding box center [615, 287] width 836 height 520
click at [623, 249] on div "Spam" at bounding box center [628, 265] width 80 height 34
click at [640, 261] on button "Spam" at bounding box center [631, 268] width 74 height 28
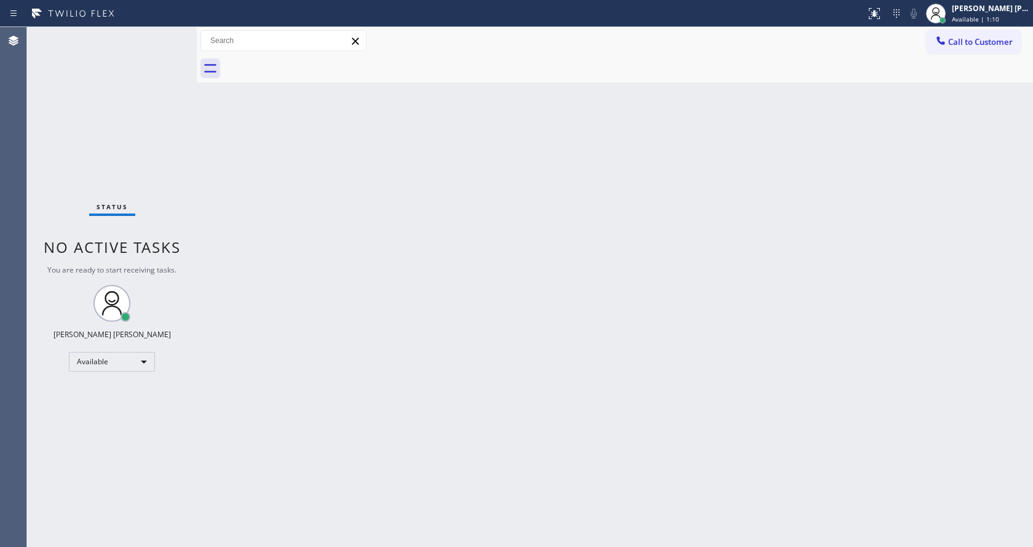
click at [197, 191] on div at bounding box center [197, 287] width 0 height 520
click at [536, 274] on div "Back to Dashboard Change Sender ID Customers Technicians Select a contact Outbo…" at bounding box center [615, 287] width 836 height 520
click at [443, 409] on div "Back to Dashboard Change Sender ID Customers Technicians Select a contact Outbo…" at bounding box center [615, 287] width 836 height 520
click at [638, 289] on div "Back to Dashboard Change Sender ID Customers Technicians Select a contact Outbo…" at bounding box center [615, 287] width 836 height 520
click at [533, 224] on div "Back to Dashboard Change Sender ID Customers Technicians Select a contact Outbo…" at bounding box center [615, 287] width 836 height 520
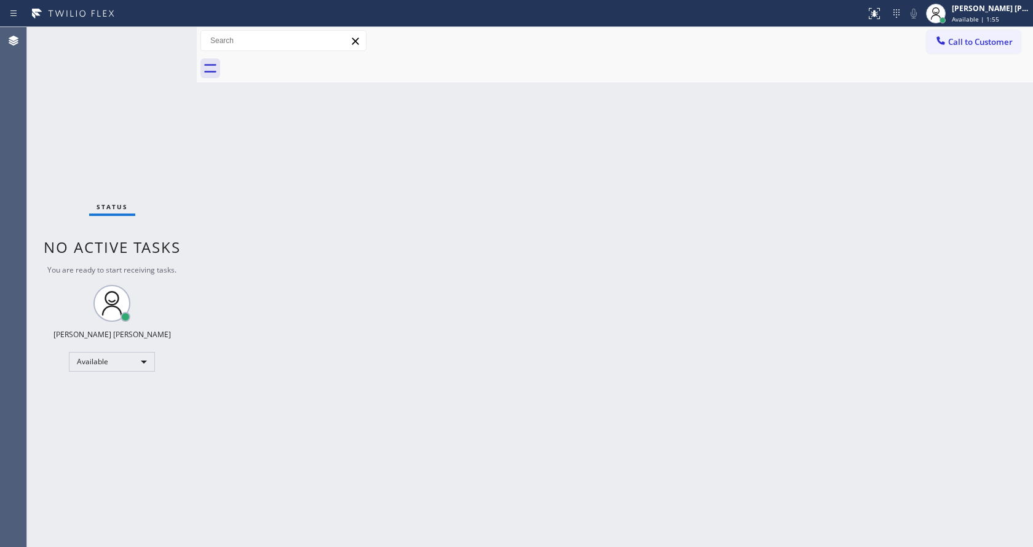
click at [332, 220] on div "Back to Dashboard Change Sender ID Customers Technicians Select a contact Outbo…" at bounding box center [615, 287] width 836 height 520
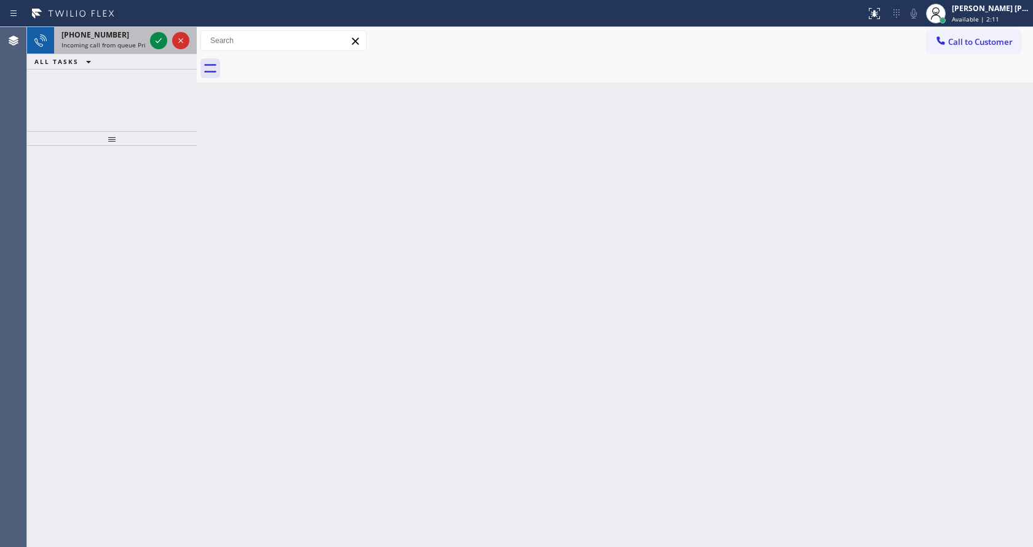
click at [137, 47] on span "Incoming call from queue Primary EL" at bounding box center [115, 45] width 108 height 9
click at [135, 43] on span "Incoming call from queue [Test] All" at bounding box center [112, 45] width 102 height 9
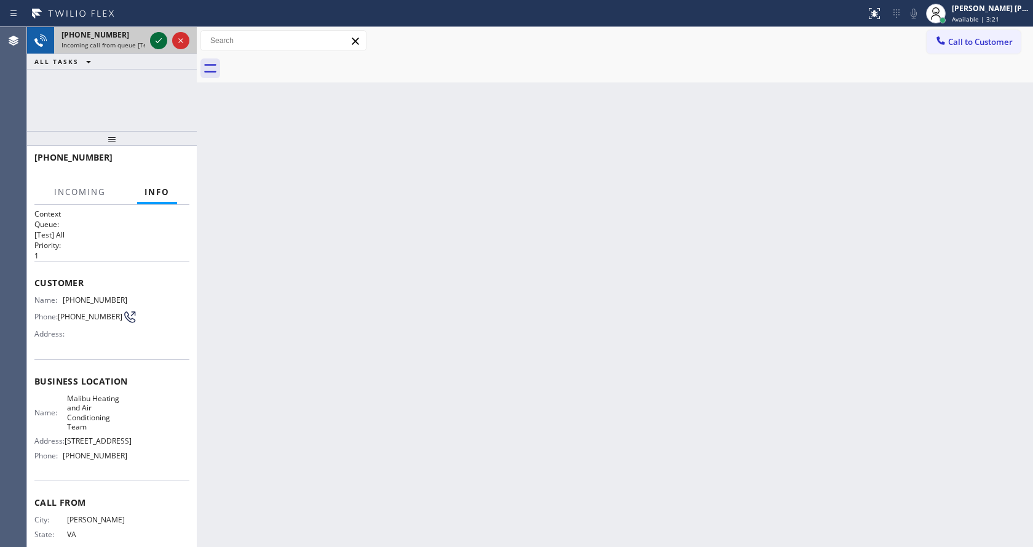
click at [153, 40] on icon at bounding box center [158, 40] width 15 height 15
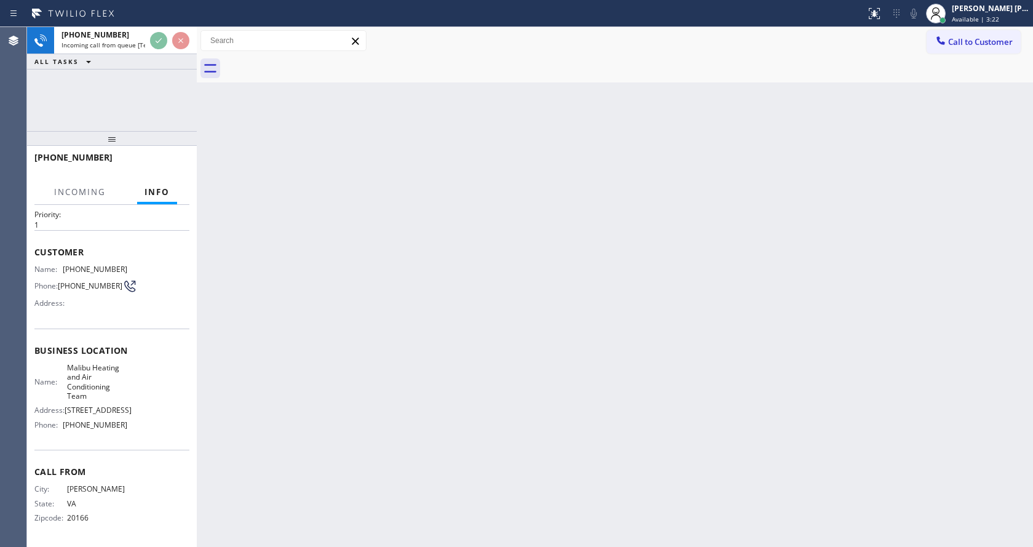
scroll to position [44, 0]
click at [416, 311] on div "Back to Dashboard Change Sender ID Customers Technicians Select a contact Outbo…" at bounding box center [615, 287] width 836 height 520
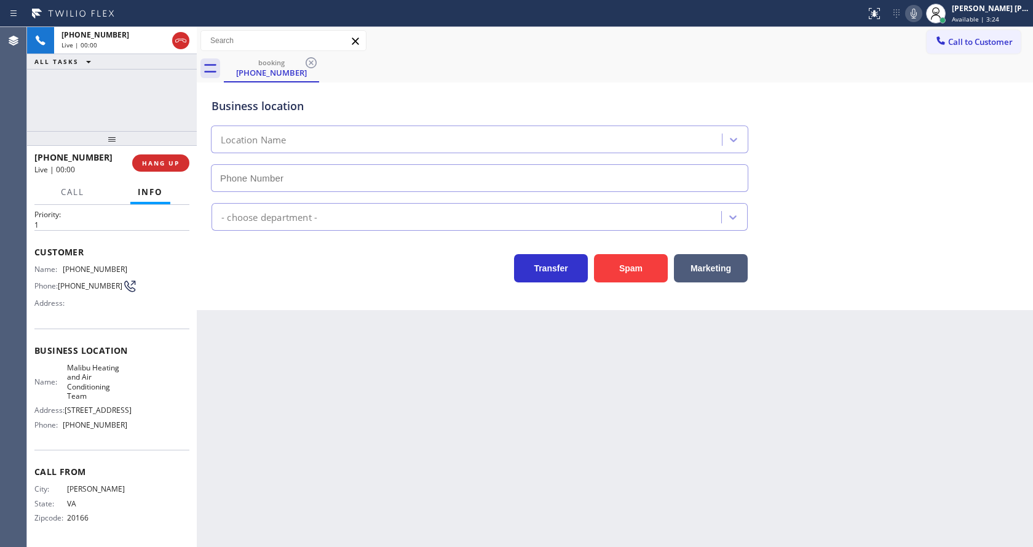
type input "[PHONE_NUMBER]"
click at [918, 17] on icon at bounding box center [913, 13] width 15 height 15
click at [922, 178] on div "Business location Malibu Heating and Air Conditioning Team [PHONE_NUMBER]" at bounding box center [615, 136] width 812 height 111
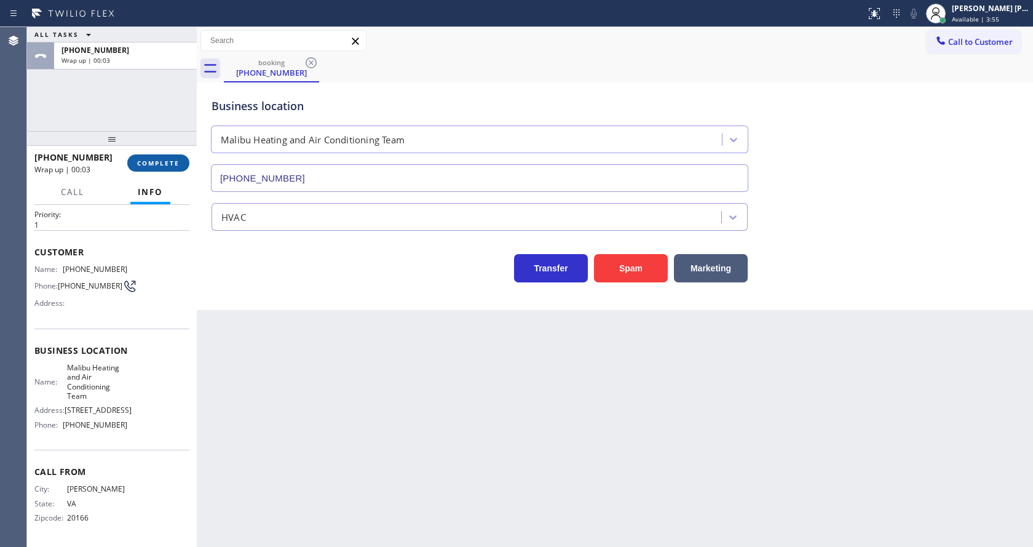
click at [173, 158] on button "COMPLETE" at bounding box center [158, 162] width 62 height 17
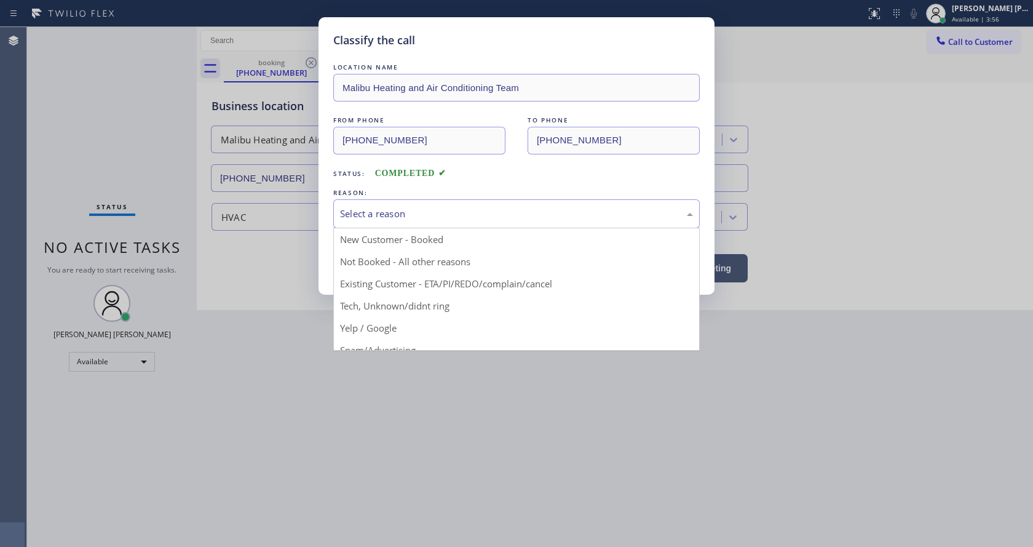
click at [379, 207] on div "Select a reason" at bounding box center [516, 214] width 353 height 14
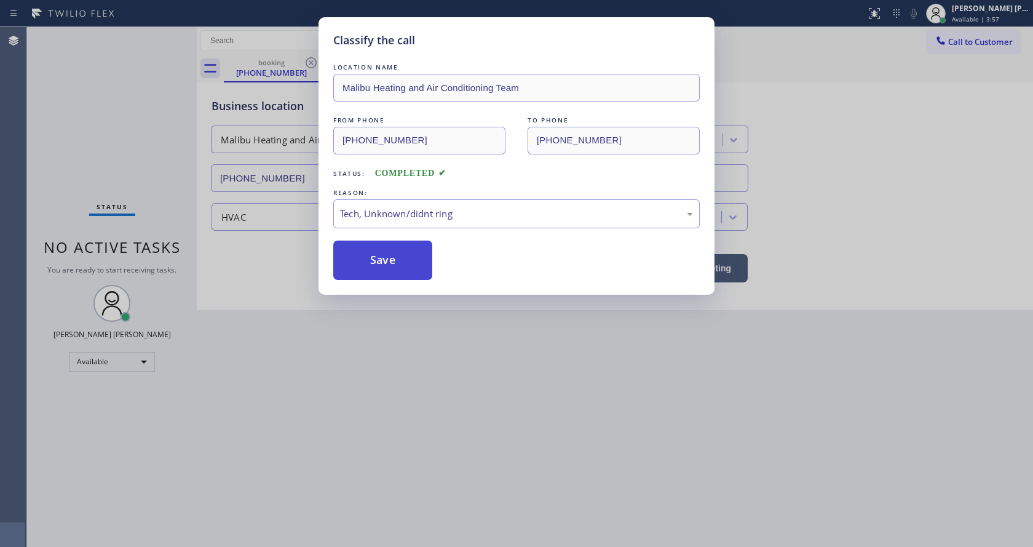
click at [378, 256] on button "Save" at bounding box center [382, 259] width 99 height 39
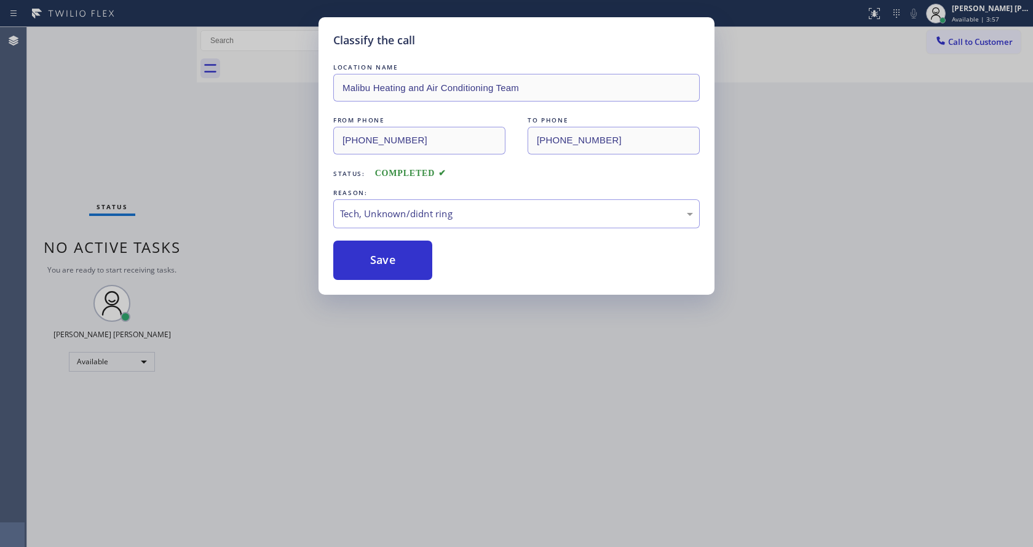
click at [416, 336] on div "Classify the call LOCATION NAME Malibu Heating and Air Conditioning Team FROM P…" at bounding box center [516, 273] width 1033 height 547
click at [374, 546] on div "Classify the call LOCATION NAME Appliance Repair CB SMS FROM PHONE [PHONE_NUMBE…" at bounding box center [530, 287] width 1006 height 520
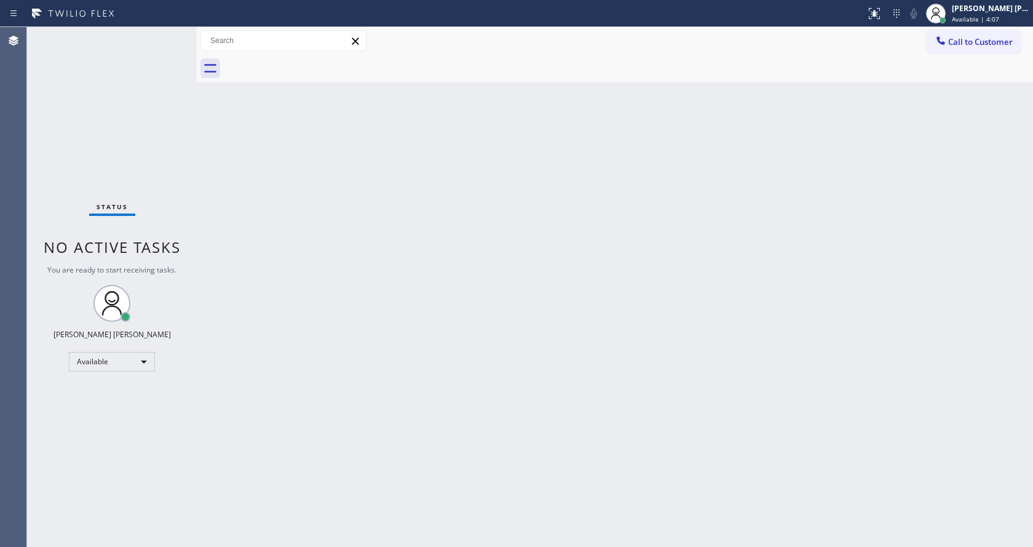
click at [255, 249] on div "Back to Dashboard Change Sender ID Customers Technicians Select a contact Outbo…" at bounding box center [615, 287] width 836 height 520
click at [167, 35] on div "Status No active tasks You are ready to start receiving tasks. [PERSON_NAME] [P…" at bounding box center [112, 287] width 170 height 520
click at [963, 374] on div "Back to Dashboard Change Sender ID Customers Technicians Select a contact Outbo…" at bounding box center [615, 287] width 836 height 520
click at [228, 161] on div "Back to Dashboard Change Sender ID Customers Technicians Select a contact Outbo…" at bounding box center [615, 287] width 836 height 520
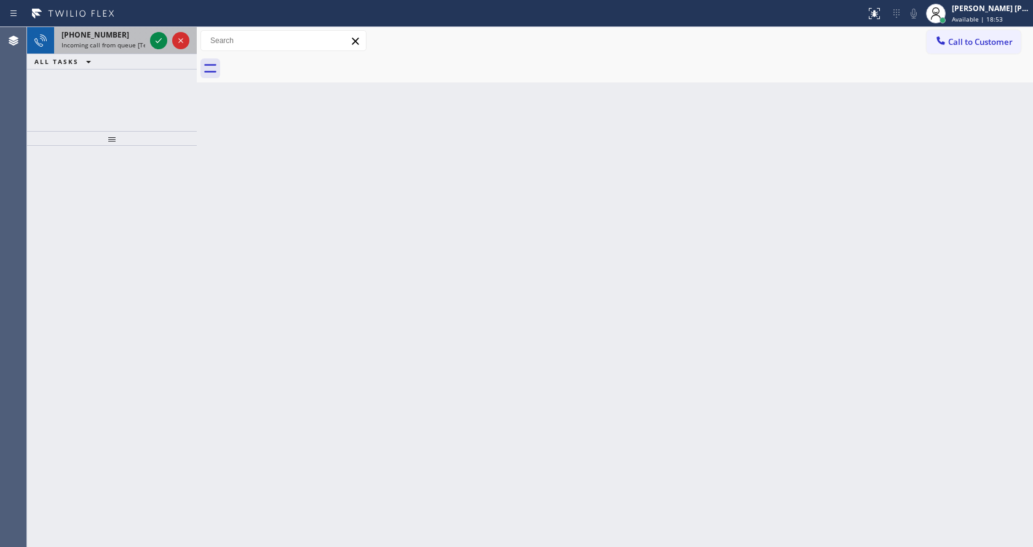
click at [131, 39] on div "[PHONE_NUMBER]" at bounding box center [103, 35] width 84 height 10
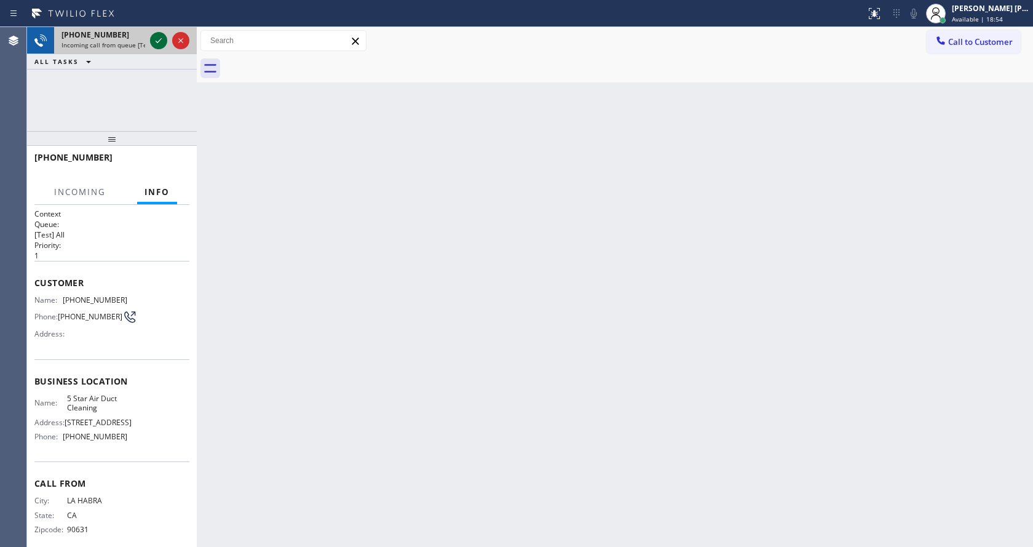
click at [161, 43] on icon at bounding box center [158, 40] width 15 height 15
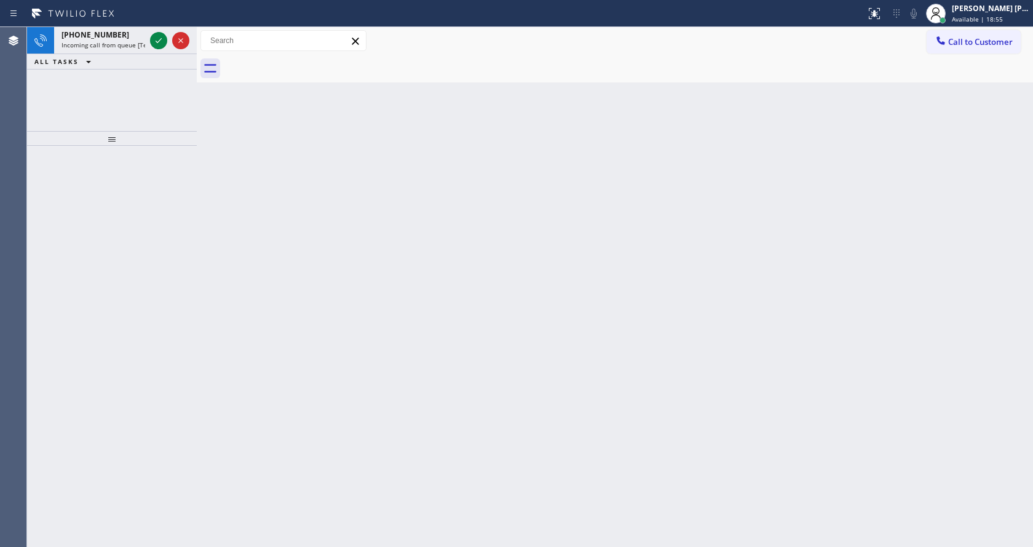
drag, startPoint x: 559, startPoint y: 298, endPoint x: 573, endPoint y: 263, distance: 37.8
click at [560, 302] on div "Back to Dashboard Change Sender ID Customers Technicians Select a contact Outbo…" at bounding box center [615, 287] width 836 height 520
click at [130, 41] on span "Incoming call from queue [Test] All" at bounding box center [112, 45] width 102 height 9
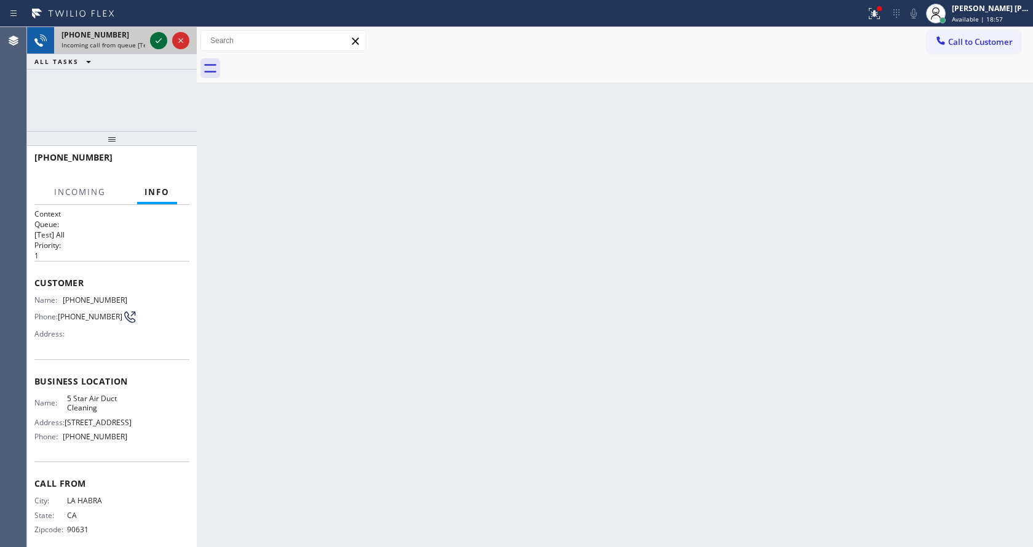
click at [156, 41] on icon at bounding box center [158, 40] width 15 height 15
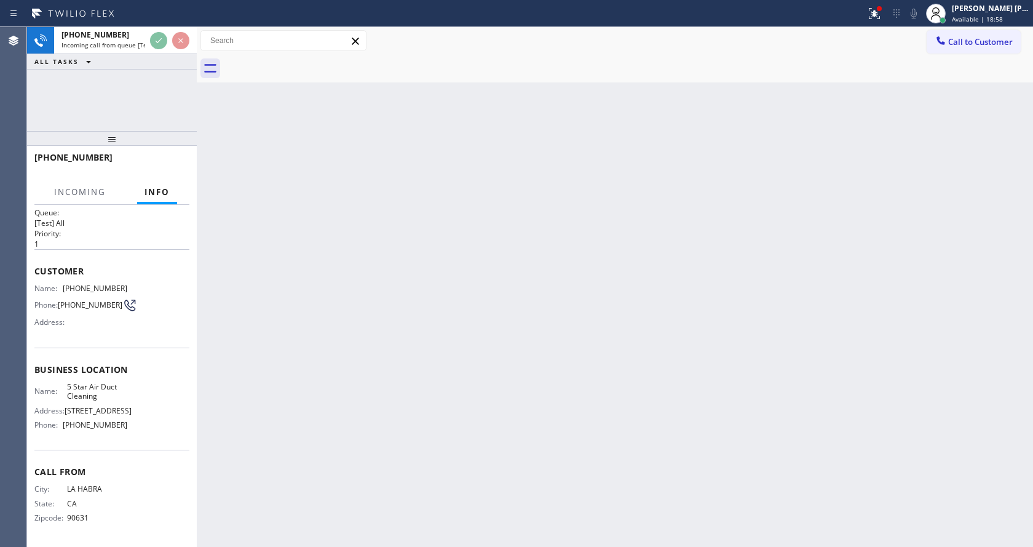
scroll to position [25, 0]
click at [358, 423] on div "Back to Dashboard Change Sender ID Customers Technicians Select a contact Outbo…" at bounding box center [615, 287] width 836 height 520
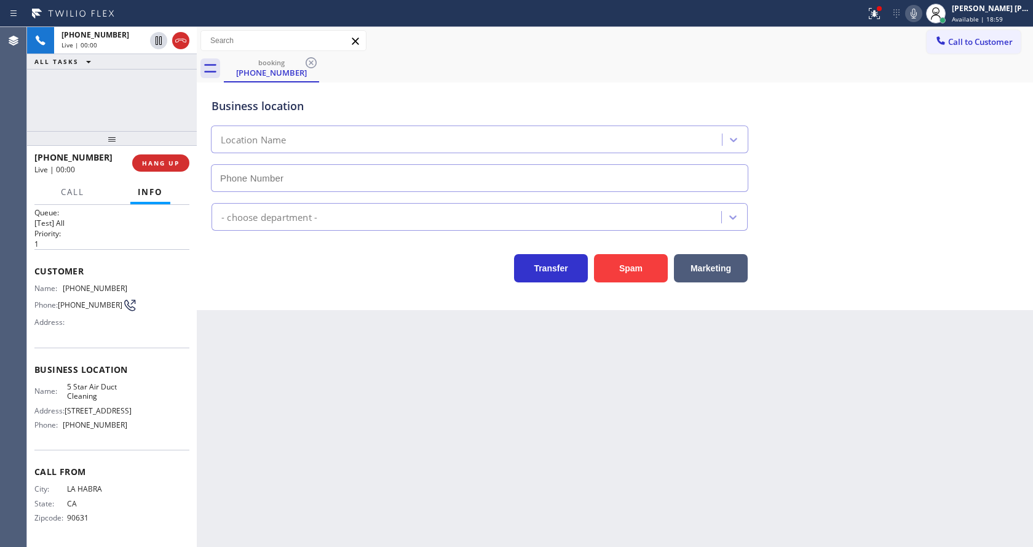
click at [312, 358] on div "Back to Dashboard Change Sender ID Customers Technicians Select a contact Outbo…" at bounding box center [615, 287] width 836 height 520
type input "[PHONE_NUMBER]"
click at [366, 371] on div "Back to Dashboard Change Sender ID Customers Technicians Select a contact Outbo…" at bounding box center [615, 287] width 836 height 520
click at [379, 411] on div "Back to Dashboard Change Sender ID Customers Technicians Select a contact Outbo…" at bounding box center [615, 287] width 836 height 520
click at [255, 425] on div "Back to Dashboard Change Sender ID Customers Technicians Select a contact Outbo…" at bounding box center [615, 287] width 836 height 520
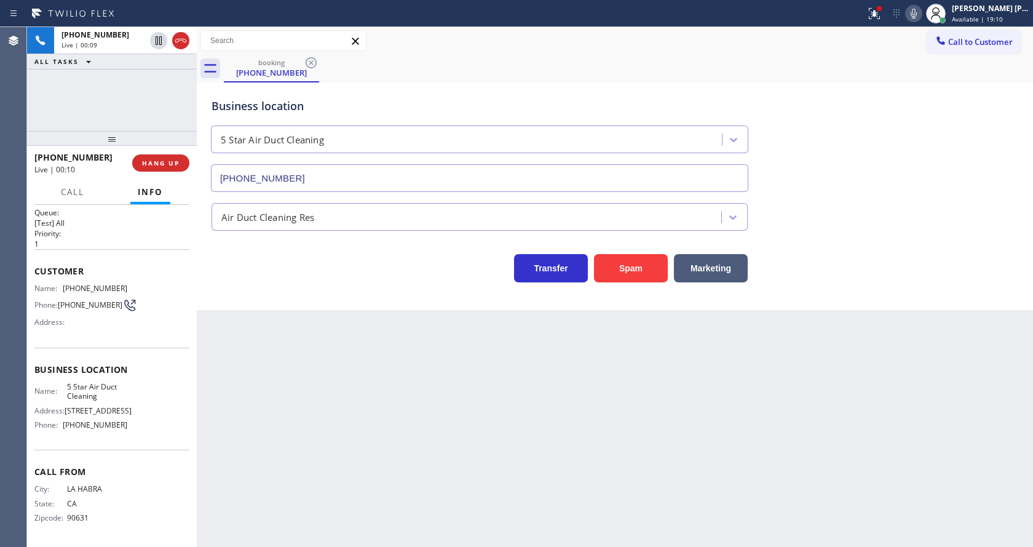
click at [306, 499] on div "Back to Dashboard Change Sender ID Customers Technicians Select a contact Outbo…" at bounding box center [615, 287] width 836 height 520
click at [512, 438] on div "Back to Dashboard Change Sender ID Customers Technicians Select a contact Outbo…" at bounding box center [615, 287] width 836 height 520
click at [192, 406] on div "Context Queue: [Test] All Priority: 1 Customer Name: [PHONE_NUMBER] Phone: [PHO…" at bounding box center [112, 376] width 170 height 342
click at [229, 537] on div "Back to Dashboard Change Sender ID Customers Technicians Select a contact Outbo…" at bounding box center [615, 287] width 836 height 520
click at [332, 509] on div "Back to Dashboard Change Sender ID Customers Technicians Select a contact Outbo…" at bounding box center [615, 287] width 836 height 520
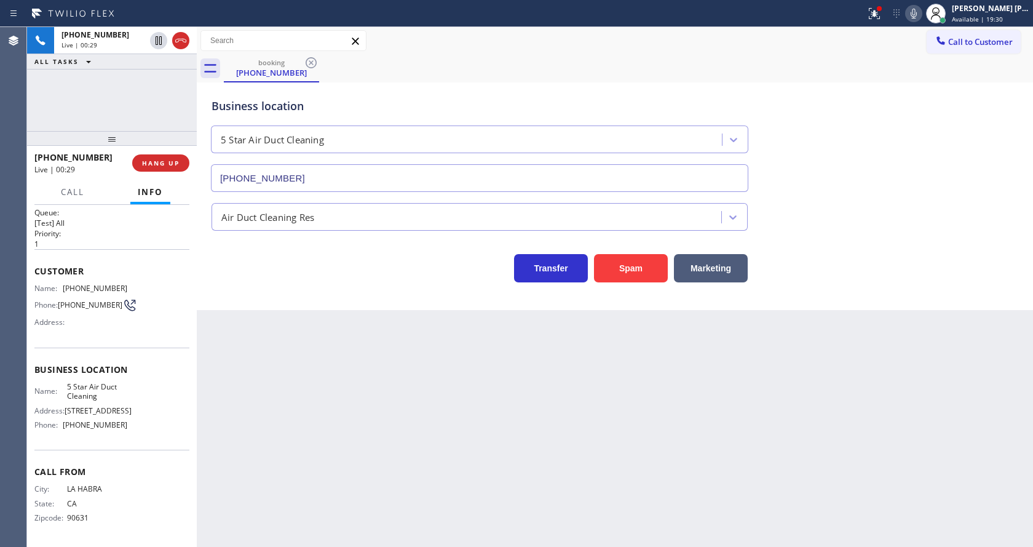
click at [505, 504] on div "Back to Dashboard Change Sender ID Customers Technicians Select a contact Outbo…" at bounding box center [615, 287] width 836 height 520
click at [310, 295] on div "Business location 5 Star Air Duct Cleaning [PHONE_NUMBER] Air Duct Cleaning Res…" at bounding box center [615, 196] width 836 height 228
click at [545, 454] on div "Back to Dashboard Change Sender ID Customers Technicians Select a contact Outbo…" at bounding box center [615, 287] width 836 height 520
click at [310, 393] on div "Back to Dashboard Change Sender ID Customers Technicians Select a contact Outbo…" at bounding box center [615, 287] width 836 height 520
click at [104, 300] on span "[PHONE_NUMBER]" at bounding box center [90, 304] width 65 height 9
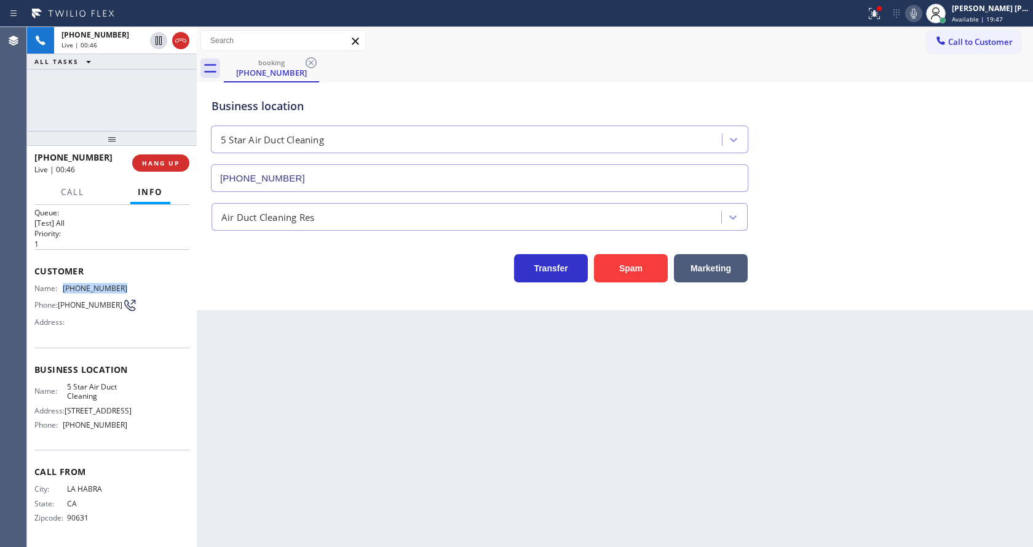
drag, startPoint x: 60, startPoint y: 275, endPoint x: 134, endPoint y: 272, distance: 73.9
click at [134, 283] on div "Name: [PHONE_NUMBER] Phone: [PHONE_NUMBER] Address:" at bounding box center [111, 307] width 155 height 49
click at [260, 382] on div "Back to Dashboard Change Sender ID Customers Technicians Select a contact Outbo…" at bounding box center [615, 287] width 836 height 520
click at [133, 456] on div "Call From City: [GEOGRAPHIC_DATA] State: [US_STATE] Zipcode: 90631" at bounding box center [111, 495] width 155 height 93
drag, startPoint x: 63, startPoint y: 373, endPoint x: 96, endPoint y: 389, distance: 36.3
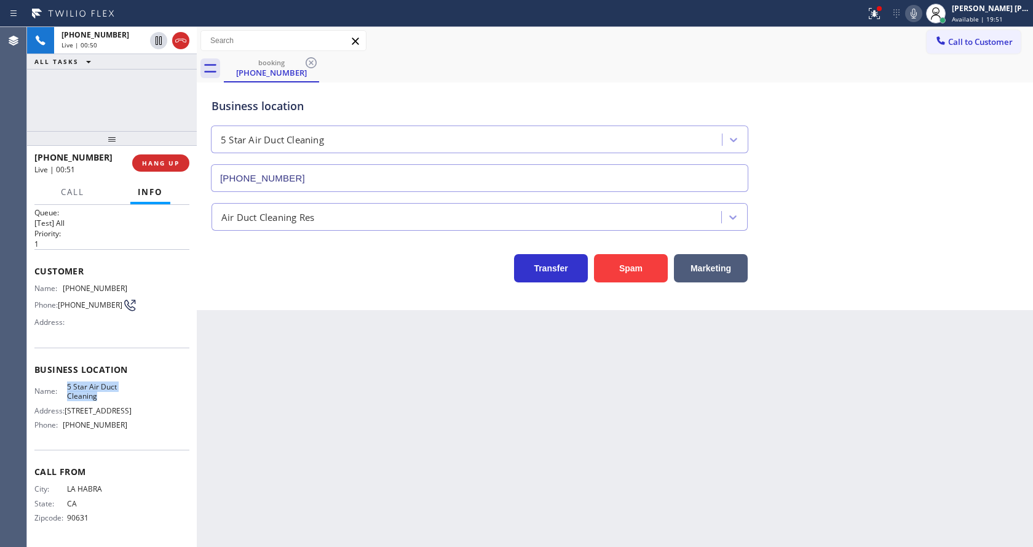
click at [96, 389] on div "Name: 5 Star Air Duct Cleaning" at bounding box center [80, 391] width 93 height 19
click at [327, 452] on div "Back to Dashboard Change Sender ID Customers Technicians Select a contact Outbo…" at bounding box center [615, 287] width 836 height 520
drag, startPoint x: 105, startPoint y: 404, endPoint x: 90, endPoint y: 415, distance: 18.9
click at [105, 406] on span "[STREET_ADDRESS]" at bounding box center [98, 410] width 67 height 9
drag, startPoint x: 61, startPoint y: 424, endPoint x: 135, endPoint y: 429, distance: 73.9
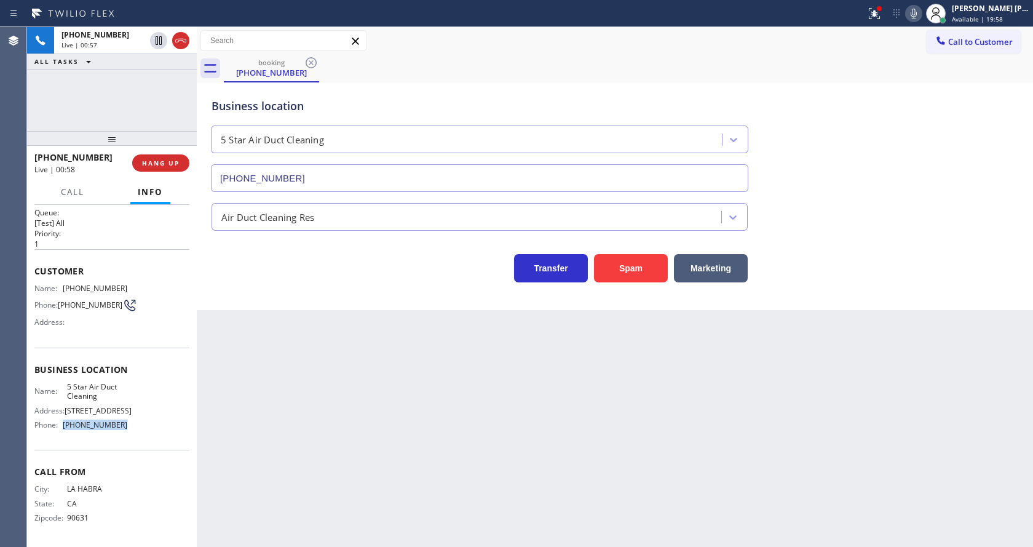
click at [135, 429] on div "Name: 5 Star Air Duct Cleaning Address: [STREET_ADDRESS] Phone: [PHONE_NUMBER]" at bounding box center [111, 408] width 155 height 53
click at [355, 441] on div "Back to Dashboard Change Sender ID Customers Technicians Select a contact Outbo…" at bounding box center [615, 287] width 836 height 520
click at [558, 448] on div "Back to Dashboard Change Sender ID Customers Technicians Select a contact Outbo…" at bounding box center [615, 287] width 836 height 520
click at [741, 393] on div "Back to Dashboard Change Sender ID Customers Technicians Select a contact Outbo…" at bounding box center [615, 287] width 836 height 520
click at [213, 480] on div "Back to Dashboard Change Sender ID Customers Technicians Select a contact Outbo…" at bounding box center [615, 287] width 836 height 520
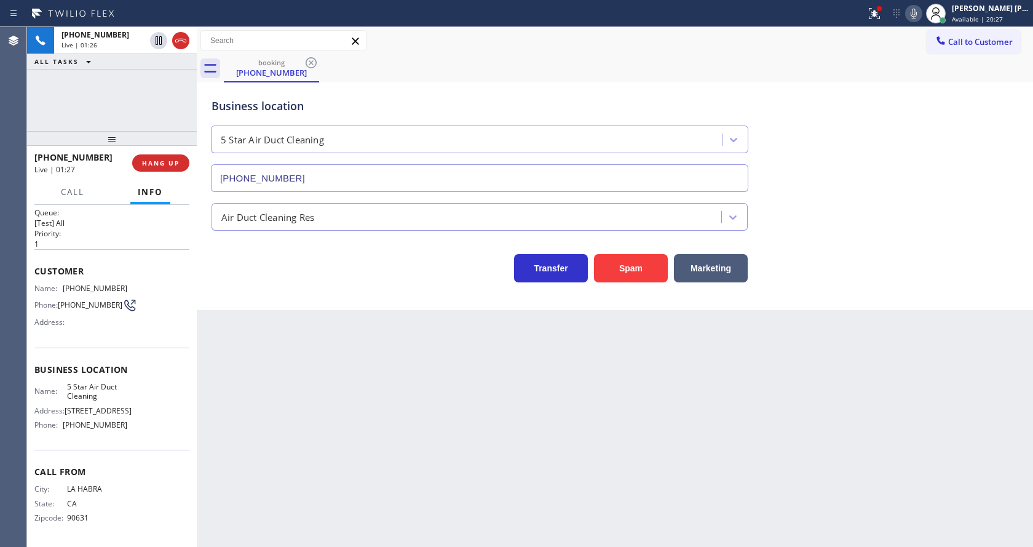
click at [489, 398] on div "Back to Dashboard Change Sender ID Customers Technicians Select a contact Outbo…" at bounding box center [615, 287] width 836 height 520
click at [334, 352] on div "Back to Dashboard Change Sender ID Customers Technicians Select a contact Outbo…" at bounding box center [615, 287] width 836 height 520
click at [549, 437] on div "Back to Dashboard Change Sender ID Customers Technicians Select a contact Outbo…" at bounding box center [615, 287] width 836 height 520
click at [340, 450] on div "Back to Dashboard Change Sender ID Customers Technicians Select a contact Outbo…" at bounding box center [615, 287] width 836 height 520
click at [361, 413] on div "Back to Dashboard Change Sender ID Customers Technicians Select a contact Outbo…" at bounding box center [615, 287] width 836 height 520
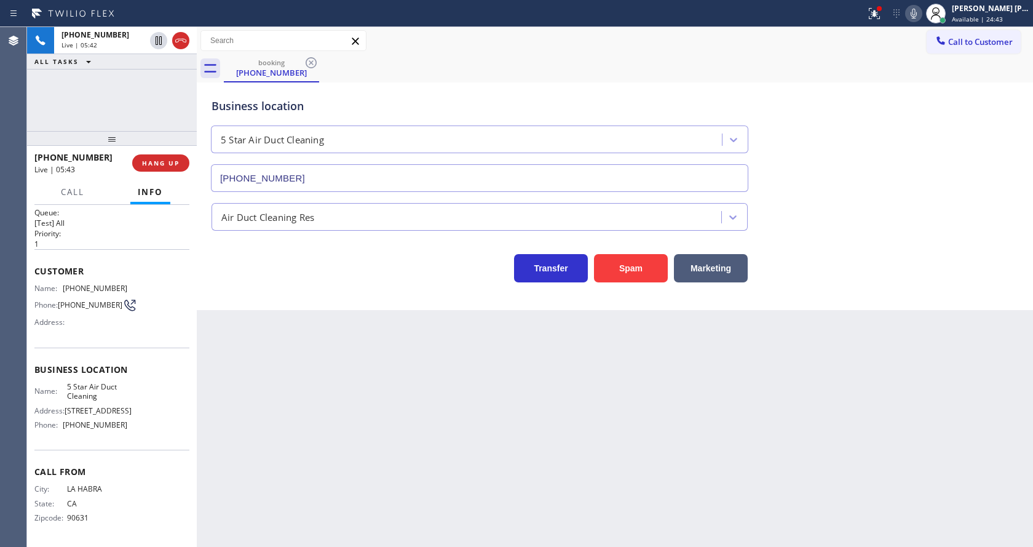
click at [520, 378] on div "Back to Dashboard Change Sender ID Customers Technicians Select a contact Outbo…" at bounding box center [615, 287] width 836 height 520
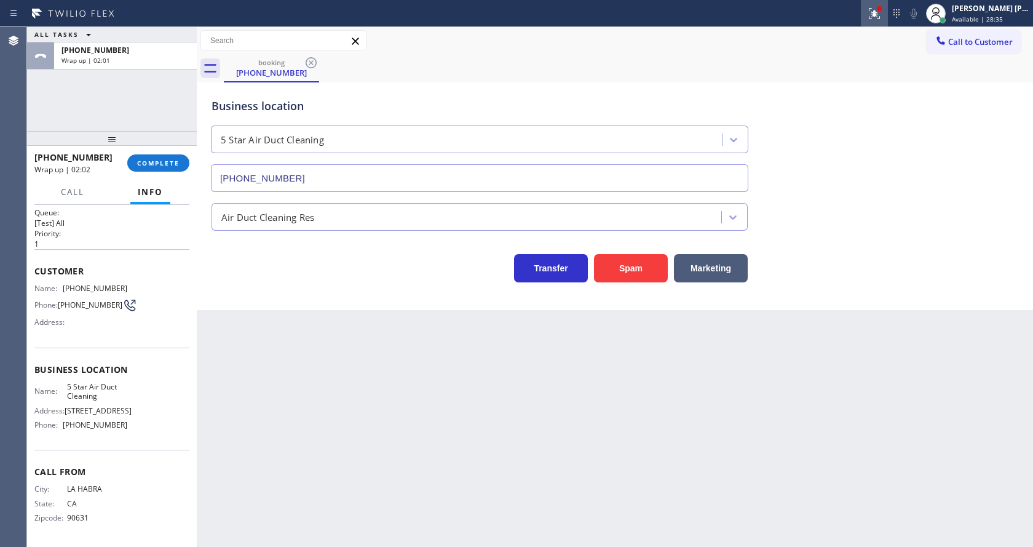
click at [871, 18] on div at bounding box center [874, 13] width 27 height 15
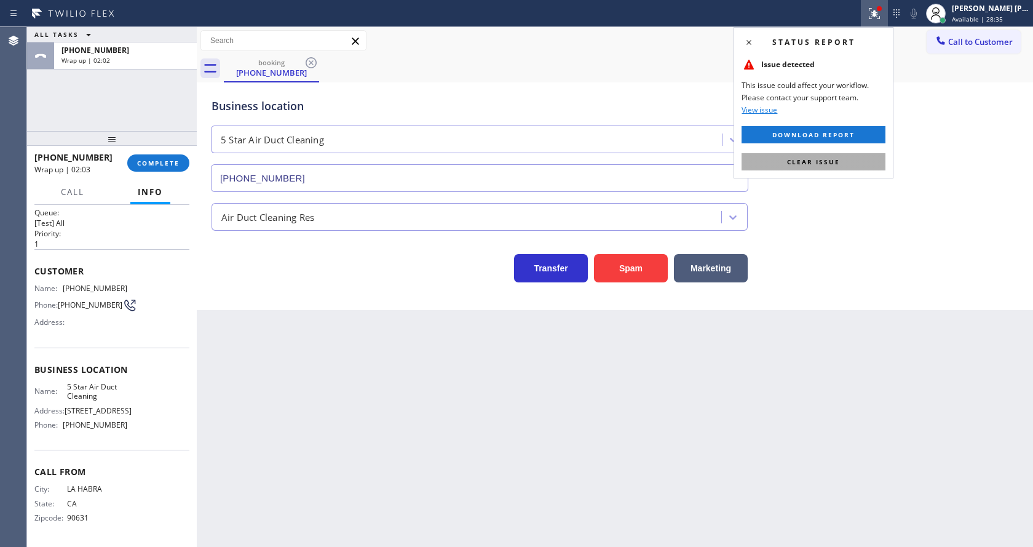
click at [836, 159] on span "Clear issue" at bounding box center [813, 161] width 53 height 9
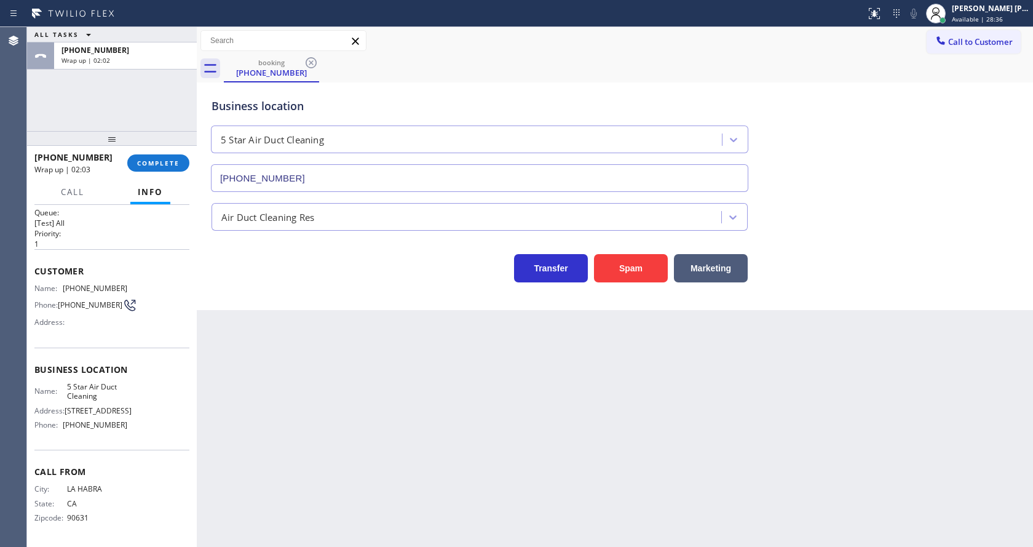
drag, startPoint x: 871, startPoint y: 157, endPoint x: 580, endPoint y: 408, distance: 383.6
click at [869, 160] on div "Business location 5 Star Air Duct Cleaning [PHONE_NUMBER]" at bounding box center [615, 136] width 812 height 111
click at [395, 497] on div "Back to Dashboard Change Sender ID Customers Technicians Select a contact Outbo…" at bounding box center [615, 287] width 836 height 520
click at [316, 414] on div "Back to Dashboard Change Sender ID Customers Technicians Select a contact Outbo…" at bounding box center [615, 287] width 836 height 520
drag, startPoint x: 546, startPoint y: 379, endPoint x: 303, endPoint y: 156, distance: 330.3
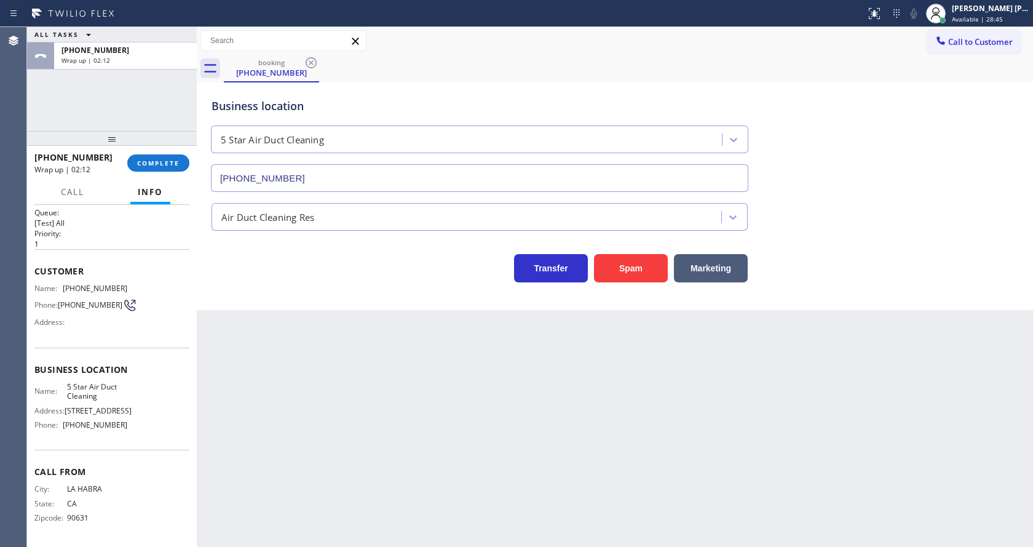
click at [540, 371] on div "Back to Dashboard Change Sender ID Customers Technicians Select a contact Outbo…" at bounding box center [615, 287] width 836 height 520
click at [150, 155] on button "COMPLETE" at bounding box center [158, 162] width 62 height 17
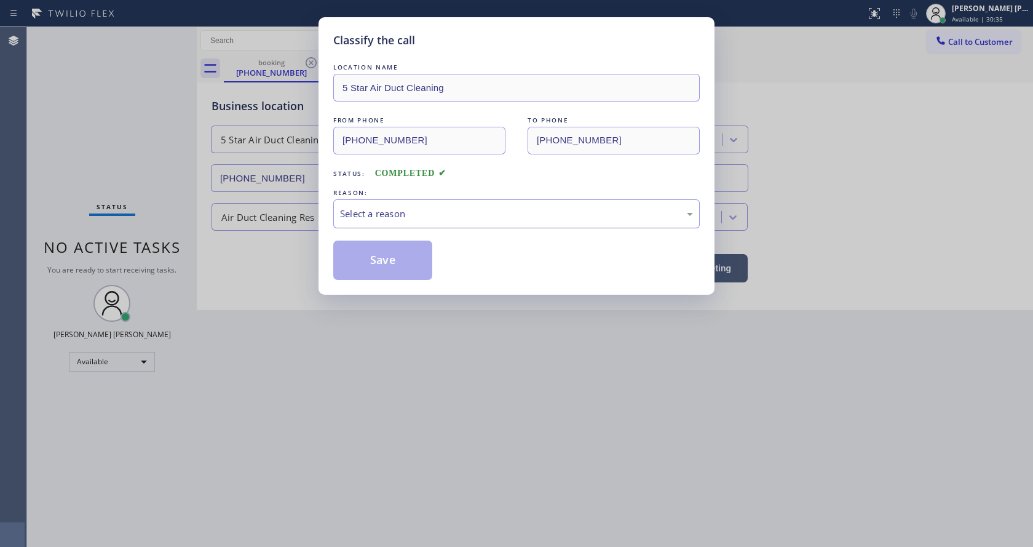
click at [358, 223] on div "Select a reason" at bounding box center [516, 213] width 366 height 29
click at [370, 264] on button "Save" at bounding box center [382, 259] width 99 height 39
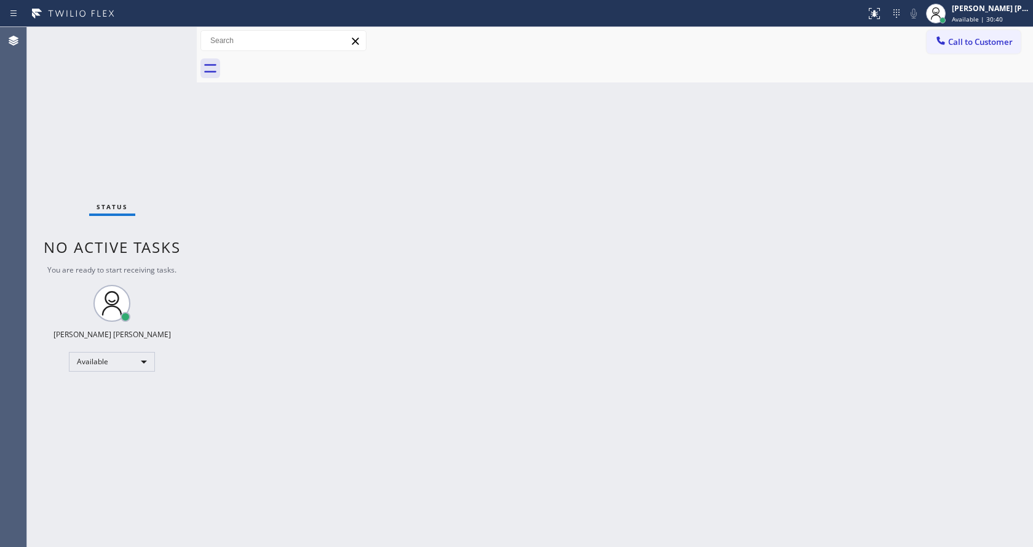
click at [557, 239] on div "Back to Dashboard Change Sender ID Customers Technicians Select a contact Outbo…" at bounding box center [615, 287] width 836 height 520
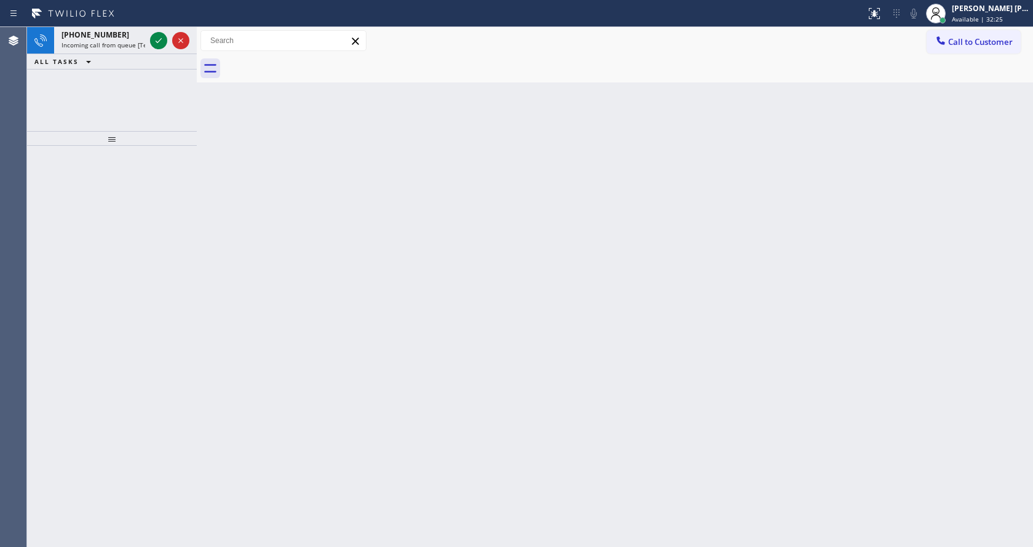
drag, startPoint x: 324, startPoint y: 293, endPoint x: 327, endPoint y: 287, distance: 6.9
click at [325, 293] on div "Back to Dashboard Change Sender ID Customers Technicians Select a contact Outbo…" at bounding box center [615, 287] width 836 height 520
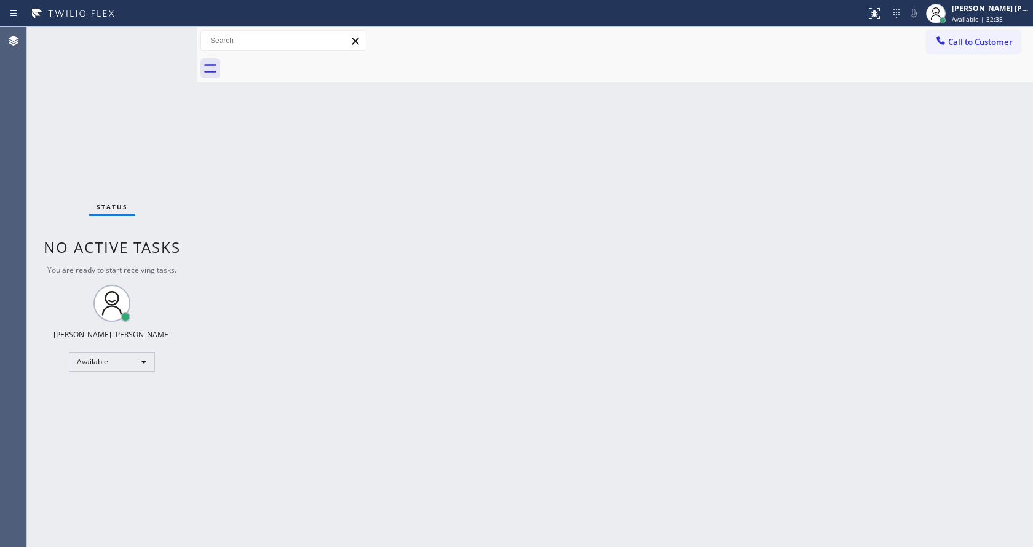
drag, startPoint x: 689, startPoint y: 306, endPoint x: 654, endPoint y: 305, distance: 35.1
click at [689, 306] on div "Back to Dashboard Change Sender ID Customers Technicians Select a contact Outbo…" at bounding box center [615, 287] width 836 height 520
click at [205, 129] on div "Back to Dashboard Change Sender ID Customers Technicians Select a contact Outbo…" at bounding box center [615, 287] width 836 height 520
click at [1008, 20] on div "Available | 32:41" at bounding box center [990, 19] width 77 height 9
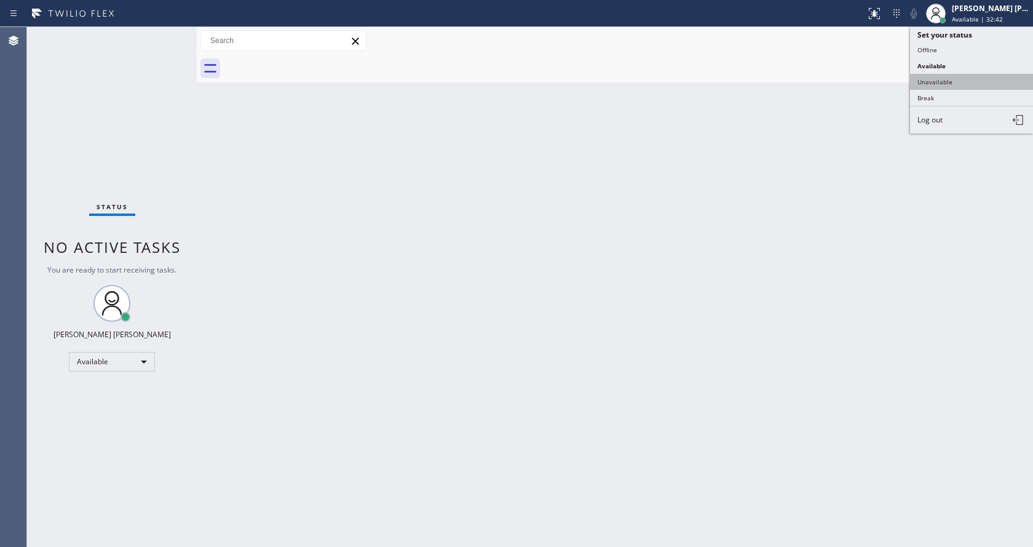
click at [976, 82] on button "Unavailable" at bounding box center [971, 82] width 123 height 16
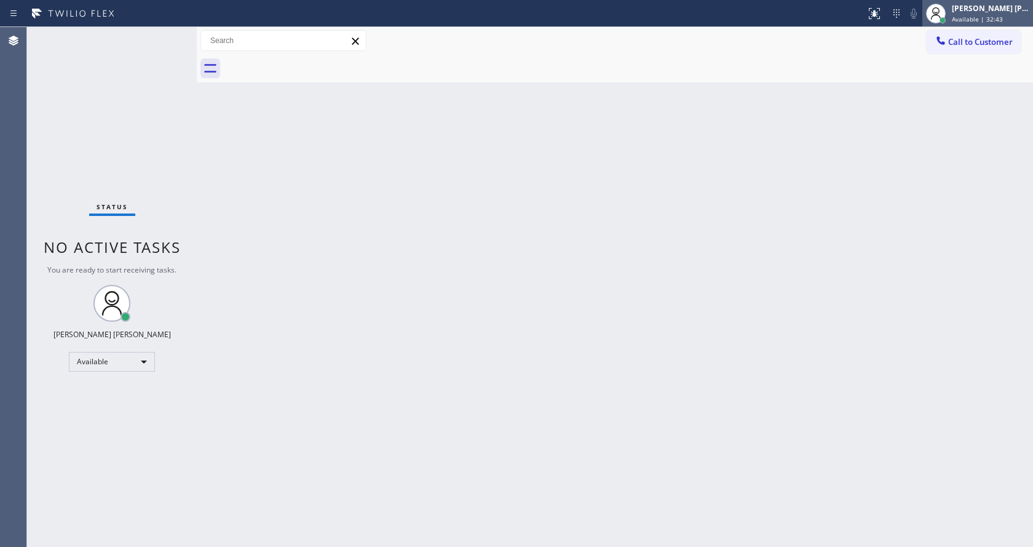
click at [1006, 13] on div "[PERSON_NAME] [PERSON_NAME]" at bounding box center [990, 8] width 77 height 10
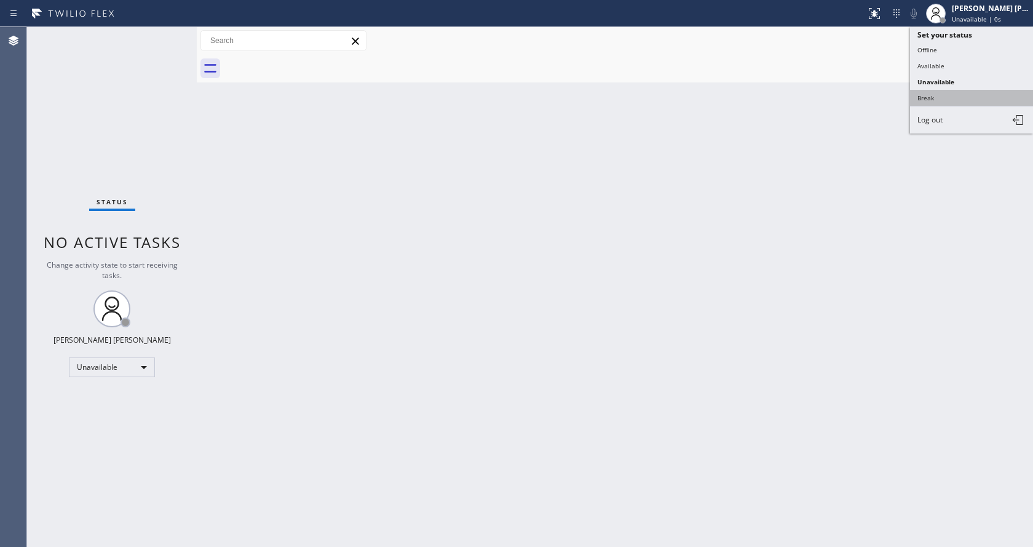
click at [962, 97] on button "Break" at bounding box center [971, 98] width 123 height 16
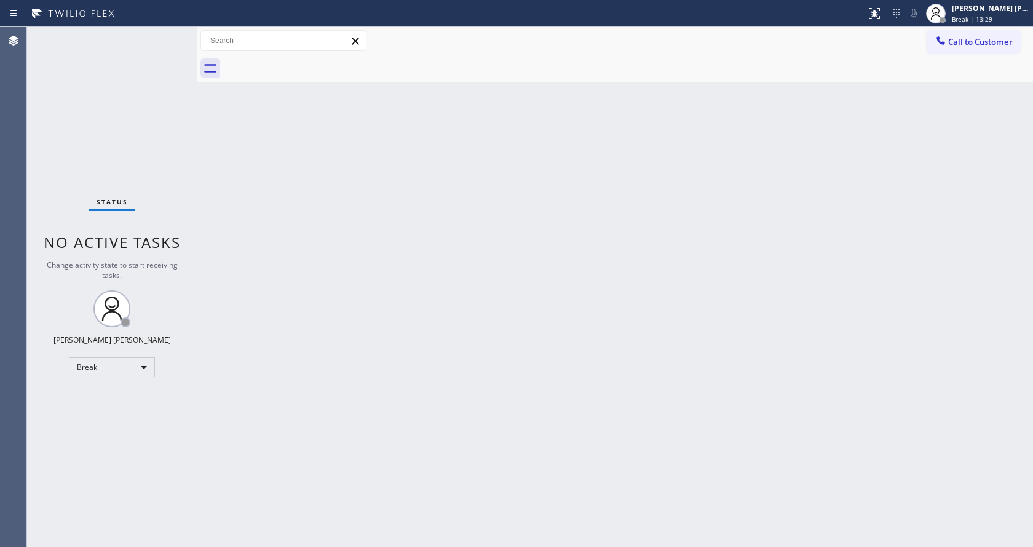
click at [855, 283] on div "Back to Dashboard Change Sender ID Customers Technicians Select a contact Outbo…" at bounding box center [615, 287] width 836 height 520
click at [928, 88] on div "Back to Dashboard Change Sender ID Customers Technicians Select a contact Outbo…" at bounding box center [615, 287] width 836 height 520
click at [210, 161] on div "Back to Dashboard Change Sender ID Customers Technicians Select a contact Outbo…" at bounding box center [615, 287] width 836 height 520
click at [1010, 15] on div "Break | 15:14" at bounding box center [990, 19] width 77 height 9
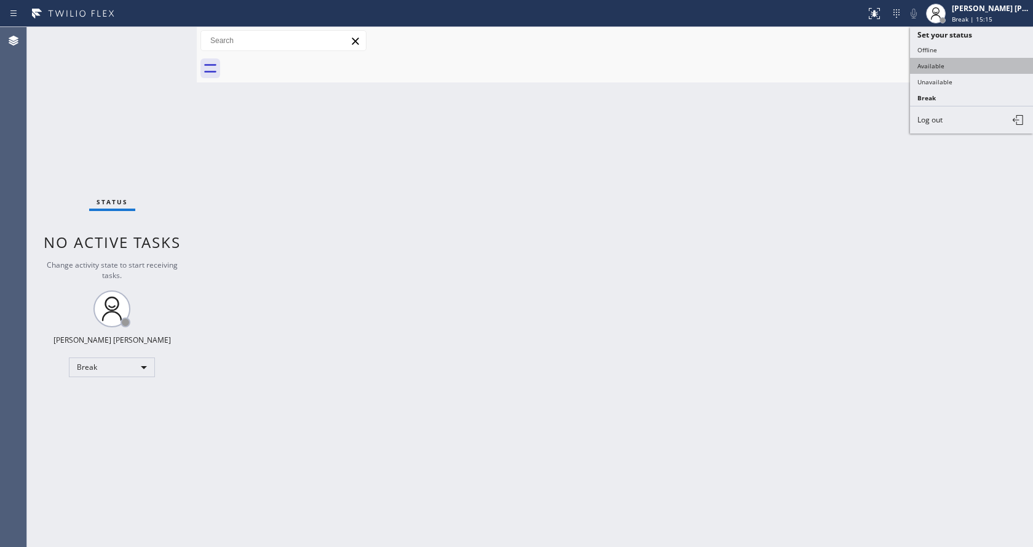
click at [960, 59] on button "Available" at bounding box center [971, 66] width 123 height 16
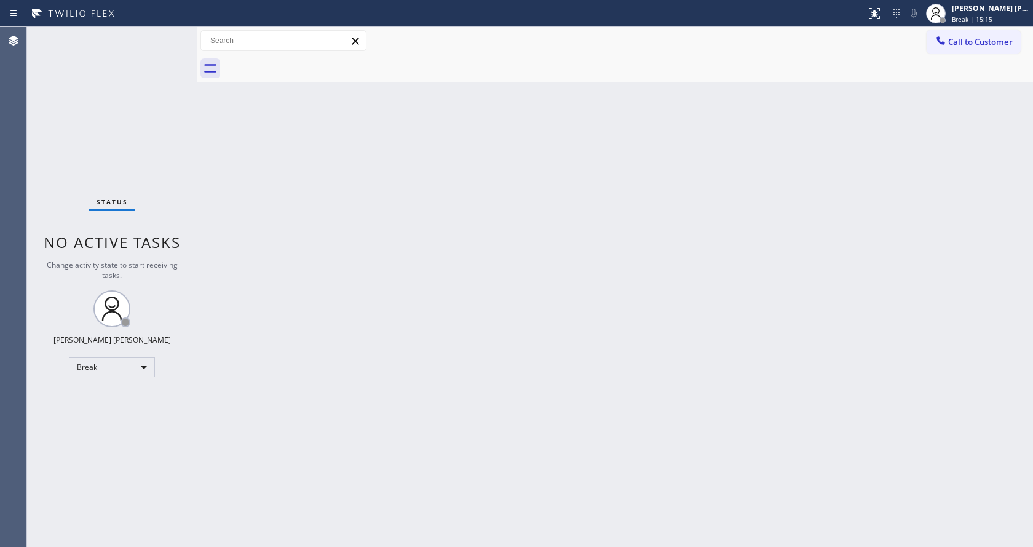
click at [757, 231] on div "Back to Dashboard Change Sender ID Customers Technicians Select a contact Outbo…" at bounding box center [615, 287] width 836 height 520
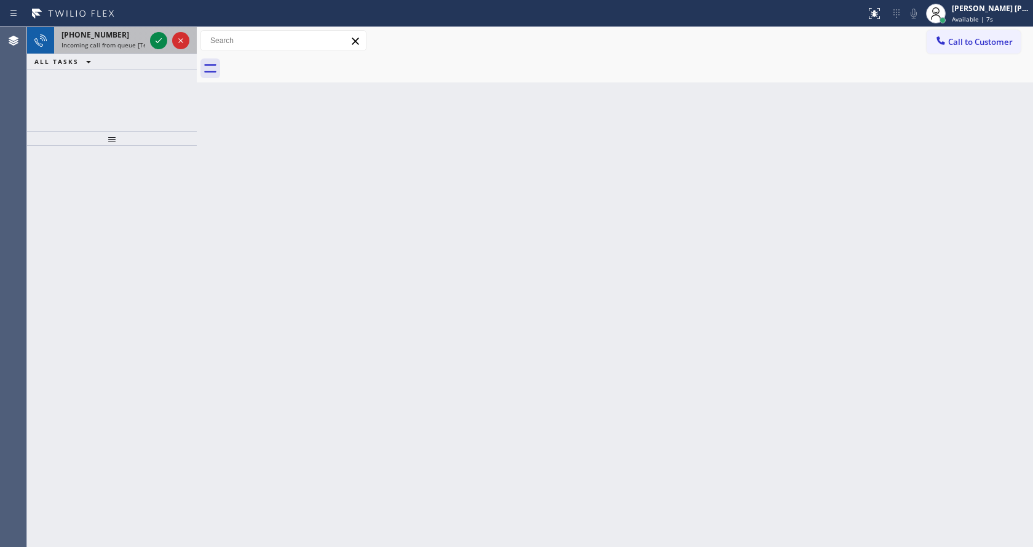
click at [136, 43] on span "Incoming call from queue [Test] All" at bounding box center [112, 45] width 102 height 9
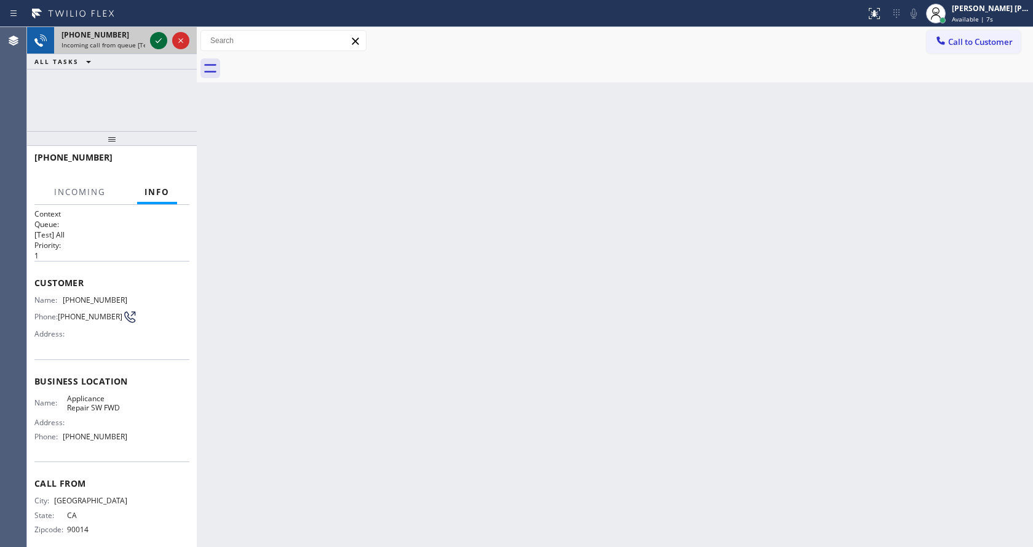
click at [156, 40] on icon at bounding box center [158, 40] width 15 height 15
drag, startPoint x: 327, startPoint y: 312, endPoint x: 319, endPoint y: 278, distance: 34.8
click at [323, 287] on div "Back to Dashboard Change Sender ID Customers Technicians Select a contact Outbo…" at bounding box center [615, 287] width 836 height 520
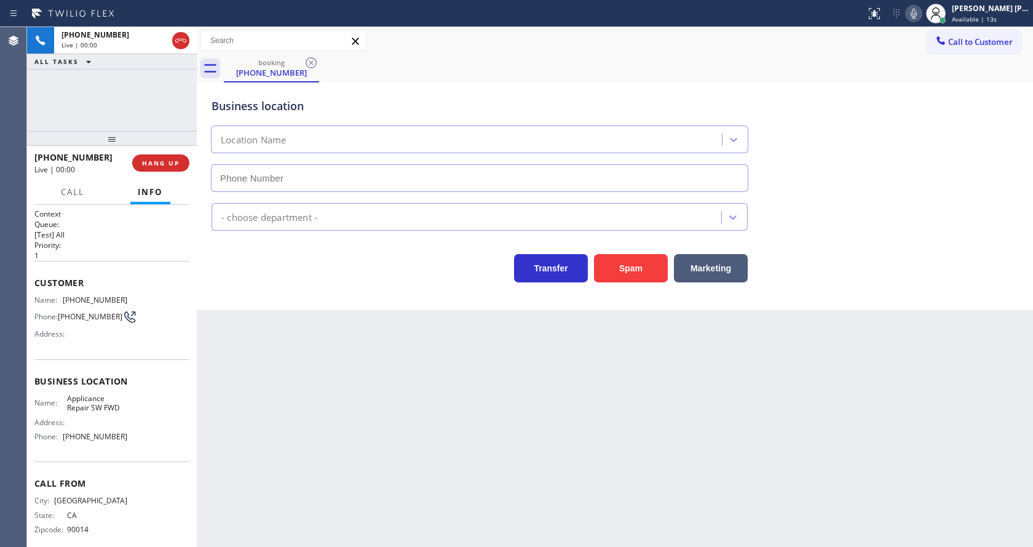
type input "[PHONE_NUMBER]"
click at [636, 266] on button "Spam" at bounding box center [631, 268] width 74 height 28
click at [494, 414] on div "Back to Dashboard Change Sender ID Customers Technicians Select a contact Outbo…" at bounding box center [615, 287] width 836 height 520
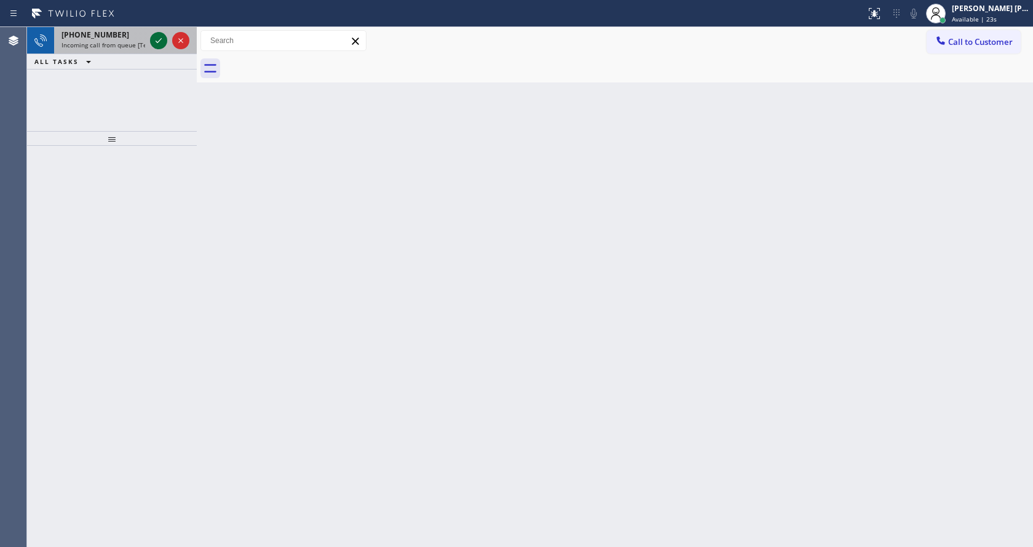
click at [156, 36] on icon at bounding box center [158, 40] width 15 height 15
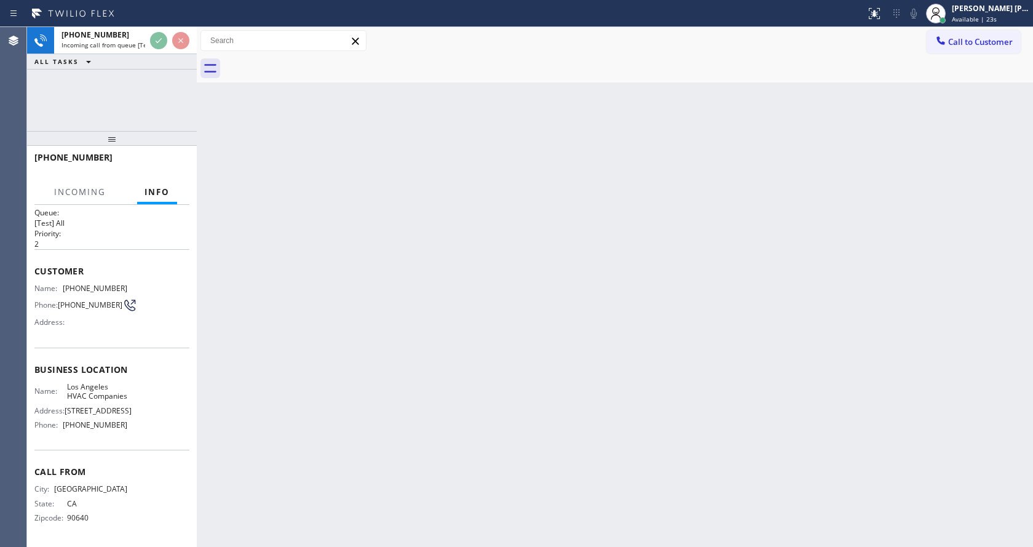
scroll to position [35, 0]
click at [491, 317] on div "Back to Dashboard Change Sender ID Customers Technicians Select a contact Outbo…" at bounding box center [615, 287] width 836 height 520
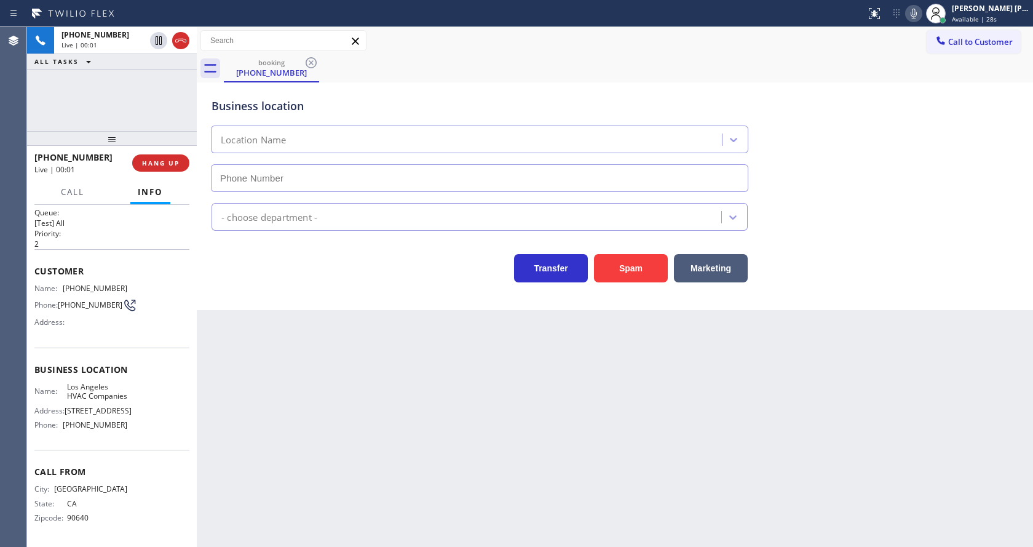
click at [387, 429] on div "Back to Dashboard Change Sender ID Customers Technicians Select a contact Outbo…" at bounding box center [615, 287] width 836 height 520
type input "[PHONE_NUMBER]"
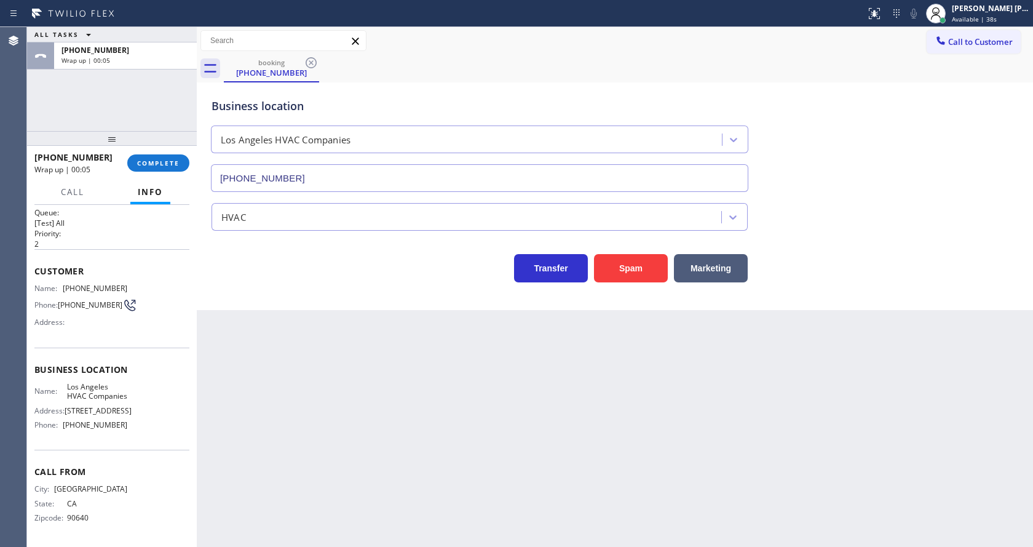
drag, startPoint x: 274, startPoint y: 358, endPoint x: 522, endPoint y: 299, distance: 255.2
click at [274, 358] on div "Back to Dashboard Change Sender ID Customers Technicians Select a contact Outbo…" at bounding box center [615, 287] width 836 height 520
click at [137, 162] on span "COMPLETE" at bounding box center [158, 163] width 42 height 9
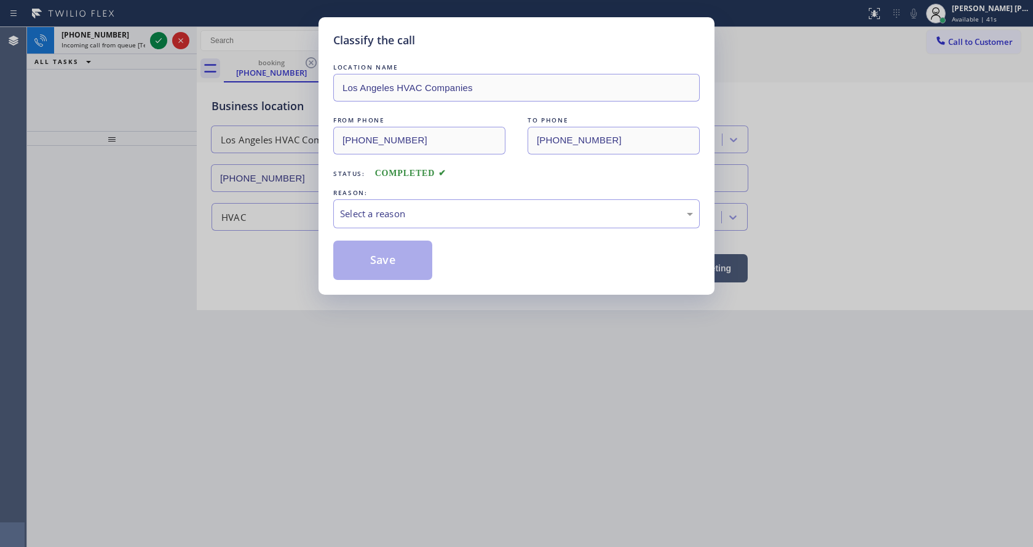
click at [390, 194] on div "REASON:" at bounding box center [516, 192] width 366 height 13
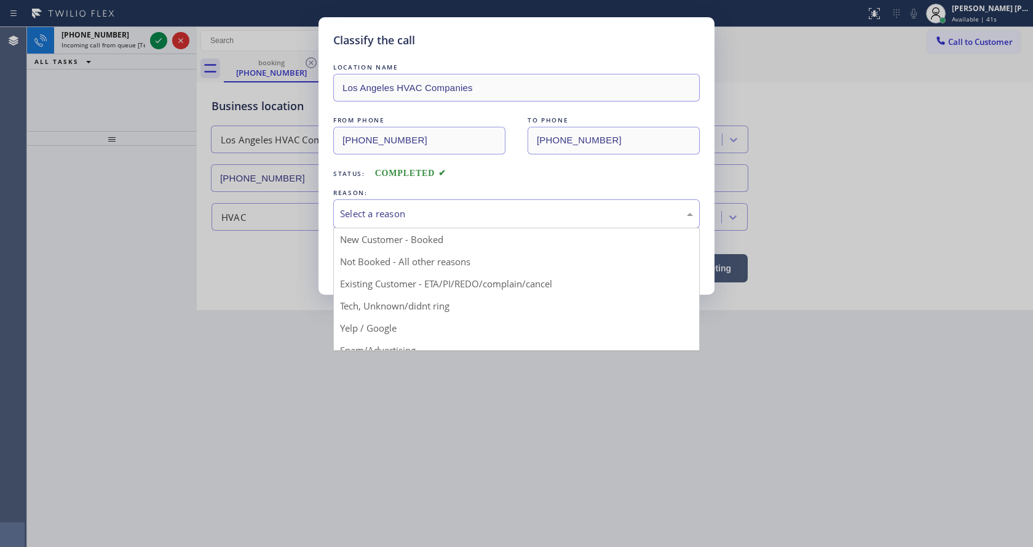
click at [392, 210] on div "Select a reason" at bounding box center [516, 214] width 353 height 14
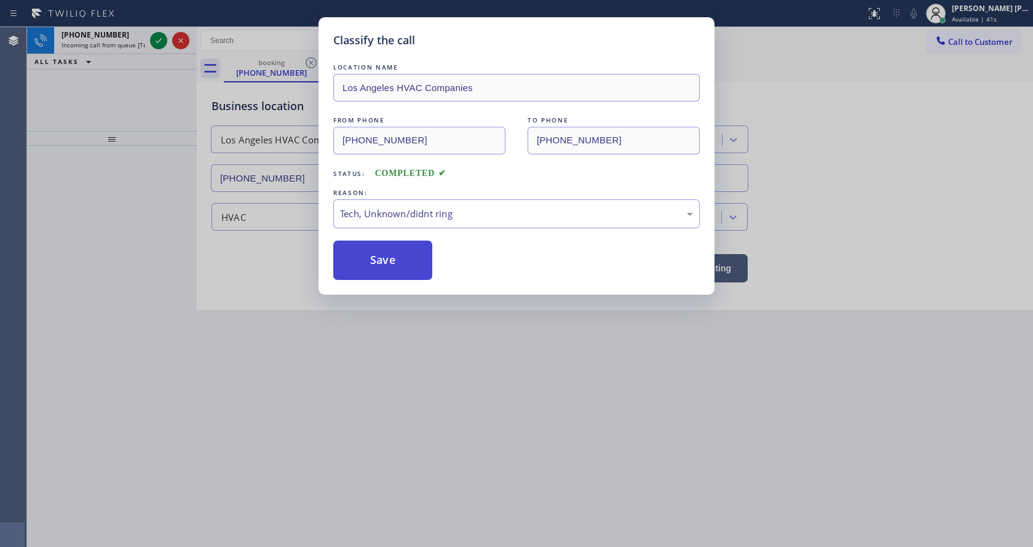
click at [398, 265] on button "Save" at bounding box center [382, 259] width 99 height 39
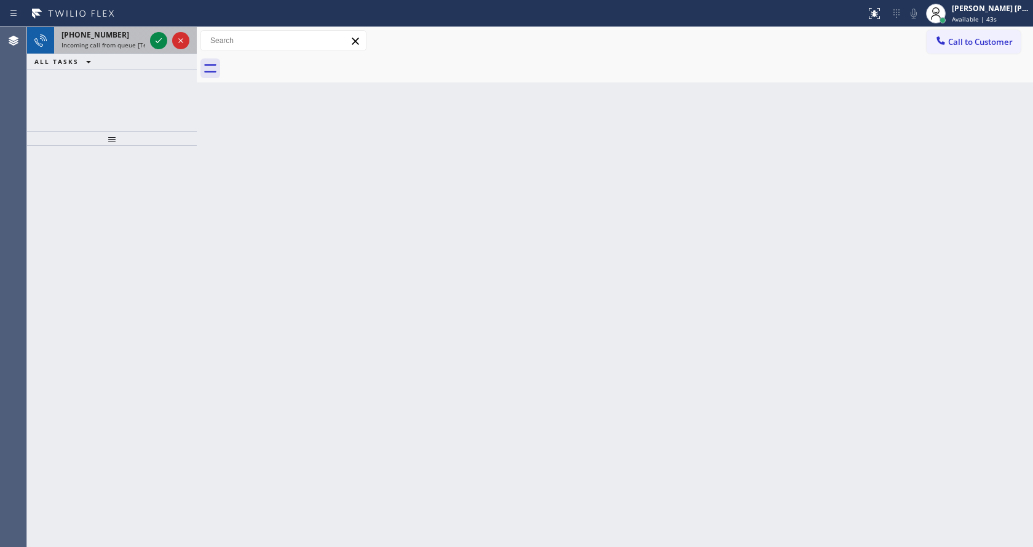
click at [138, 47] on span "Incoming call from queue [Test] All" at bounding box center [112, 45] width 102 height 9
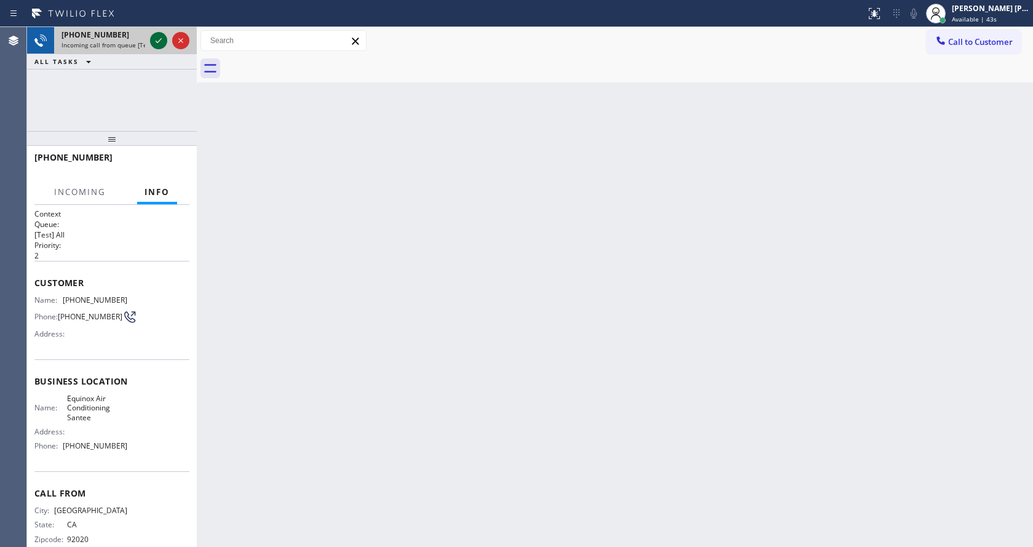
click at [162, 44] on icon at bounding box center [158, 40] width 15 height 15
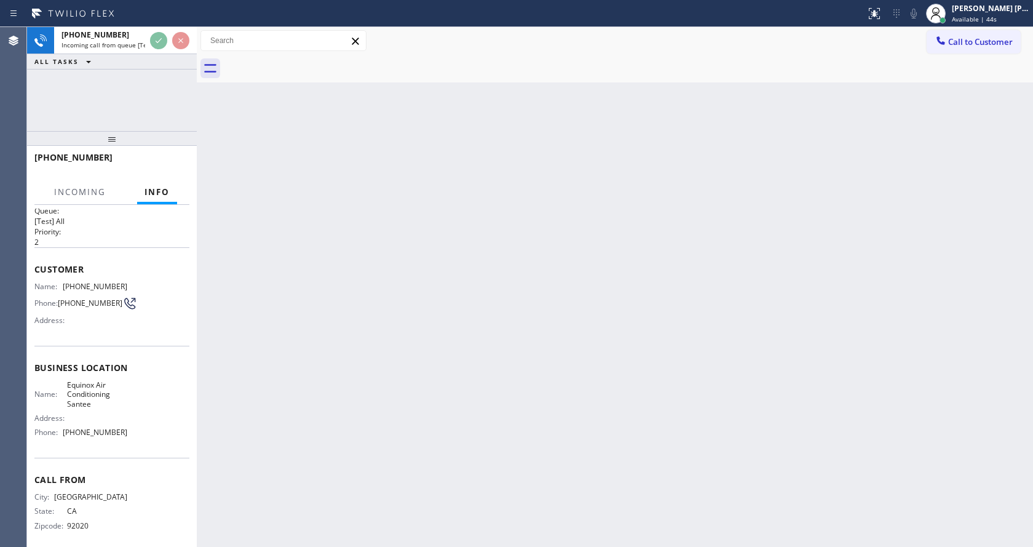
scroll to position [25, 0]
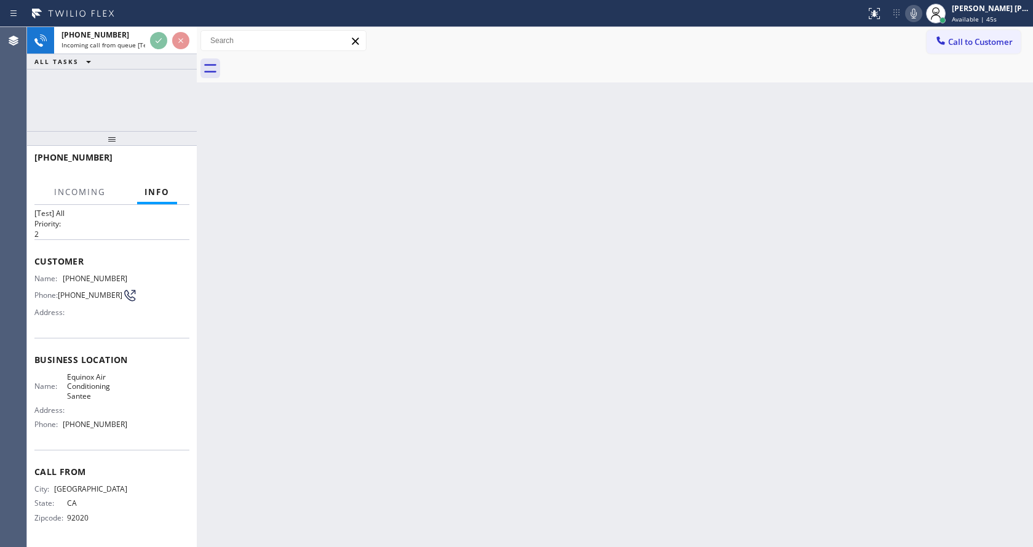
drag, startPoint x: 502, startPoint y: 322, endPoint x: 509, endPoint y: 311, distance: 13.0
click at [505, 316] on div "Back to Dashboard Change Sender ID Customers Technicians Select a contact Outbo…" at bounding box center [615, 287] width 836 height 520
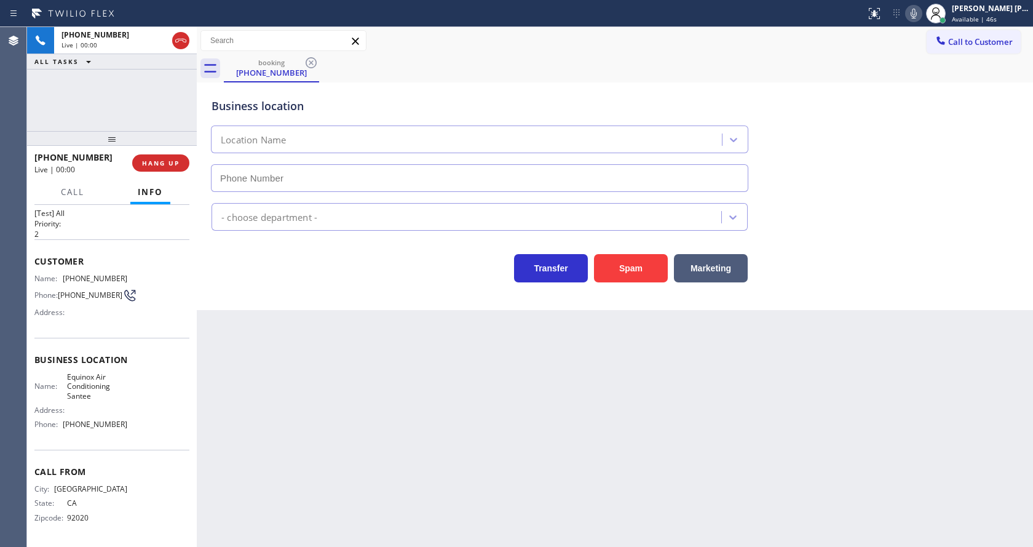
type input "[PHONE_NUMBER]"
click at [624, 266] on button "Spam" at bounding box center [631, 268] width 74 height 28
click at [414, 414] on div "Back to Dashboard Change Sender ID Customers Technicians Select a contact Outbo…" at bounding box center [615, 287] width 836 height 520
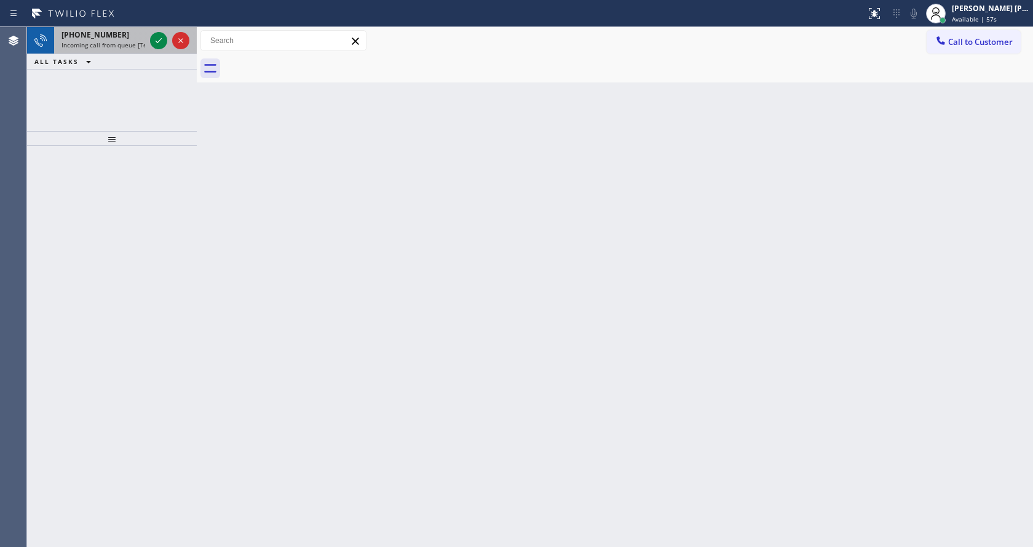
click at [114, 35] on div "[PHONE_NUMBER]" at bounding box center [103, 35] width 84 height 10
click at [142, 38] on div "[PHONE_NUMBER]" at bounding box center [103, 35] width 84 height 10
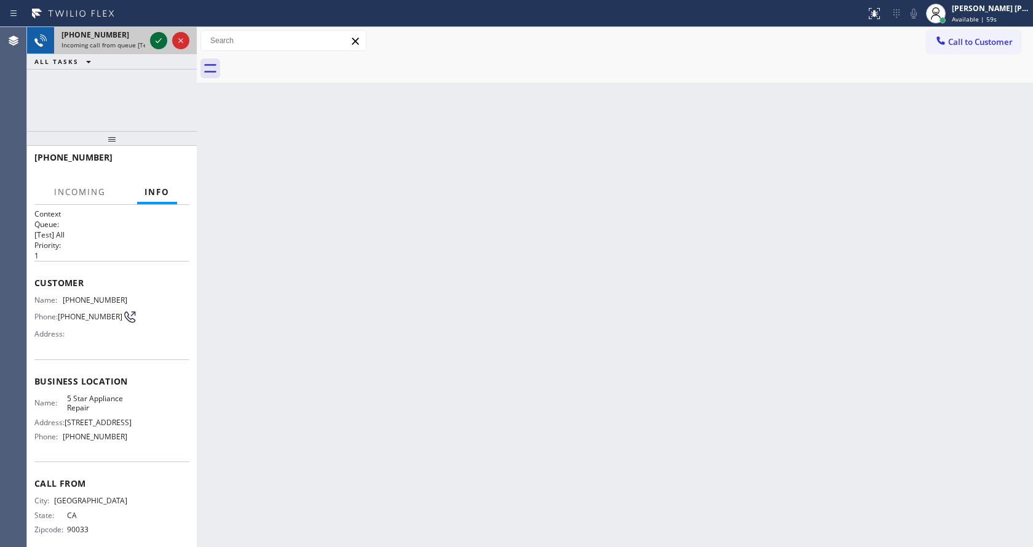
click at [157, 41] on icon at bounding box center [158, 40] width 15 height 15
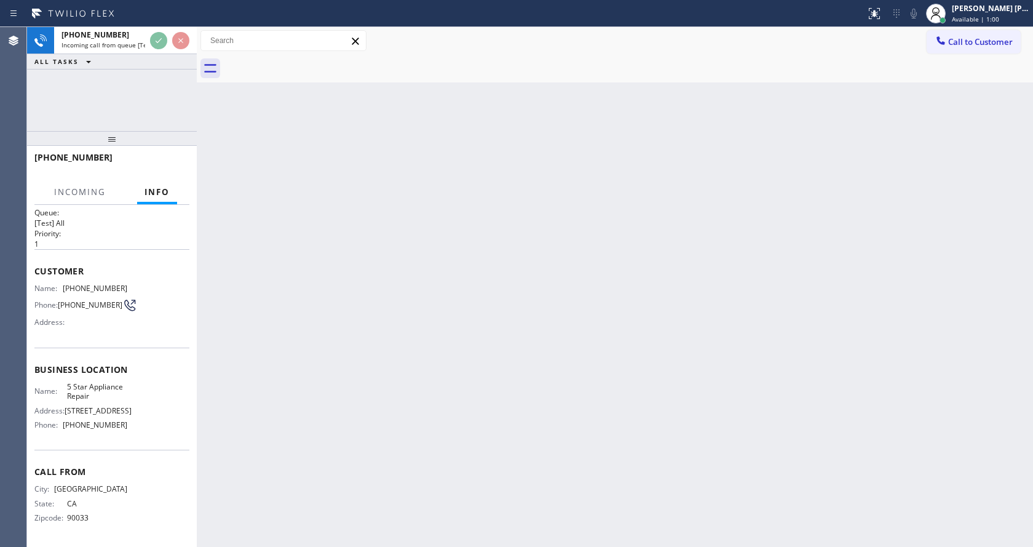
scroll to position [16, 0]
click at [628, 387] on div "Back to Dashboard Change Sender ID Customers Technicians Select a contact Outbo…" at bounding box center [615, 287] width 836 height 520
click at [315, 257] on div "Back to Dashboard Change Sender ID Customers Technicians Select a contact Outbo…" at bounding box center [615, 287] width 836 height 520
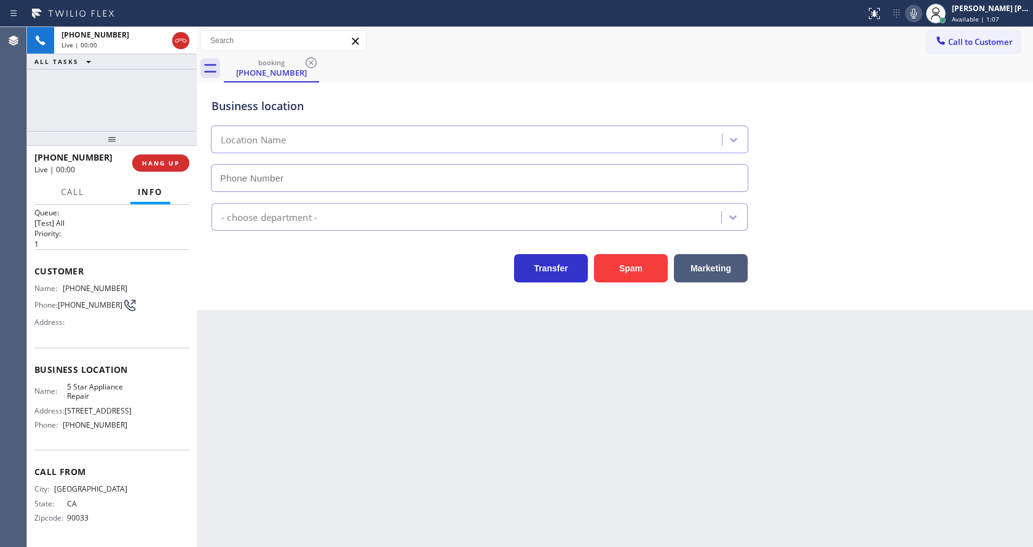
type input "[PHONE_NUMBER]"
click at [398, 376] on div "Back to Dashboard Change Sender ID Customers Technicians Select a contact Outbo…" at bounding box center [615, 287] width 836 height 520
click at [382, 466] on div "Back to Dashboard Change Sender ID Customers Technicians Select a contact Outbo…" at bounding box center [615, 287] width 836 height 520
click at [332, 399] on div "Back to Dashboard Change Sender ID Customers Technicians Select a contact Outbo…" at bounding box center [615, 287] width 836 height 520
click at [919, 19] on icon at bounding box center [913, 13] width 15 height 15
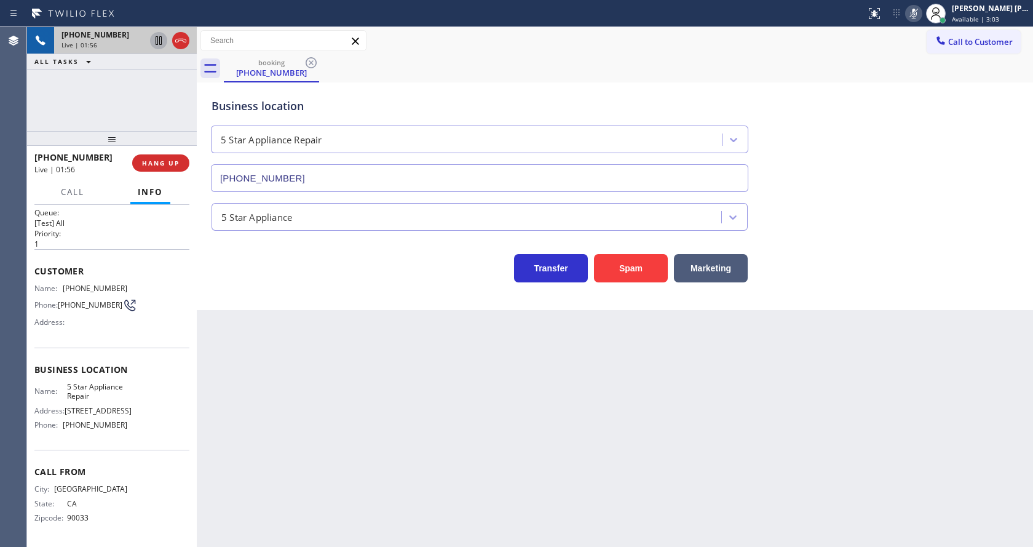
click at [158, 38] on icon at bounding box center [159, 40] width 6 height 9
drag, startPoint x: 370, startPoint y: 370, endPoint x: 368, endPoint y: 392, distance: 22.2
click at [368, 373] on div "Back to Dashboard Change Sender ID Customers Technicians Select a contact Outbo…" at bounding box center [615, 287] width 836 height 520
click at [243, 305] on div "Business location 5 Star Appliance Repair [PHONE_NUMBER] 5 Star Appliance Trans…" at bounding box center [615, 196] width 836 height 228
click at [449, 405] on div "Back to Dashboard Change Sender ID Customers Technicians Select a contact Outbo…" at bounding box center [615, 287] width 836 height 520
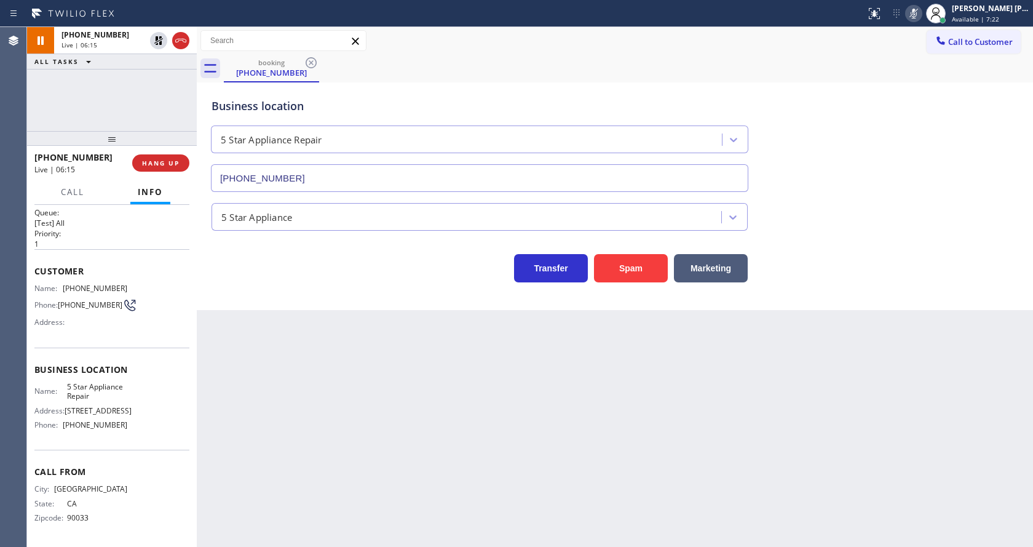
click at [938, 275] on div "Transfer Spam Marketing" at bounding box center [615, 262] width 812 height 39
drag, startPoint x: 763, startPoint y: 422, endPoint x: 692, endPoint y: 456, distance: 78.4
click at [762, 422] on div "Back to Dashboard Change Sender ID Customers Technicians Select a contact Outbo…" at bounding box center [615, 287] width 836 height 520
click at [552, 527] on div "Back to Dashboard Change Sender ID Customers Technicians Select a contact Outbo…" at bounding box center [615, 287] width 836 height 520
click at [459, 481] on div "Back to Dashboard Change Sender ID Customers Technicians Select a contact Outbo…" at bounding box center [615, 287] width 836 height 520
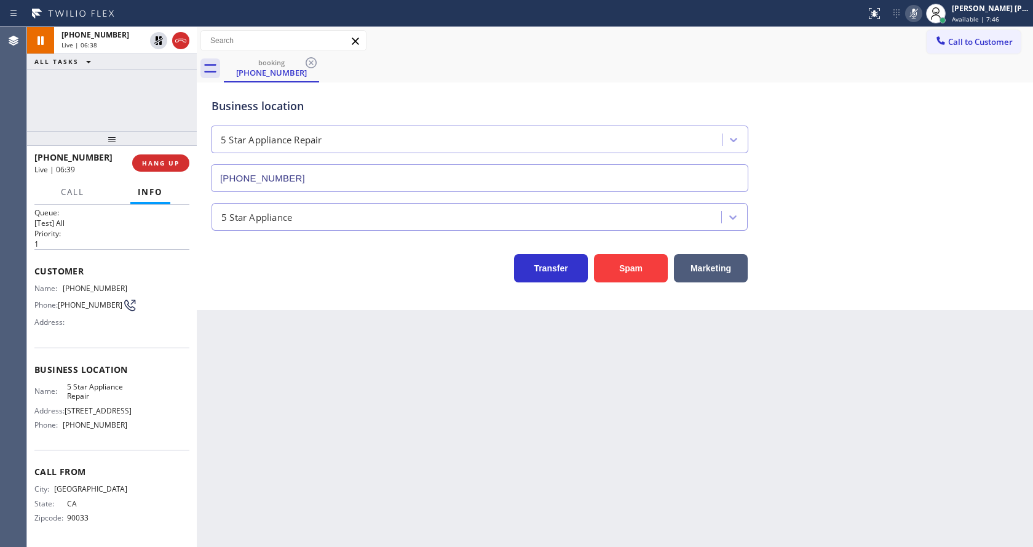
click at [241, 240] on div "Transfer Spam Marketing" at bounding box center [615, 257] width 812 height 52
click at [271, 318] on div "Back to Dashboard Change Sender ID Customers Technicians Select a contact Outbo…" at bounding box center [615, 287] width 836 height 520
click at [156, 40] on icon at bounding box center [158, 40] width 9 height 9
click at [917, 14] on icon at bounding box center [913, 13] width 15 height 15
drag, startPoint x: 932, startPoint y: 71, endPoint x: 839, endPoint y: 296, distance: 244.0
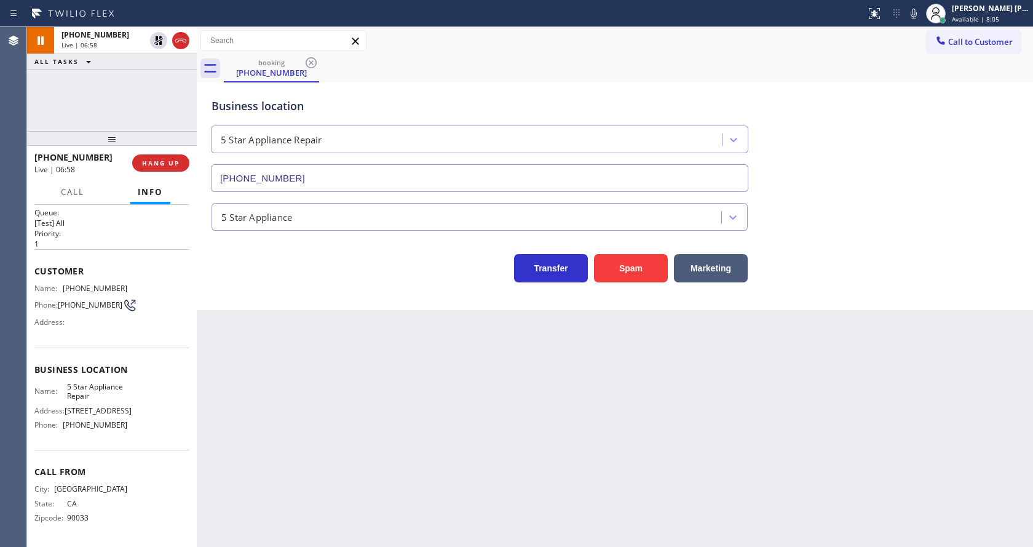
click at [932, 74] on div "booking [PHONE_NUMBER]" at bounding box center [628, 69] width 809 height 28
click at [443, 385] on div "Back to Dashboard Change Sender ID Customers Technicians Select a contact Outbo…" at bounding box center [615, 287] width 836 height 520
click at [319, 454] on div "Back to Dashboard Change Sender ID Customers Technicians Select a contact Outbo…" at bounding box center [615, 287] width 836 height 520
click at [901, 159] on div "Business location 5 Star Appliance Repair [PHONE_NUMBER]" at bounding box center [615, 136] width 812 height 111
click at [919, 22] on div "Status report No issues detected If you experience an issue, please download th…" at bounding box center [947, 13] width 172 height 27
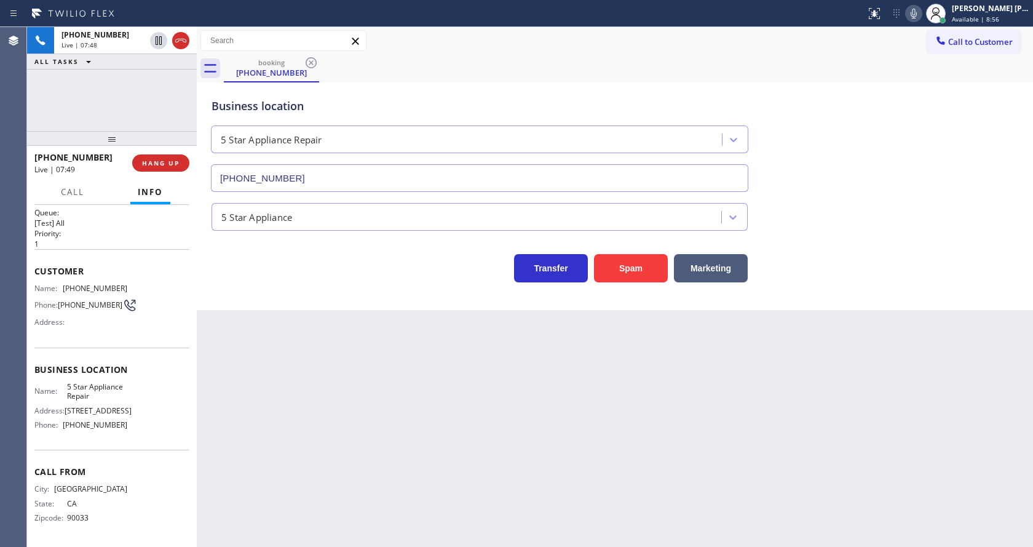
click at [920, 13] on icon at bounding box center [913, 13] width 15 height 15
click at [909, 105] on div "Business location 5 Star Appliance Repair [PHONE_NUMBER]" at bounding box center [615, 136] width 812 height 111
click at [917, 13] on icon at bounding box center [913, 13] width 15 height 15
click at [967, 204] on div "Business location 5 Star Appliance Repair [PHONE_NUMBER] 5 Star Appliance Trans…" at bounding box center [615, 183] width 830 height 197
click at [858, 264] on div "Transfer Spam Marketing" at bounding box center [615, 262] width 812 height 39
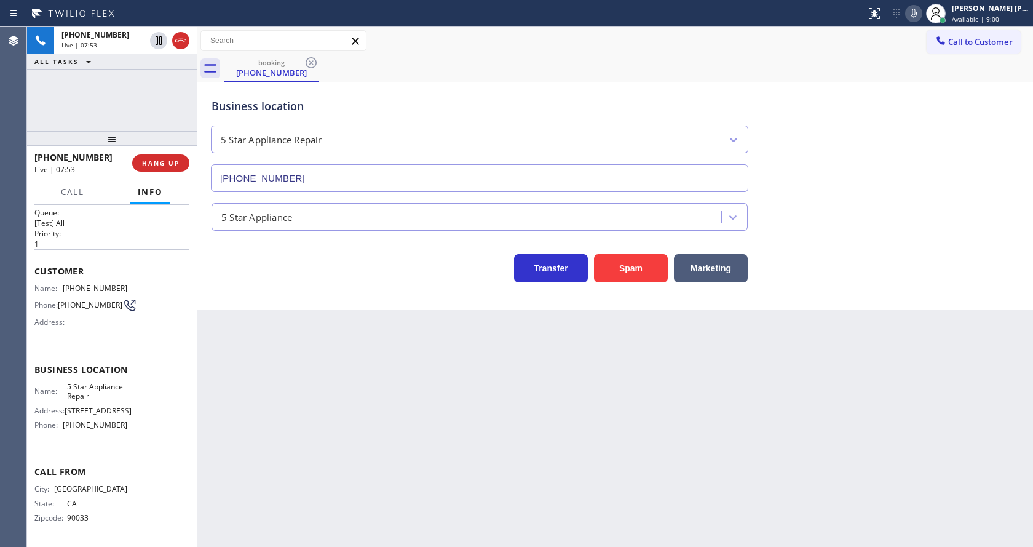
click at [919, 20] on icon at bounding box center [913, 13] width 15 height 15
click at [934, 196] on div "5 Star Appliance" at bounding box center [615, 211] width 812 height 39
drag, startPoint x: 408, startPoint y: 414, endPoint x: 107, endPoint y: 76, distance: 452.5
click at [408, 410] on div "Back to Dashboard Change Sender ID Customers Technicians Select a contact Outbo…" at bounding box center [615, 287] width 836 height 520
drag, startPoint x: 919, startPoint y: 15, endPoint x: 925, endPoint y: 113, distance: 98.0
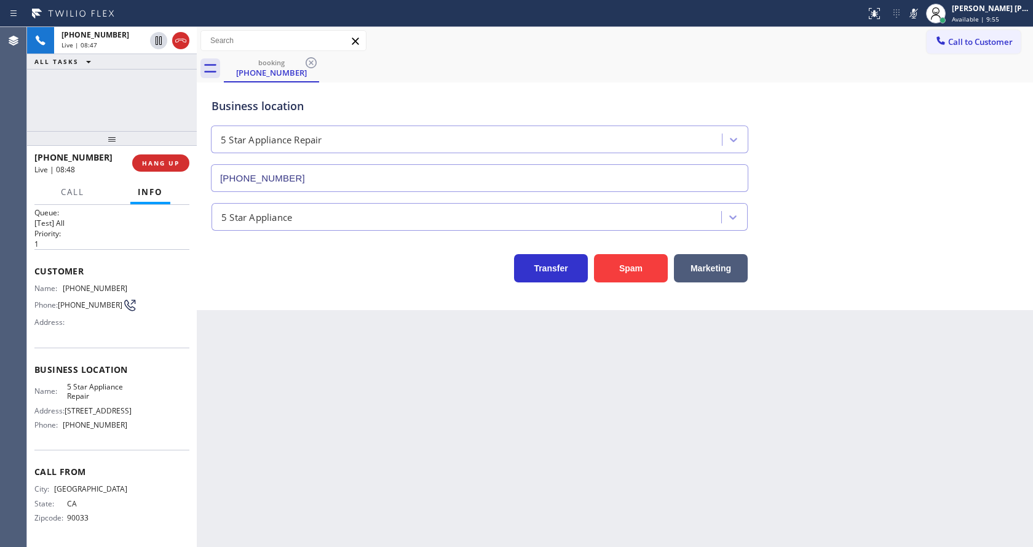
click at [919, 25] on div "Status report No issues detected If you experience an issue, please download th…" at bounding box center [947, 13] width 172 height 27
drag, startPoint x: 925, startPoint y: 113, endPoint x: 723, endPoint y: 346, distance: 309.1
click at [928, 147] on div "Business location 5 Star Appliance Repair [PHONE_NUMBER]" at bounding box center [615, 136] width 812 height 111
click at [442, 386] on div "Back to Dashboard Change Sender ID Customers Technicians Select a contact Outbo…" at bounding box center [615, 287] width 836 height 520
click at [921, 13] on icon at bounding box center [913, 13] width 15 height 15
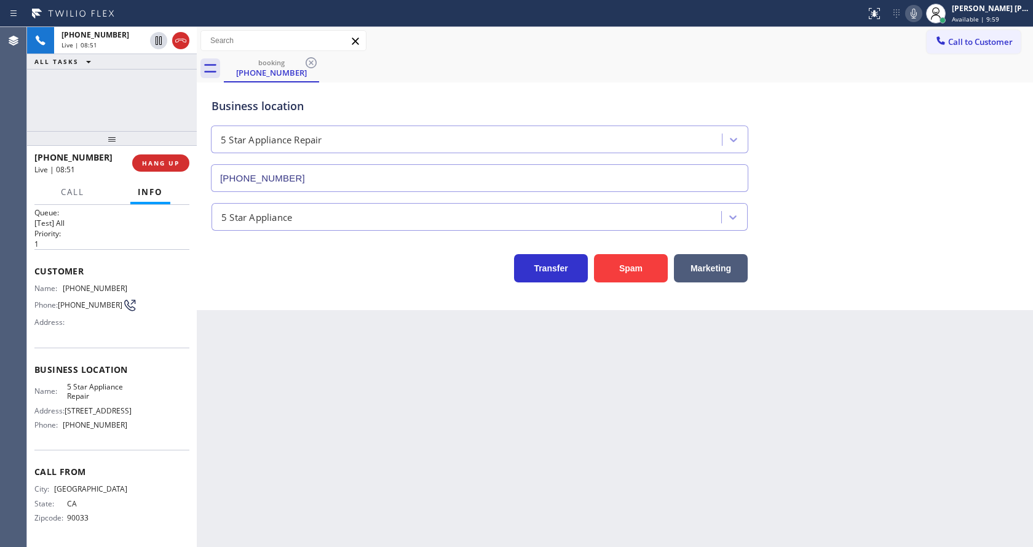
click at [918, 89] on div "Business location 5 Star Appliance Repair [PHONE_NUMBER]" at bounding box center [615, 136] width 812 height 111
click at [920, 17] on icon at bounding box center [913, 13] width 15 height 15
click at [419, 485] on div "Back to Dashboard Change Sender ID Customers Technicians Select a contact Outbo…" at bounding box center [615, 287] width 836 height 520
click at [258, 308] on div "Business location 5 Star Appliance Repair [PHONE_NUMBER] 5 Star Appliance Trans…" at bounding box center [615, 196] width 836 height 228
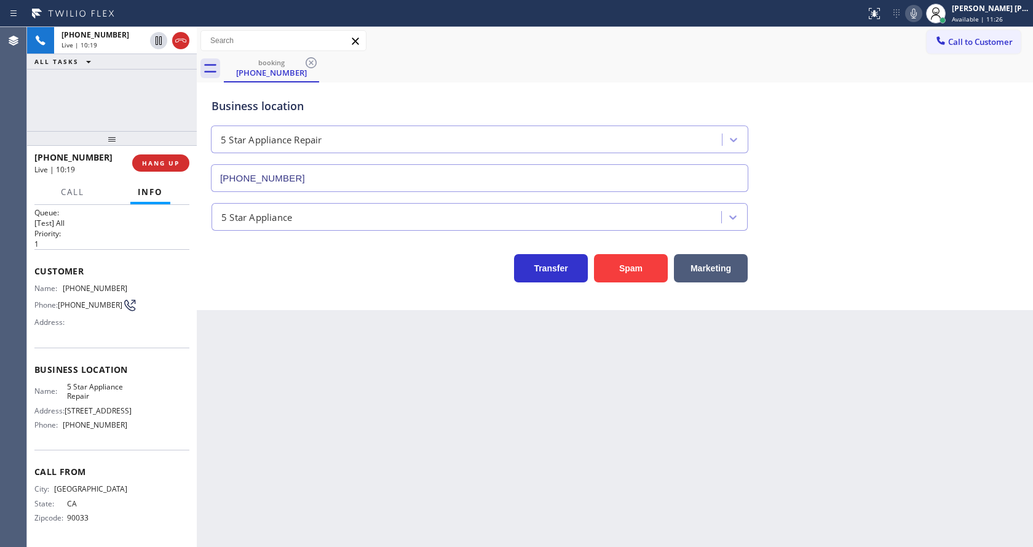
click at [919, 34] on div "Call to Customer Outbound call Location Search location Your caller id phone nu…" at bounding box center [615, 41] width 836 height 22
click at [916, 17] on icon at bounding box center [913, 13] width 15 height 15
drag, startPoint x: 916, startPoint y: 47, endPoint x: 828, endPoint y: 200, distance: 176.6
click at [916, 47] on div "Call to Customer Outbound call Location Search location Your caller id phone nu…" at bounding box center [615, 41] width 836 height 22
drag, startPoint x: 405, startPoint y: 410, endPoint x: 359, endPoint y: 505, distance: 105.6
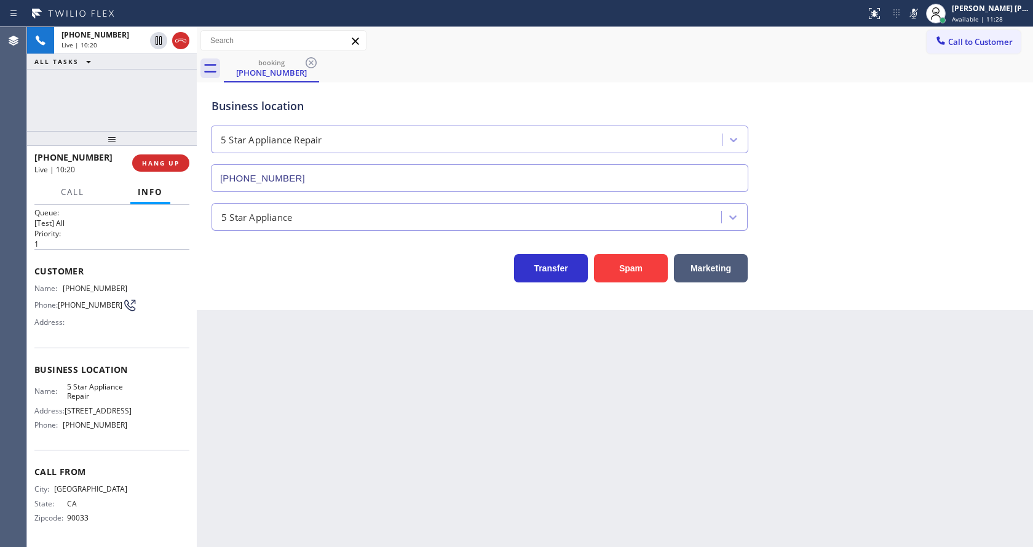
click at [402, 413] on div "Back to Dashboard Change Sender ID Customers Technicians Select a contact Outbo…" at bounding box center [615, 287] width 836 height 520
click at [934, 200] on div "5 Star Appliance" at bounding box center [615, 214] width 812 height 33
click at [914, 14] on icon at bounding box center [913, 13] width 15 height 15
click at [913, 105] on div "Business location 5 Star Appliance Repair [PHONE_NUMBER]" at bounding box center [615, 136] width 812 height 111
click at [305, 427] on div "Back to Dashboard Change Sender ID Customers Technicians Select a contact Outbo…" at bounding box center [615, 287] width 836 height 520
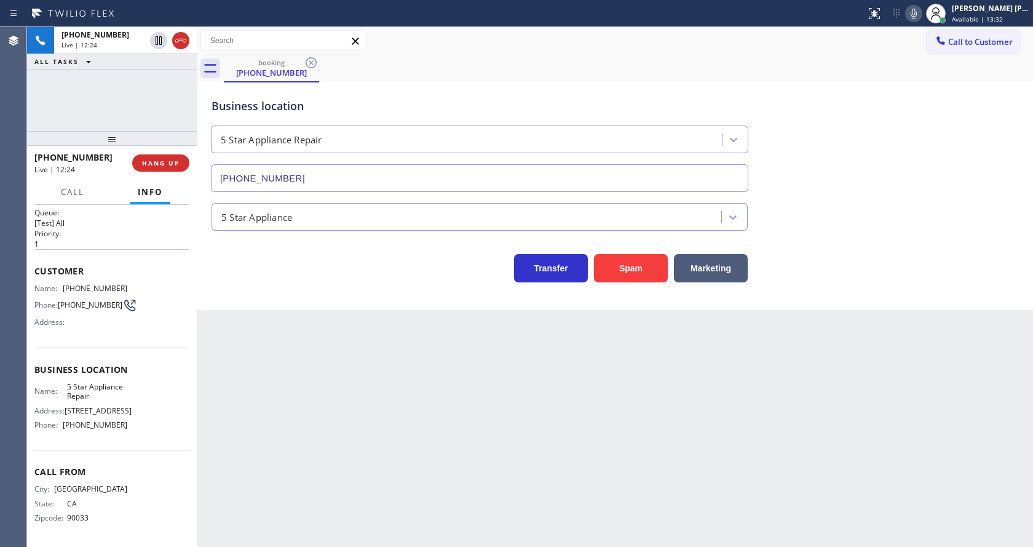
click at [920, 144] on div "Business location 5 Star Appliance Repair [PHONE_NUMBER]" at bounding box center [615, 136] width 812 height 111
click at [916, 10] on icon at bounding box center [913, 13] width 15 height 15
drag, startPoint x: 921, startPoint y: 81, endPoint x: 811, endPoint y: 232, distance: 186.6
click at [921, 82] on div "Business location 5 Star Appliance Repair [PHONE_NUMBER]" at bounding box center [615, 136] width 812 height 111
click at [911, 249] on div "Transfer Spam Marketing" at bounding box center [615, 262] width 812 height 39
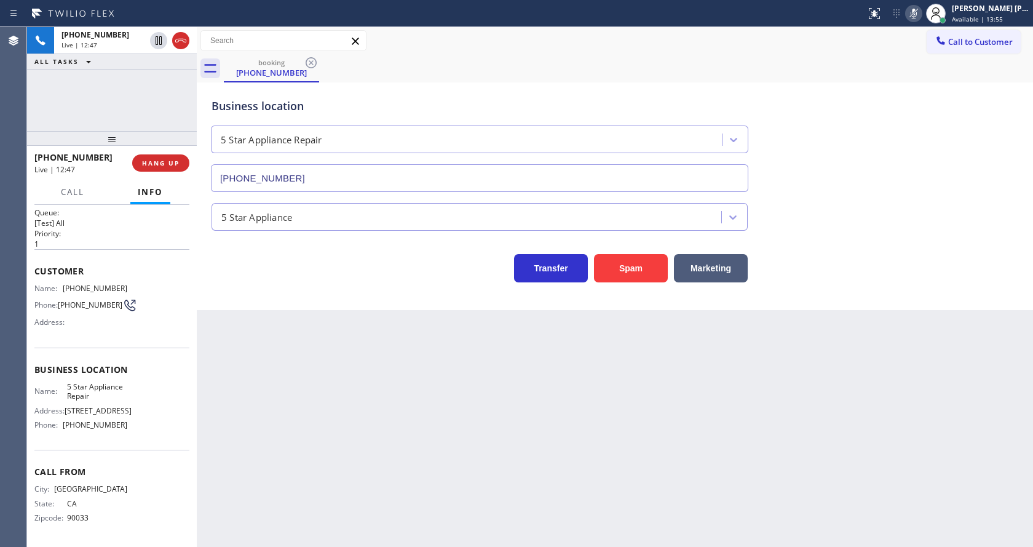
click at [921, 7] on icon at bounding box center [913, 13] width 15 height 15
click at [925, 41] on div "Call to Customer Outbound call Location Search location Your caller id phone nu…" at bounding box center [615, 41] width 836 height 22
click at [405, 484] on div "Back to Dashboard Change Sender ID Customers Technicians Select a contact Outbo…" at bounding box center [615, 287] width 836 height 520
click at [418, 478] on div "Back to Dashboard Change Sender ID Customers Technicians Select a contact Outbo…" at bounding box center [615, 287] width 836 height 520
click at [287, 310] on div "Back to Dashboard Change Sender ID Customers Technicians Select a contact Outbo…" at bounding box center [615, 287] width 836 height 520
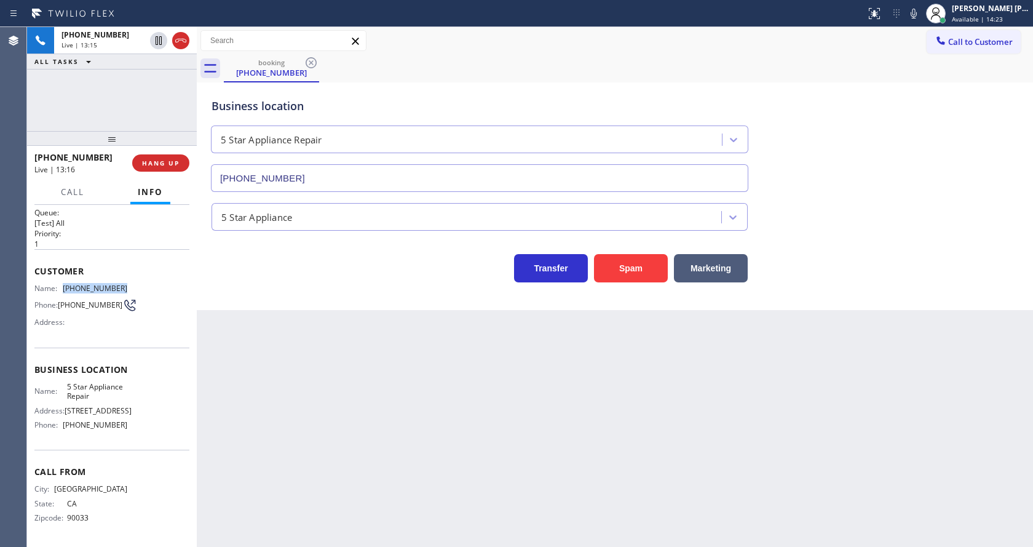
drag, startPoint x: 60, startPoint y: 283, endPoint x: 118, endPoint y: 282, distance: 57.8
click at [118, 283] on div "Name: [PHONE_NUMBER]" at bounding box center [80, 287] width 93 height 9
click at [403, 352] on div "Back to Dashboard Change Sender ID Customers Technicians Select a contact Outbo…" at bounding box center [615, 287] width 836 height 520
click at [316, 457] on div "Back to Dashboard Change Sender ID Customers Technicians Select a contact Outbo…" at bounding box center [615, 287] width 836 height 520
click at [297, 372] on div "Back to Dashboard Change Sender ID Customers Technicians Select a contact Outbo…" at bounding box center [615, 287] width 836 height 520
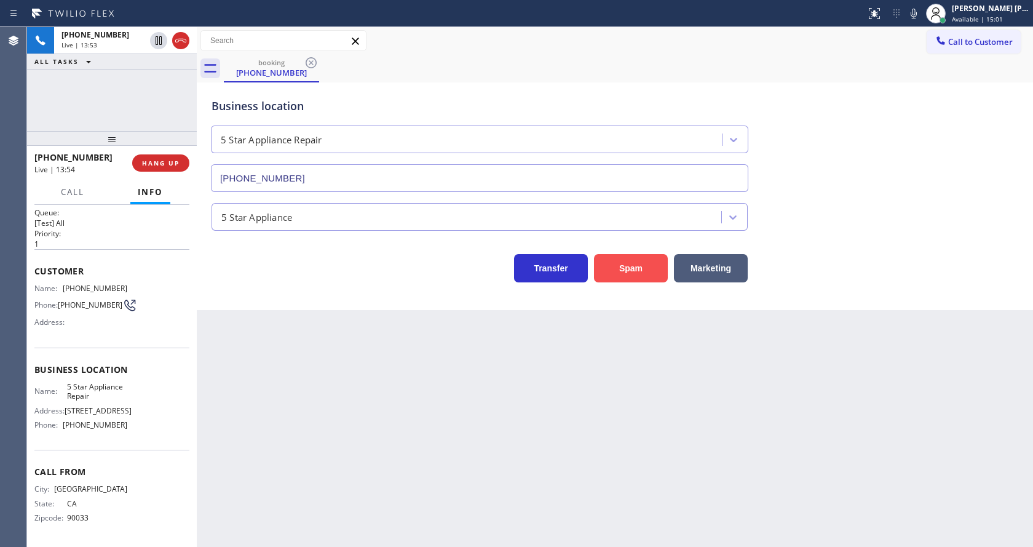
click at [636, 273] on button "Spam" at bounding box center [631, 268] width 74 height 28
click at [379, 446] on div "Back to Dashboard Change Sender ID Customers Technicians Select a contact Outbo…" at bounding box center [615, 287] width 836 height 520
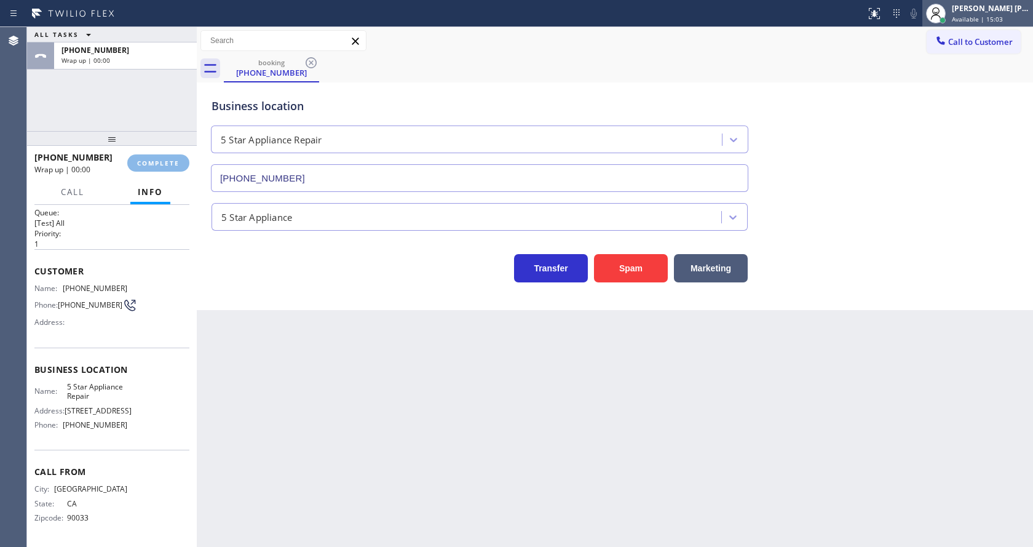
click at [985, 19] on span "Available | 15:03" at bounding box center [977, 19] width 51 height 9
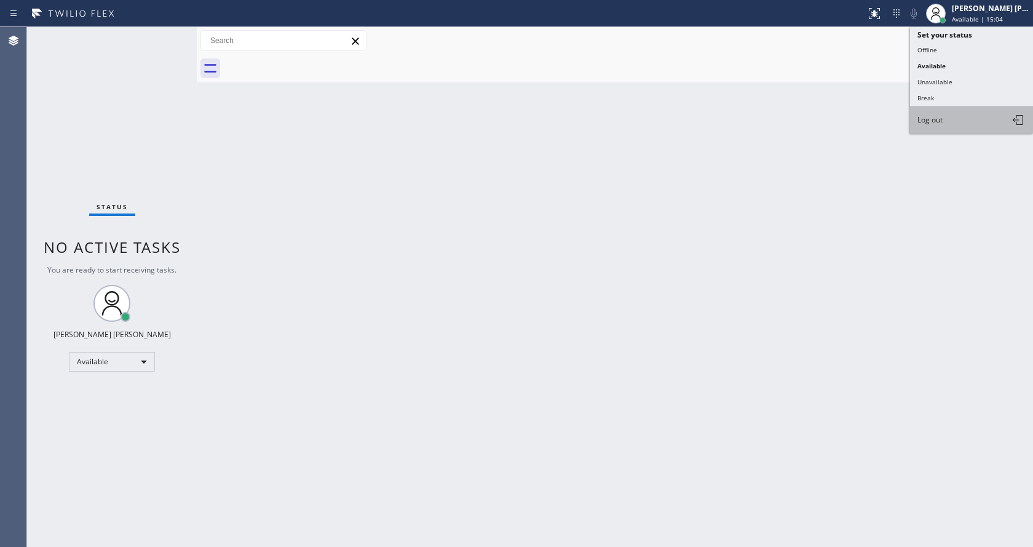
click at [976, 119] on button "Log out" at bounding box center [971, 119] width 123 height 27
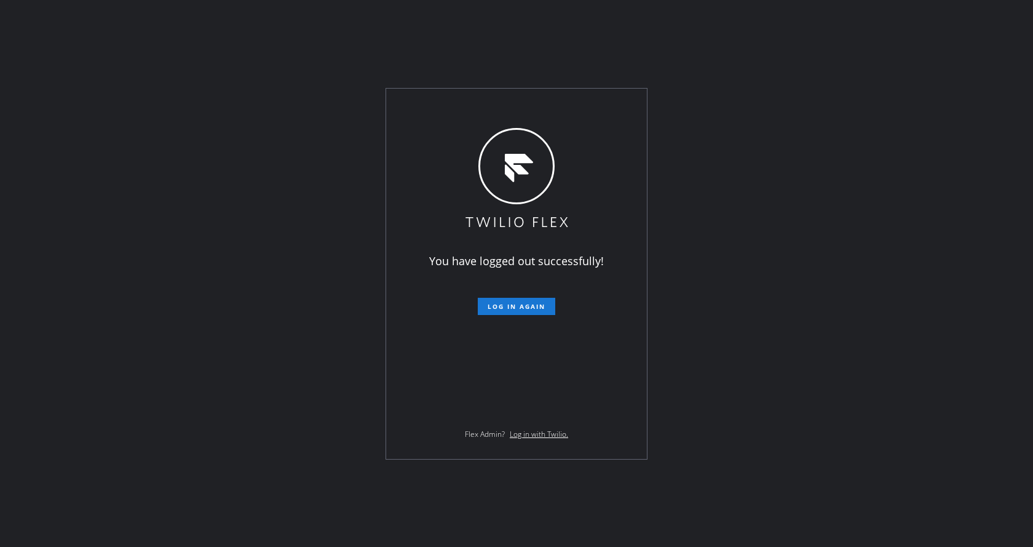
drag, startPoint x: 234, startPoint y: 175, endPoint x: 392, endPoint y: 135, distance: 163.0
click at [234, 175] on div "You have logged out successfully! Log in again Flex Admin? Log in with Twilio." at bounding box center [516, 273] width 1033 height 547
